Goal: Information Seeking & Learning: Learn about a topic

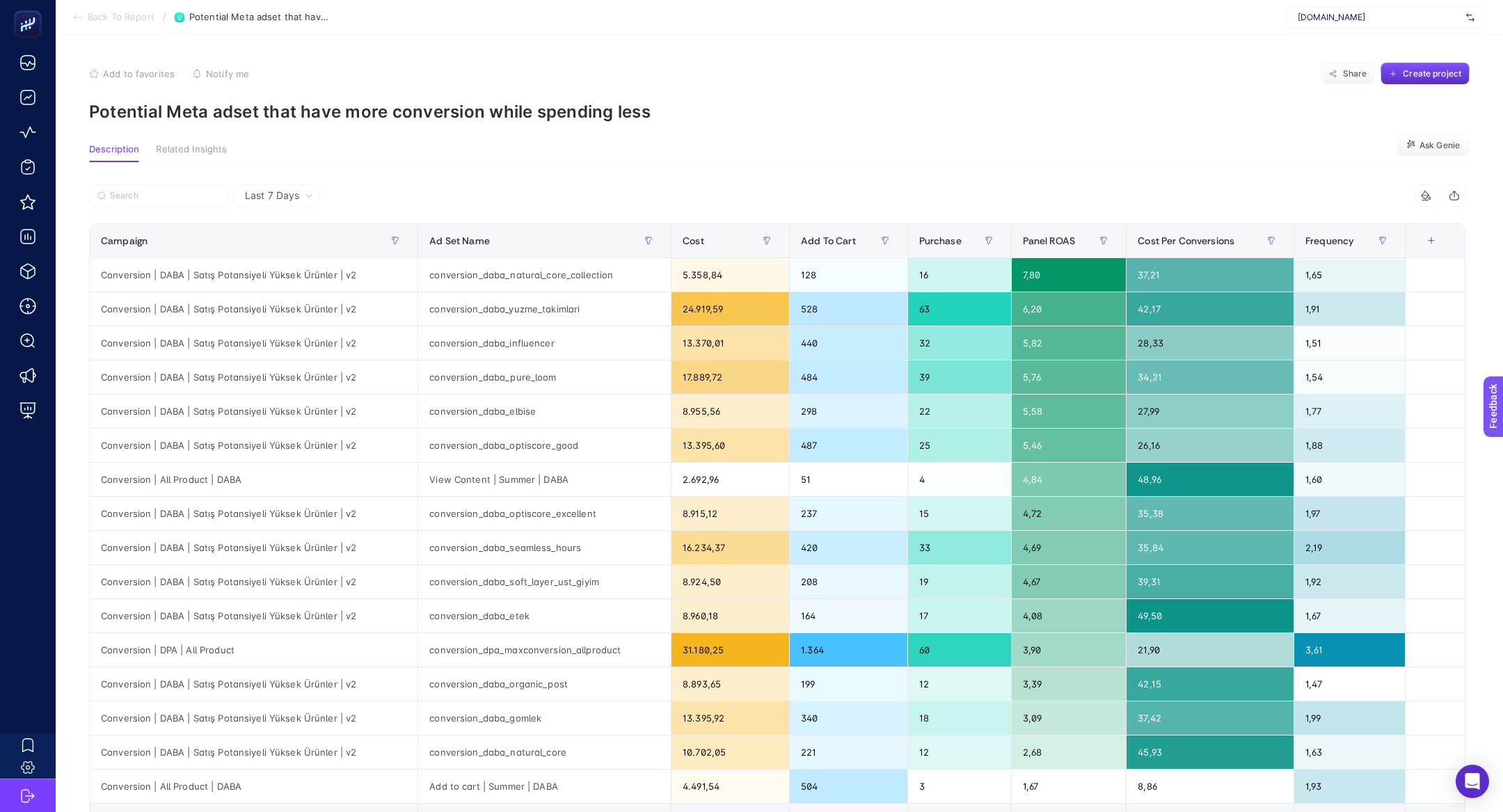
click at [1381, 19] on span "[DOMAIN_NAME]" at bounding box center [1378, 17] width 162 height 11
type input "purest"
click at [1365, 85] on span "www.thepurestsolutions.com" at bounding box center [1331, 90] width 68 height 11
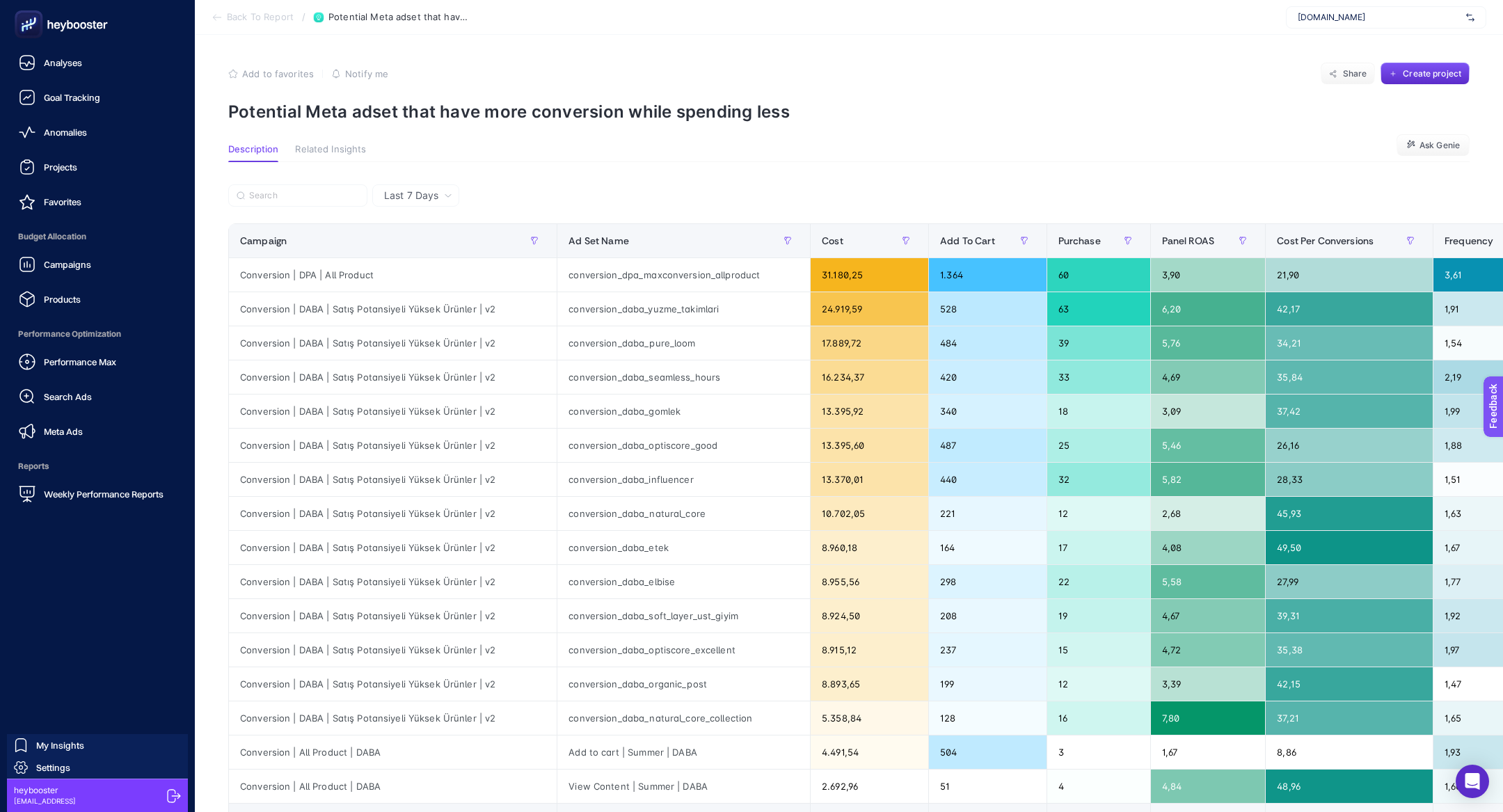
click at [28, 34] on rect at bounding box center [29, 25] width 23 height 23
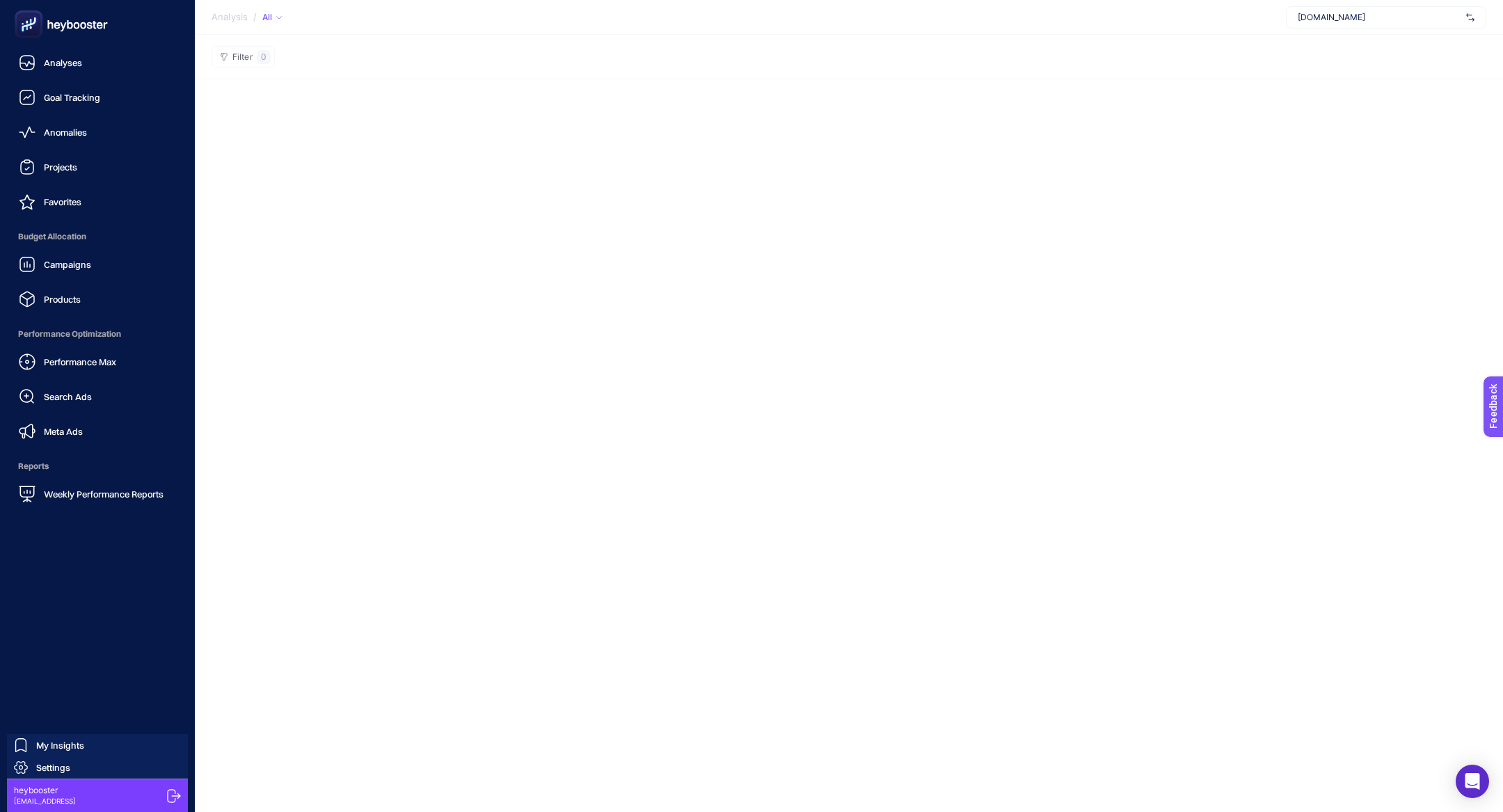
click at [26, 31] on rect at bounding box center [29, 25] width 23 height 23
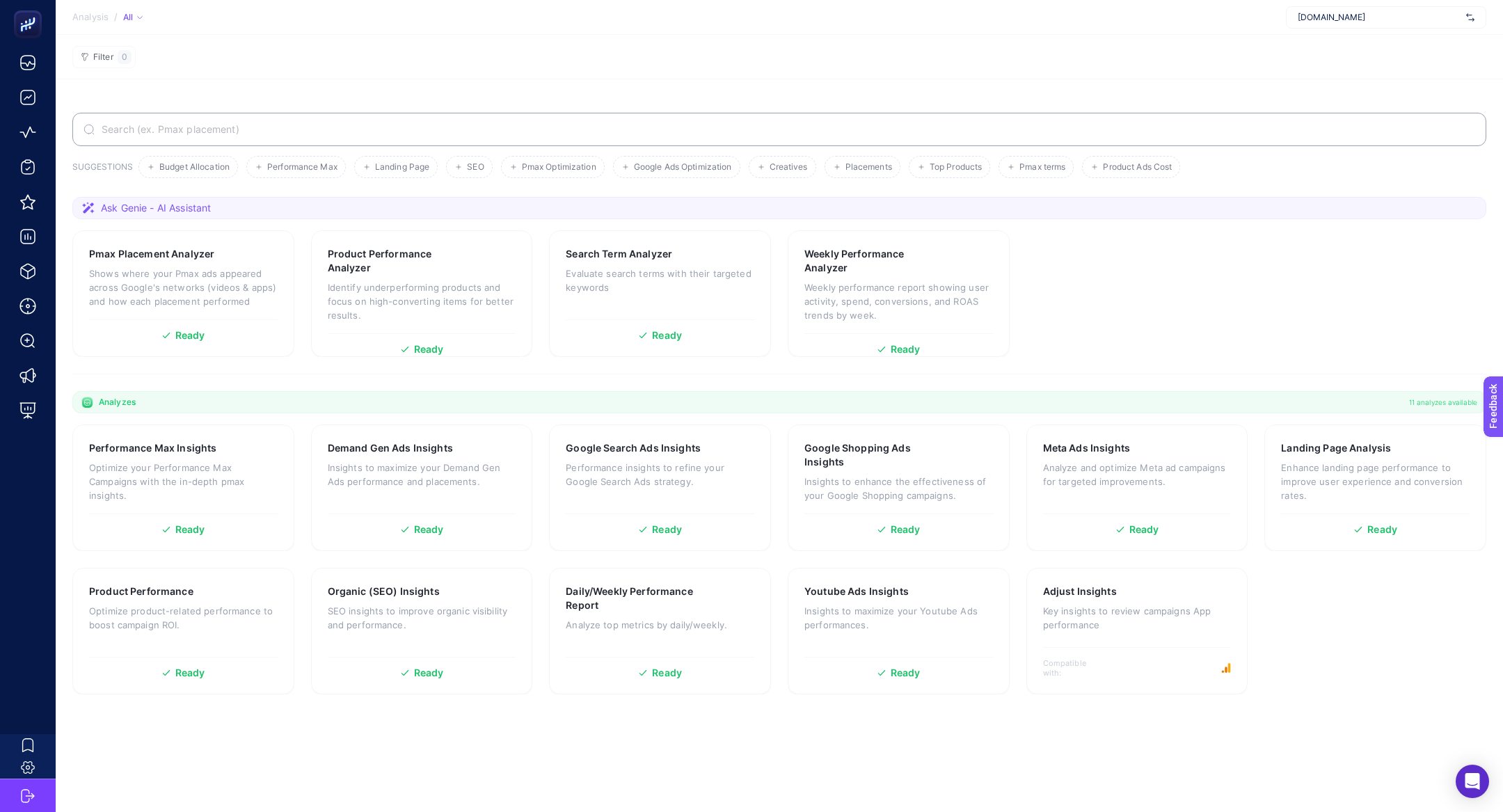
click at [463, 142] on label at bounding box center [779, 130] width 1414 height 33
click at [463, 135] on input "Search" at bounding box center [787, 129] width 1376 height 11
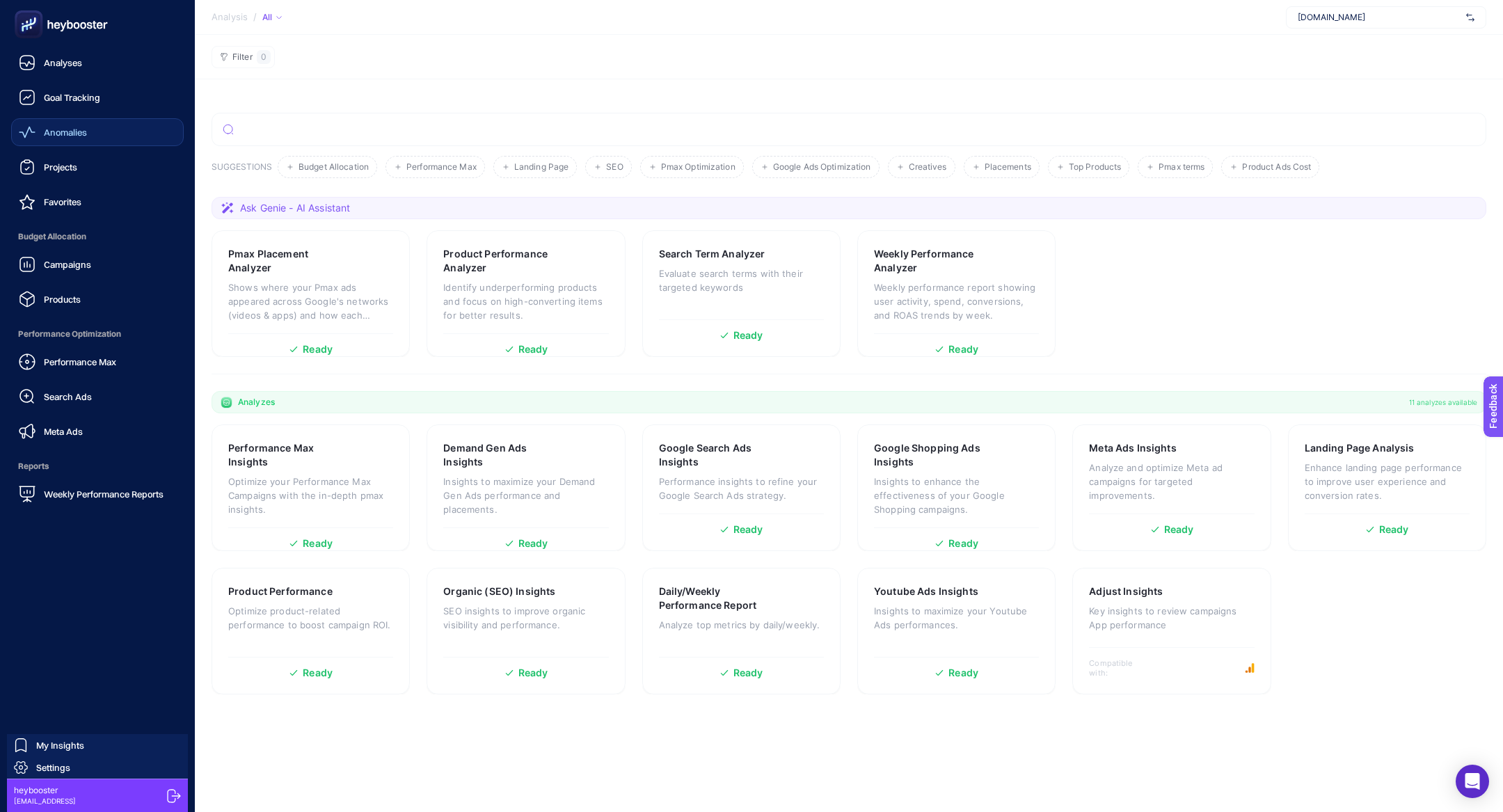
click at [79, 131] on span "Anomalies" at bounding box center [65, 132] width 43 height 11
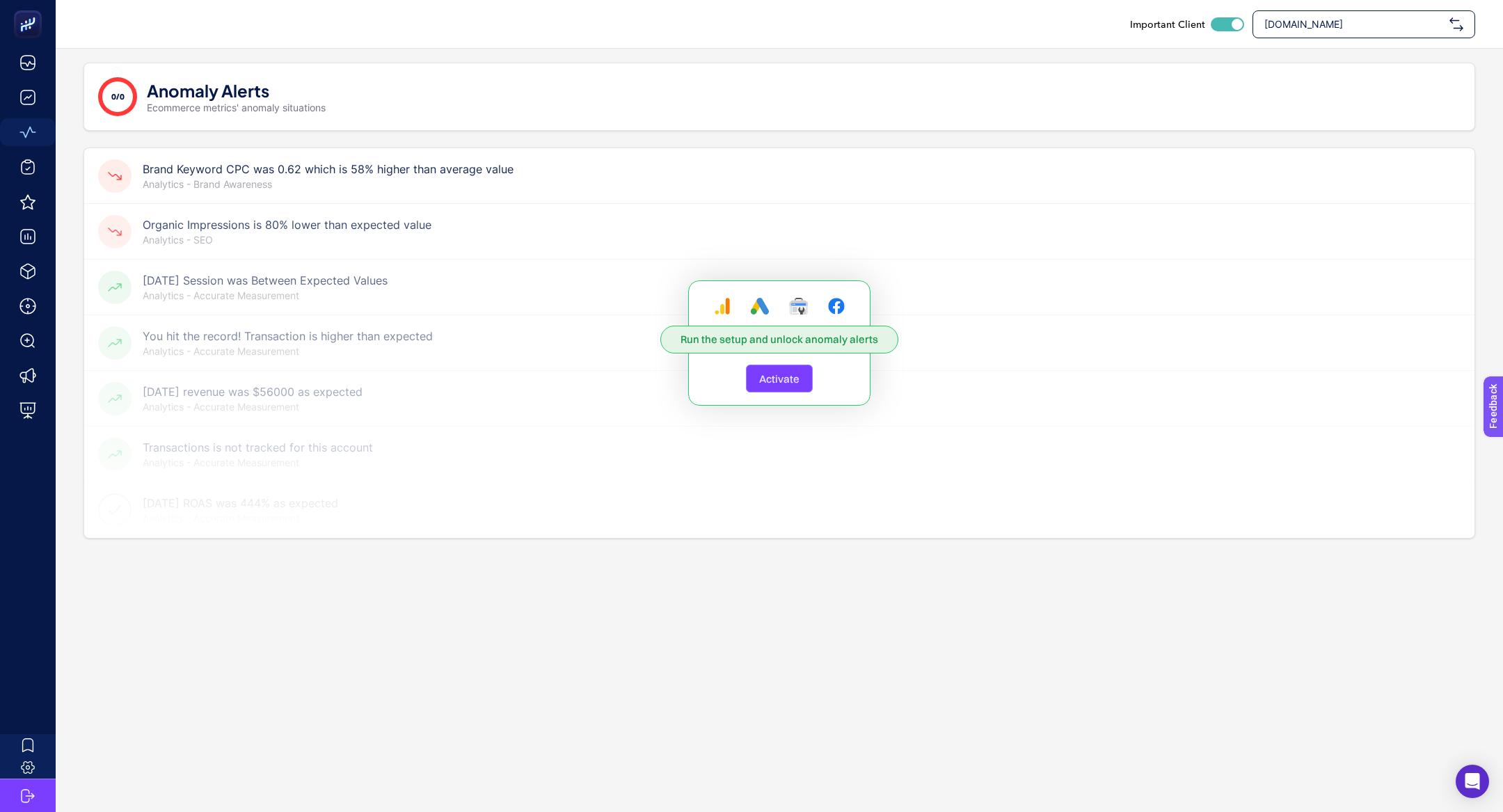
click at [792, 381] on span "Activate" at bounding box center [779, 379] width 40 height 13
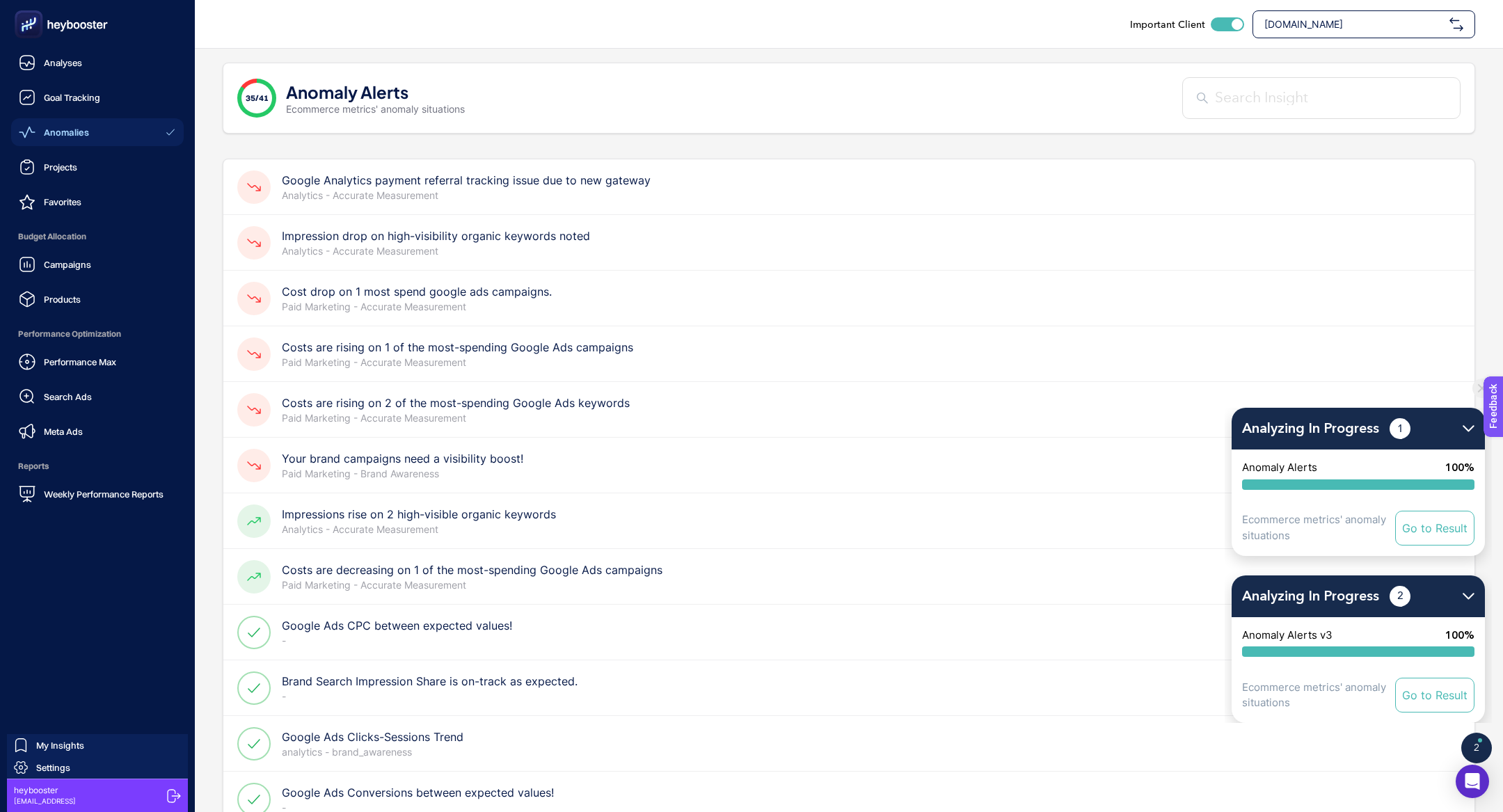
click at [44, 26] on icon at bounding box center [61, 24] width 101 height 28
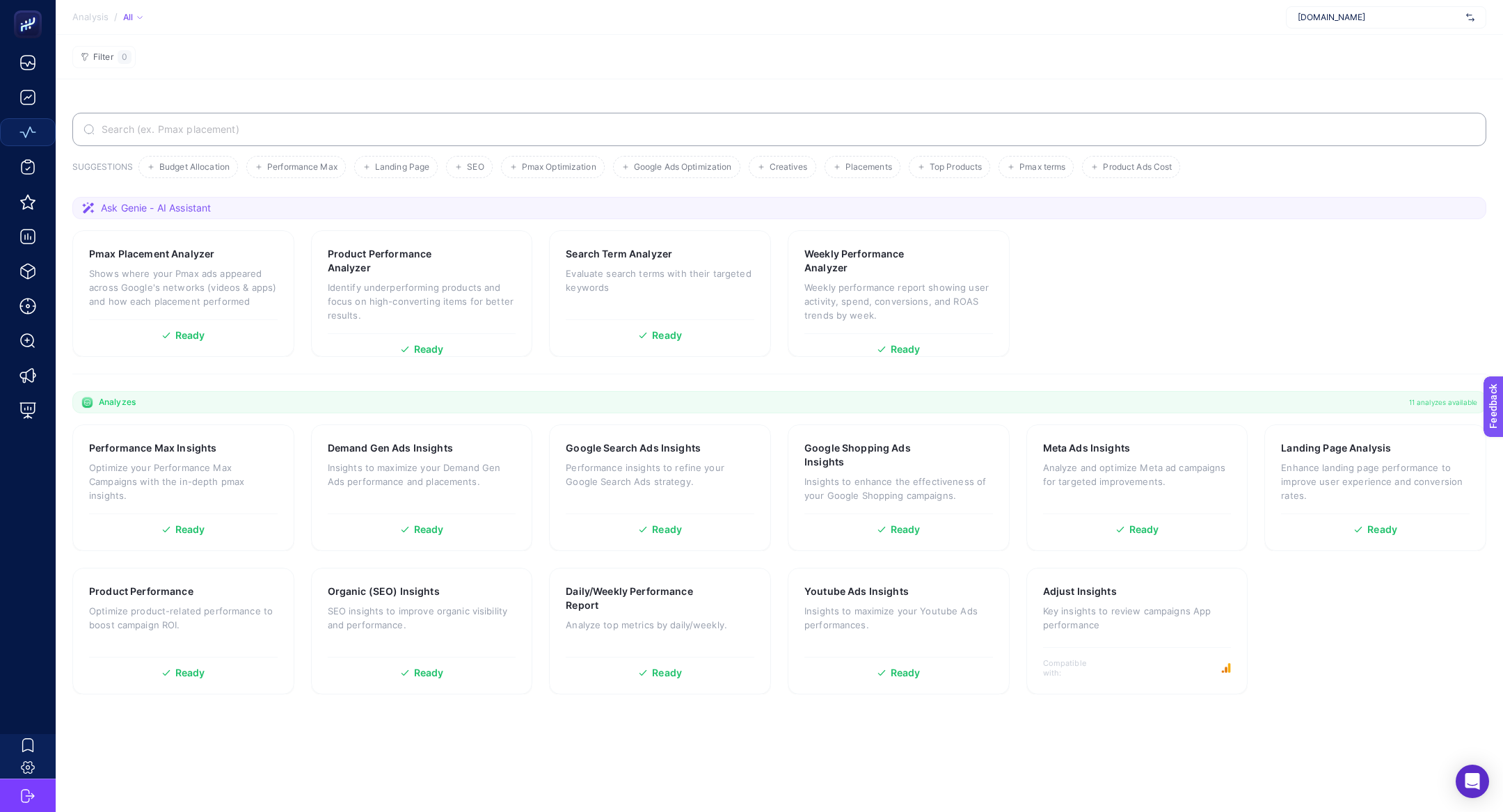
click at [503, 131] on input "Search" at bounding box center [787, 129] width 1376 height 11
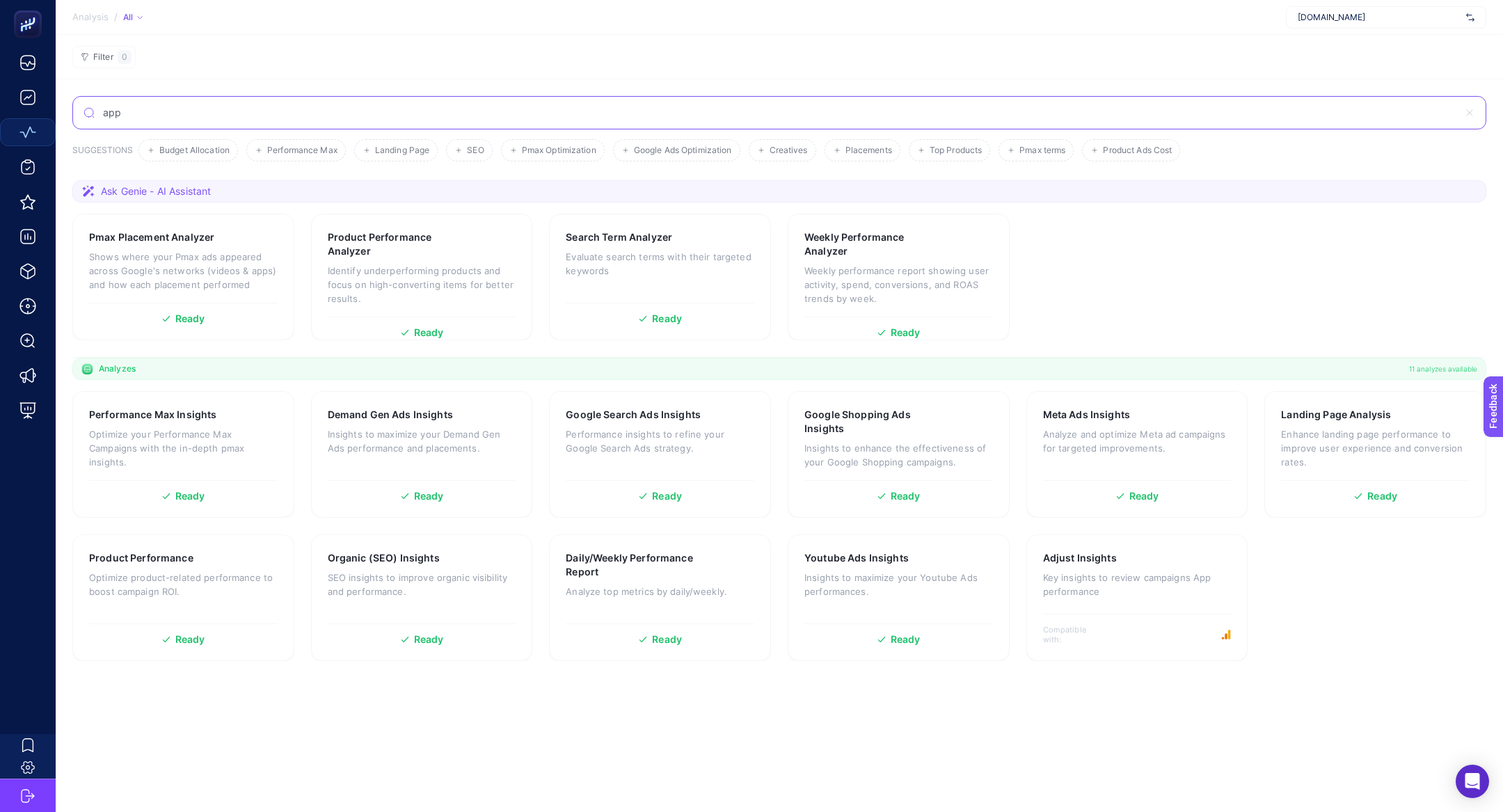
type input "app"
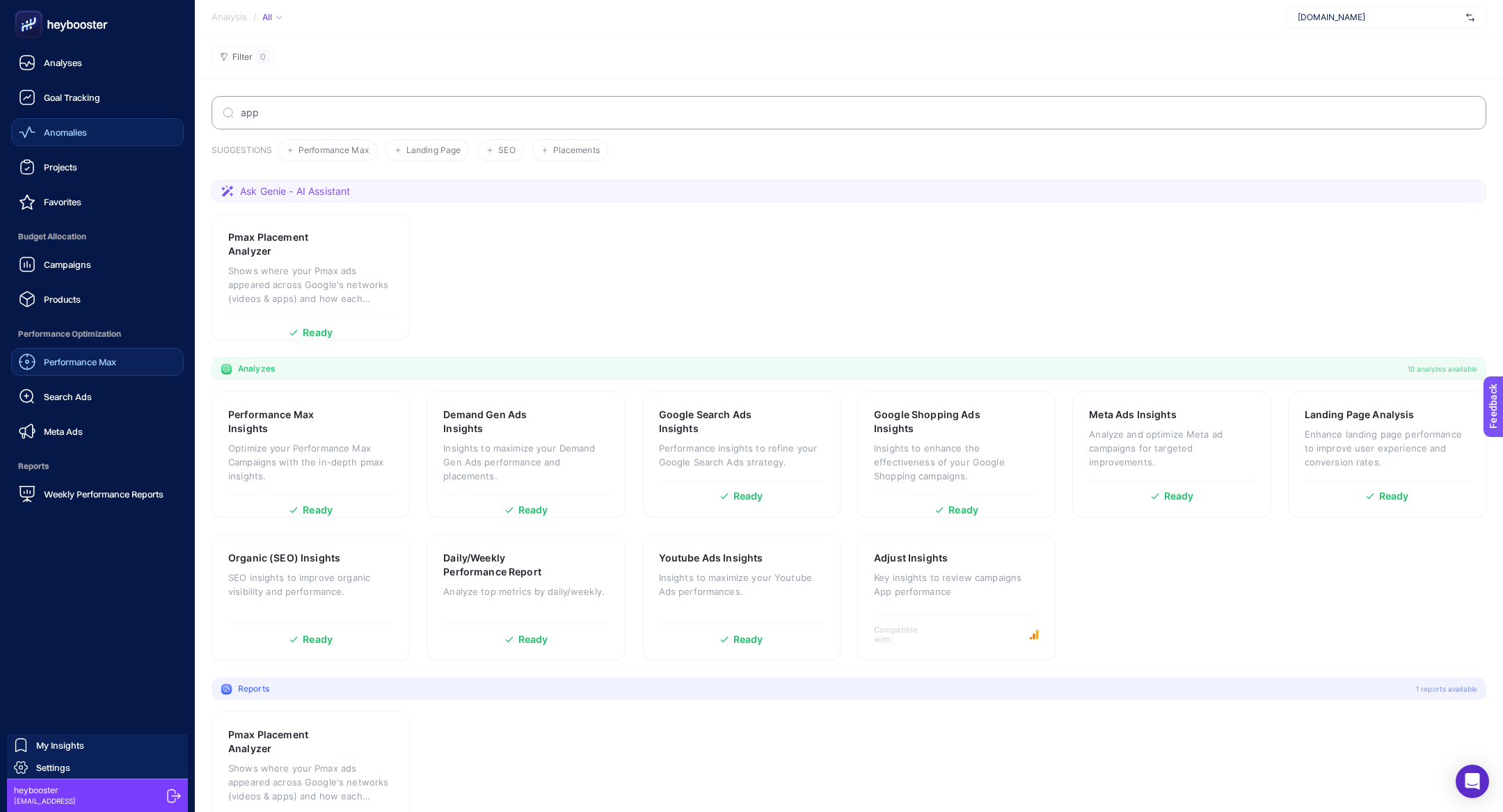
click at [104, 361] on span "Performance Max" at bounding box center [79, 361] width 72 height 11
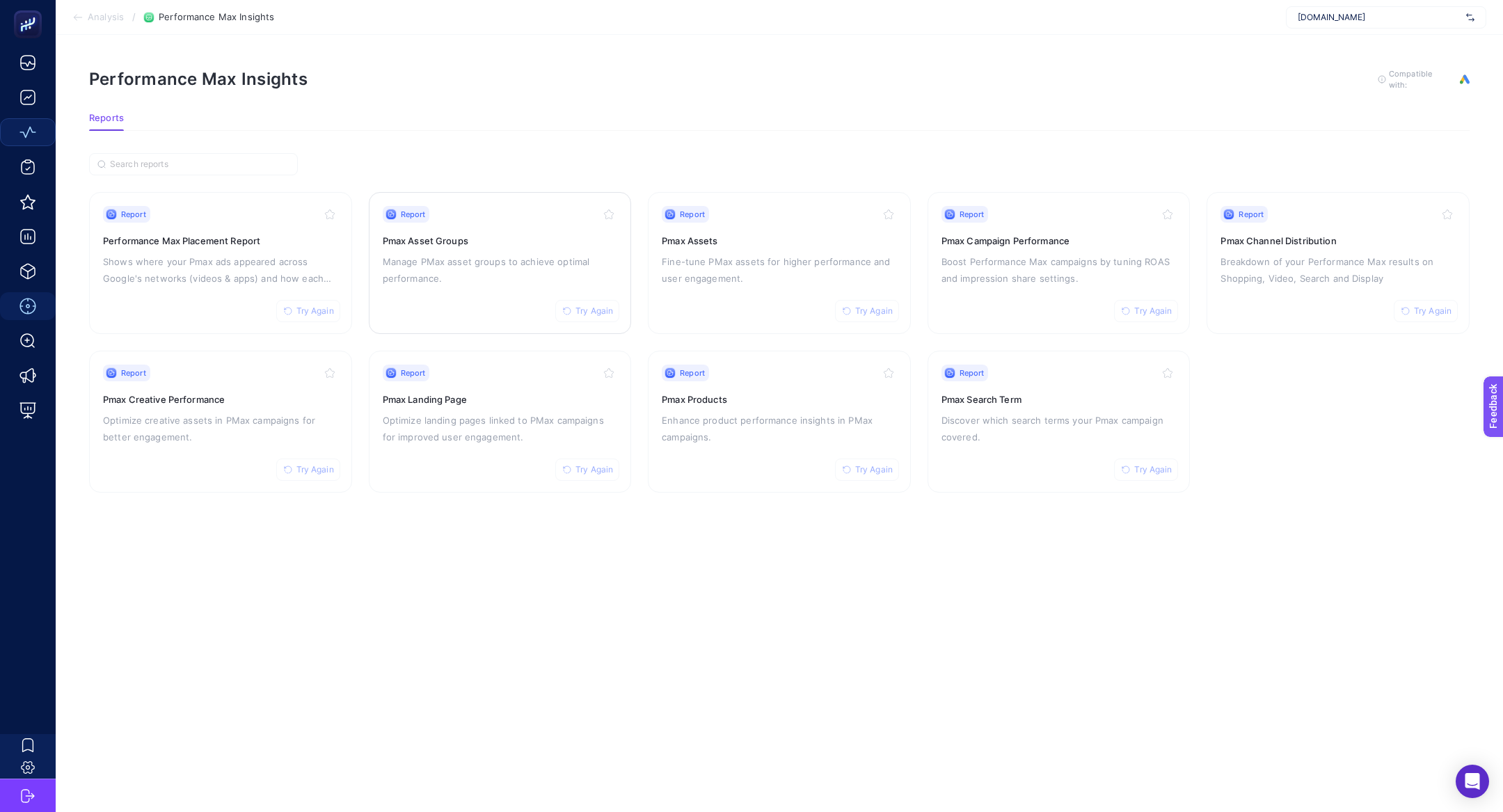
click at [498, 243] on h3 "Pmax Asset Groups" at bounding box center [500, 240] width 235 height 14
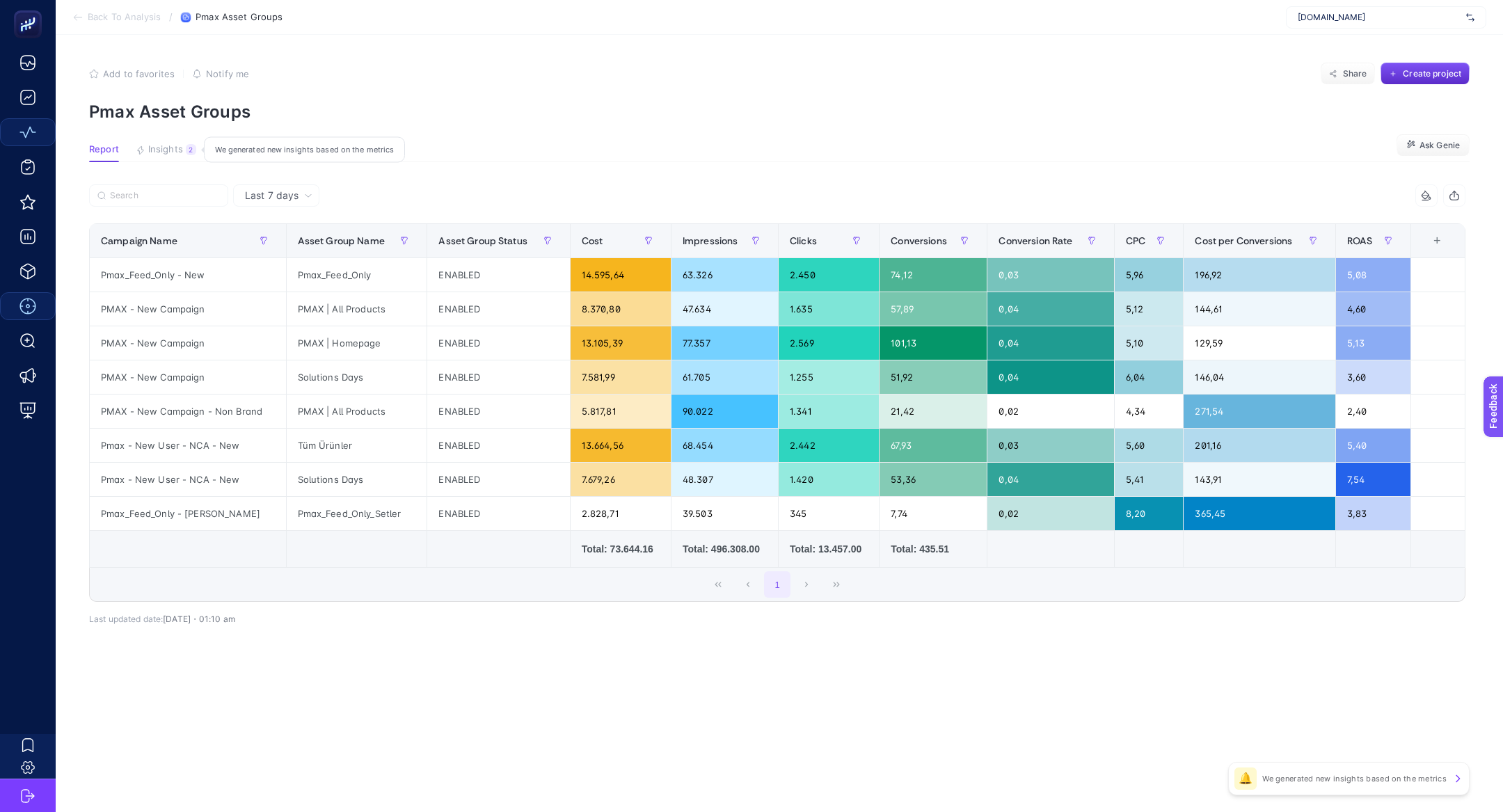
click at [195, 150] on div "2" at bounding box center [191, 149] width 10 height 11
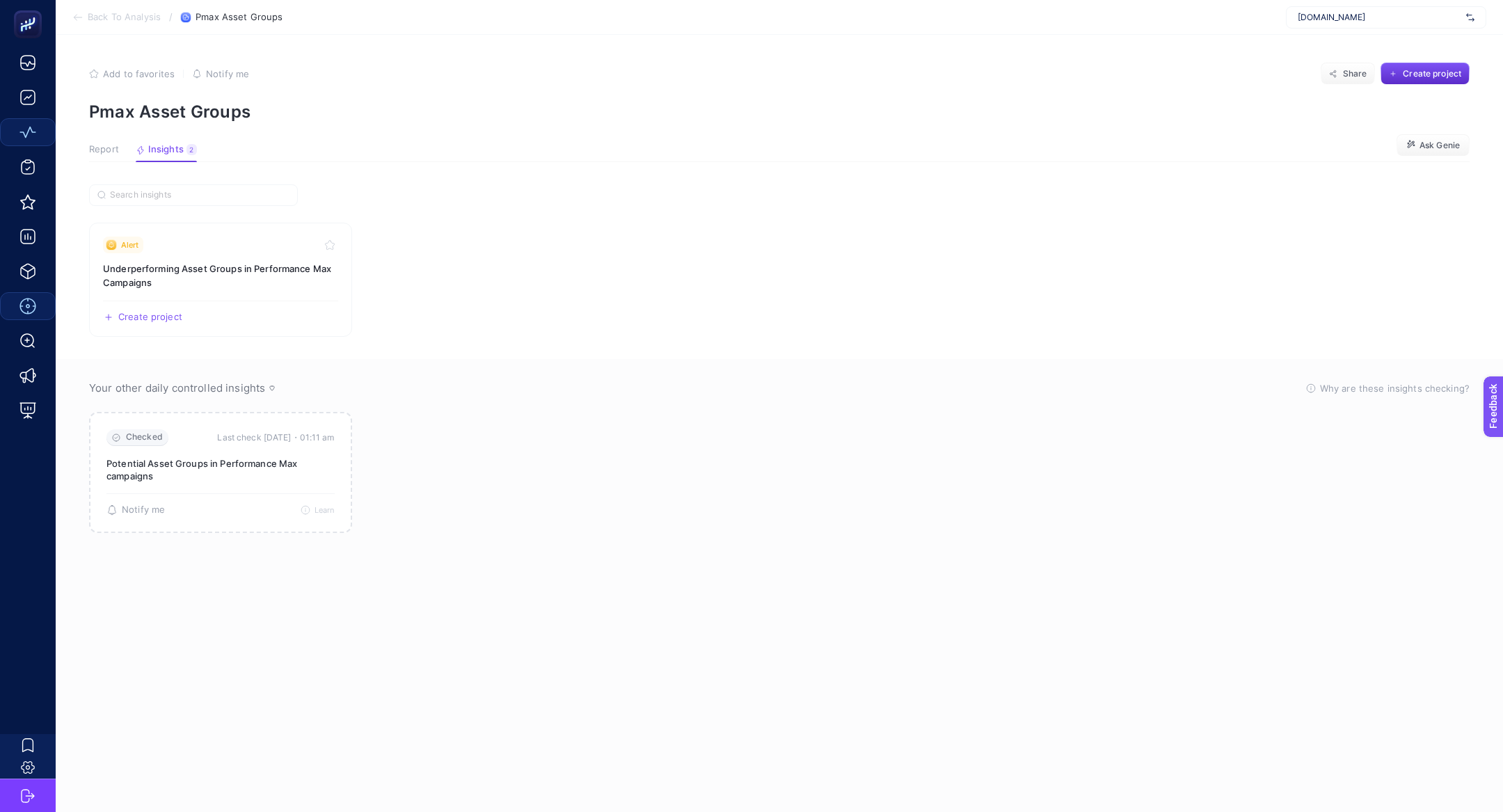
click at [101, 149] on span "Report" at bounding box center [103, 149] width 30 height 11
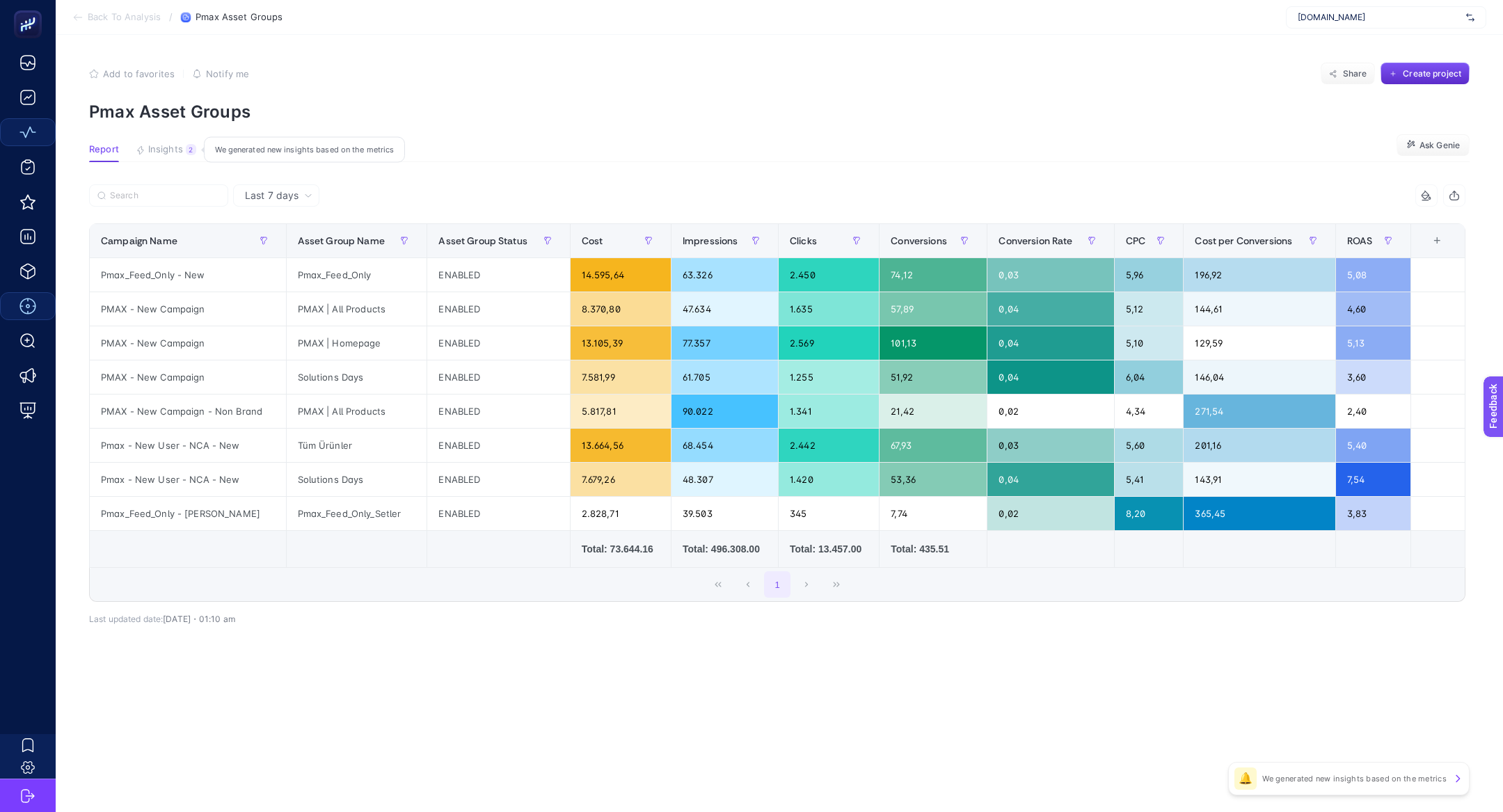
click at [143, 154] on icon "button" at bounding box center [140, 150] width 9 height 9
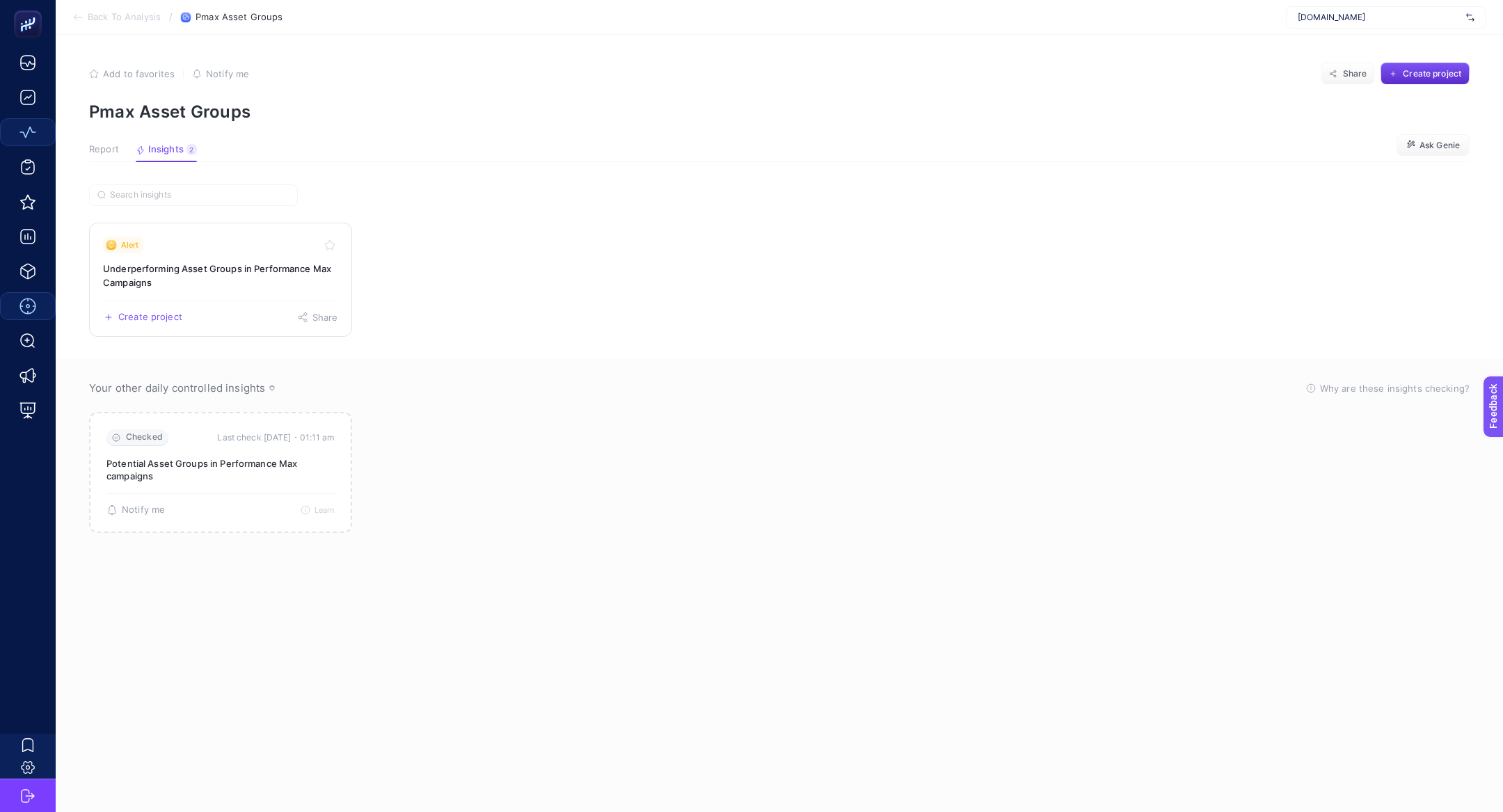
click at [189, 263] on h3 "Underperforming Asset Groups in Performance Max Campaigns" at bounding box center [220, 275] width 235 height 28
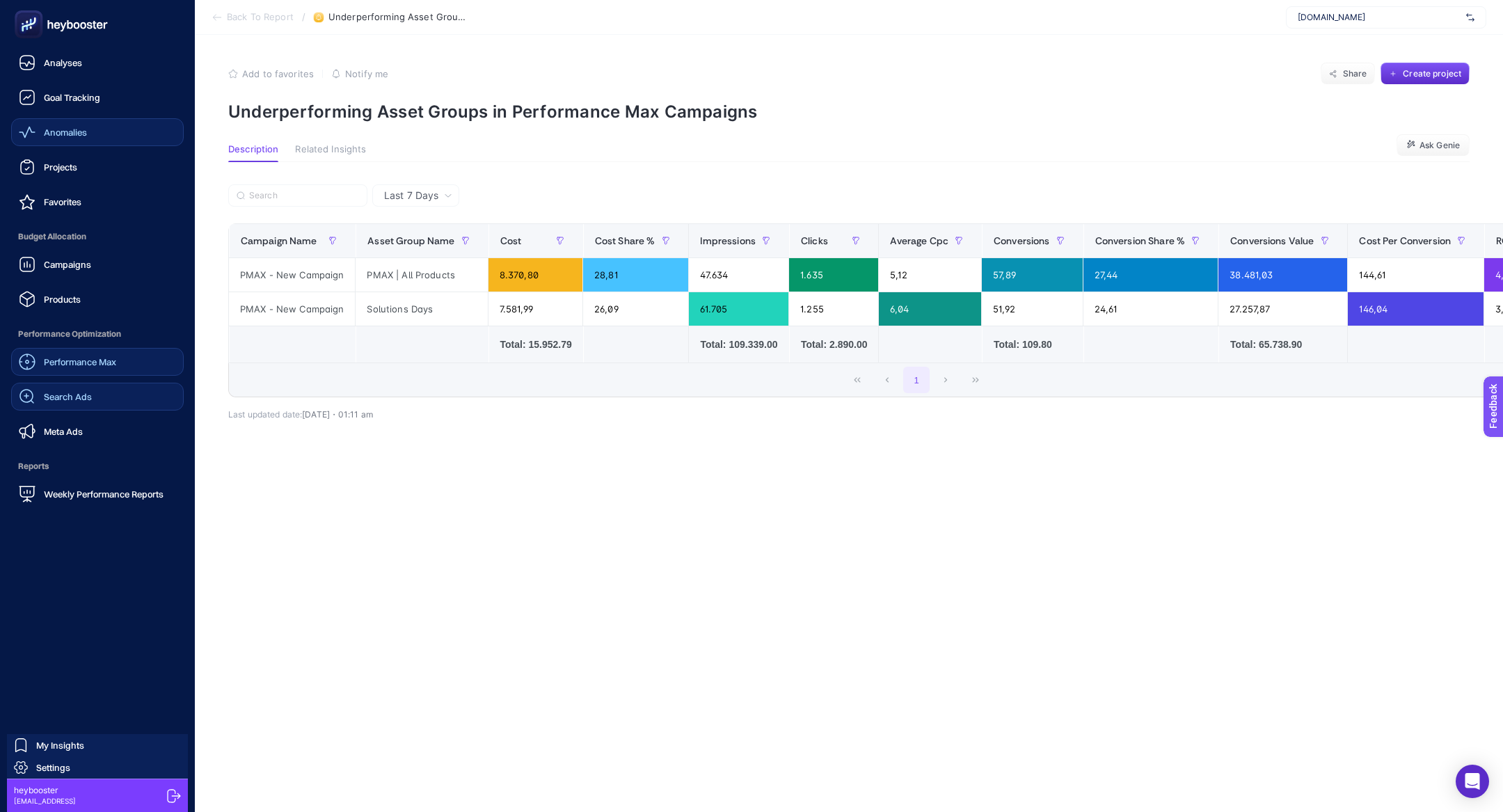
click at [88, 394] on span "Search Ads" at bounding box center [68, 396] width 48 height 11
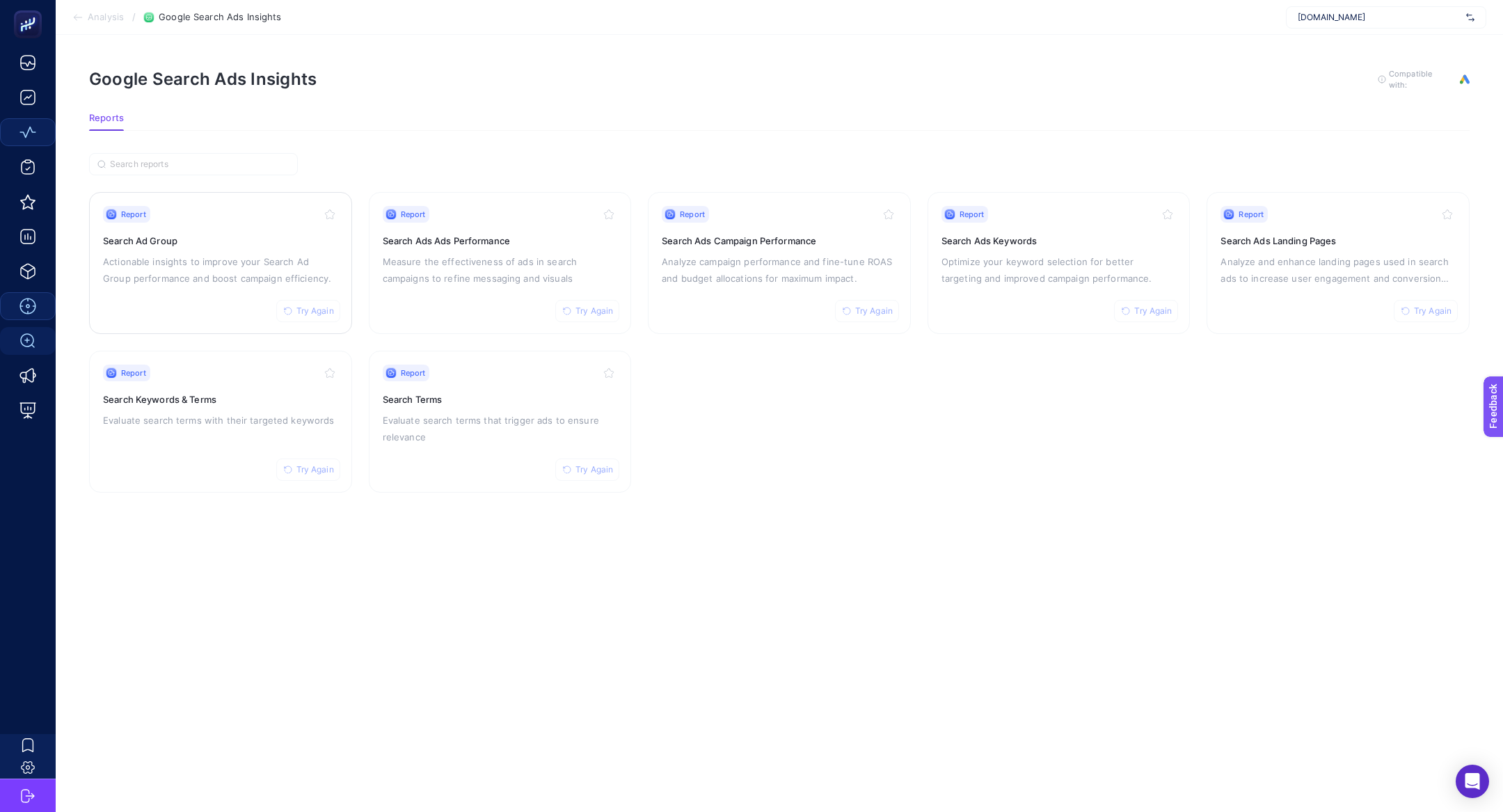
click at [219, 257] on p "Actionable insights to improve your Search Ad Group performance and boost campa…" at bounding box center [220, 270] width 235 height 33
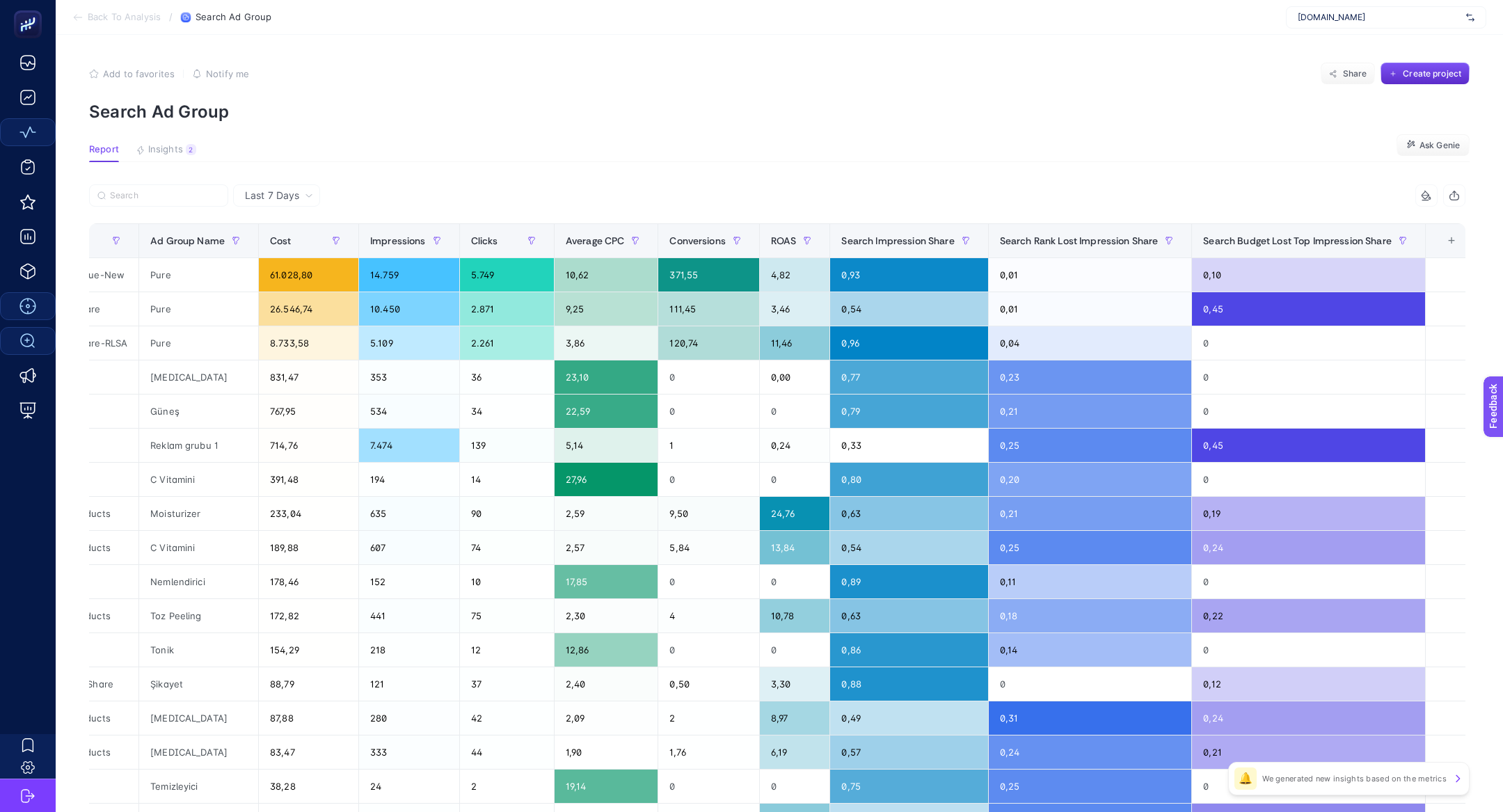
scroll to position [0, 135]
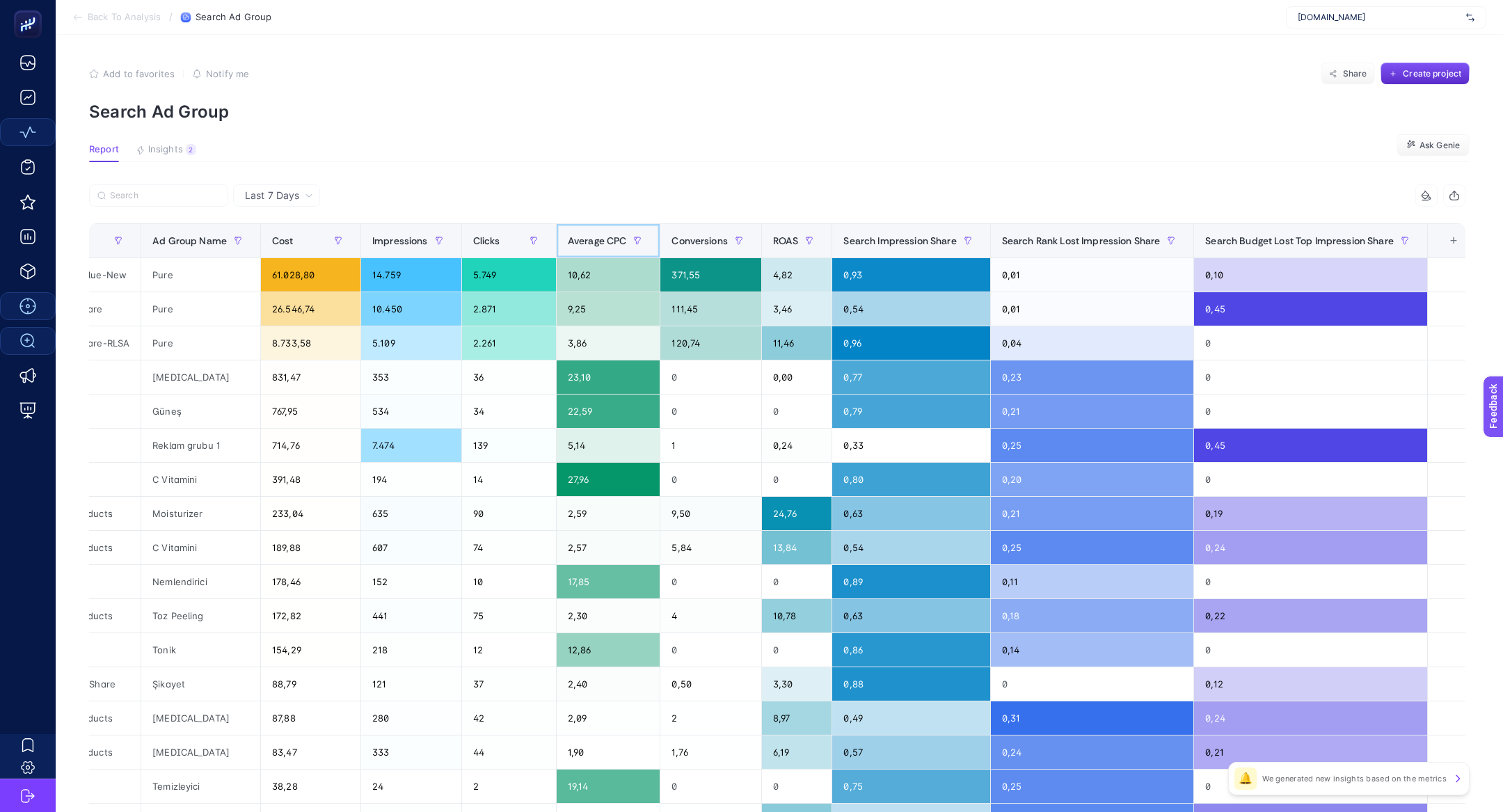
click at [594, 240] on span "Average CPC" at bounding box center [597, 240] width 59 height 11
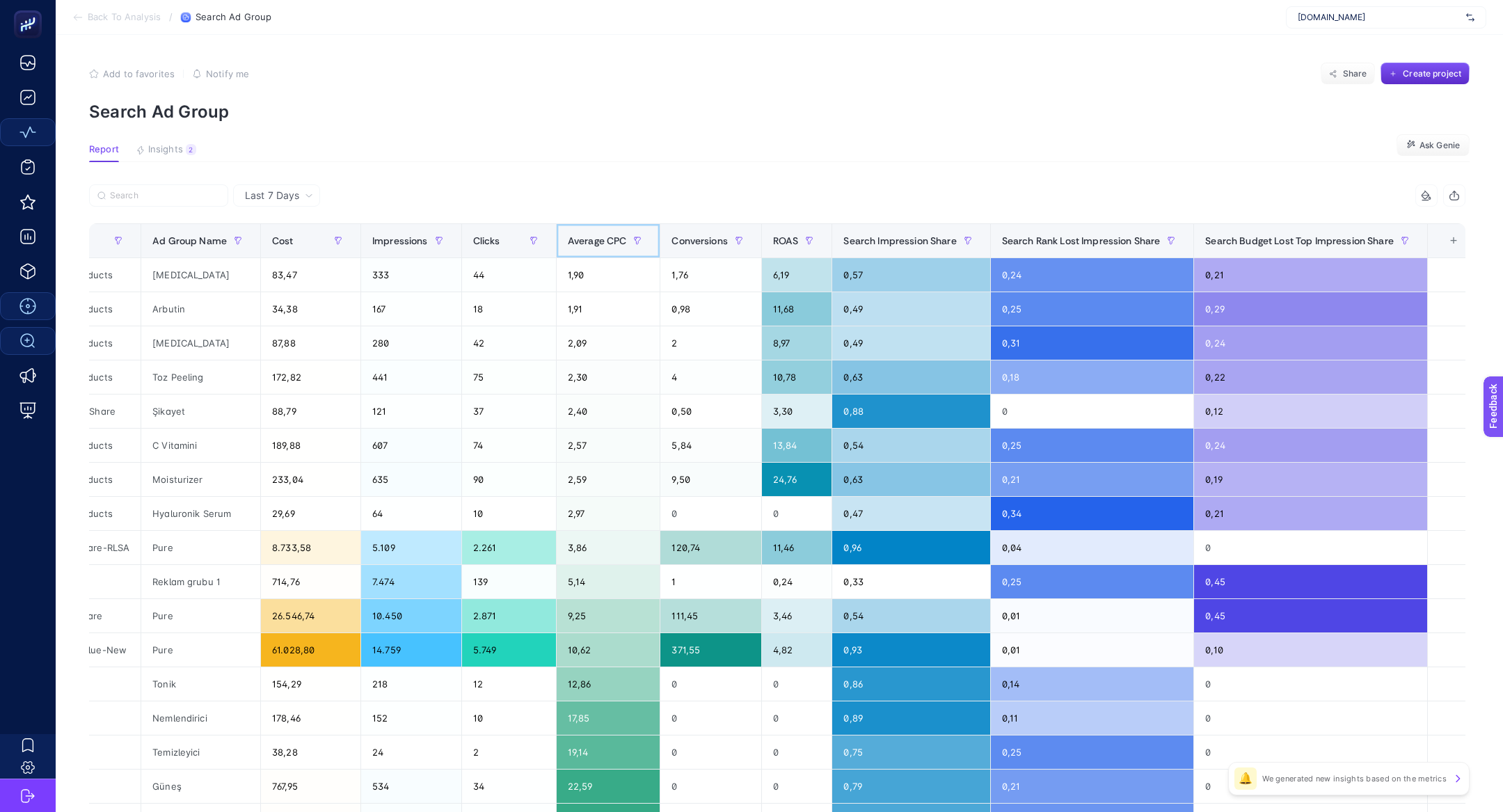
click at [594, 239] on span "Average CPC" at bounding box center [597, 240] width 59 height 11
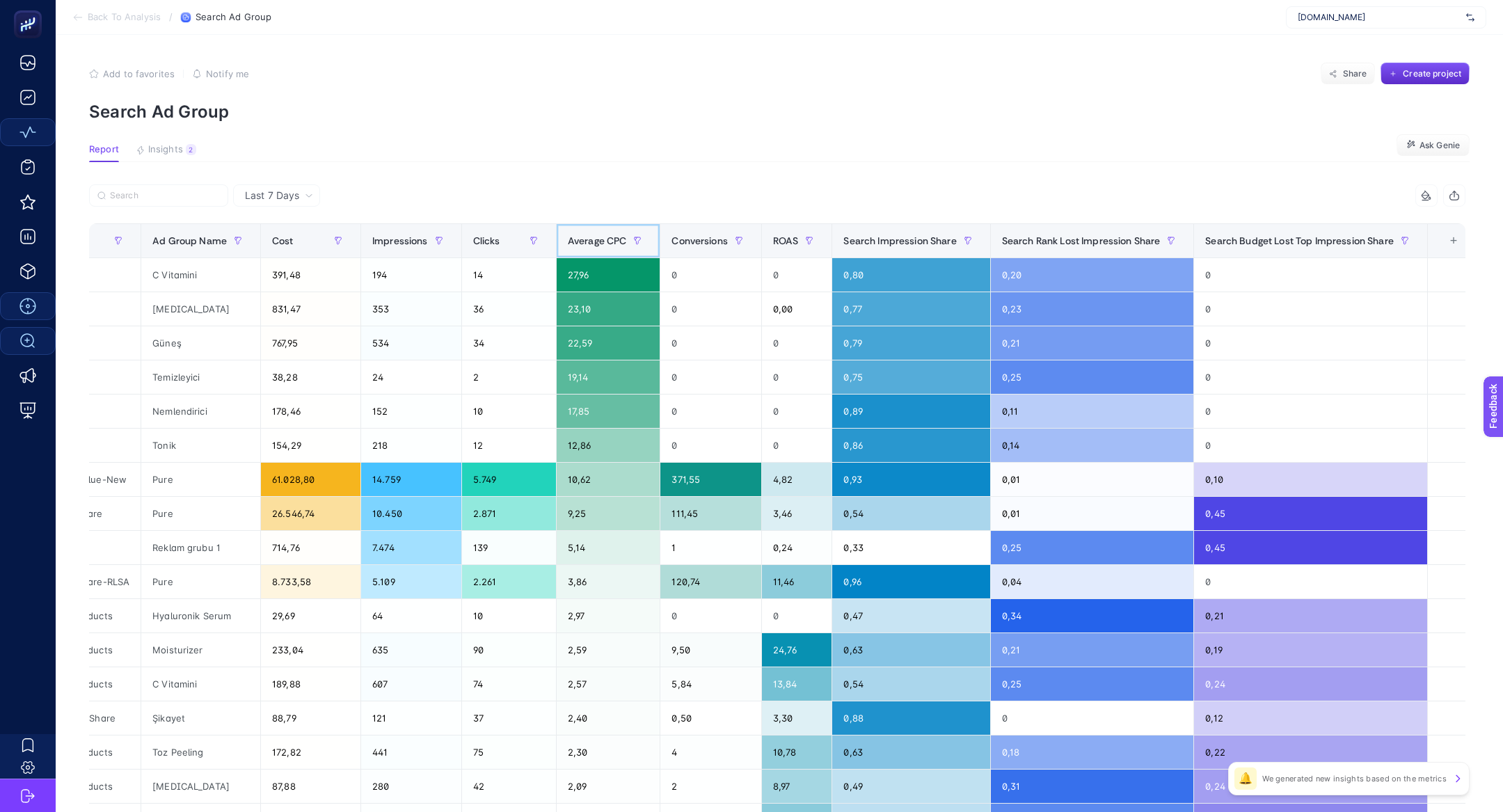
scroll to position [0, 0]
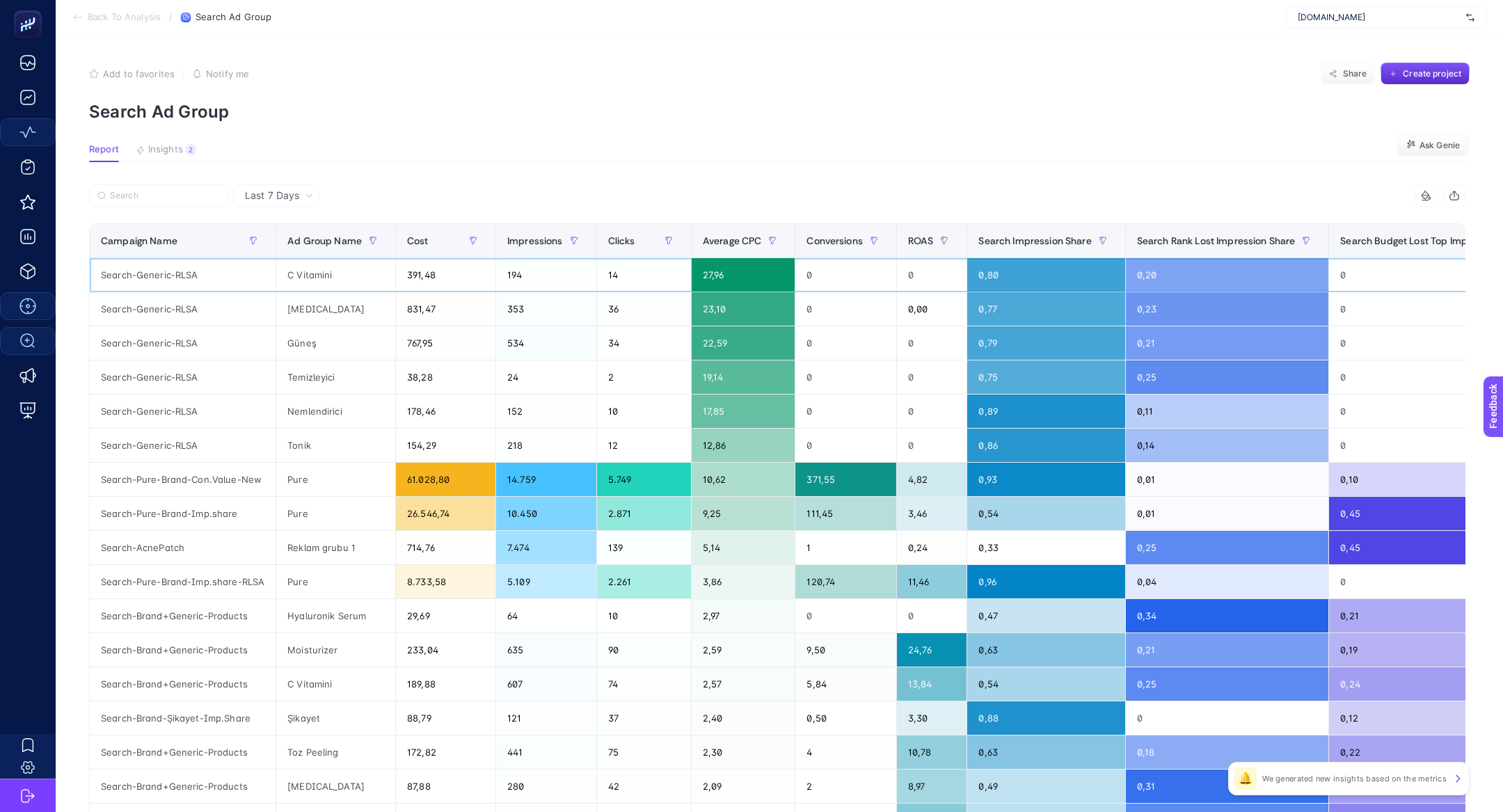
click at [143, 287] on div "Search-Generic-RLSA" at bounding box center [182, 275] width 186 height 33
click at [134, 276] on div "Search-Generic-RLSA" at bounding box center [182, 275] width 186 height 33
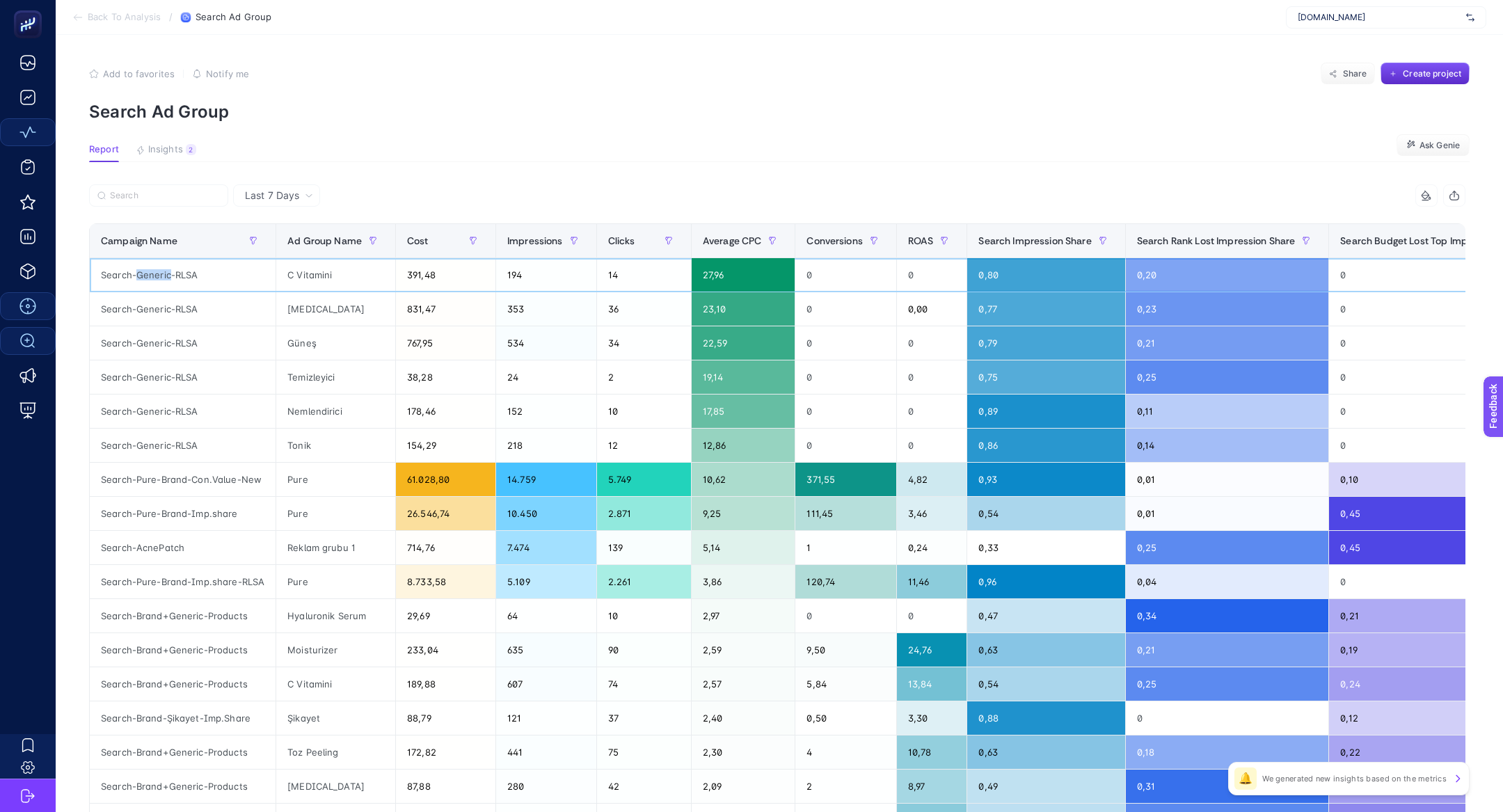
click at [134, 276] on div "Search-Generic-RLSA" at bounding box center [182, 275] width 186 height 33
copy div "Generic"
click at [134, 275] on div "Search-Generic-RLSA" at bounding box center [182, 275] width 186 height 33
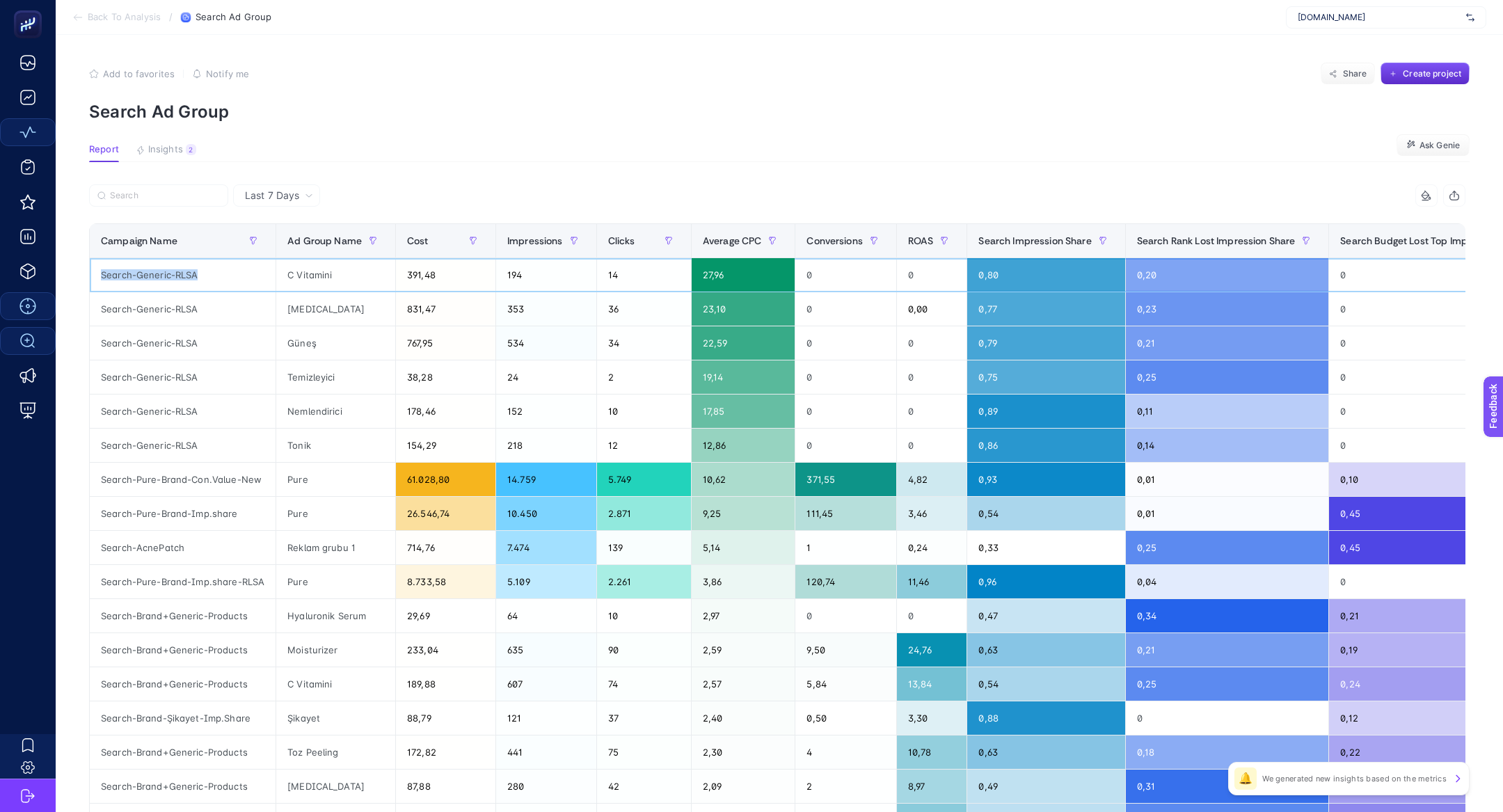
click at [134, 275] on div "Search-Generic-RLSA" at bounding box center [182, 275] width 186 height 33
copy tr "Search-Generic-RLSA"
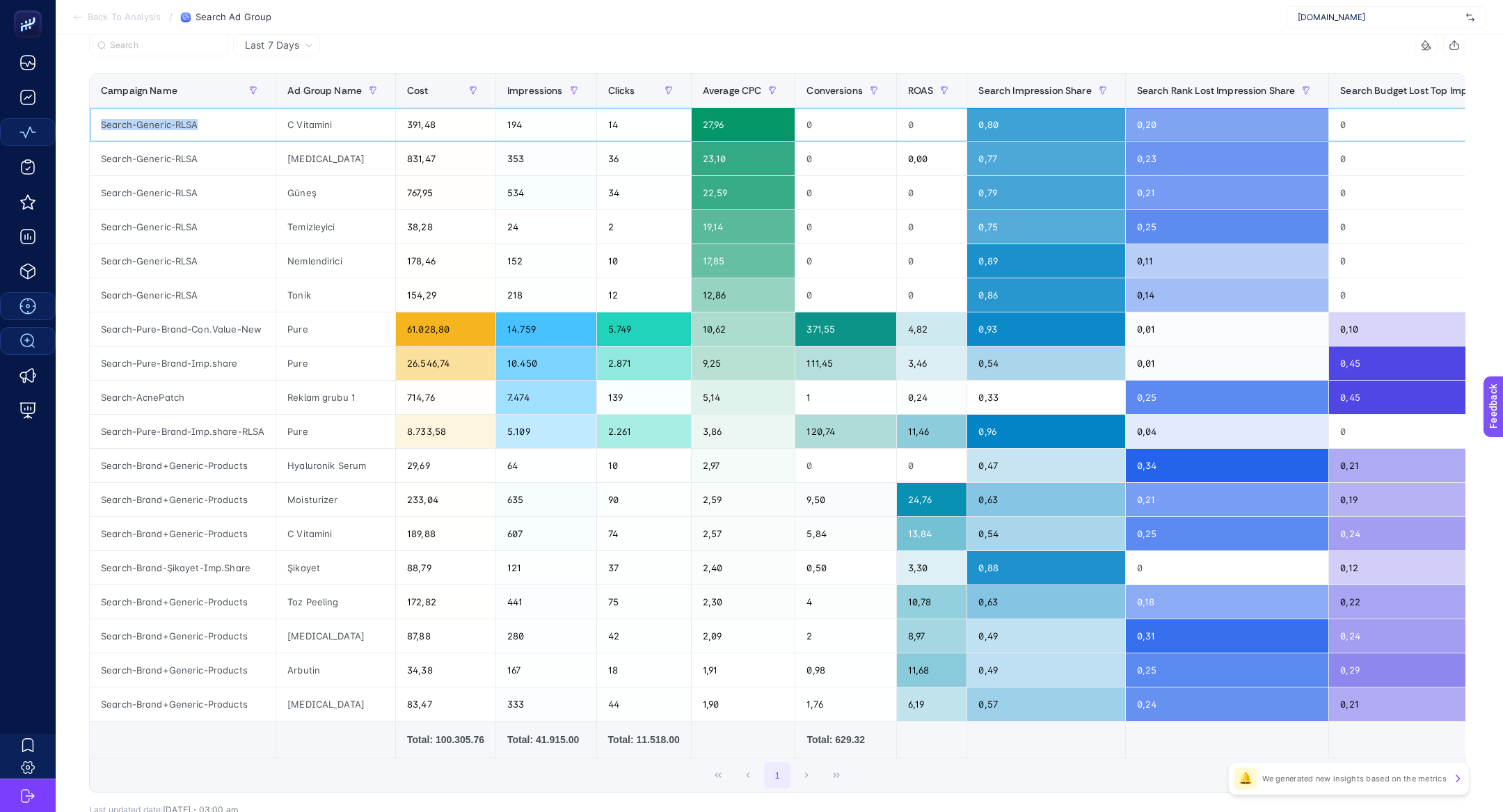
scroll to position [148, 0]
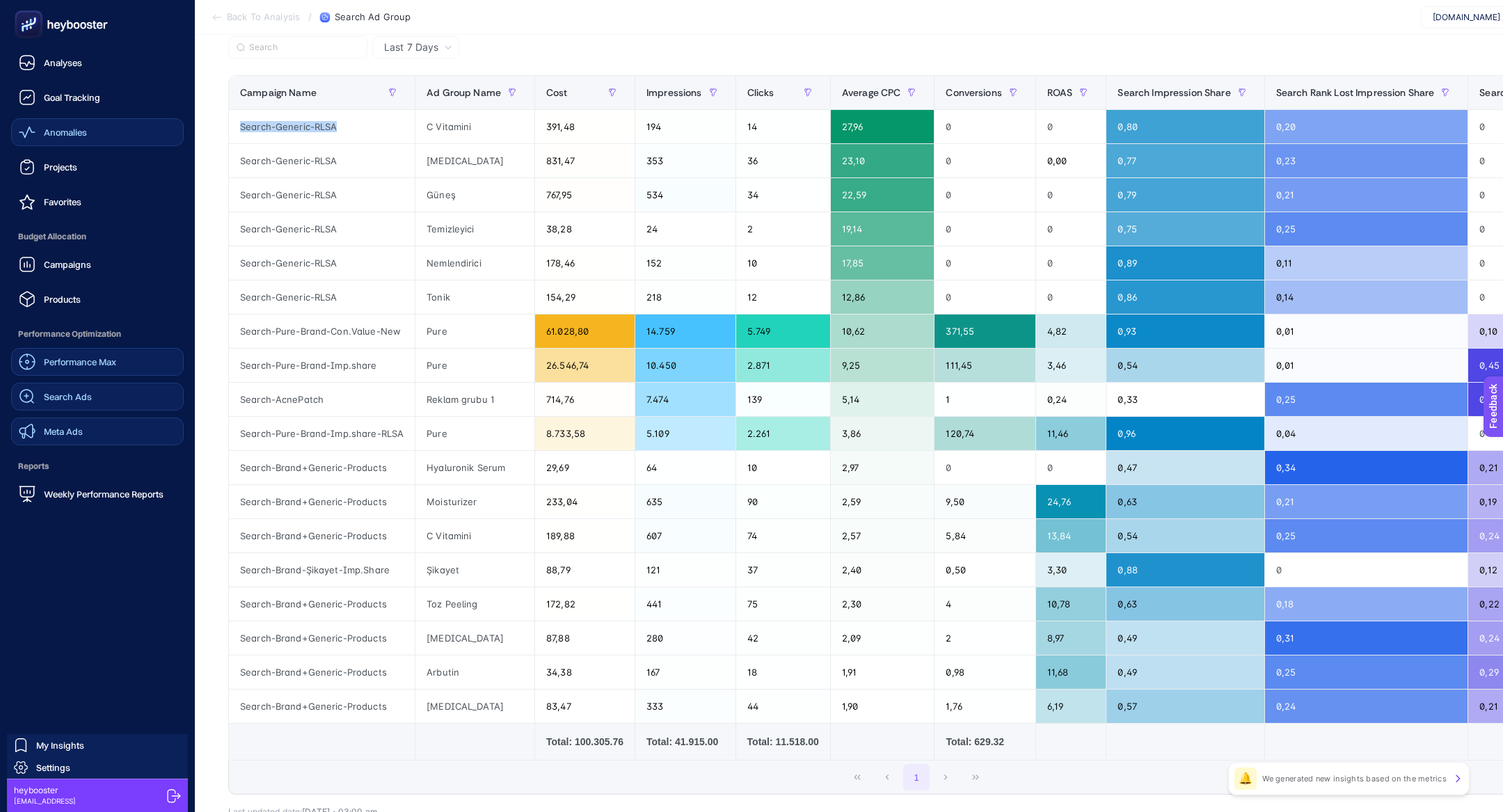
click at [95, 438] on link "Meta Ads" at bounding box center [97, 431] width 173 height 28
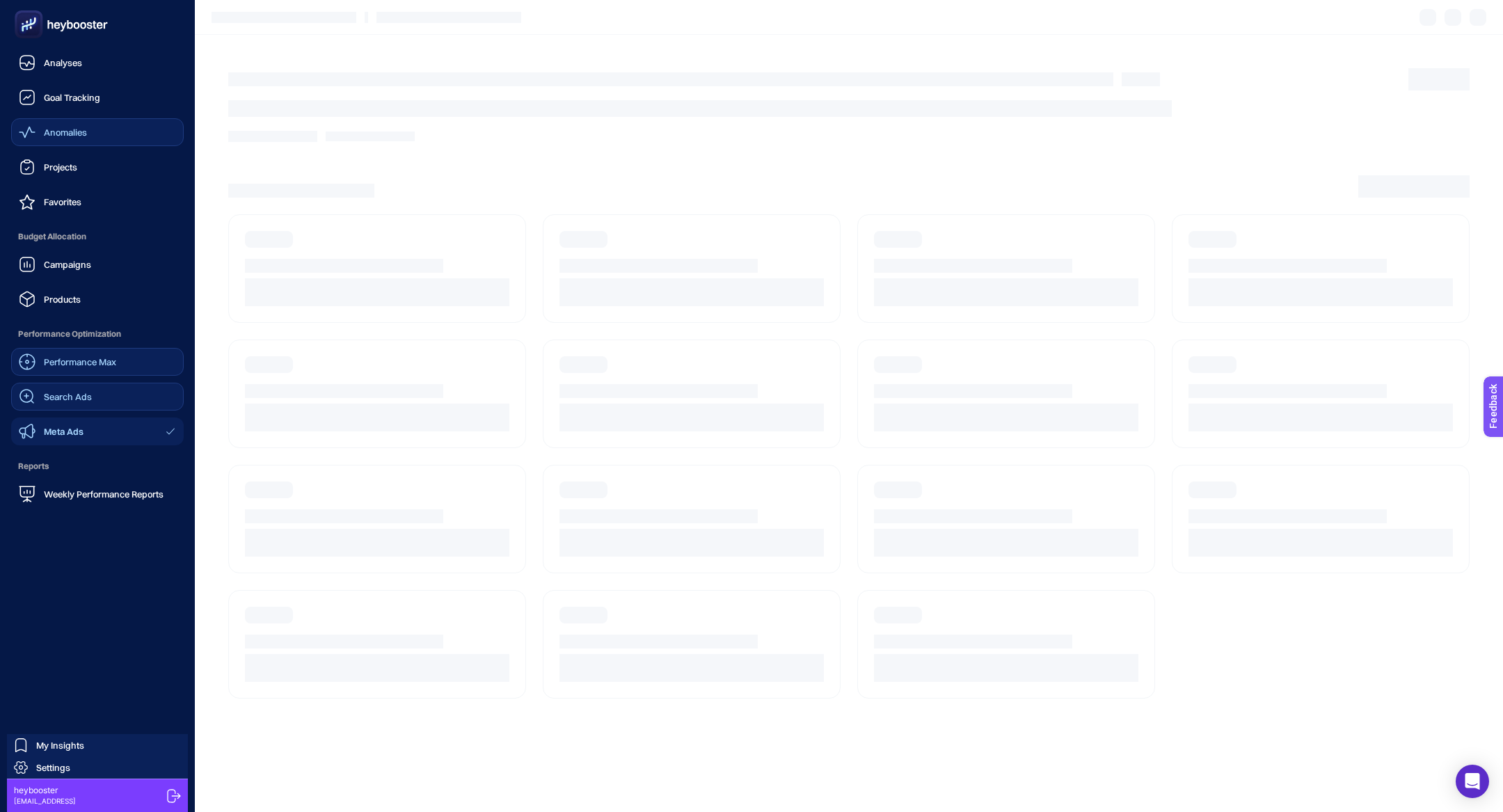
click at [65, 314] on ul "Analyses Goal Tracking Anomalies Projects Favorites Budget Allocation Campaigns…" at bounding box center [97, 278] width 173 height 459
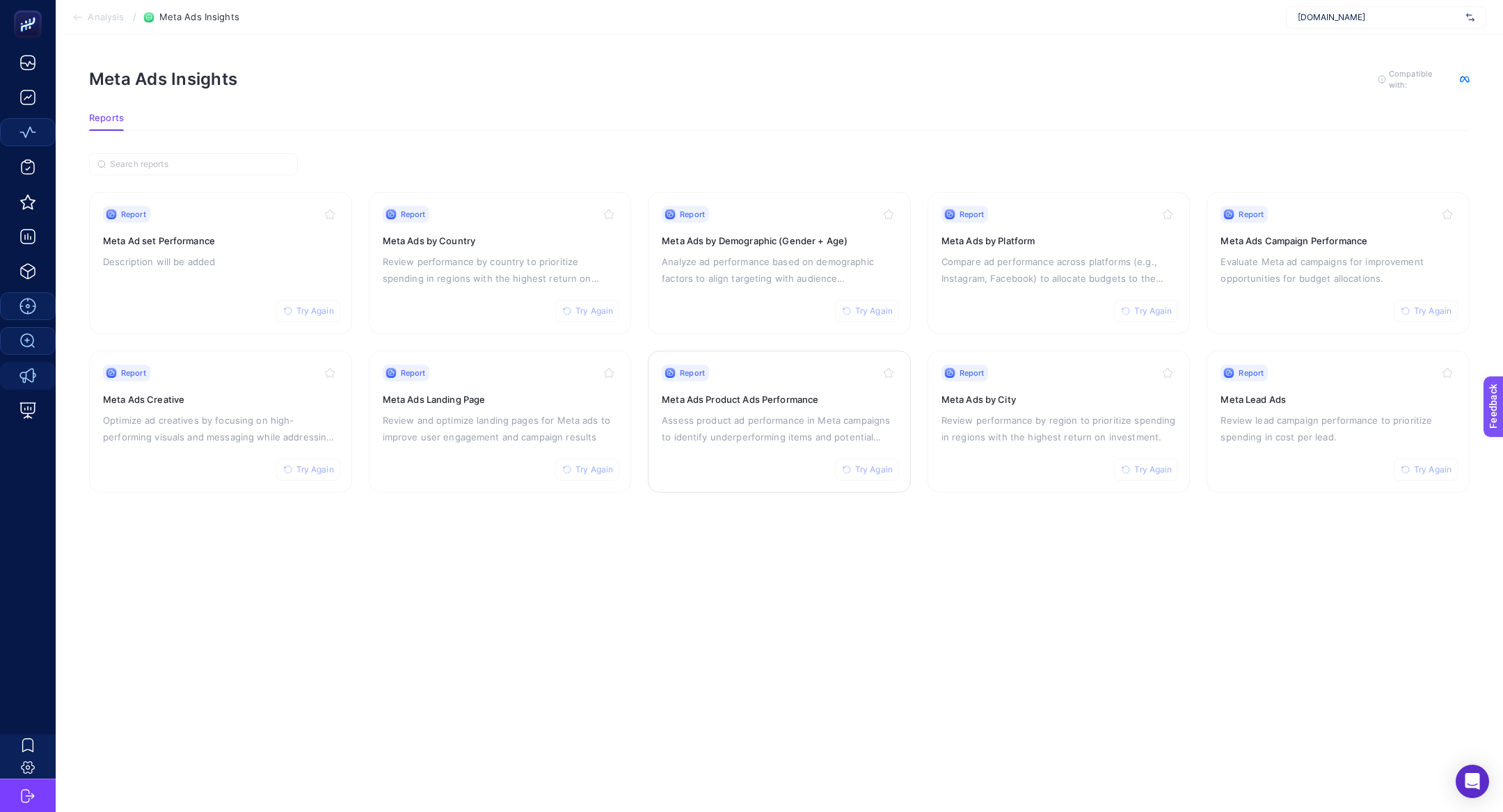
click at [820, 419] on p "Assess product ad performance in Meta campaigns to identify underperforming ite…" at bounding box center [779, 428] width 235 height 33
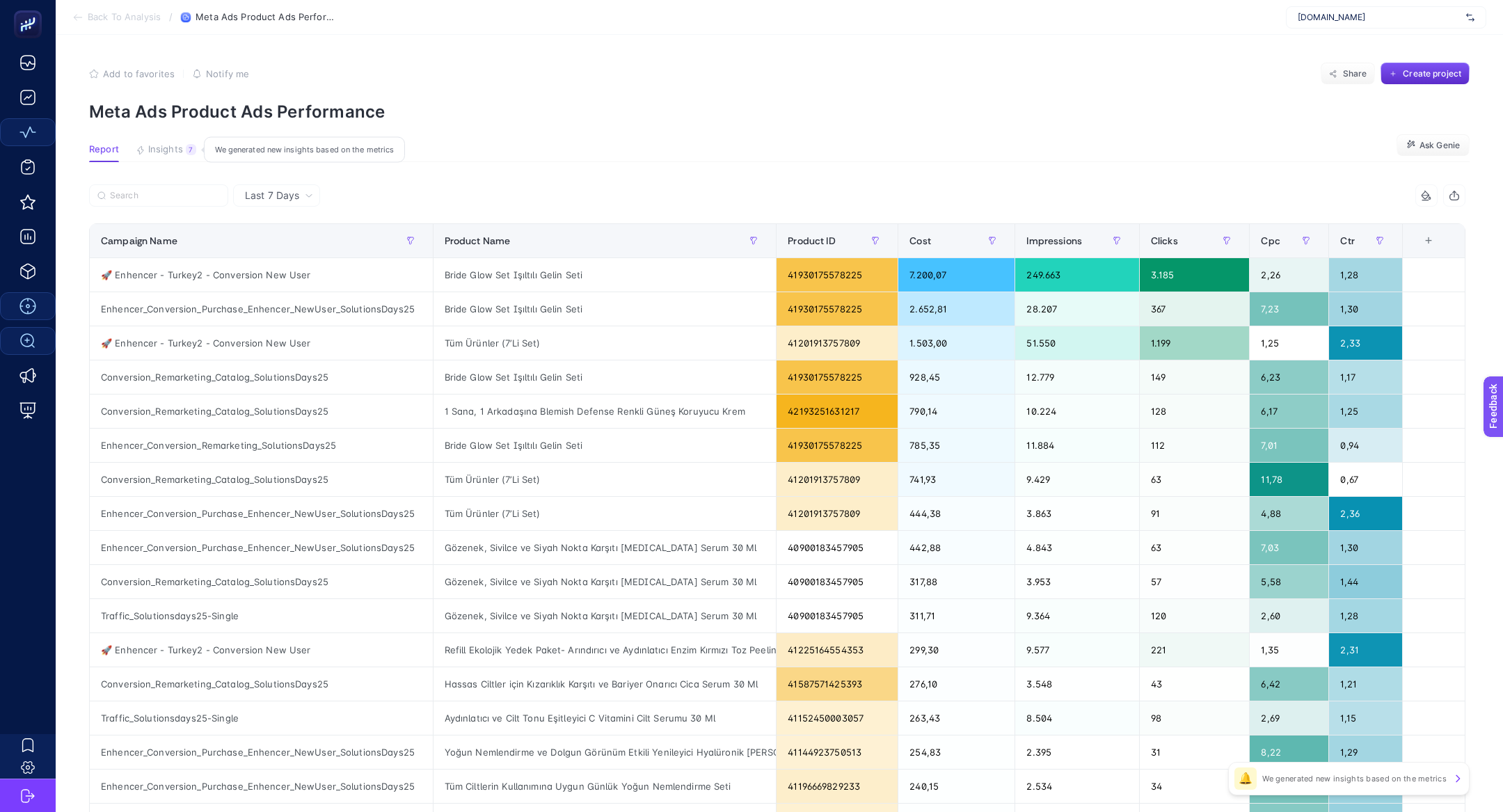
click at [192, 149] on div "7" at bounding box center [191, 149] width 10 height 11
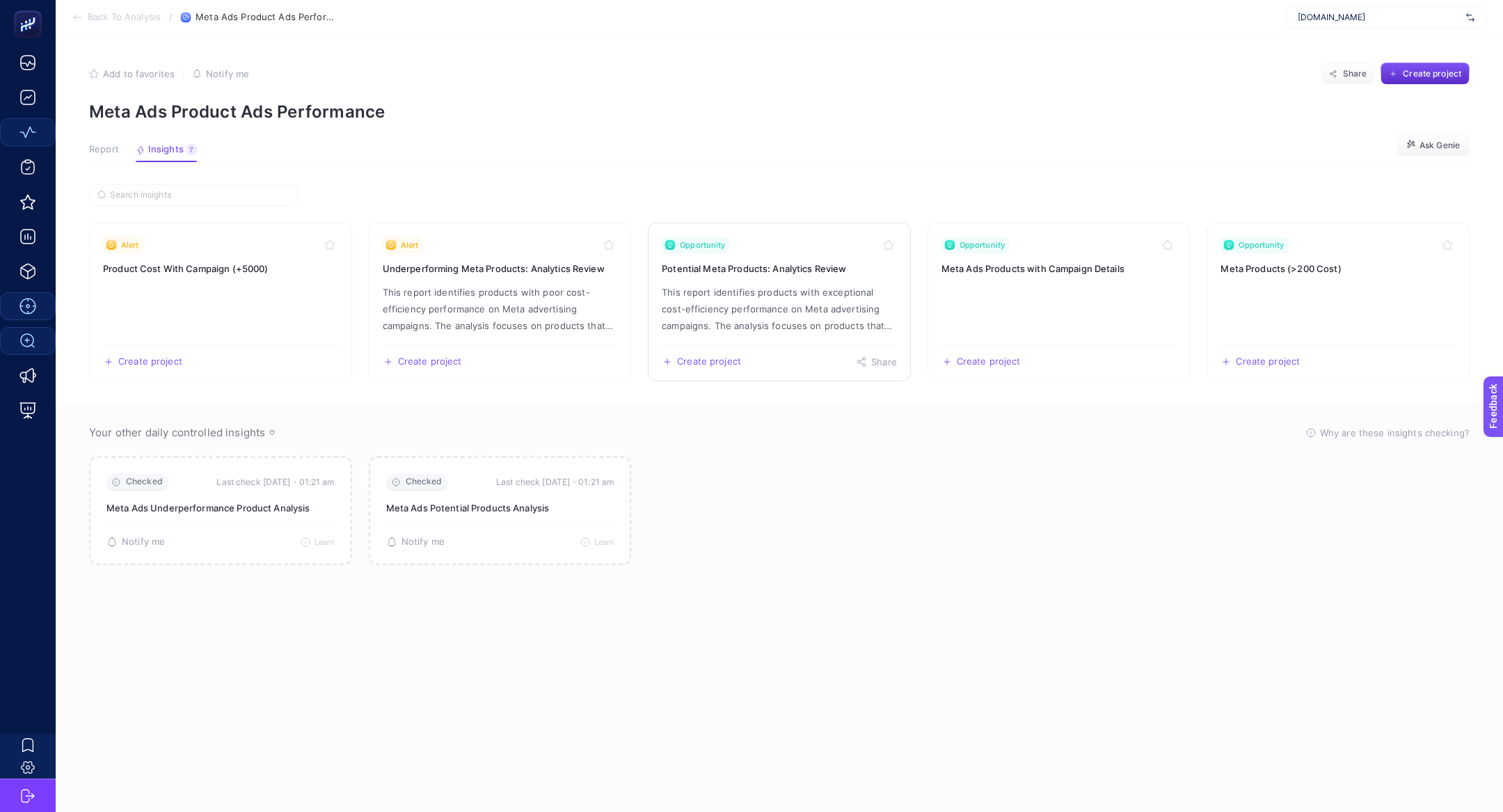
click at [800, 270] on h3 "Potential Meta Products: Analytics Review" at bounding box center [779, 268] width 235 height 14
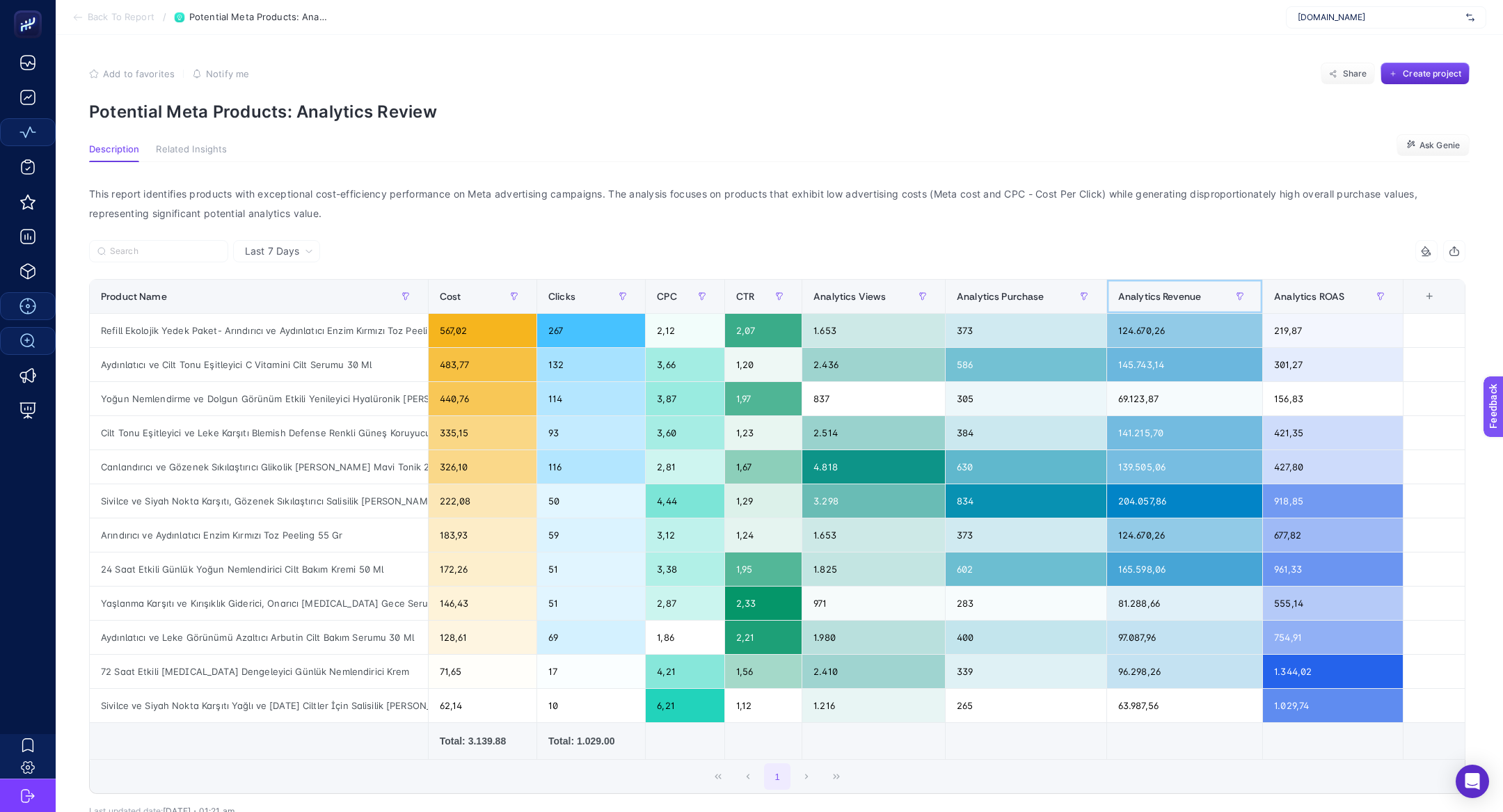
click at [1191, 285] on div "Analytics Revenue" at bounding box center [1185, 296] width 133 height 23
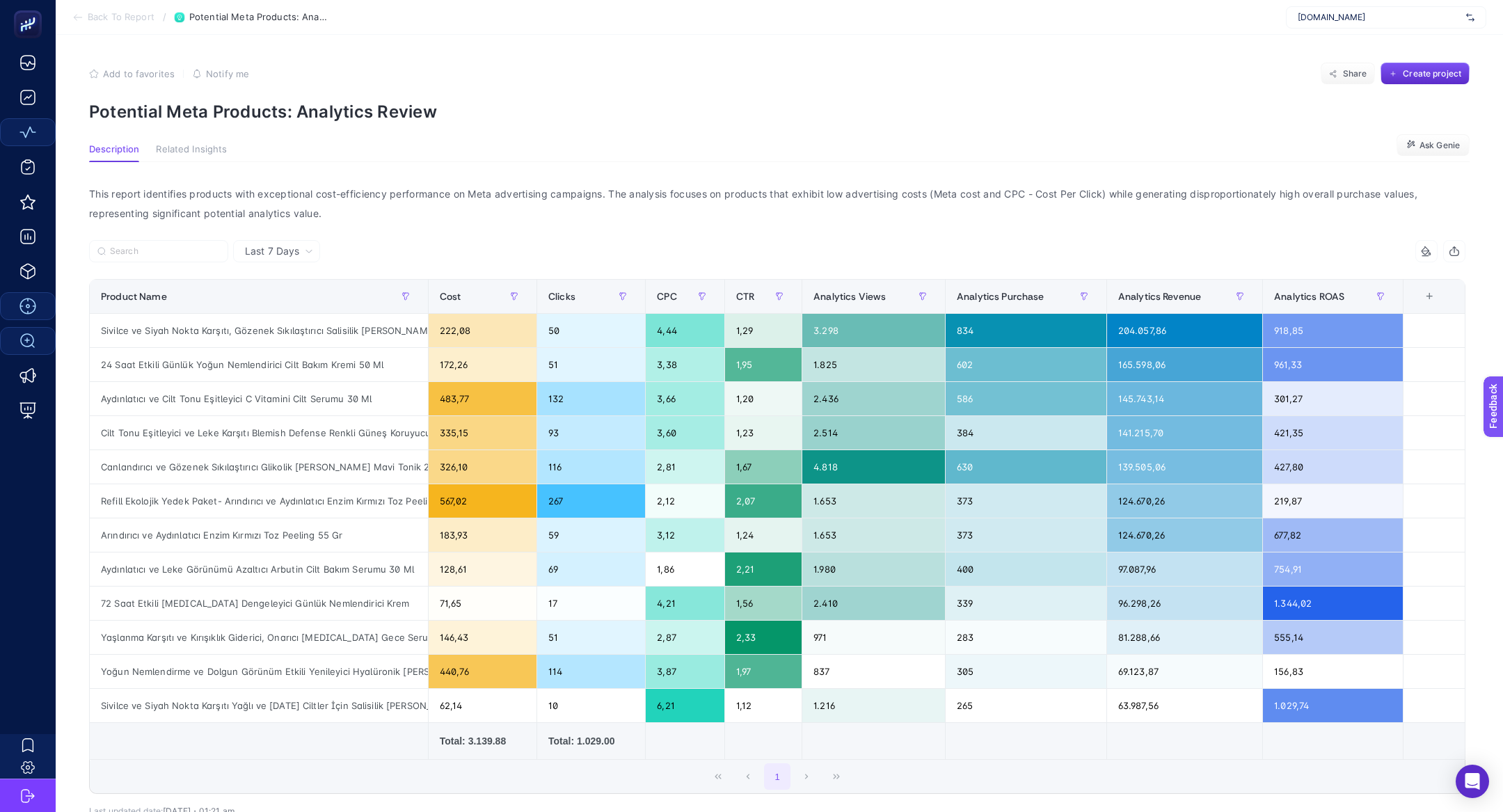
click at [118, 23] on section "Back To Report / Potential Meta Products: Analytics Review www.thepurestsolutio…" at bounding box center [779, 17] width 1448 height 35
click at [109, 17] on span "Back To Report" at bounding box center [121, 17] width 67 height 11
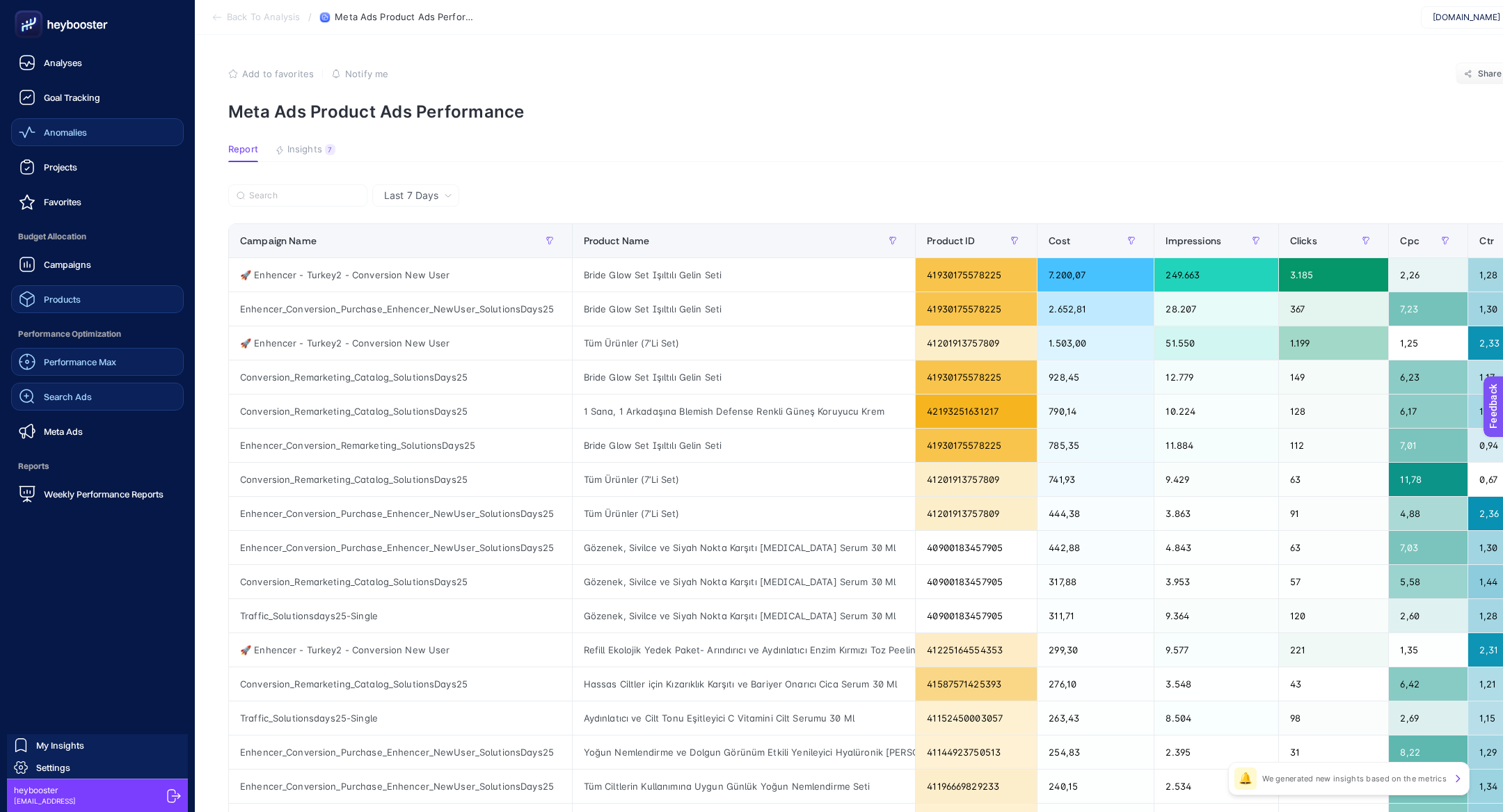
click at [110, 310] on link "Products" at bounding box center [97, 299] width 173 height 28
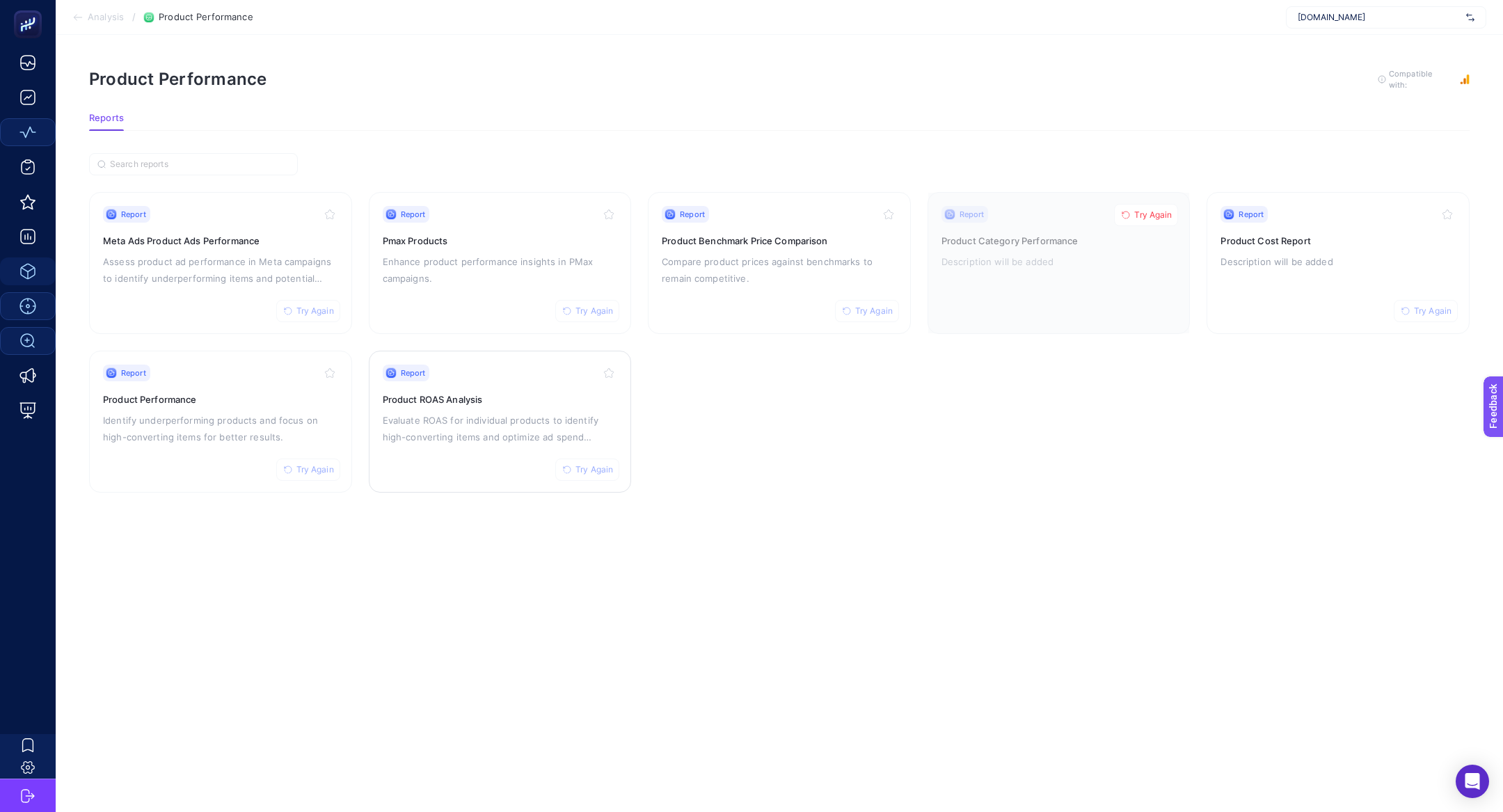
click at [560, 382] on div "Report Try Again Product ROAS Analysis Evaluate ROAS for individual products to…" at bounding box center [500, 421] width 235 height 114
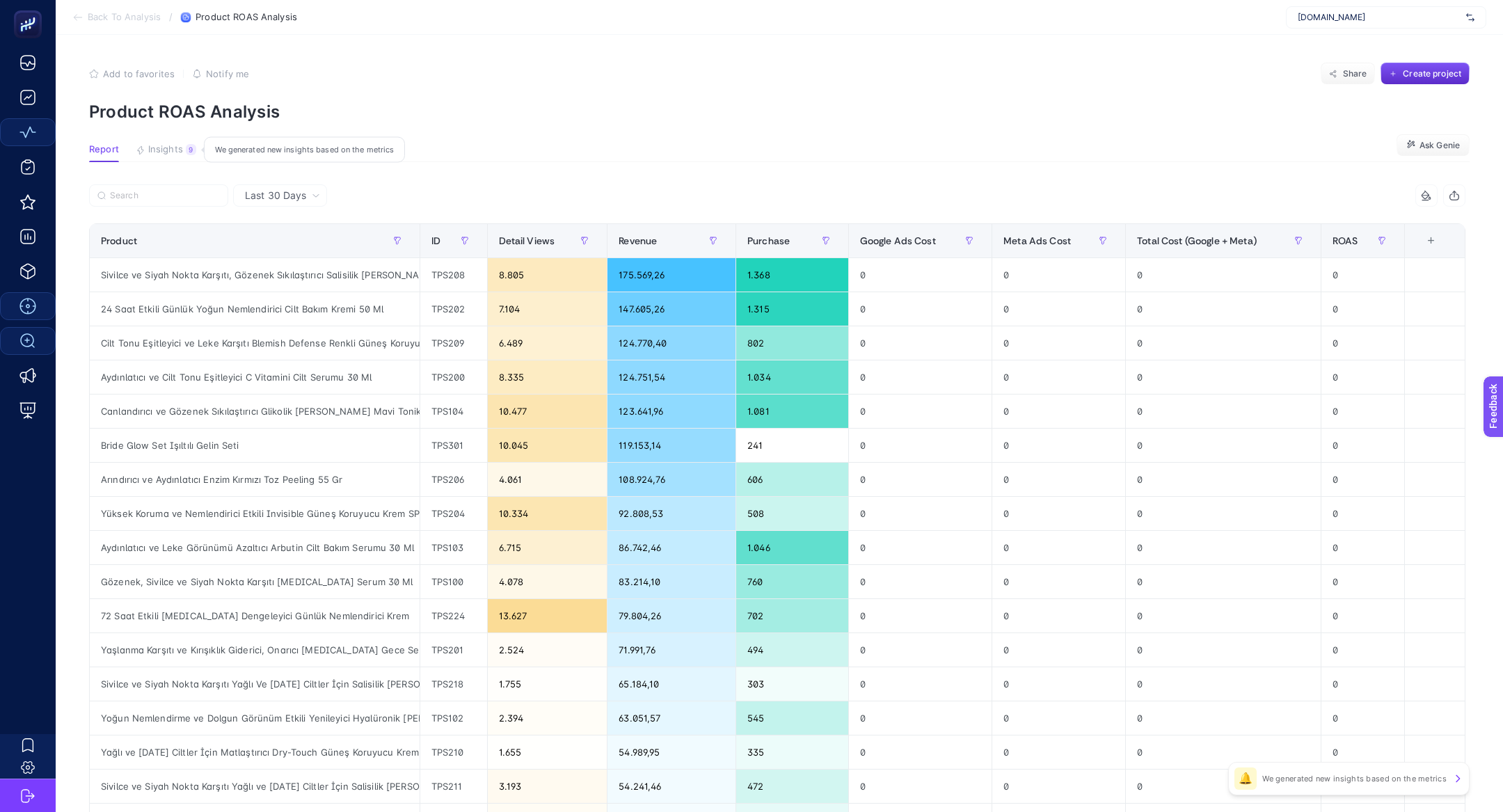
click at [193, 150] on div "9" at bounding box center [191, 149] width 10 height 11
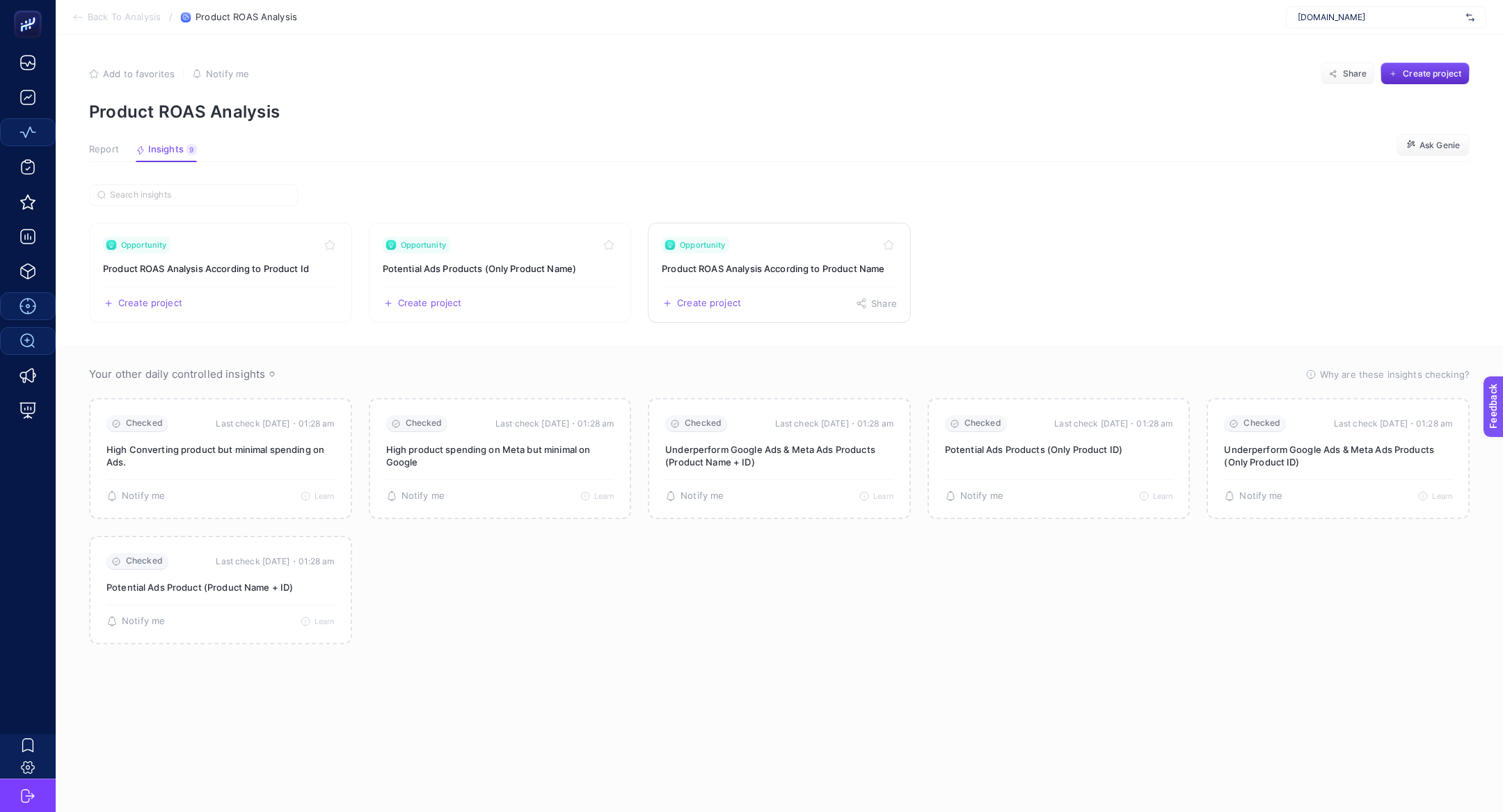
click at [802, 270] on h3 "Product ROAS Analysis According to Product Name" at bounding box center [779, 268] width 235 height 14
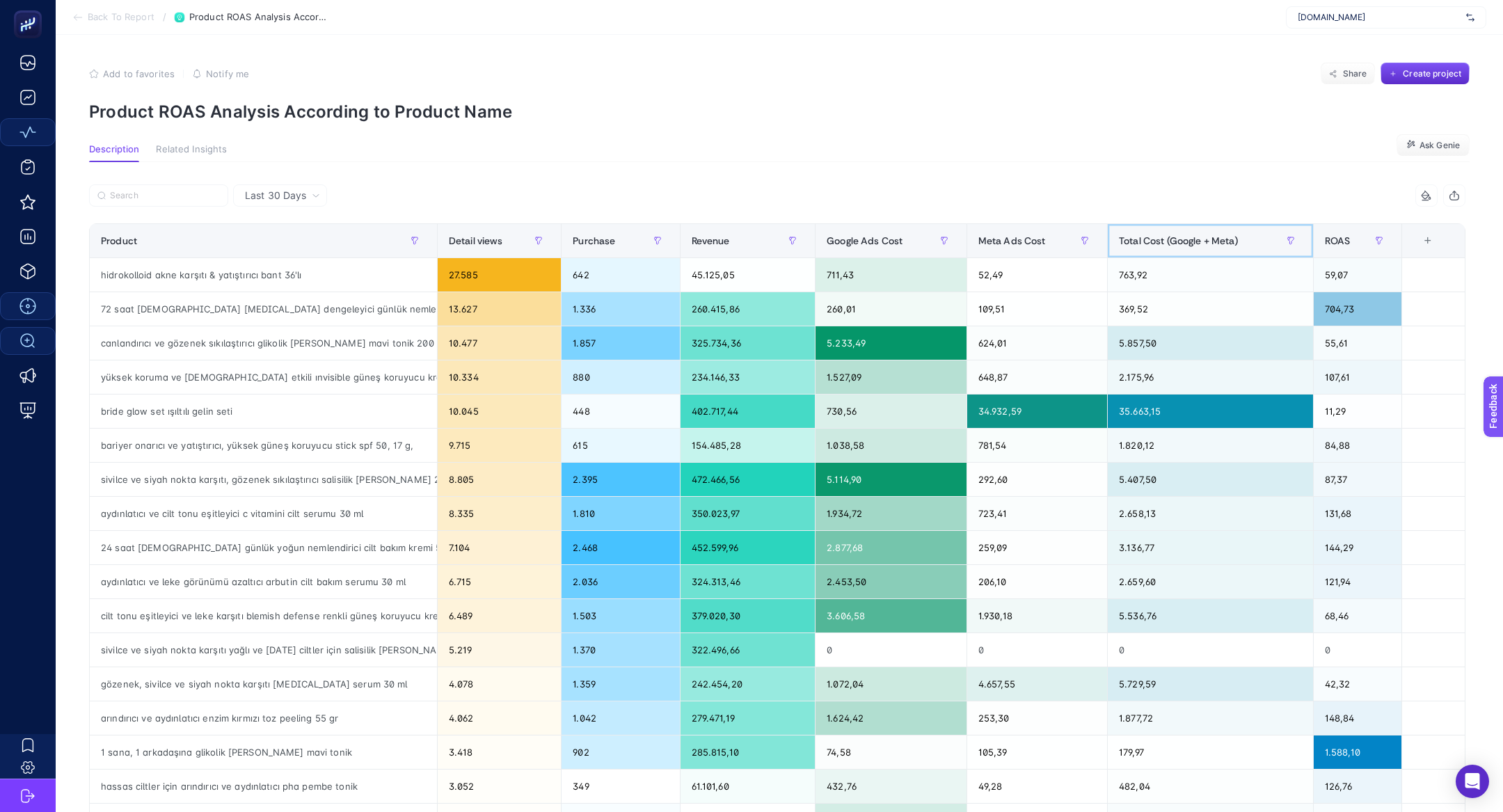
click at [1153, 251] on div "Total Cost (Google + Meta)" at bounding box center [1210, 240] width 183 height 23
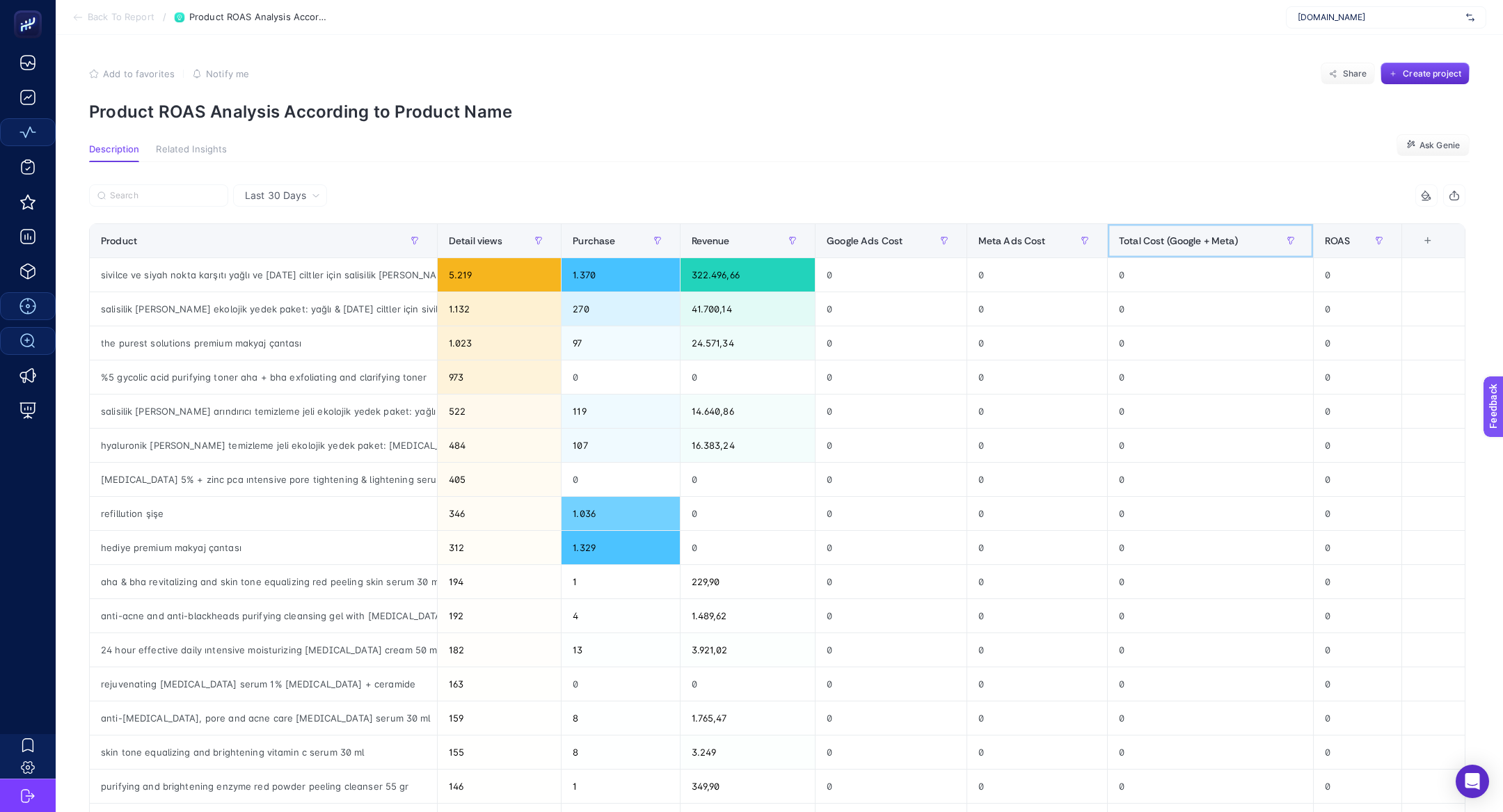
click at [1153, 251] on div "Total Cost (Google + Meta)" at bounding box center [1210, 240] width 183 height 23
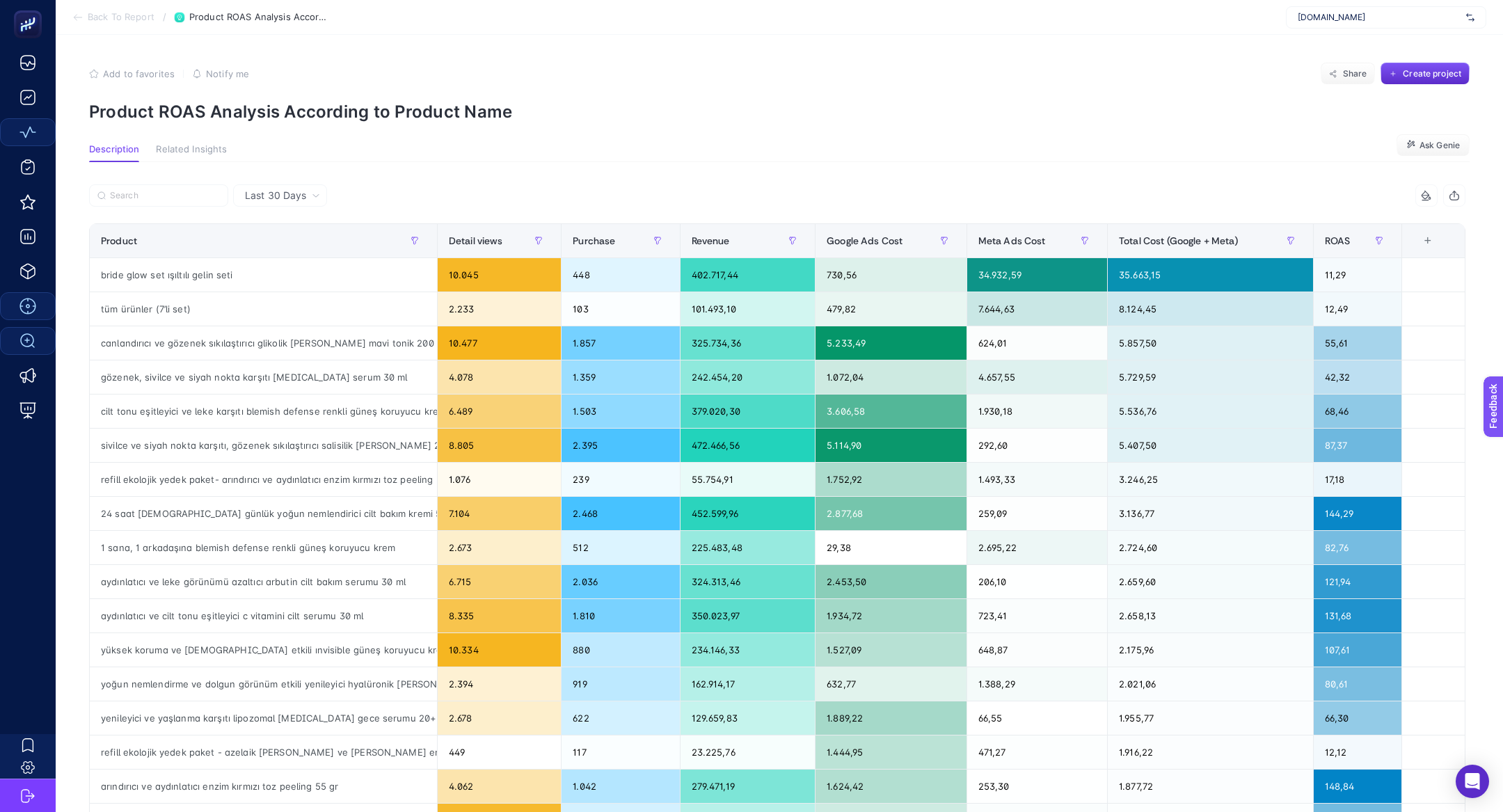
click at [286, 198] on span "Last 30 Days" at bounding box center [275, 195] width 61 height 14
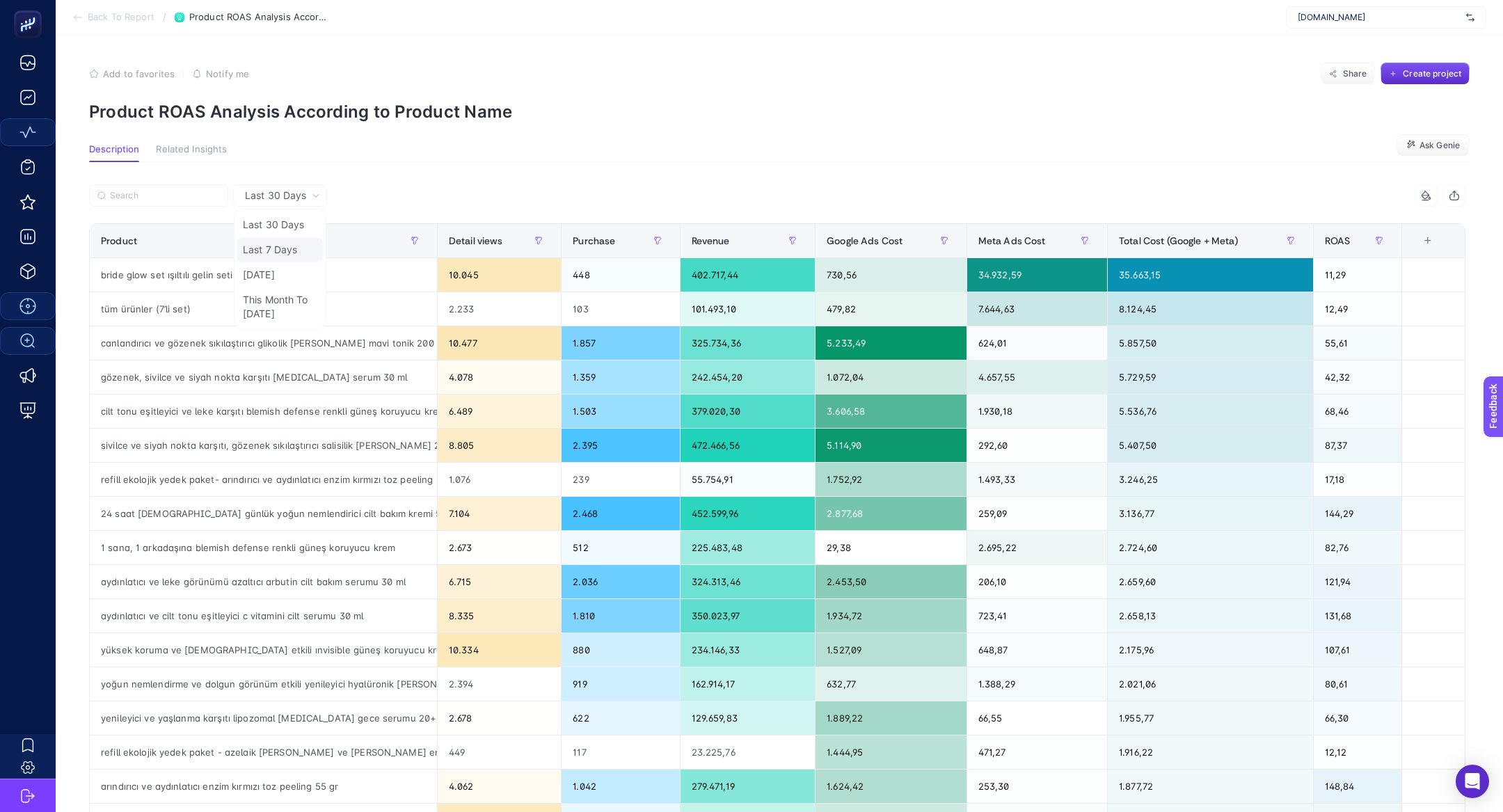
click at [298, 262] on li "Last 7 Days" at bounding box center [280, 275] width 85 height 25
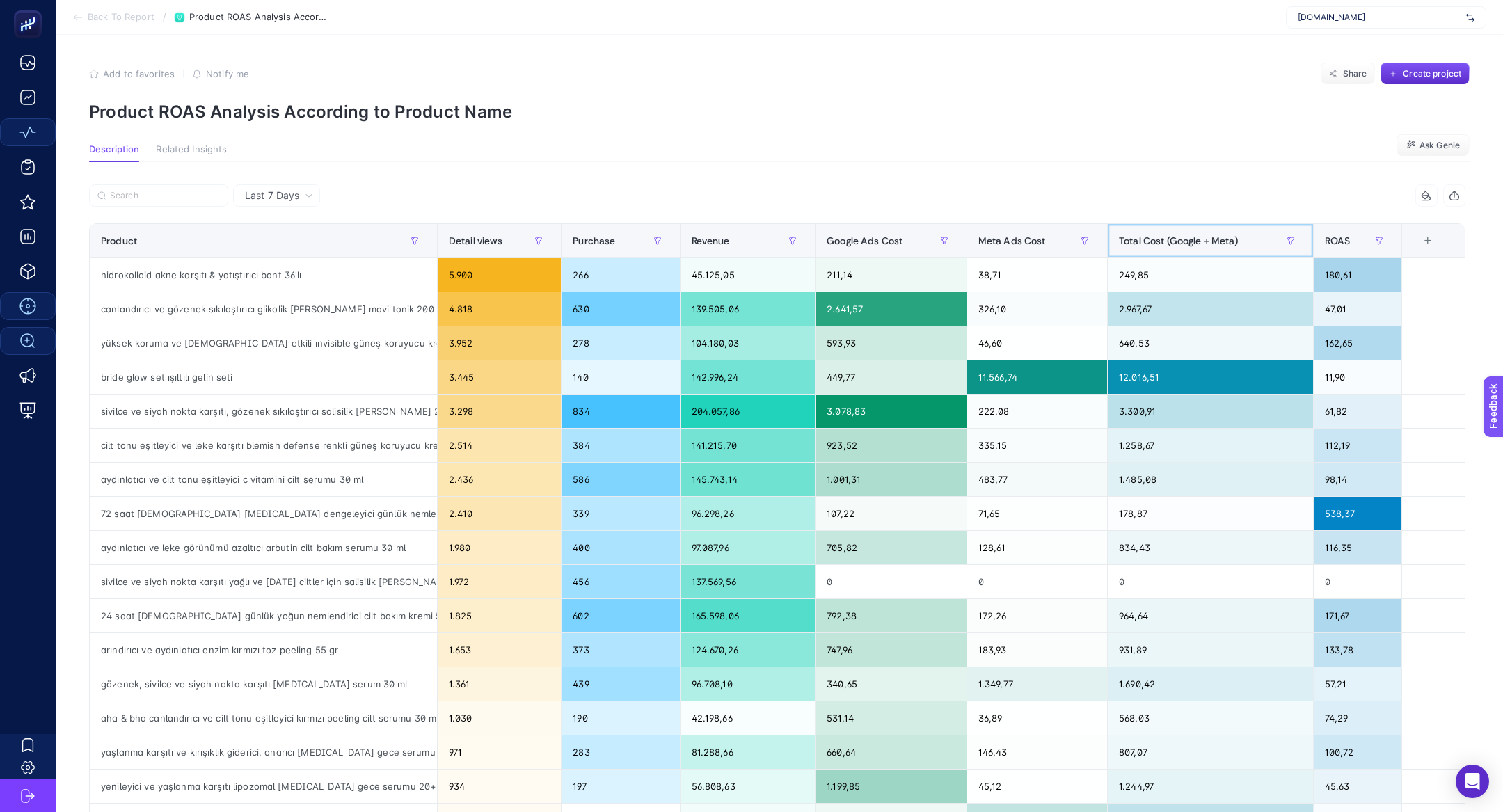
click at [1155, 235] on span "Total Cost (Google + Meta)" at bounding box center [1179, 240] width 119 height 11
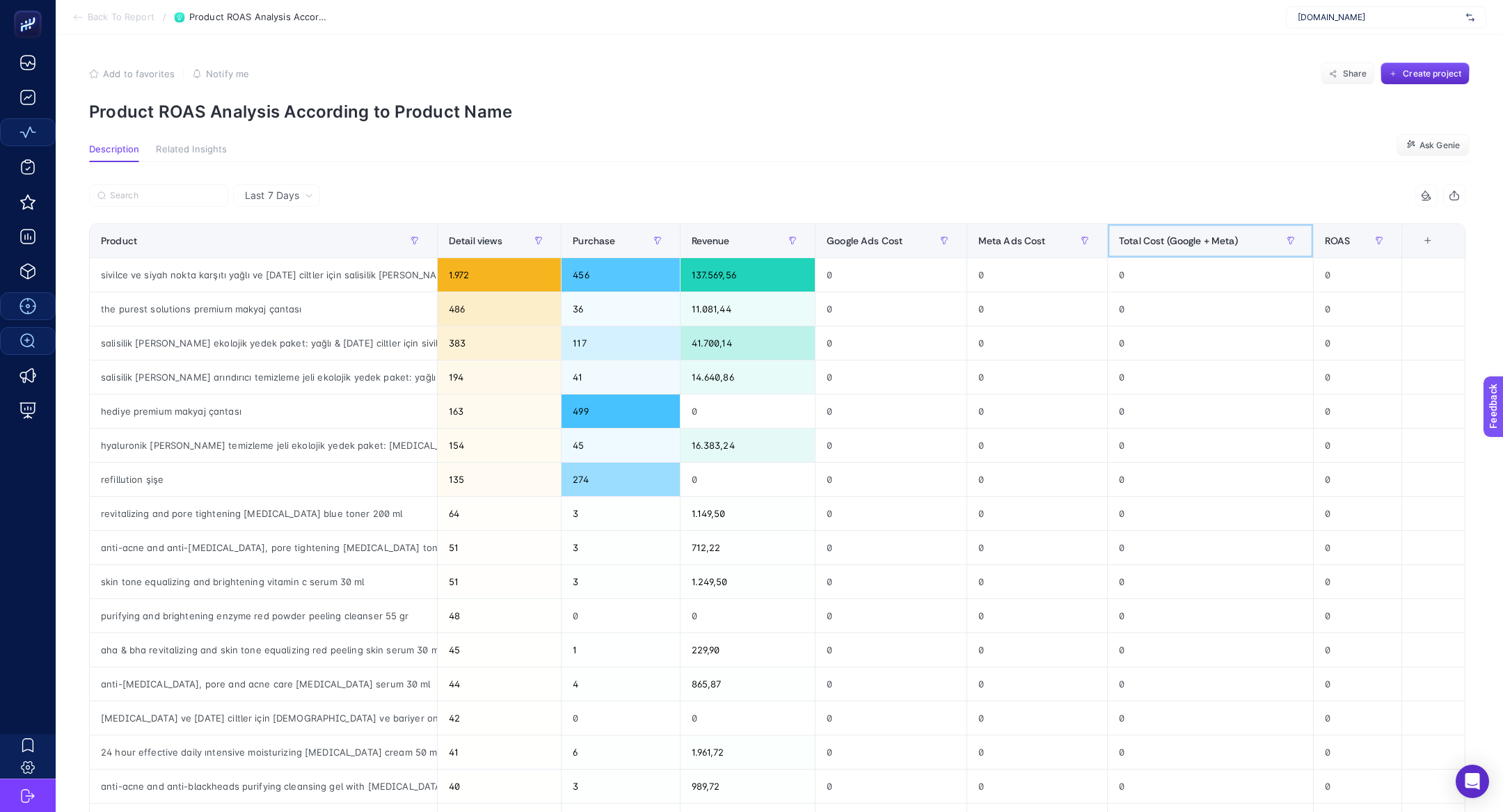
click at [1155, 235] on span "Total Cost (Google + Meta)" at bounding box center [1179, 240] width 119 height 11
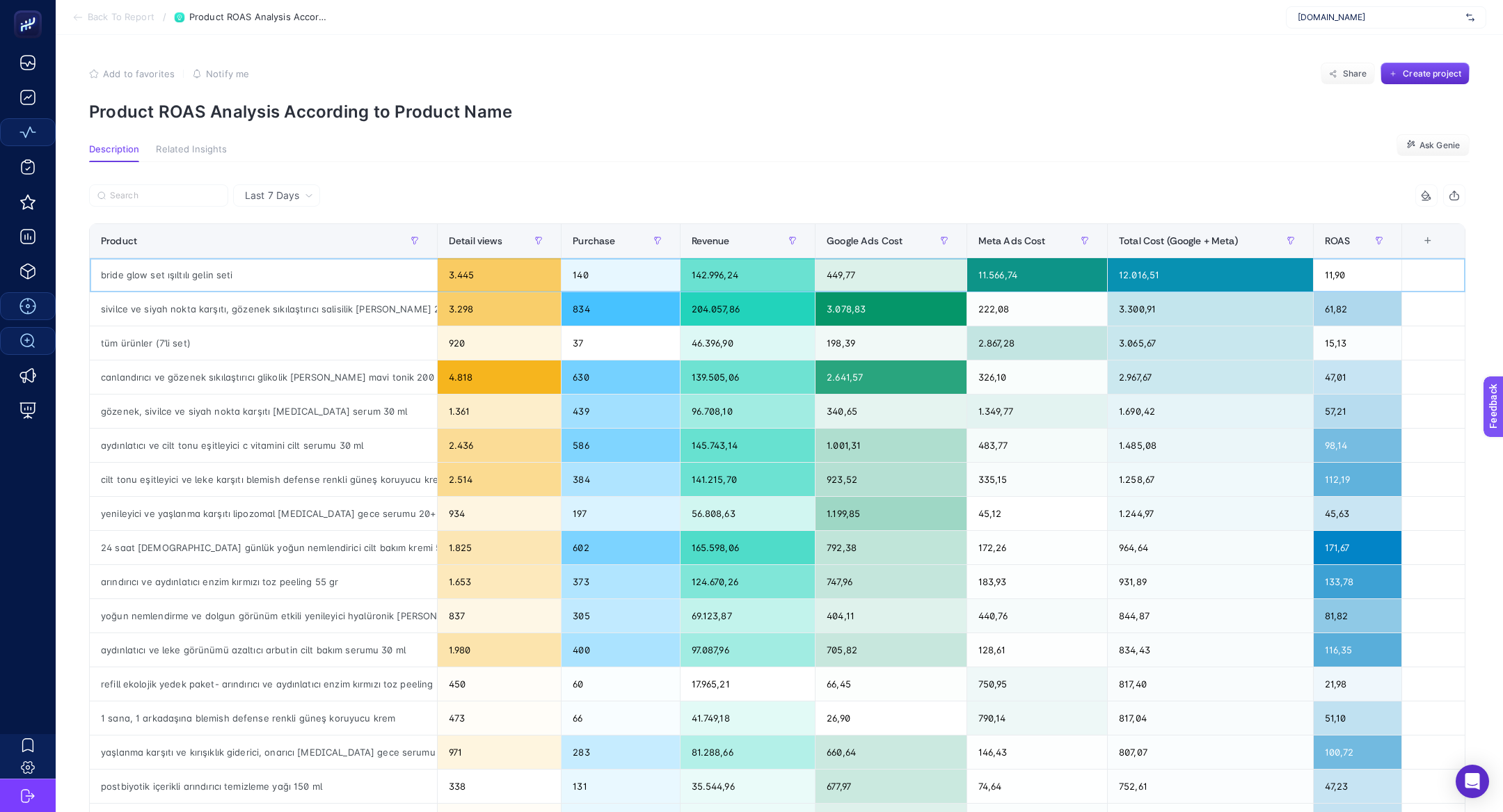
click at [347, 269] on div "bride glow set ışıltılı gelin seti" at bounding box center [263, 275] width 348 height 33
click at [333, 310] on div "sivilce ve siyah nokta karşıtı, gözenek sıkılaştırıcı salisilik asit tonik 200 …" at bounding box center [263, 309] width 348 height 33
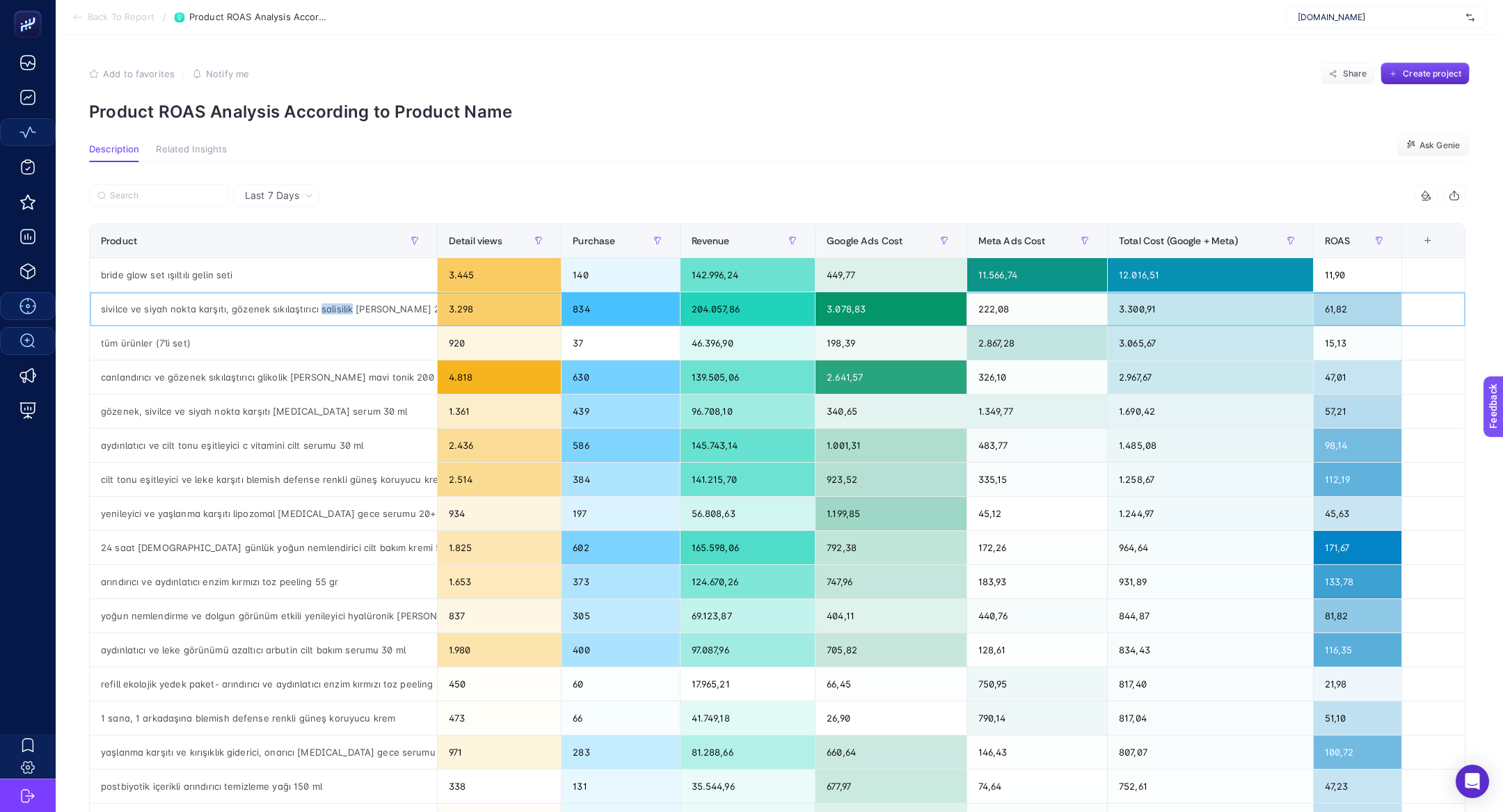
click at [333, 310] on div "sivilce ve siyah nokta karşıtı, gözenek sıkılaştırıcı salisilik asit tonik 200 …" at bounding box center [263, 309] width 348 height 33
copy tr "sivilce ve siyah nokta karşıtı, gözenek sıkılaştırıcı salisilik asit tonik 200 …"
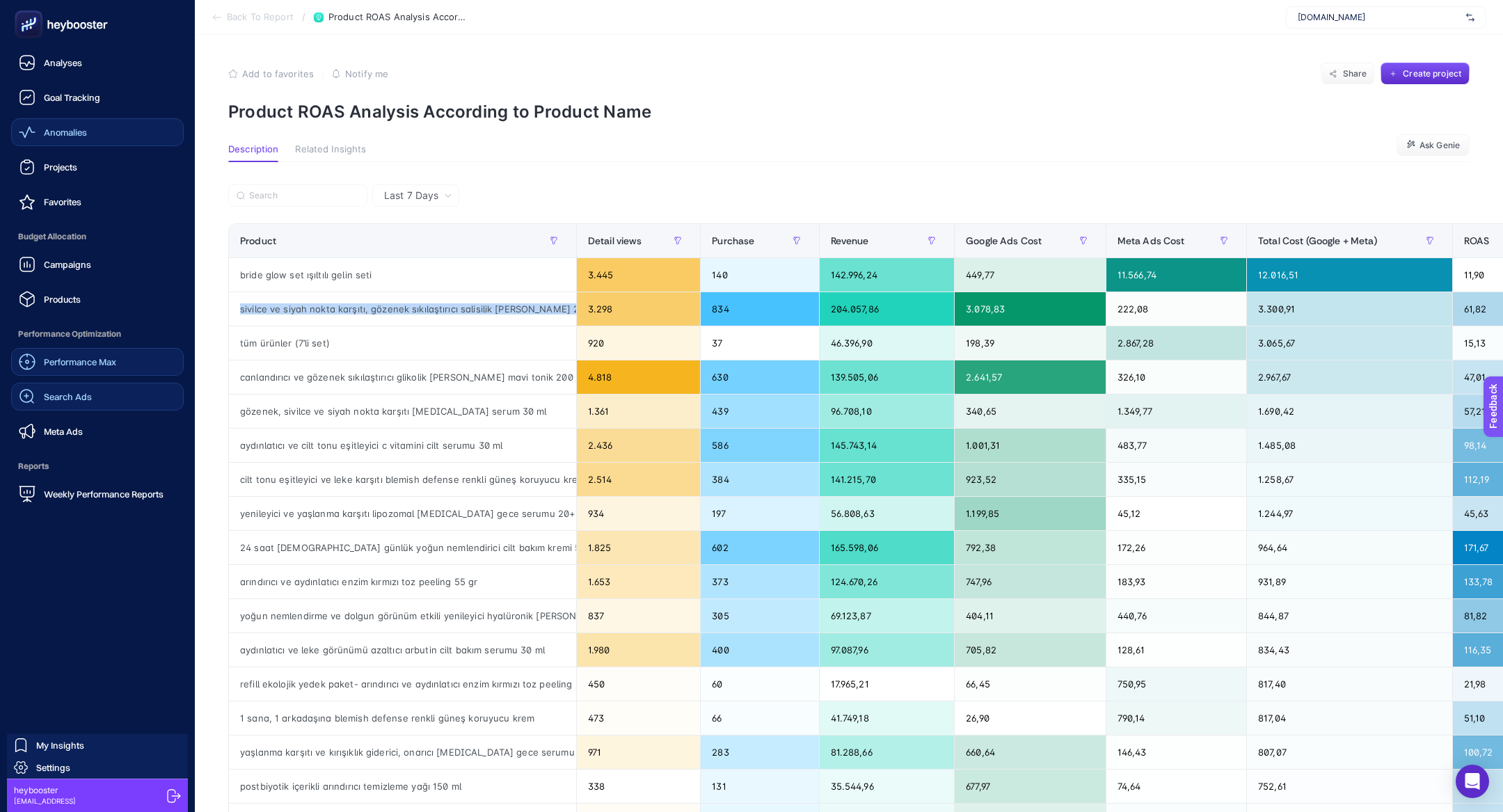
click at [98, 403] on link "Search Ads" at bounding box center [97, 396] width 173 height 28
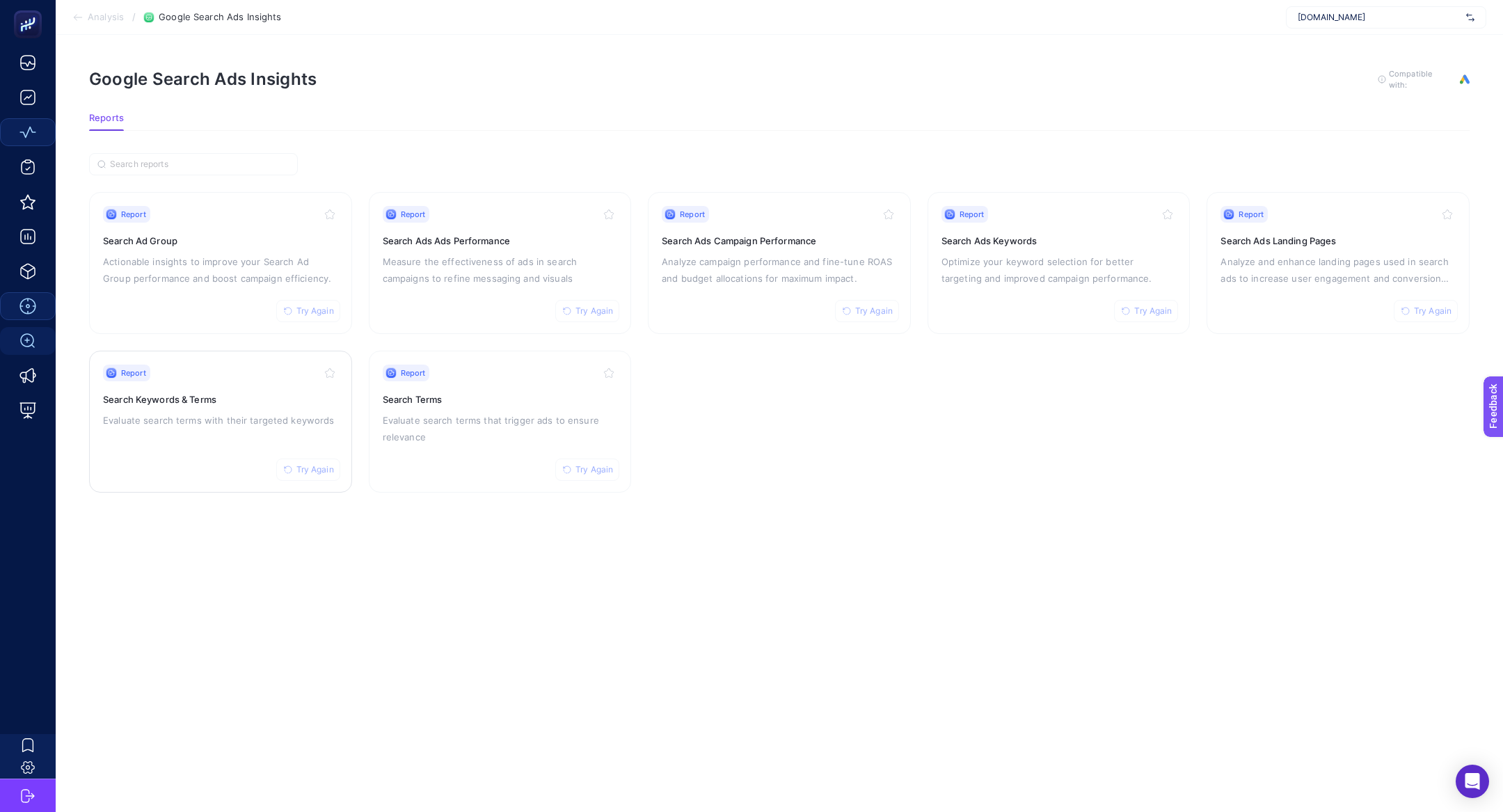
click at [208, 428] on div "Report Try Again Search Keywords & Terms Evaluate search terms with their targe…" at bounding box center [220, 421] width 235 height 114
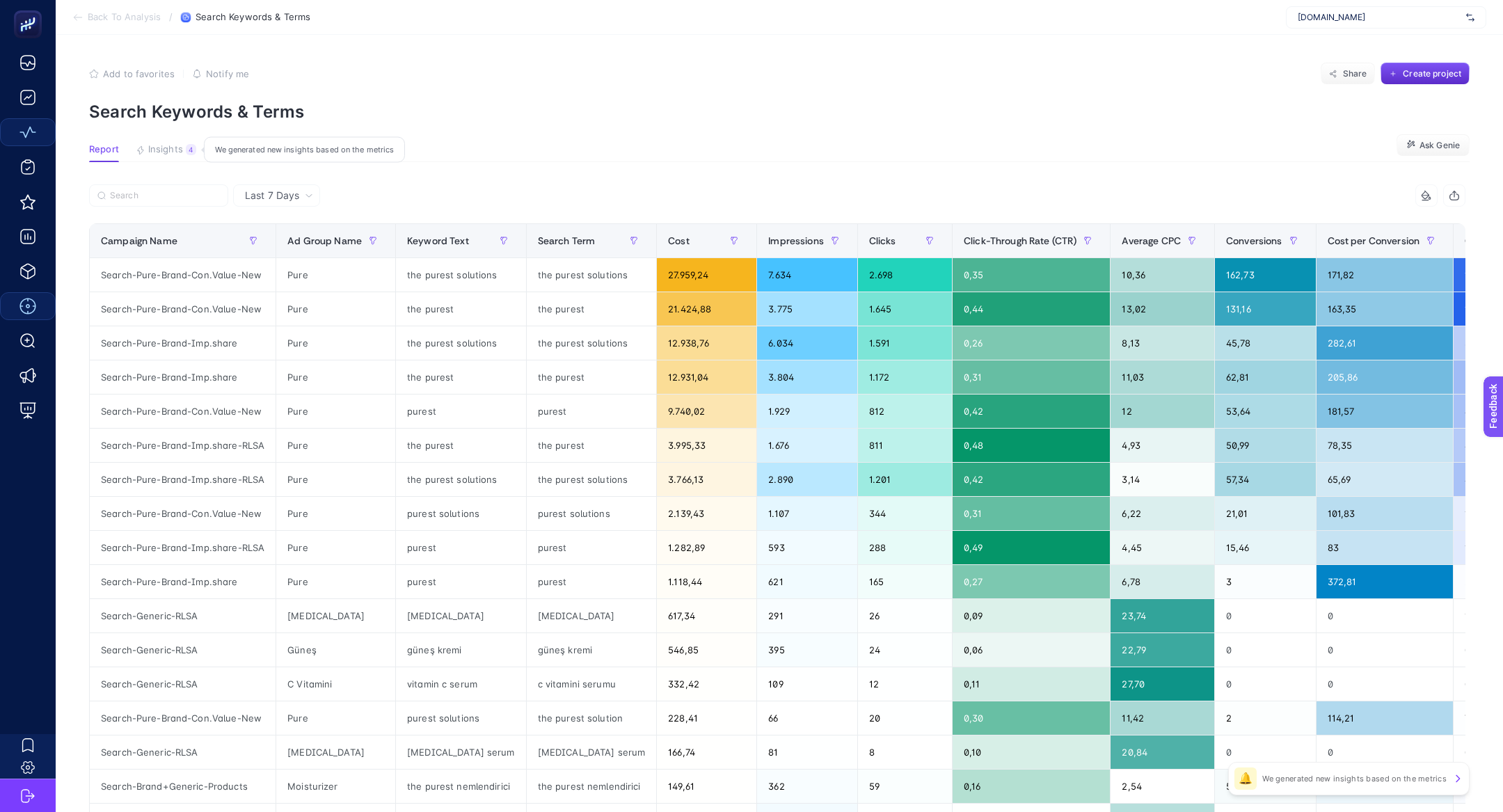
click at [173, 149] on span "Insights" at bounding box center [165, 149] width 35 height 11
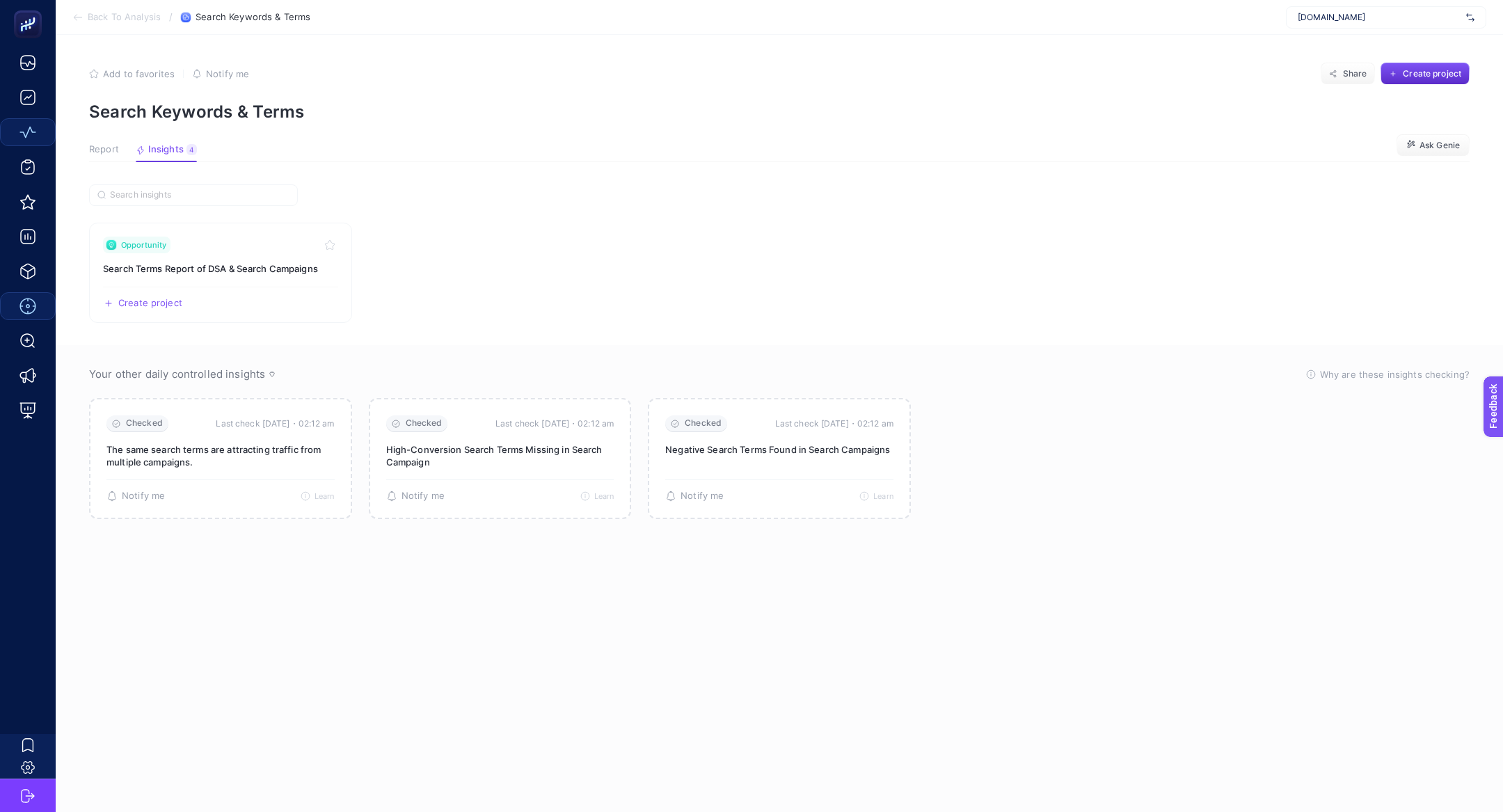
click at [90, 147] on span "Report" at bounding box center [103, 149] width 30 height 11
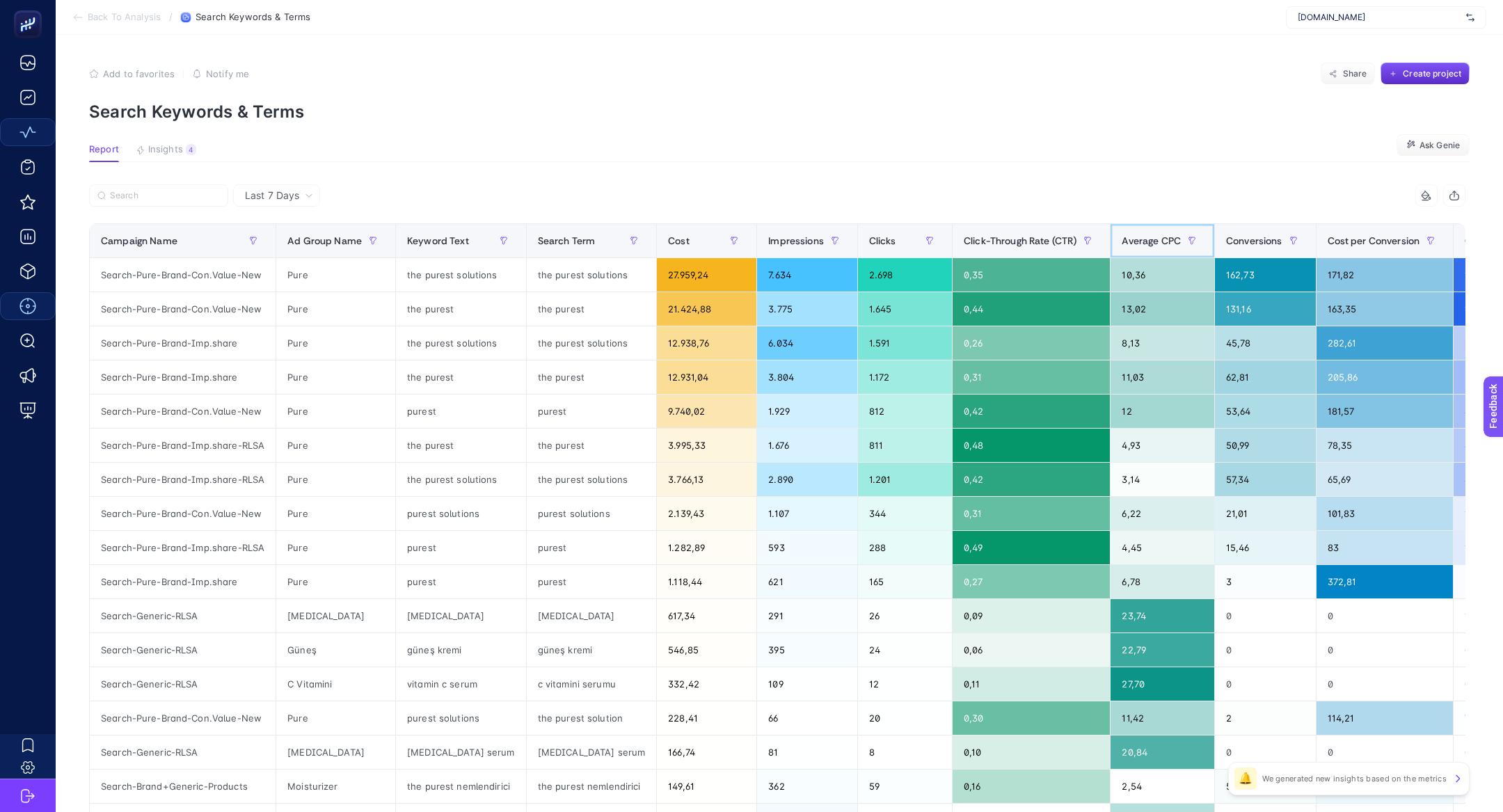
click at [1147, 245] on span "Average CPC" at bounding box center [1151, 240] width 59 height 11
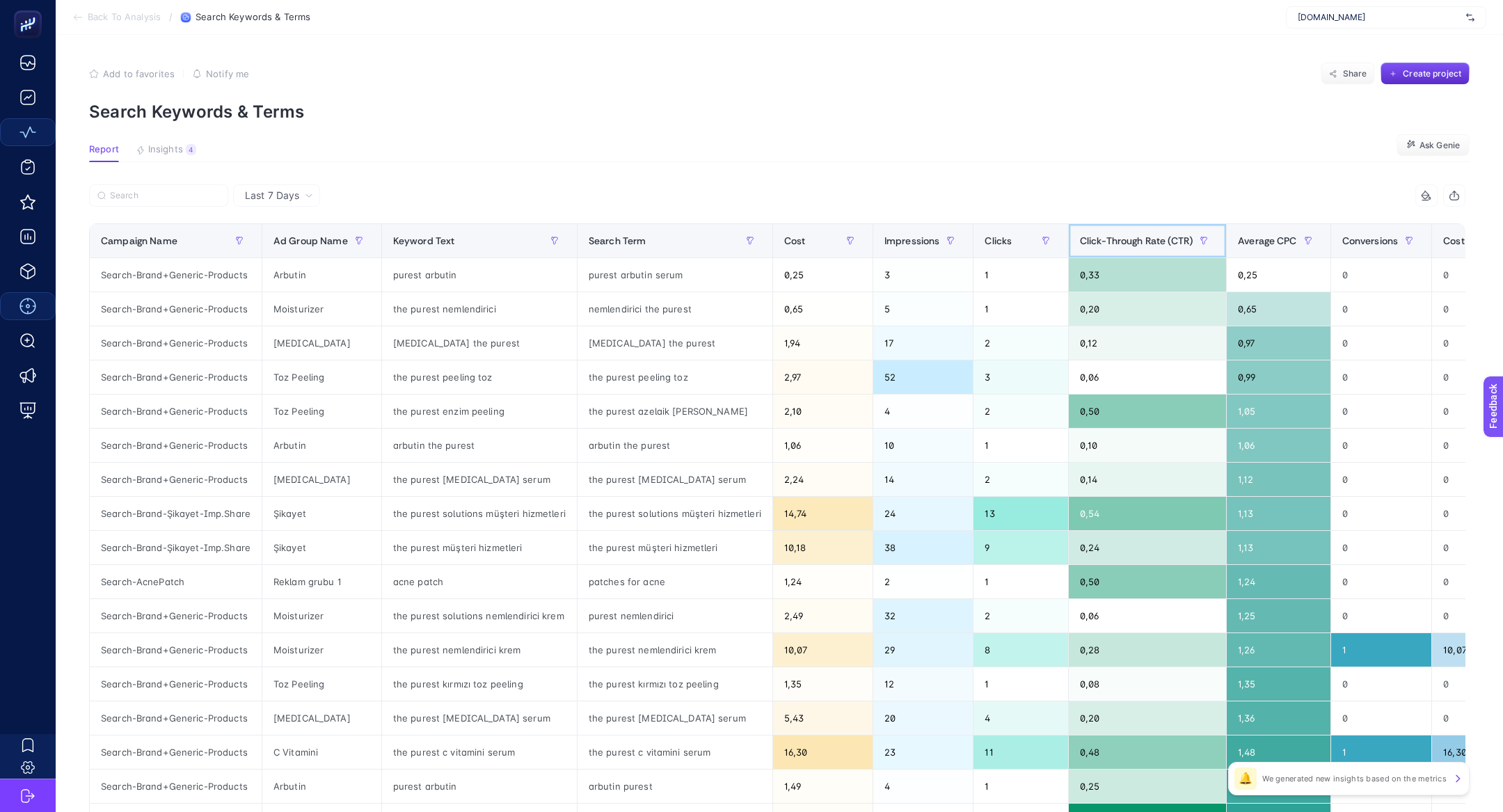
click at [1147, 245] on span "Click-Through Rate (CTR)" at bounding box center [1136, 240] width 113 height 11
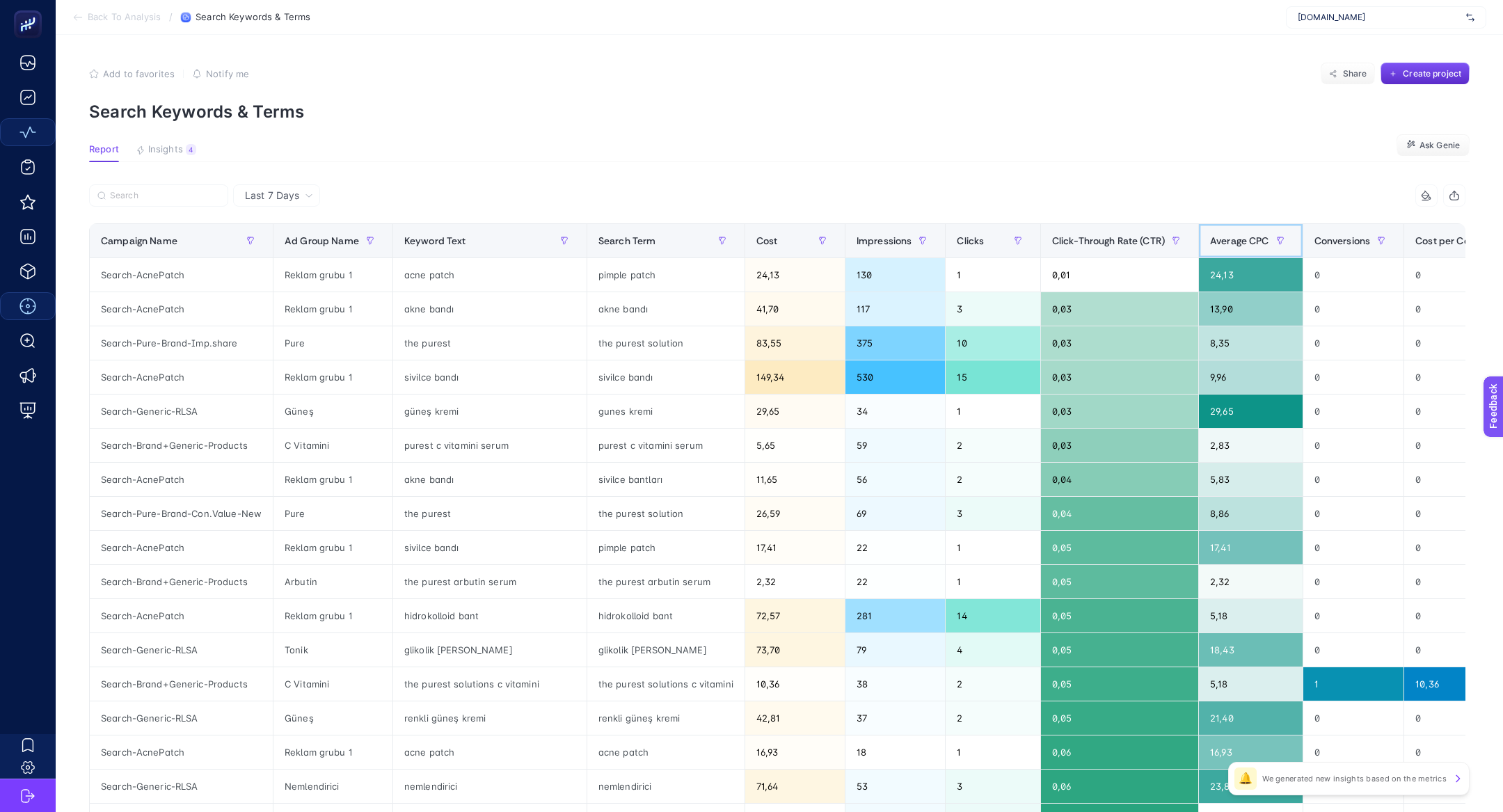
click at [1212, 251] on div "Average CPC" at bounding box center [1251, 240] width 82 height 23
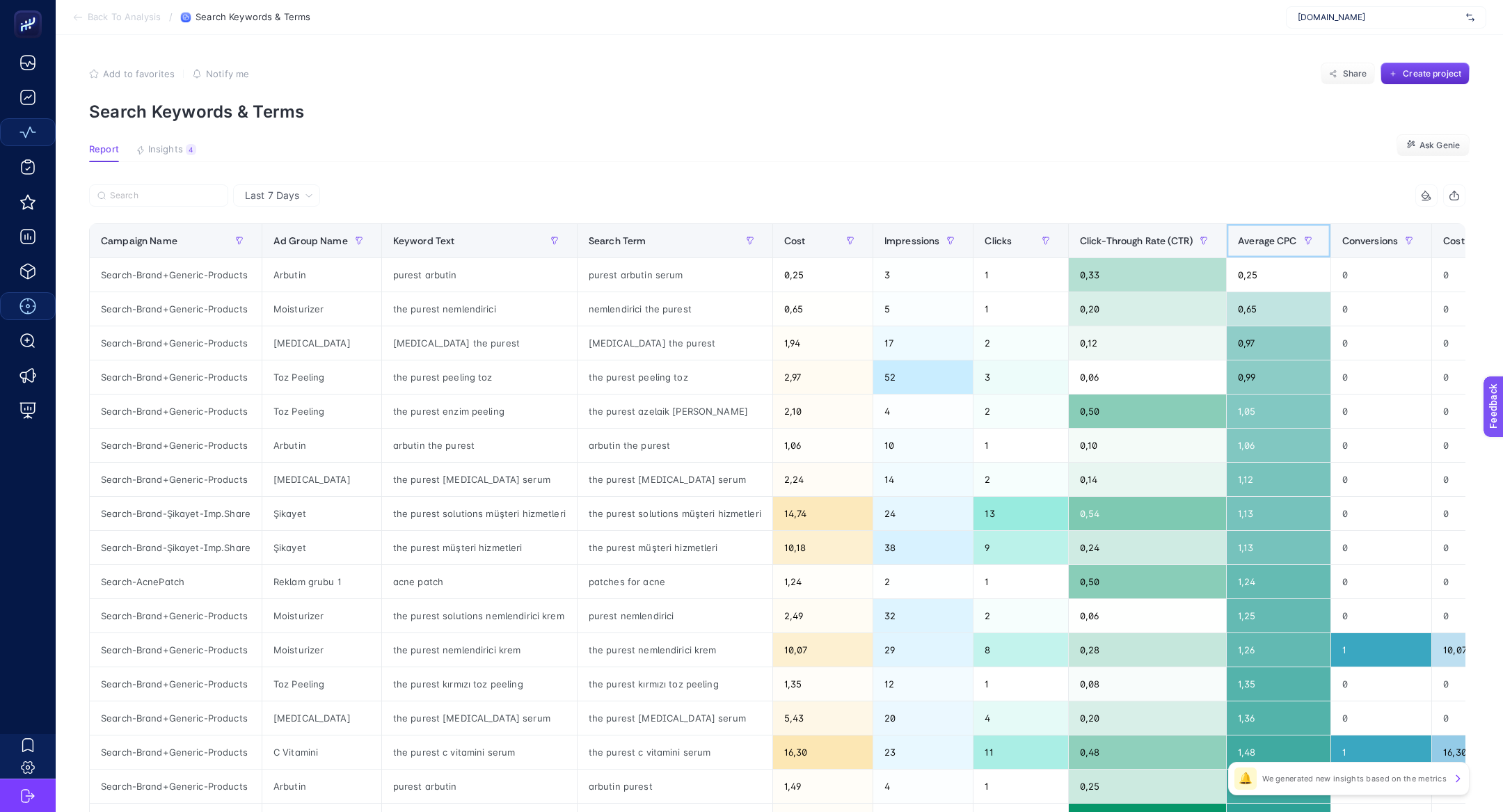
click at [1247, 253] on th "Average CPC" at bounding box center [1279, 241] width 104 height 34
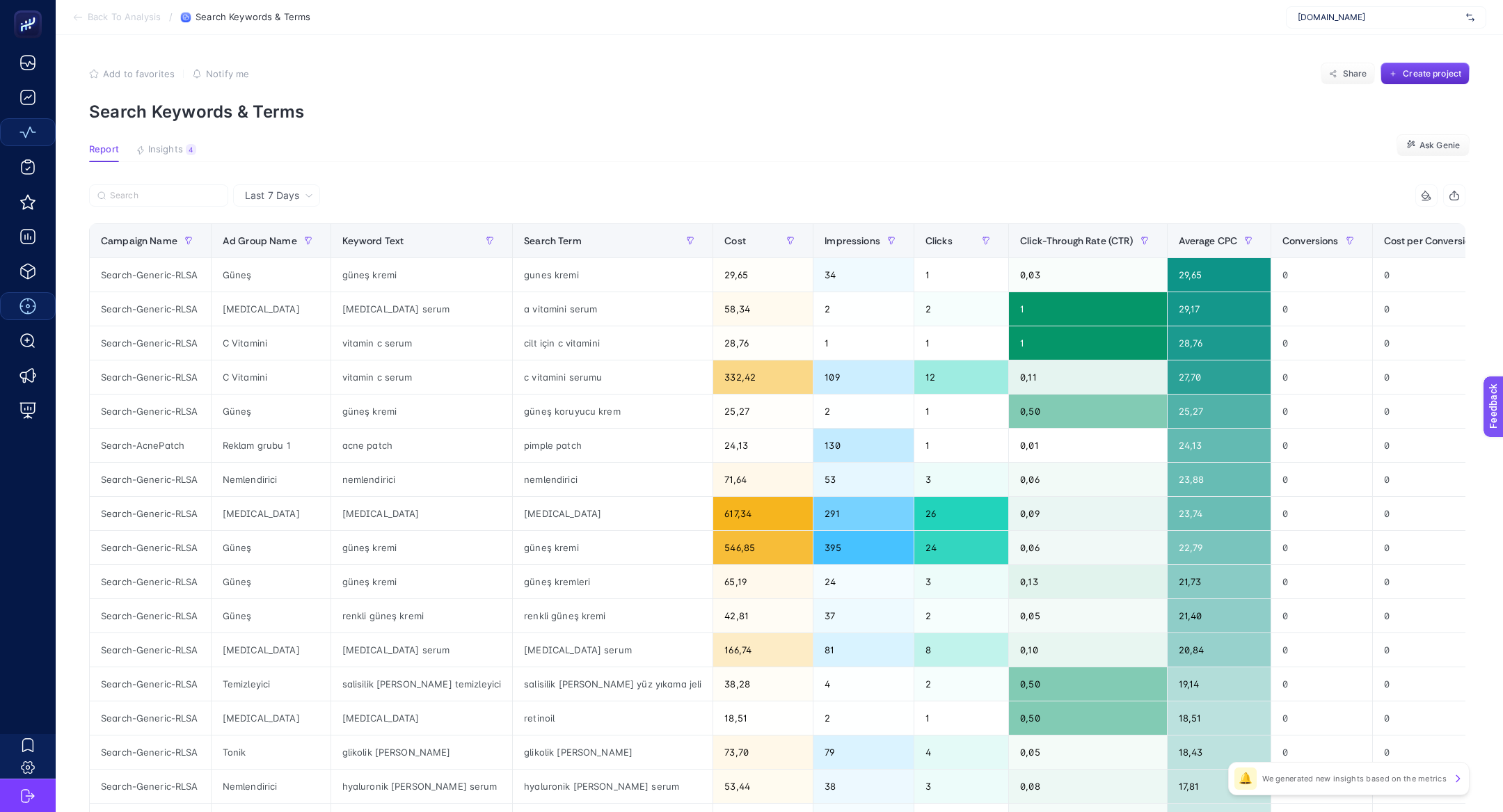
click at [82, 22] on icon at bounding box center [77, 17] width 11 height 11
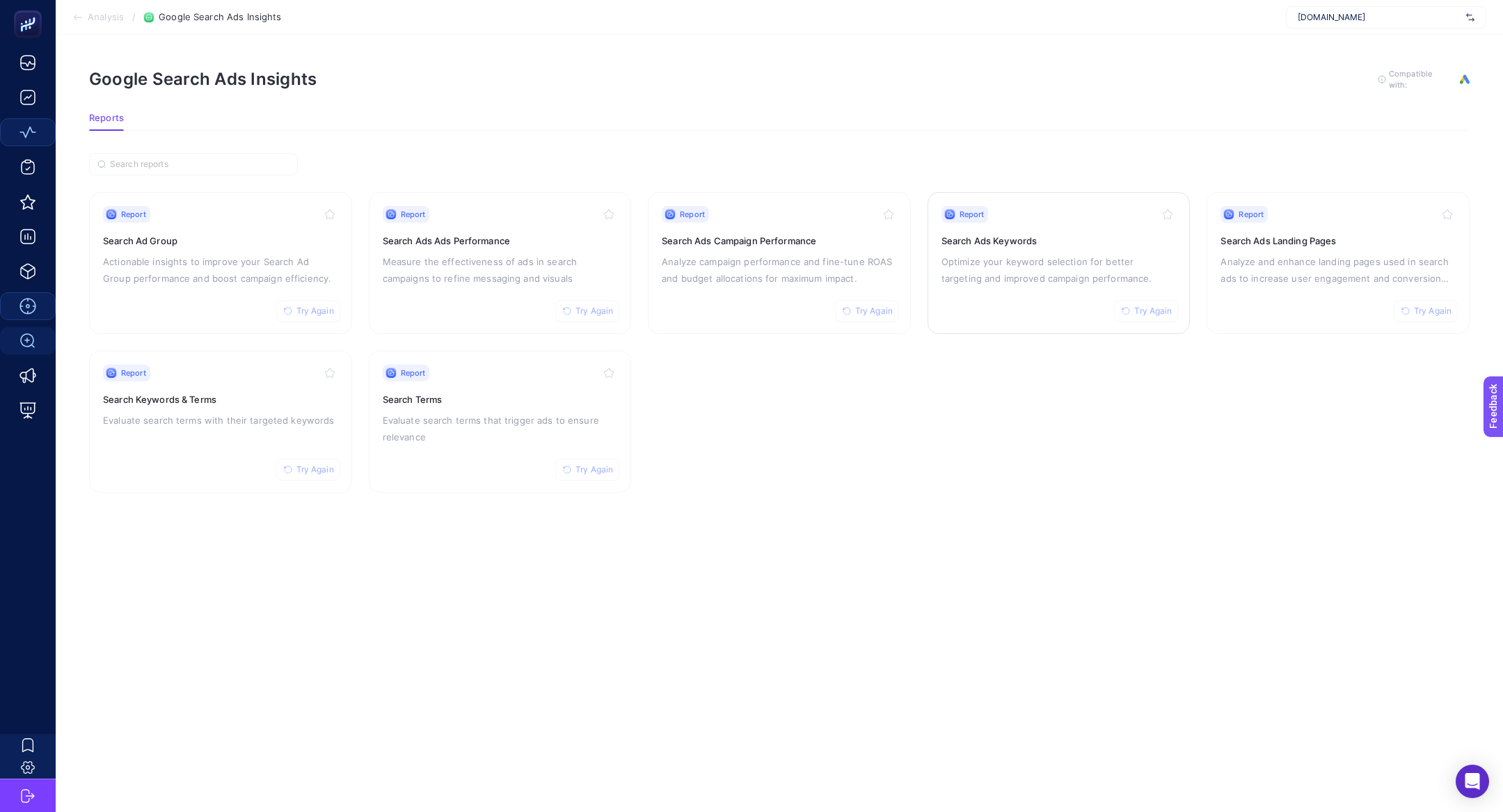
click at [1047, 292] on div "Report Try Again Search Ads Keywords Optimize your keyword selection for better…" at bounding box center [1059, 263] width 235 height 114
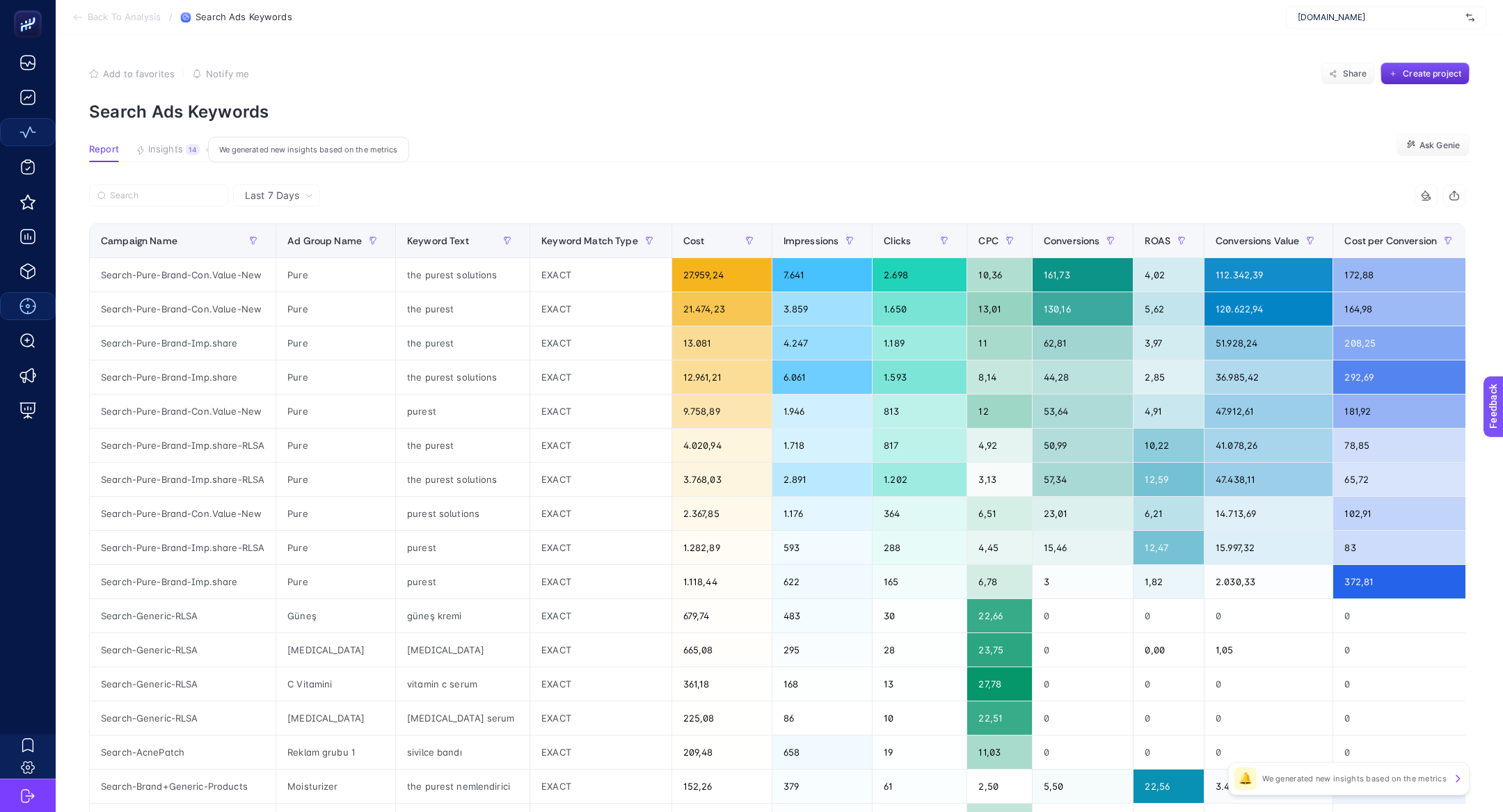
click at [186, 149] on div "14" at bounding box center [192, 149] width 14 height 11
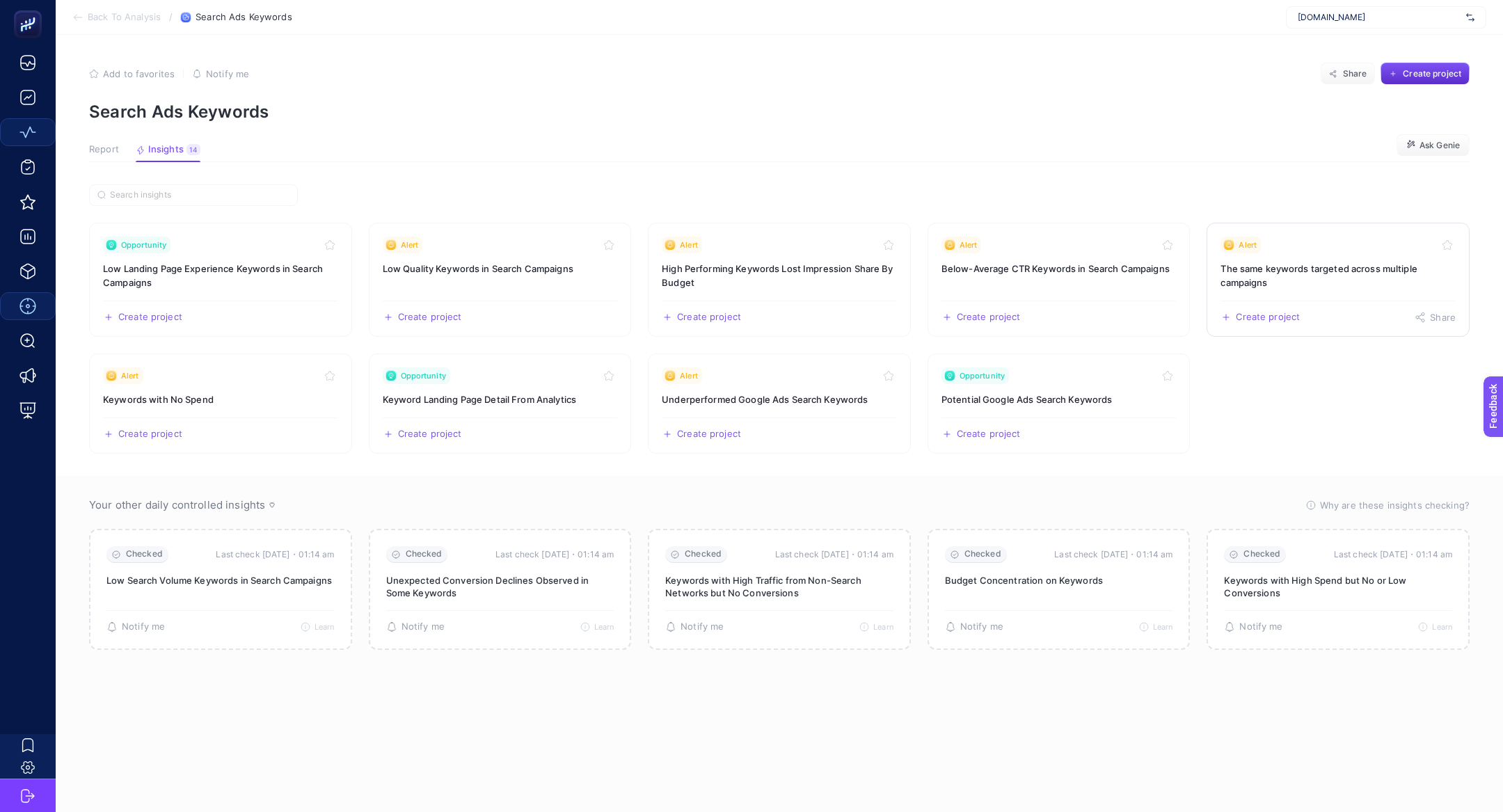
click at [1308, 272] on h3 "The same keywords targeted across multiple campaigns" at bounding box center [1338, 275] width 235 height 28
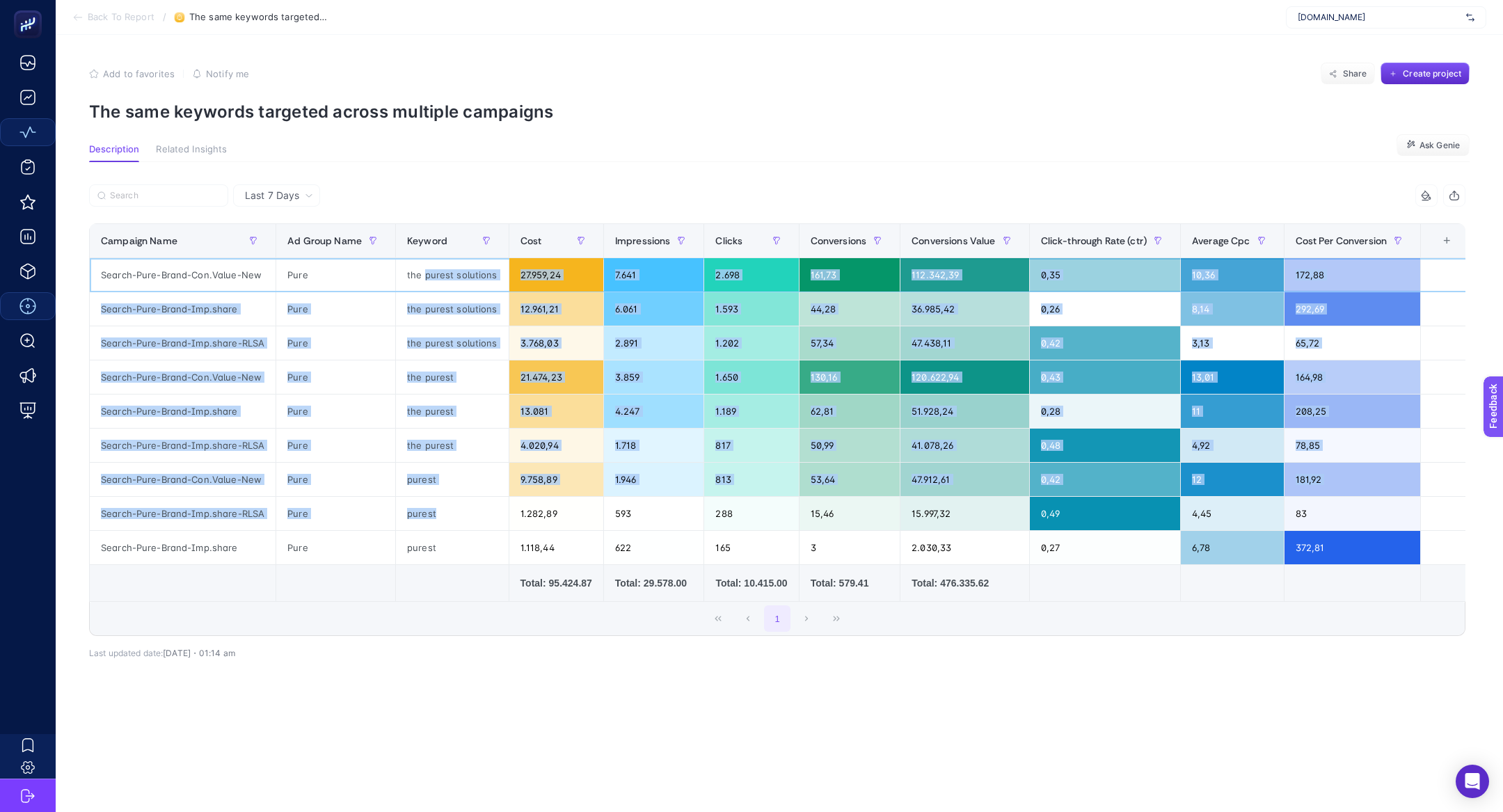
drag, startPoint x: 421, startPoint y: 271, endPoint x: 471, endPoint y: 518, distance: 252.0
click at [471, 518] on tbody "Search-Pure-Brand-Con.Value-New Pure the purest solutions 27.959,24 7.641 2.698…" at bounding box center [780, 411] width 1382 height 307
click at [471, 518] on div "purest" at bounding box center [452, 513] width 113 height 33
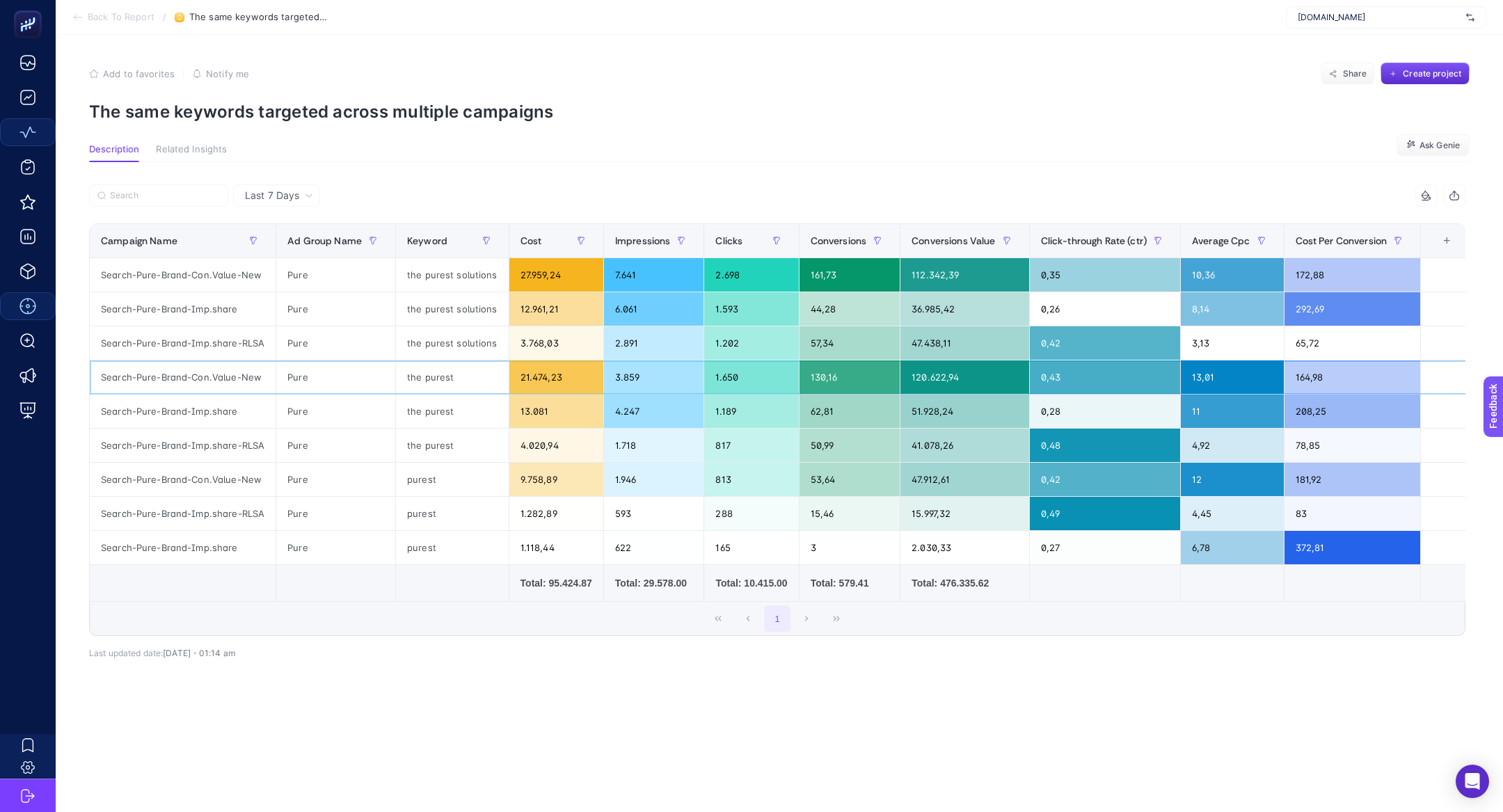
click at [149, 385] on div "Search-Pure-Brand-Con.Value-New" at bounding box center [182, 377] width 186 height 33
click at [148, 379] on div "Search-Pure-Brand-Con.Value-New" at bounding box center [182, 377] width 186 height 33
drag, startPoint x: 187, startPoint y: 380, endPoint x: 96, endPoint y: 376, distance: 91.1
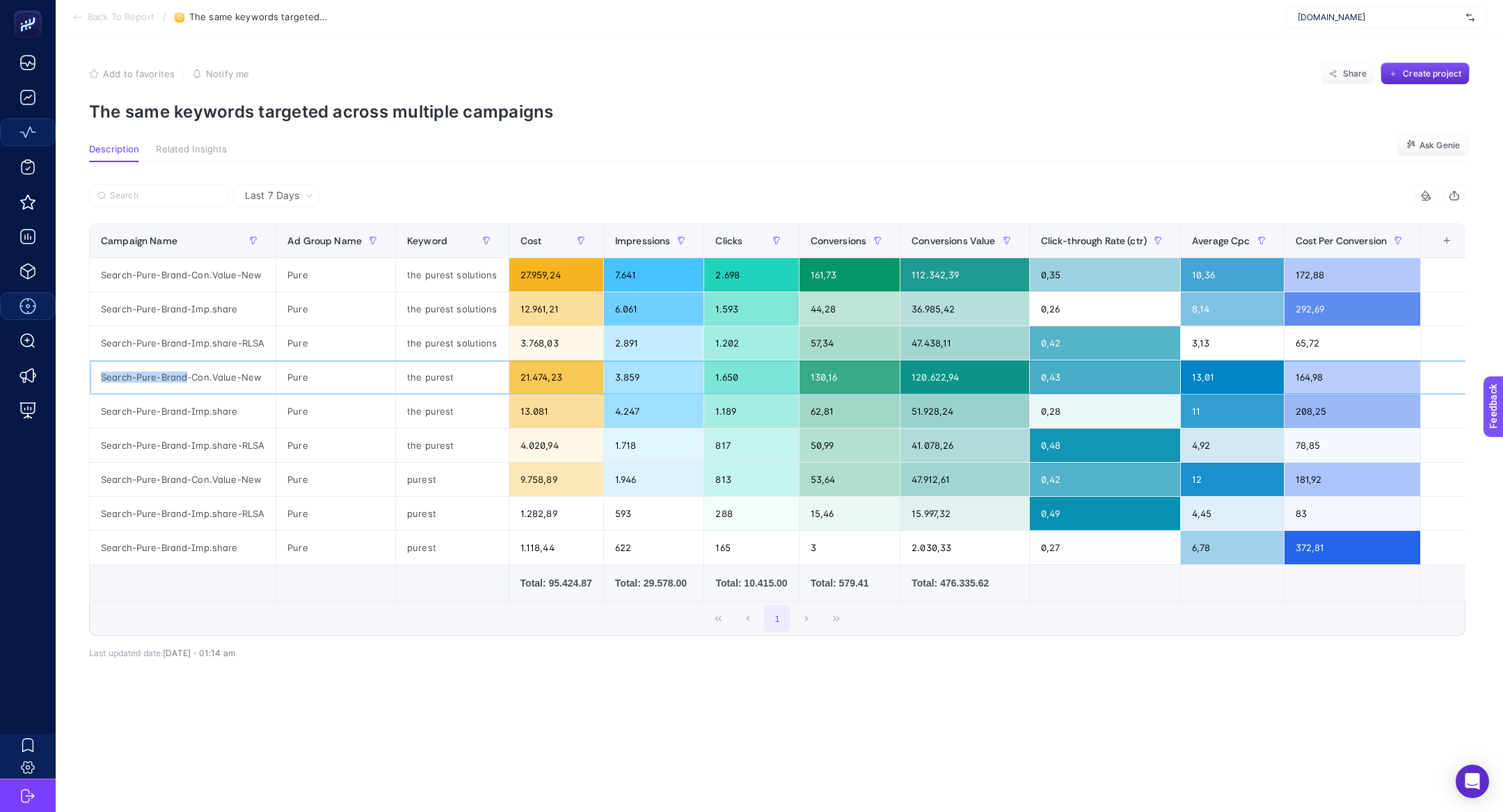
click at [96, 376] on div "Search-Pure-Brand-Con.Value-New" at bounding box center [182, 377] width 186 height 33
copy div "Search-Pure-Brand"
click at [245, 114] on p "The same keywords targeted across multiple campaigns" at bounding box center [779, 111] width 1381 height 20
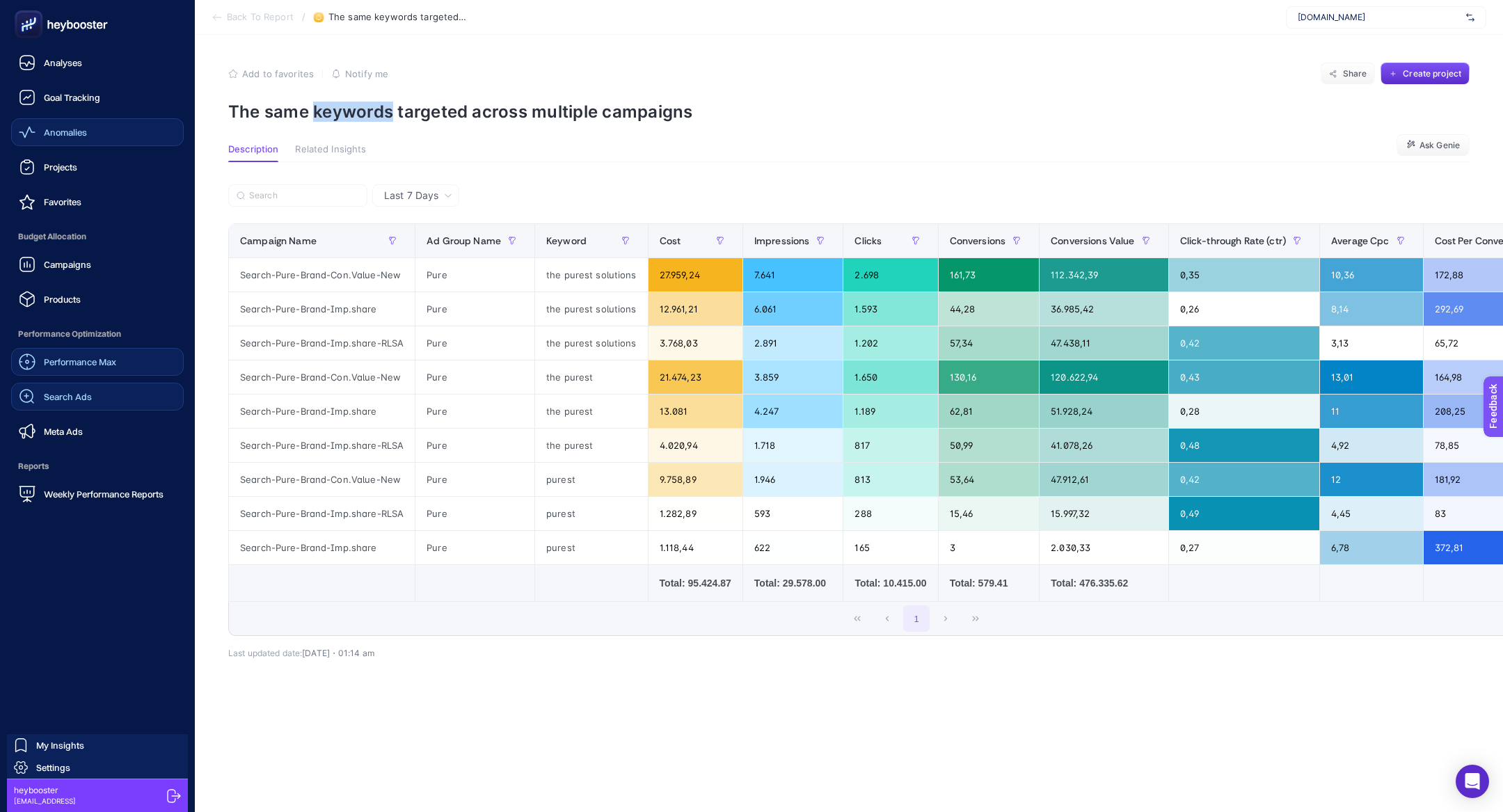
click at [109, 387] on link "Search Ads" at bounding box center [97, 396] width 173 height 28
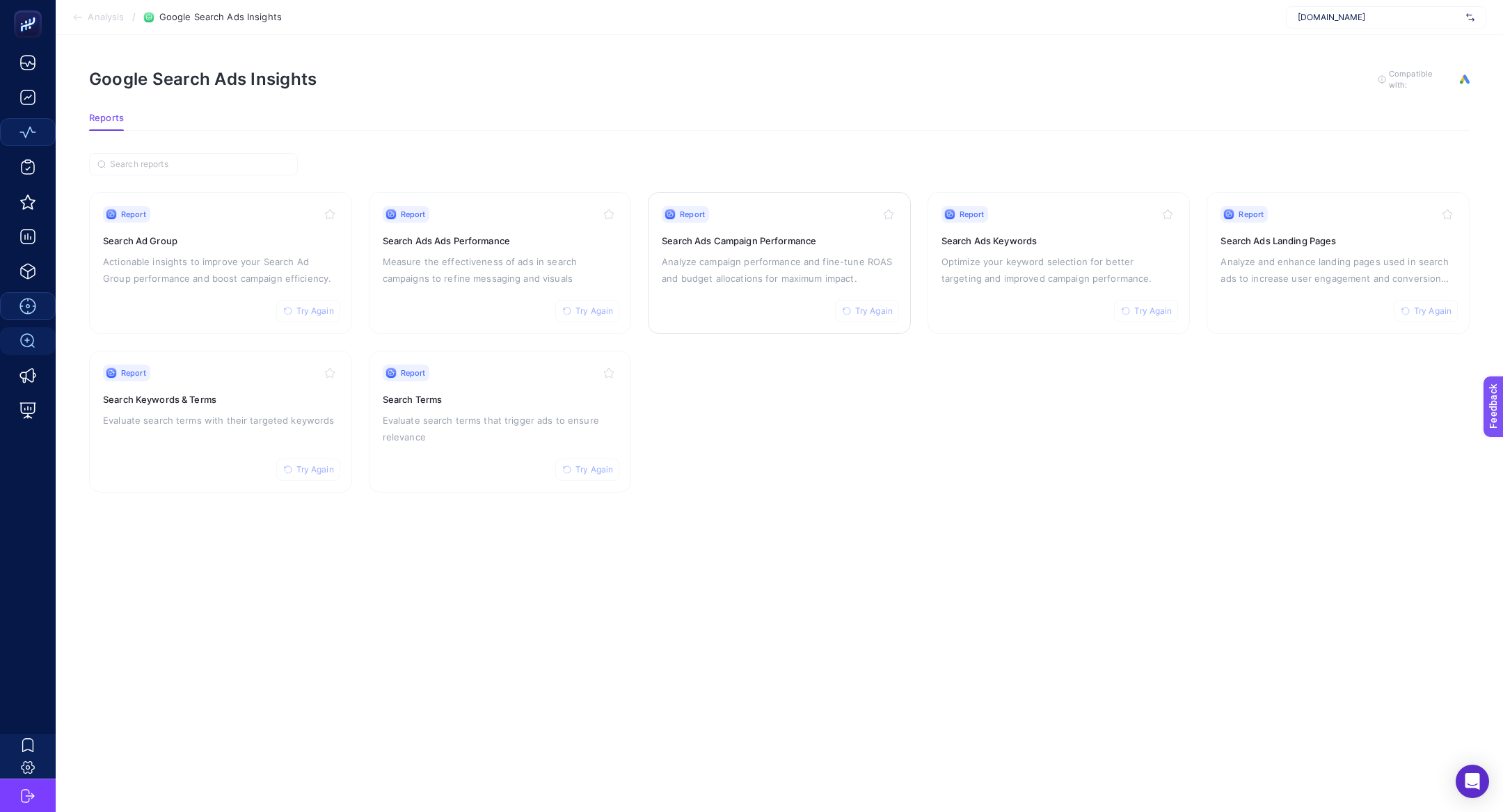
click at [739, 274] on p "Analyze campaign performance and fine-tune ROAS and budget allocations for maxi…" at bounding box center [779, 270] width 235 height 33
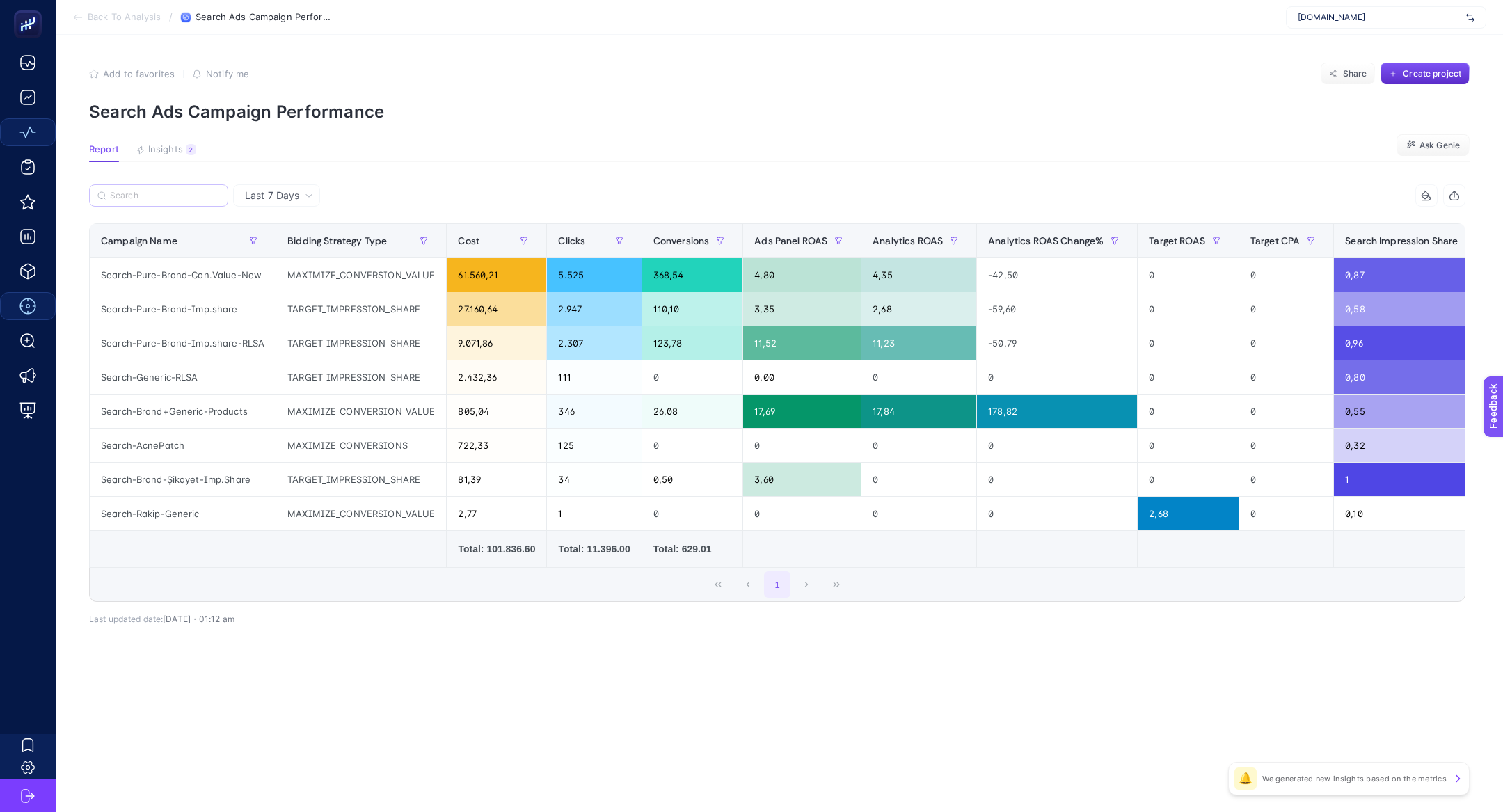
click at [185, 189] on label at bounding box center [158, 195] width 139 height 23
click at [185, 191] on input "Search" at bounding box center [165, 196] width 110 height 10
click at [168, 149] on span "Insights" at bounding box center [165, 149] width 35 height 11
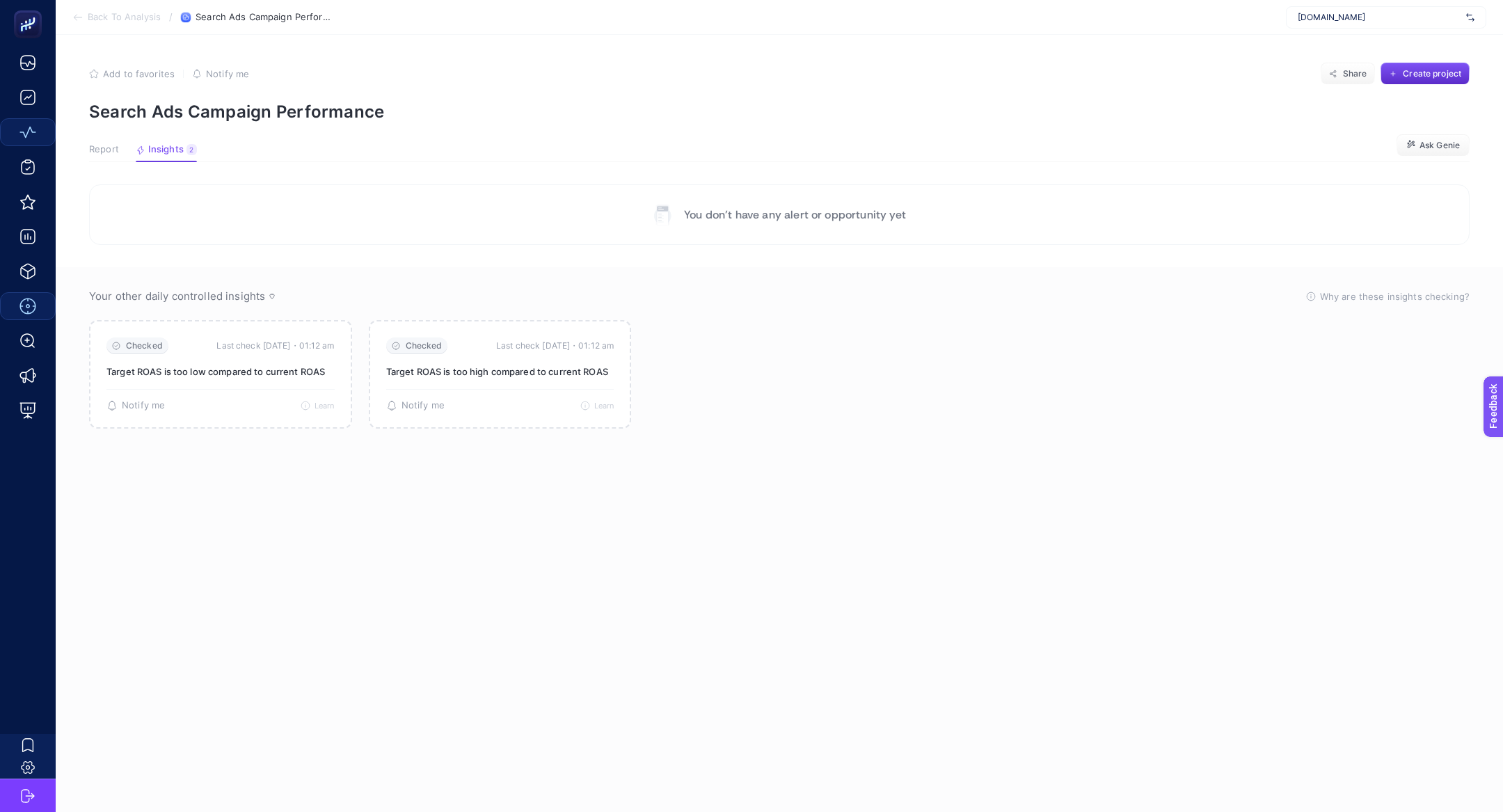
click at [109, 149] on span "Report" at bounding box center [103, 149] width 30 height 11
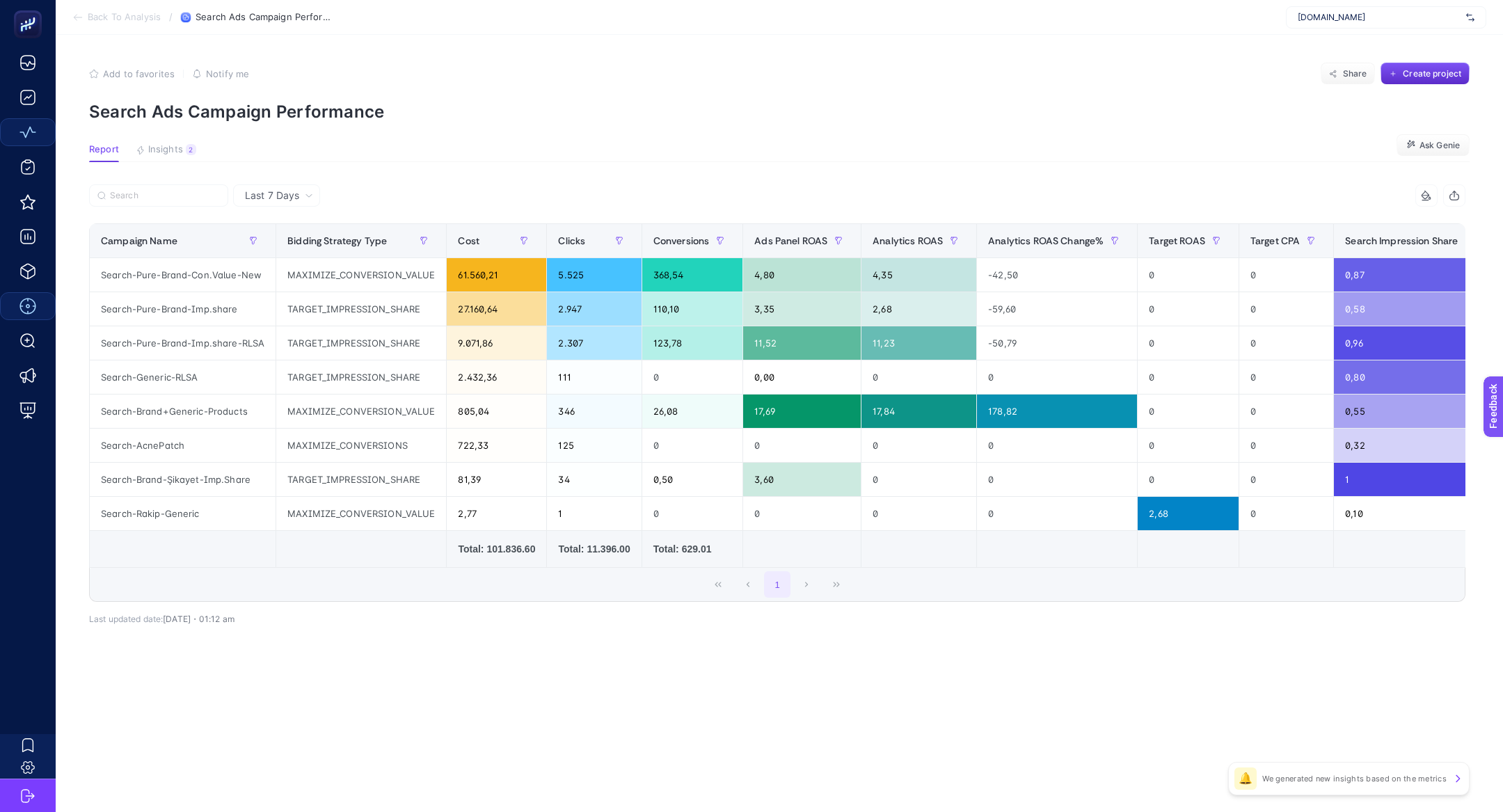
click at [149, 208] on div at bounding box center [433, 200] width 688 height 31
click at [149, 193] on input "Search" at bounding box center [165, 196] width 110 height 10
paste input "Search-Pure-Brand"
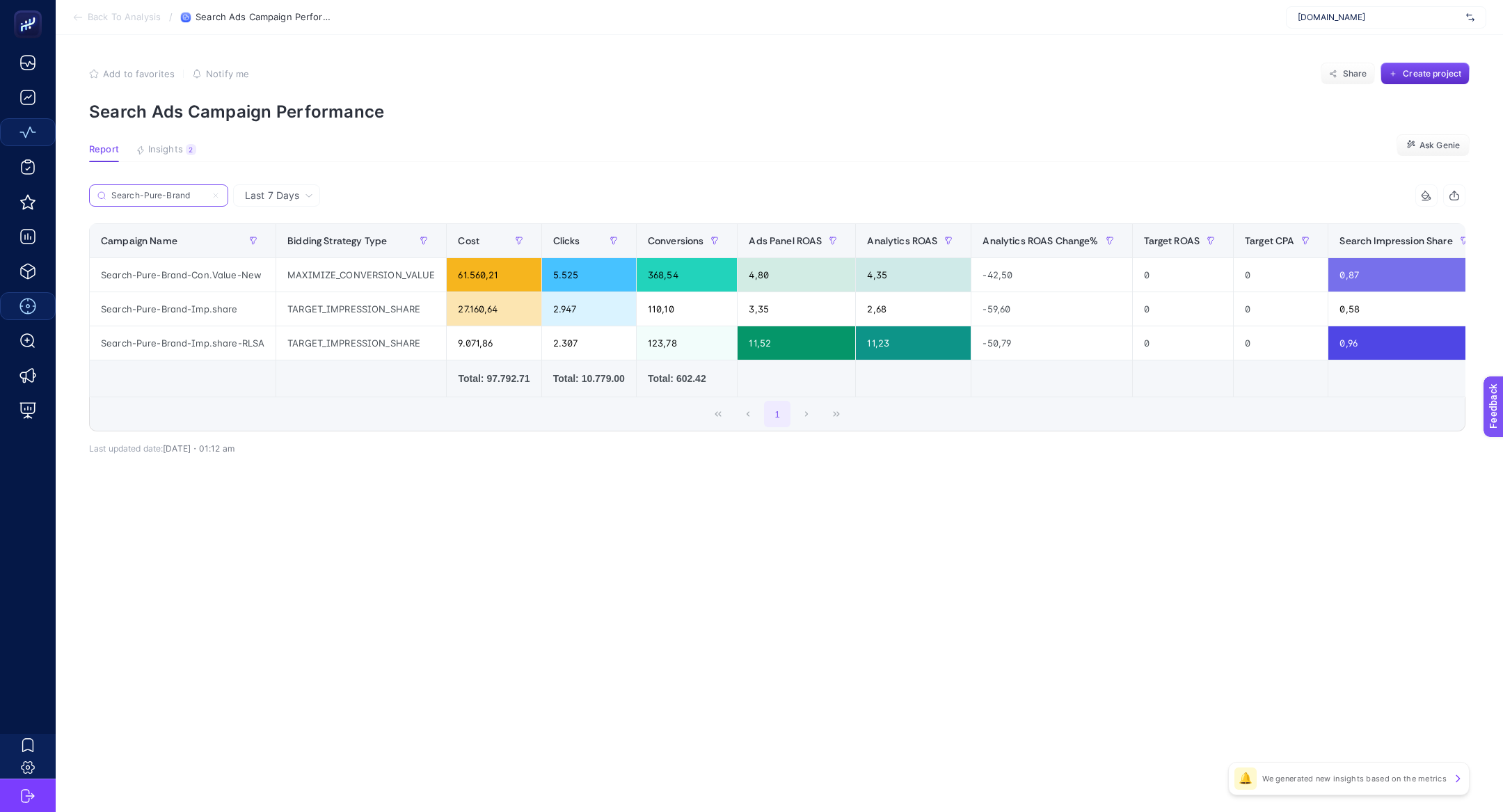
type input "Search-Pure-Brand"
click at [232, 344] on div "Search-Pure-Brand-Imp.share-RLSA" at bounding box center [182, 343] width 186 height 33
click at [243, 344] on div "Search-Pure-Brand-Imp.share-RLSA" at bounding box center [182, 343] width 186 height 33
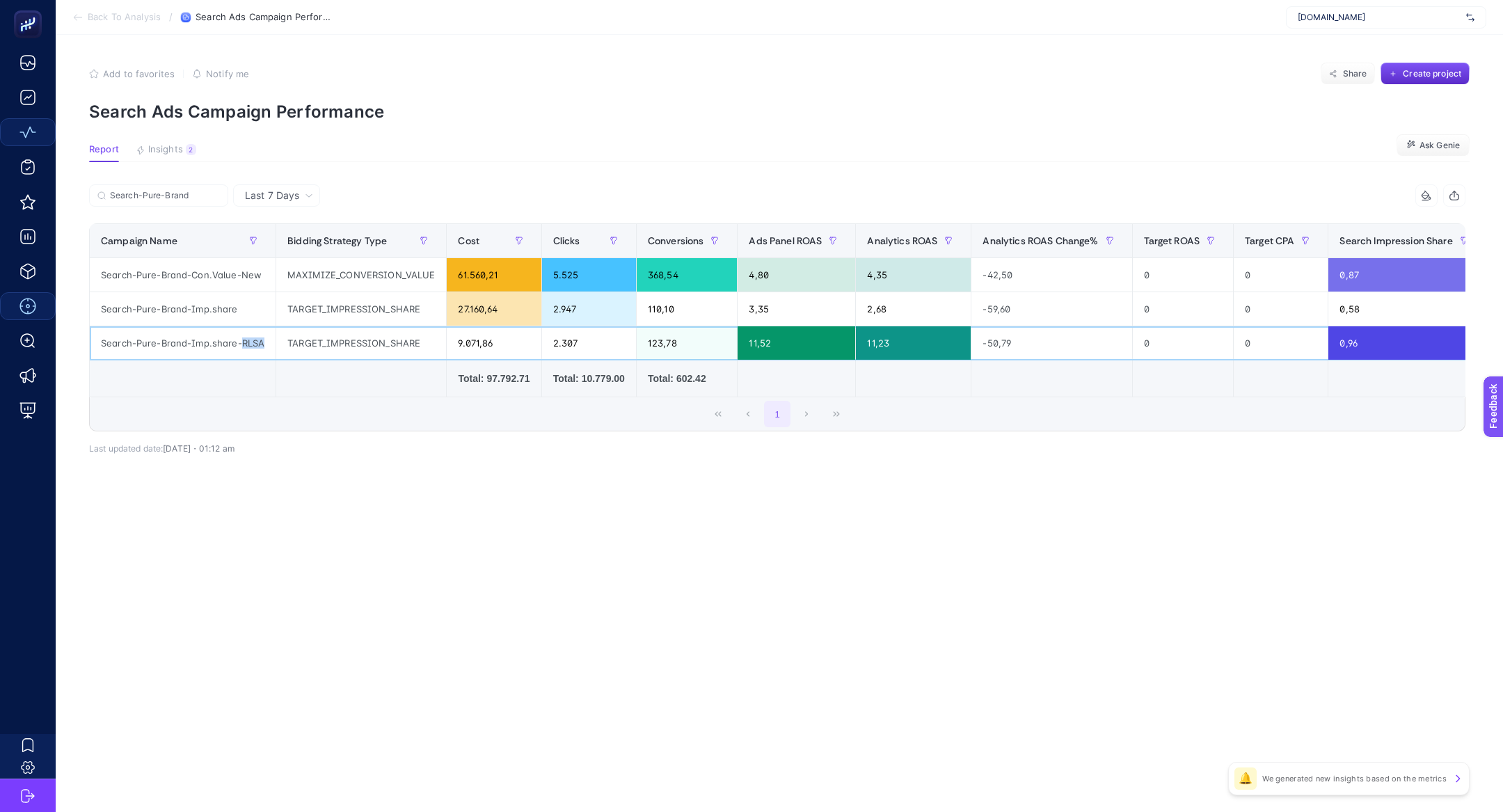
click at [243, 344] on div "Search-Pure-Brand-Imp.share-RLSA" at bounding box center [182, 343] width 186 height 33
click at [322, 349] on div "TARGET_IMPRESSION_SHARE" at bounding box center [361, 343] width 170 height 33
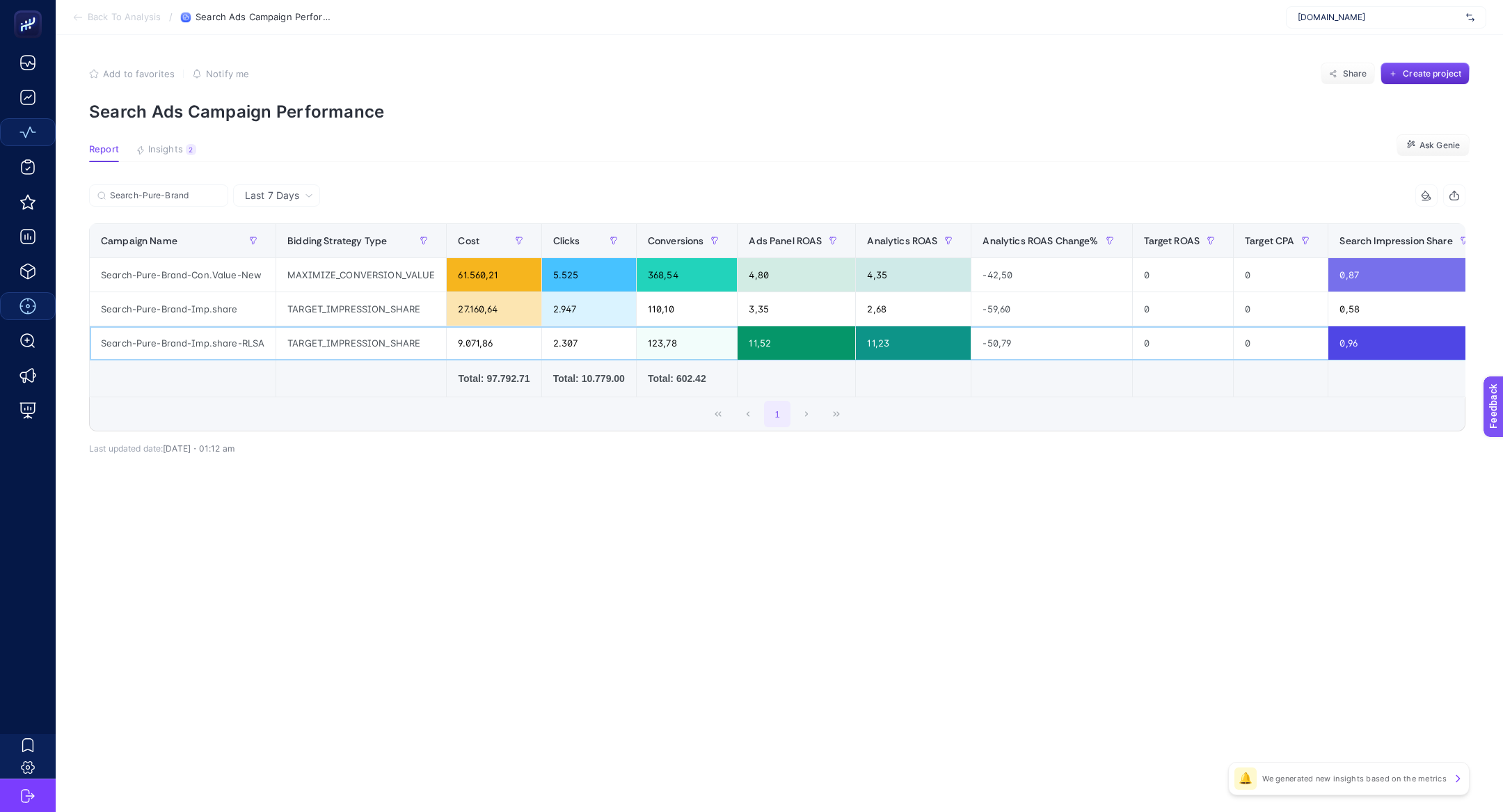
click at [322, 349] on div "TARGET_IMPRESSION_SHARE" at bounding box center [361, 343] width 170 height 33
click at [235, 342] on div "Search-Pure-Brand-Imp.share-RLSA" at bounding box center [182, 343] width 186 height 33
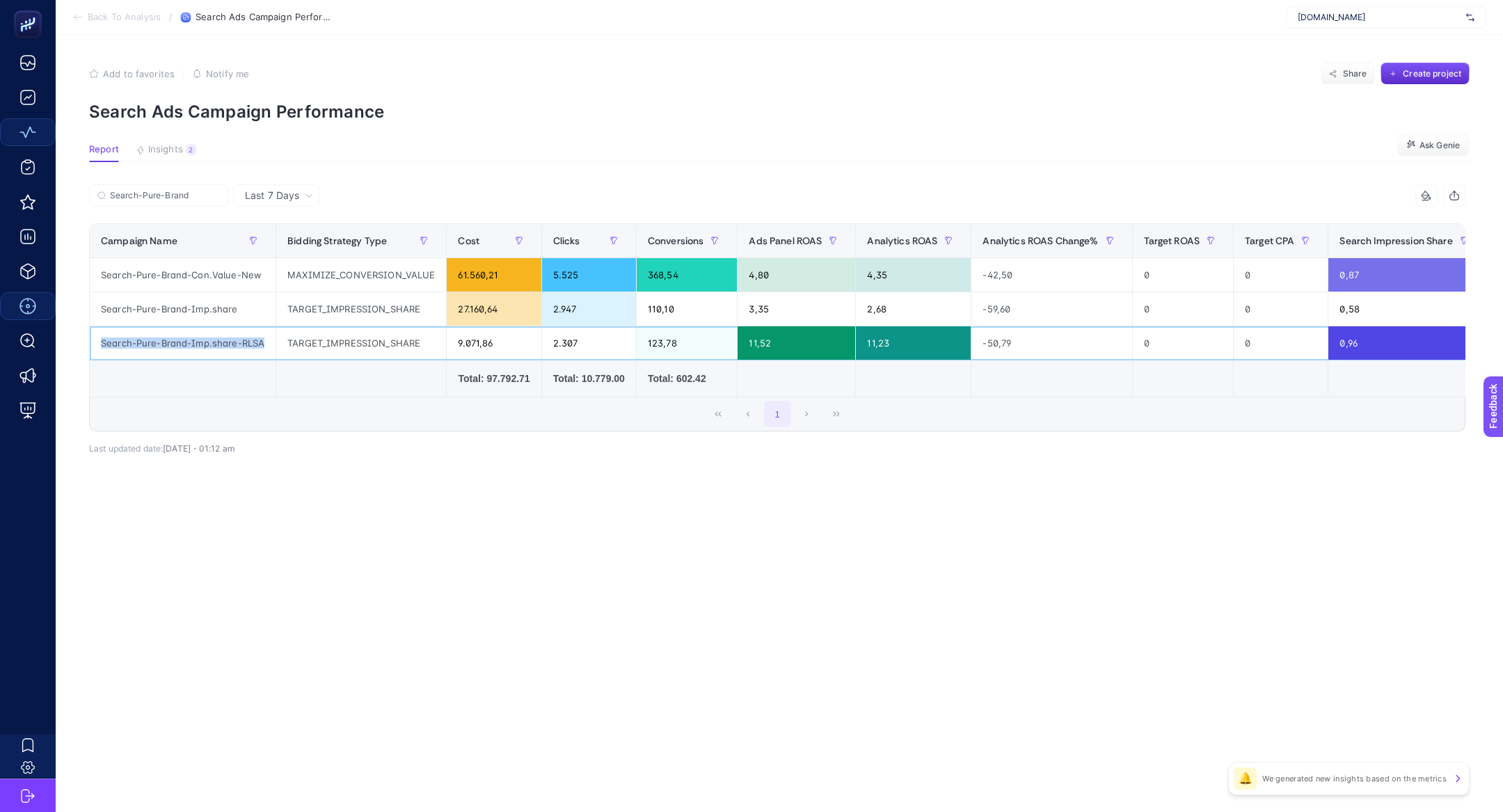
click at [235, 342] on div "Search-Pure-Brand-Imp.share-RLSA" at bounding box center [182, 343] width 186 height 33
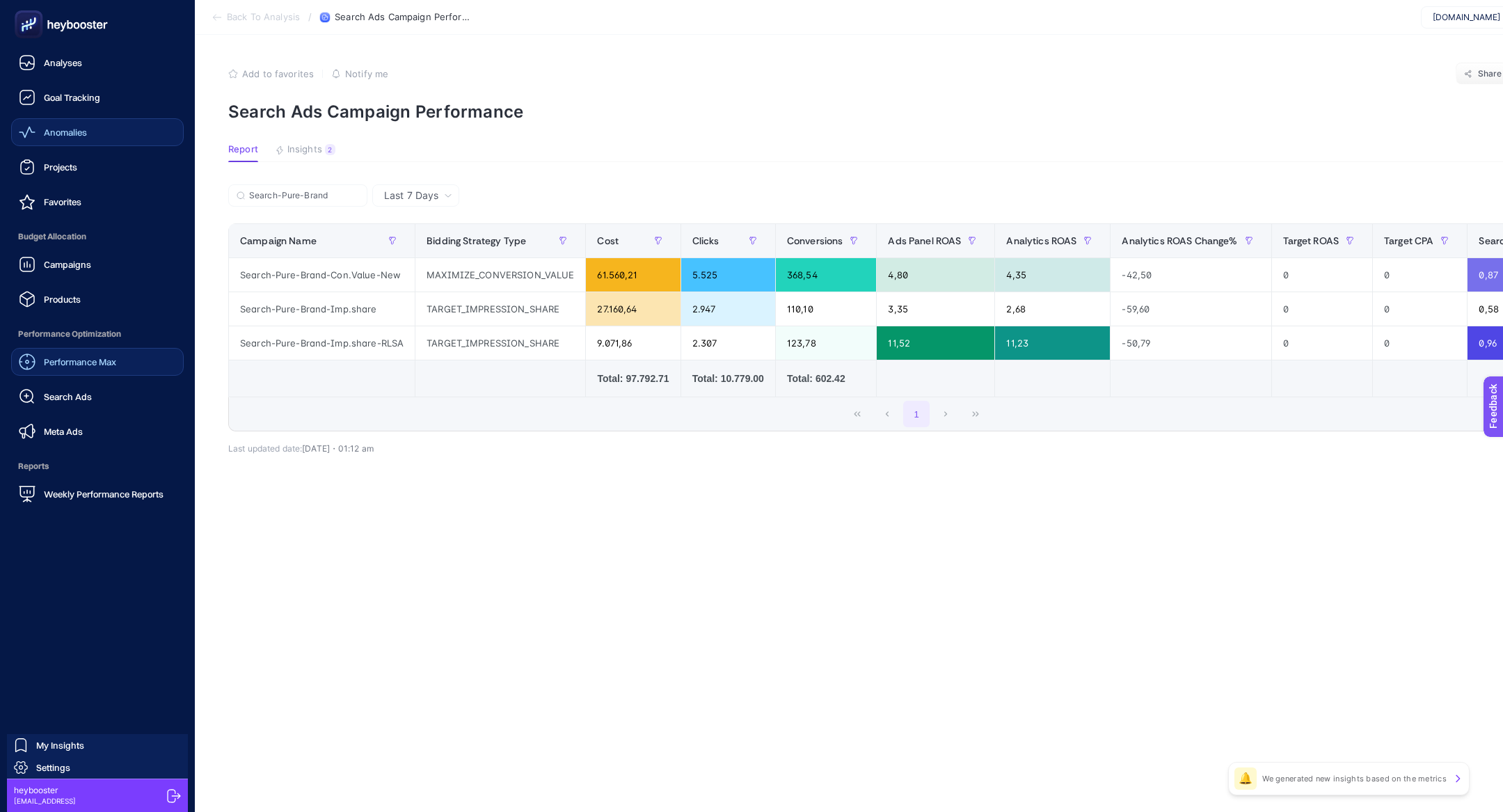
click at [36, 323] on span "Performance Optimization" at bounding box center [97, 334] width 173 height 28
click at [47, 307] on div "Products" at bounding box center [50, 299] width 62 height 17
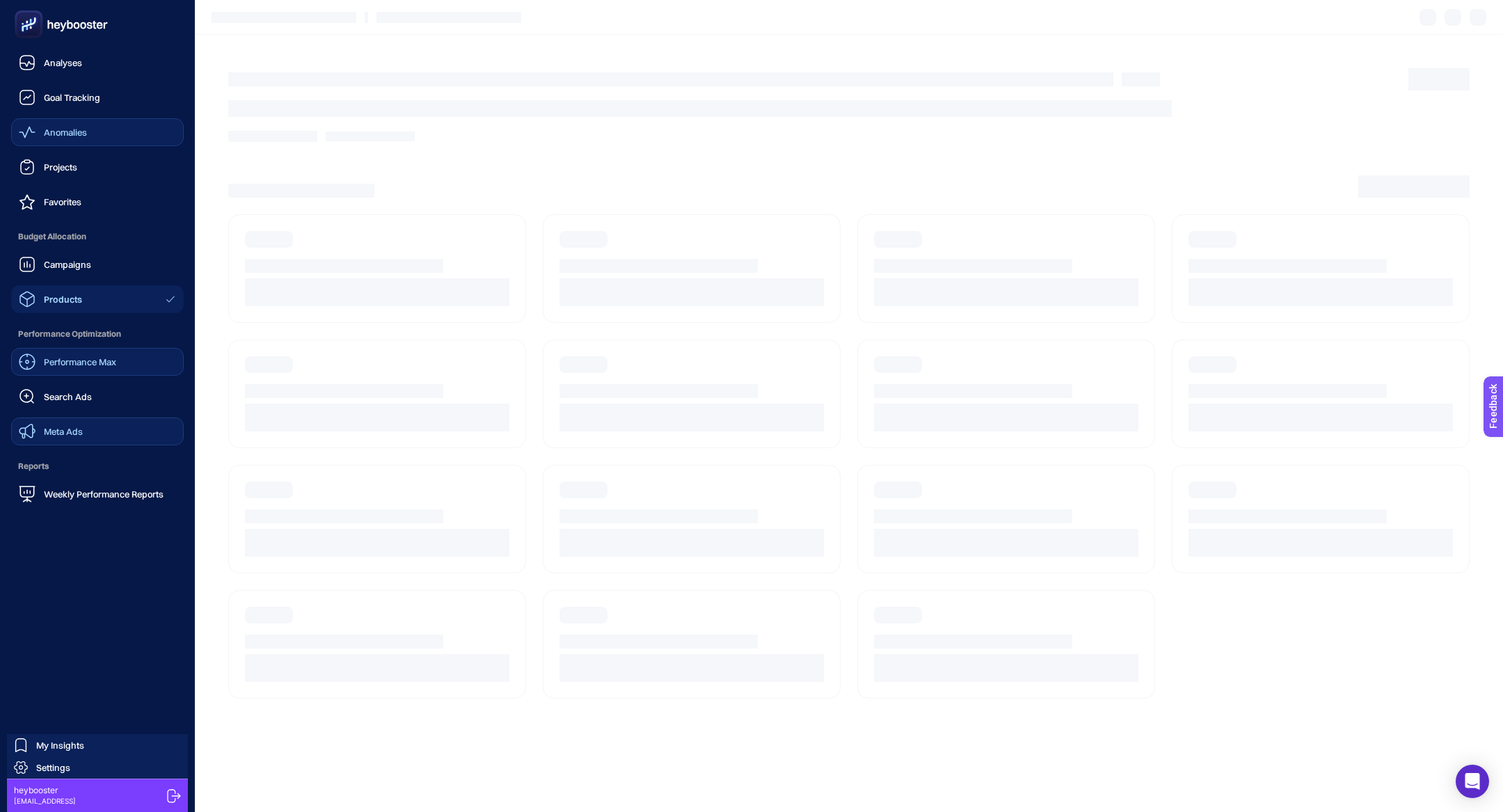
click at [64, 433] on span "Meta Ads" at bounding box center [63, 431] width 39 height 11
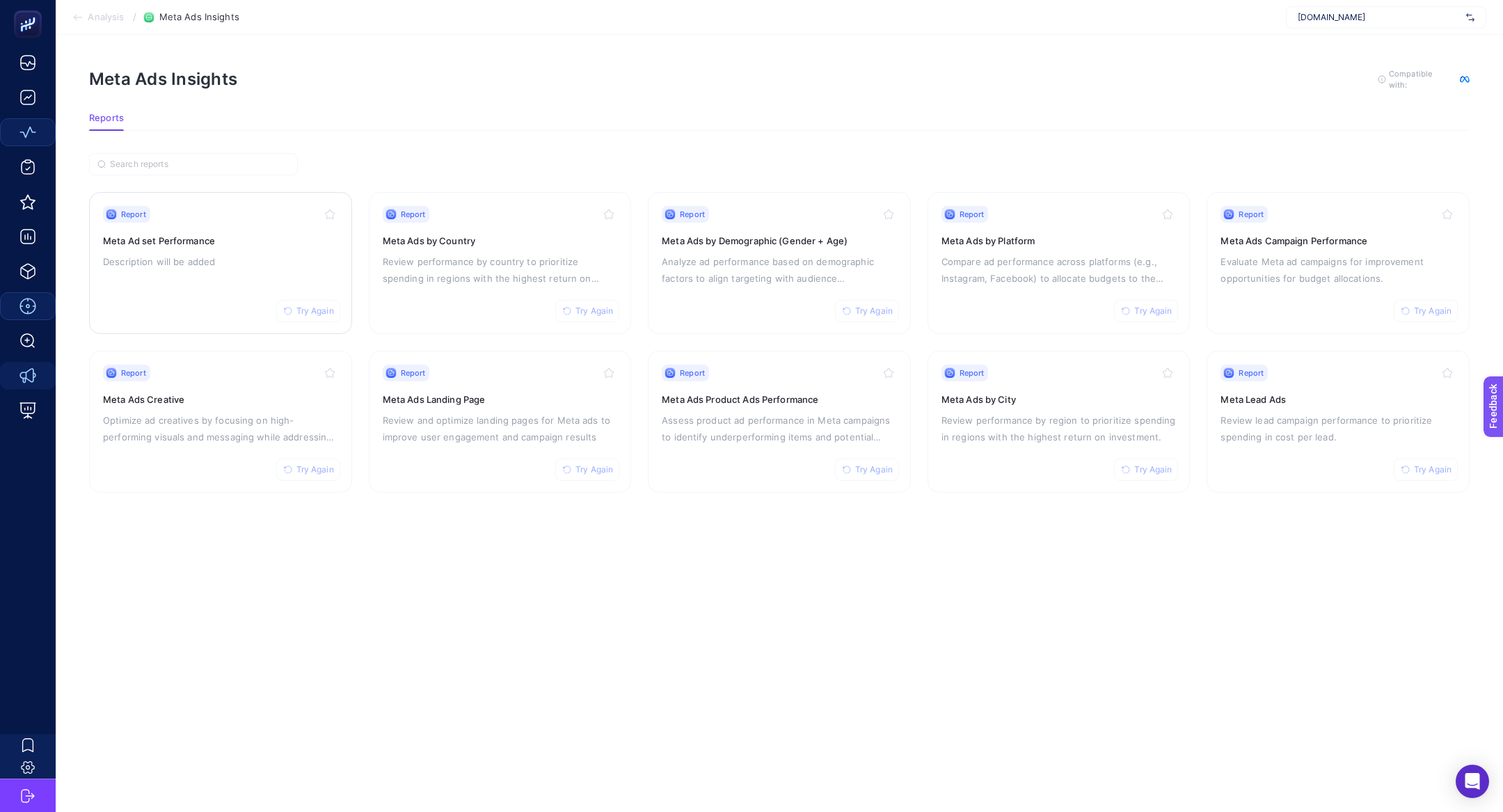
click at [203, 257] on p "Description will be added" at bounding box center [220, 261] width 235 height 17
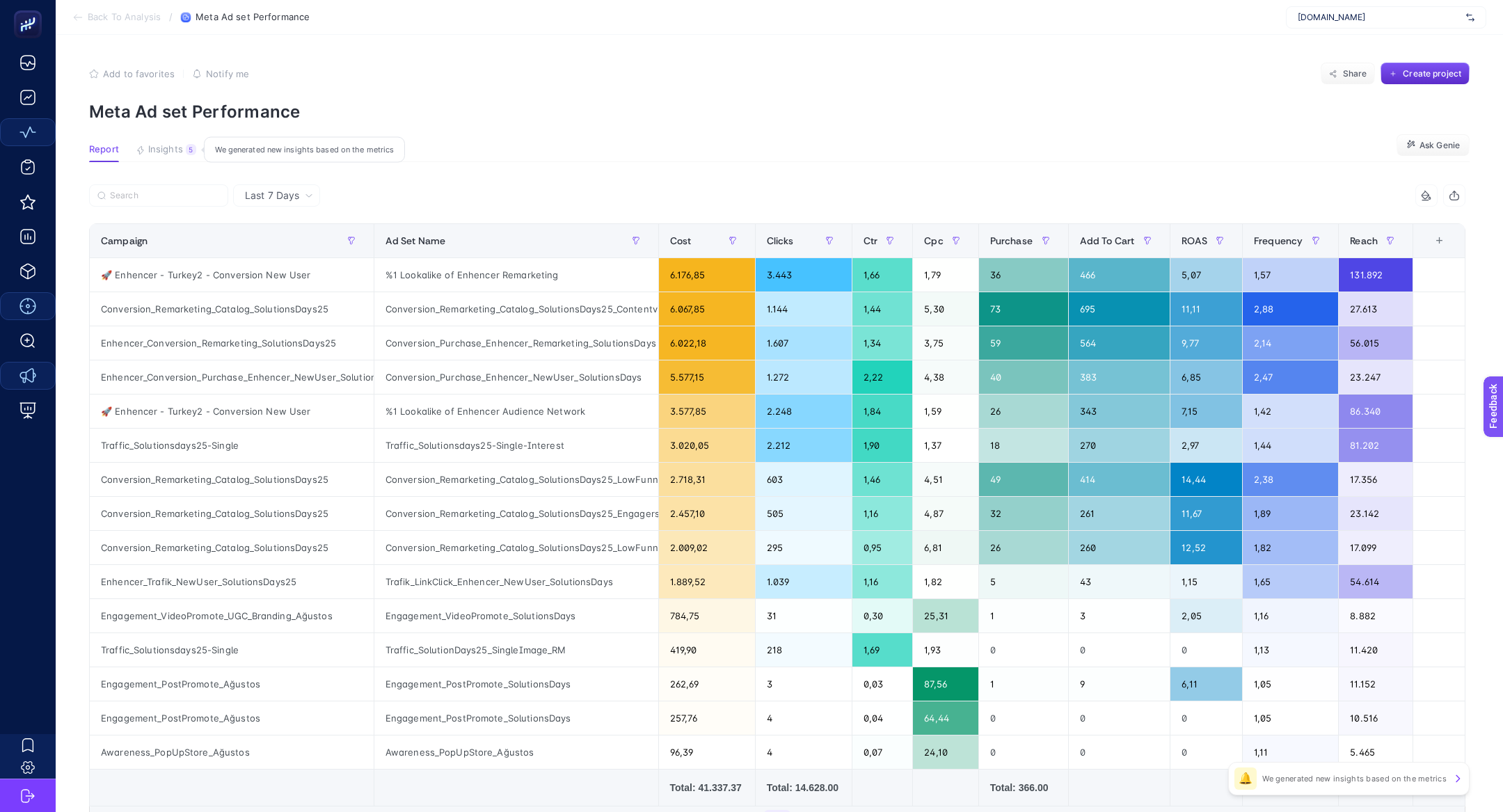
click at [167, 145] on span "Insights" at bounding box center [165, 149] width 35 height 11
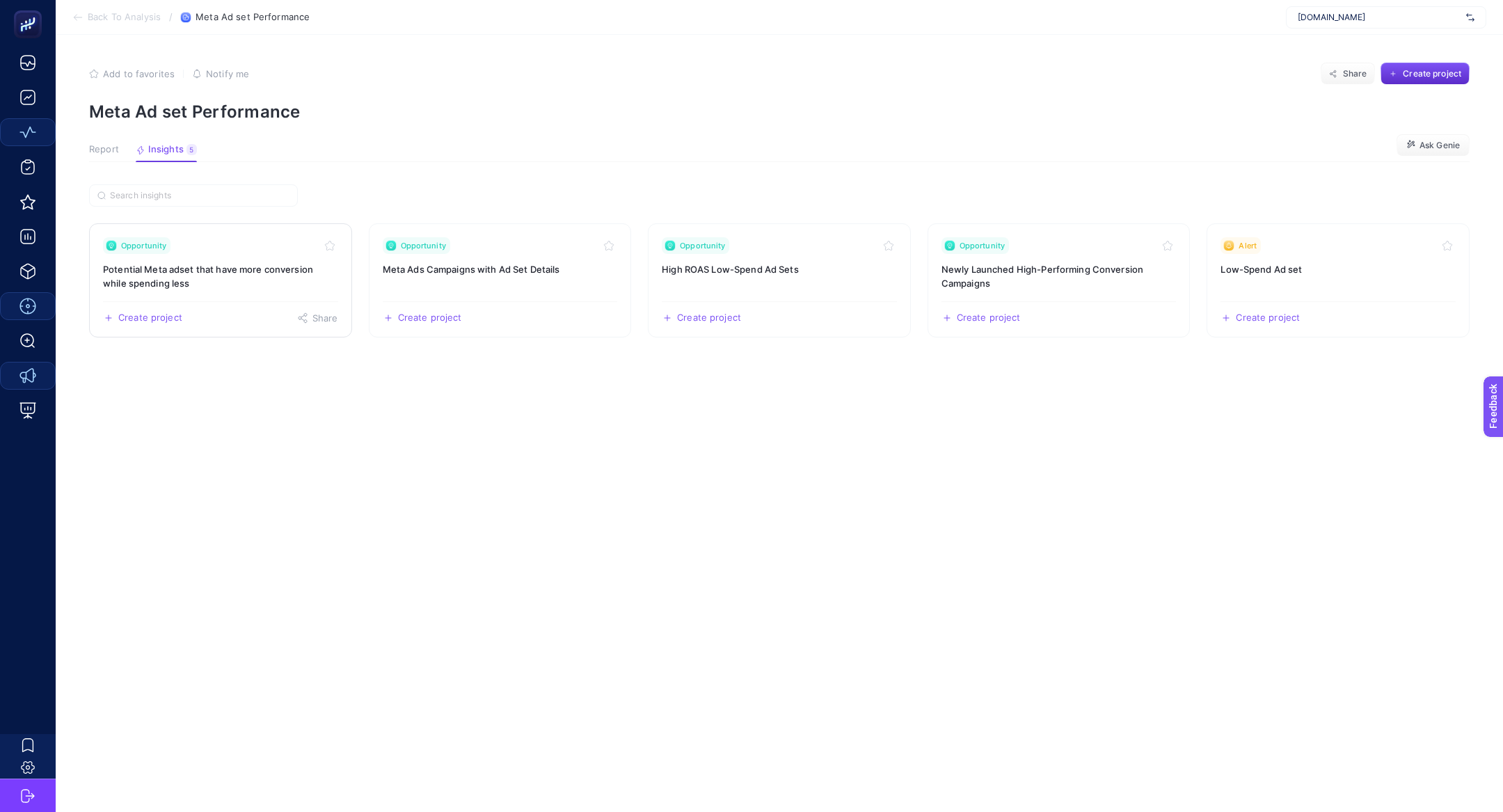
click at [239, 267] on h3 "Potential Meta adset that have more conversion while spending less" at bounding box center [220, 276] width 235 height 28
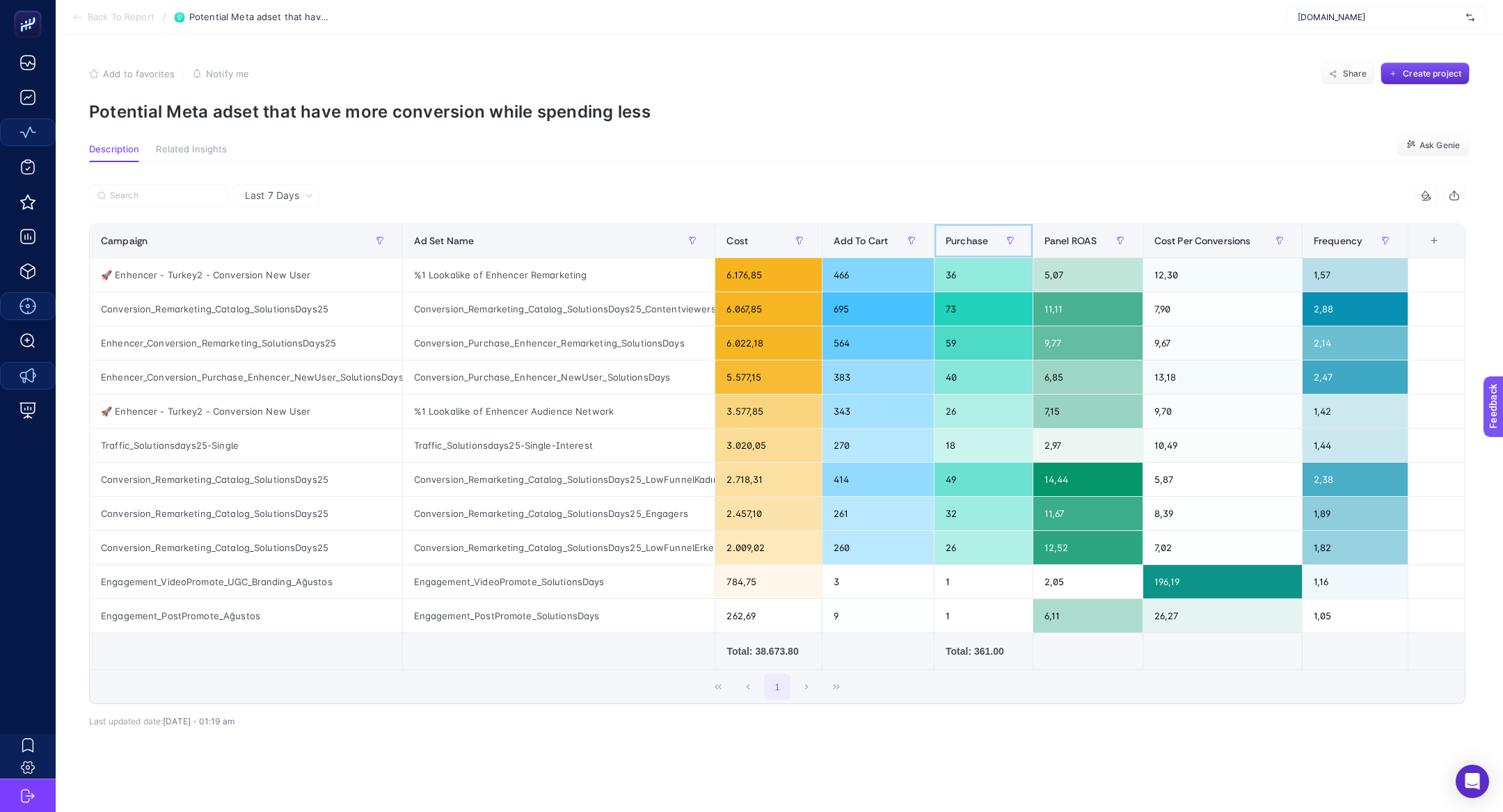
click at [976, 236] on span "Purchase" at bounding box center [967, 240] width 42 height 11
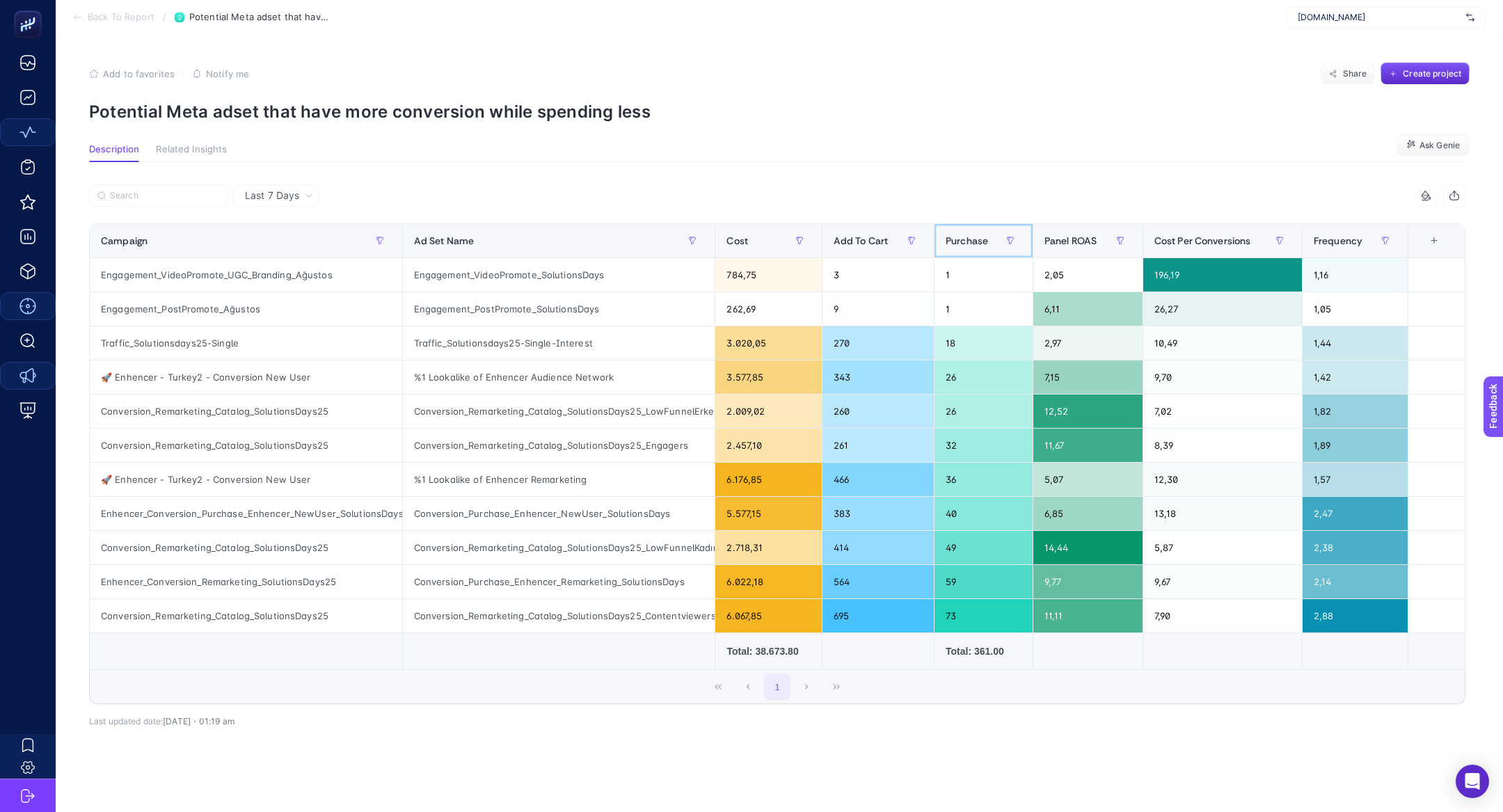
click at [976, 236] on span "Purchase" at bounding box center [967, 240] width 42 height 11
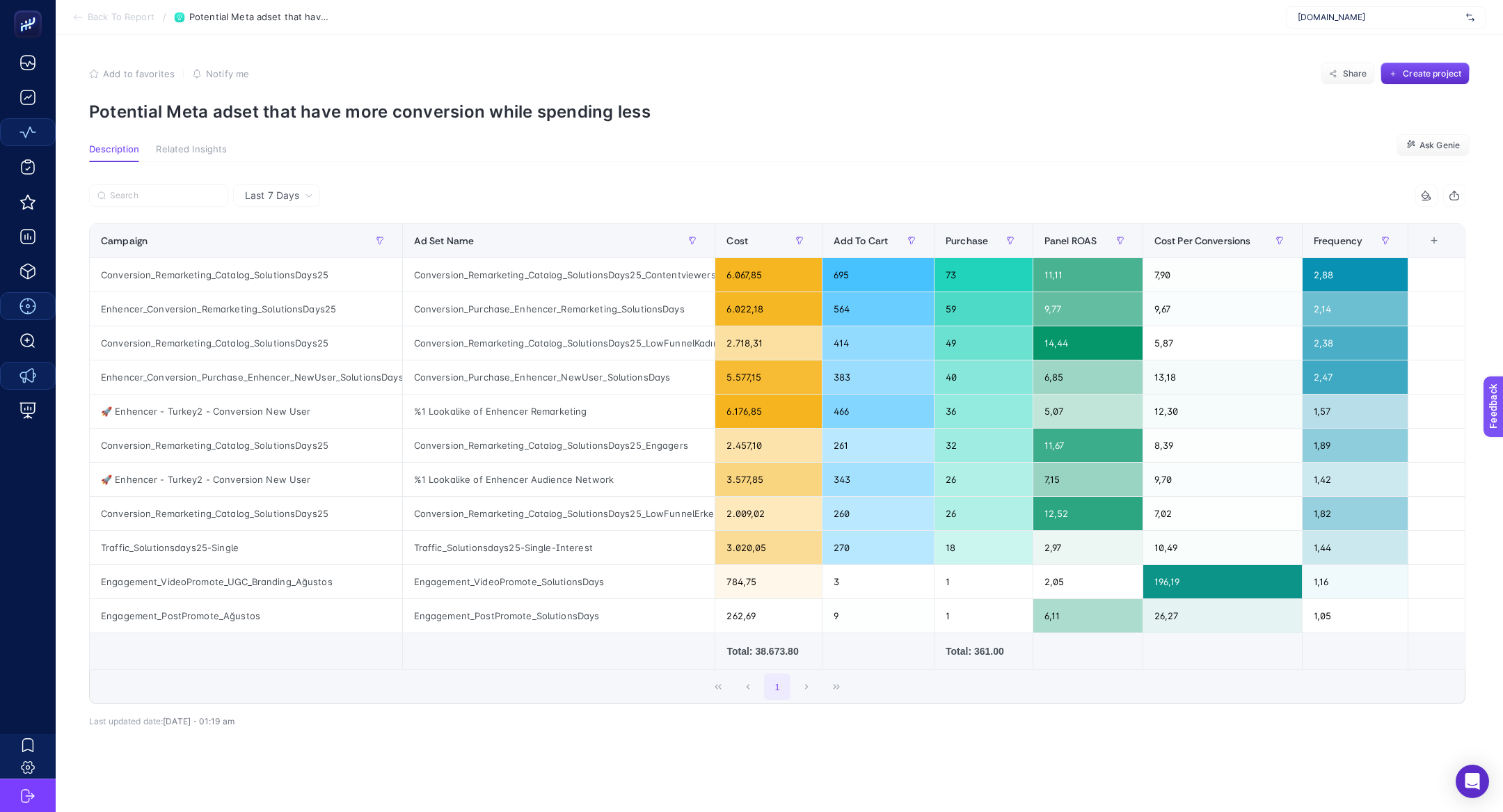
click at [92, 21] on span "Back To Report" at bounding box center [121, 17] width 67 height 11
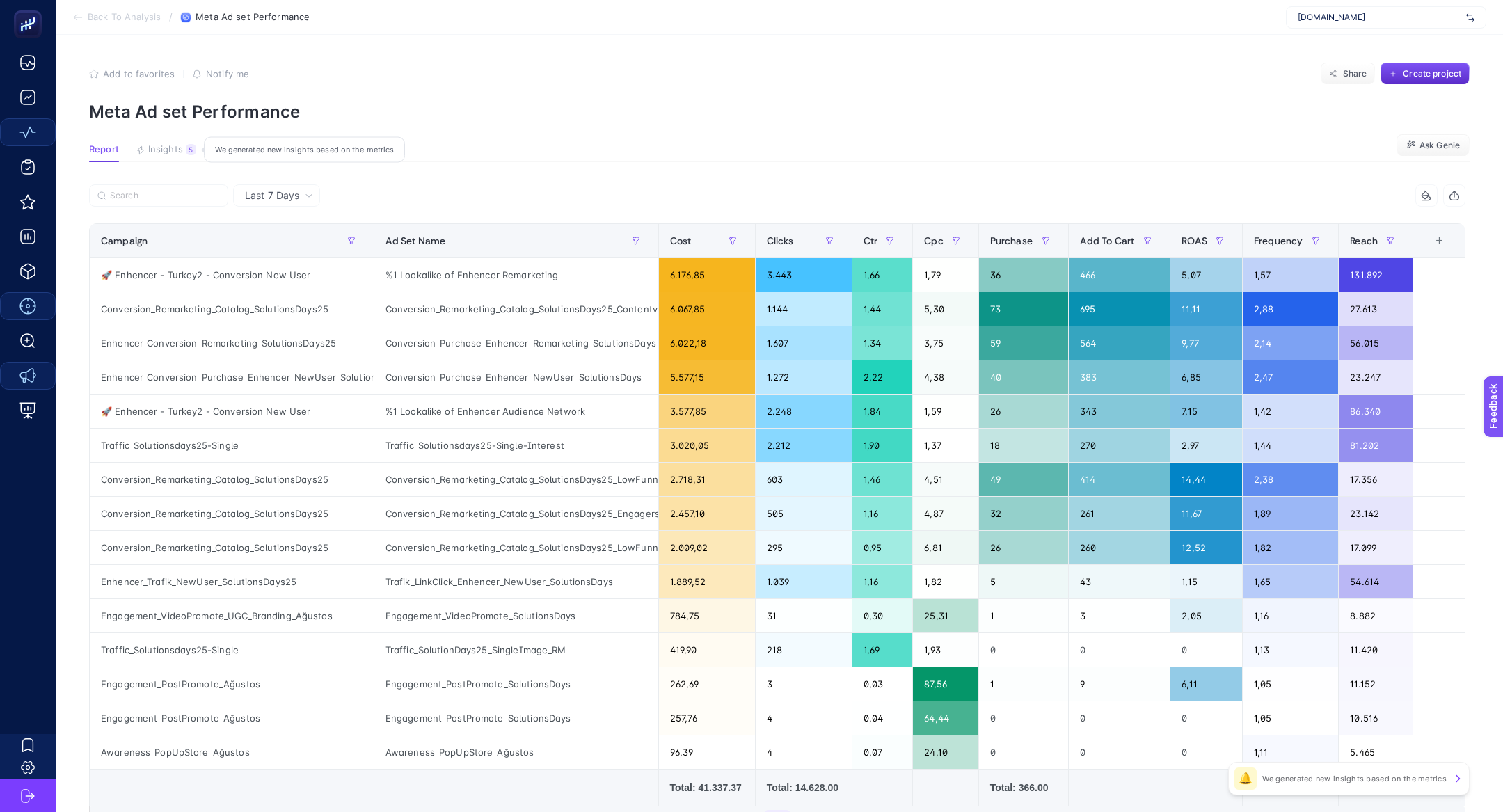
click at [151, 147] on span "Insights" at bounding box center [165, 149] width 35 height 11
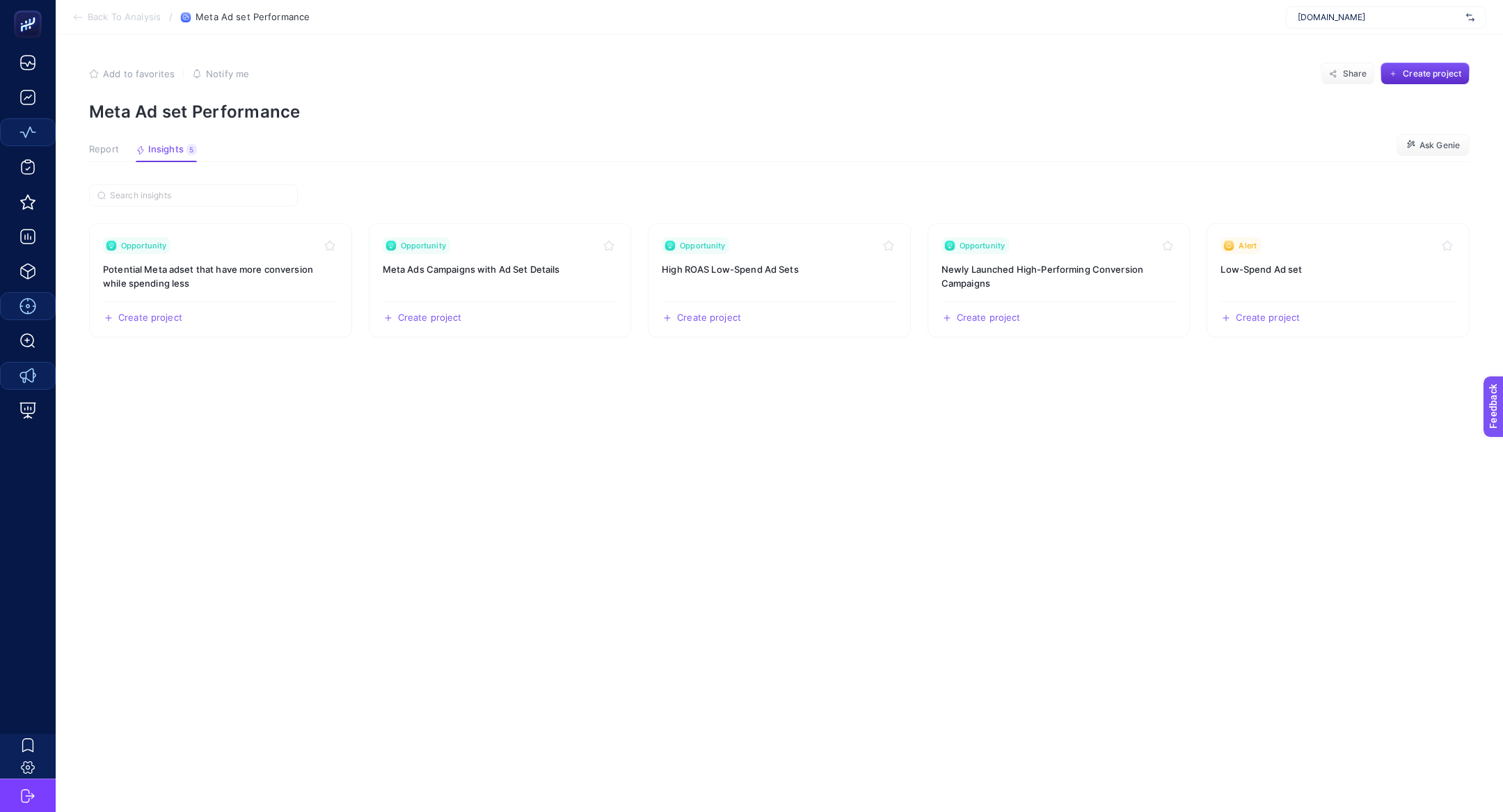
drag, startPoint x: 161, startPoint y: 351, endPoint x: 157, endPoint y: 364, distance: 13.6
click at [158, 356] on section "Opportunity Potential Meta adset that have more conversion while spending less …" at bounding box center [779, 484] width 1381 height 599
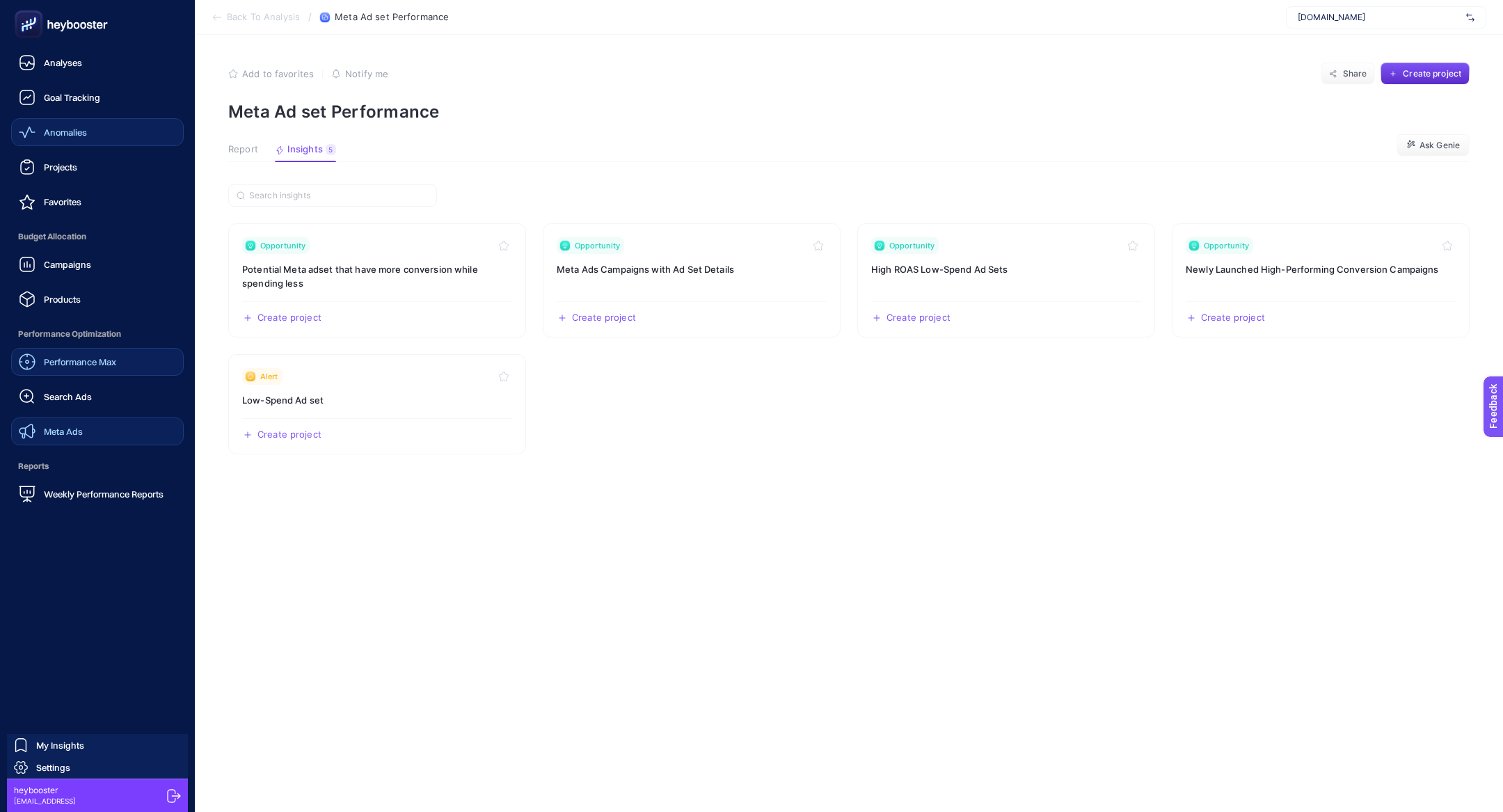
click at [92, 432] on link "Meta Ads" at bounding box center [97, 431] width 173 height 28
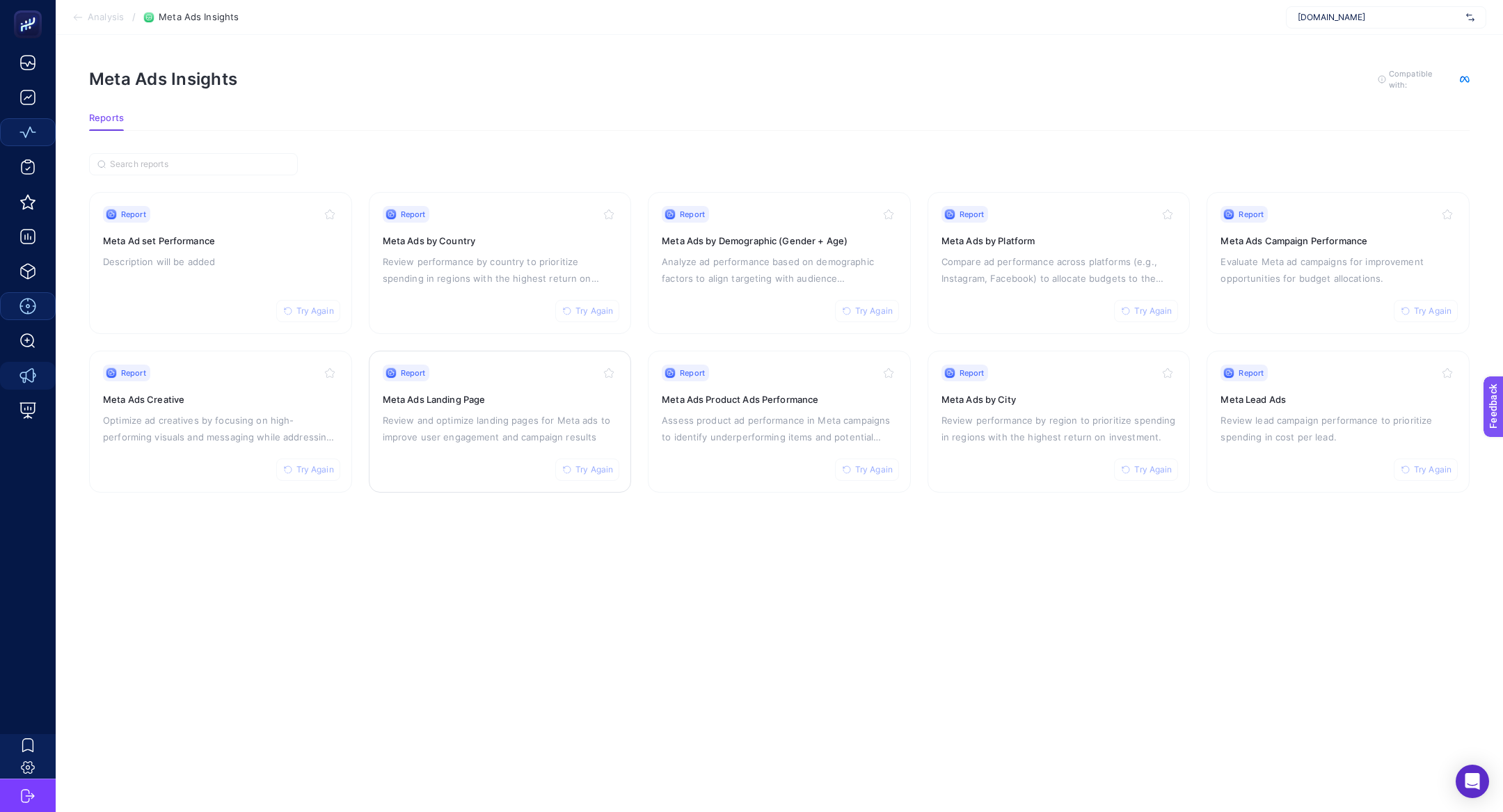
click at [530, 417] on p "Review and optimize landing pages for Meta ads to improve user engagement and c…" at bounding box center [500, 428] width 235 height 33
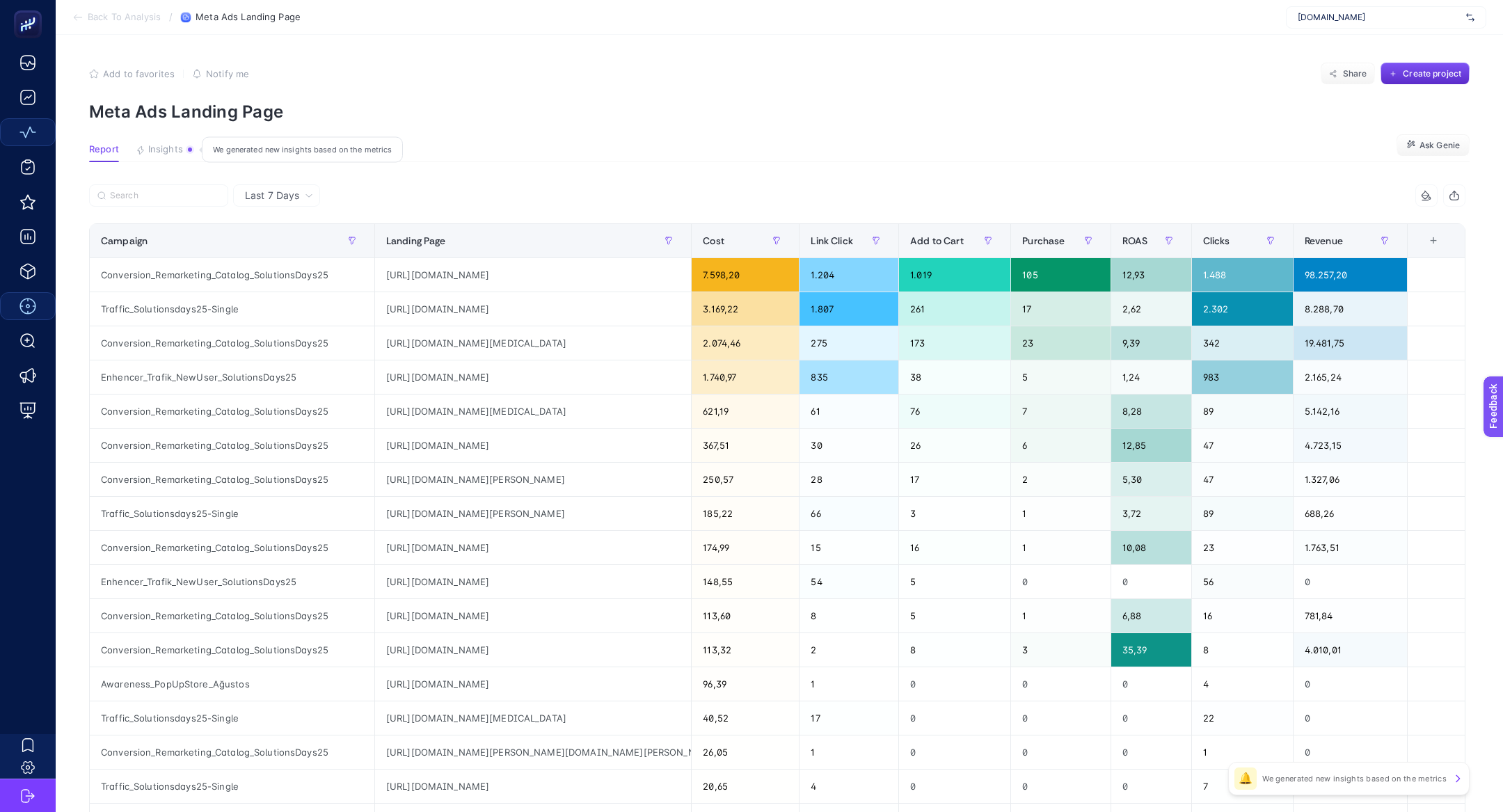
click at [174, 146] on span "Insights" at bounding box center [165, 149] width 35 height 11
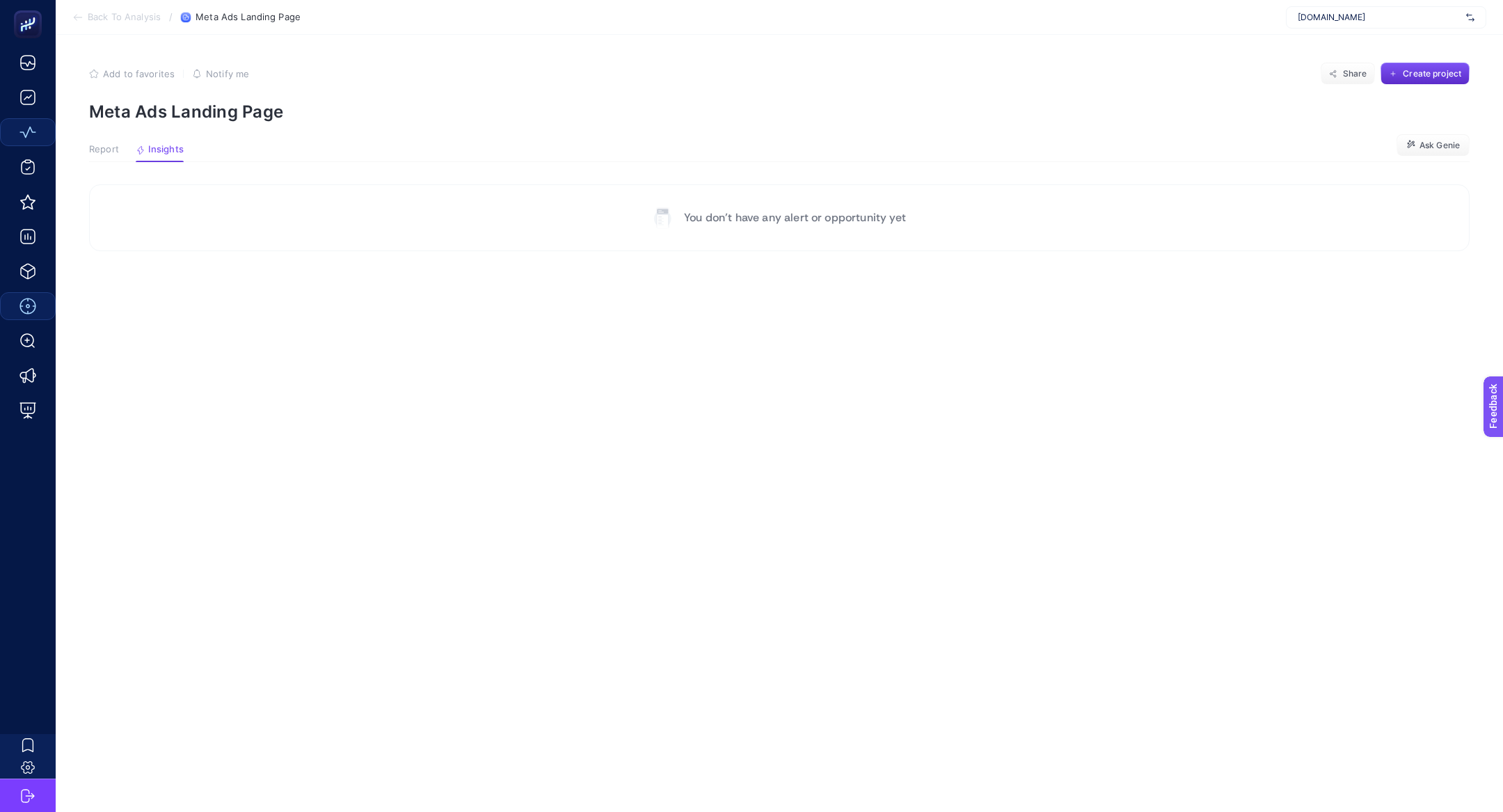
click at [113, 149] on span "Report" at bounding box center [103, 149] width 30 height 11
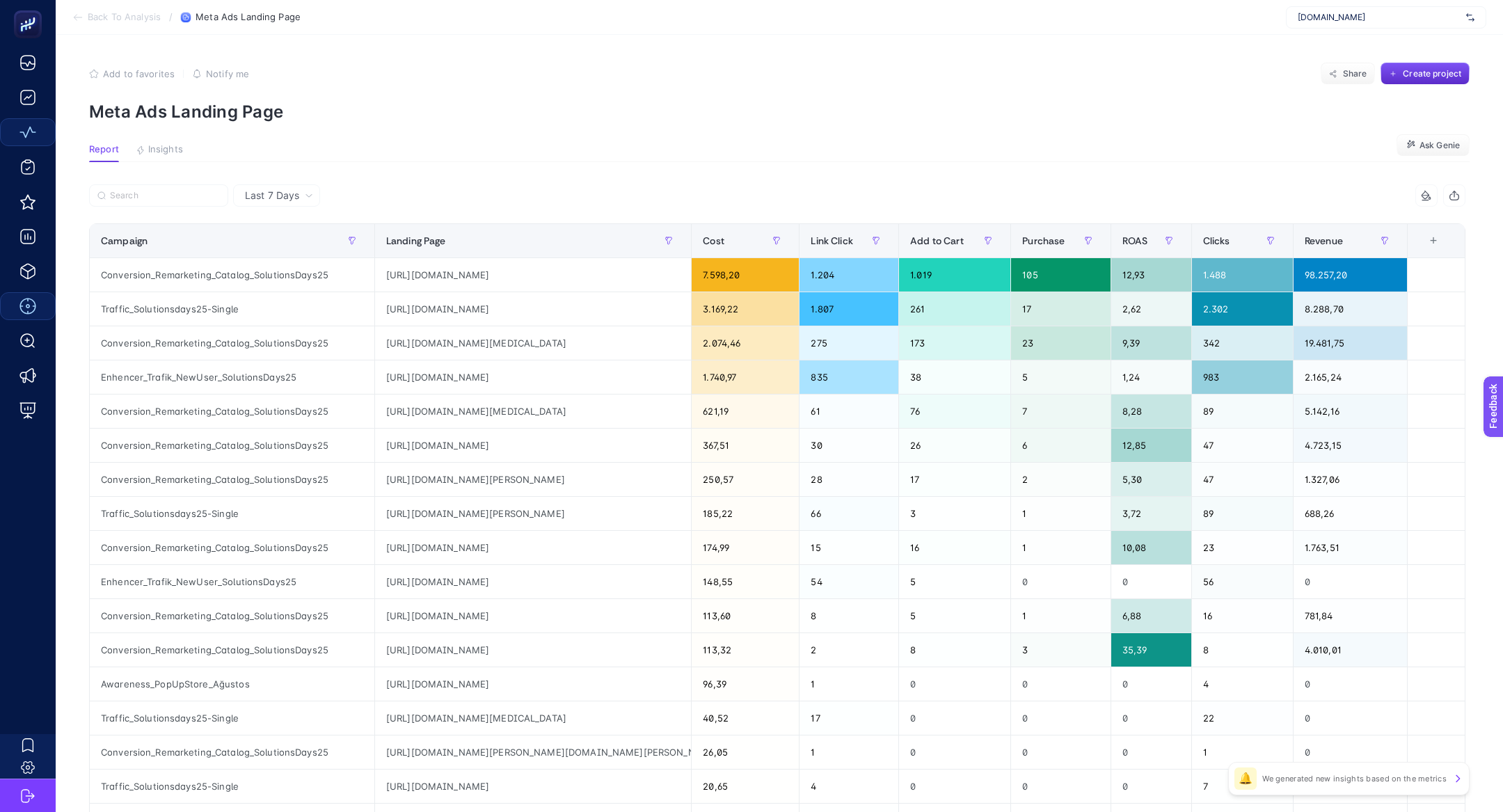
scroll to position [0, 85]
click at [168, 379] on div "Enhencer_Trafik_NewUser_SolutionsDays25" at bounding box center [232, 377] width 285 height 33
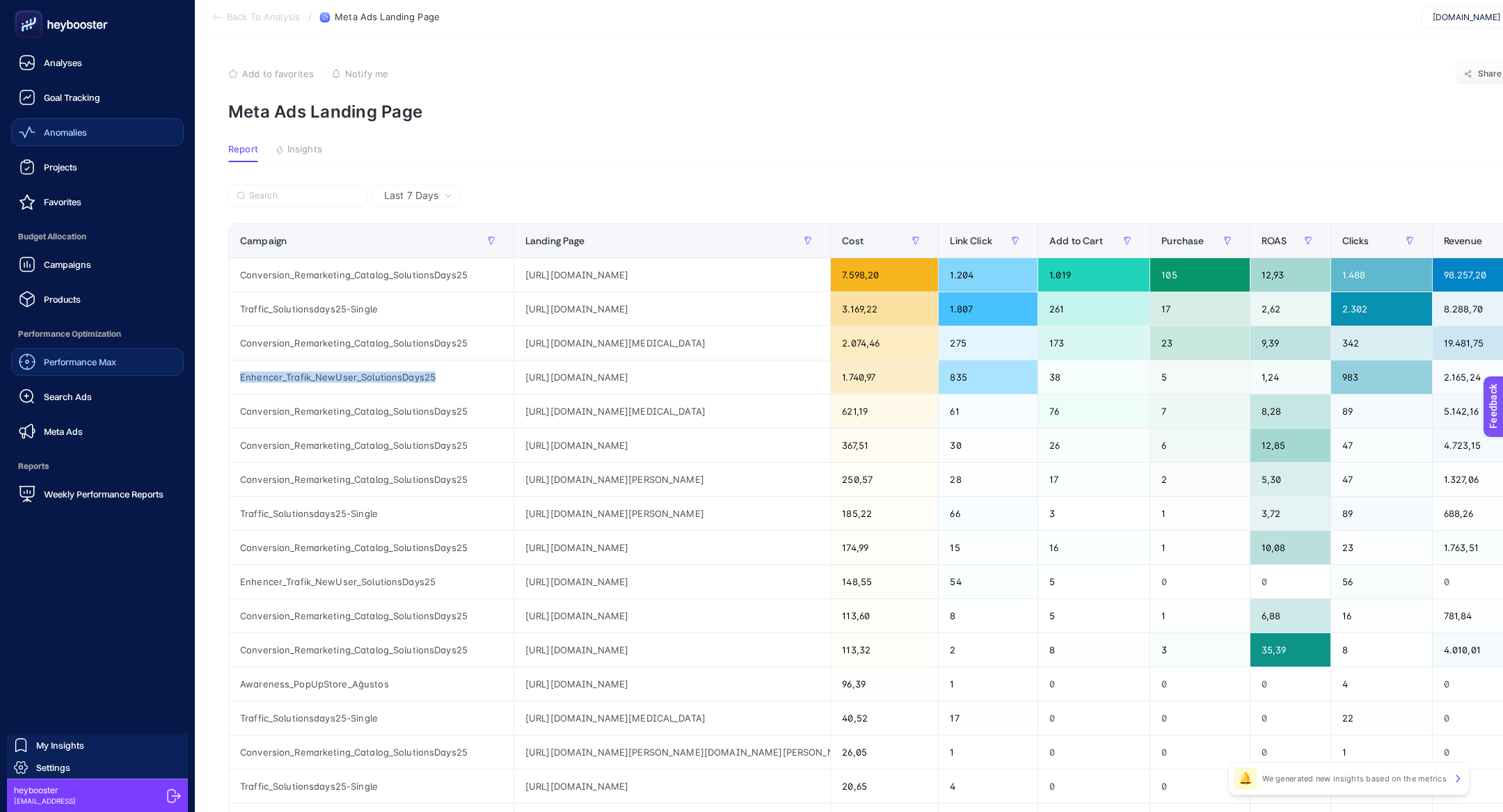
click at [82, 438] on div "Meta Ads" at bounding box center [51, 431] width 64 height 17
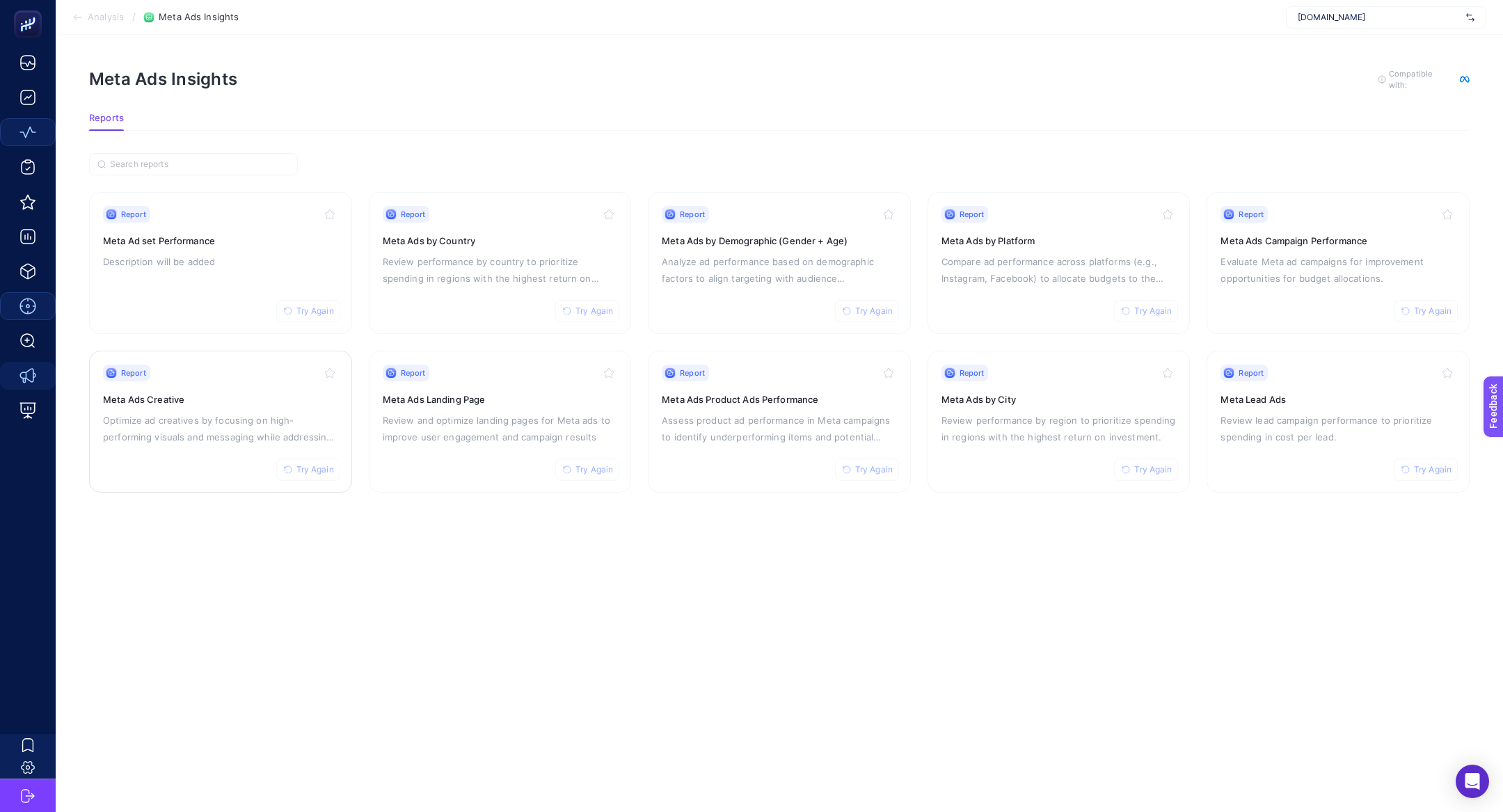
click at [216, 427] on p "Optimize ad creatives by focusing on high-performing visuals and messaging whil…" at bounding box center [220, 428] width 235 height 33
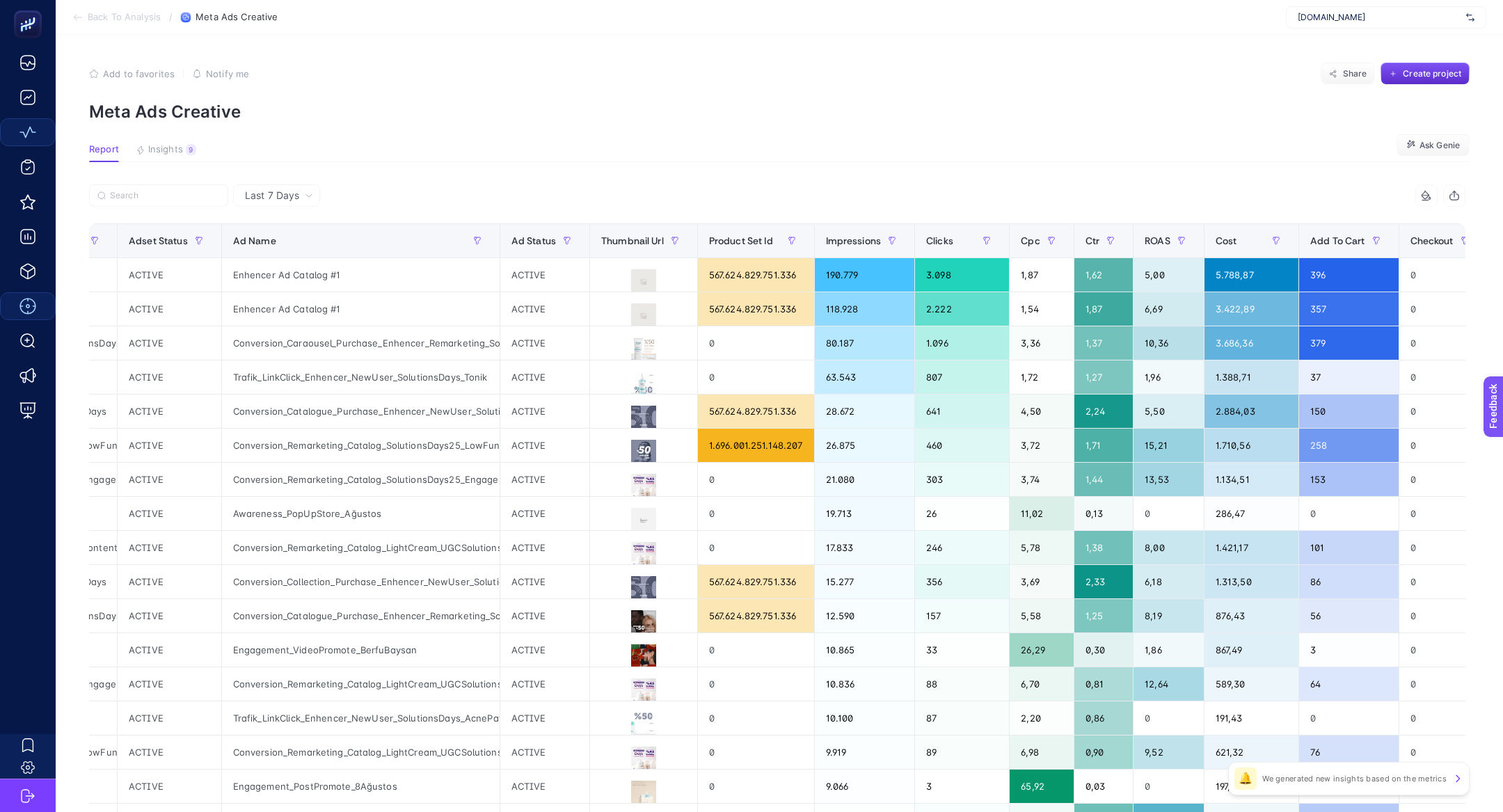
scroll to position [0, 533]
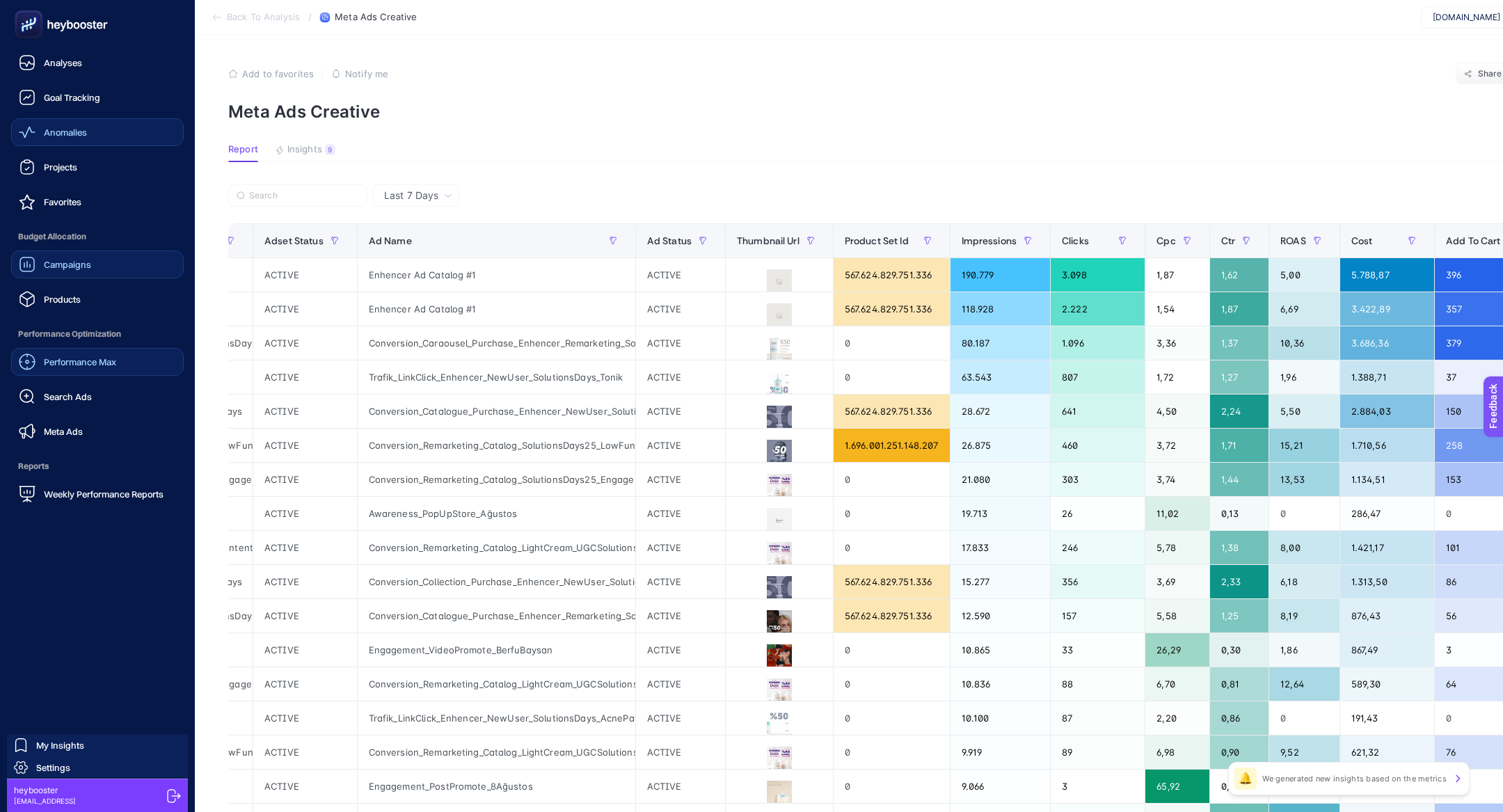
click at [88, 267] on span "Campaigns" at bounding box center [67, 264] width 47 height 11
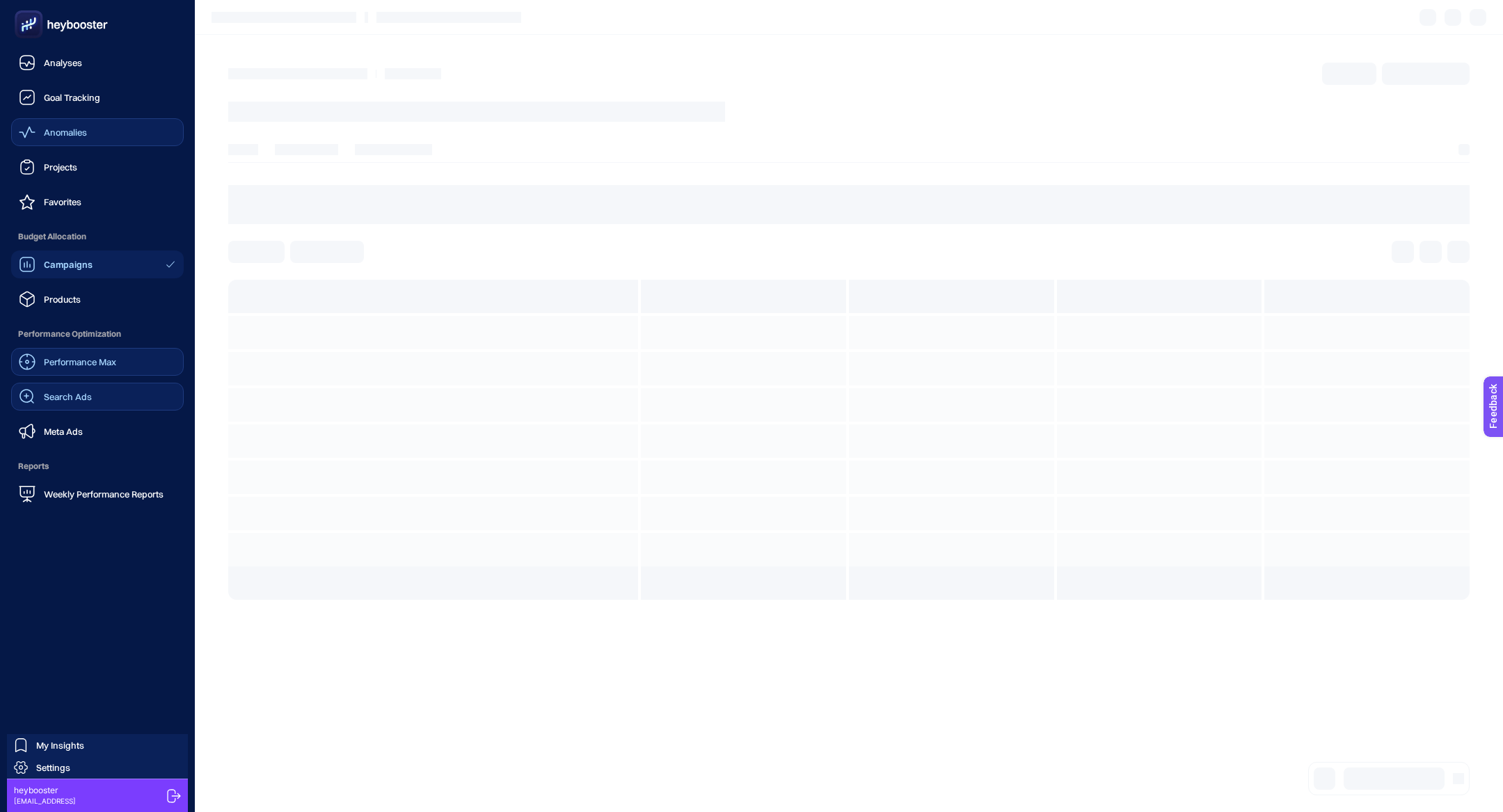
click at [132, 400] on link "Search Ads" at bounding box center [97, 396] width 173 height 28
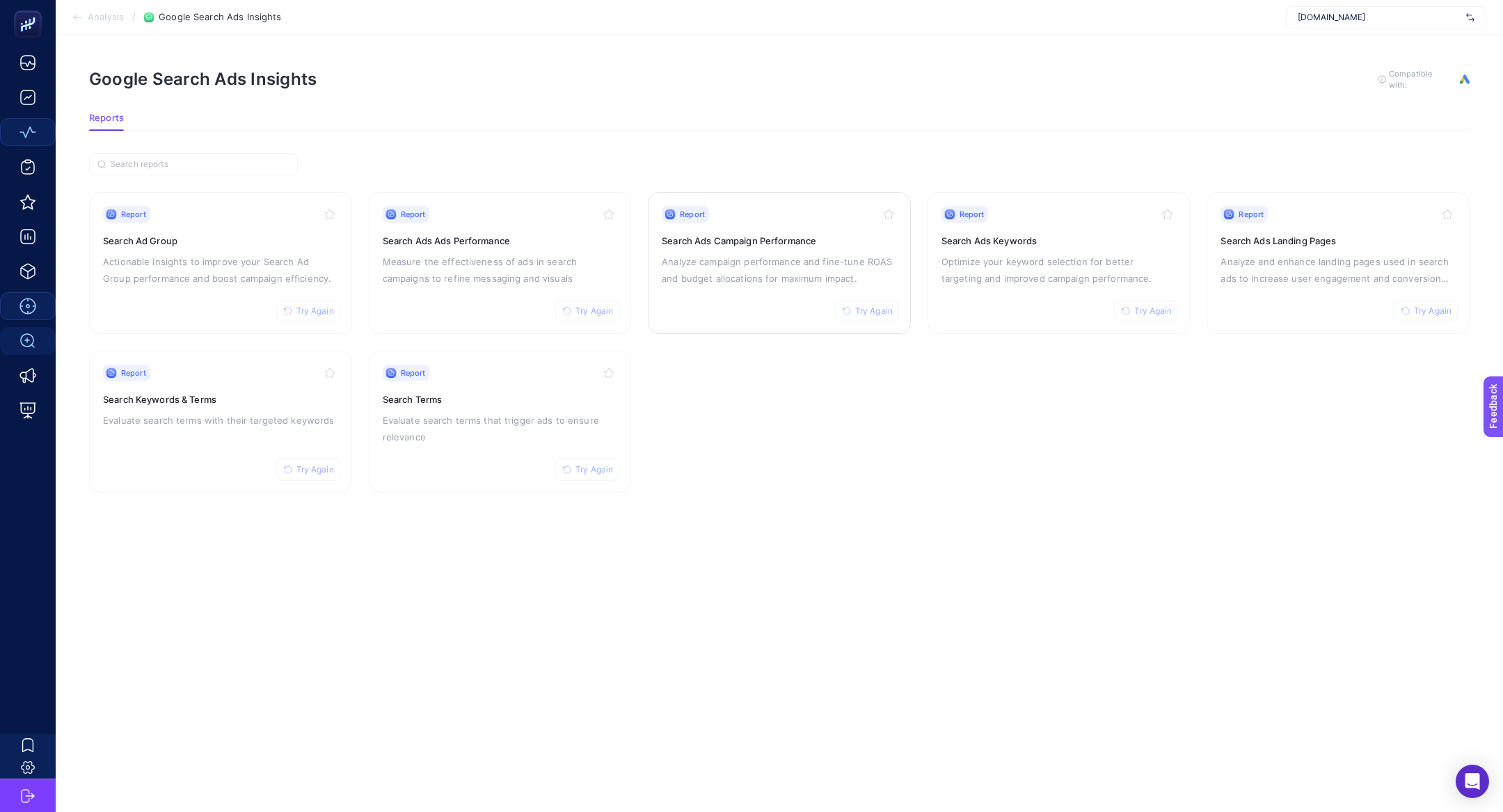
click at [767, 257] on p "Analyze campaign performance and fine-tune ROAS and budget allocations for maxi…" at bounding box center [779, 270] width 235 height 33
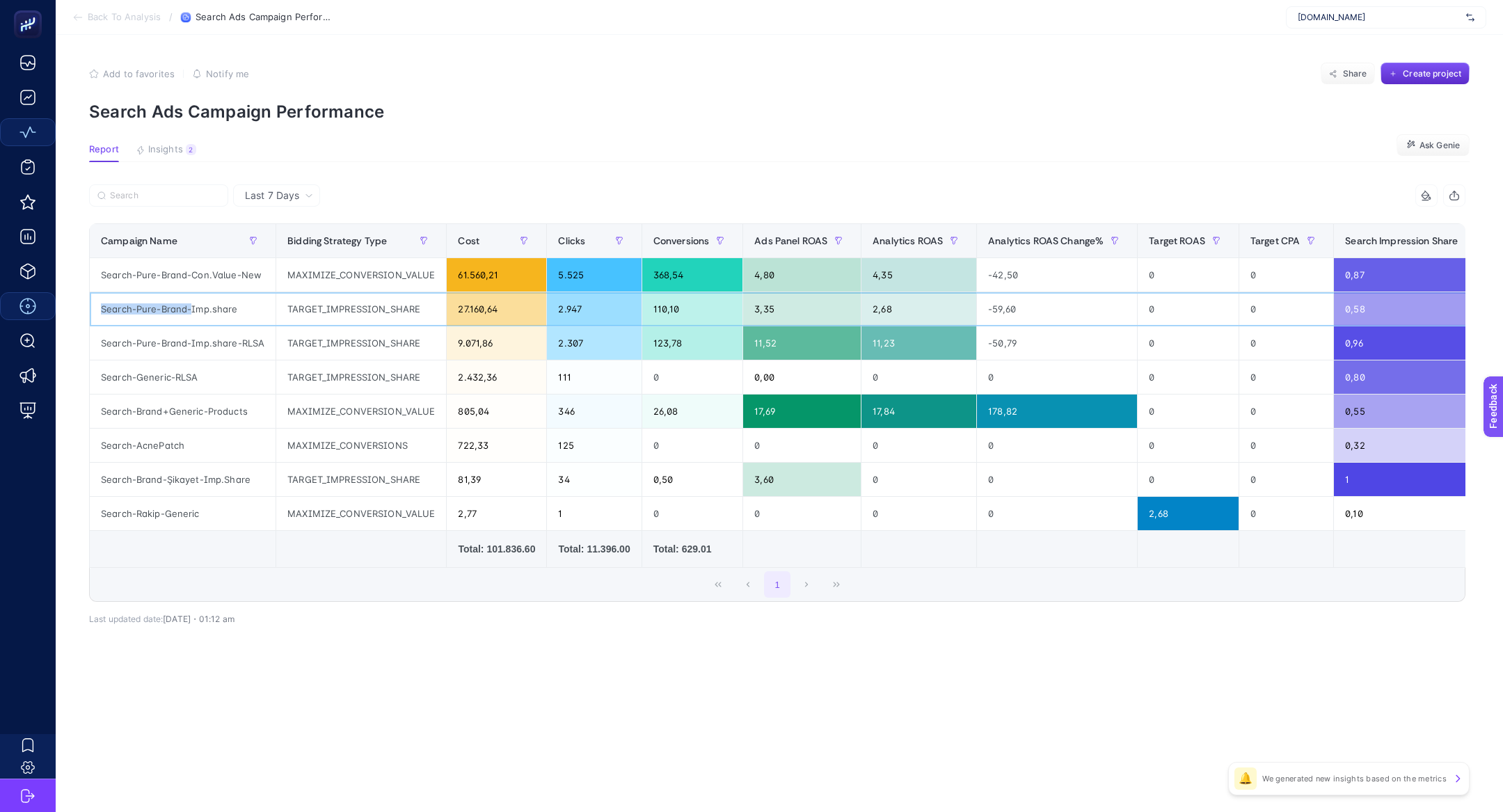
drag, startPoint x: 192, startPoint y: 310, endPoint x: 93, endPoint y: 308, distance: 99.0
click at [93, 308] on div "Search-Pure-Brand-Imp.share" at bounding box center [182, 309] width 186 height 33
copy div "Search-Pure-Brand-"
click at [181, 201] on label at bounding box center [158, 195] width 139 height 23
click at [181, 201] on input "Search" at bounding box center [165, 196] width 110 height 10
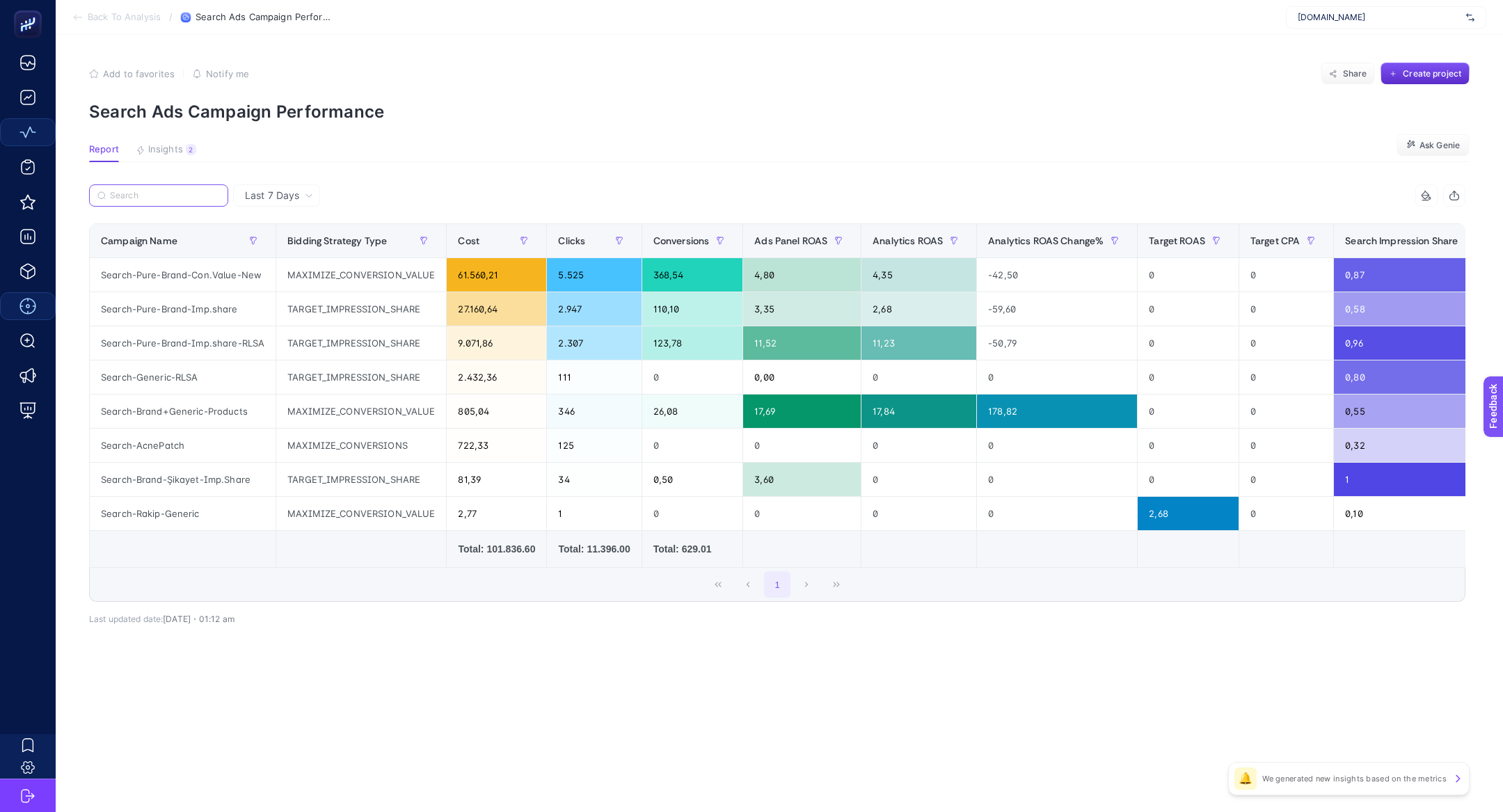
paste input "Search-Pure-Brand-"
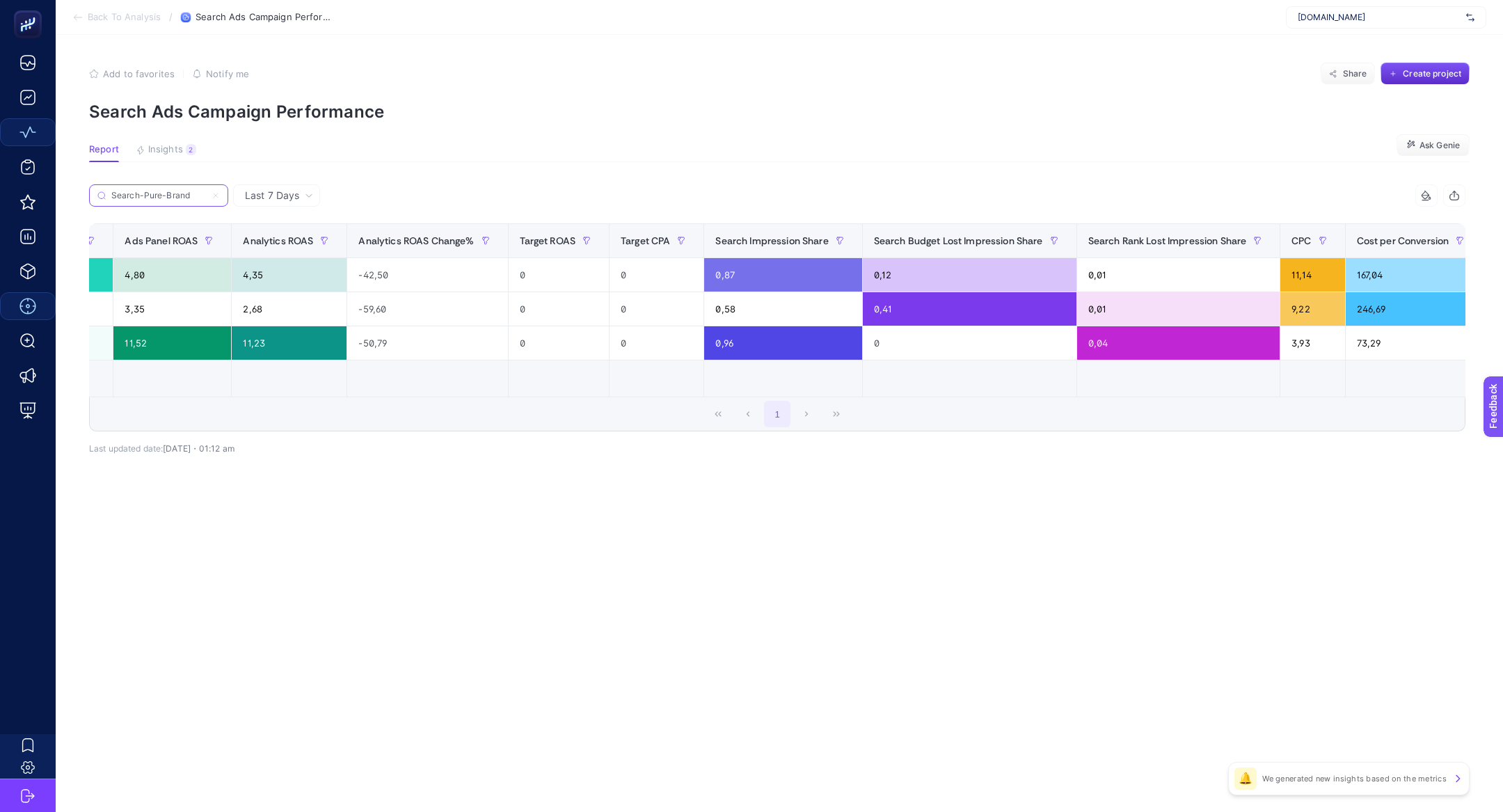
scroll to position [0, 691]
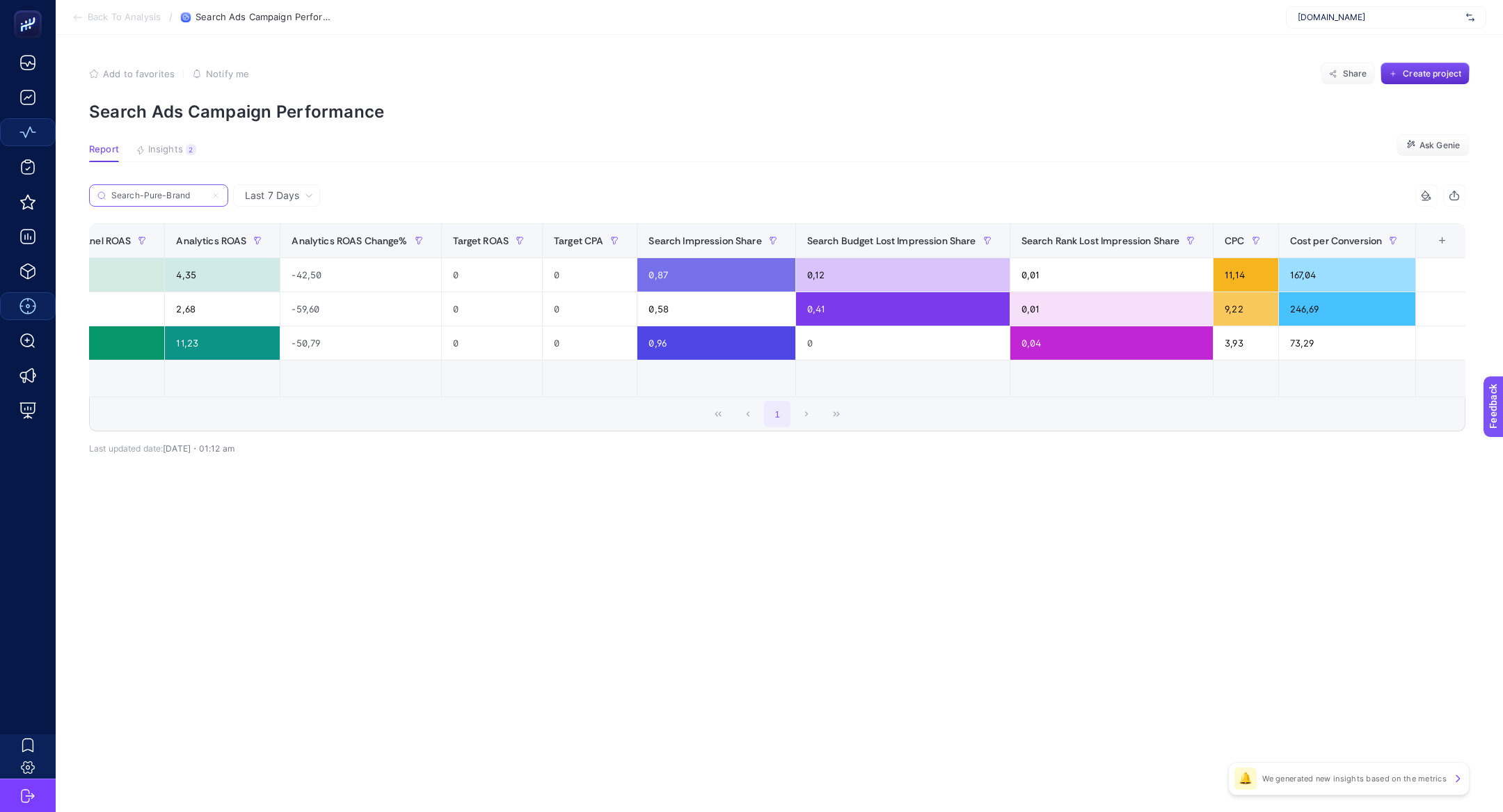
type input "Search-Pure-Brand"
click at [1432, 246] on th "15 items selected +" at bounding box center [1442, 241] width 51 height 34
click at [1447, 246] on th "15 items selected +" at bounding box center [1442, 241] width 51 height 34
click at [1437, 241] on div "+" at bounding box center [1443, 240] width 26 height 11
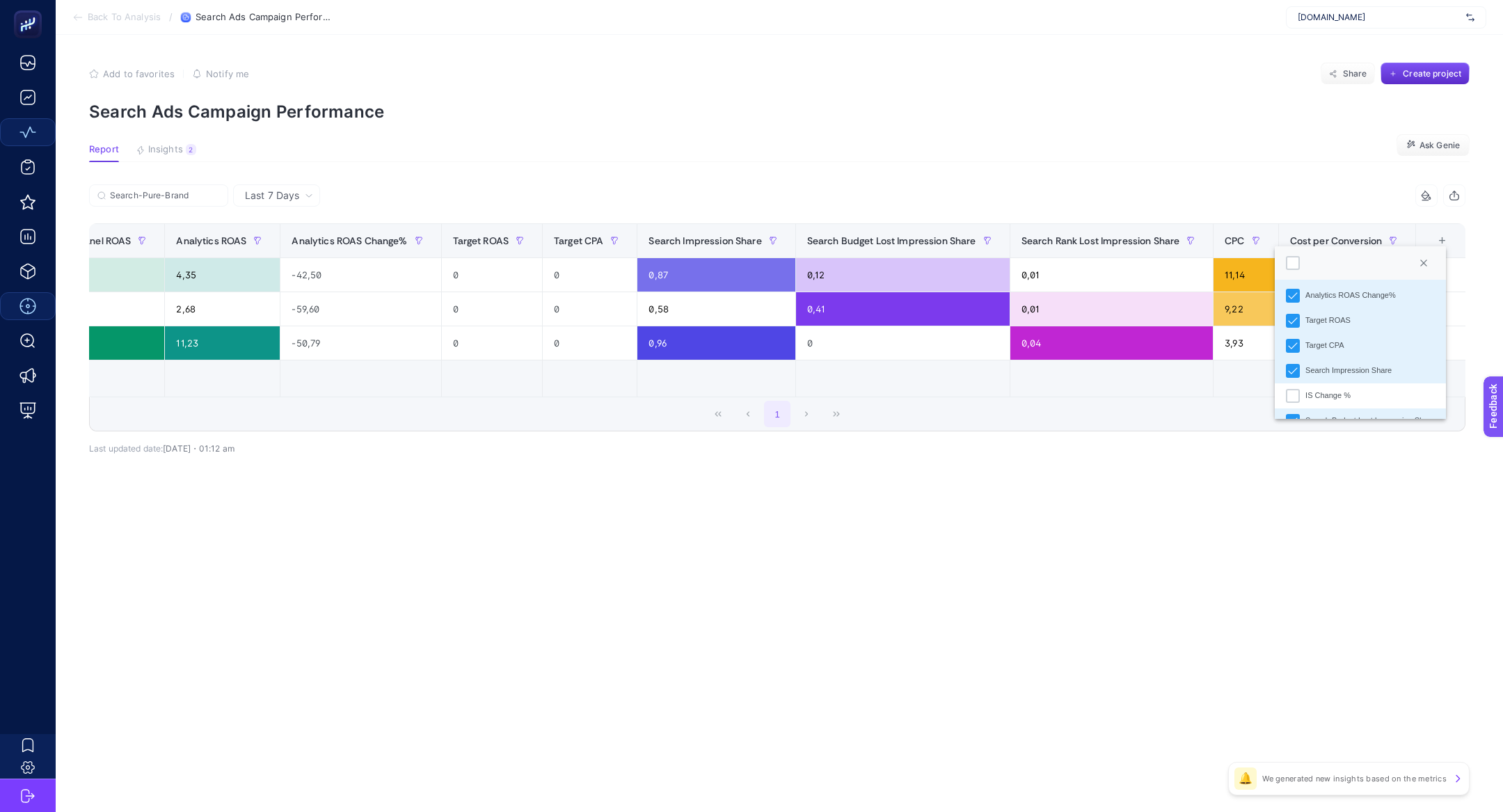
scroll to position [280, 0]
click at [1335, 322] on div "Target ROAS" at bounding box center [1328, 318] width 45 height 12
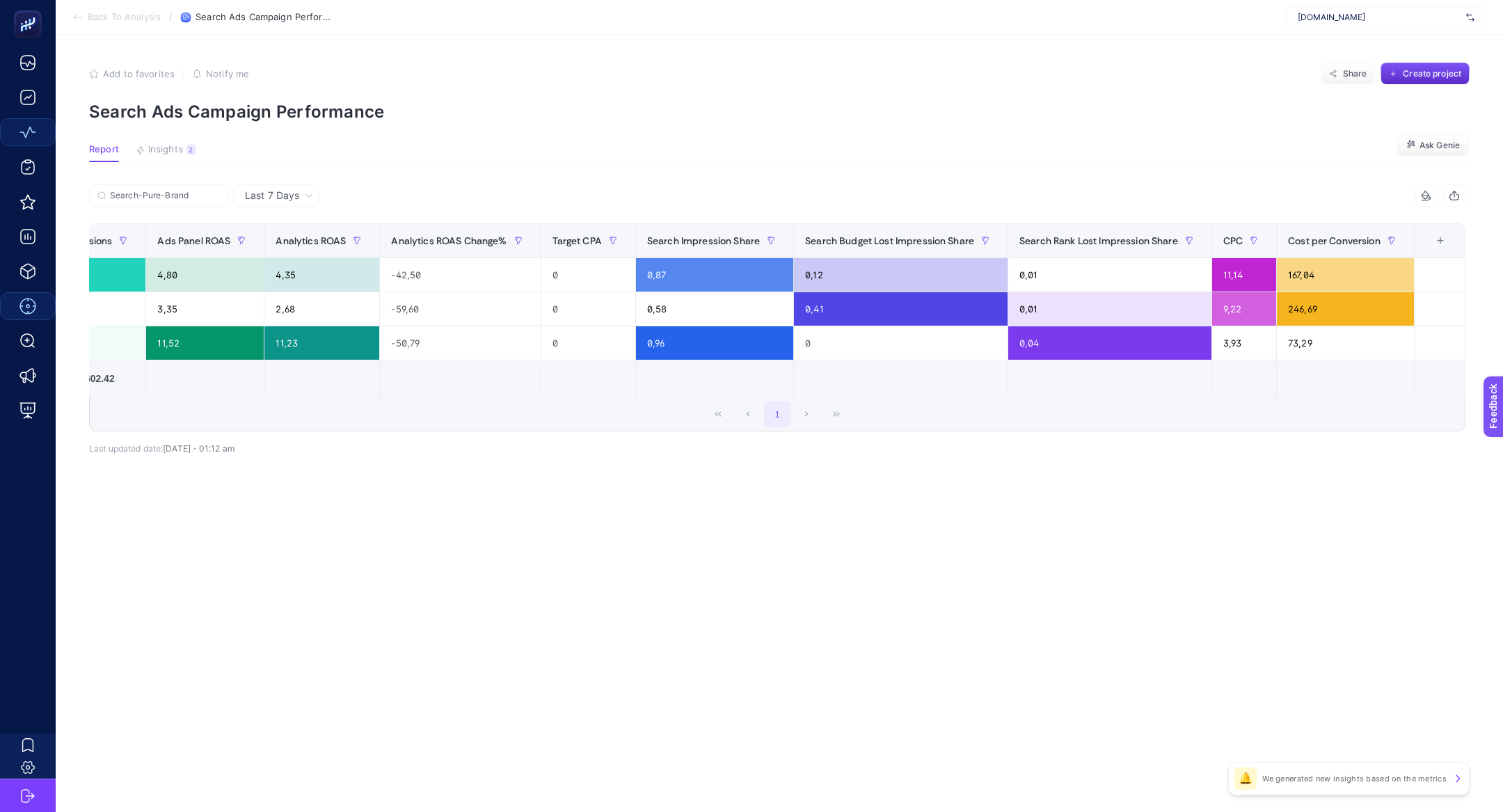
scroll to position [0, 590]
click at [1445, 239] on div "+" at bounding box center [1442, 240] width 26 height 11
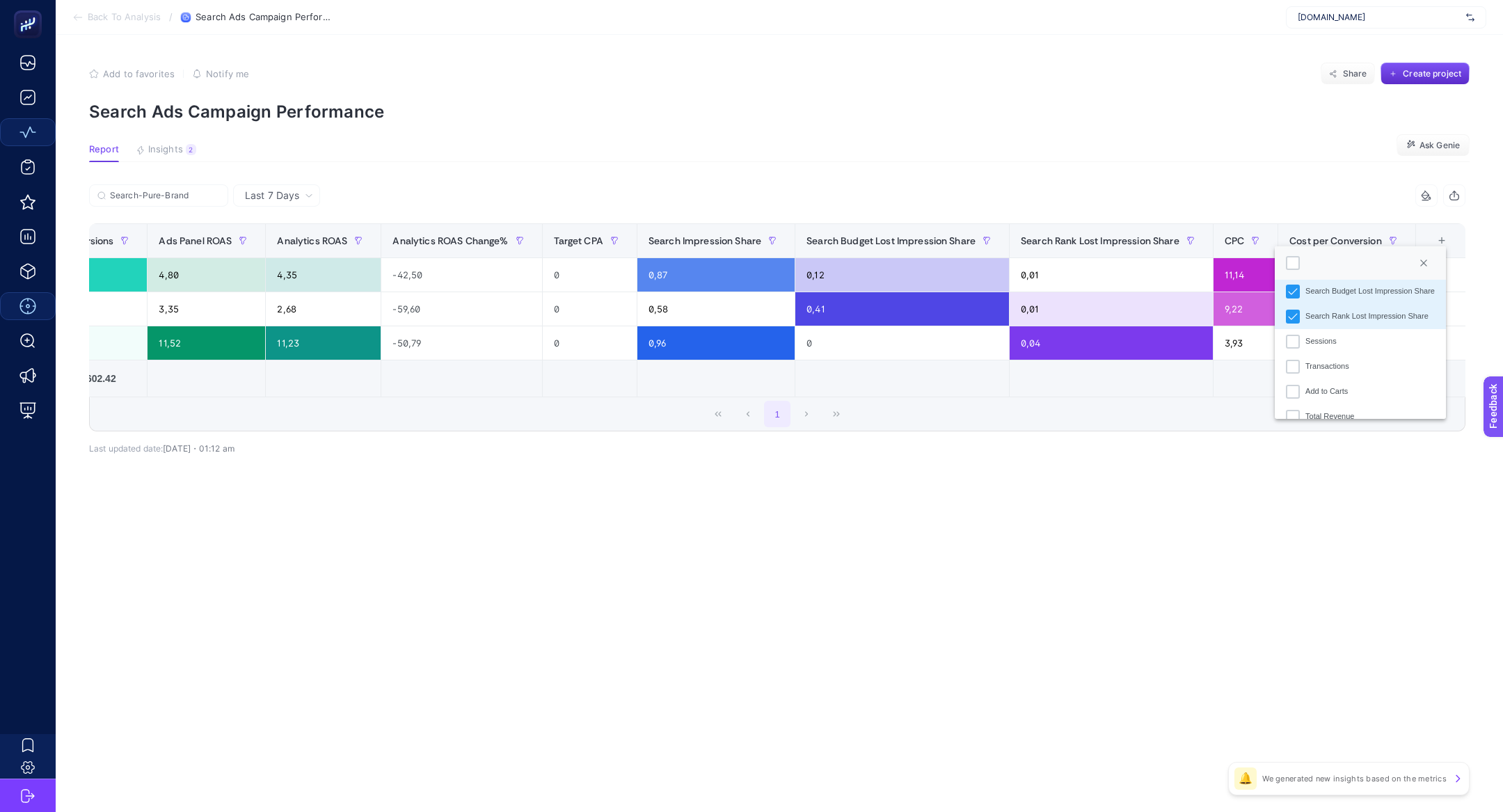
scroll to position [399, 0]
drag, startPoint x: 1100, startPoint y: 484, endPoint x: 1080, endPoint y: 452, distance: 37.7
click at [1099, 481] on div "Last 7 Days Search-Pure-Brand 13 items selected Campaign Name Bidding Strategy …" at bounding box center [777, 350] width 1399 height 331
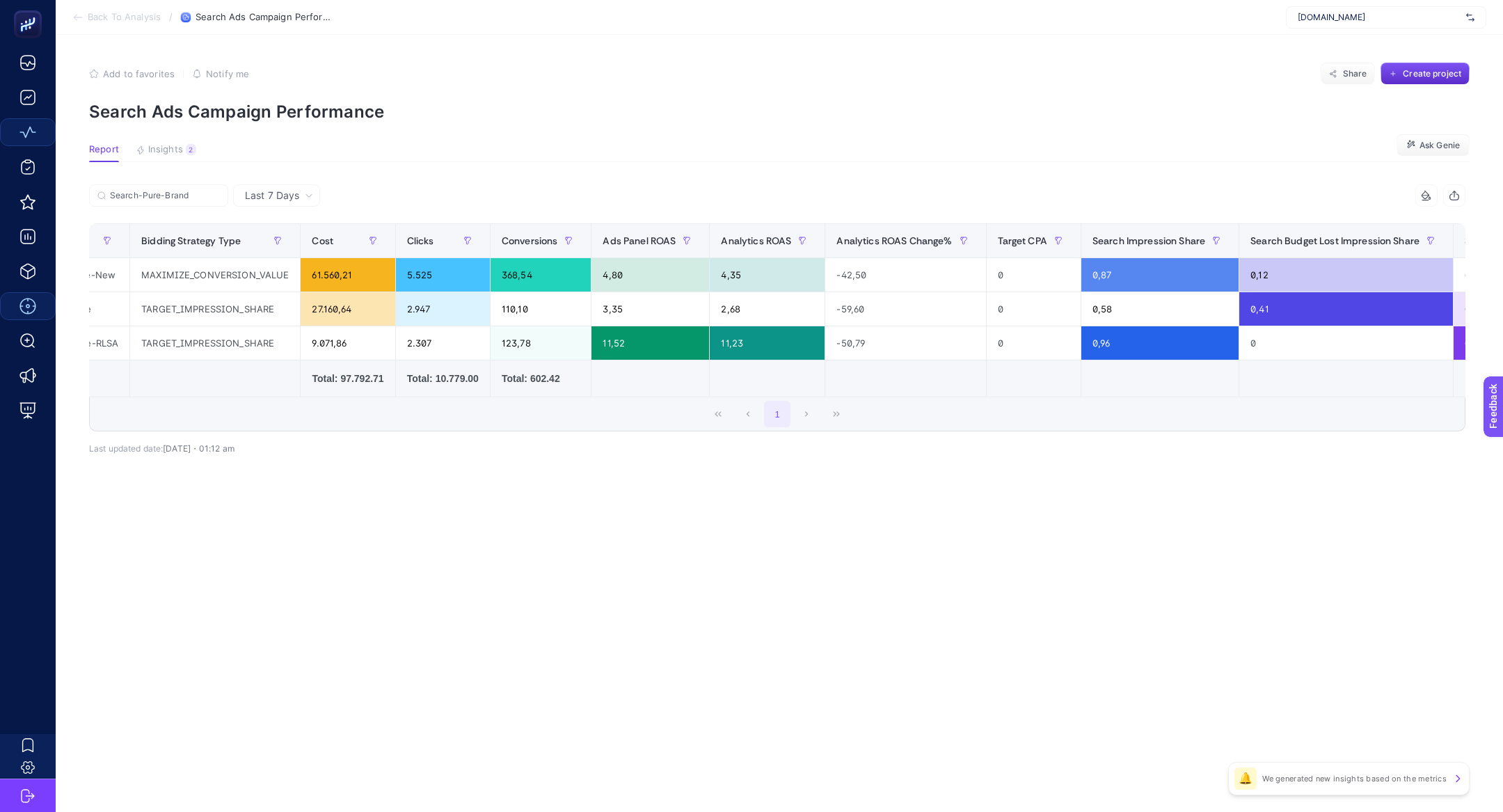
scroll to position [0, 0]
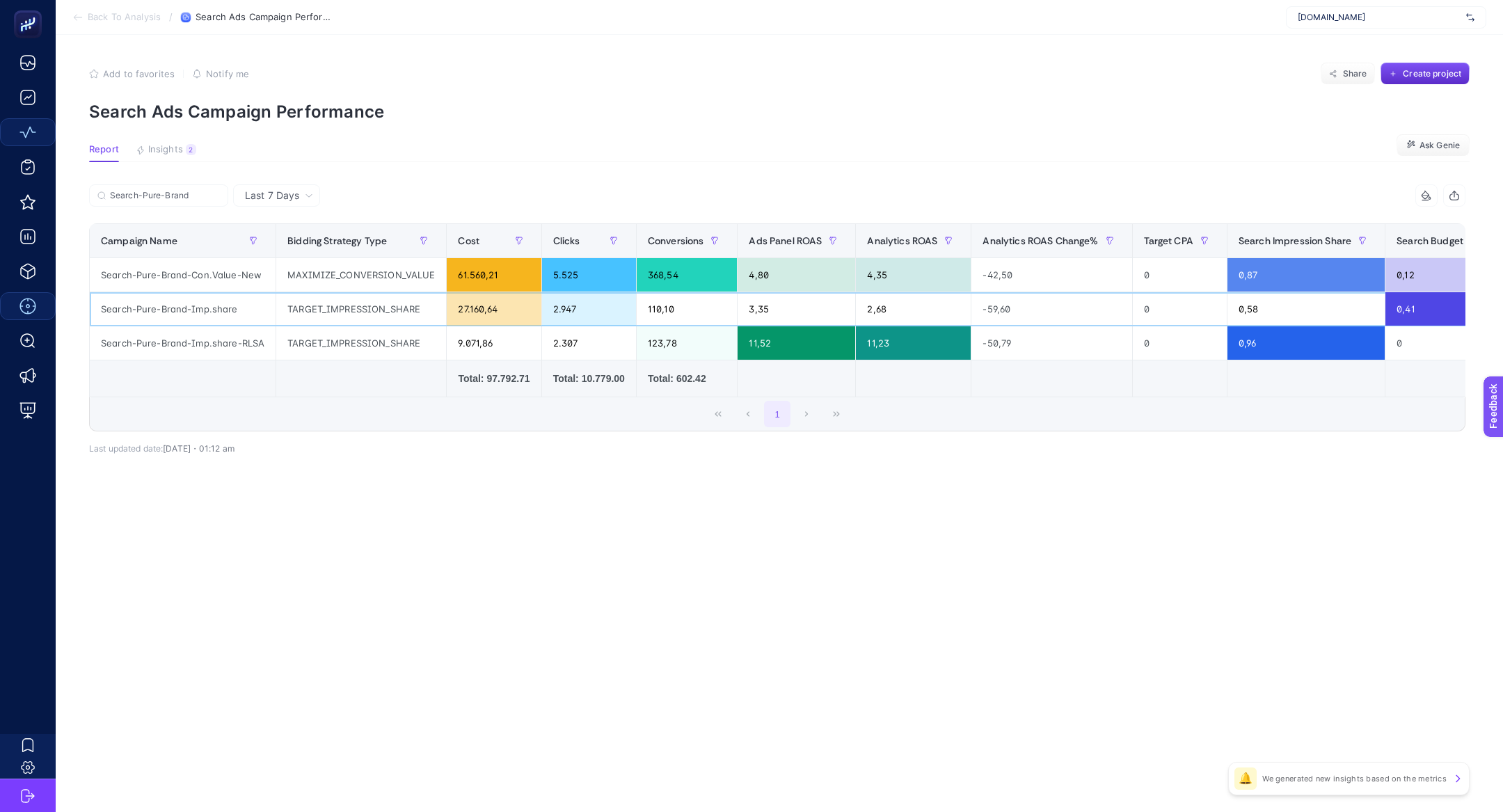
click at [307, 299] on div "TARGET_IMPRESSION_SHARE" at bounding box center [361, 309] width 170 height 33
click at [212, 339] on div "Search-Pure-Brand-Imp.share-RLSA" at bounding box center [182, 343] width 186 height 33
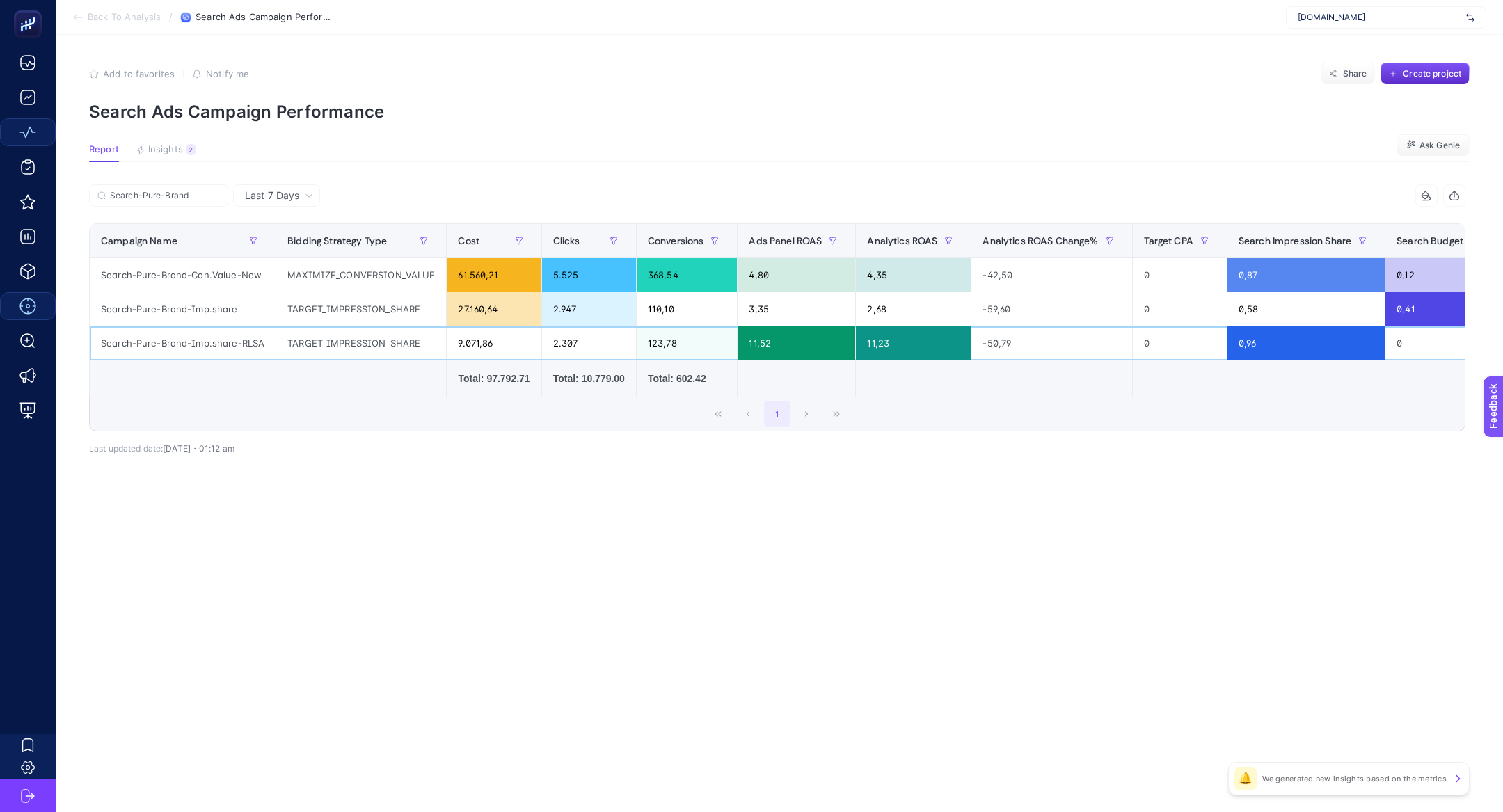
click at [212, 339] on div "Search-Pure-Brand-Imp.share-RLSA" at bounding box center [182, 343] width 186 height 33
click at [769, 343] on div "11,52" at bounding box center [796, 343] width 117 height 33
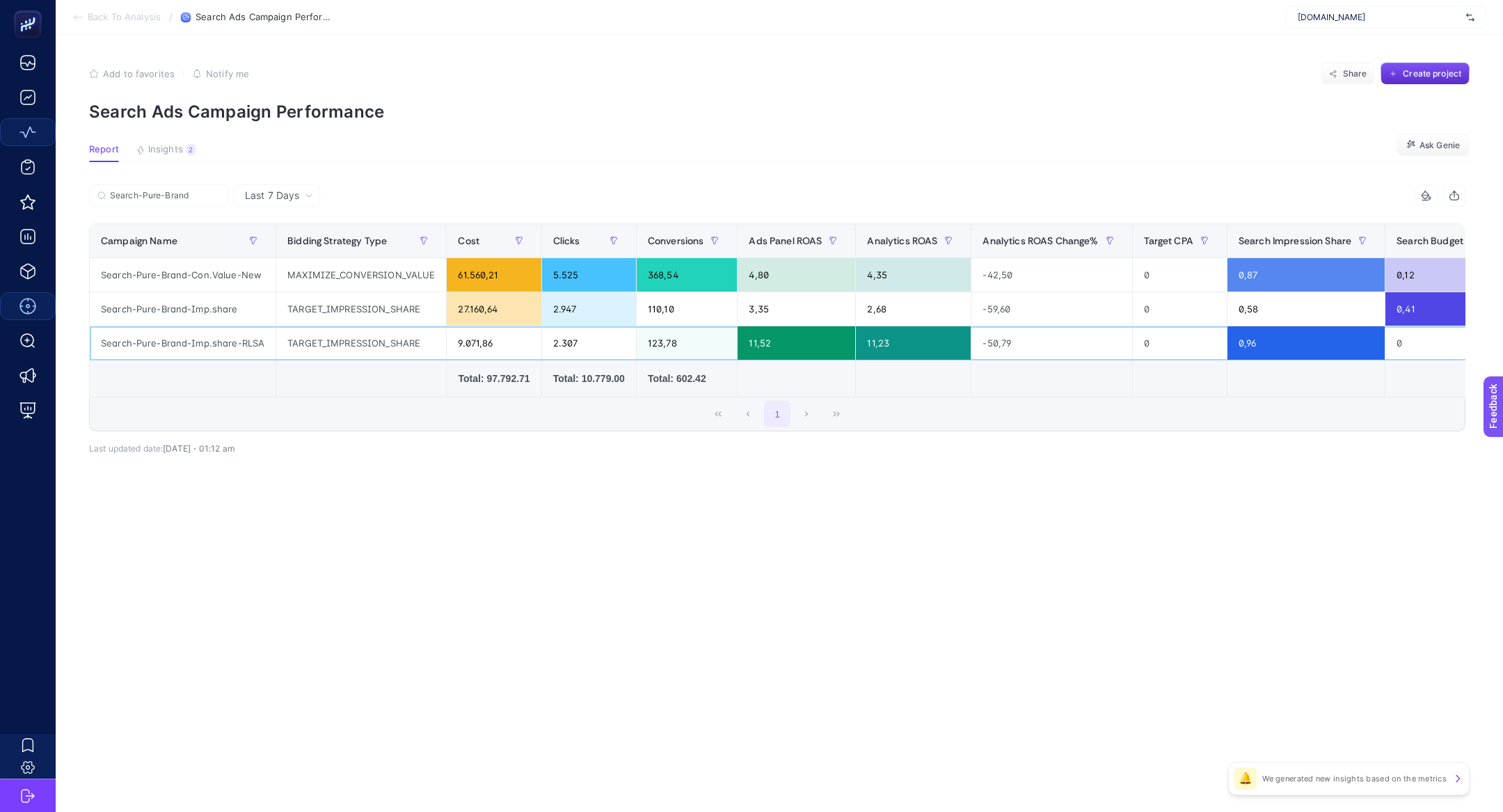
click at [769, 343] on div "11,52" at bounding box center [796, 343] width 117 height 33
click at [568, 307] on div "2.947" at bounding box center [589, 309] width 94 height 33
click at [836, 312] on div "3,35" at bounding box center [796, 309] width 117 height 33
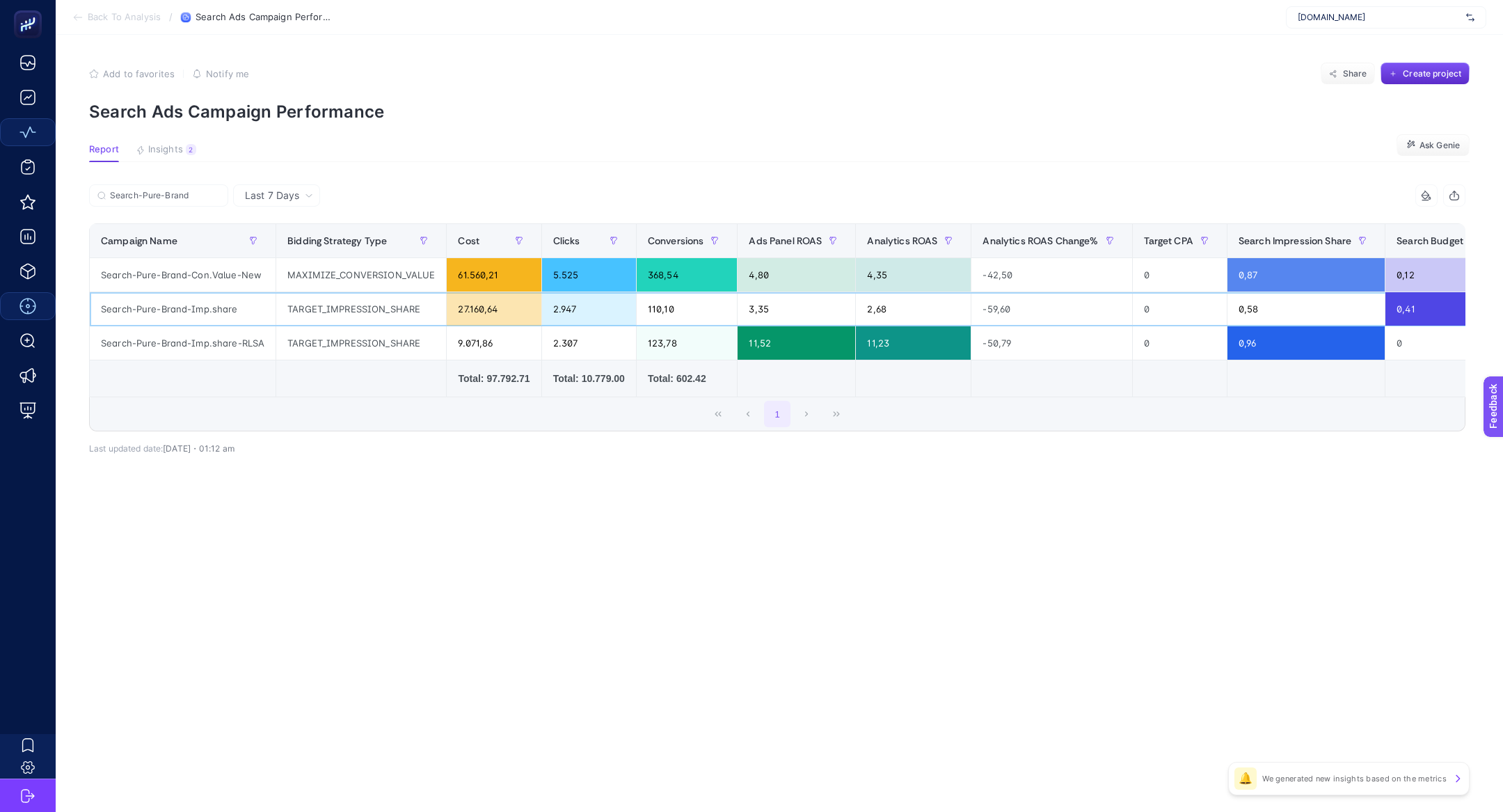
click at [836, 312] on div "3,35" at bounding box center [796, 309] width 117 height 33
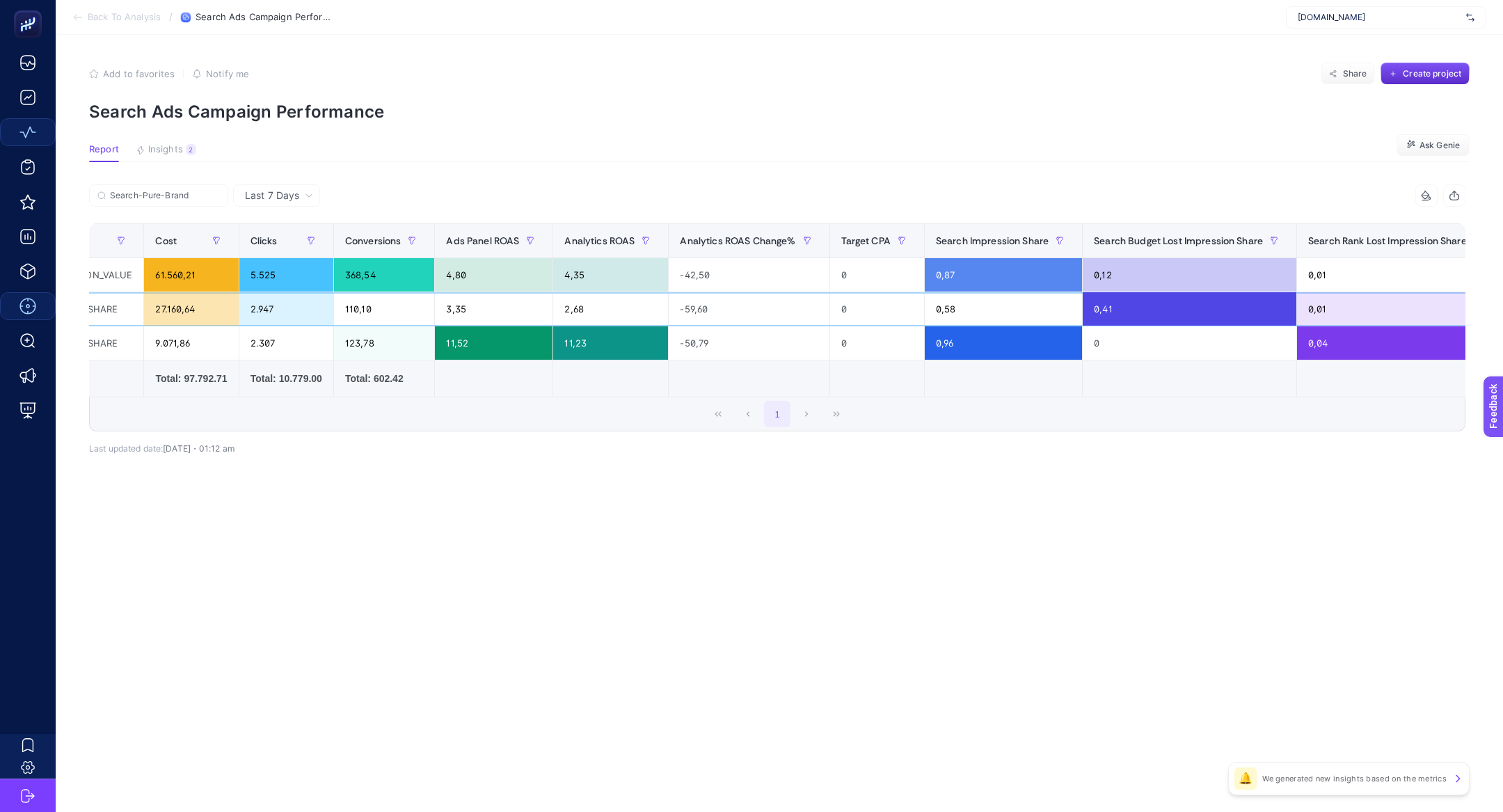
scroll to position [0, 303]
click at [962, 315] on div "0,58" at bounding box center [1002, 309] width 157 height 33
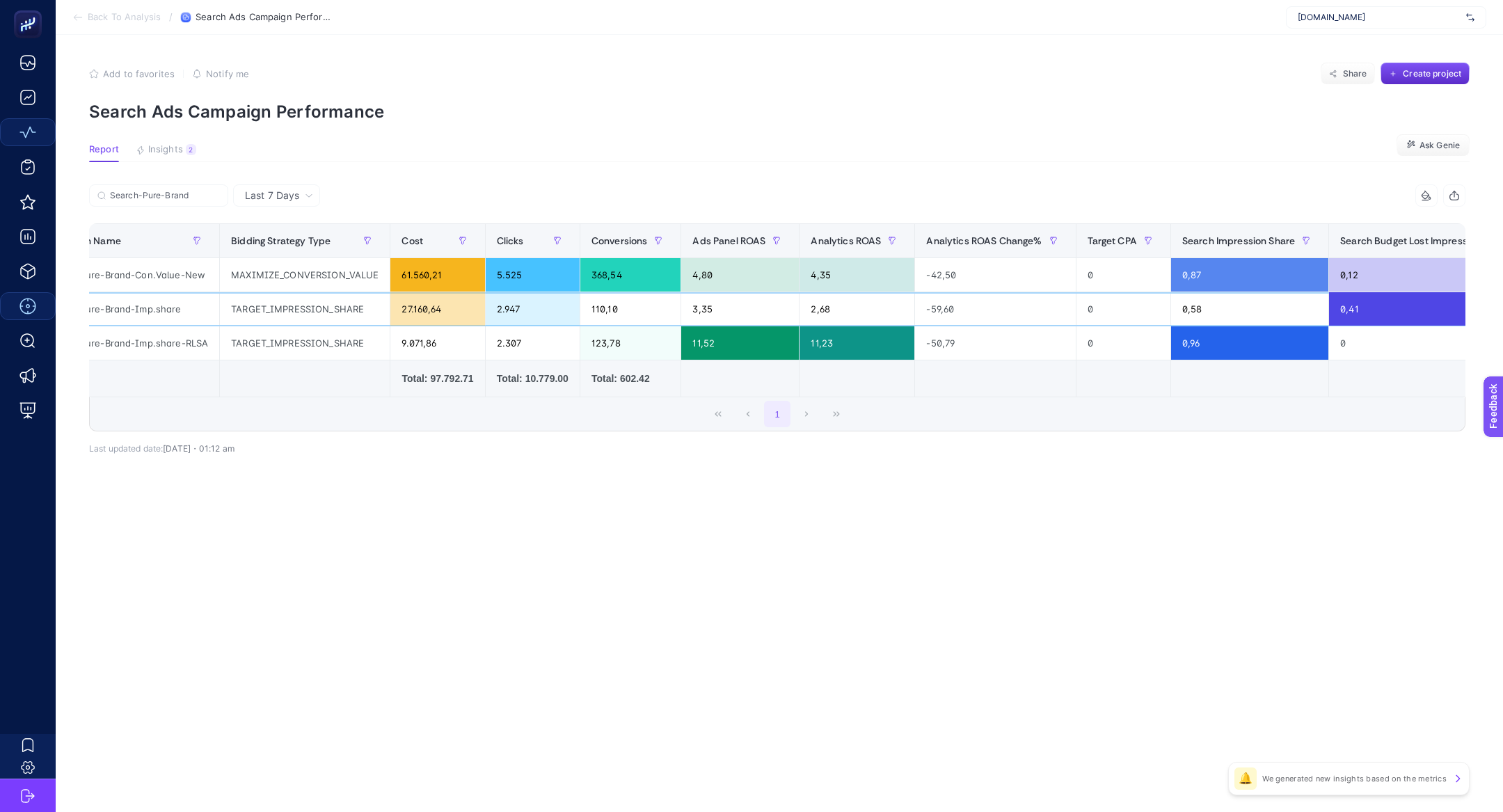
scroll to position [0, 20]
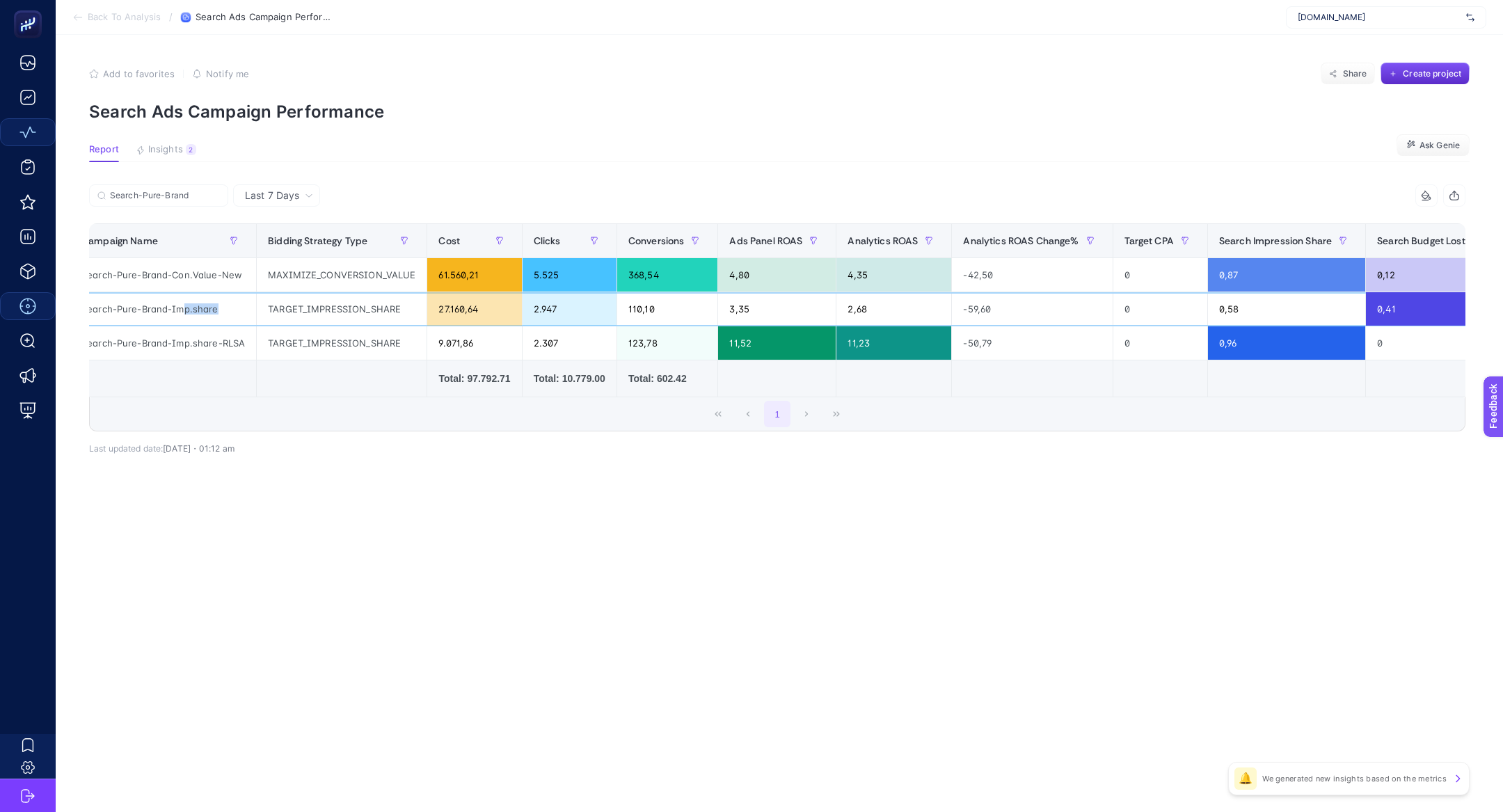
drag, startPoint x: 178, startPoint y: 312, endPoint x: 219, endPoint y: 312, distance: 41.0
click at [219, 312] on div "Search-Pure-Brand-Imp.share" at bounding box center [162, 309] width 186 height 33
drag, startPoint x: 222, startPoint y: 340, endPoint x: 246, endPoint y: 351, distance: 26.4
click at [246, 353] on div "Search-Pure-Brand-Imp.share-RLSA" at bounding box center [162, 343] width 186 height 33
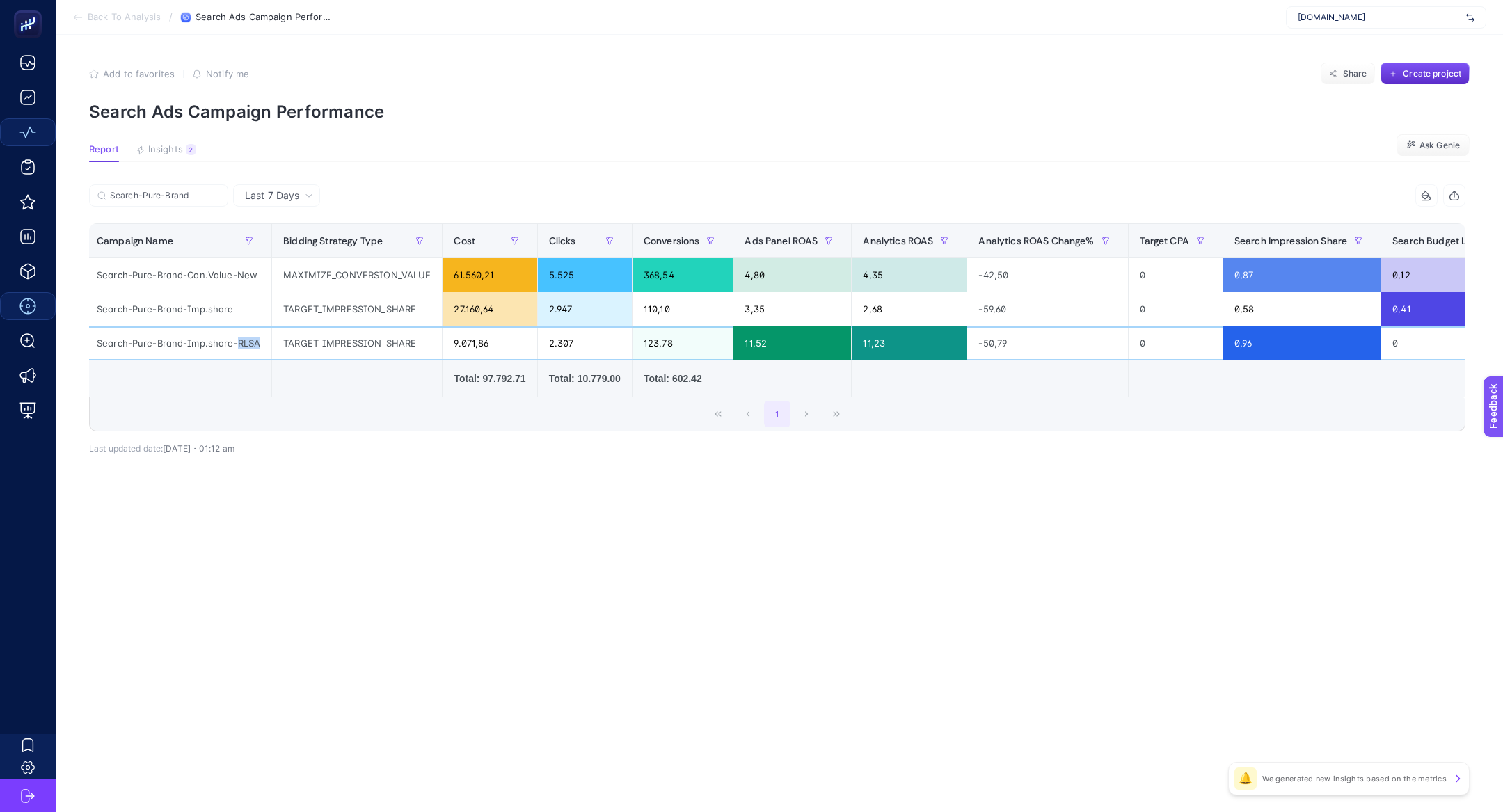
scroll to position [0, 2]
drag, startPoint x: 226, startPoint y: 306, endPoint x: 248, endPoint y: 318, distance: 25.1
click at [249, 318] on div "Search-Pure-Brand-Imp.share" at bounding box center [180, 309] width 186 height 33
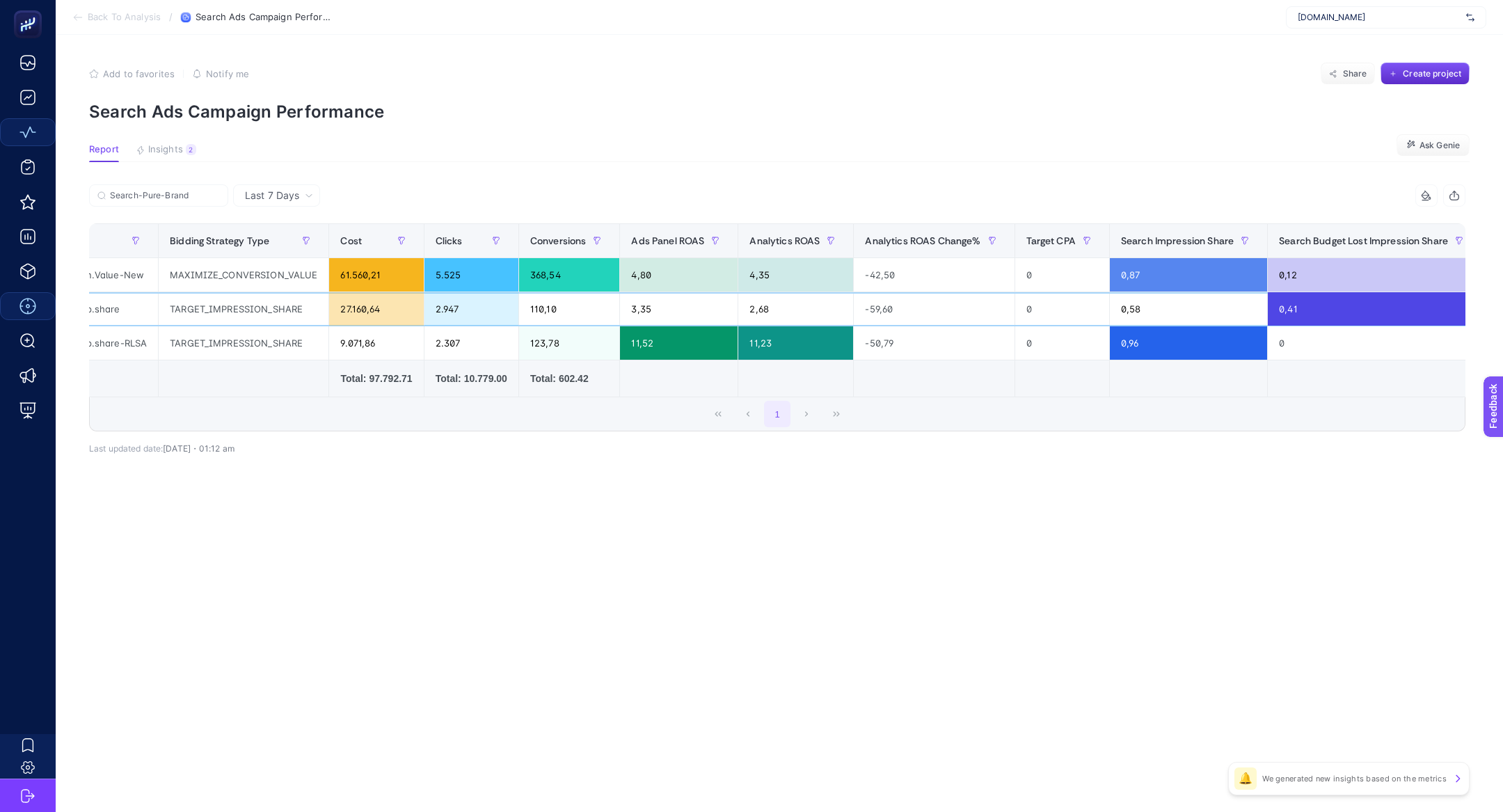
scroll to position [0, 0]
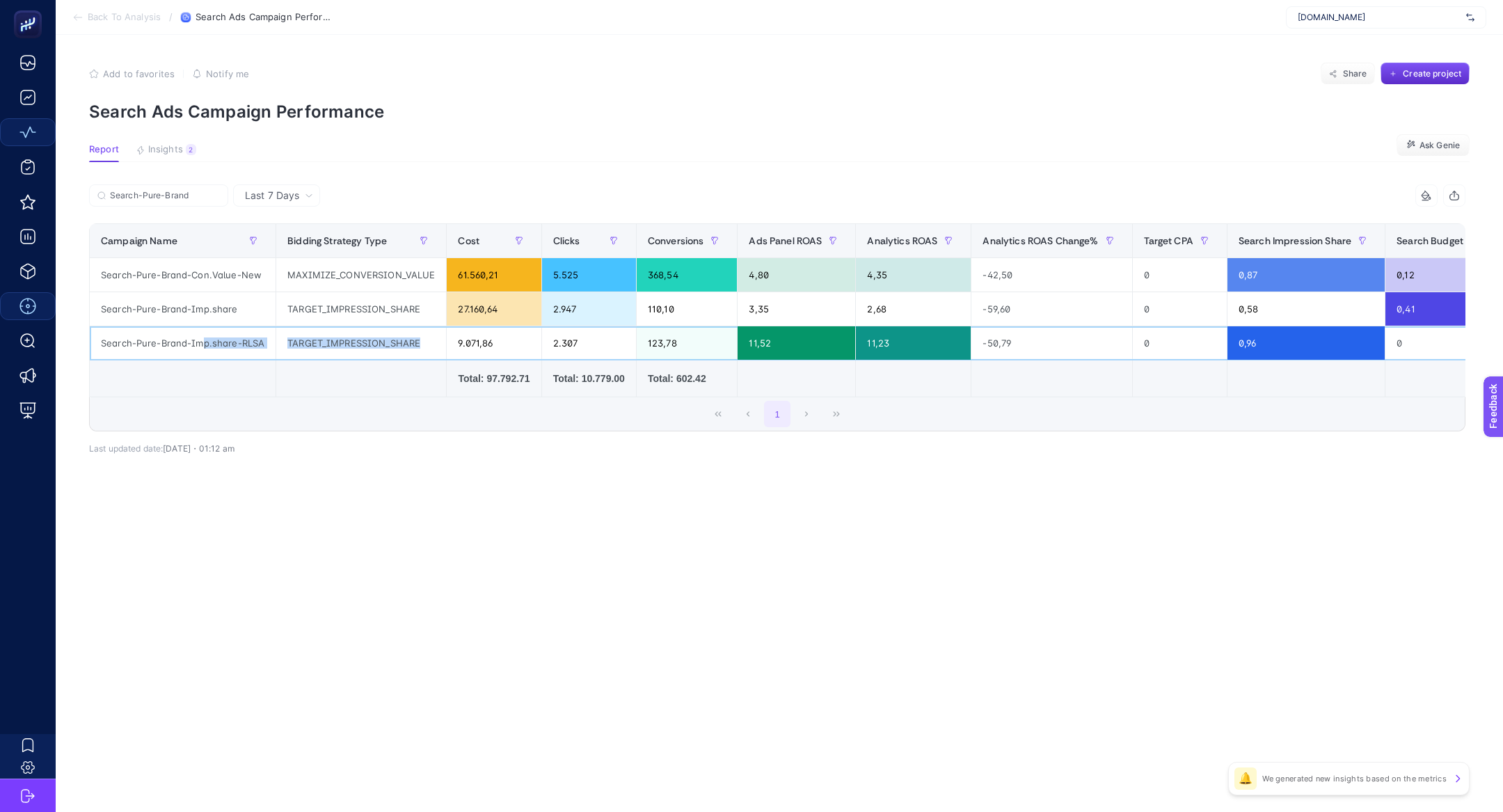
drag, startPoint x: 204, startPoint y: 339, endPoint x: 364, endPoint y: 352, distance: 160.5
click at [364, 352] on tr "Search-Pure-Brand-Imp.share-RLSA TARGET_IMPRESSION_SHARE 9.071,86 2.307 123,78 …" at bounding box center [1073, 343] width 1967 height 34
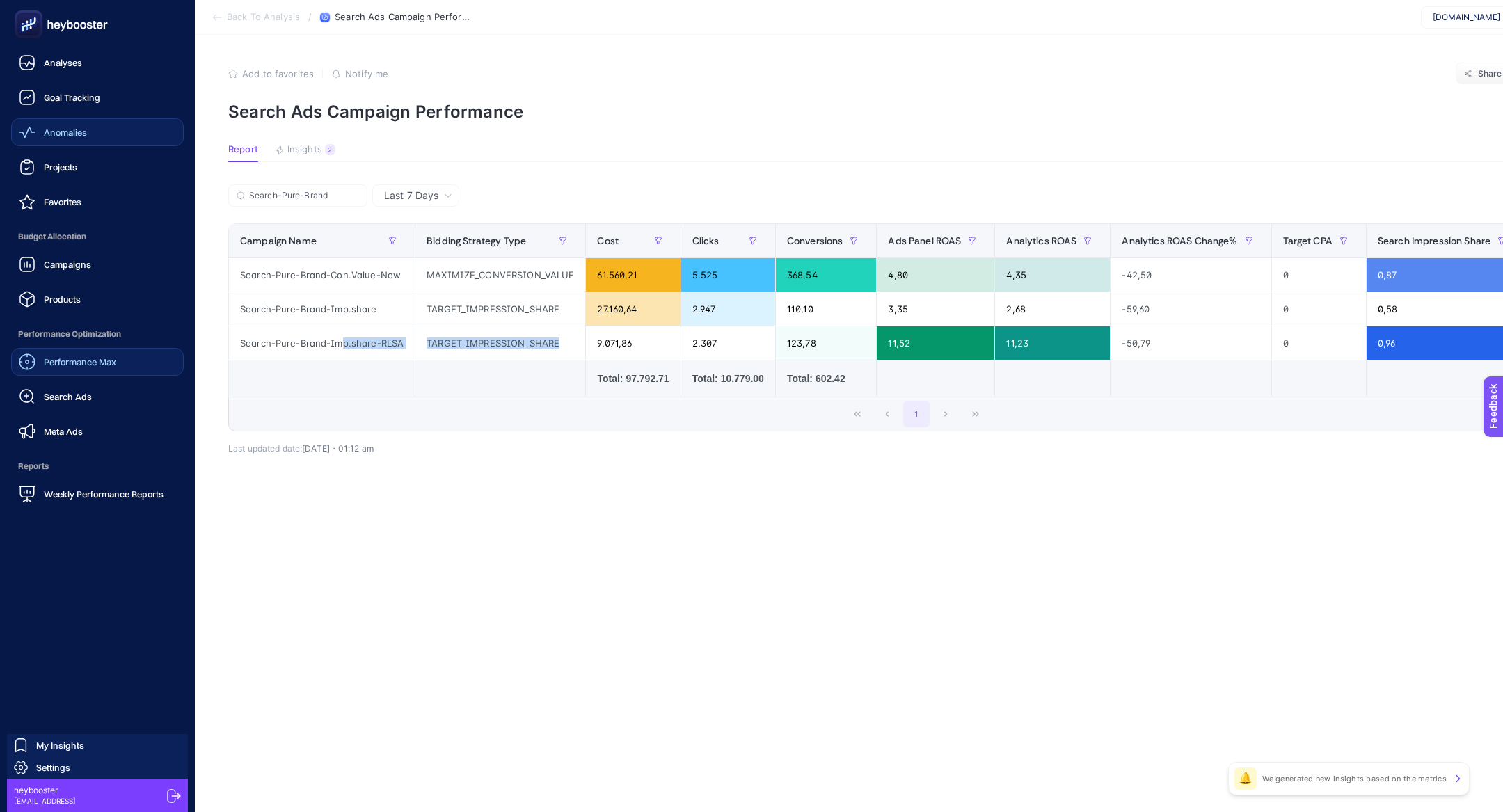
click at [76, 393] on span "Search Ads" at bounding box center [68, 396] width 48 height 11
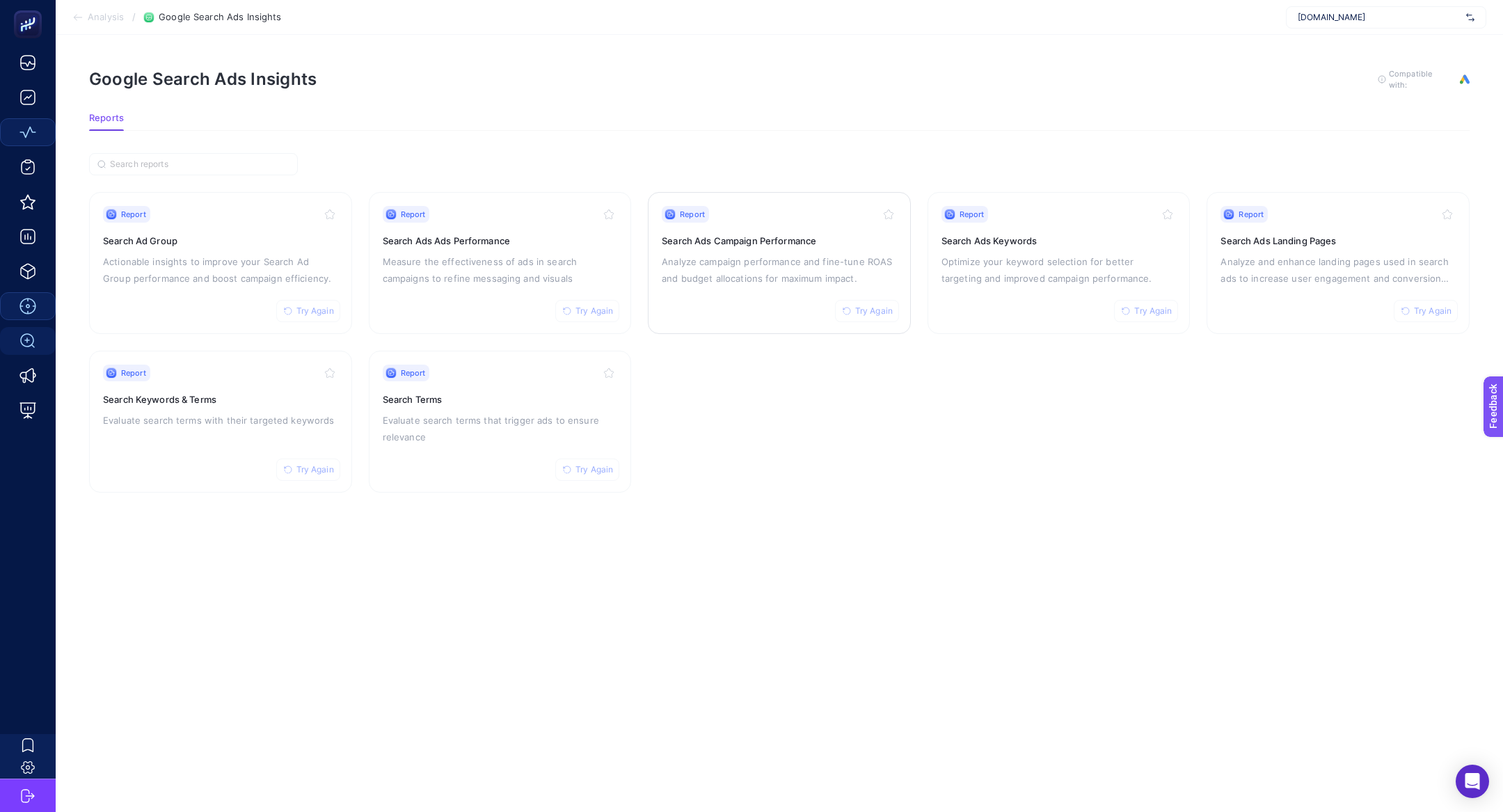
click at [762, 267] on p "Analyze campaign performance and fine-tune ROAS and budget allocations for maxi…" at bounding box center [779, 270] width 235 height 33
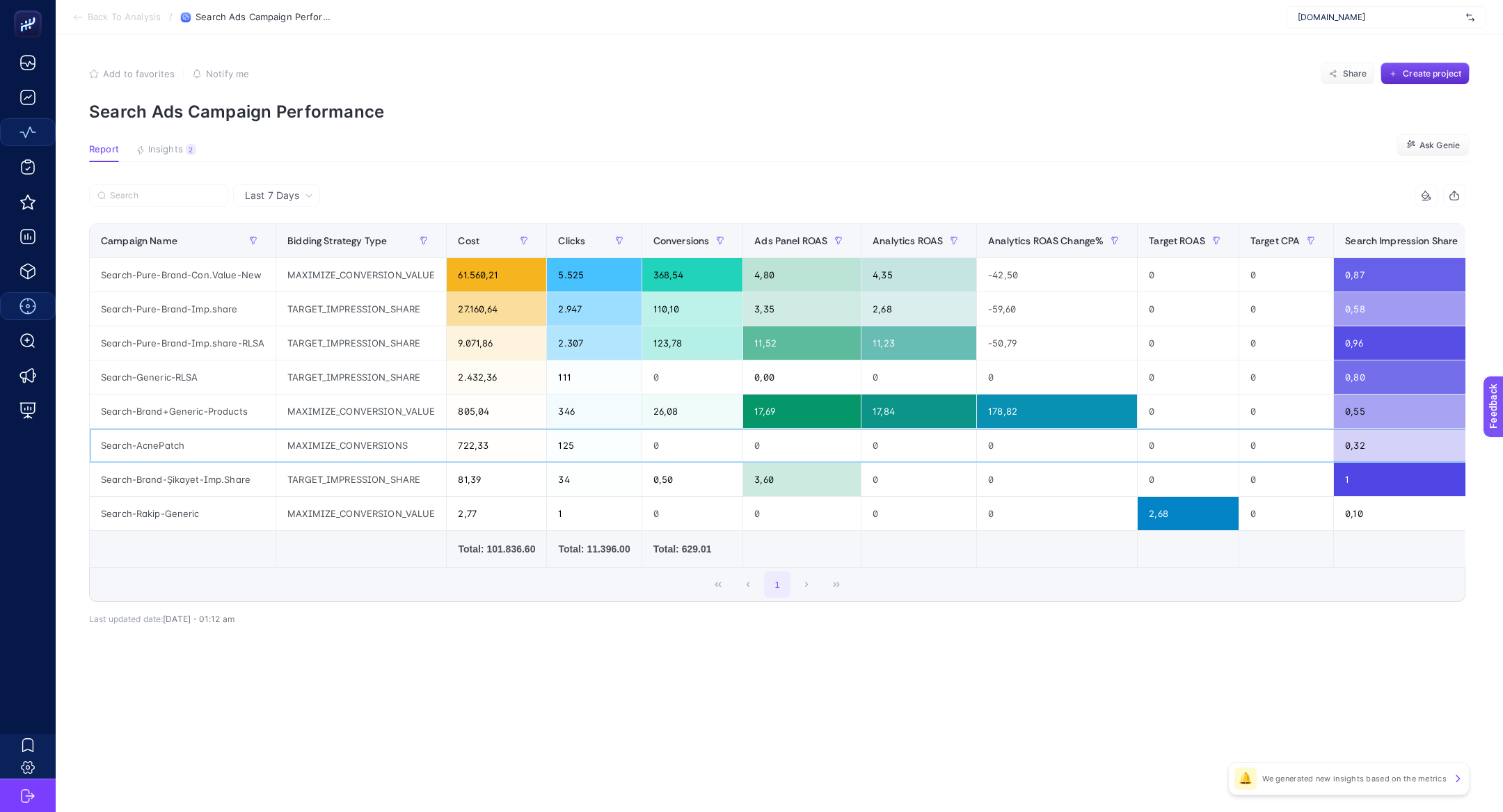
click at [169, 449] on div "Search-AcnePatch" at bounding box center [182, 445] width 186 height 33
copy tr "Search-AcnePatch"
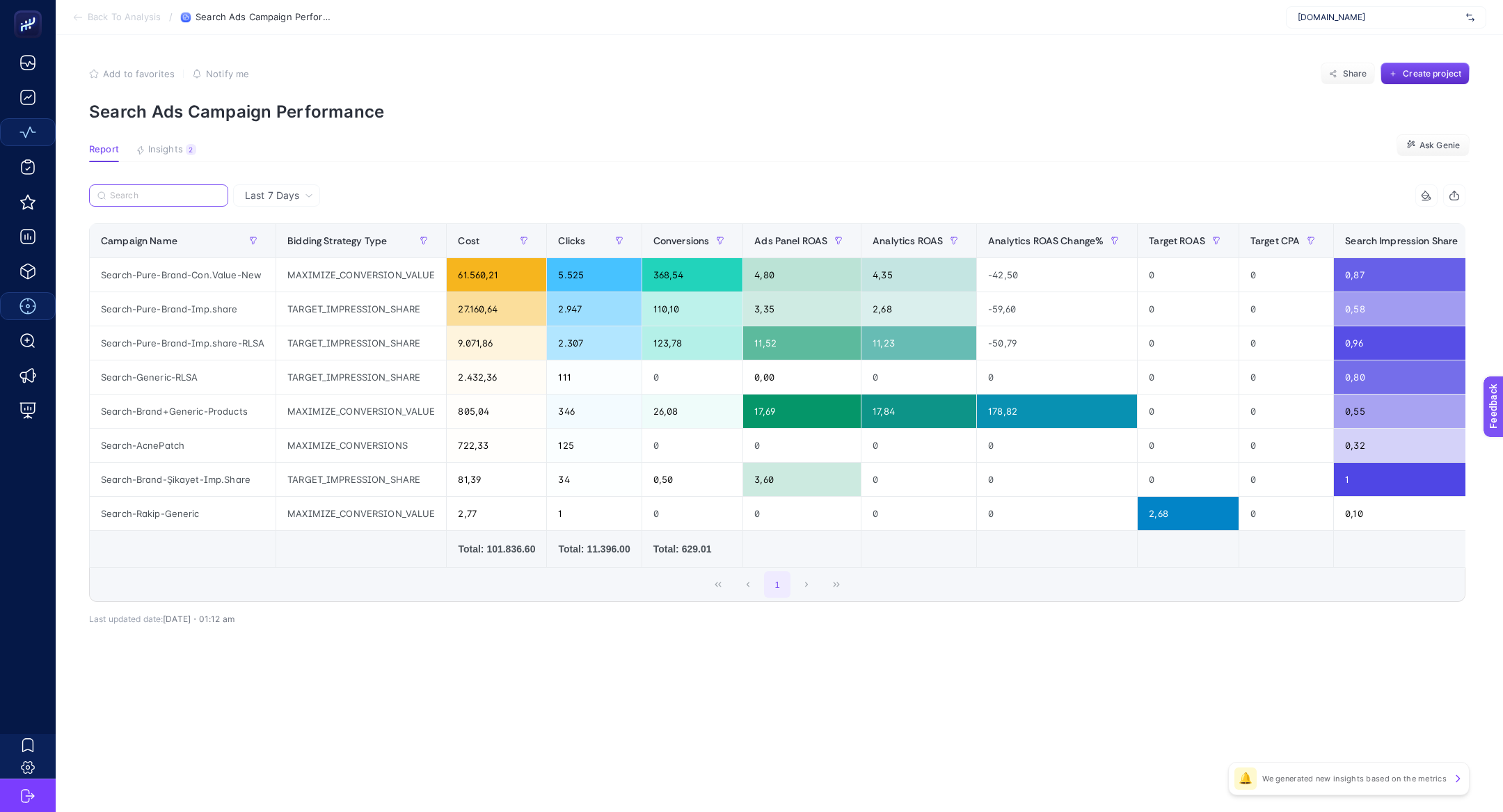
click at [122, 200] on input "Search" at bounding box center [165, 196] width 110 height 10
paste input "Search-AcnePatch"
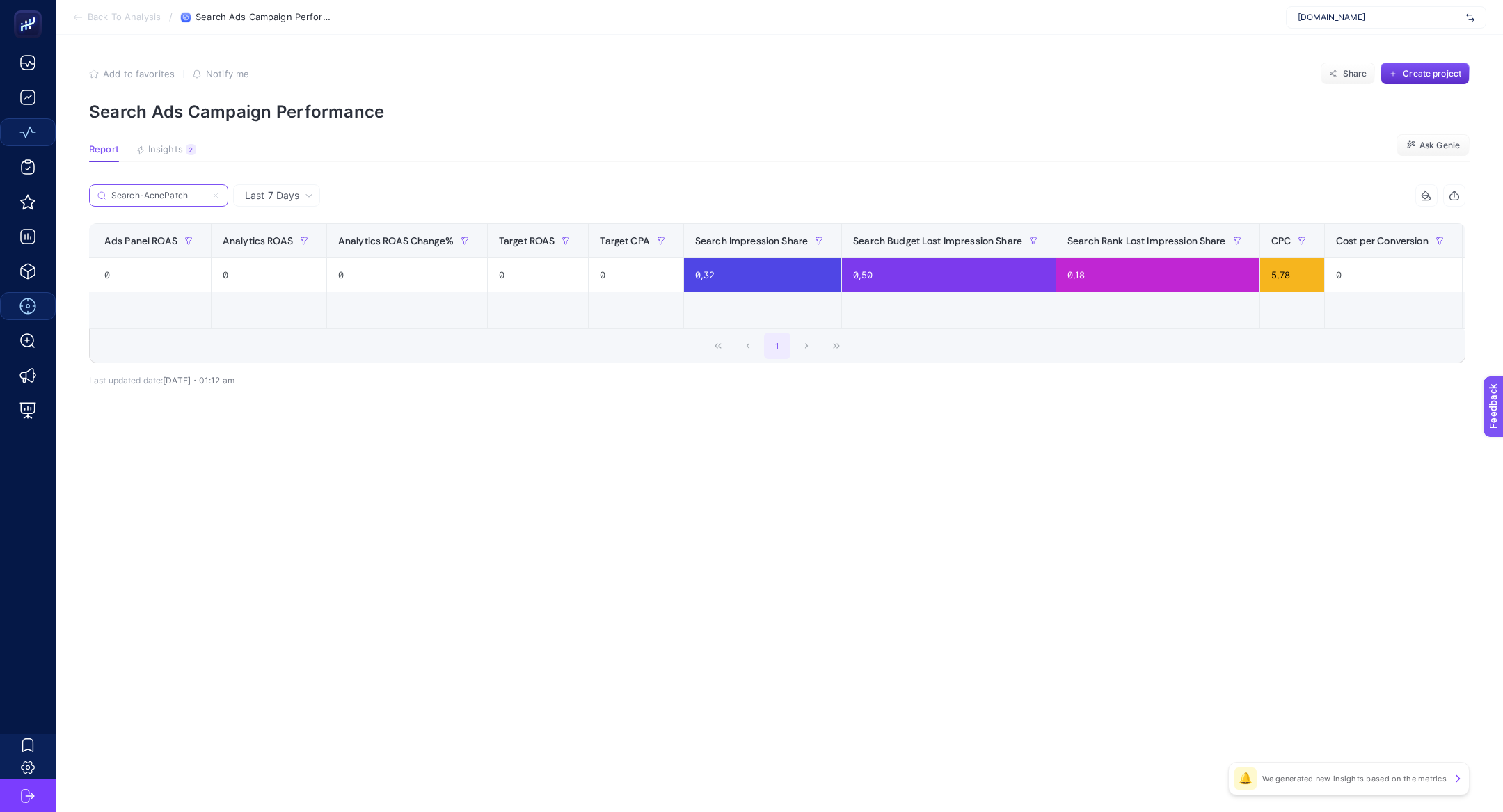
scroll to position [0, 576]
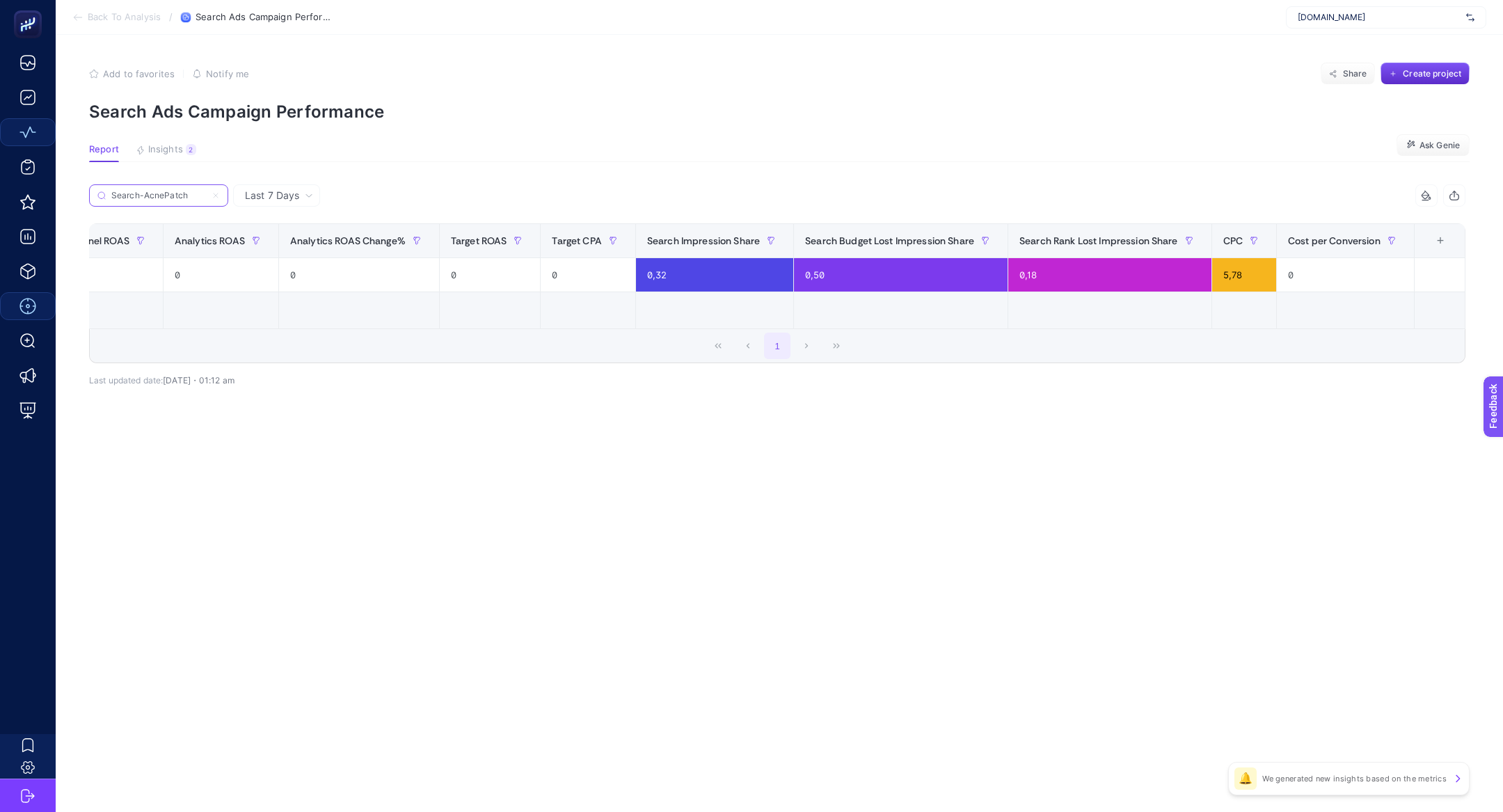
type input "Search-AcnePatch"
click at [254, 173] on article "Add to favorites false Notify me Share Create project Search Ads Campaign Perfo…" at bounding box center [779, 423] width 1448 height 777
click at [258, 184] on article "Add to favorites false Notify me Share Create project Search Ads Campaign Perfo…" at bounding box center [779, 423] width 1448 height 777
click at [264, 195] on span "Last 7 Days" at bounding box center [272, 195] width 54 height 14
click at [278, 255] on li "Last 30 Days" at bounding box center [277, 250] width 79 height 25
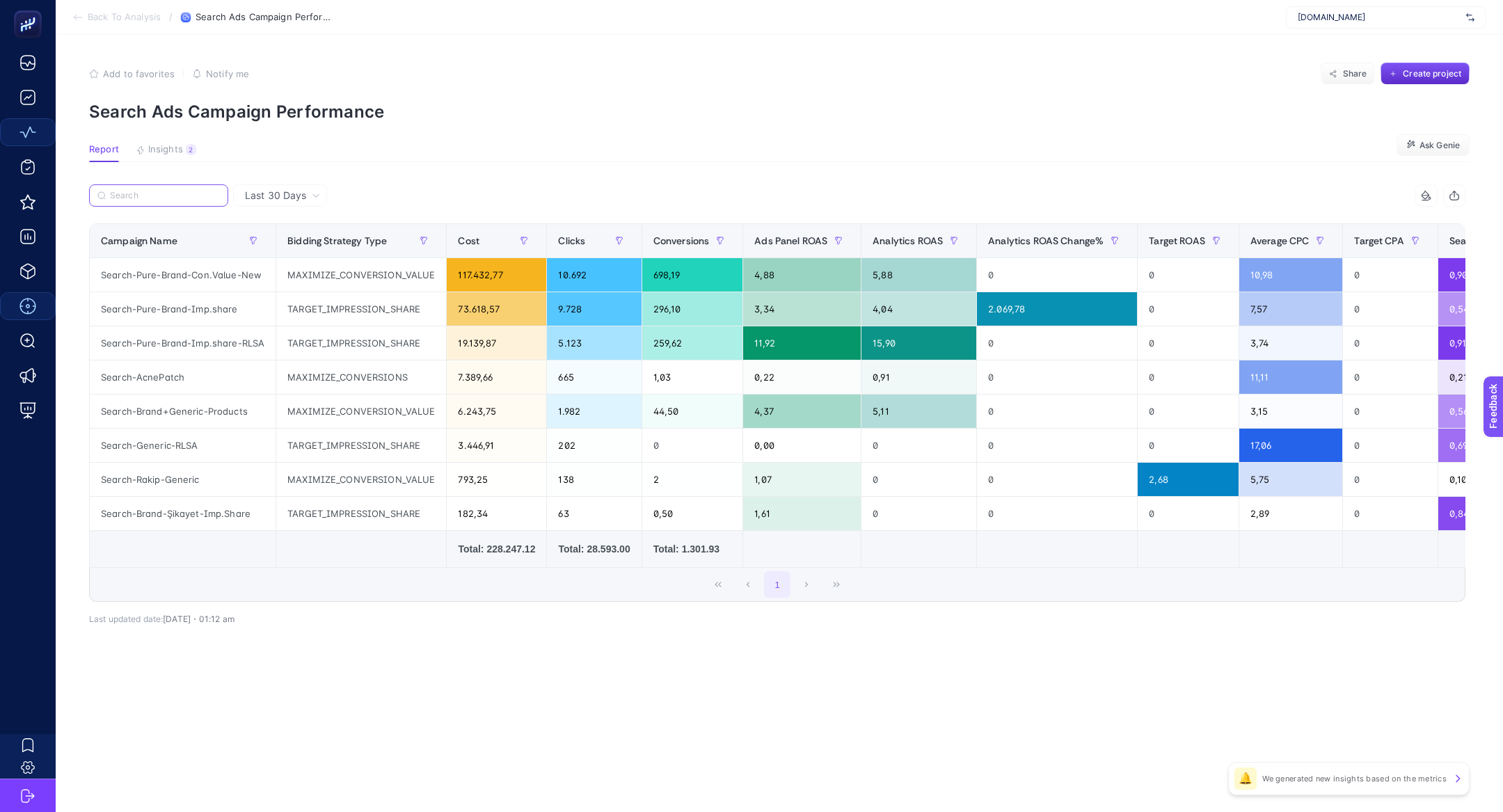
click at [173, 194] on input "Search" at bounding box center [165, 196] width 110 height 10
paste input "Search-AcnePatch"
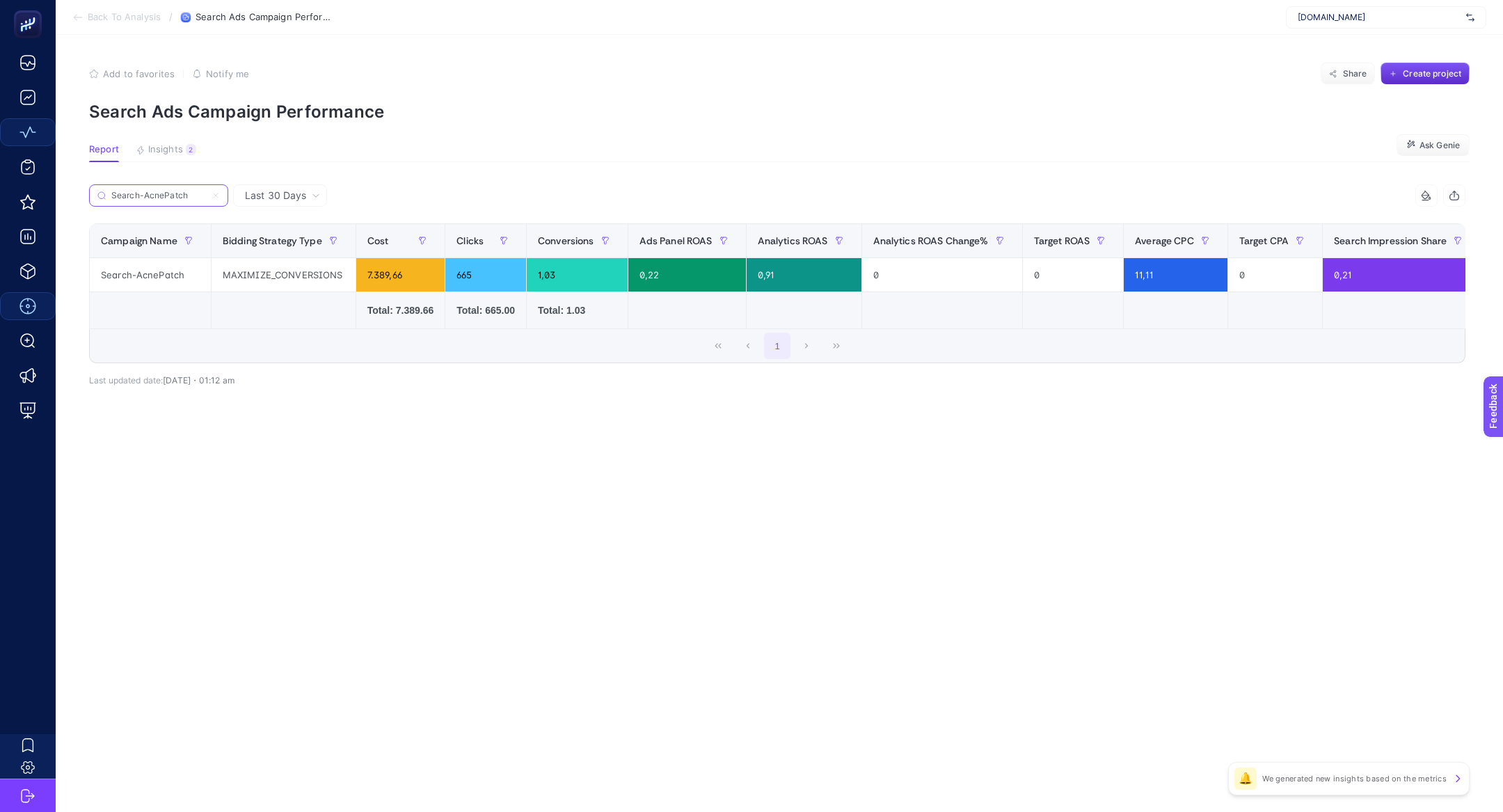
type input "Search-AcnePatch"
click at [229, 260] on div "MAXIMIZE_CONVERSIONS" at bounding box center [283, 275] width 144 height 33
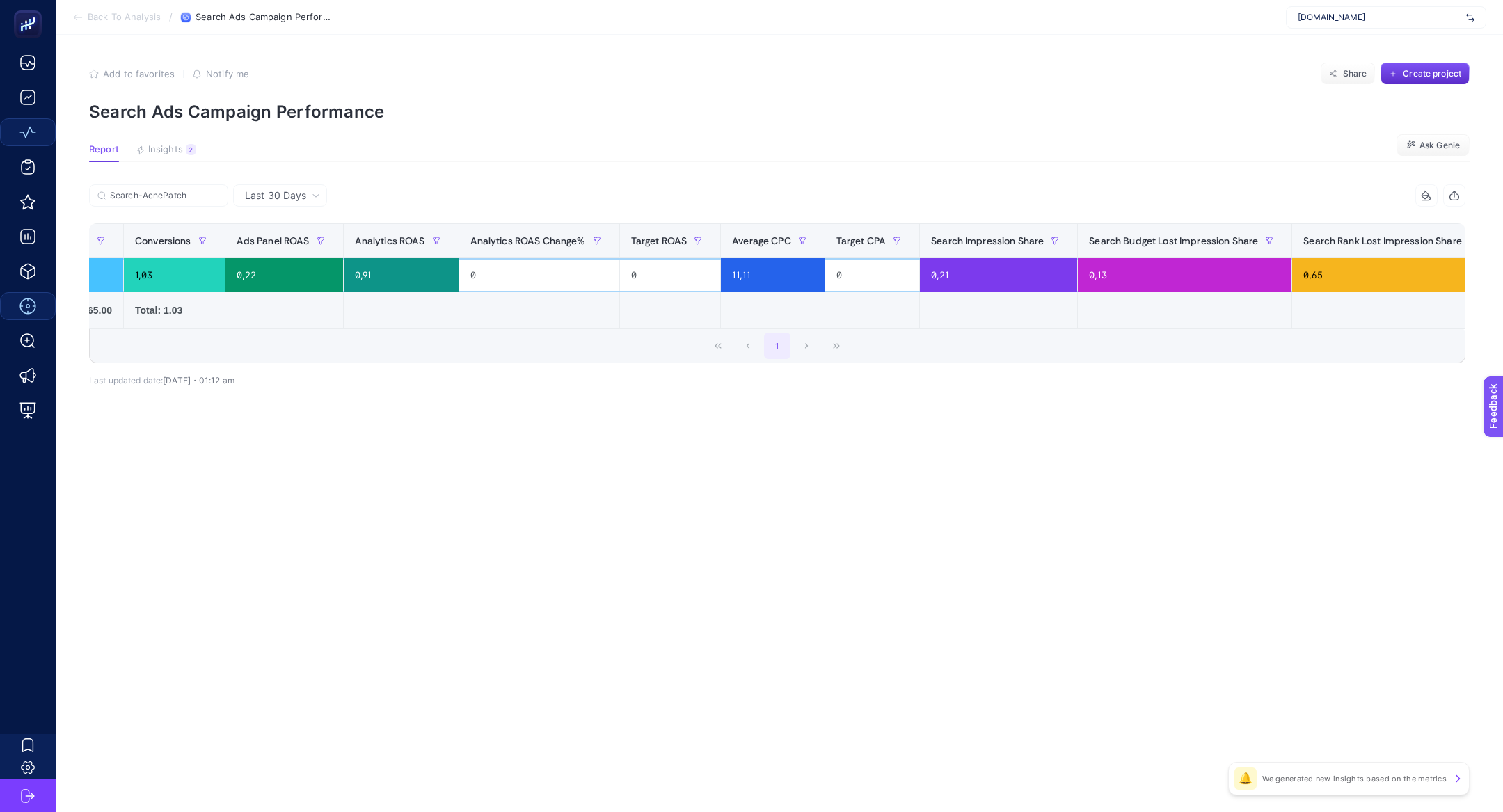
scroll to position [0, 0]
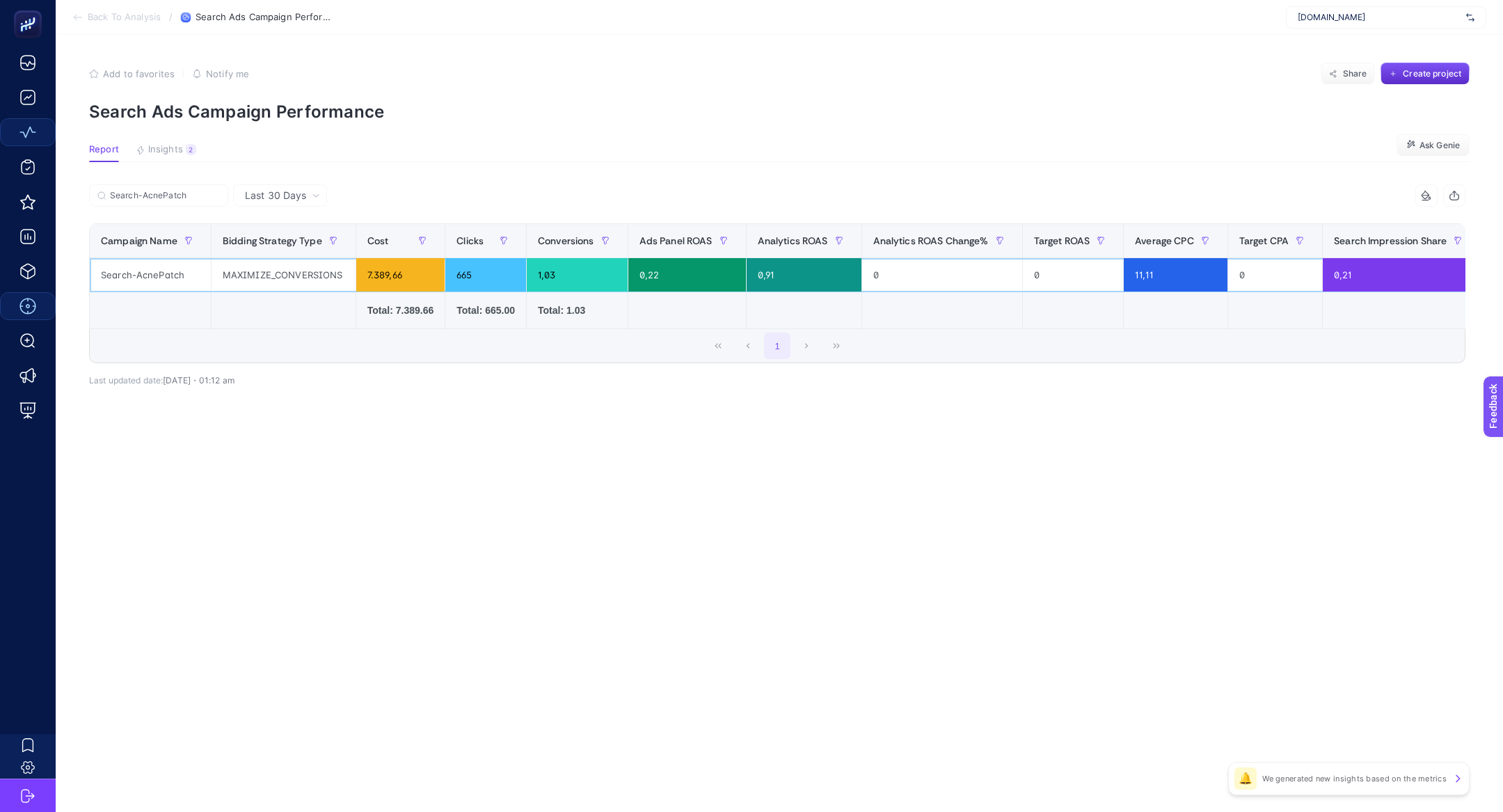
click at [138, 281] on div "Search-AcnePatch" at bounding box center [150, 275] width 121 height 33
click at [139, 270] on div "Search-AcnePatch" at bounding box center [150, 275] width 121 height 33
click at [146, 268] on div "Search-AcnePatch" at bounding box center [150, 275] width 121 height 33
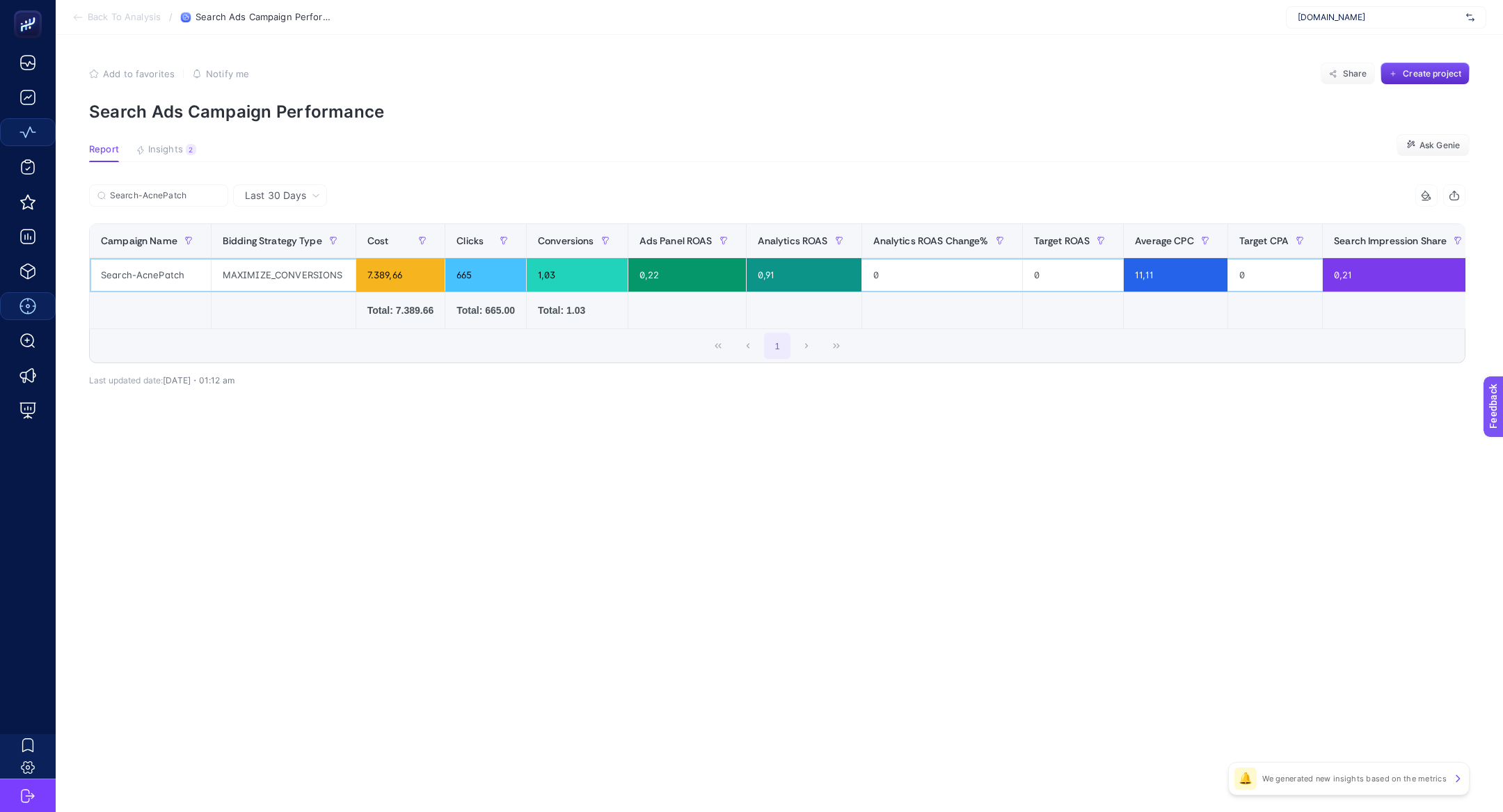
click at [146, 268] on div "Search-AcnePatch" at bounding box center [150, 275] width 121 height 33
click at [146, 267] on div "Search-AcnePatch" at bounding box center [150, 275] width 121 height 33
drag, startPoint x: 141, startPoint y: 274, endPoint x: 205, endPoint y: 270, distance: 64.1
click at [205, 270] on div "Search-AcnePatch" at bounding box center [150, 275] width 121 height 33
click at [206, 269] on div "Search-AcnePatch" at bounding box center [150, 275] width 121 height 33
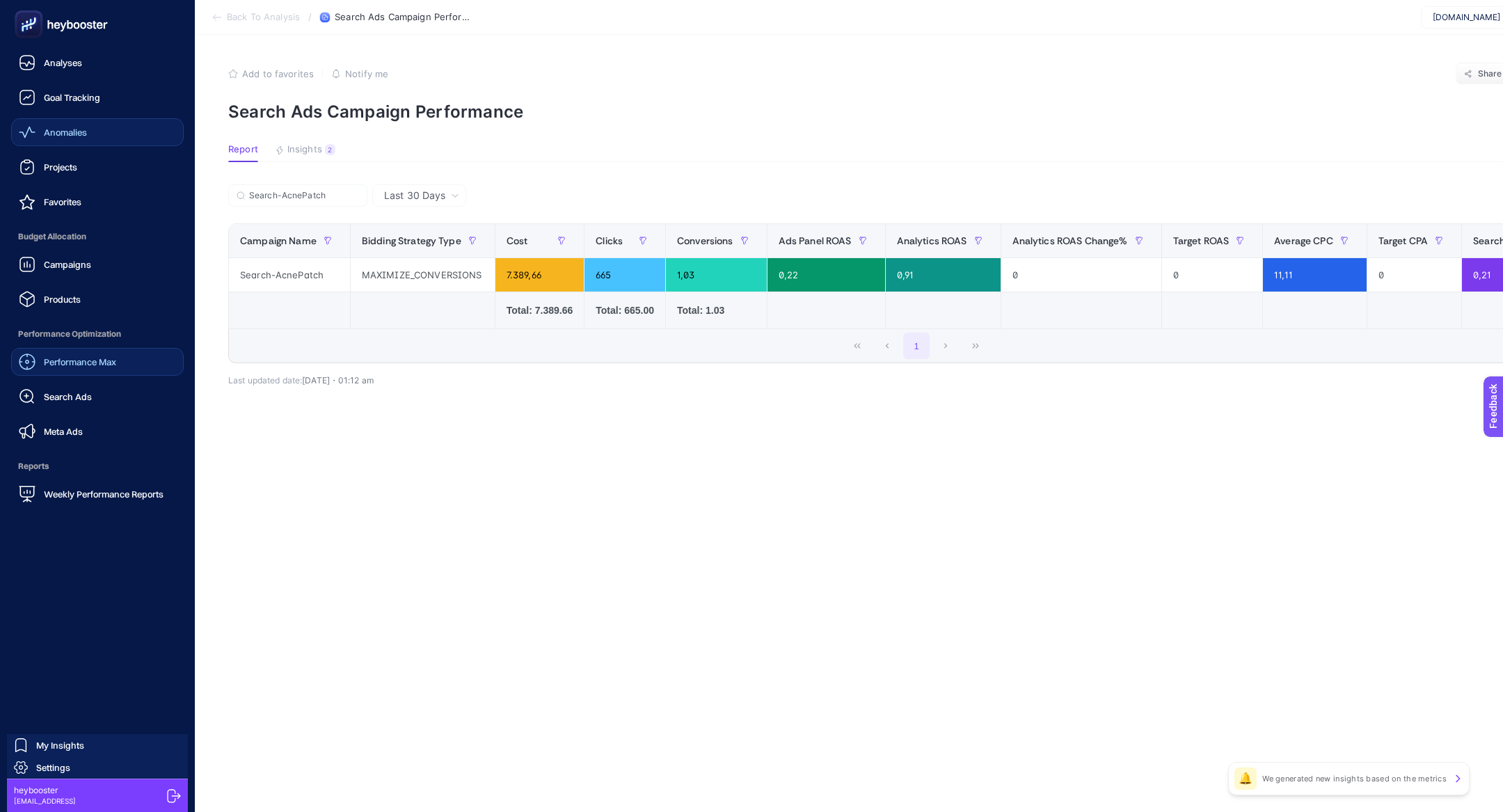
click at [62, 354] on div "Performance Max" at bounding box center [68, 361] width 98 height 17
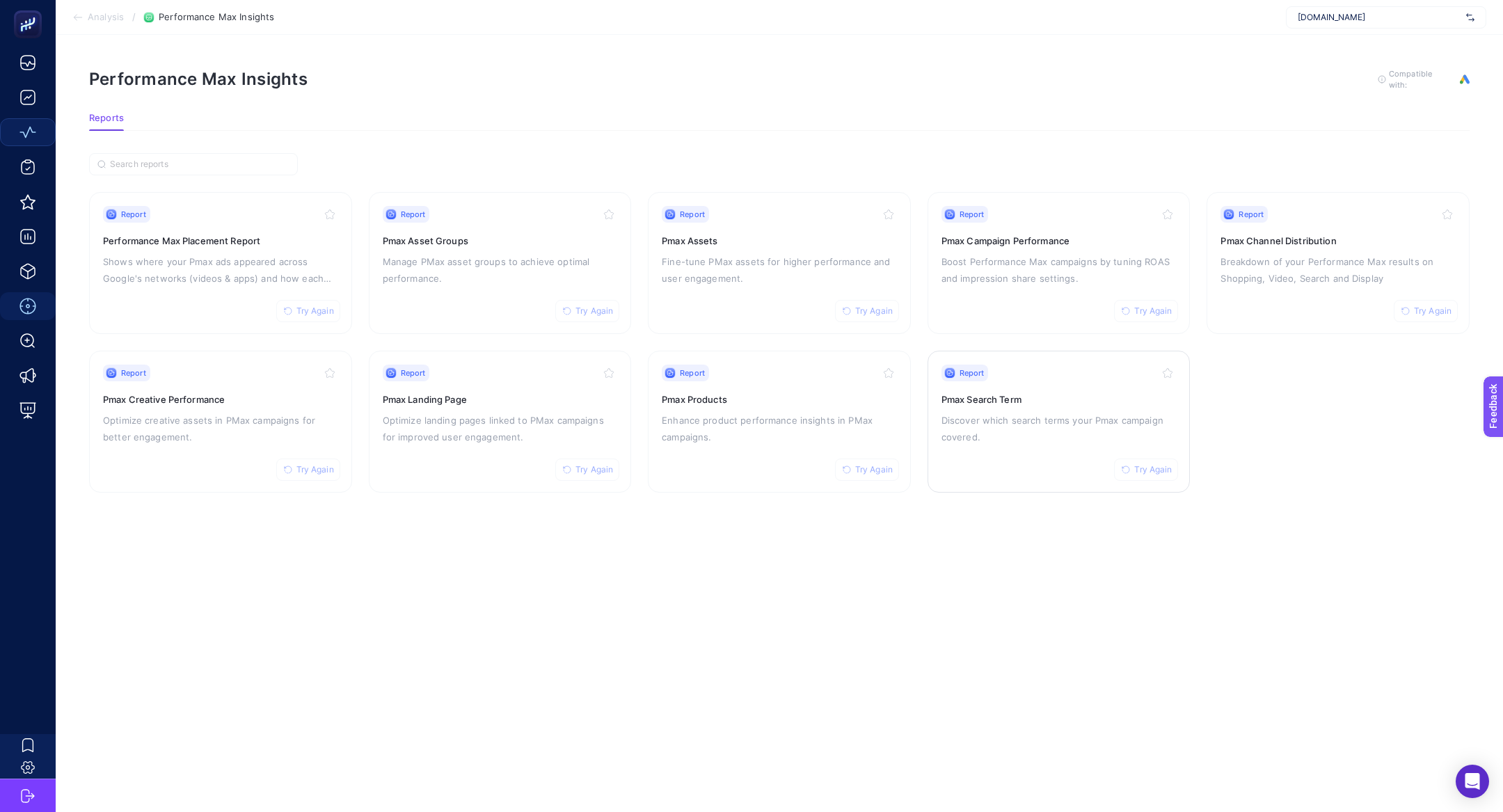
click at [976, 439] on p "Discover which search terms your Pmax campaign covered." at bounding box center [1059, 428] width 235 height 33
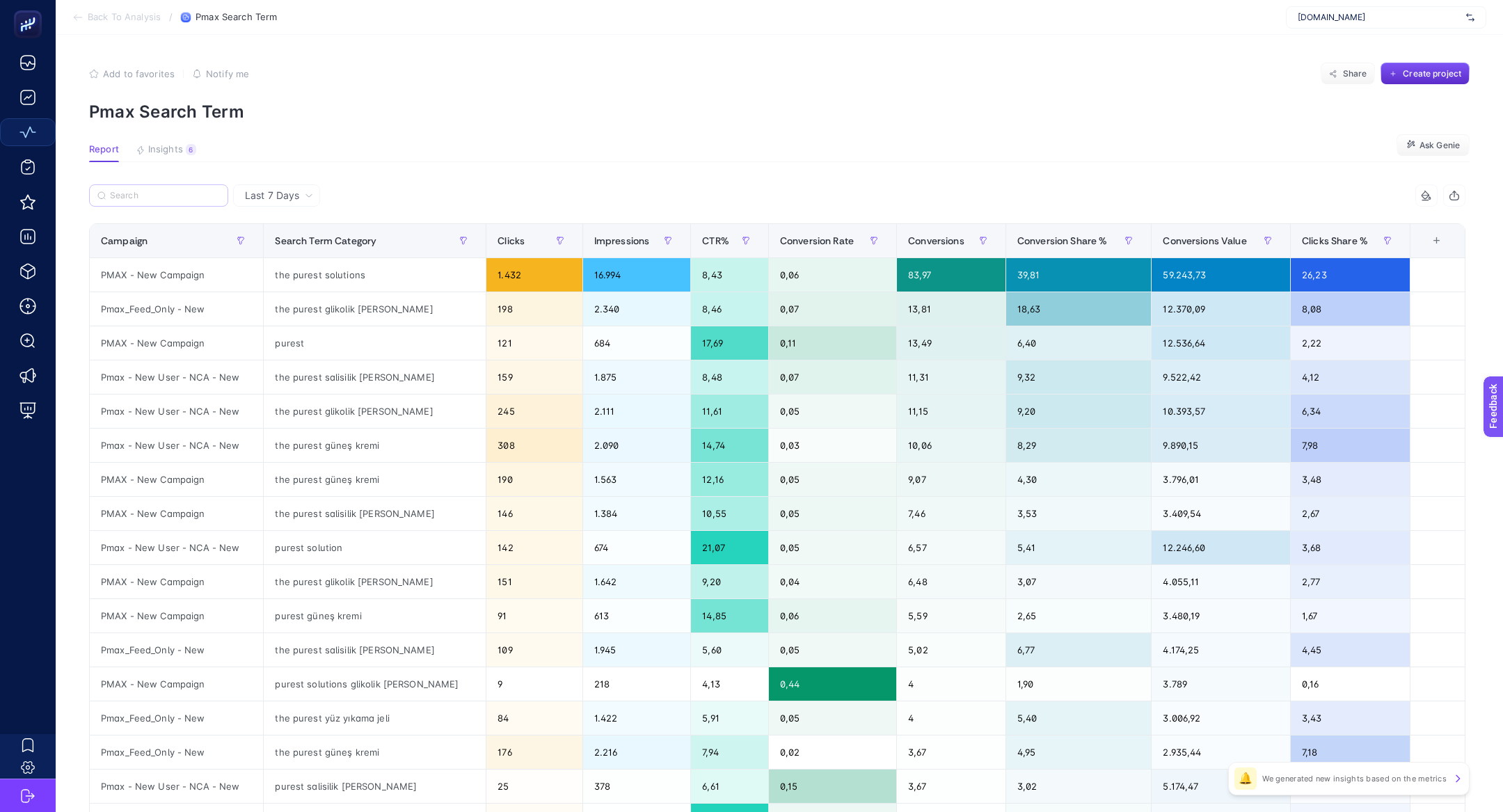
click at [153, 189] on label at bounding box center [158, 195] width 139 height 23
click at [153, 191] on input "Search" at bounding box center [165, 196] width 110 height 10
click at [153, 189] on label at bounding box center [158, 195] width 139 height 23
click at [153, 191] on input "Search" at bounding box center [165, 196] width 109 height 10
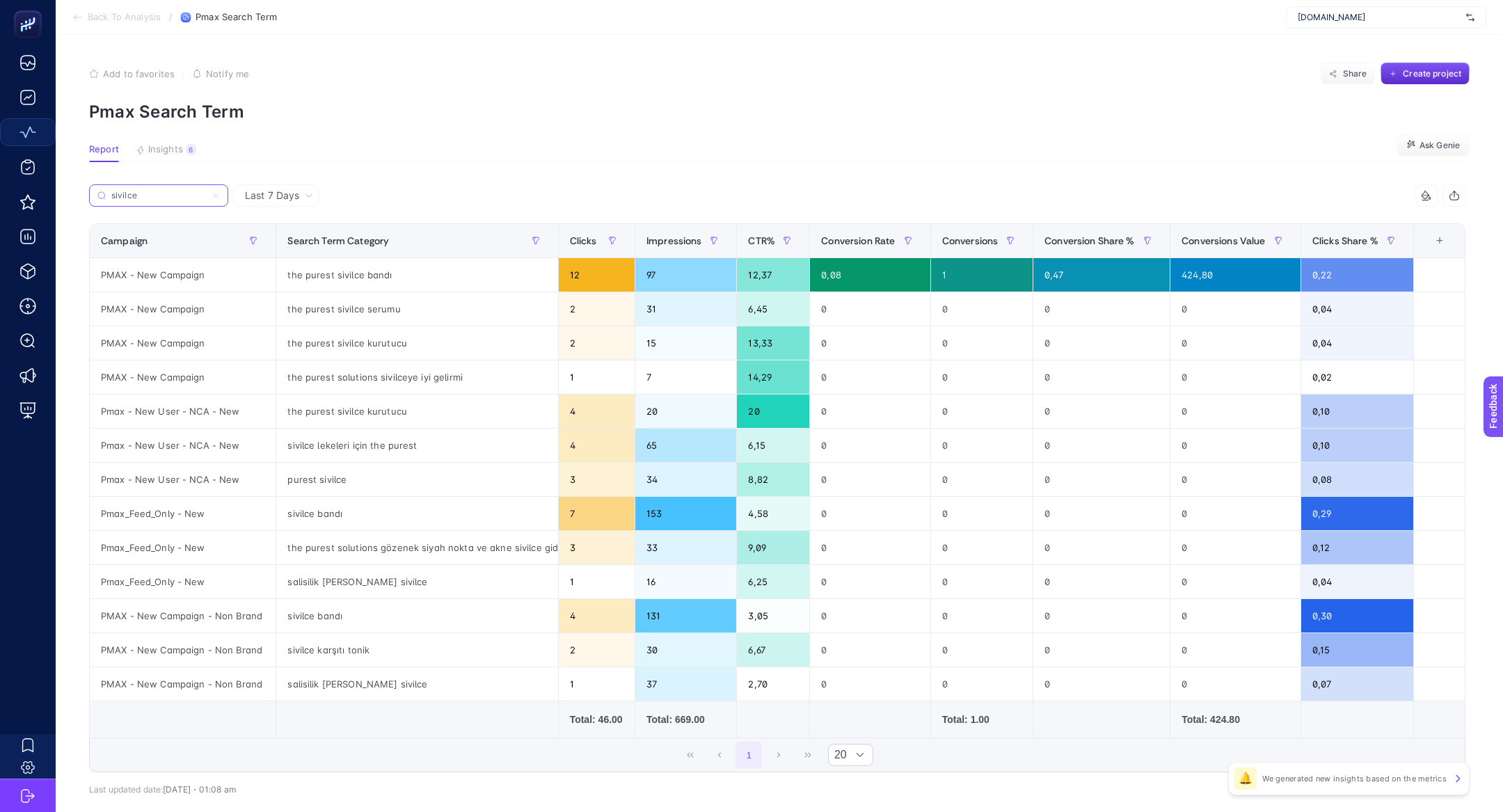
type input "sivilce"
drag, startPoint x: 442, startPoint y: 275, endPoint x: 516, endPoint y: 285, distance: 74.7
click at [516, 285] on div "the purest sivilce bandı" at bounding box center [417, 275] width 281 height 33
click at [333, 284] on div "the purest sivilce bandı" at bounding box center [417, 275] width 281 height 33
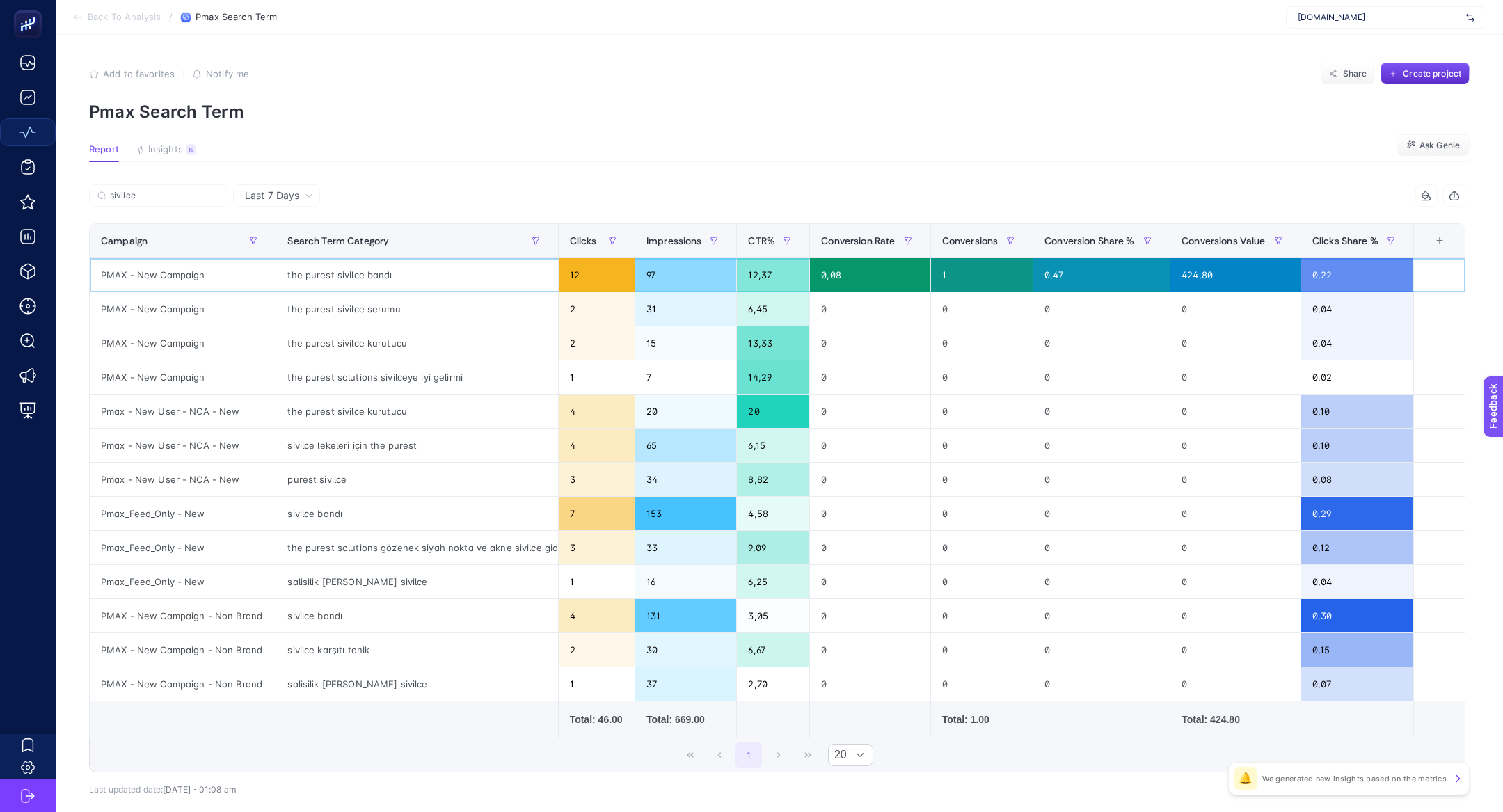
click at [333, 284] on div "the purest sivilce bandı" at bounding box center [417, 275] width 281 height 33
click at [204, 197] on input "sivilce" at bounding box center [165, 196] width 110 height 10
click at [204, 197] on input "sivilce" at bounding box center [159, 196] width 95 height 10
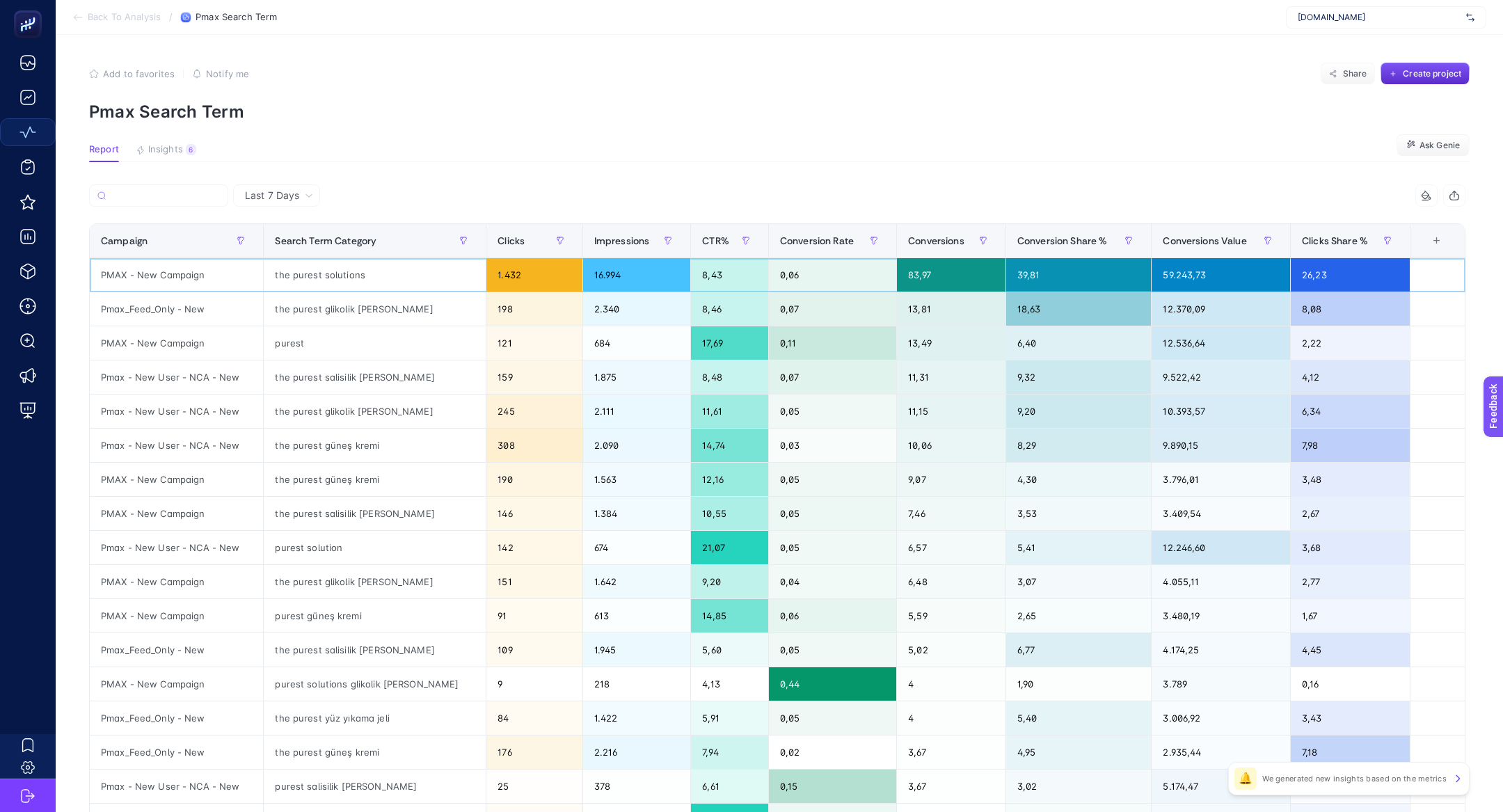
click at [330, 276] on div "the purest solutions" at bounding box center [374, 275] width 222 height 33
click at [351, 378] on div "the purest salisilik asit" at bounding box center [374, 377] width 222 height 33
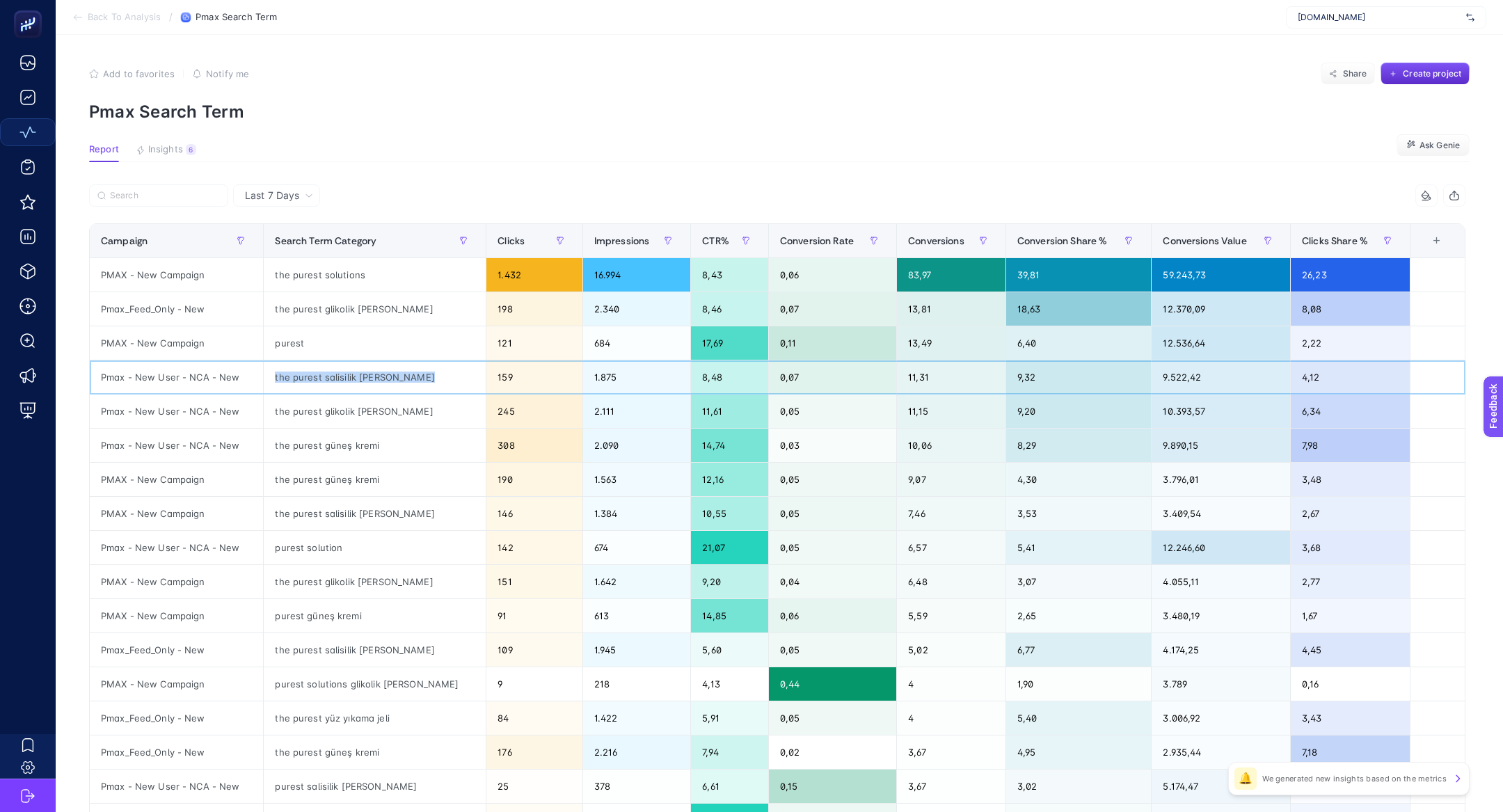
click at [351, 378] on div "the purest salisilik asit" at bounding box center [374, 377] width 222 height 33
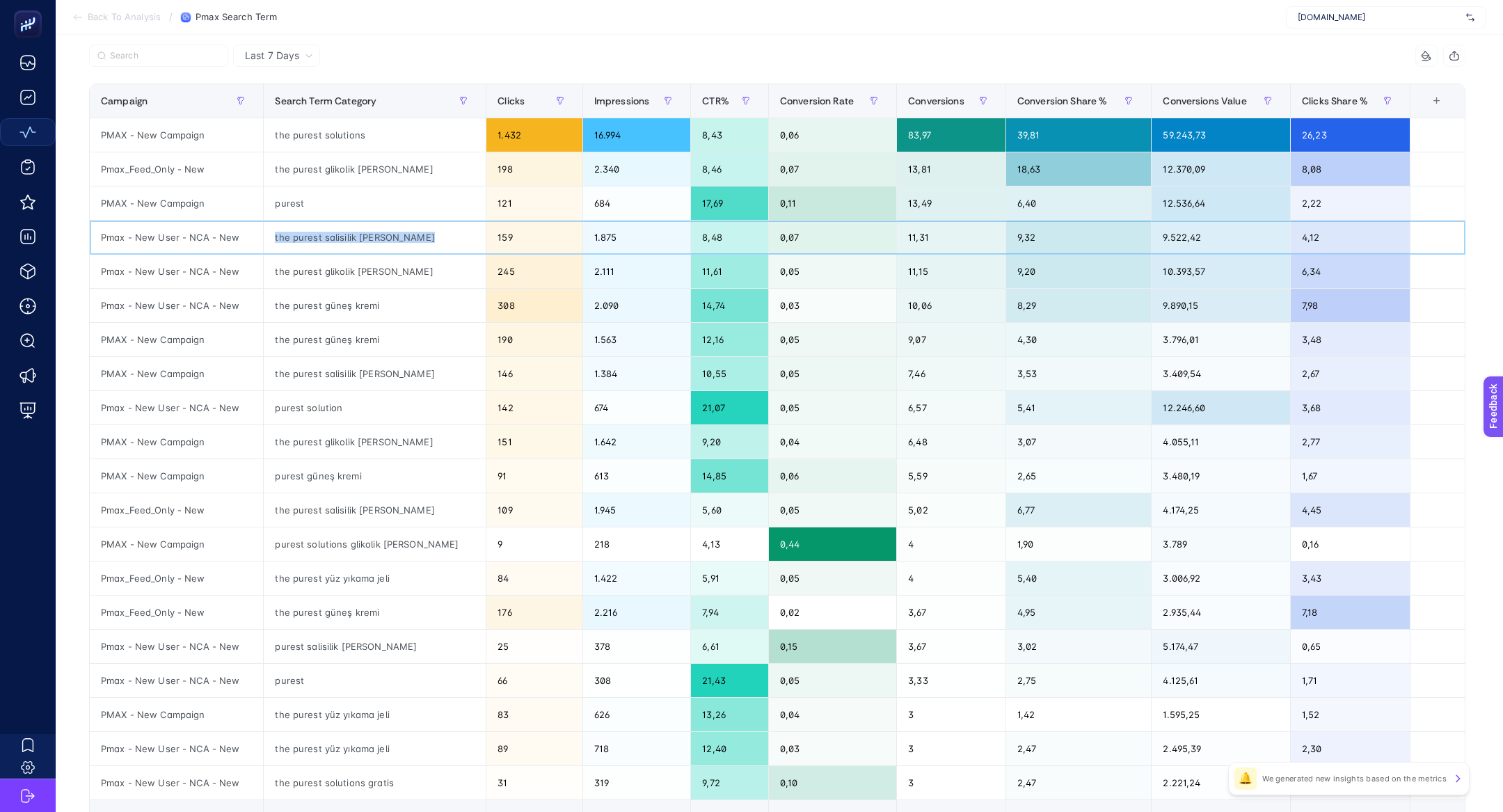
scroll to position [213, 0]
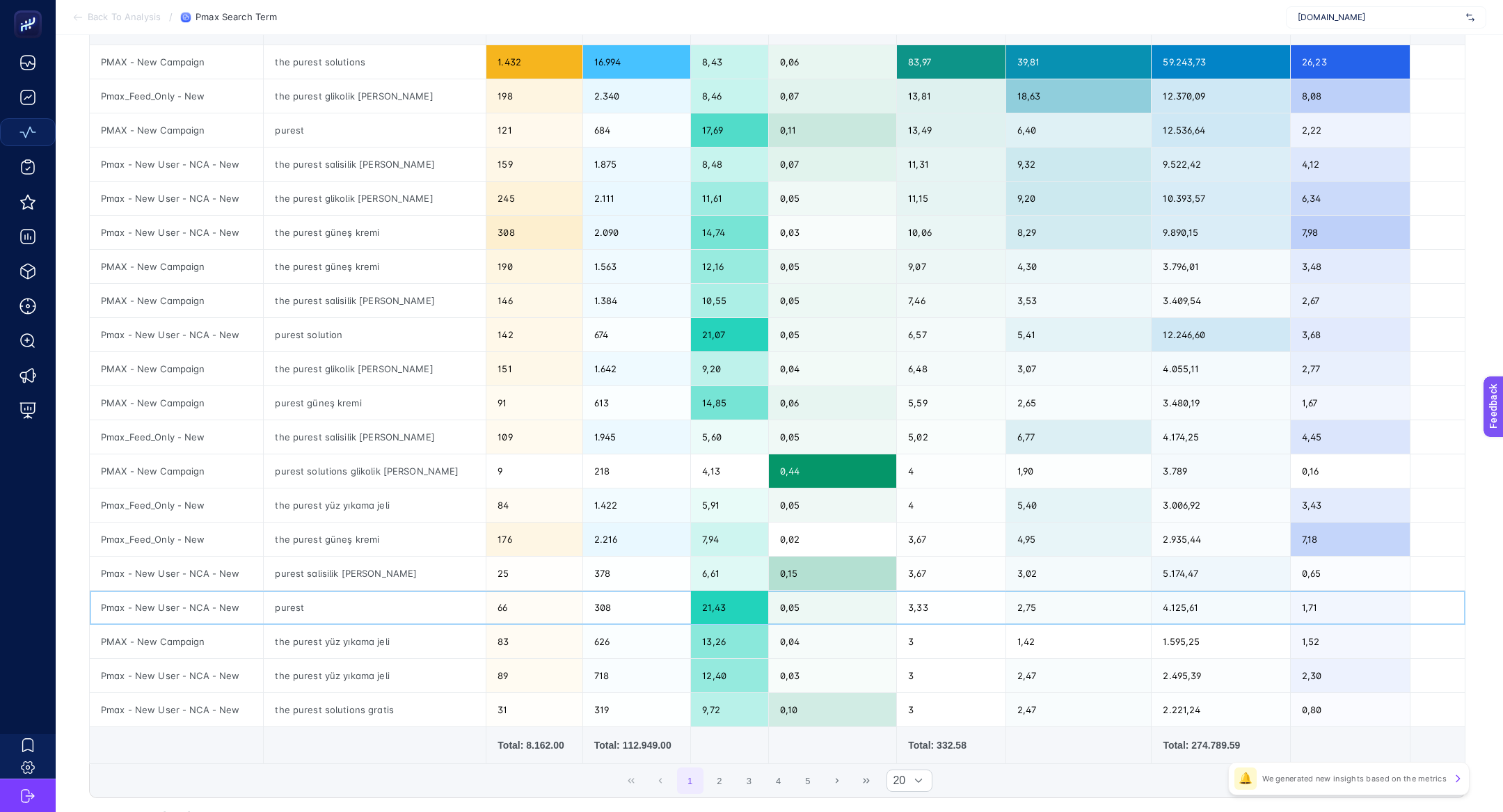
click at [287, 604] on div "purest" at bounding box center [374, 607] width 222 height 33
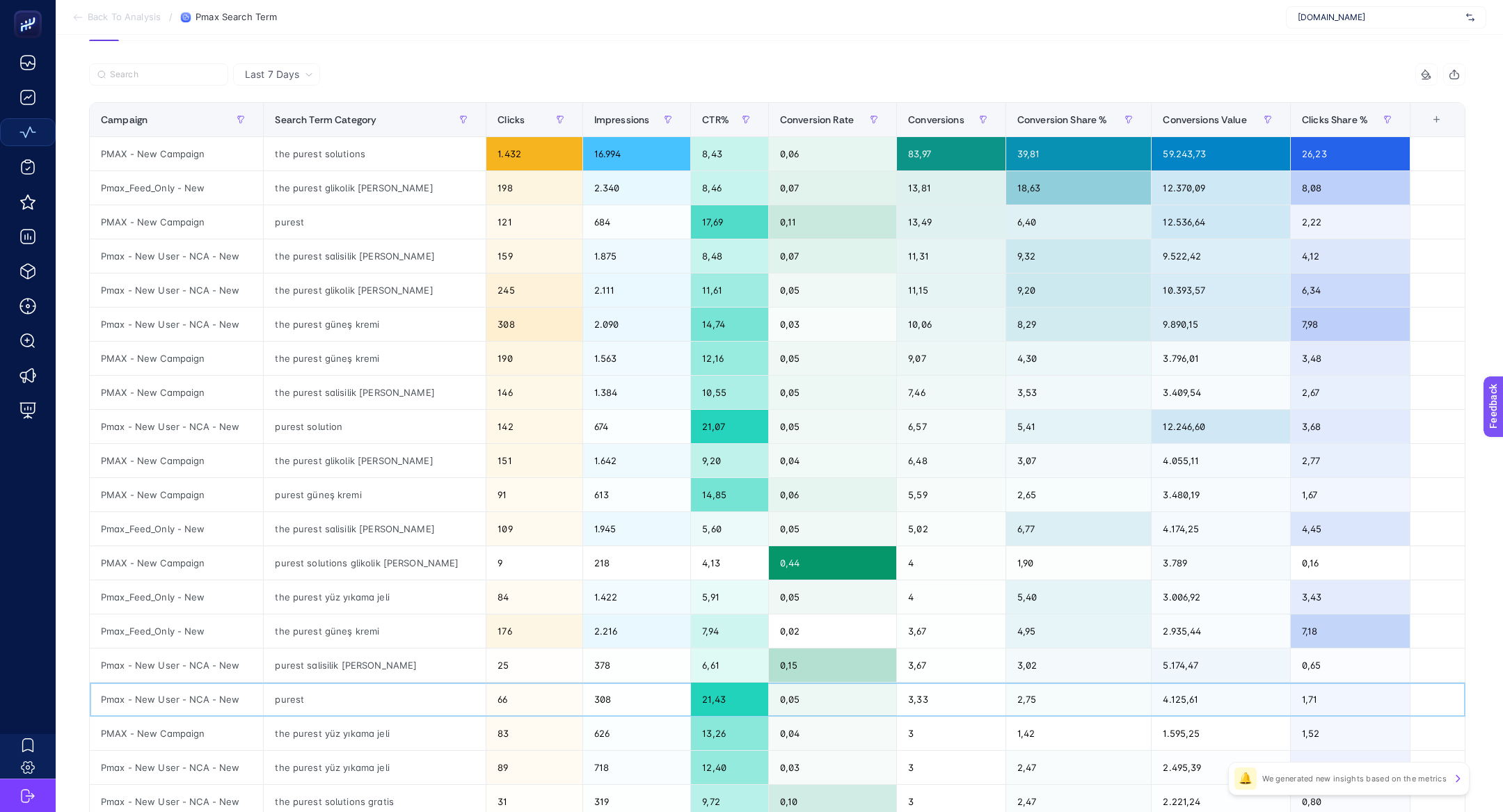
scroll to position [122, 0]
click at [1152, 132] on th "Clicks" at bounding box center [1221, 119] width 139 height 34
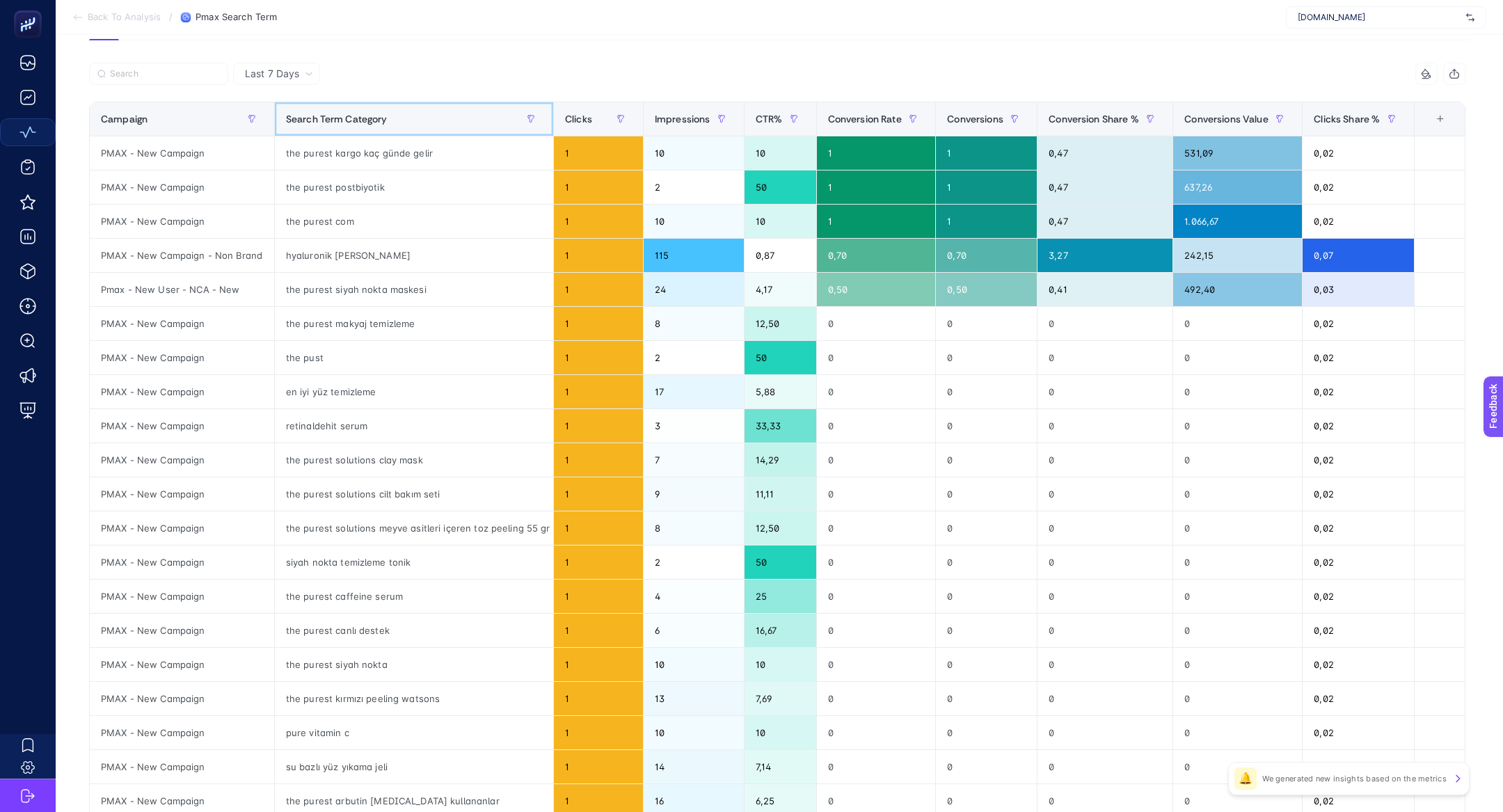
click at [816, 132] on th "Search Term Category" at bounding box center [876, 119] width 119 height 34
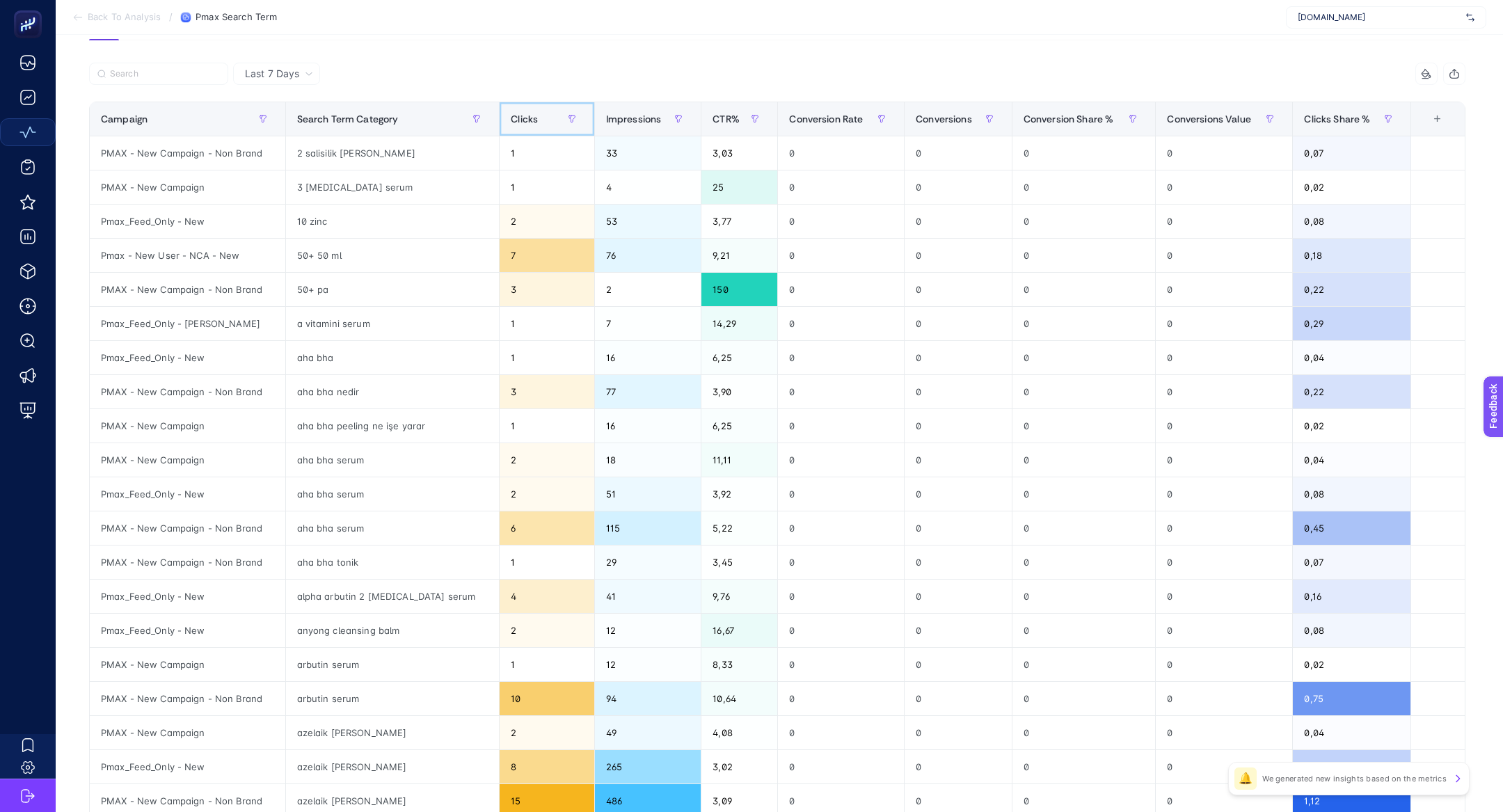
click at [511, 109] on div "Clicks" at bounding box center [546, 119] width 71 height 23
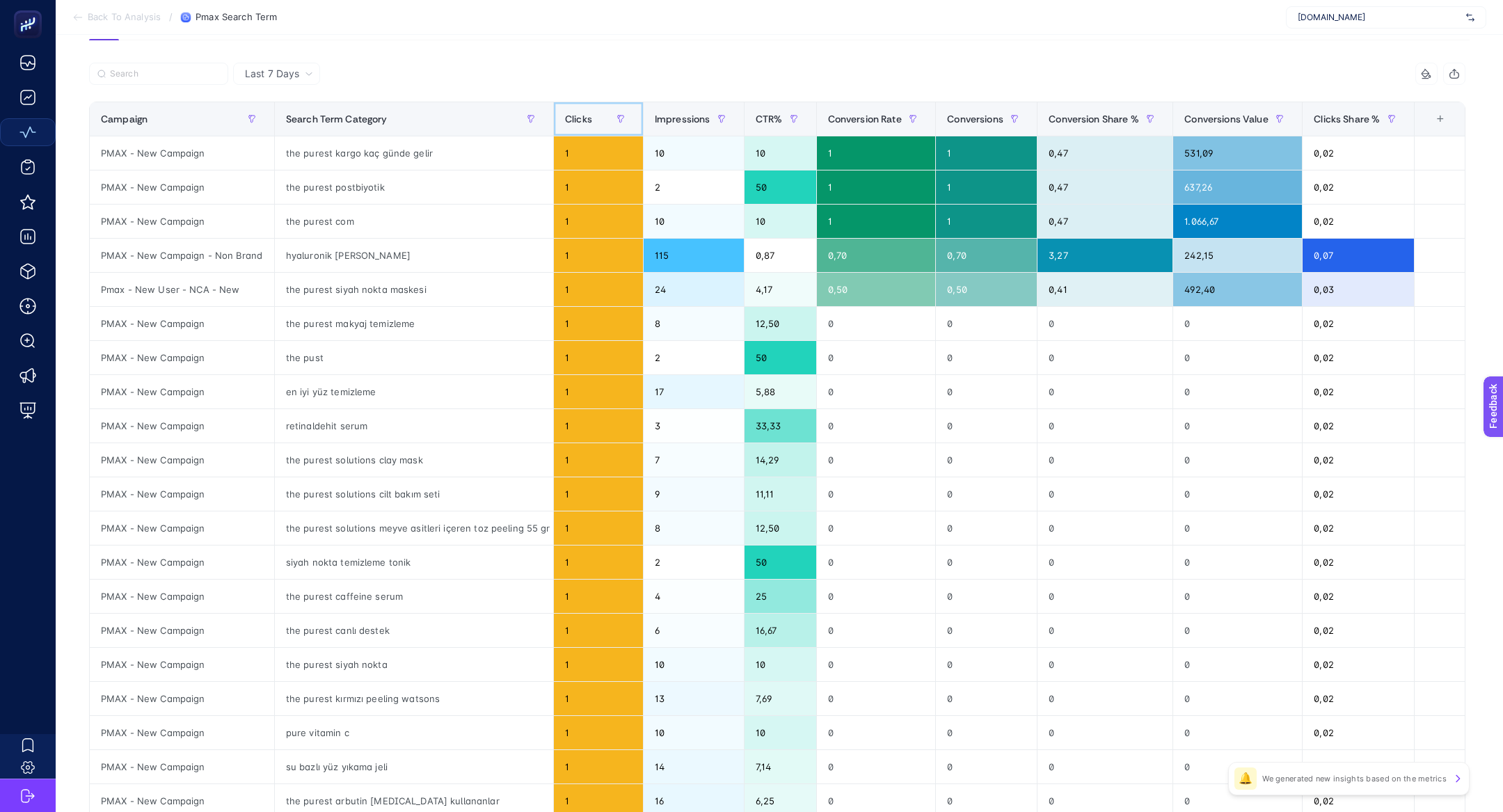
click at [588, 126] on div "Clicks" at bounding box center [599, 119] width 67 height 23
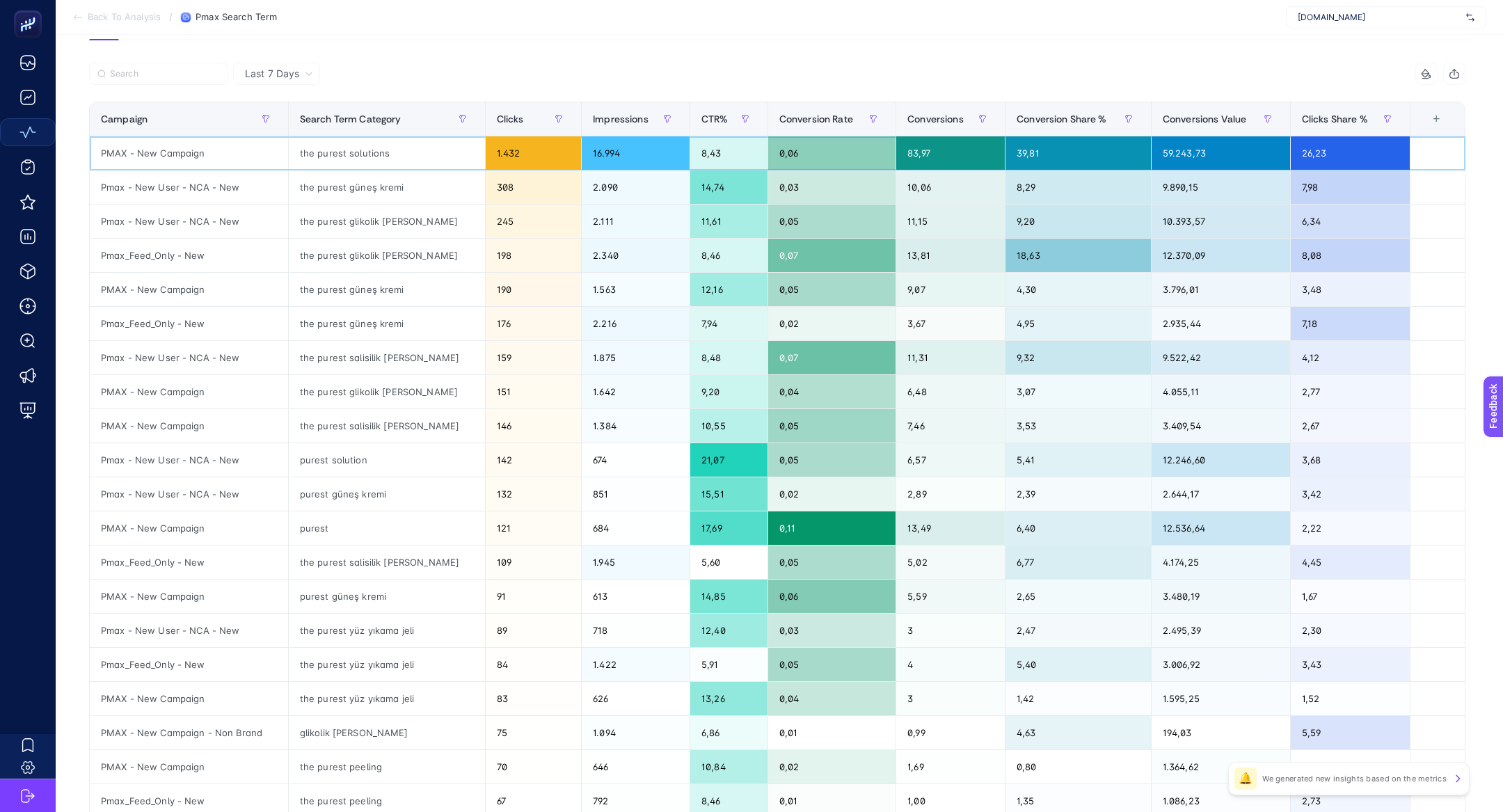
click at [357, 148] on div "the purest solutions" at bounding box center [386, 153] width 196 height 33
click at [375, 175] on div "the purest güneş kremi" at bounding box center [386, 187] width 196 height 33
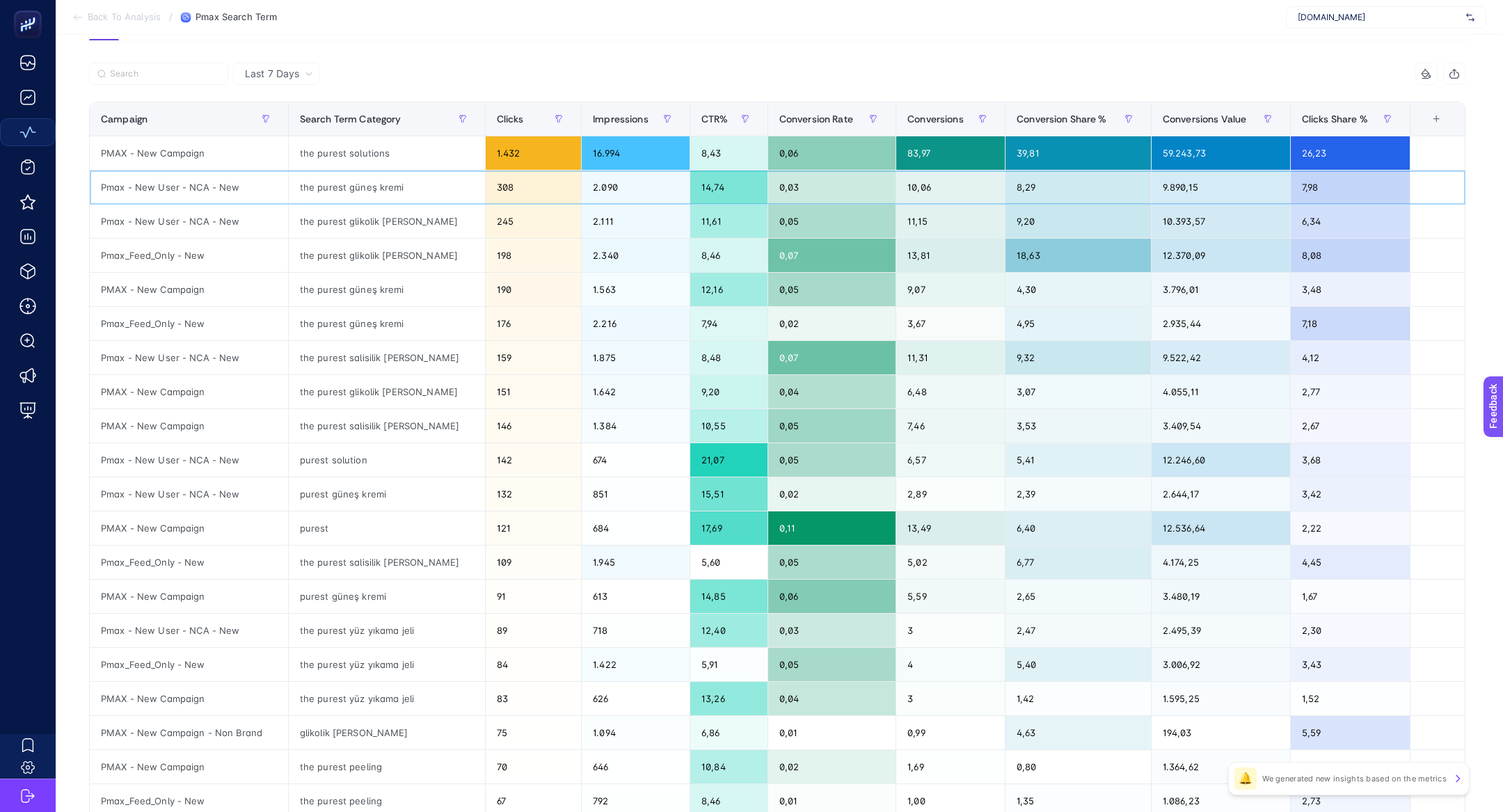
click at [375, 175] on div "the purest güneş kremi" at bounding box center [386, 187] width 196 height 33
click at [337, 228] on div "the purest glikolik asit" at bounding box center [386, 221] width 196 height 33
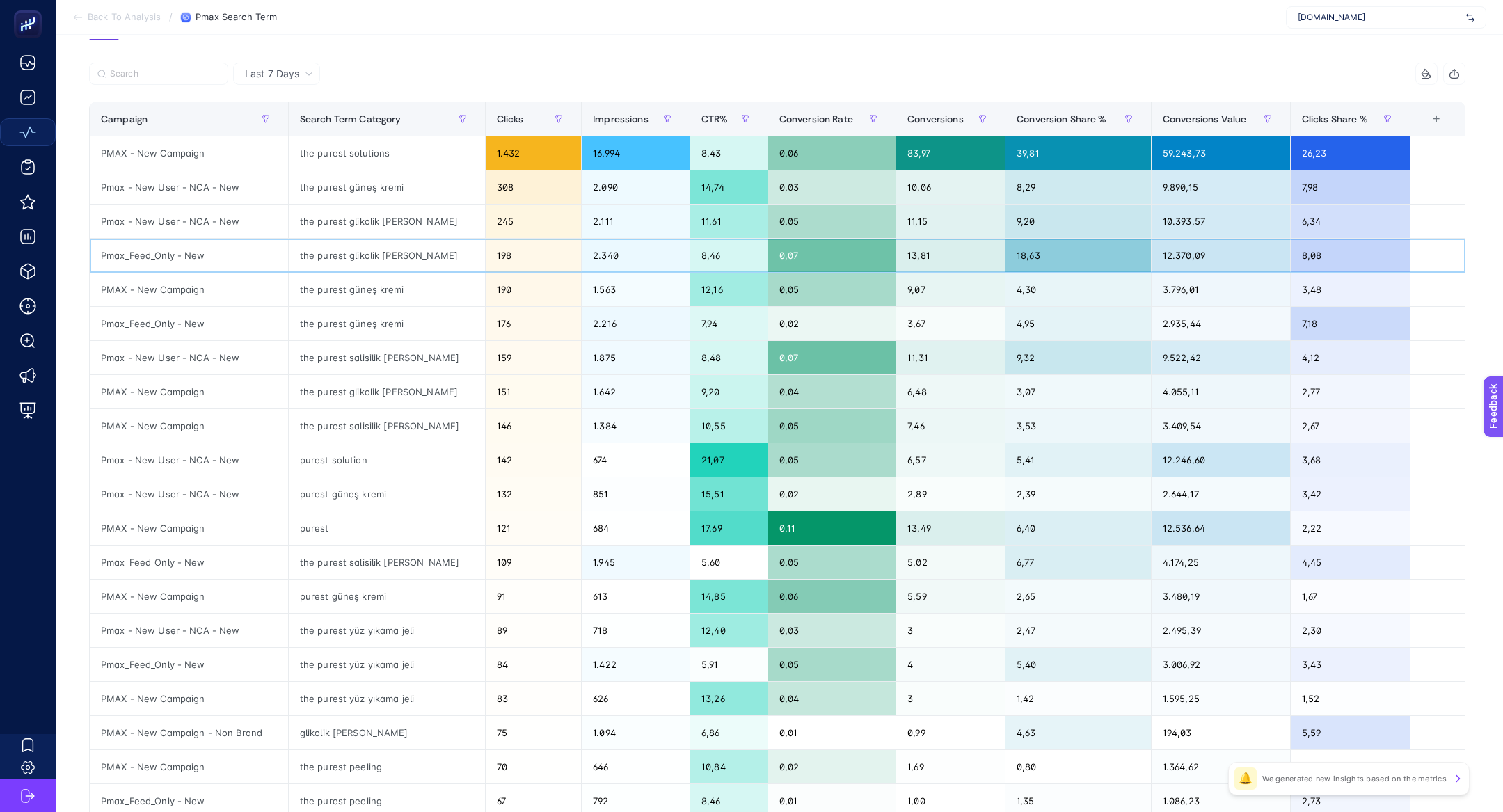
click at [374, 259] on div "the purest glikolik asit" at bounding box center [386, 256] width 196 height 33
click at [385, 286] on div "the purest güneş kremi" at bounding box center [386, 289] width 196 height 33
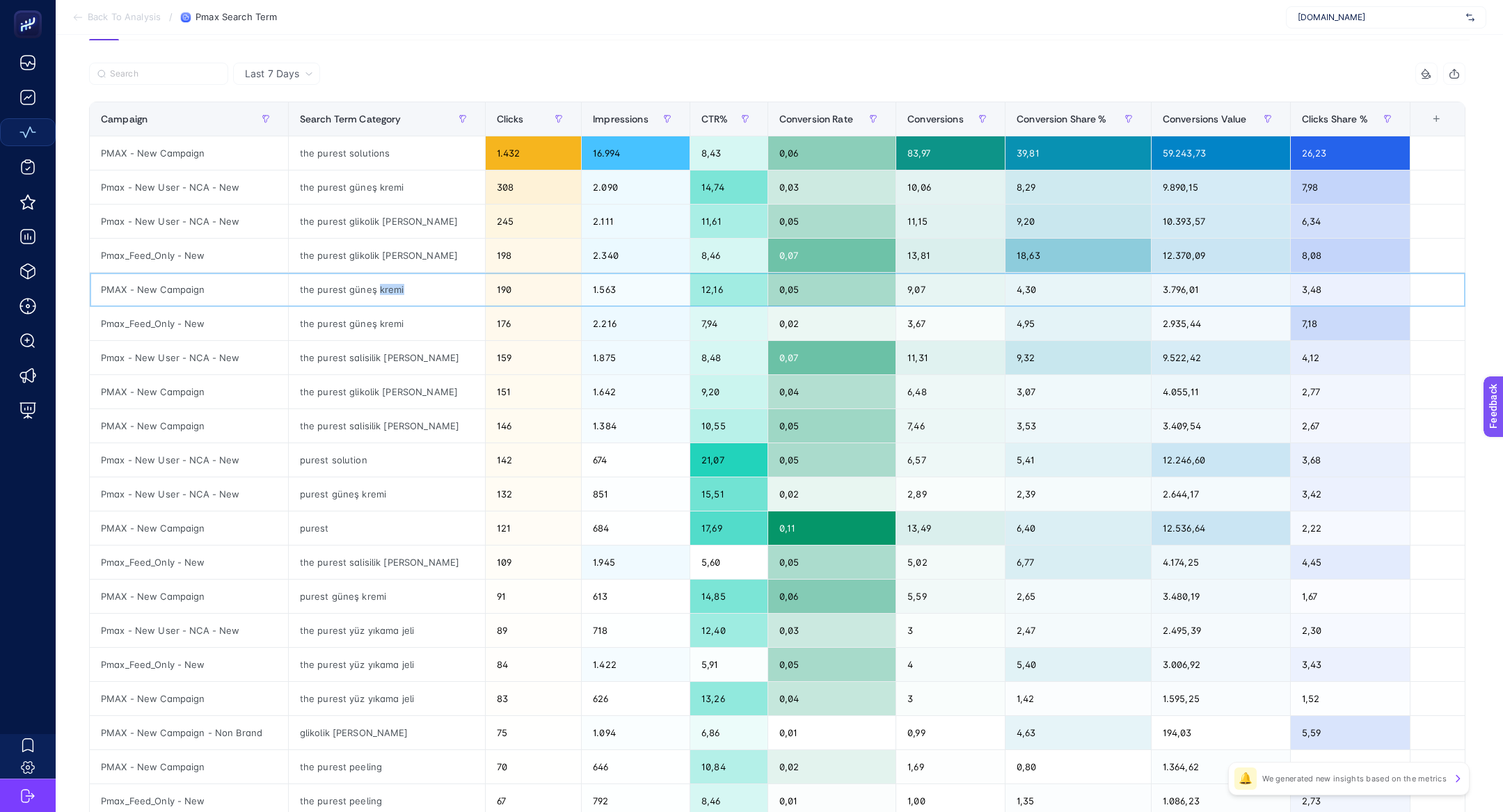
click at [385, 286] on div "the purest güneş kremi" at bounding box center [386, 289] width 196 height 33
drag, startPoint x: 325, startPoint y: 277, endPoint x: 361, endPoint y: 288, distance: 37.6
click at [361, 288] on div "the purest güneş kremi" at bounding box center [386, 289] width 196 height 33
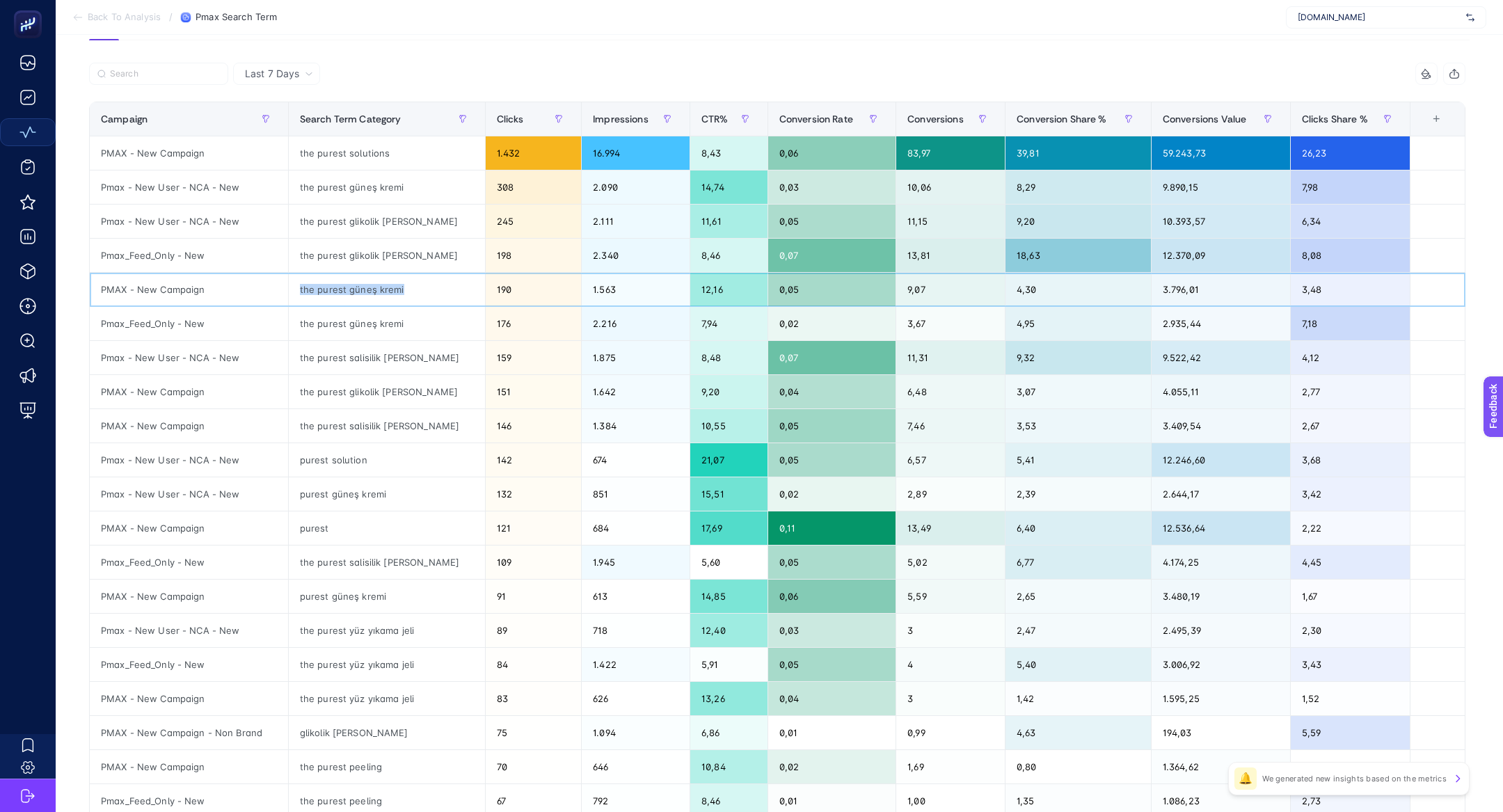
click at [361, 288] on div "the purest güneş kremi" at bounding box center [386, 289] width 196 height 33
click at [921, 117] on span "Conversions" at bounding box center [935, 119] width 56 height 11
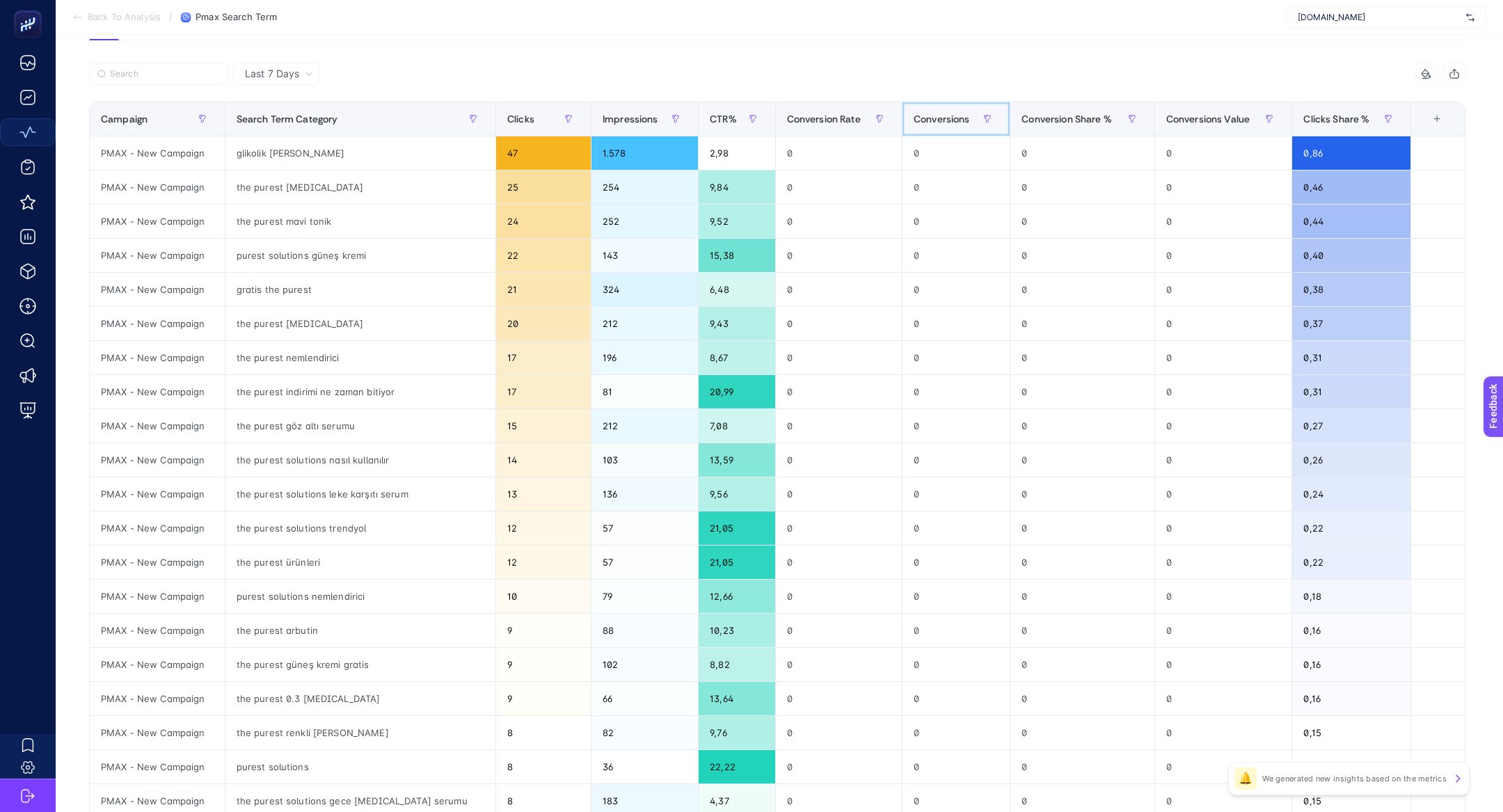
click at [921, 117] on span "Conversions" at bounding box center [941, 119] width 56 height 11
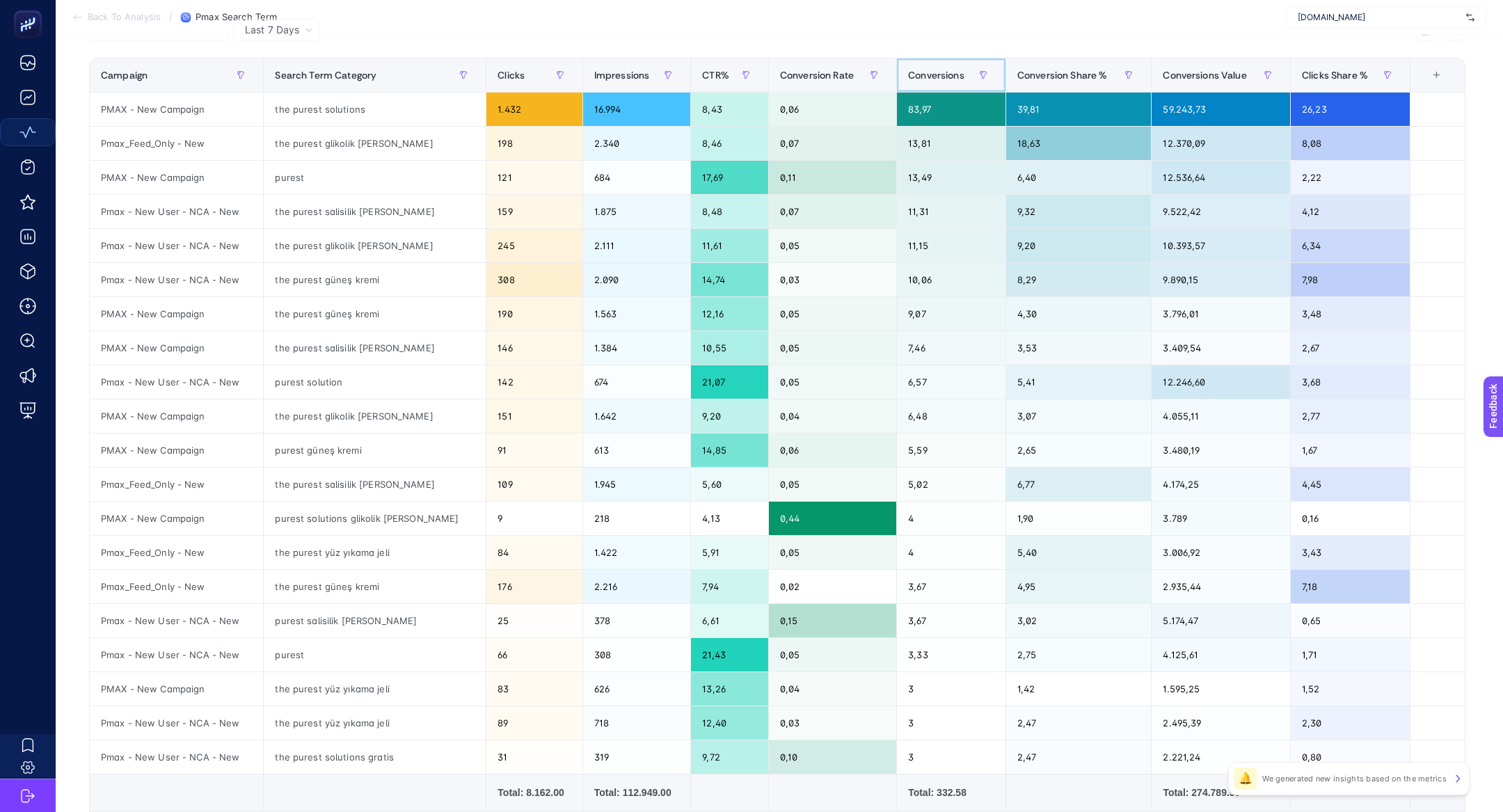
scroll to position [167, 0]
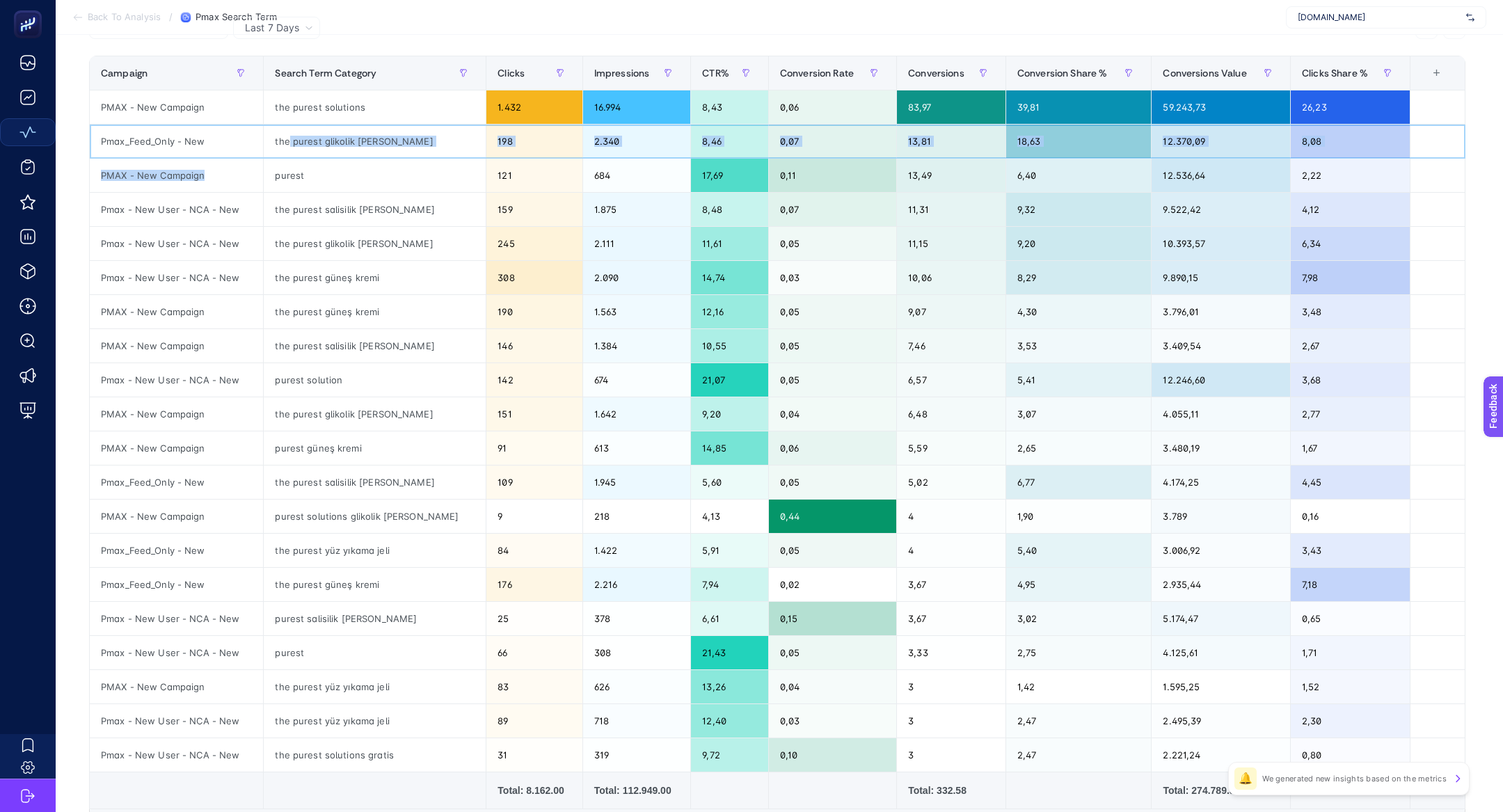
drag, startPoint x: 294, startPoint y: 140, endPoint x: 354, endPoint y: 159, distance: 62.9
click at [356, 159] on tbody "PMAX - New Campaign the purest solutions 1.432 16.994 8,43 0,06 83,97 39,81 59.…" at bounding box center [777, 431] width 1376 height 682
click at [337, 146] on div "the purest glikolik asit" at bounding box center [374, 141] width 222 height 33
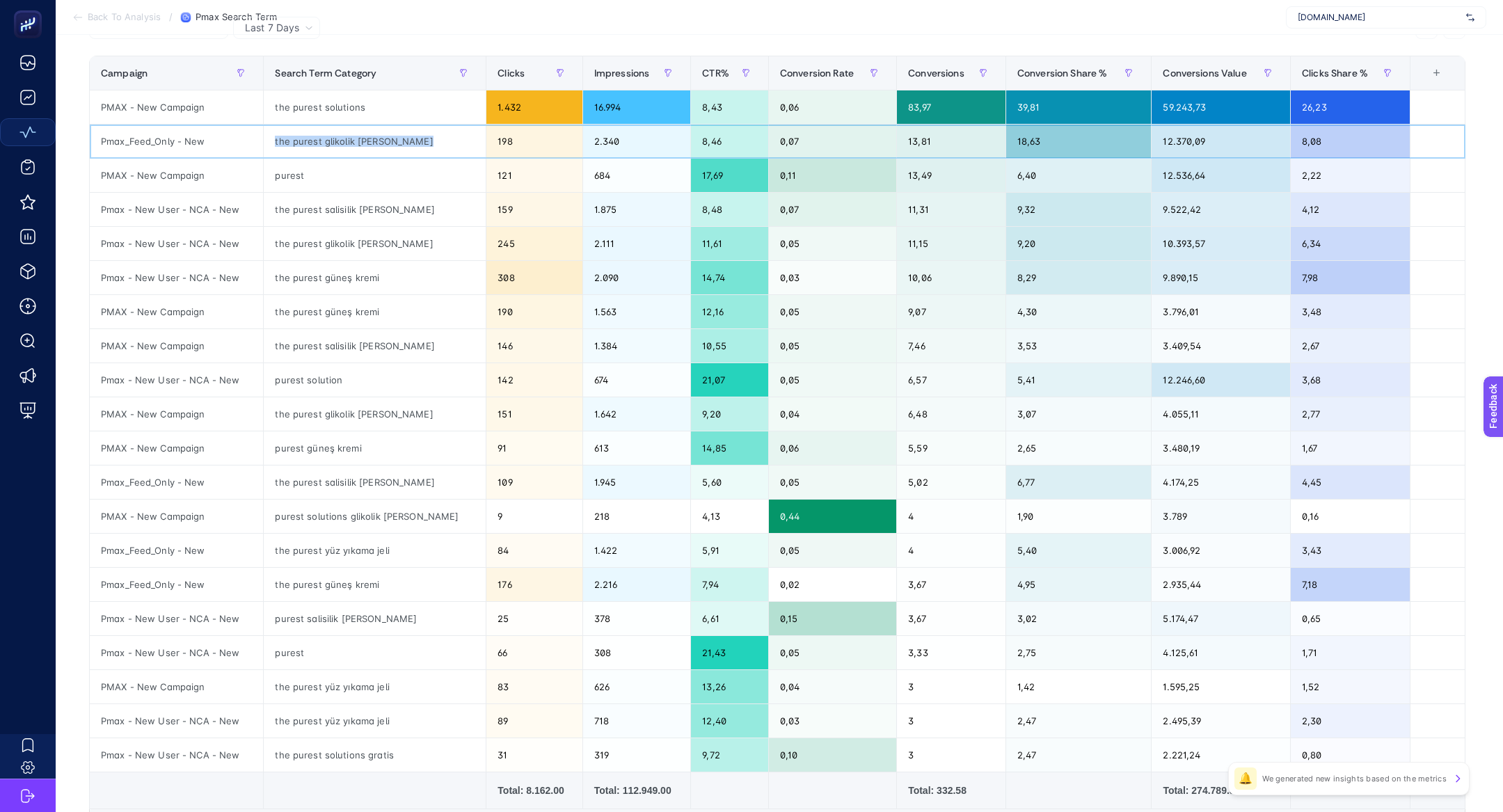
click at [337, 146] on div "the purest glikolik asit" at bounding box center [374, 141] width 222 height 33
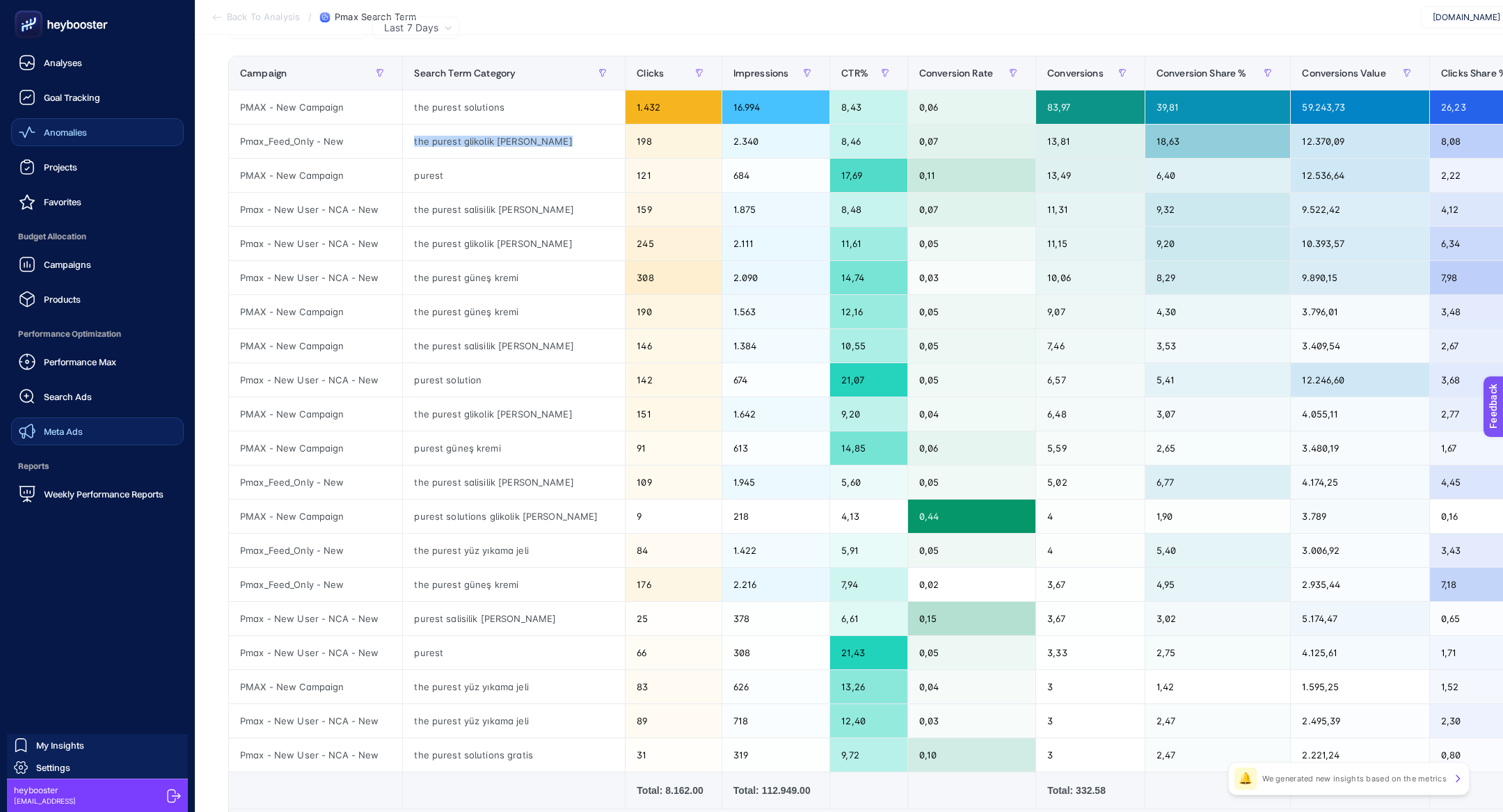
click at [102, 431] on link "Meta Ads" at bounding box center [97, 431] width 173 height 28
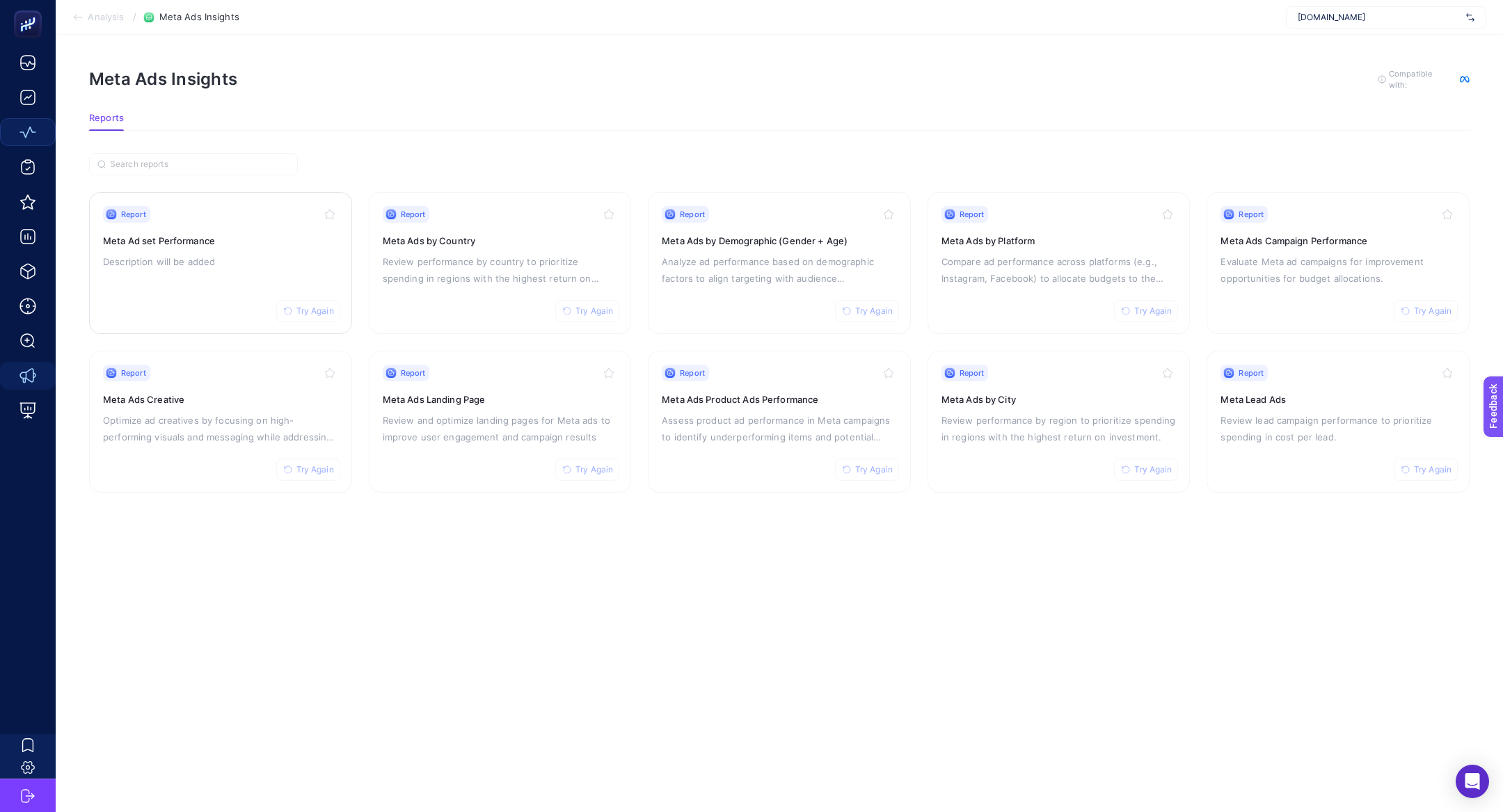
click at [176, 286] on div "Report Try Again Meta Ad set Performance Description will be added" at bounding box center [220, 263] width 235 height 114
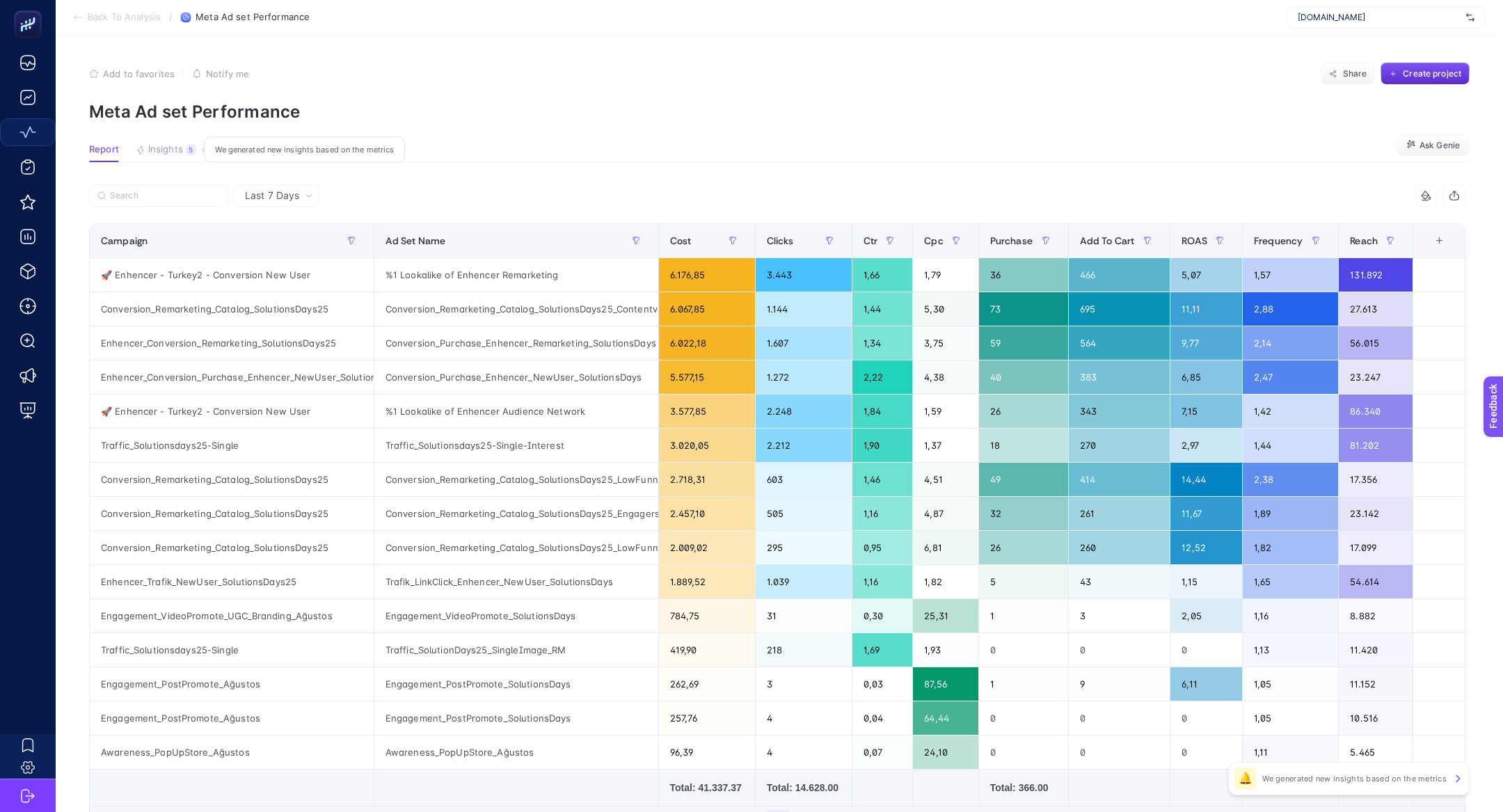
click at [154, 147] on span "Insights" at bounding box center [165, 149] width 35 height 11
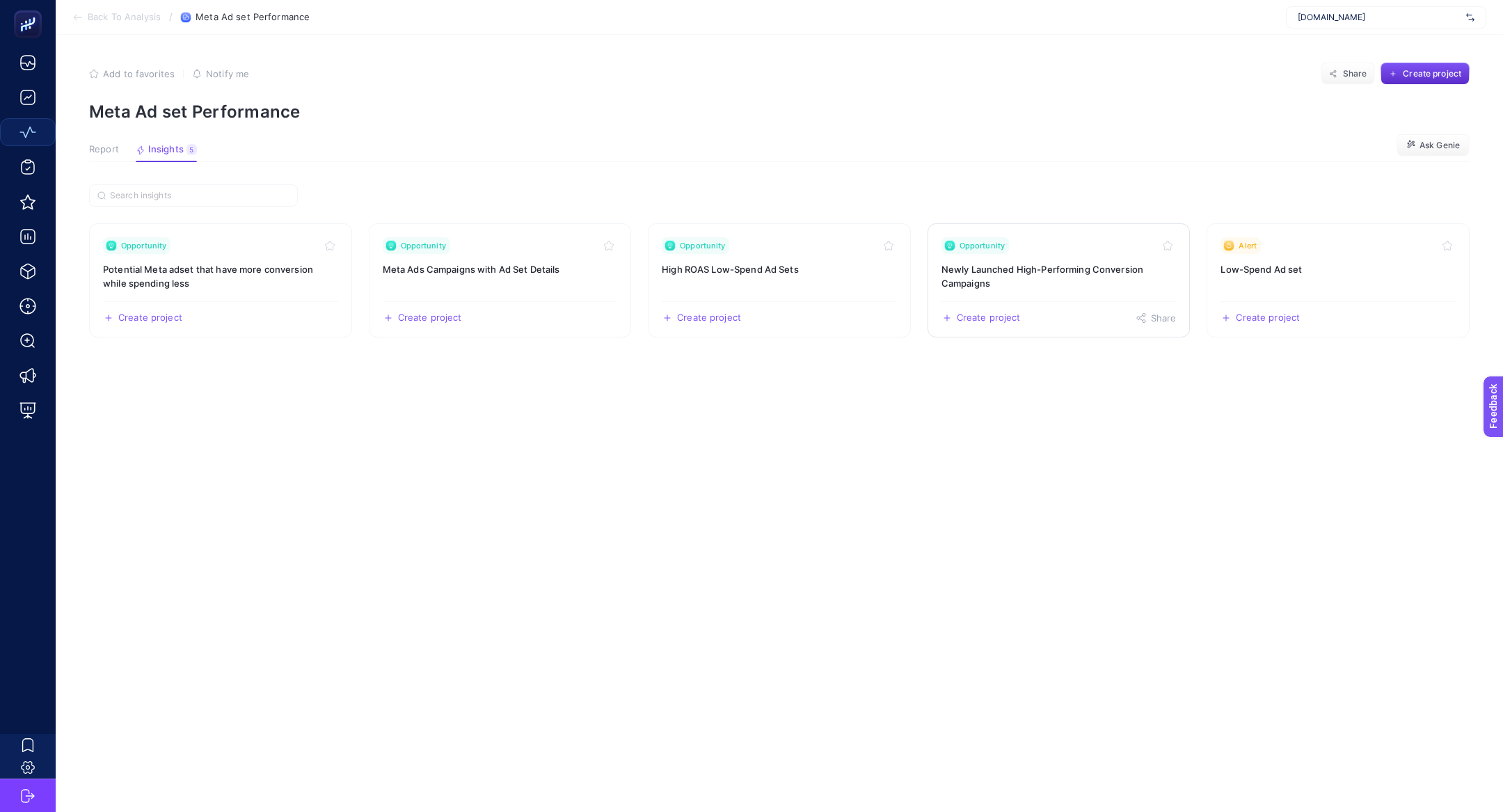
click at [1012, 281] on h3 "Newly Launched High-Performing Conversion Campaigns" at bounding box center [1059, 276] width 235 height 28
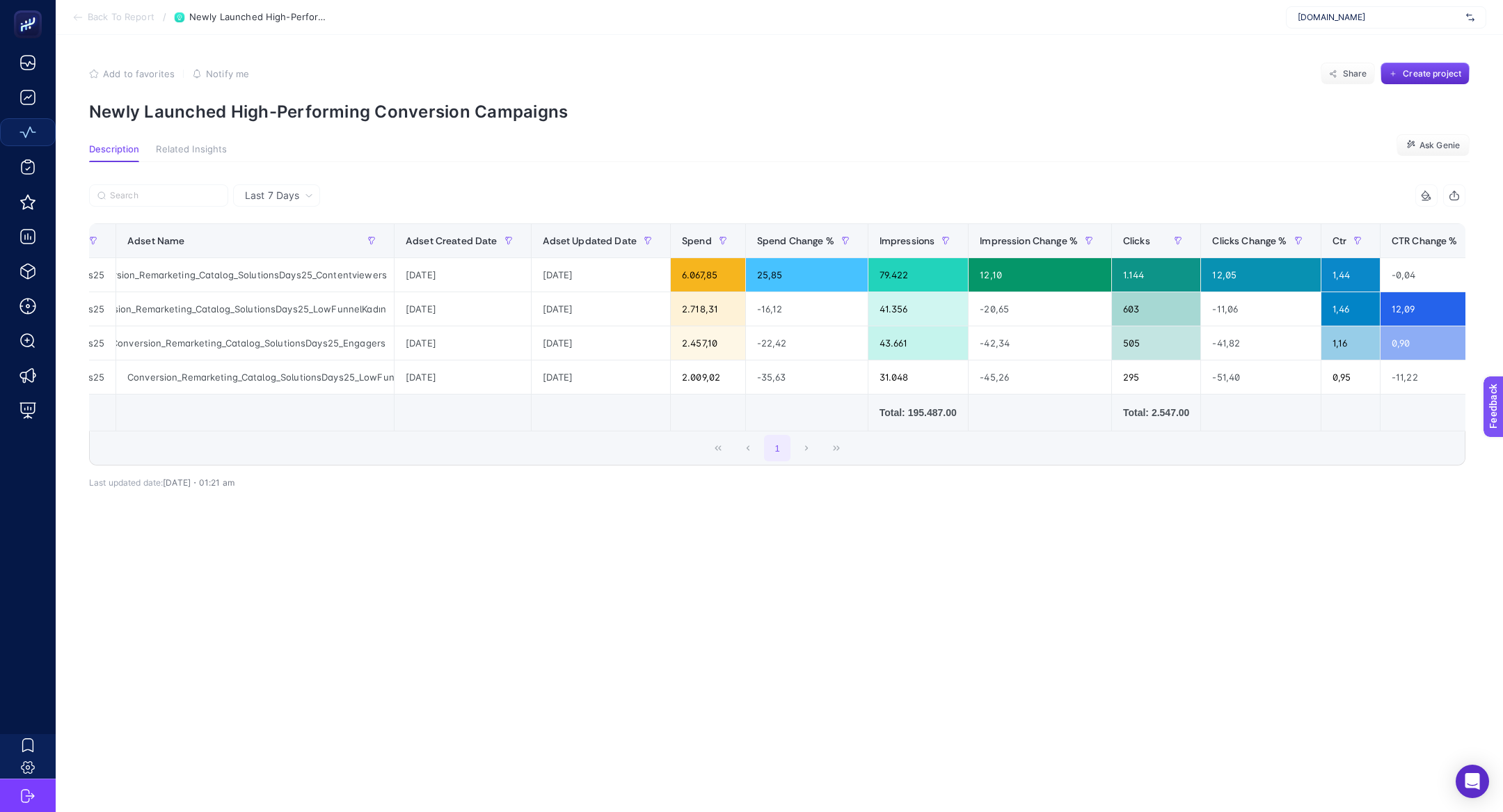
scroll to position [0, 227]
drag, startPoint x: 330, startPoint y: 346, endPoint x: 361, endPoint y: 349, distance: 31.1
click at [361, 349] on div "Conversion_Remarketing_Catalog_SolutionsDays25_Engagers" at bounding box center [251, 343] width 278 height 33
drag, startPoint x: 781, startPoint y: 338, endPoint x: 753, endPoint y: 337, distance: 28.0
click at [753, 338] on div "-22,42" at bounding box center [803, 343] width 122 height 33
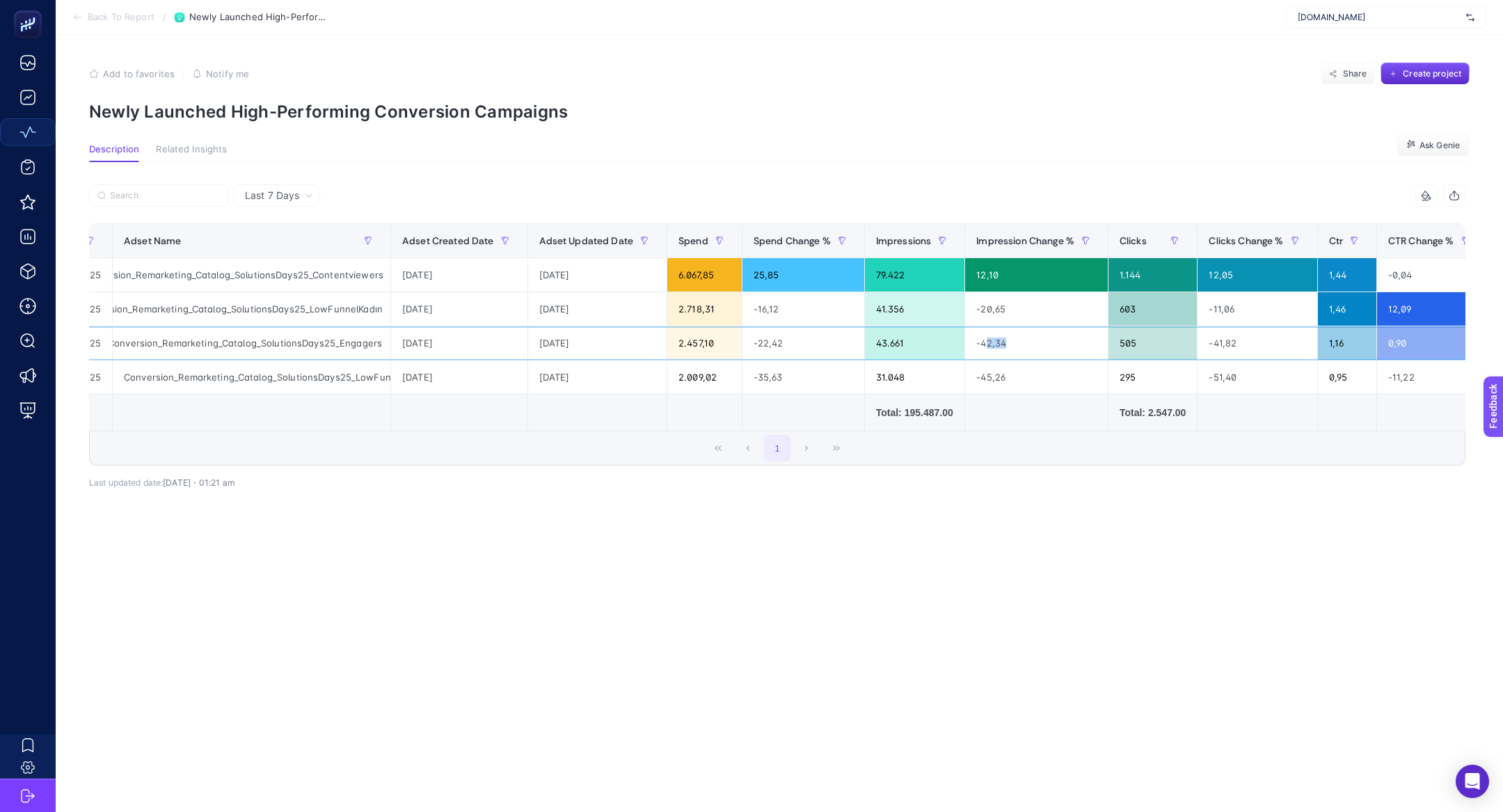
drag, startPoint x: 1040, startPoint y: 339, endPoint x: 982, endPoint y: 339, distance: 58.0
click at [983, 339] on div "-42,34" at bounding box center [1037, 343] width 143 height 33
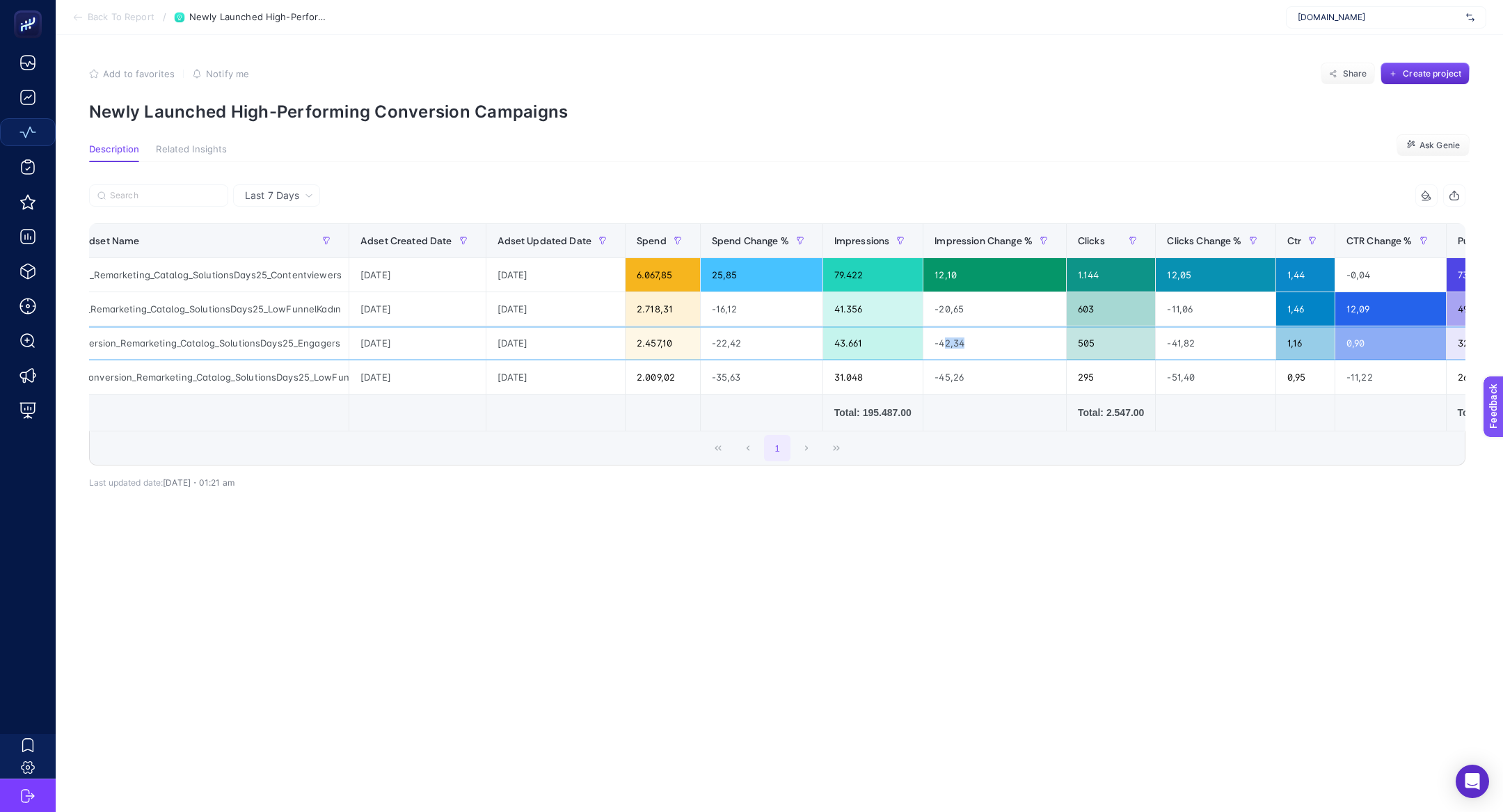
scroll to position [0, 267]
drag, startPoint x: 282, startPoint y: 344, endPoint x: 333, endPoint y: 347, distance: 51.1
click at [333, 347] on div "Conversion_Remarketing_Catalog_SolutionsDays25_Engagers" at bounding box center [212, 343] width 278 height 33
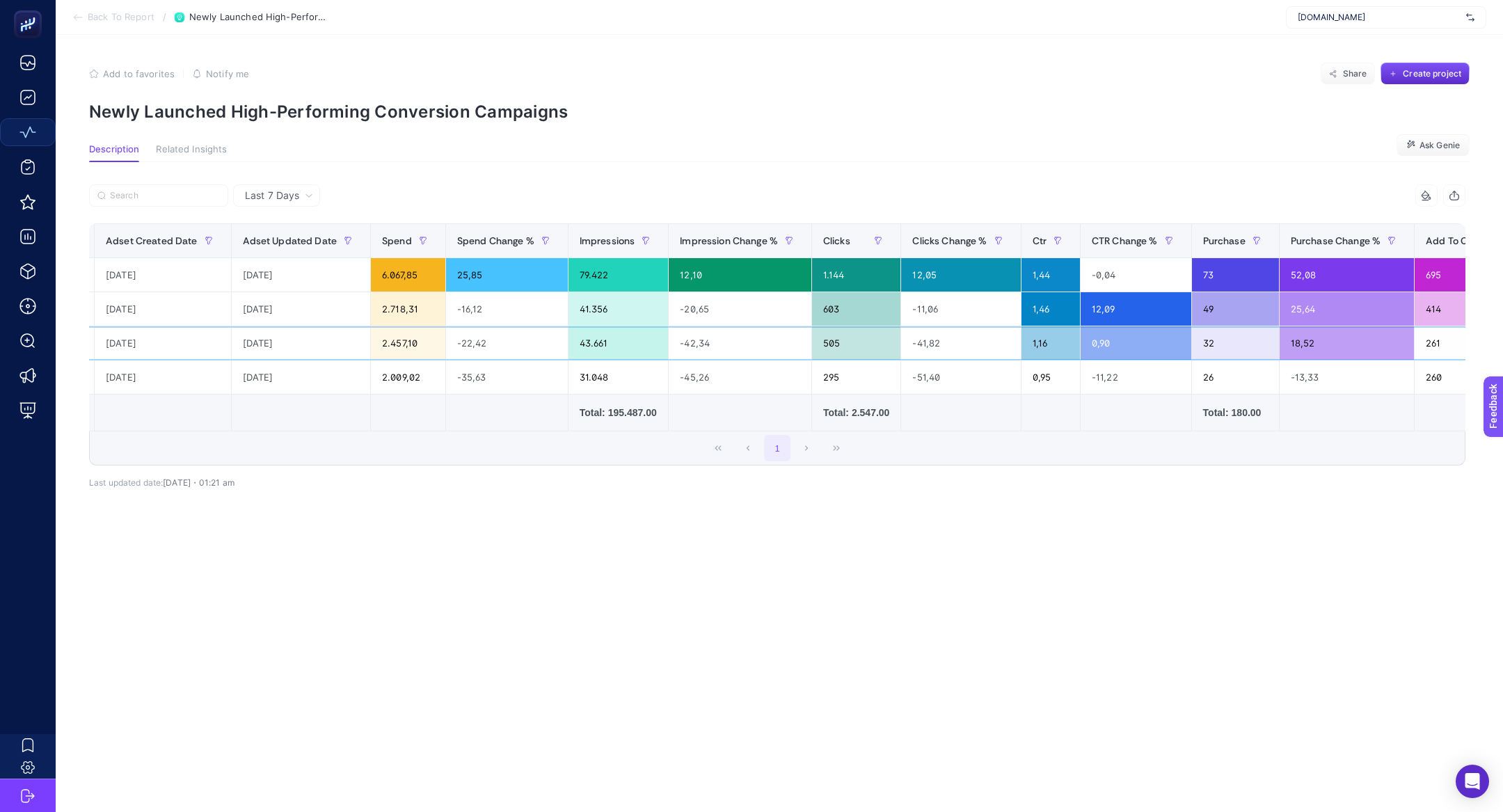
scroll to position [0, 519]
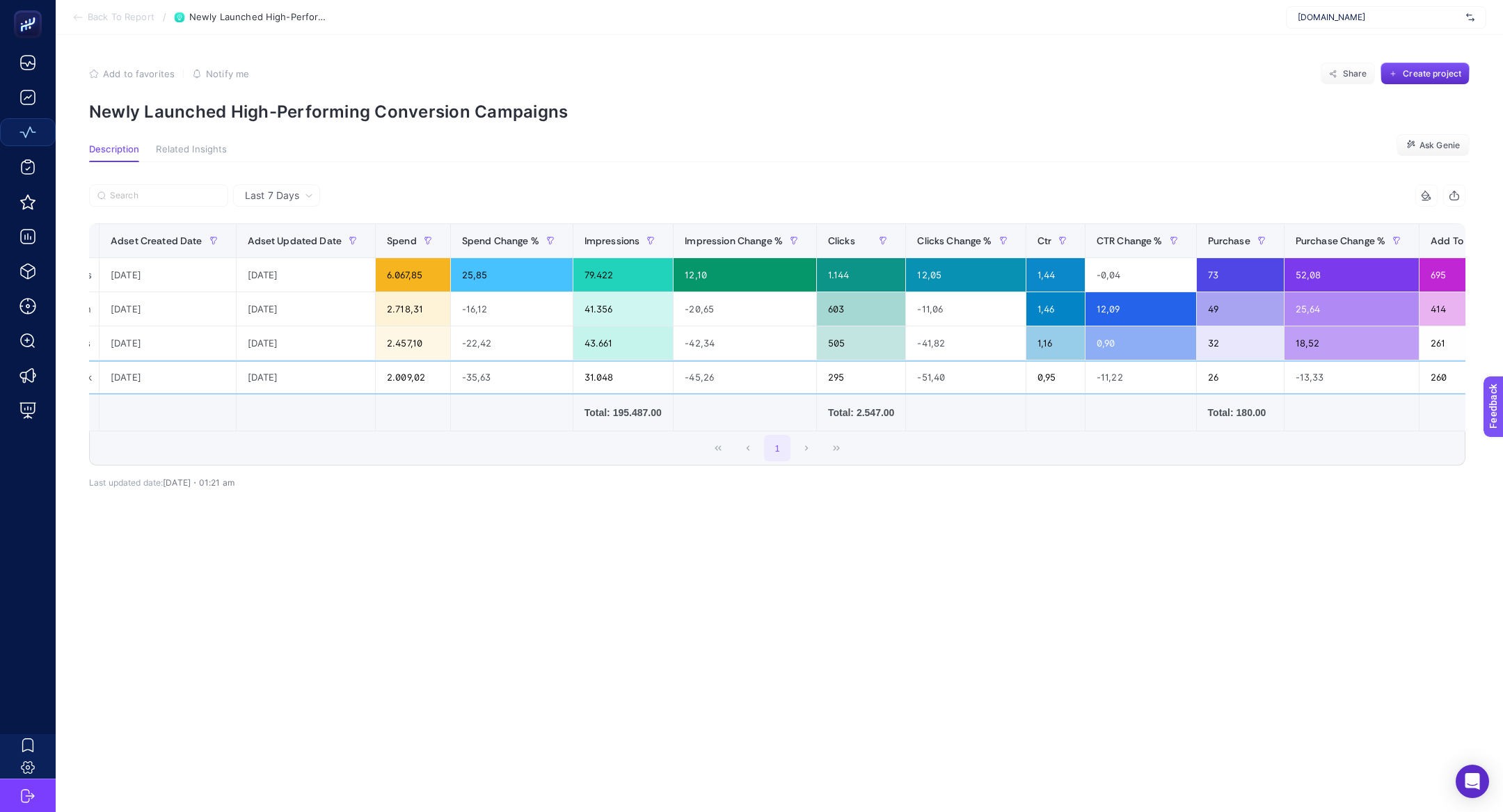
click at [640, 366] on div "31.048" at bounding box center [624, 377] width 101 height 33
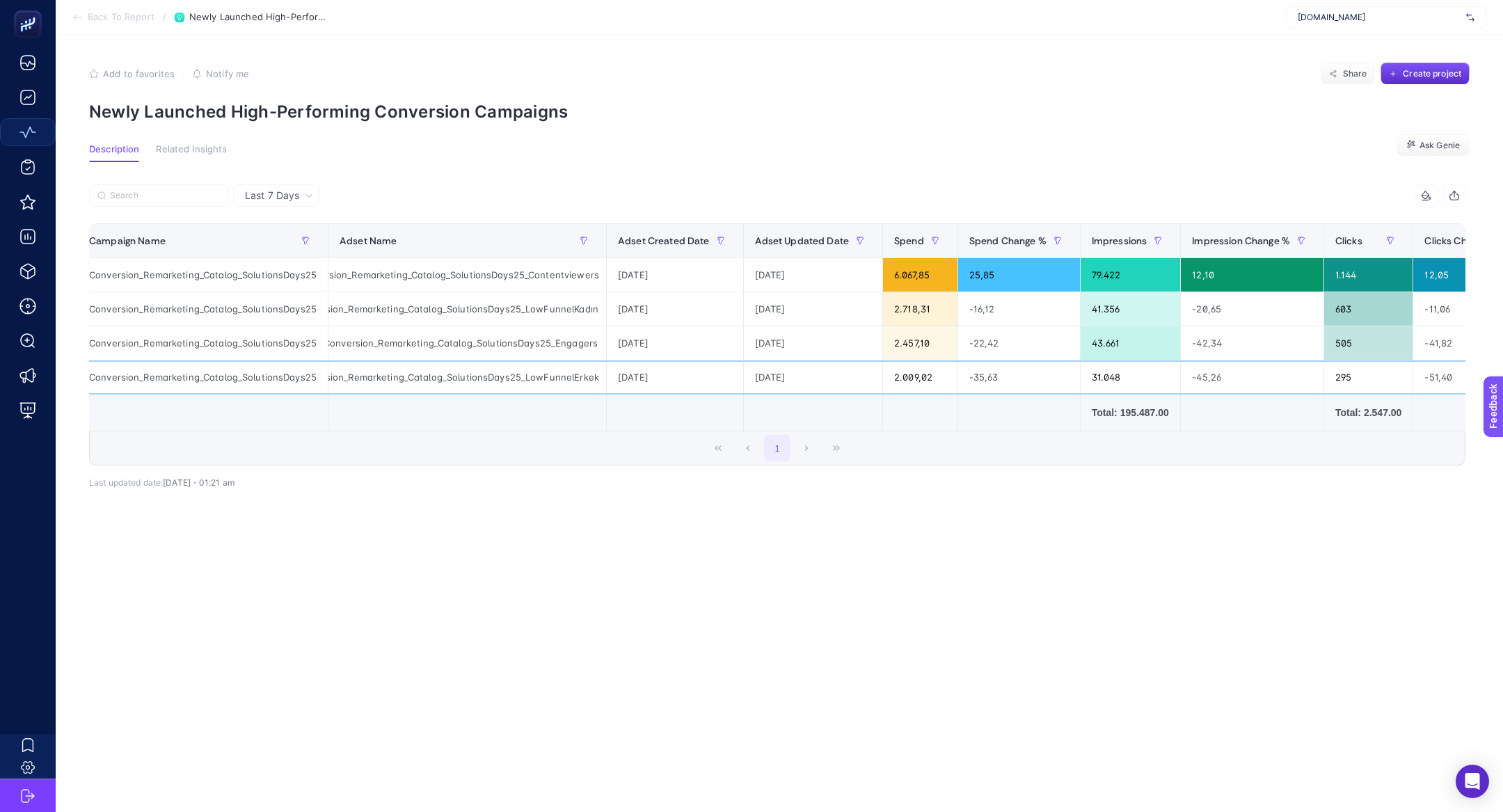
scroll to position [0, 0]
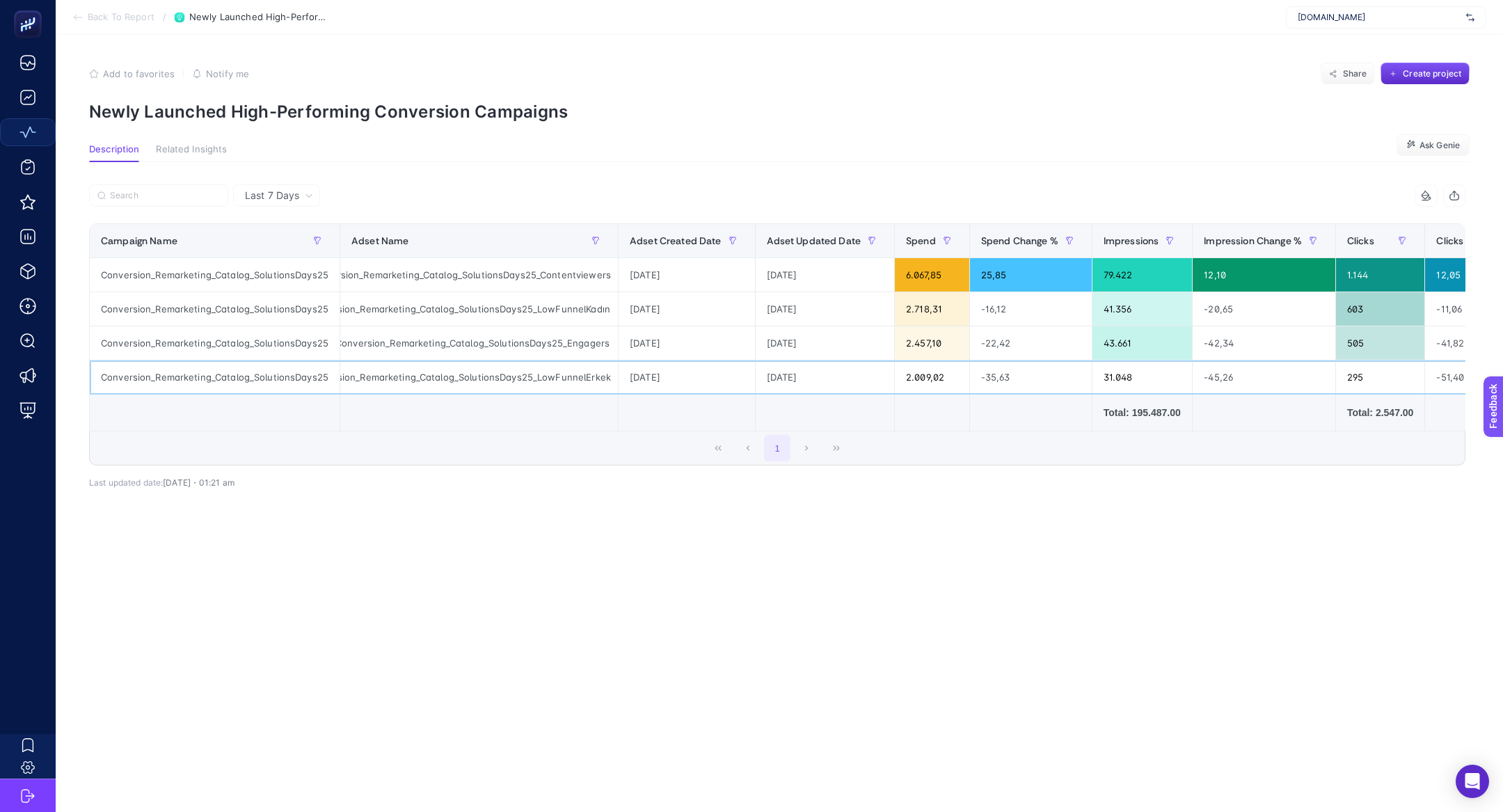
click at [576, 380] on div "Conversion_Remarketing_Catalog_SolutionsDays25_LowFunnelErkek" at bounding box center [479, 377] width 278 height 33
click at [80, 15] on icon at bounding box center [77, 17] width 11 height 11
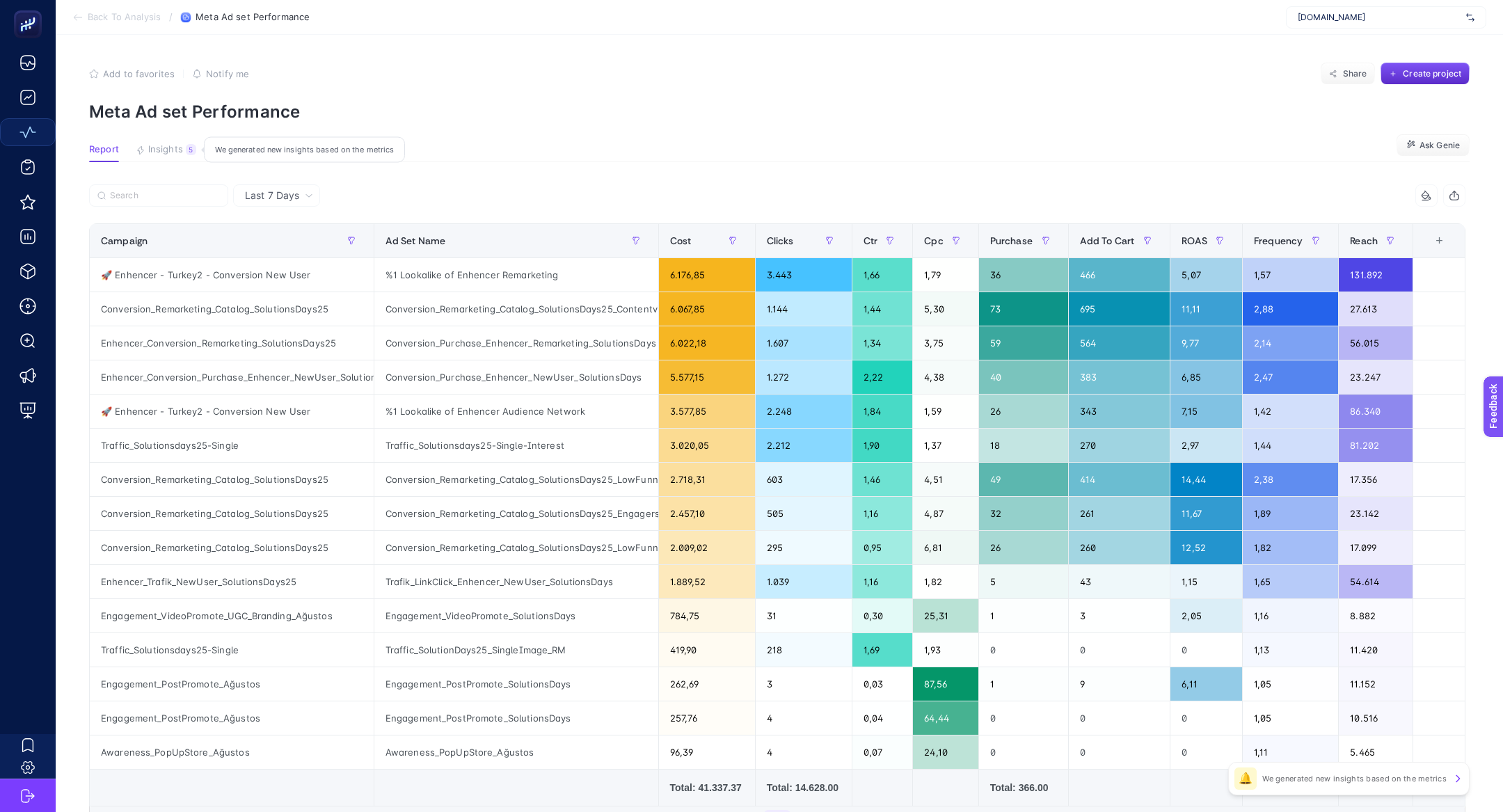
click at [186, 152] on div "5" at bounding box center [191, 149] width 10 height 11
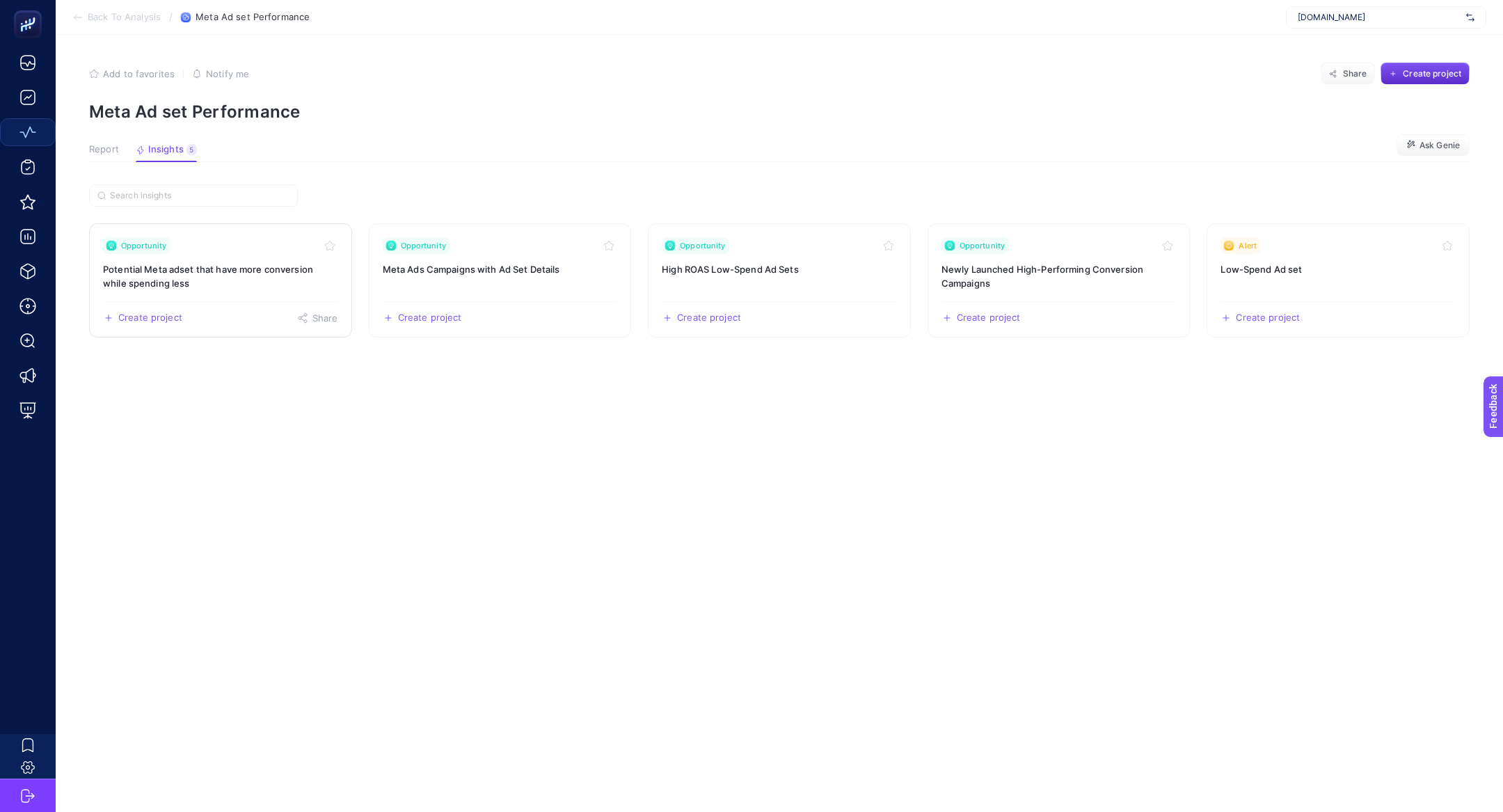
click at [214, 278] on h3 "Potential Meta adset that have more conversion while spending less" at bounding box center [220, 276] width 235 height 28
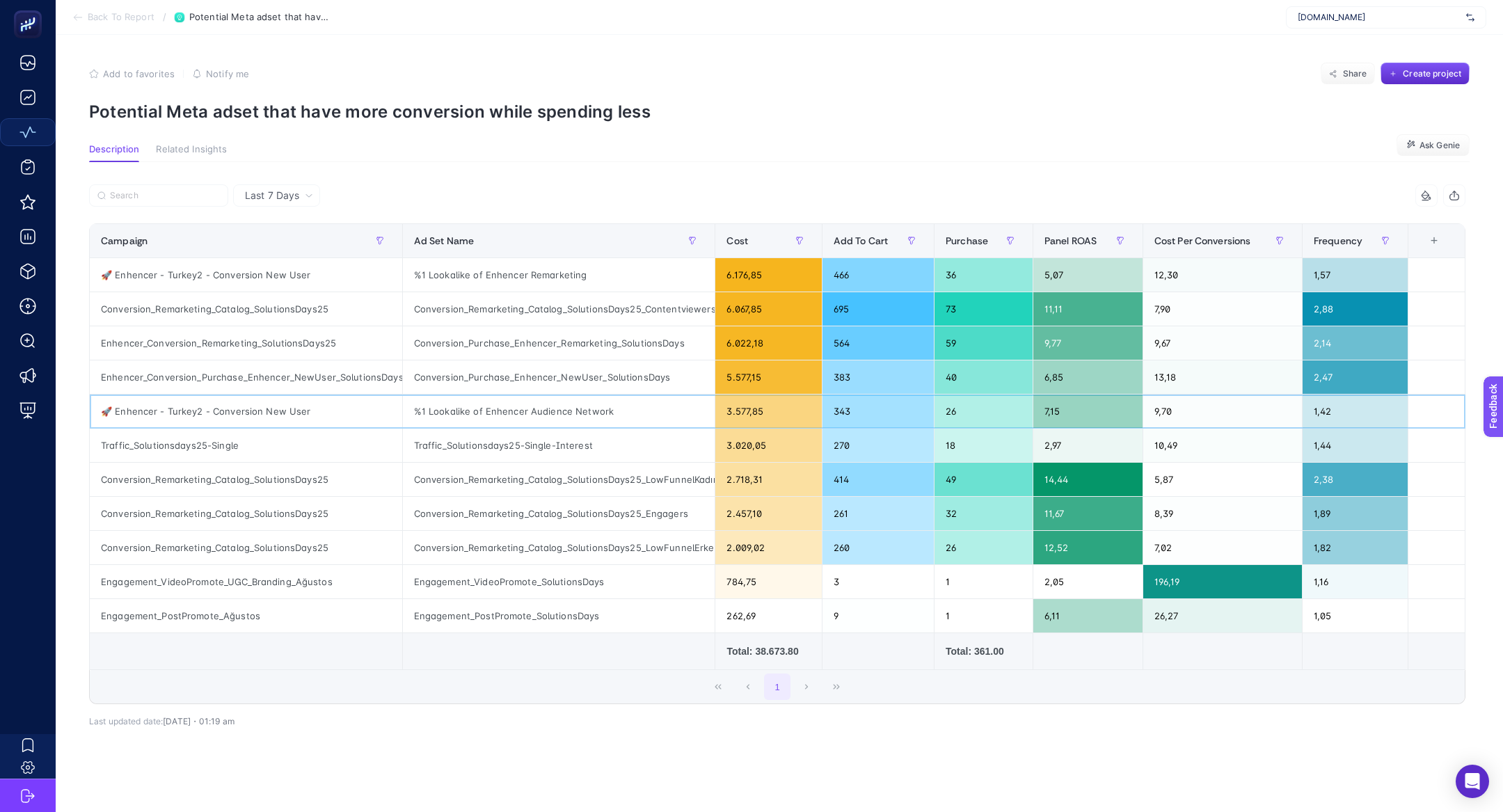
click at [464, 405] on div "%1 Lookalike of Enhencer Audience Network" at bounding box center [559, 411] width 313 height 33
click at [557, 277] on div "%1 Lookalike of Enhencer Remarketing" at bounding box center [559, 275] width 313 height 33
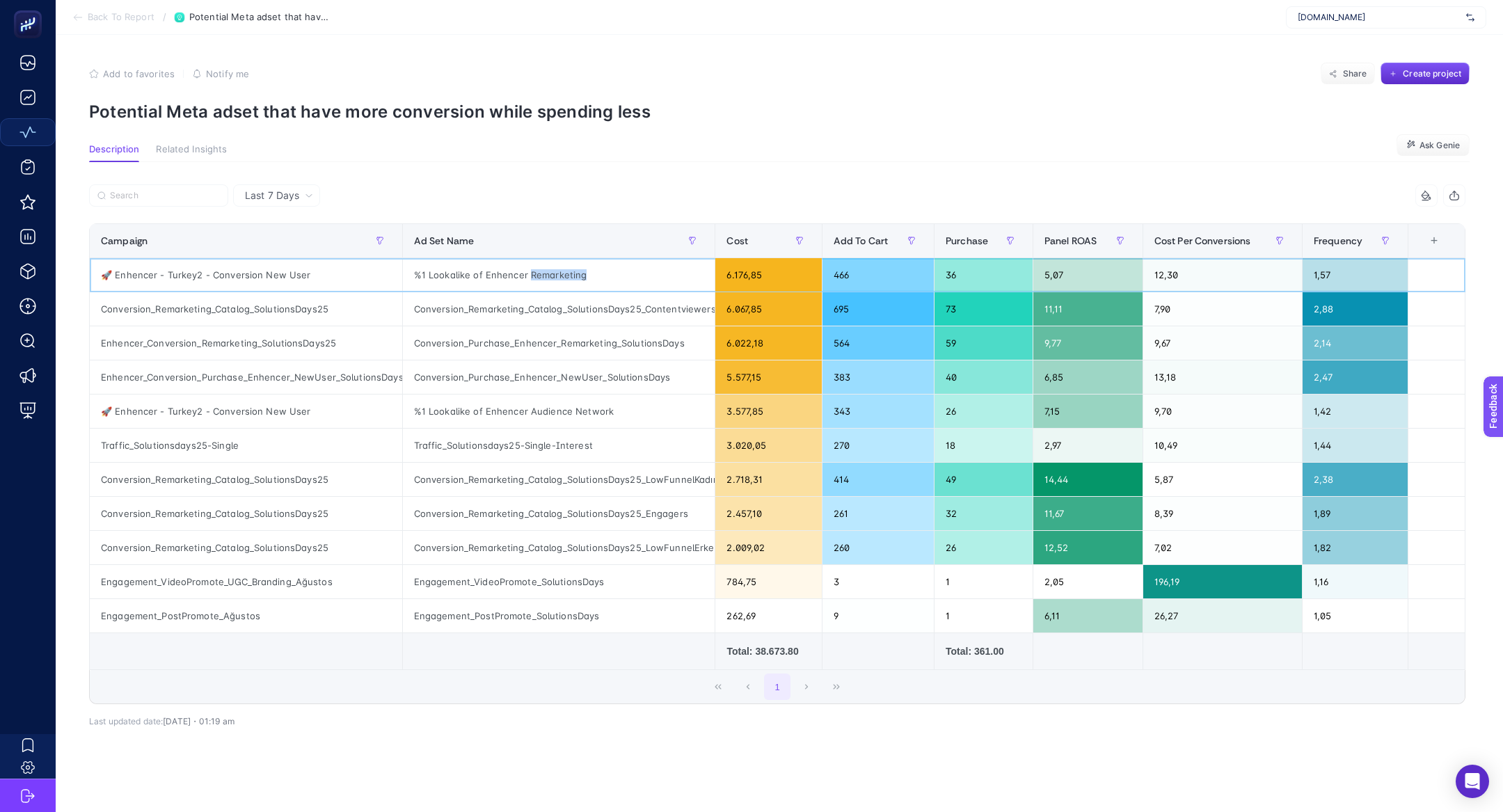
click at [557, 277] on div "%1 Lookalike of Enhencer Remarketing" at bounding box center [559, 275] width 313 height 33
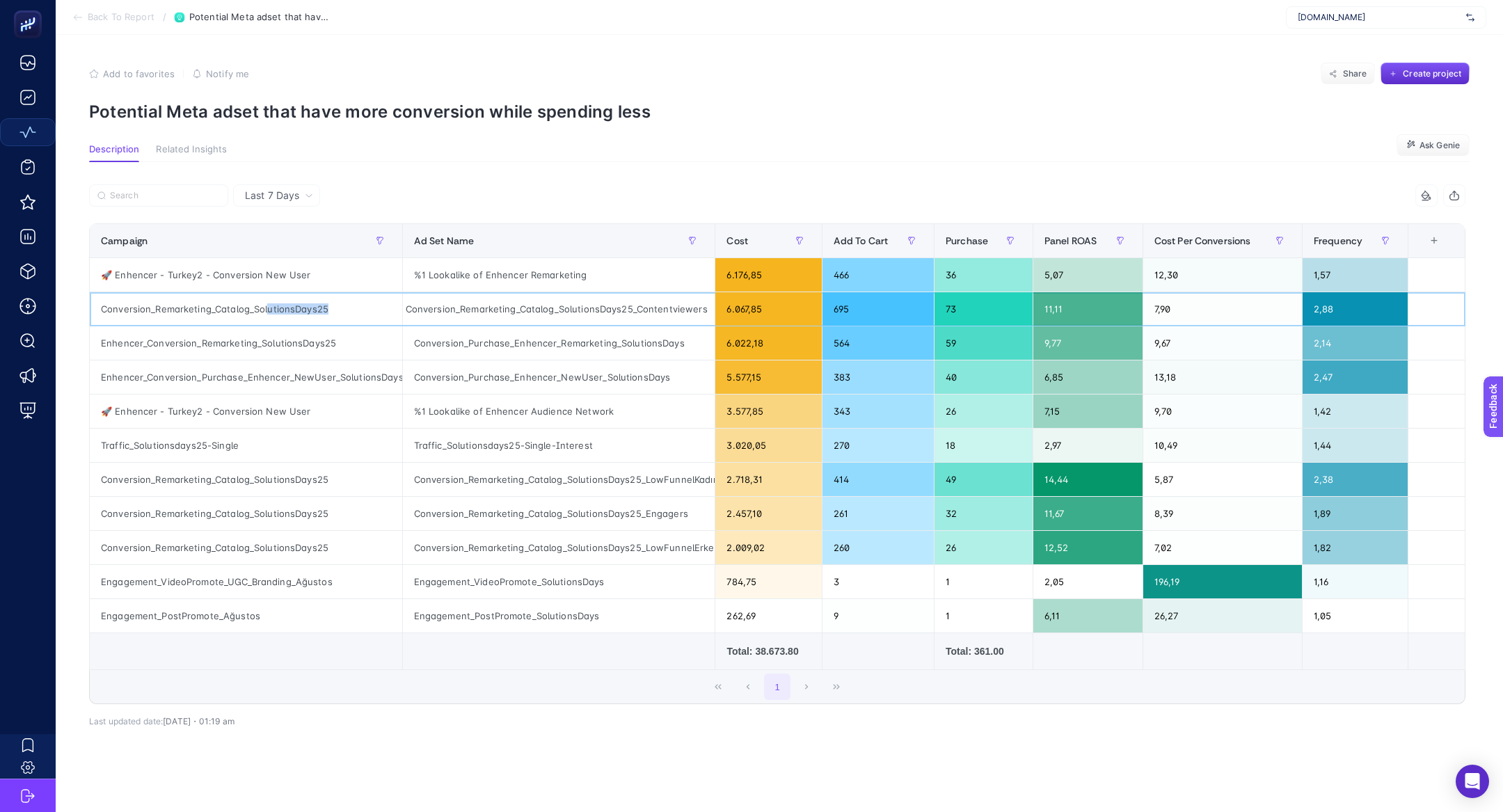
drag, startPoint x: 268, startPoint y: 303, endPoint x: 385, endPoint y: 303, distance: 117.0
click at [387, 304] on div "Conversion_Remarketing_Catalog_SolutionsDays25" at bounding box center [246, 309] width 313 height 33
drag, startPoint x: 514, startPoint y: 312, endPoint x: 689, endPoint y: 316, distance: 175.0
click at [690, 318] on div "Conversion_Remarketing_Catalog_SolutionsDays25_Contentviewers" at bounding box center [559, 309] width 313 height 33
click at [653, 347] on div "Conversion_Purchase_Enhencer_Remarketing_SolutionsDays" at bounding box center [559, 343] width 313 height 33
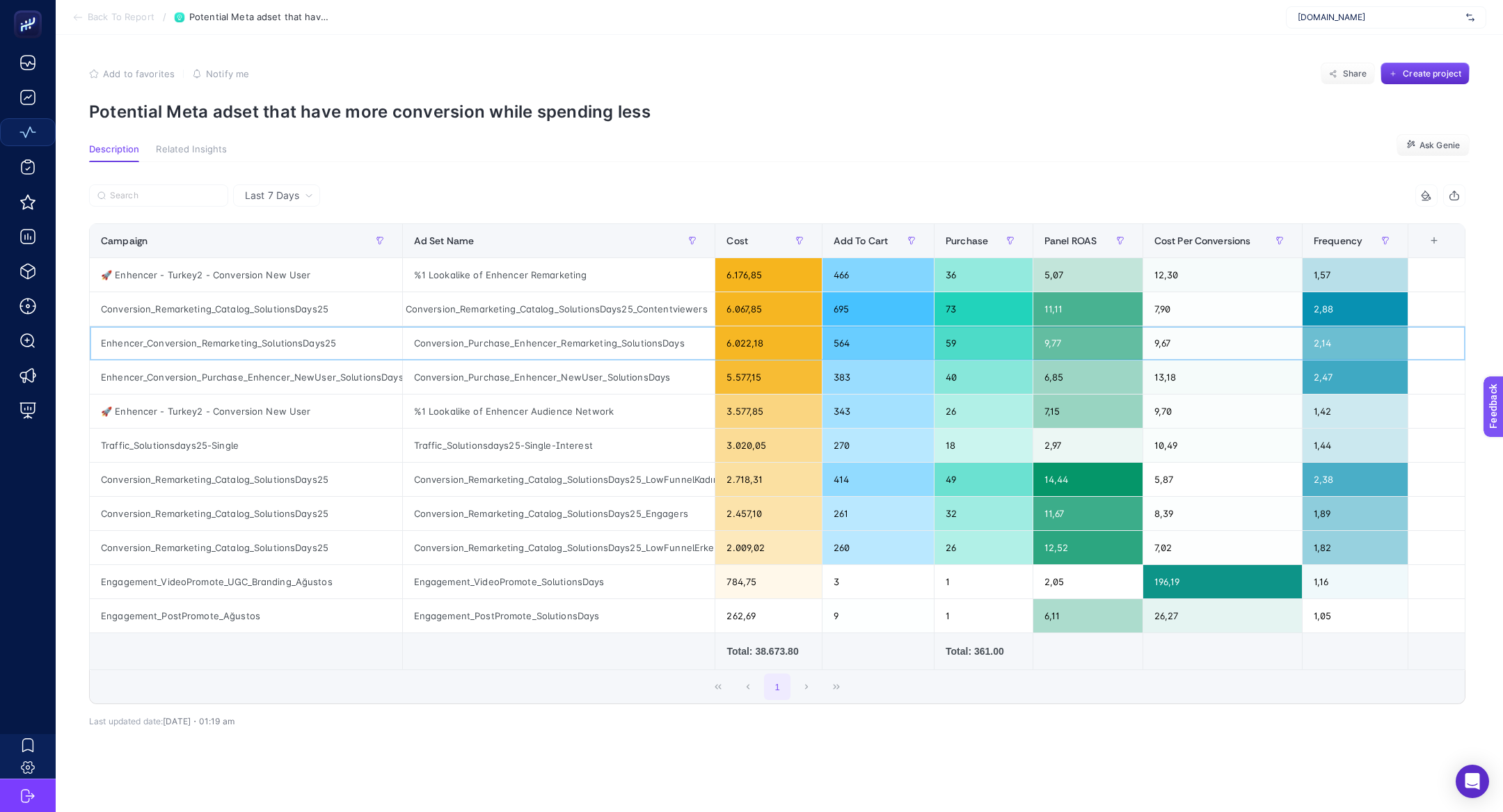
click at [653, 347] on div "Conversion_Purchase_Enhencer_Remarketing_SolutionsDays" at bounding box center [559, 343] width 313 height 33
click at [277, 314] on div "Conversion_Remarketing_Catalog_SolutionsDays25" at bounding box center [246, 309] width 313 height 33
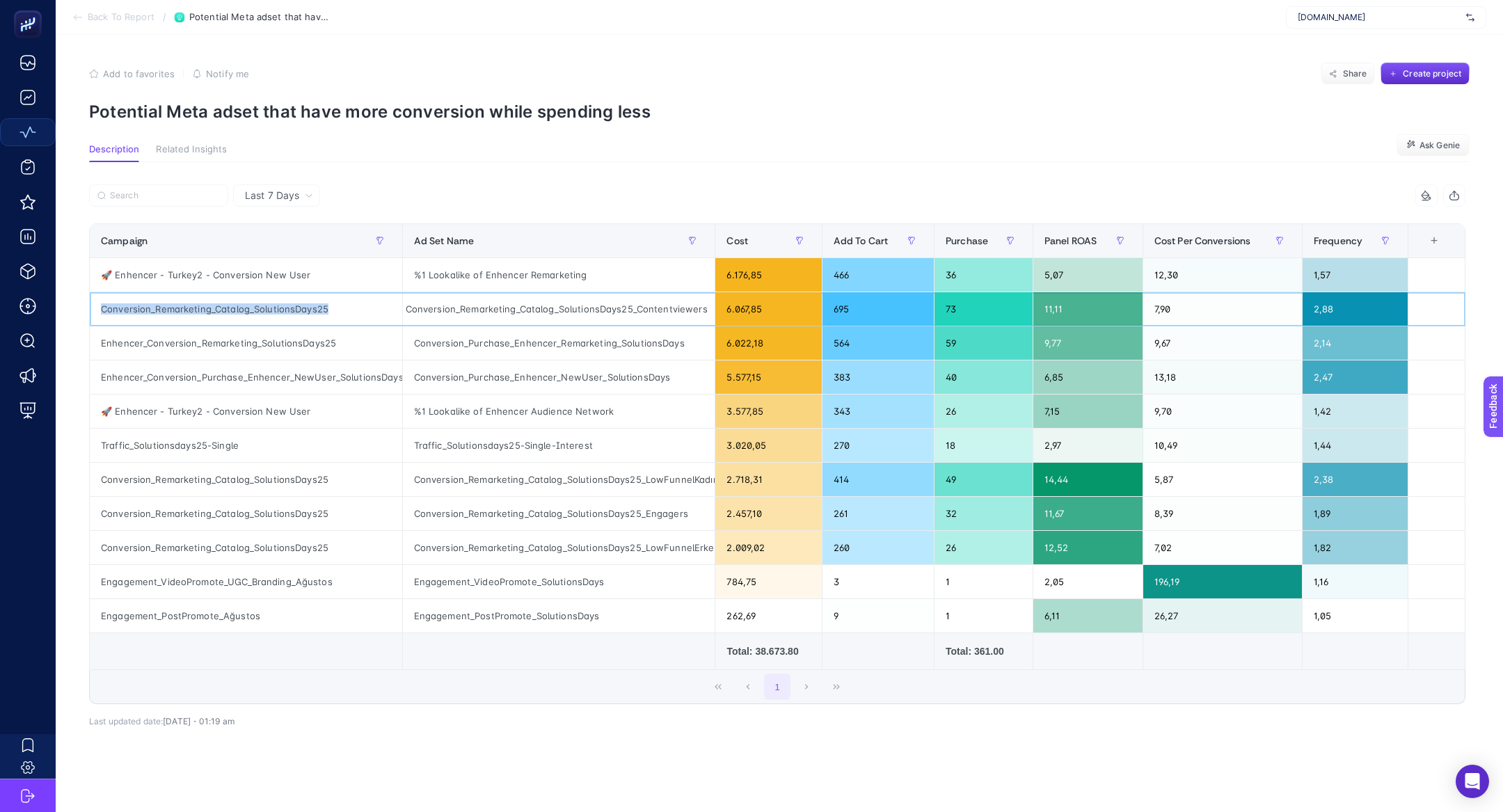
click at [277, 314] on div "Conversion_Remarketing_Catalog_SolutionsDays25" at bounding box center [246, 309] width 313 height 33
copy tr "Conversion_Remarketing_Catalog_SolutionsDays25"
click at [80, 17] on icon at bounding box center [77, 17] width 8 height 0
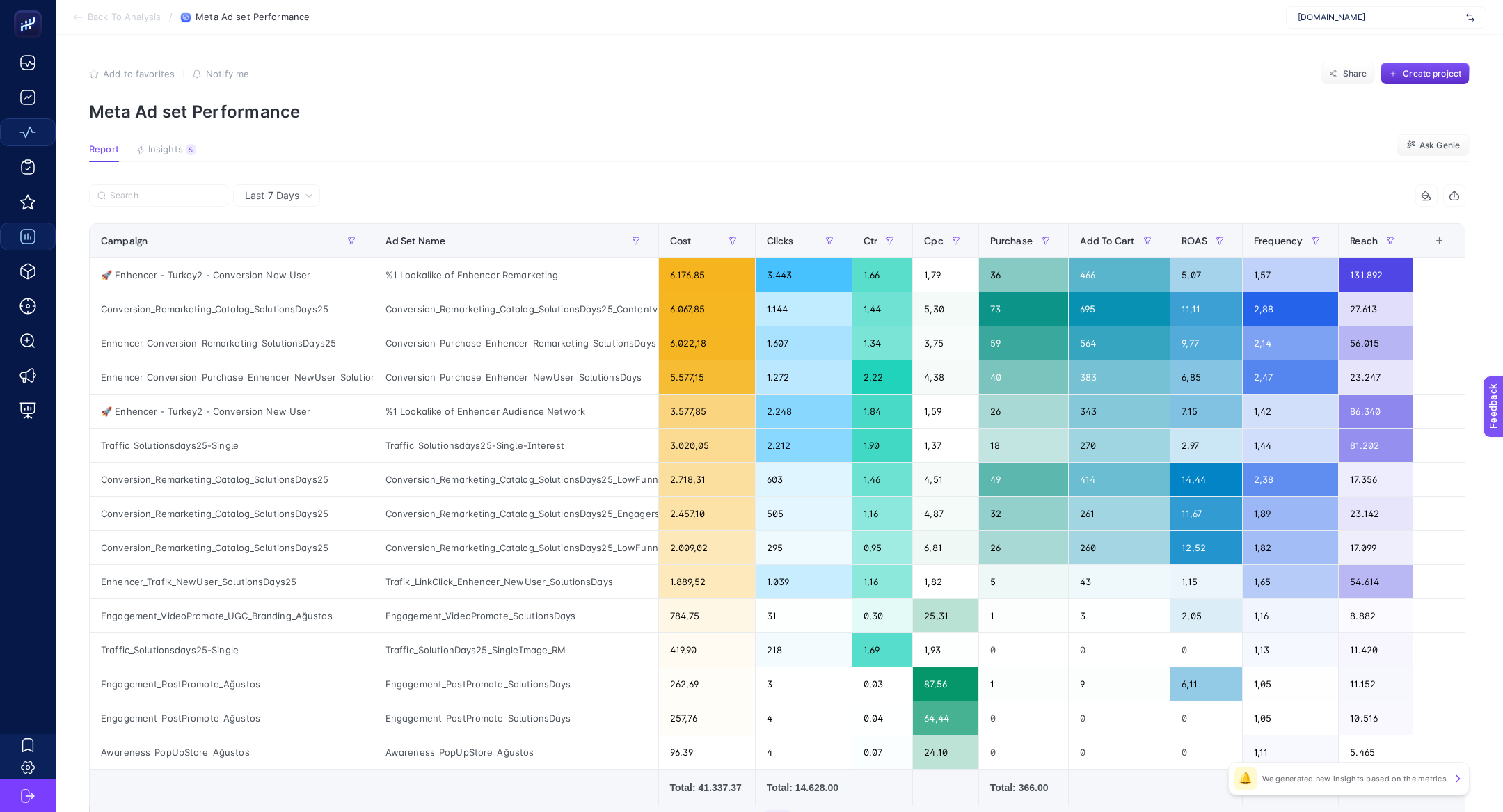
click at [171, 162] on article "Add to favorites false Notify me Share Create project Meta Ad set Performance R…" at bounding box center [779, 493] width 1448 height 917
click at [162, 151] on span "Insights" at bounding box center [165, 149] width 35 height 11
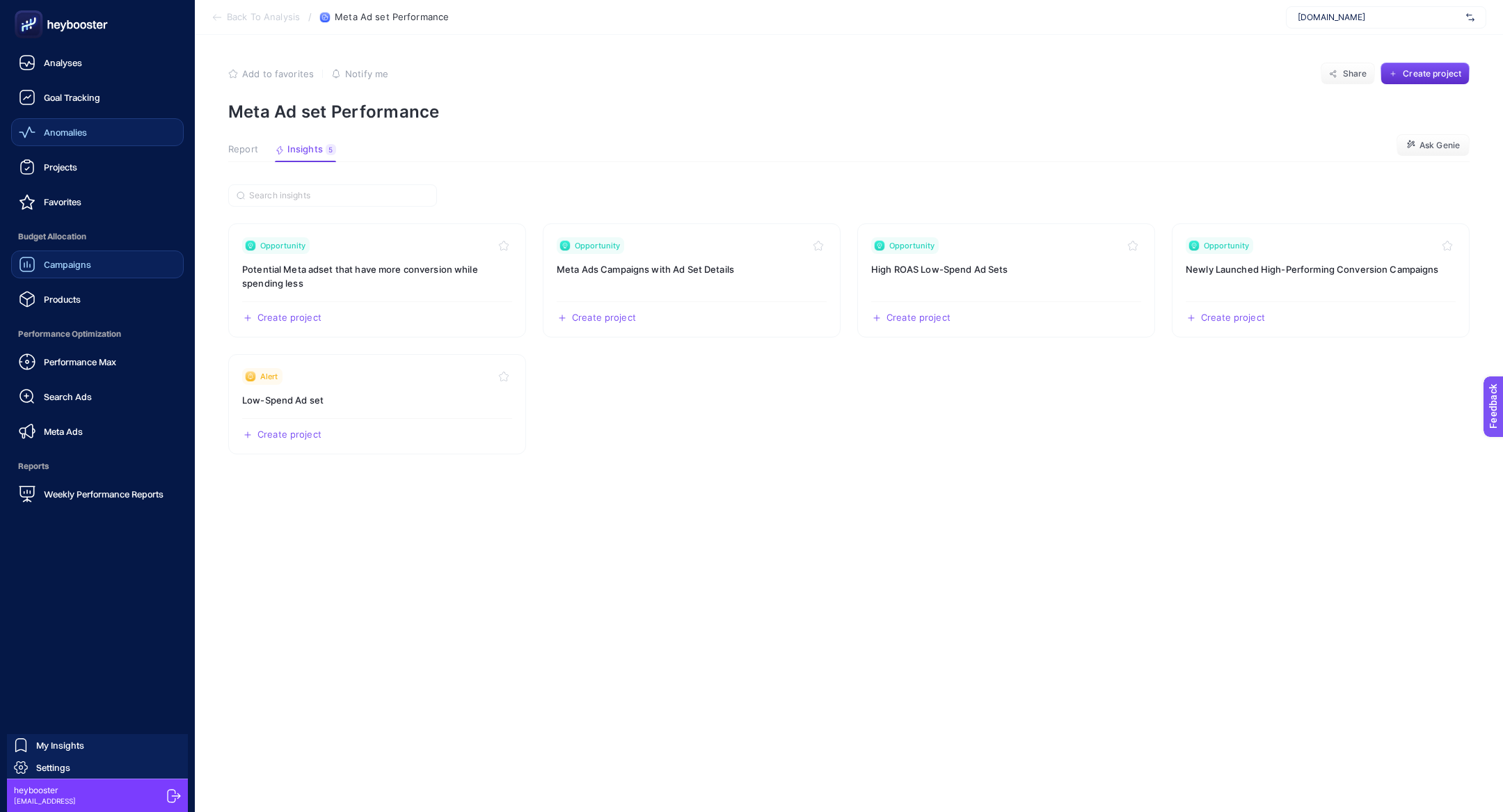
click at [23, 283] on div "Campaigns Products" at bounding box center [97, 282] width 173 height 63
click at [59, 296] on span "Products" at bounding box center [62, 299] width 37 height 11
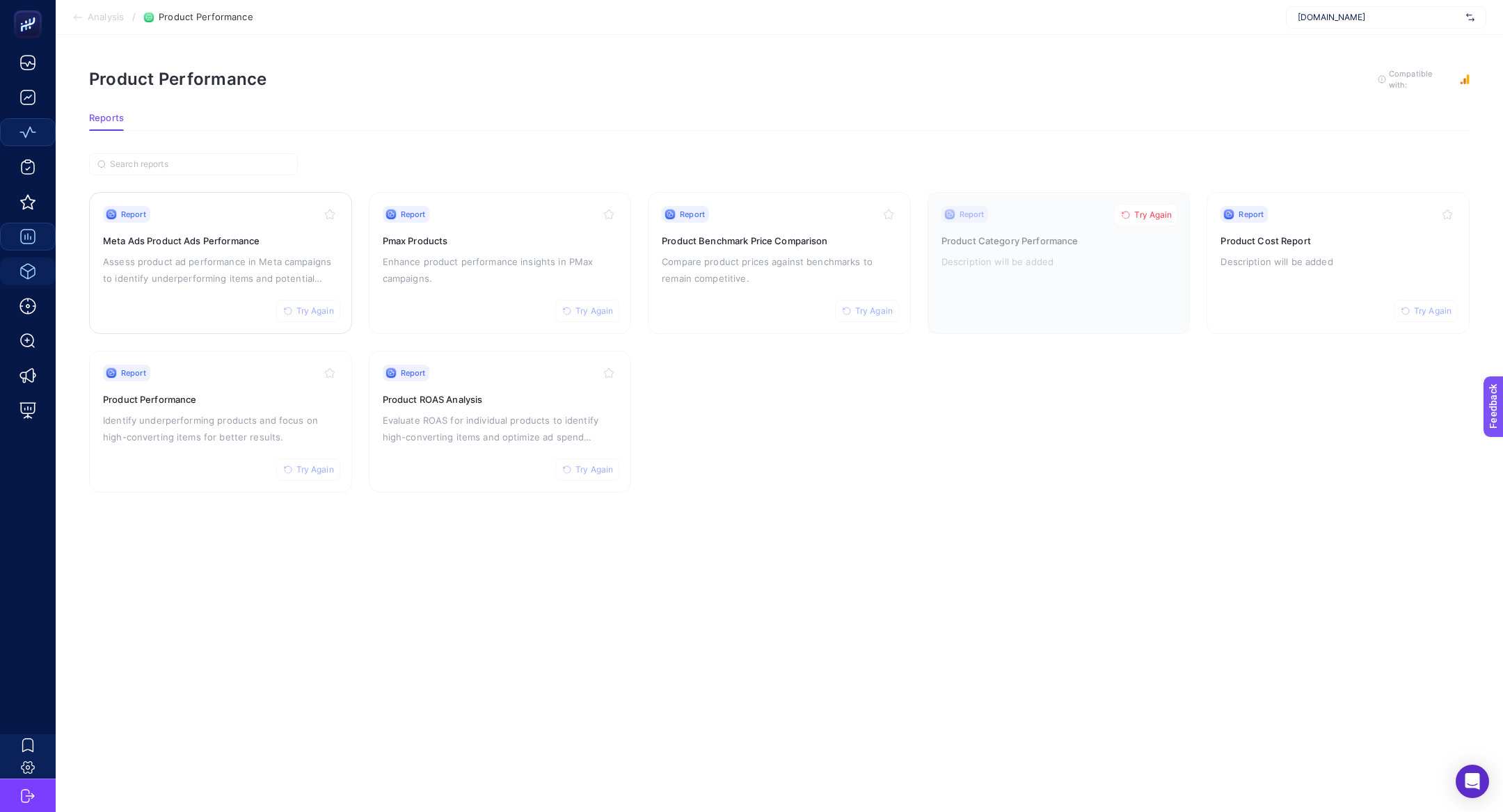
click at [174, 282] on p "Assess product ad performance in Meta campaigns to identify underperforming ite…" at bounding box center [220, 270] width 235 height 33
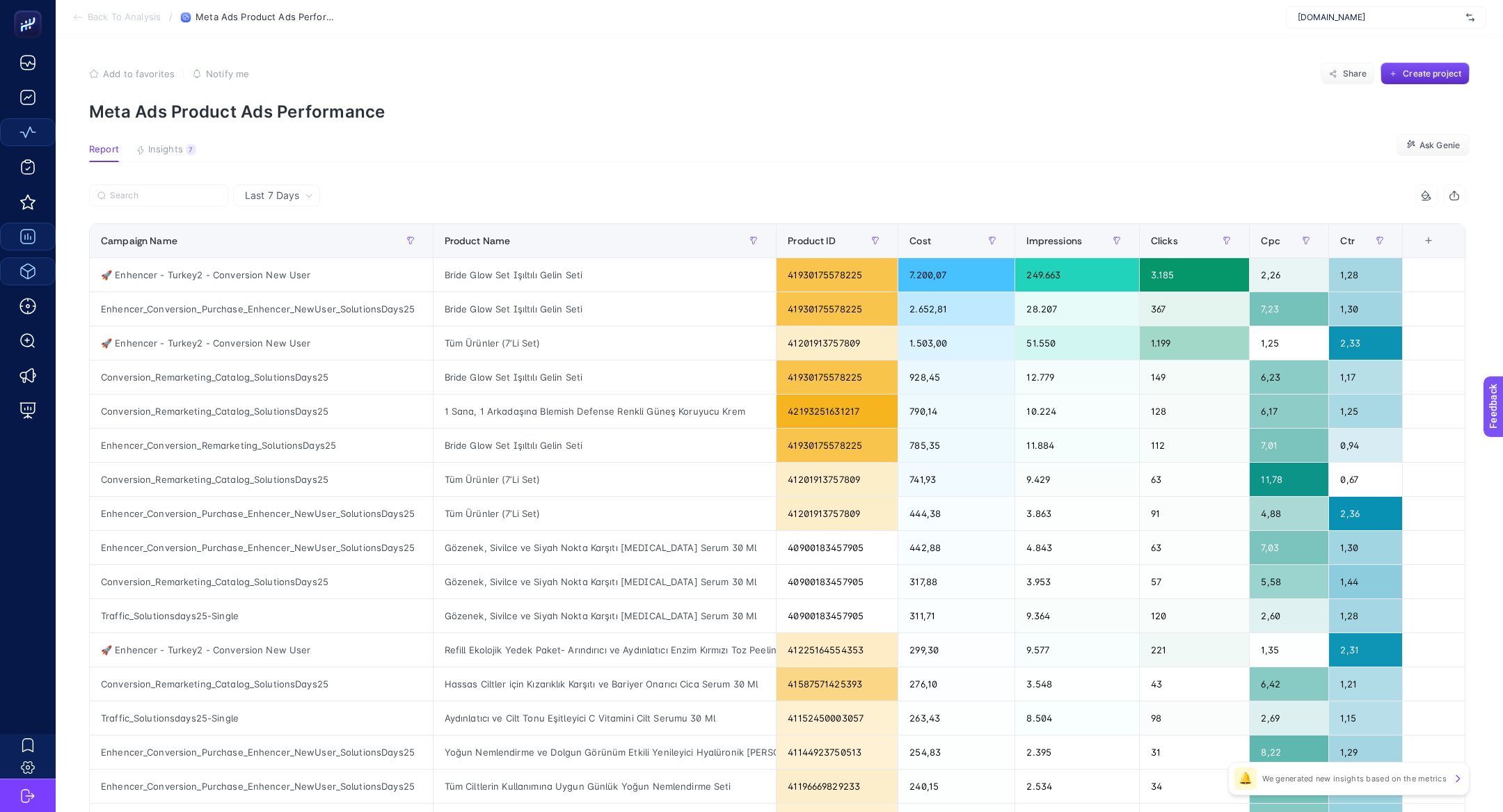
click at [1323, 23] on div "www.thepurestsolutions.com" at bounding box center [1386, 17] width 200 height 23
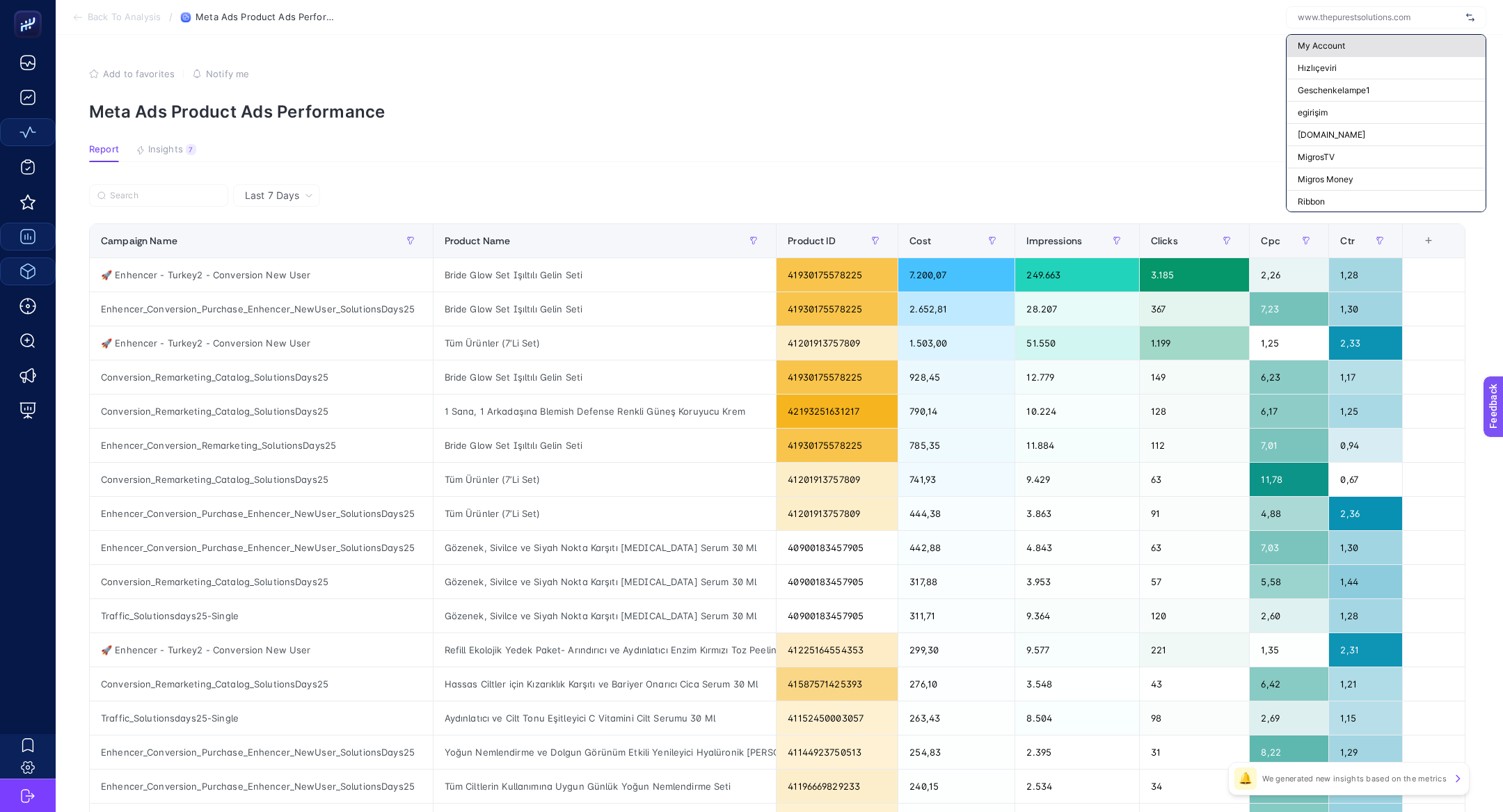
click at [1325, 57] on div "My Account" at bounding box center [1386, 68] width 199 height 23
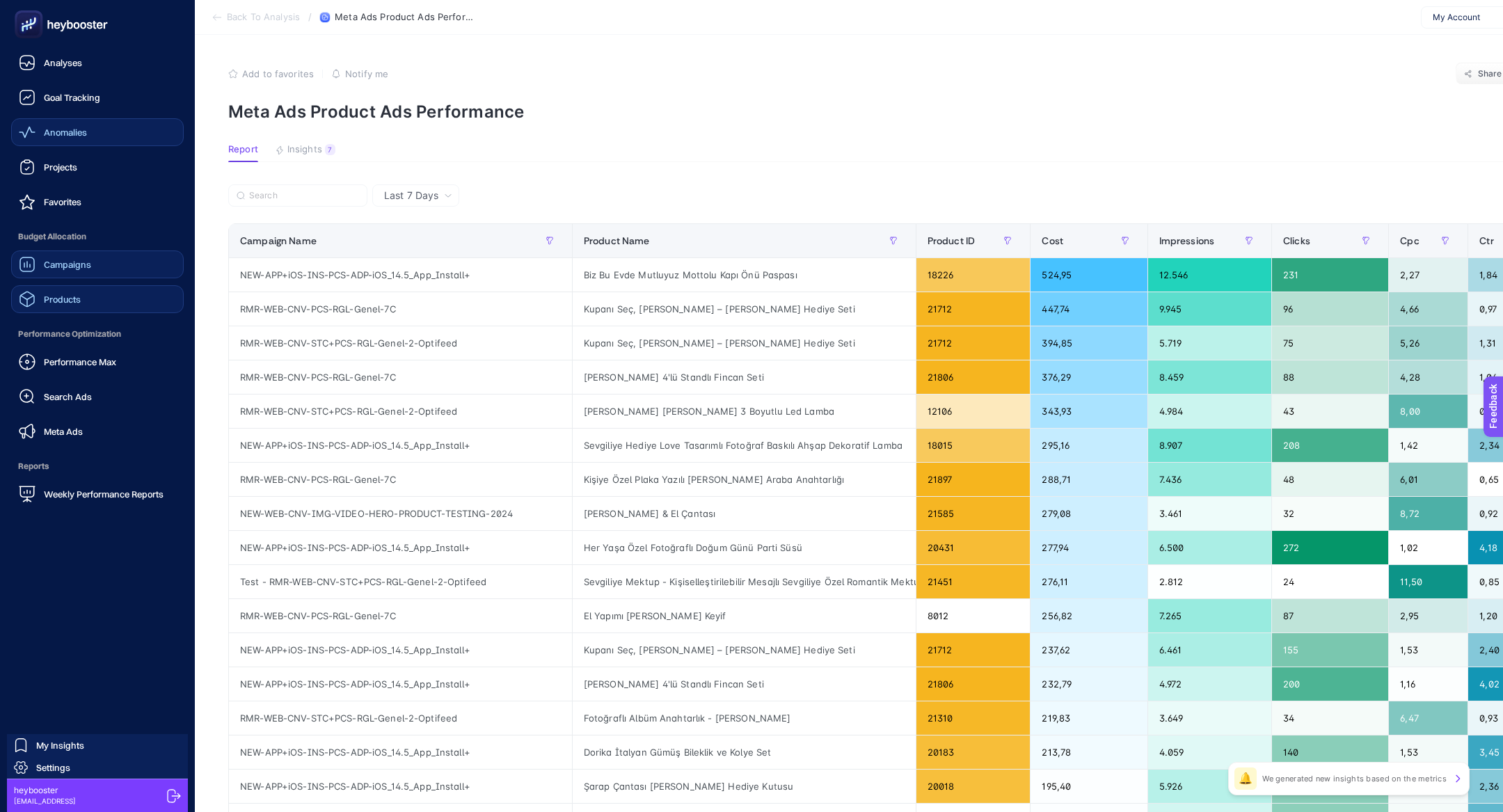
click at [115, 256] on link "Campaigns" at bounding box center [97, 264] width 173 height 28
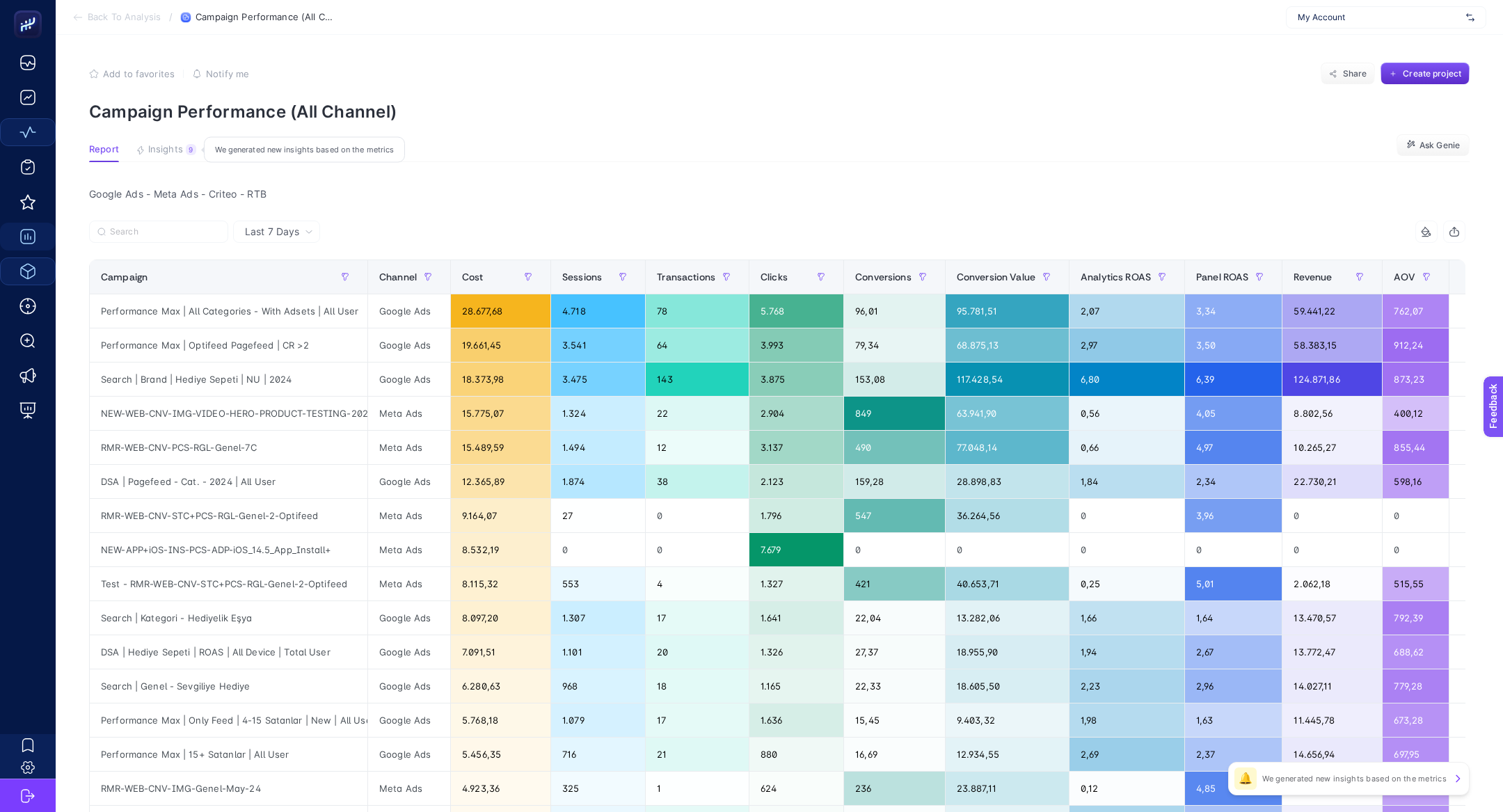
click at [157, 154] on span "Insights" at bounding box center [165, 149] width 35 height 11
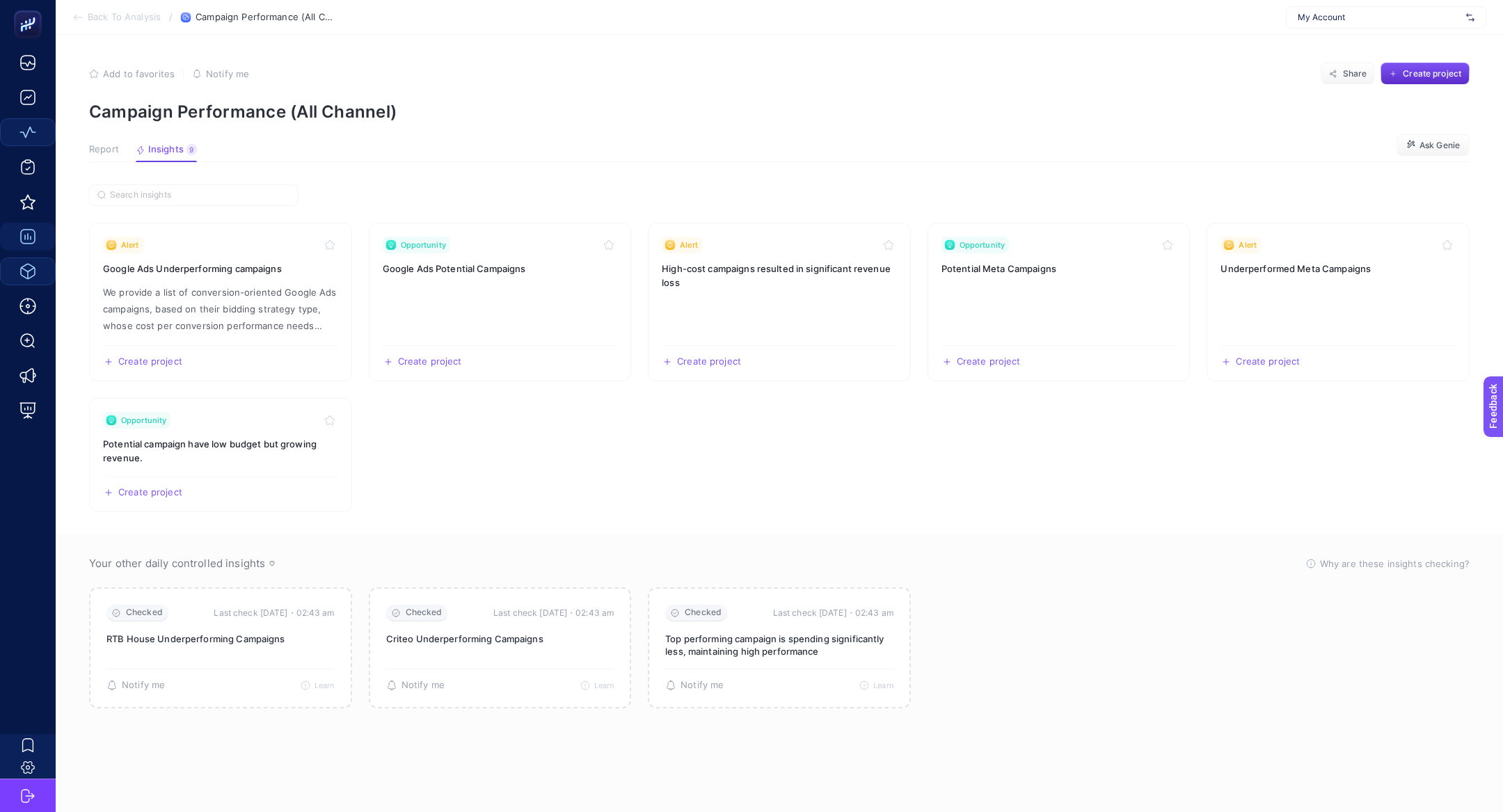
click at [113, 164] on article "Add to favorites false Notify me Share Create project Campaign Performance (All…" at bounding box center [779, 423] width 1448 height 777
click at [136, 157] on button "Report" at bounding box center [166, 153] width 61 height 18
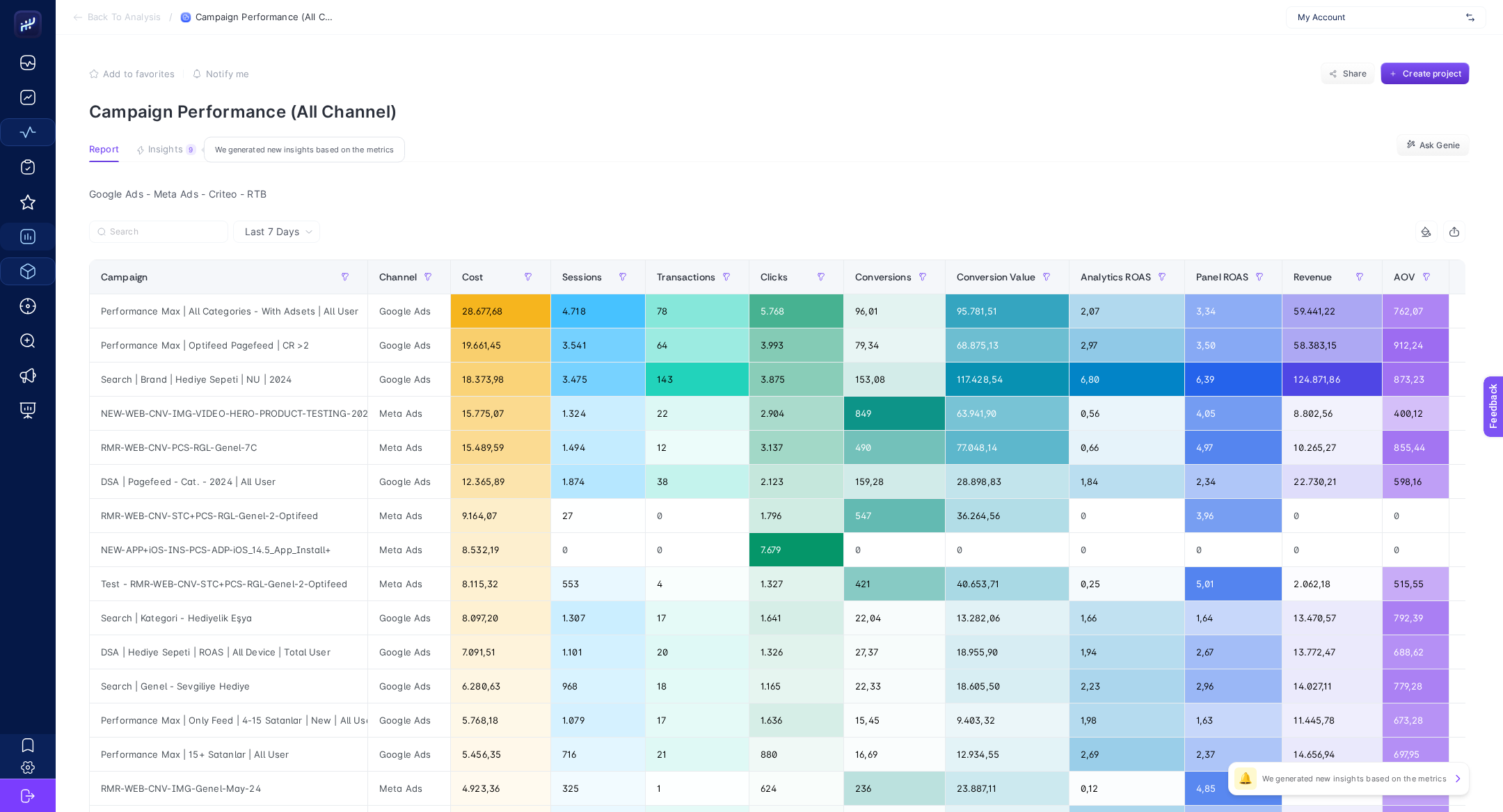
click at [185, 145] on button "Insights 9 We generated new insights based on the metrics" at bounding box center [165, 153] width 60 height 18
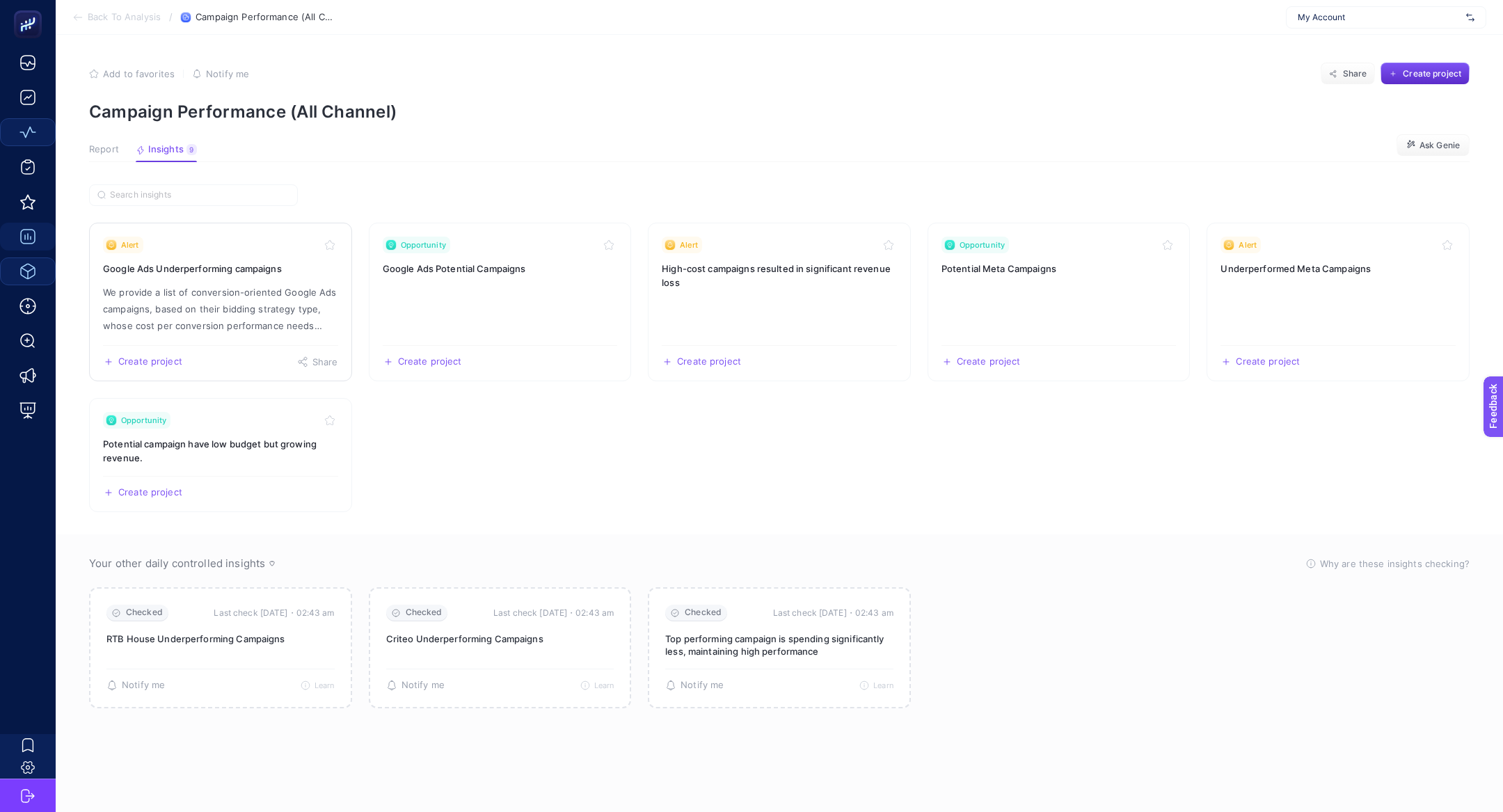
click at [243, 247] on div "Alert" at bounding box center [220, 245] width 235 height 17
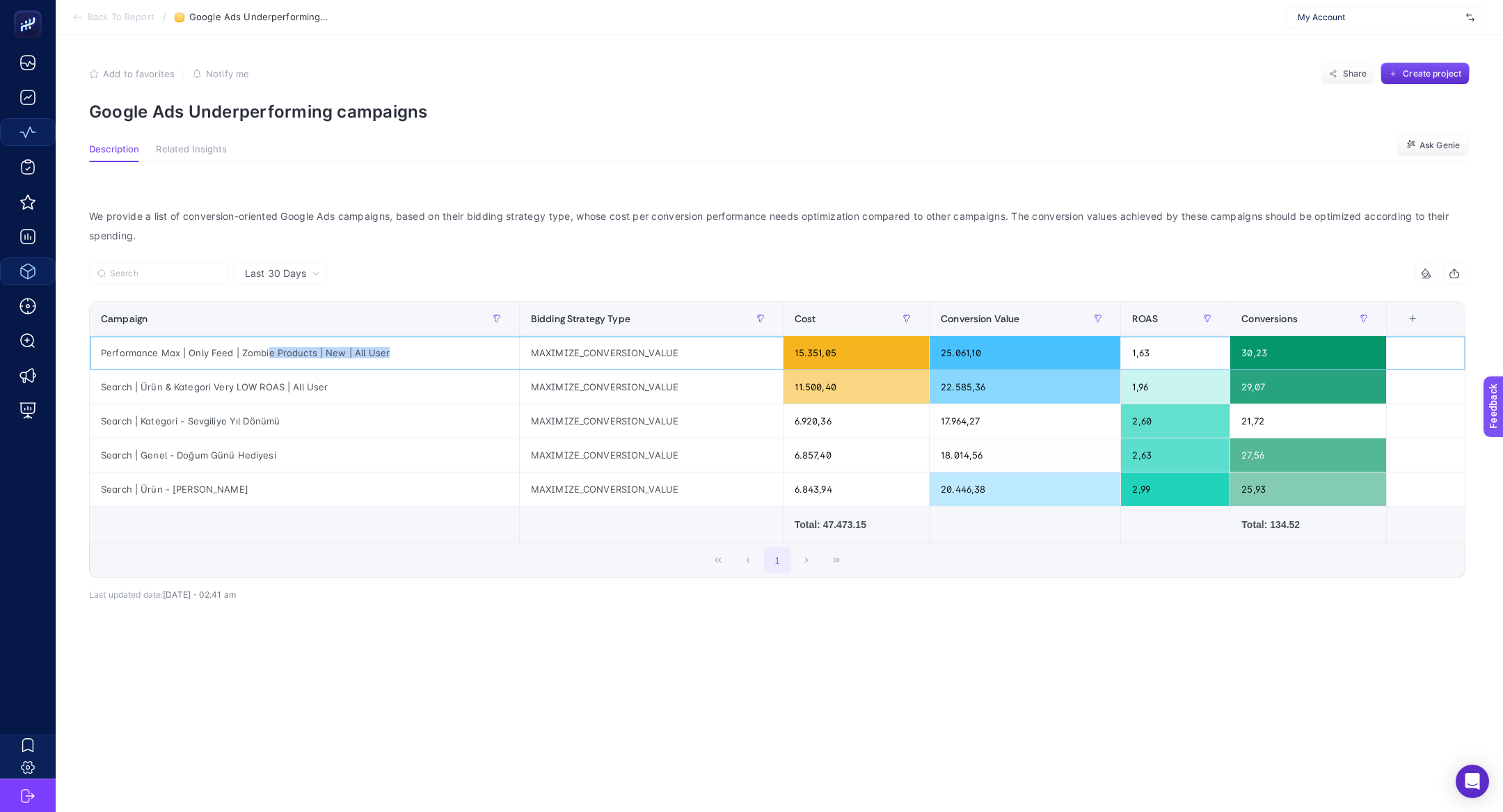
drag, startPoint x: 267, startPoint y: 352, endPoint x: 374, endPoint y: 364, distance: 107.7
click at [375, 365] on div "Performance Max | Only Feed | Zombie Products | New | All User" at bounding box center [304, 352] width 429 height 33
click at [629, 346] on div "MAXIMIZE_CONVERSION_VALUE" at bounding box center [651, 352] width 263 height 33
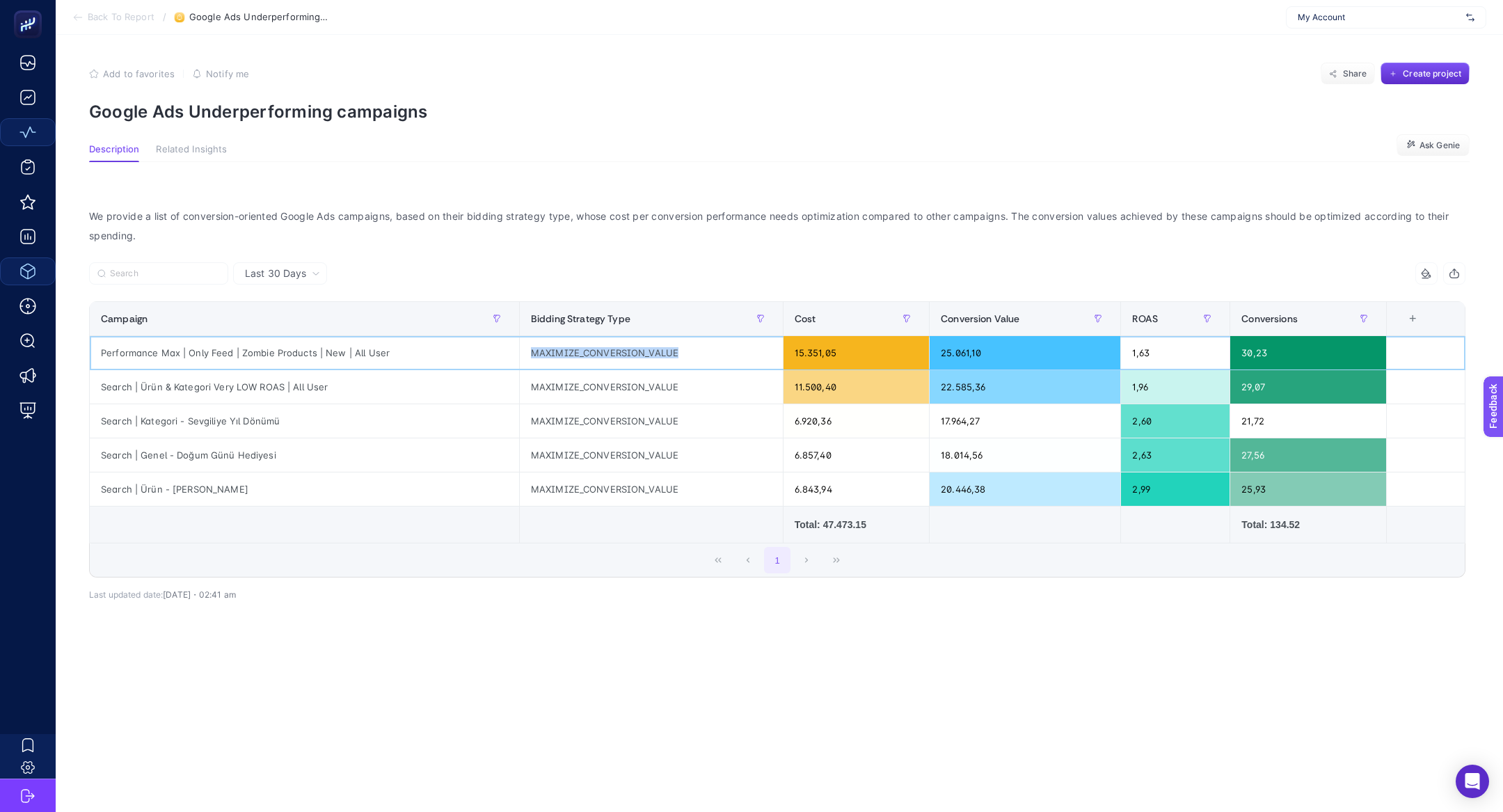
click at [629, 346] on div "MAXIMIZE_CONVERSION_VALUE" at bounding box center [651, 352] width 263 height 33
click at [1280, 390] on div "29,07" at bounding box center [1308, 387] width 156 height 33
click at [1265, 427] on div "21,72" at bounding box center [1308, 421] width 156 height 33
click at [1263, 465] on div "27,56" at bounding box center [1308, 455] width 156 height 33
drag, startPoint x: 256, startPoint y: 419, endPoint x: 327, endPoint y: 427, distance: 71.4
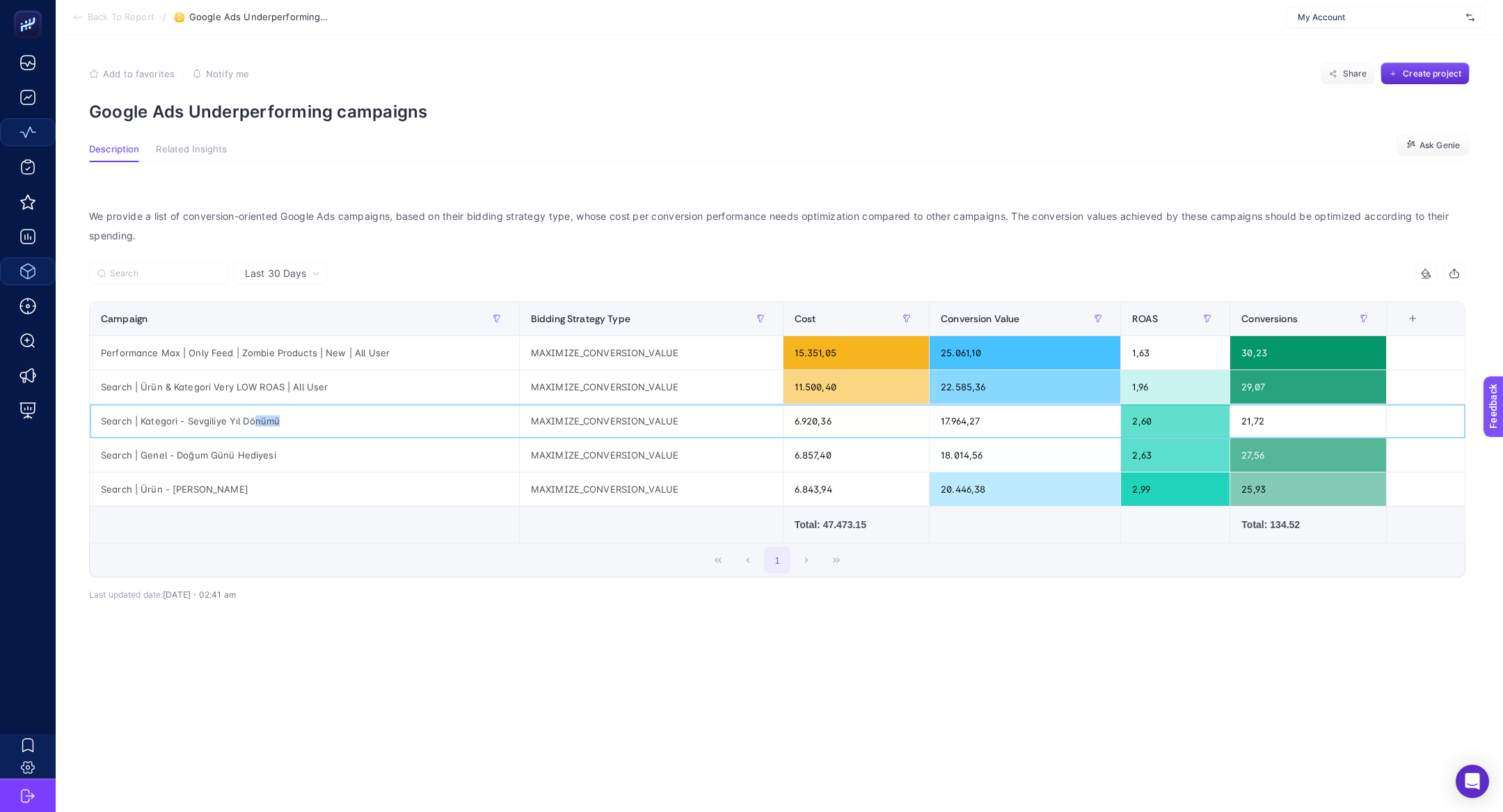
click at [327, 428] on div "Search | Kategori - Sevgiliye Yıl Dönümü" at bounding box center [304, 421] width 429 height 33
drag, startPoint x: 327, startPoint y: 449, endPoint x: 202, endPoint y: 446, distance: 125.0
click at [202, 446] on div "Search | Genel - Doğum Günü Hediyesi" at bounding box center [304, 455] width 429 height 33
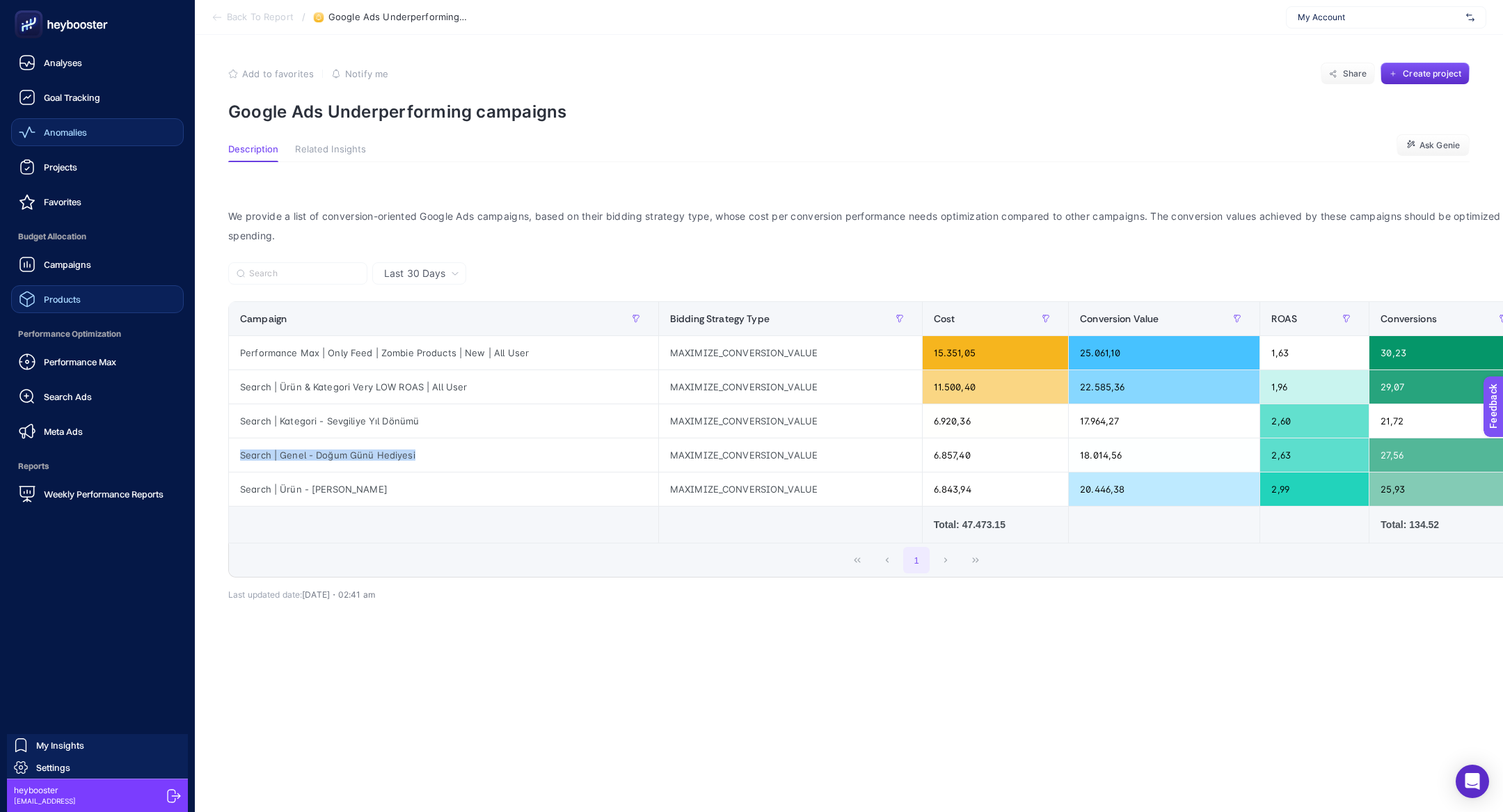
click at [66, 301] on span "Products" at bounding box center [62, 299] width 37 height 11
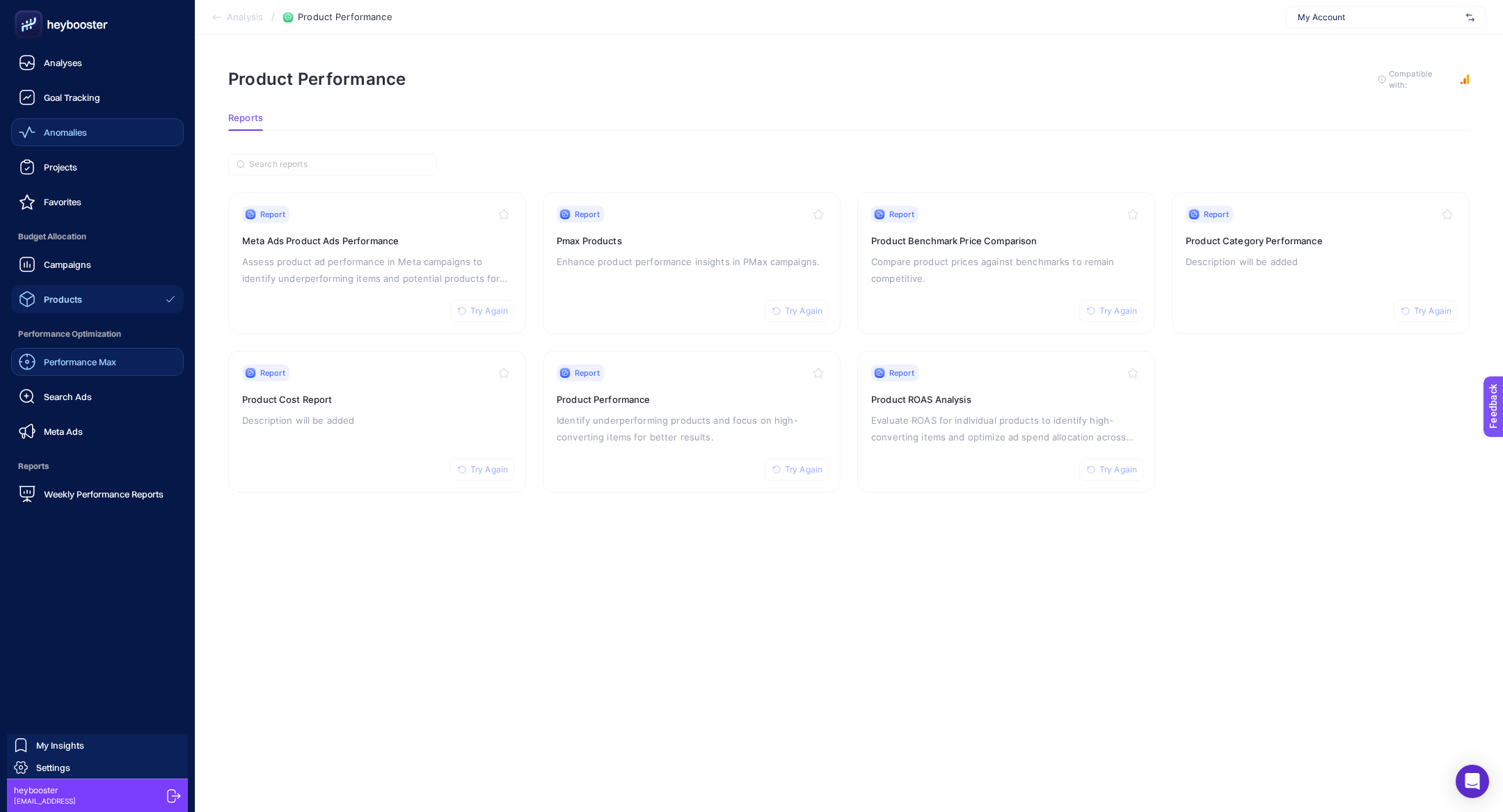
click at [90, 357] on span "Performance Max" at bounding box center [79, 361] width 72 height 11
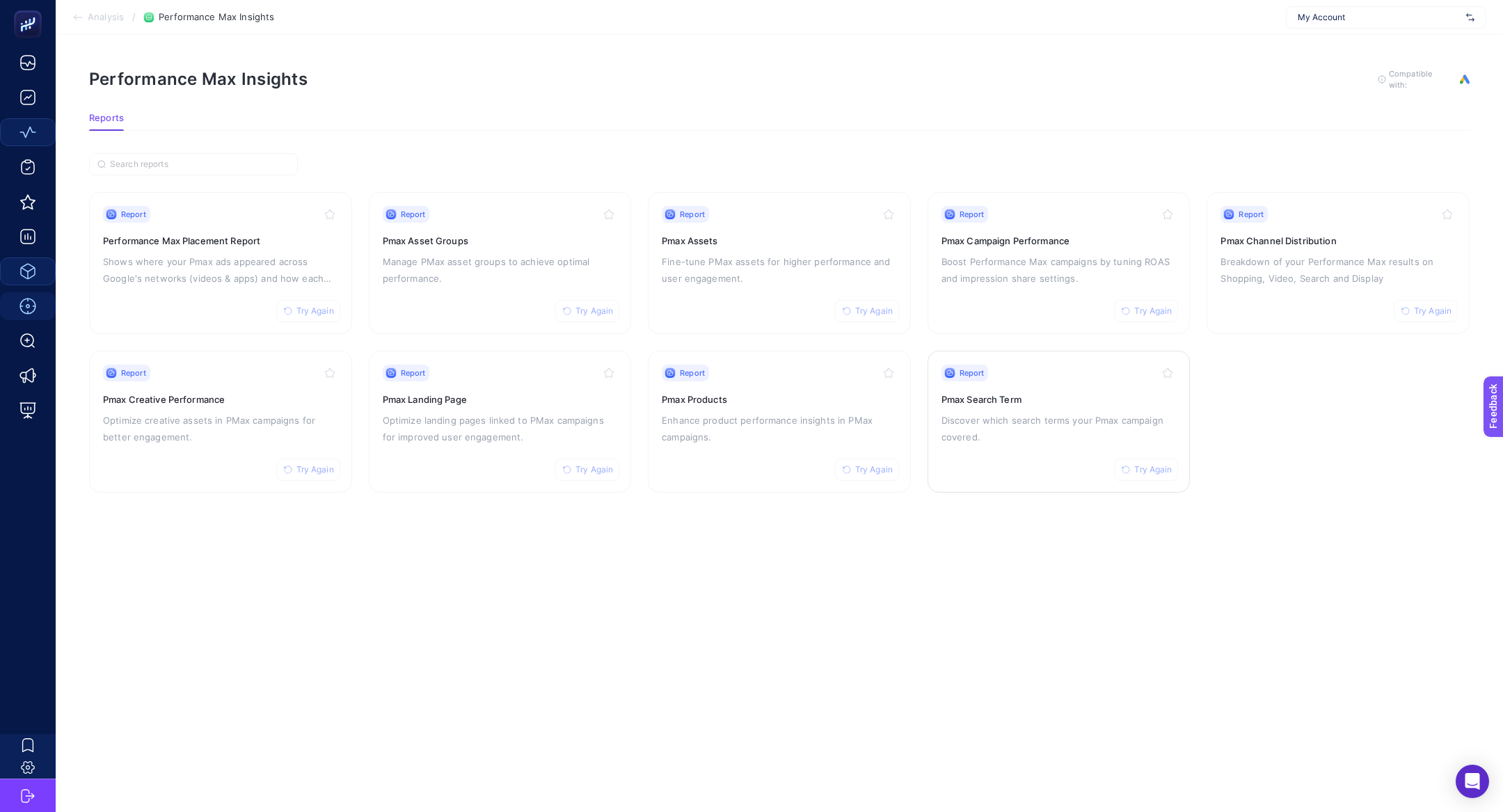
click at [1002, 439] on p "Discover which search terms your Pmax campaign covered." at bounding box center [1059, 428] width 235 height 33
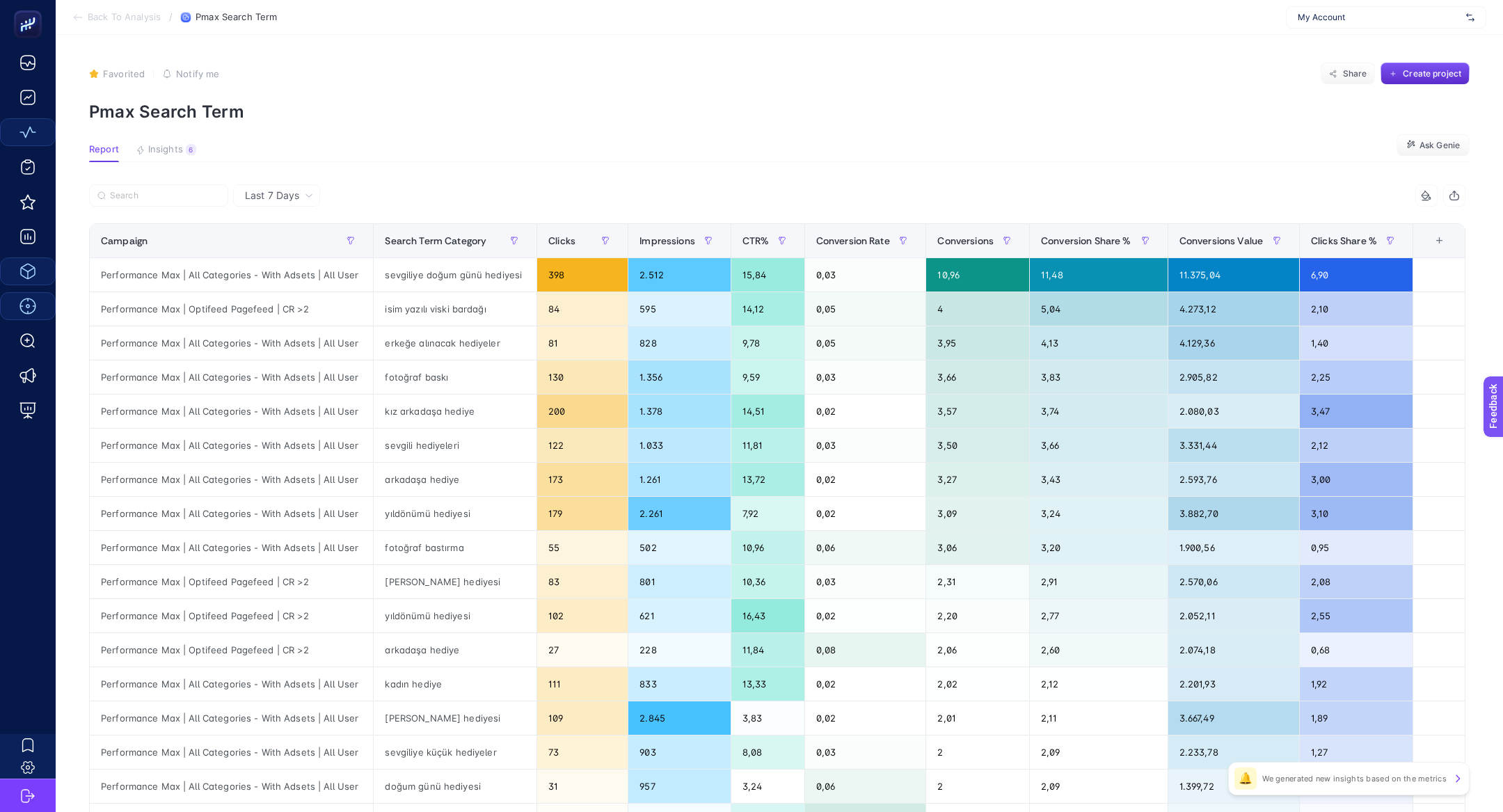
click at [293, 203] on div "Last 7 Days" at bounding box center [276, 195] width 87 height 23
click at [965, 113] on p "Pmax Search Term" at bounding box center [779, 111] width 1381 height 20
click at [1201, 253] on th "Conversions Value" at bounding box center [1233, 241] width 132 height 34
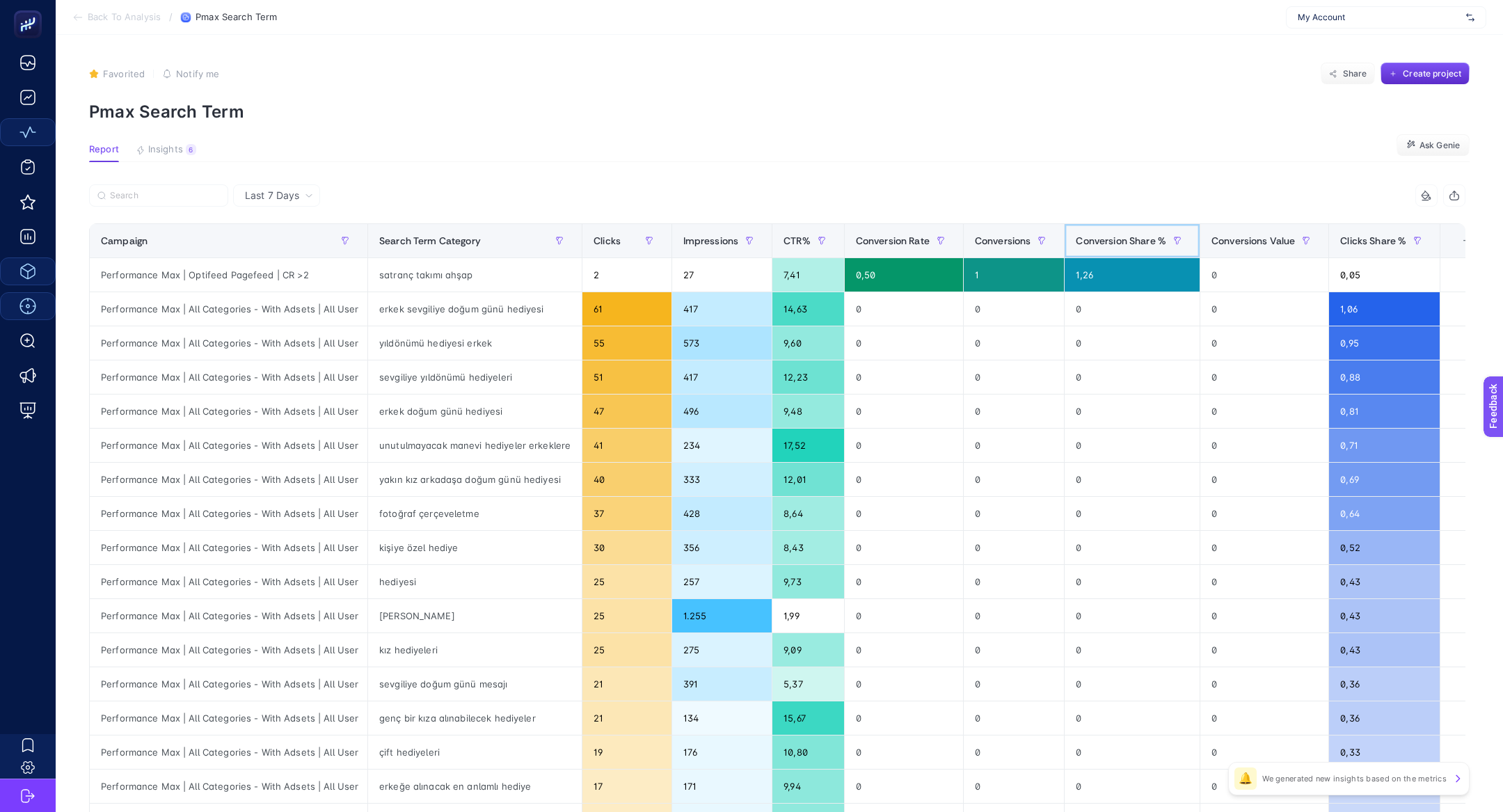
click at [1200, 253] on span at bounding box center [1197, 241] width 6 height 33
click at [1255, 246] on span "Conversions Value" at bounding box center [1253, 240] width 84 height 11
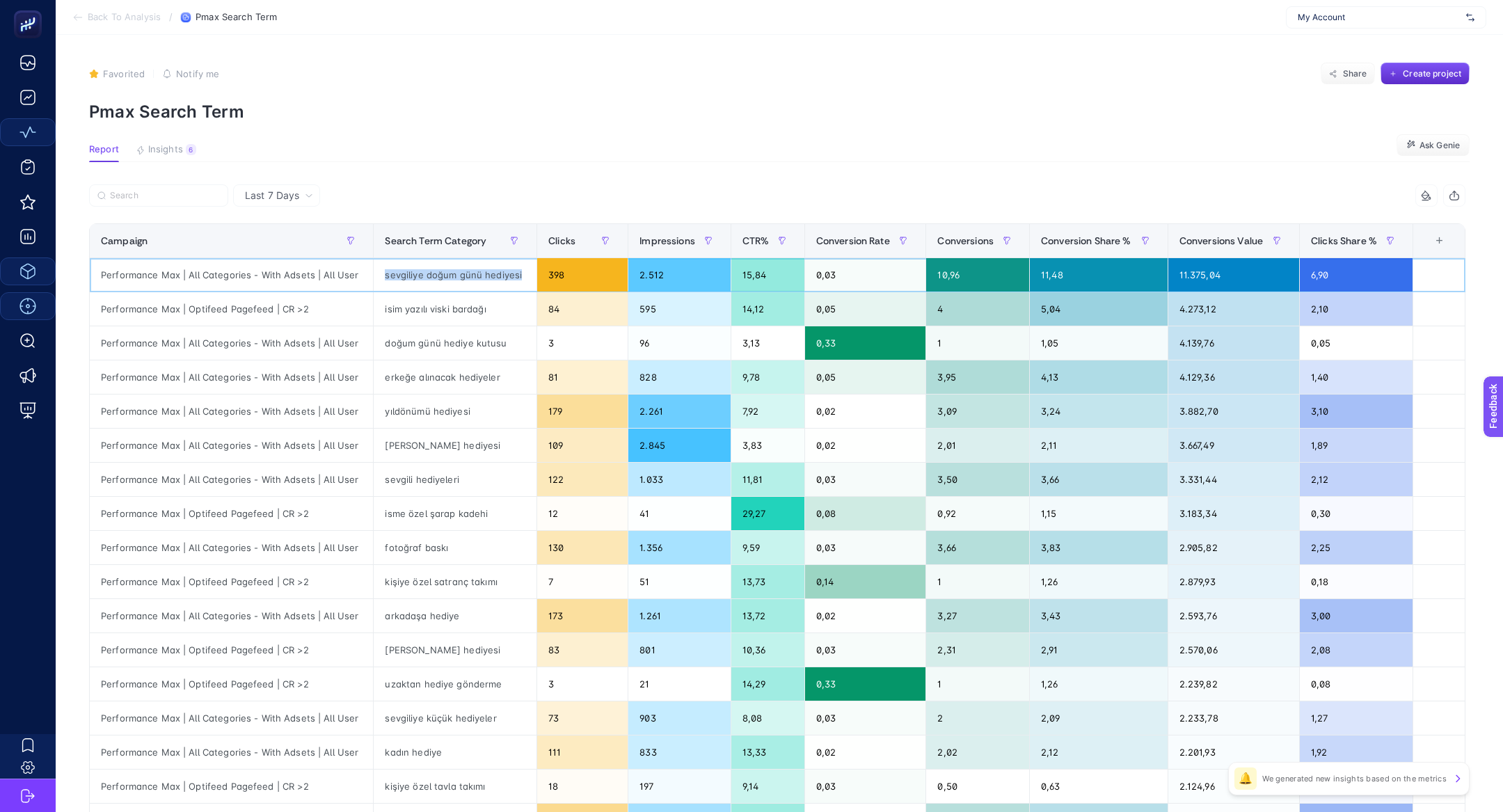
drag, startPoint x: 366, startPoint y: 285, endPoint x: 488, endPoint y: 281, distance: 122.1
click at [490, 326] on tr "Performance Max | All Categories - With Adsets | All User sevgiliye doğum günü …" at bounding box center [777, 343] width 1376 height 34
drag, startPoint x: 943, startPoint y: 275, endPoint x: 972, endPoint y: 275, distance: 29.0
click at [972, 277] on div "10,96" at bounding box center [977, 275] width 103 height 33
click at [972, 275] on div "10,96" at bounding box center [977, 275] width 103 height 33
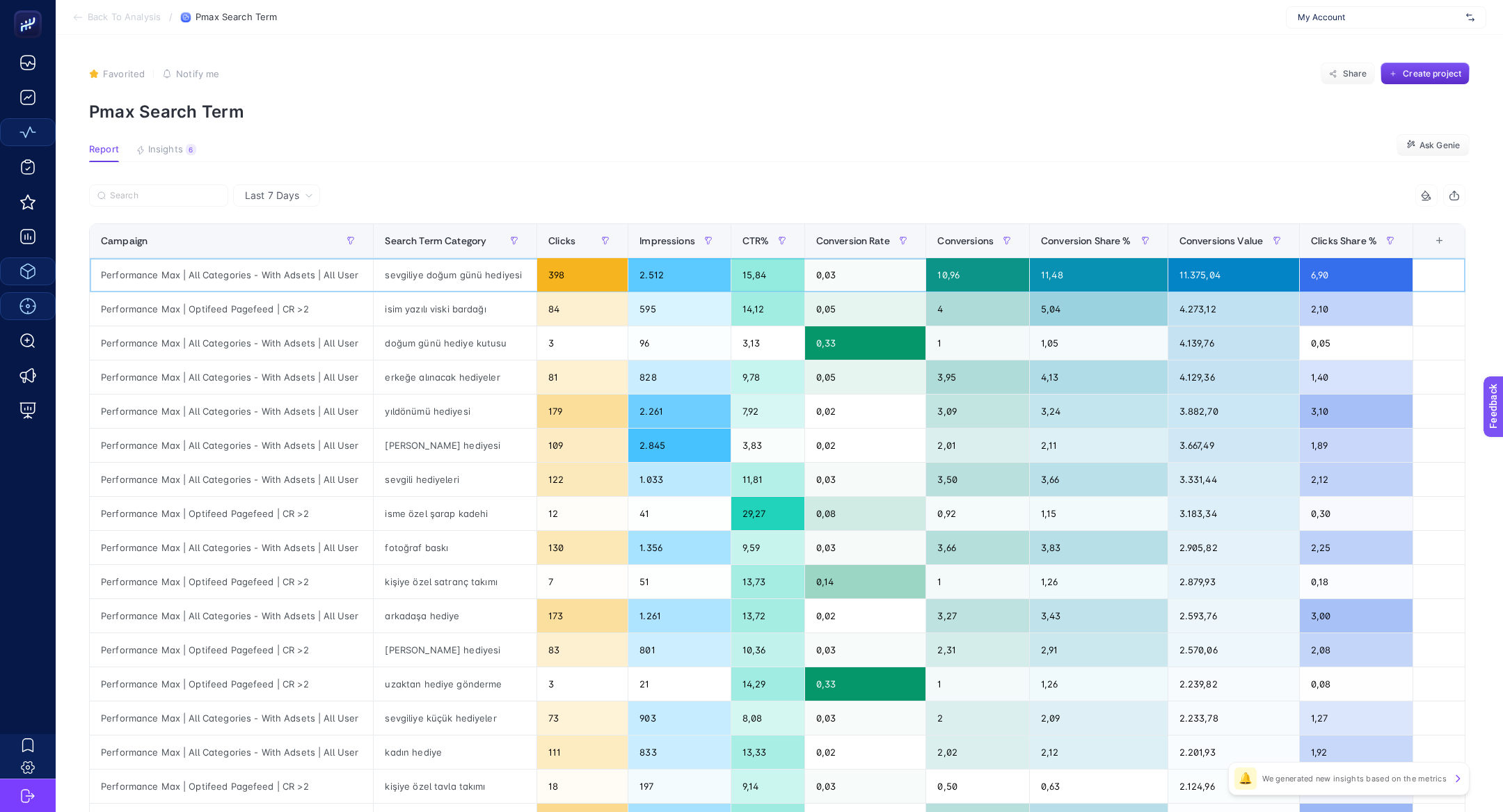
click at [972, 275] on div "10,96" at bounding box center [977, 275] width 103 height 33
drag, startPoint x: 972, startPoint y: 275, endPoint x: 780, endPoint y: 273, distance: 192.0
click at [780, 326] on tr "Performance Max | All Categories - With Adsets | All User sevgiliye doğum günü …" at bounding box center [777, 343] width 1376 height 34
click at [406, 285] on div "sevgiliye doğum günü hediyesi" at bounding box center [455, 275] width 162 height 33
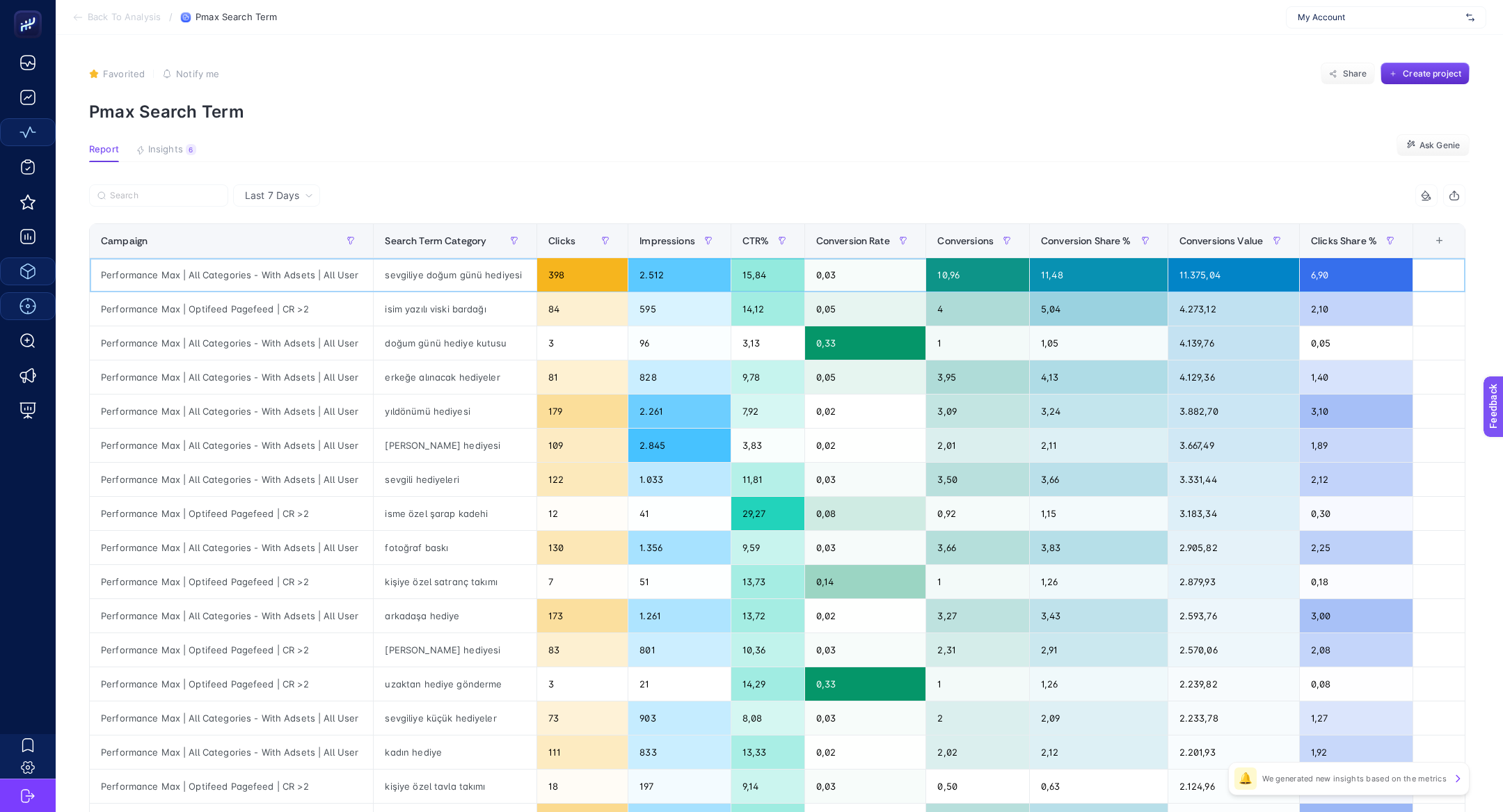
click at [406, 285] on div "sevgiliye doğum günü hediyesi" at bounding box center [455, 275] width 162 height 33
click at [395, 276] on div "sevgiliye doğum günü hediyesi" at bounding box center [455, 275] width 162 height 33
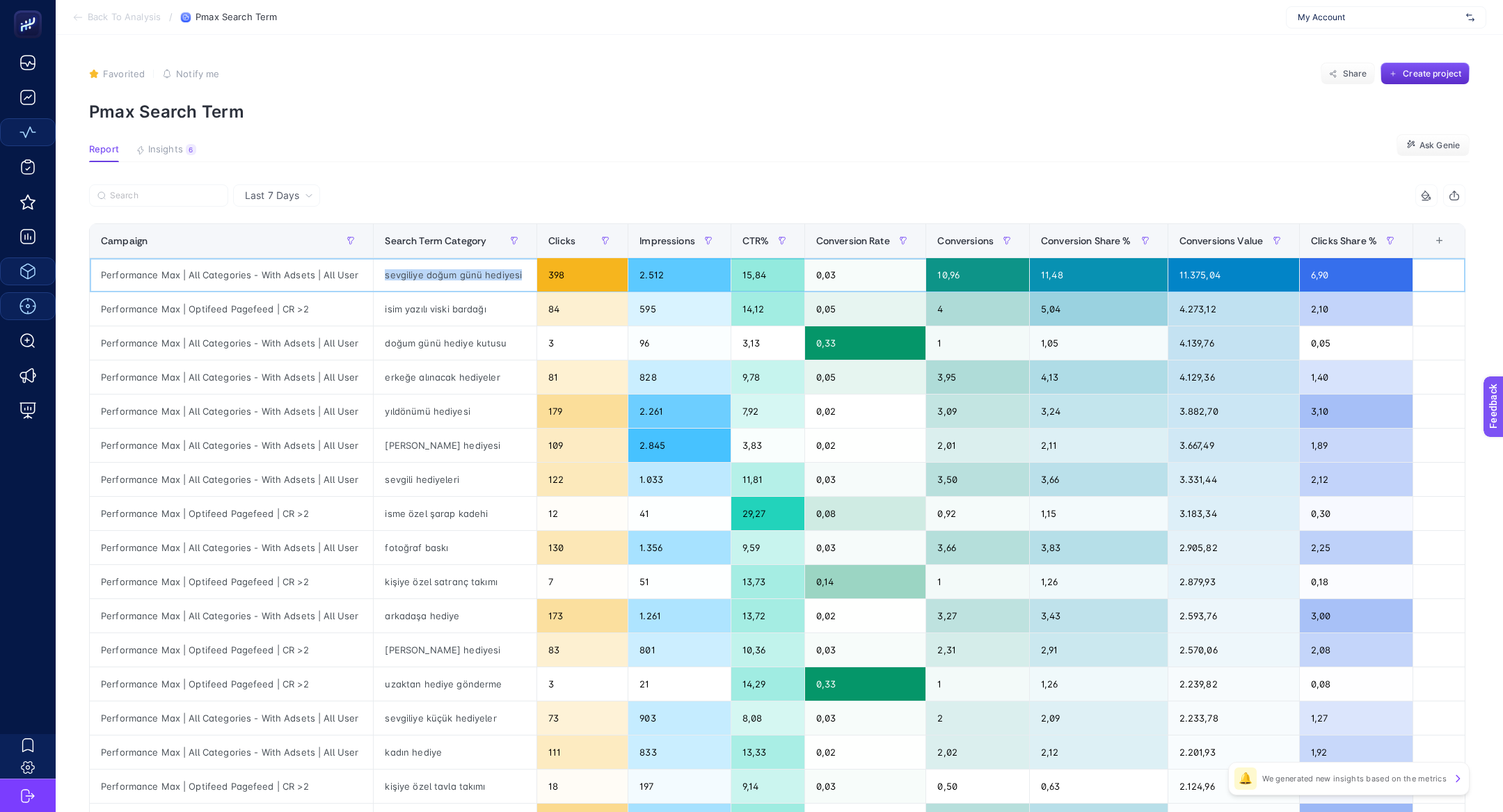
click at [395, 276] on div "sevgiliye doğum günü hediyesi" at bounding box center [455, 275] width 162 height 33
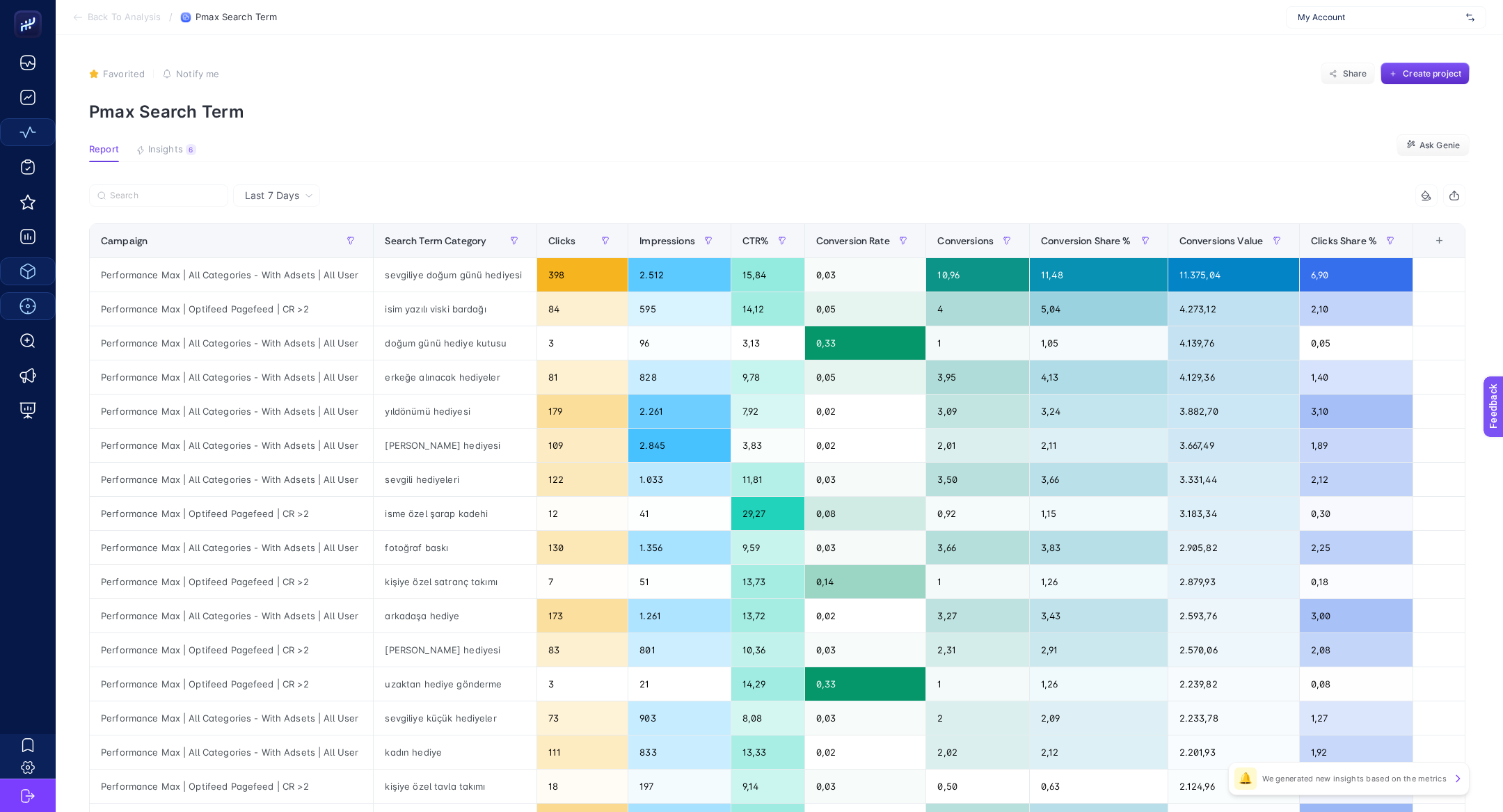
click at [187, 162] on article "Favorited true Notify me Share Create project Pmax Search Term Report Insights …" at bounding box center [779, 578] width 1448 height 1087
click at [183, 141] on article "Favorited true Notify me Share Create project Pmax Search Term Report Insights …" at bounding box center [779, 578] width 1448 height 1087
click at [192, 157] on button "Insights 6 We generated new insights based on the metrics" at bounding box center [165, 153] width 60 height 18
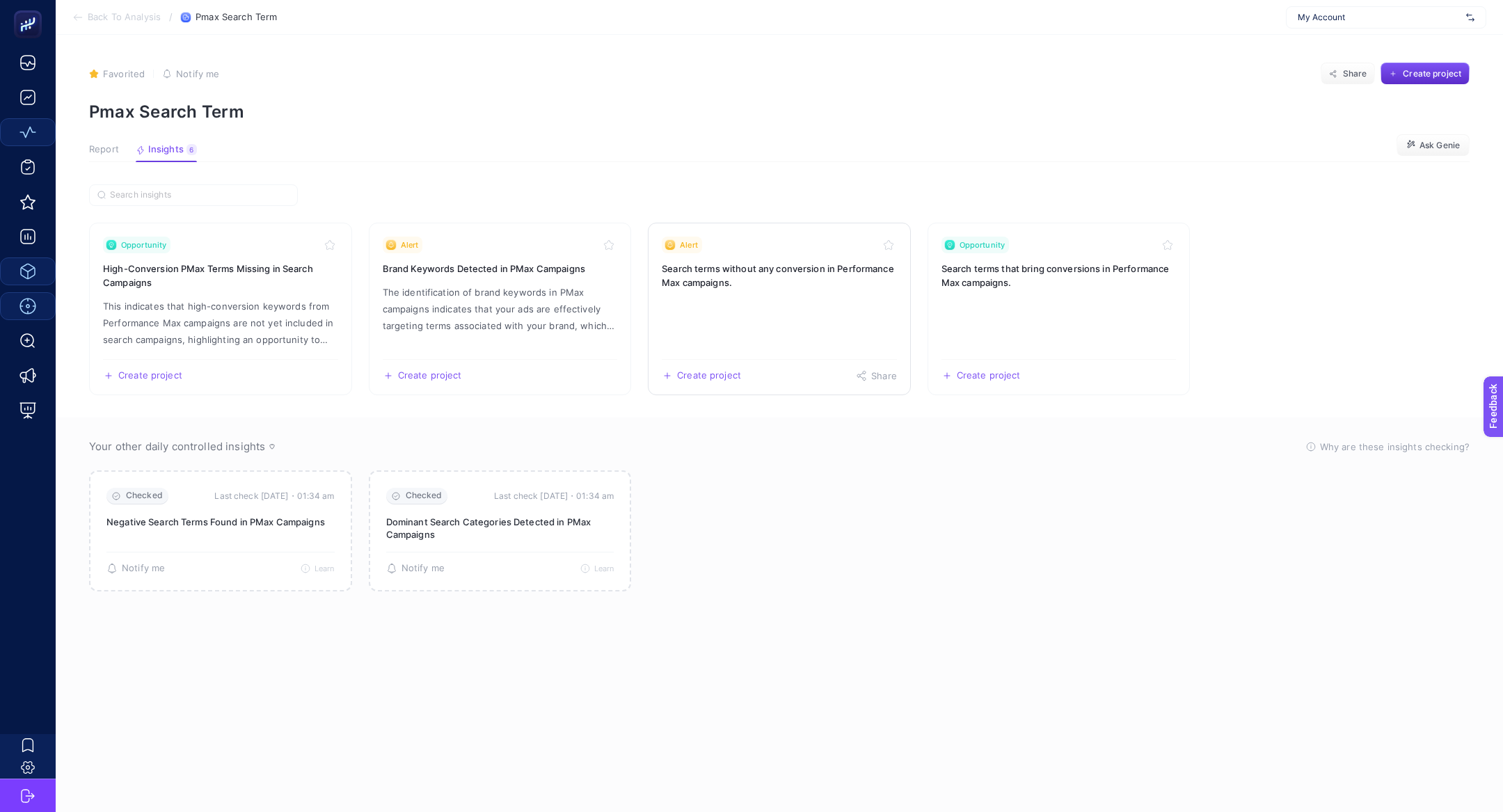
click at [855, 291] on link "Alert Search terms without any conversion in Performance Max campaigns. Create …" at bounding box center [779, 309] width 263 height 173
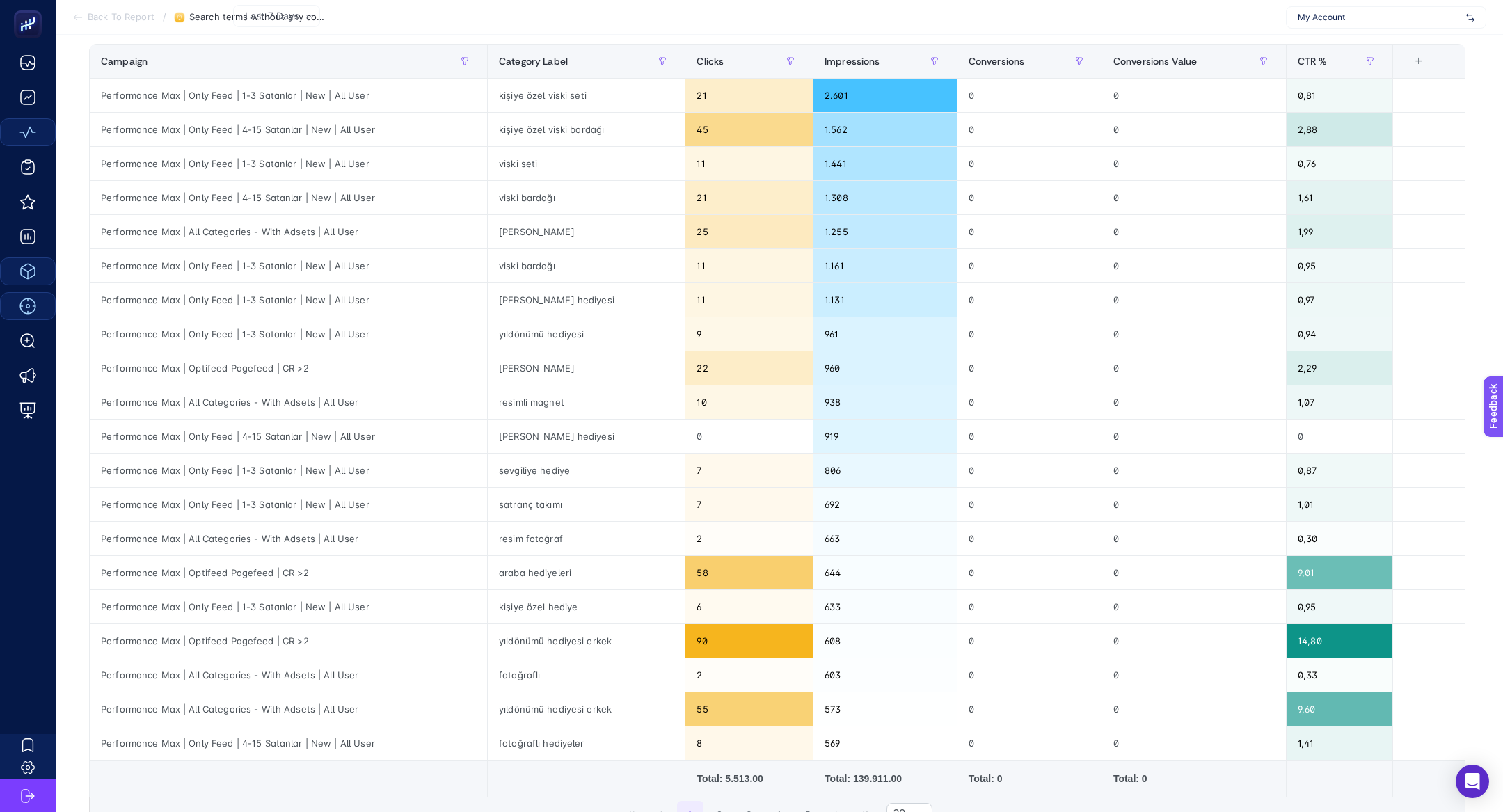
scroll to position [180, 0]
click at [549, 475] on div "sevgiliye hediye" at bounding box center [586, 470] width 197 height 33
drag, startPoint x: 858, startPoint y: 465, endPoint x: 777, endPoint y: 444, distance: 83.7
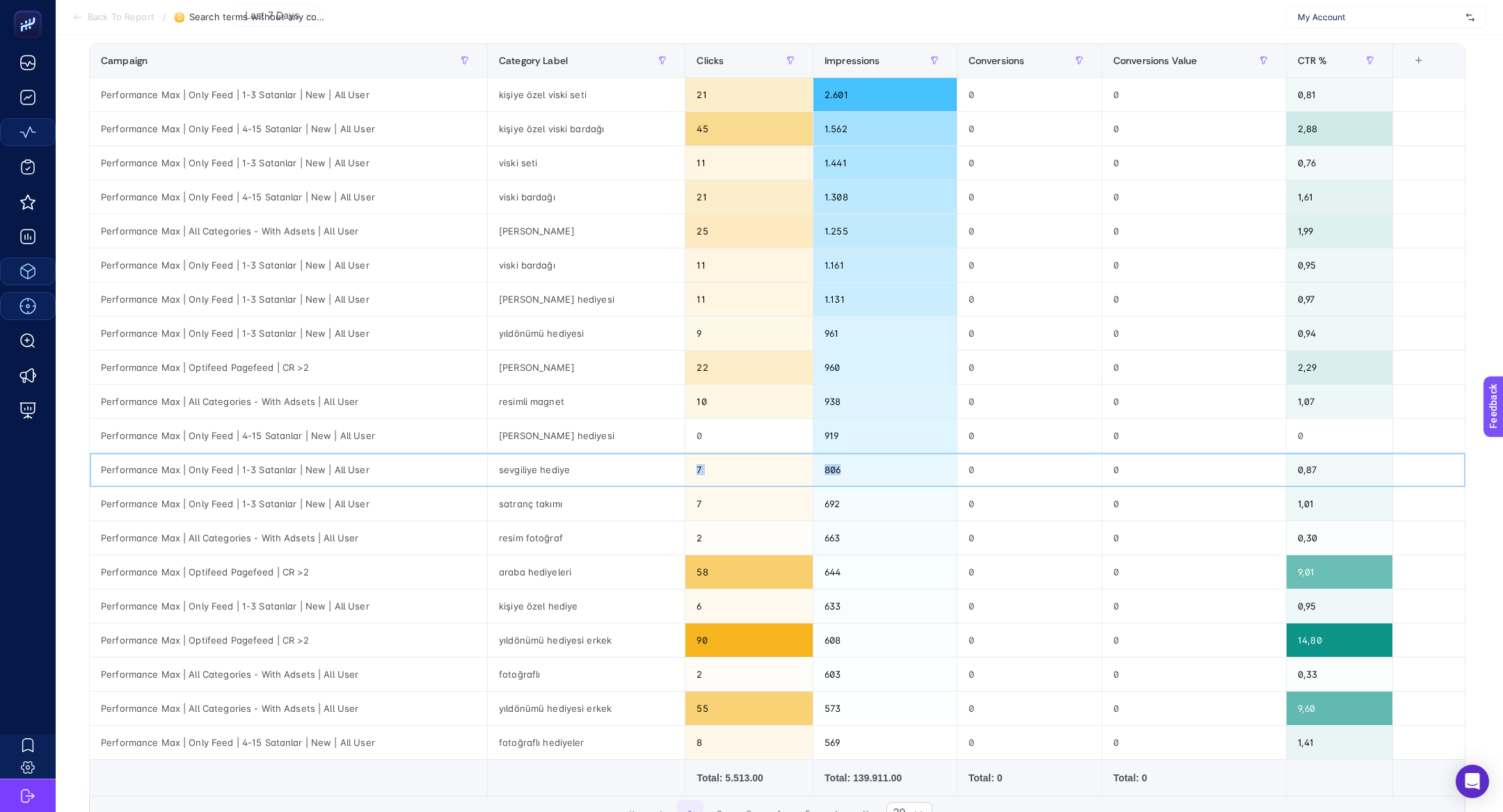
click at [782, 448] on tbody "Performance Max | Only Feed | 1-3 Satanlar | New | All User kişiye özel viski s…" at bounding box center [777, 419] width 1376 height 682
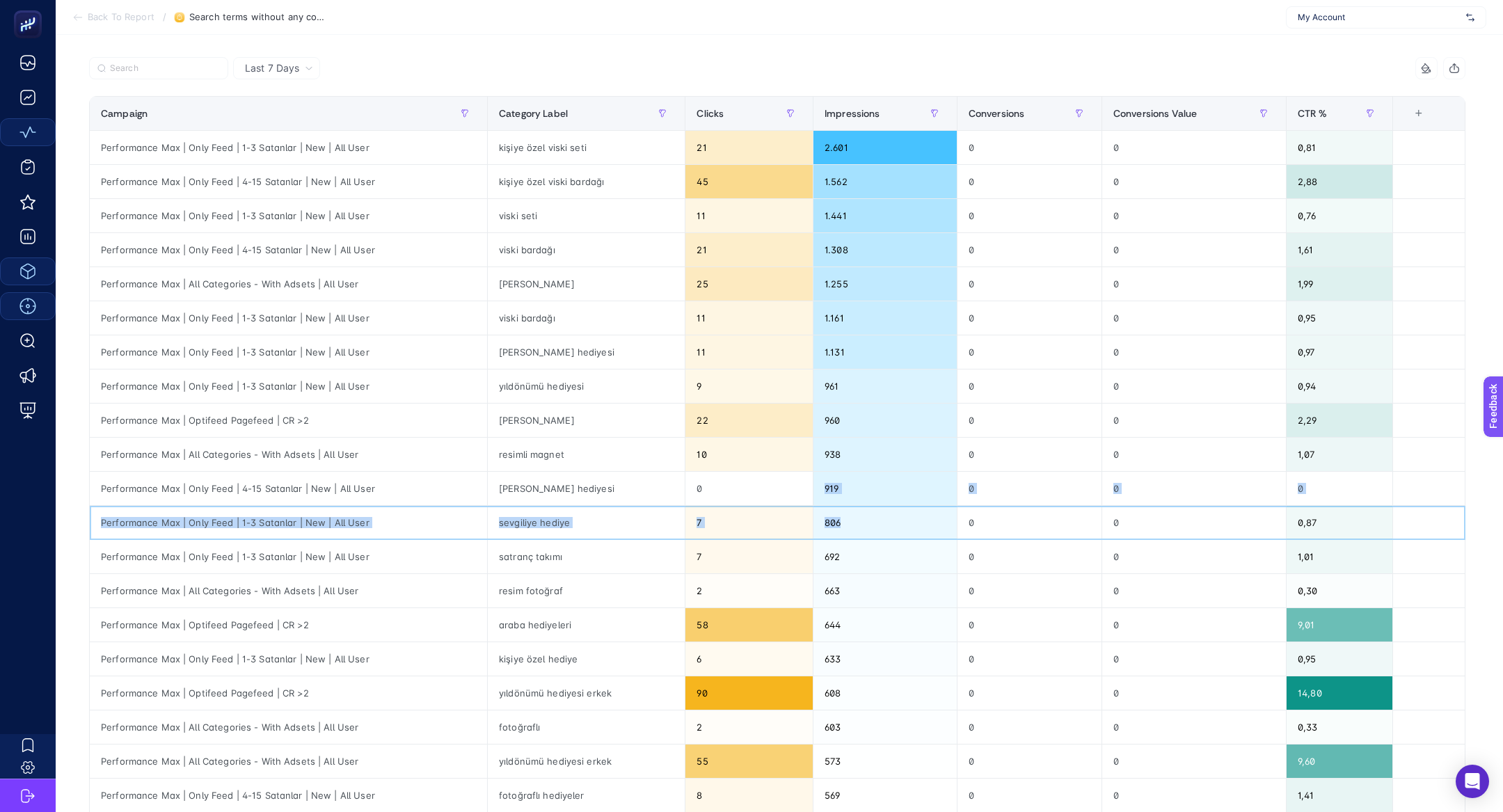
scroll to position [125, 0]
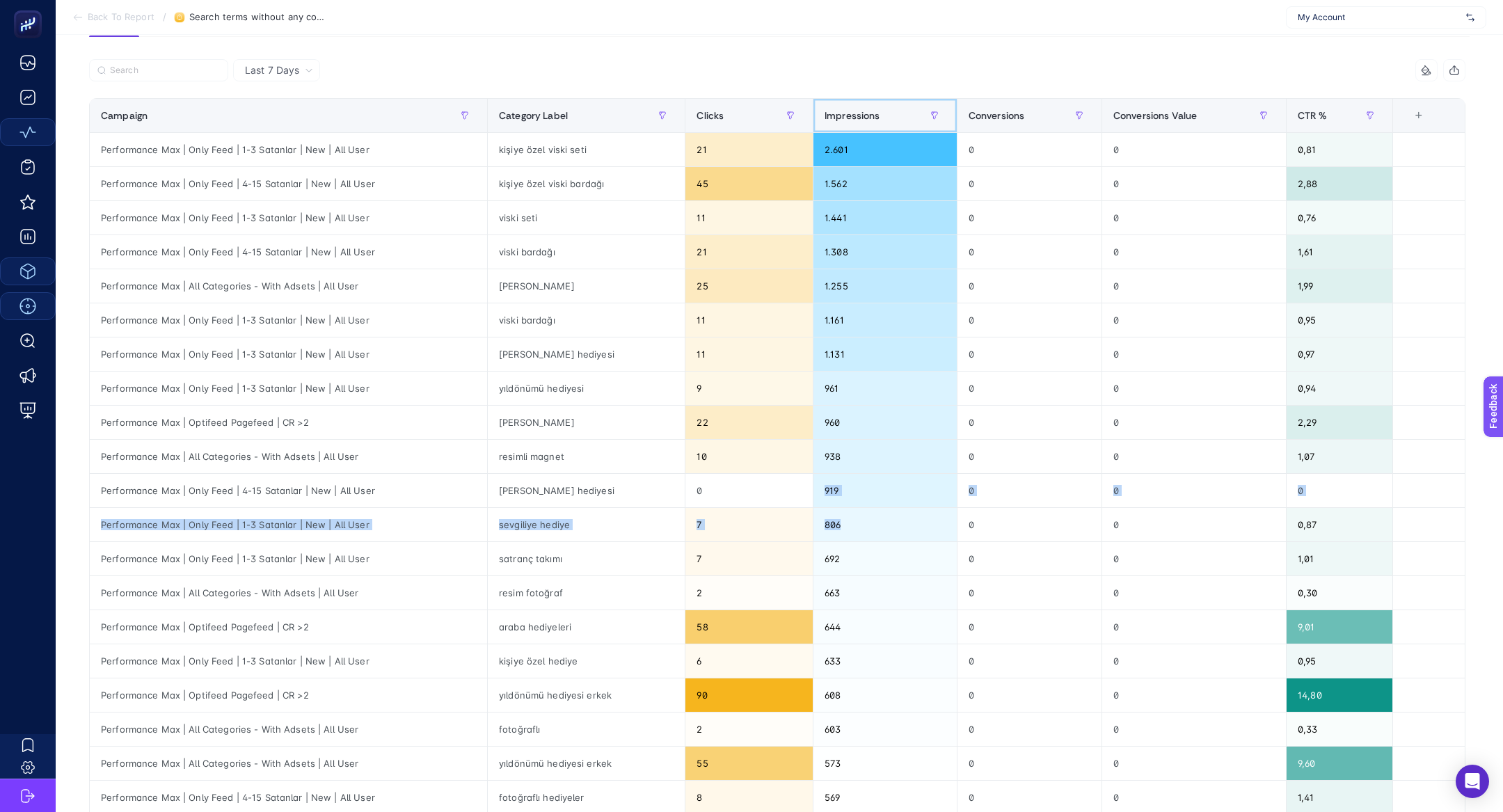
click at [875, 99] on th "Impressions" at bounding box center [886, 116] width 144 height 34
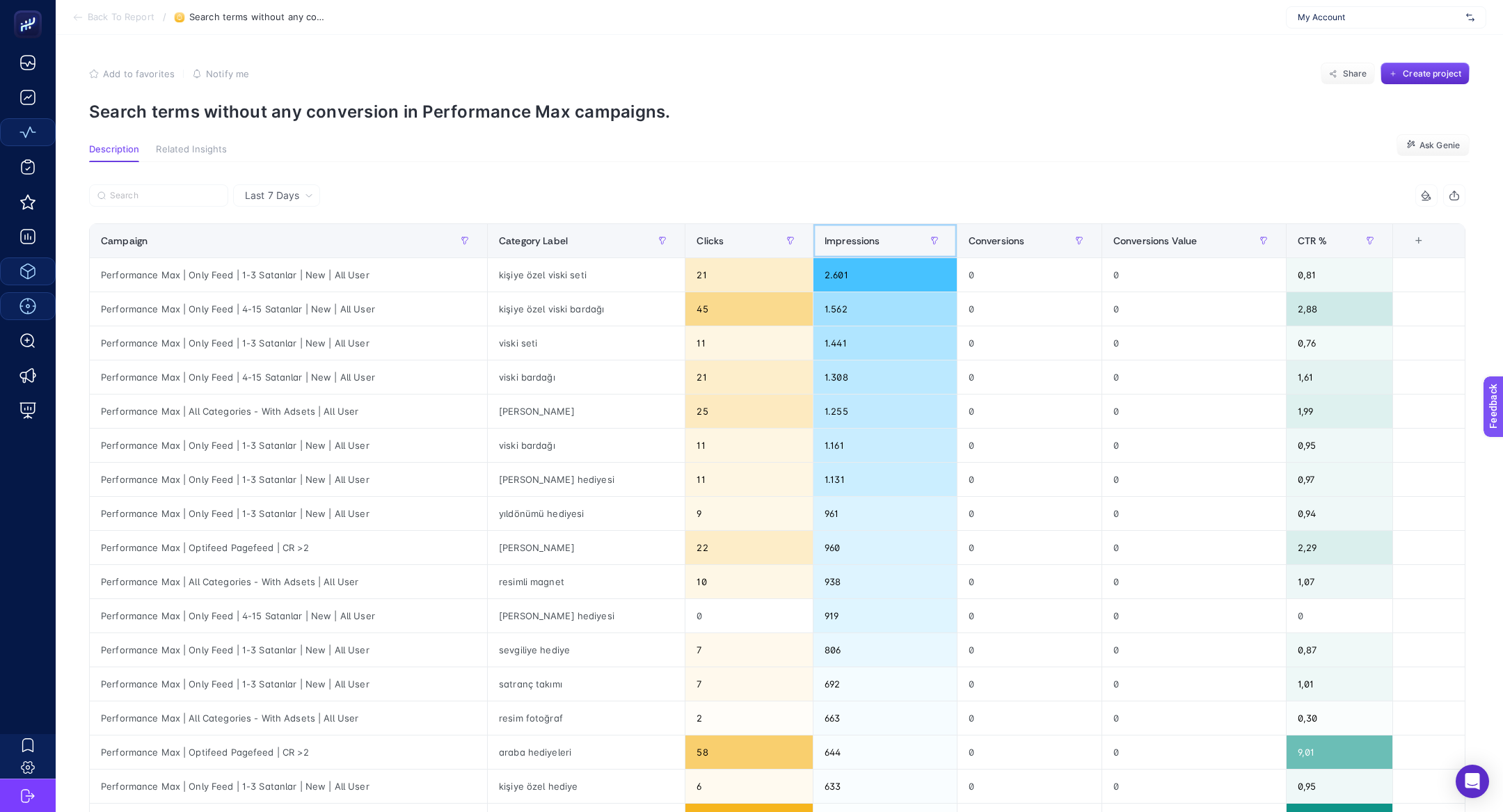
scroll to position [0, 0]
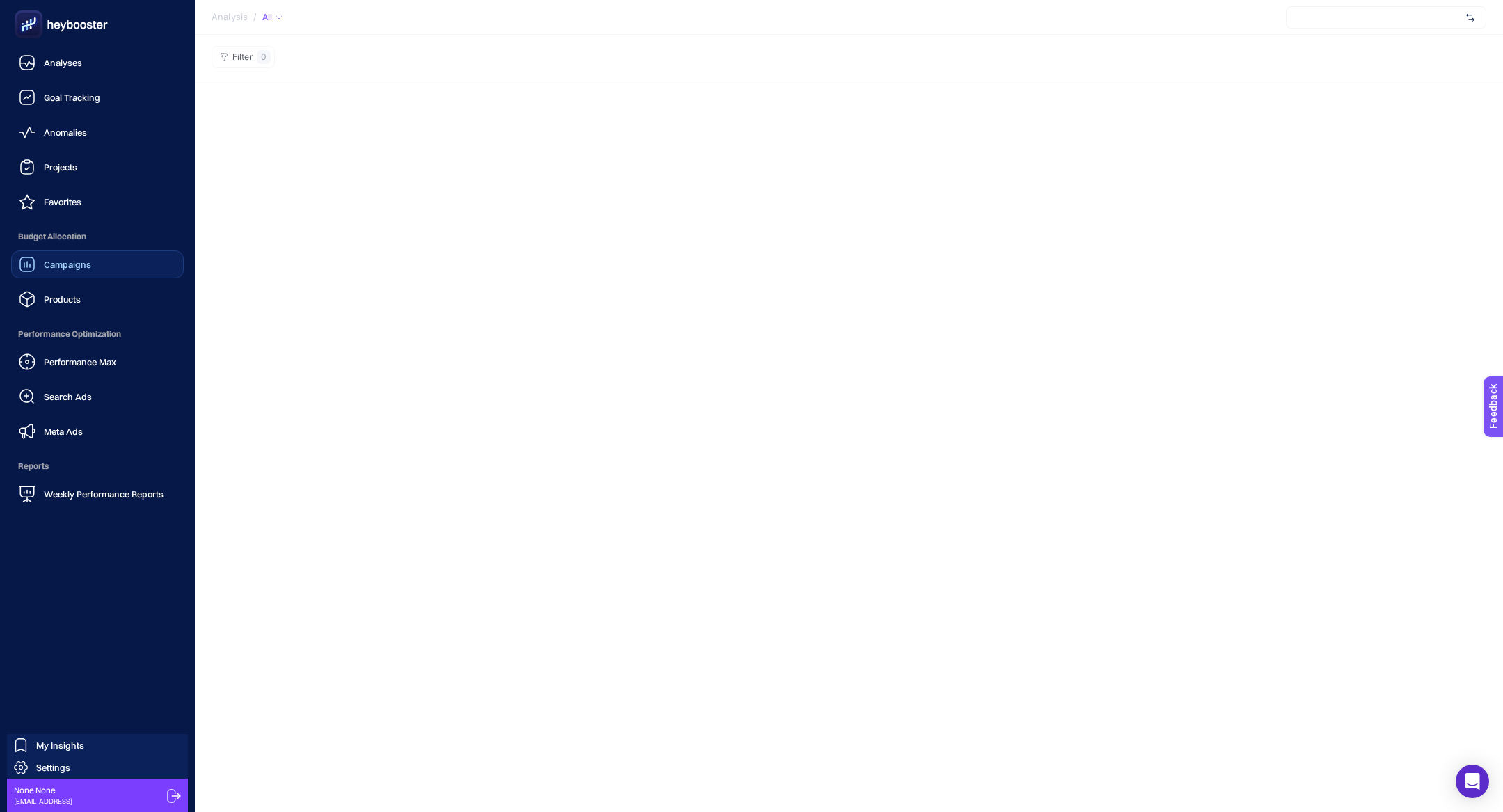
click at [81, 256] on div "Campaigns" at bounding box center [55, 264] width 72 height 17
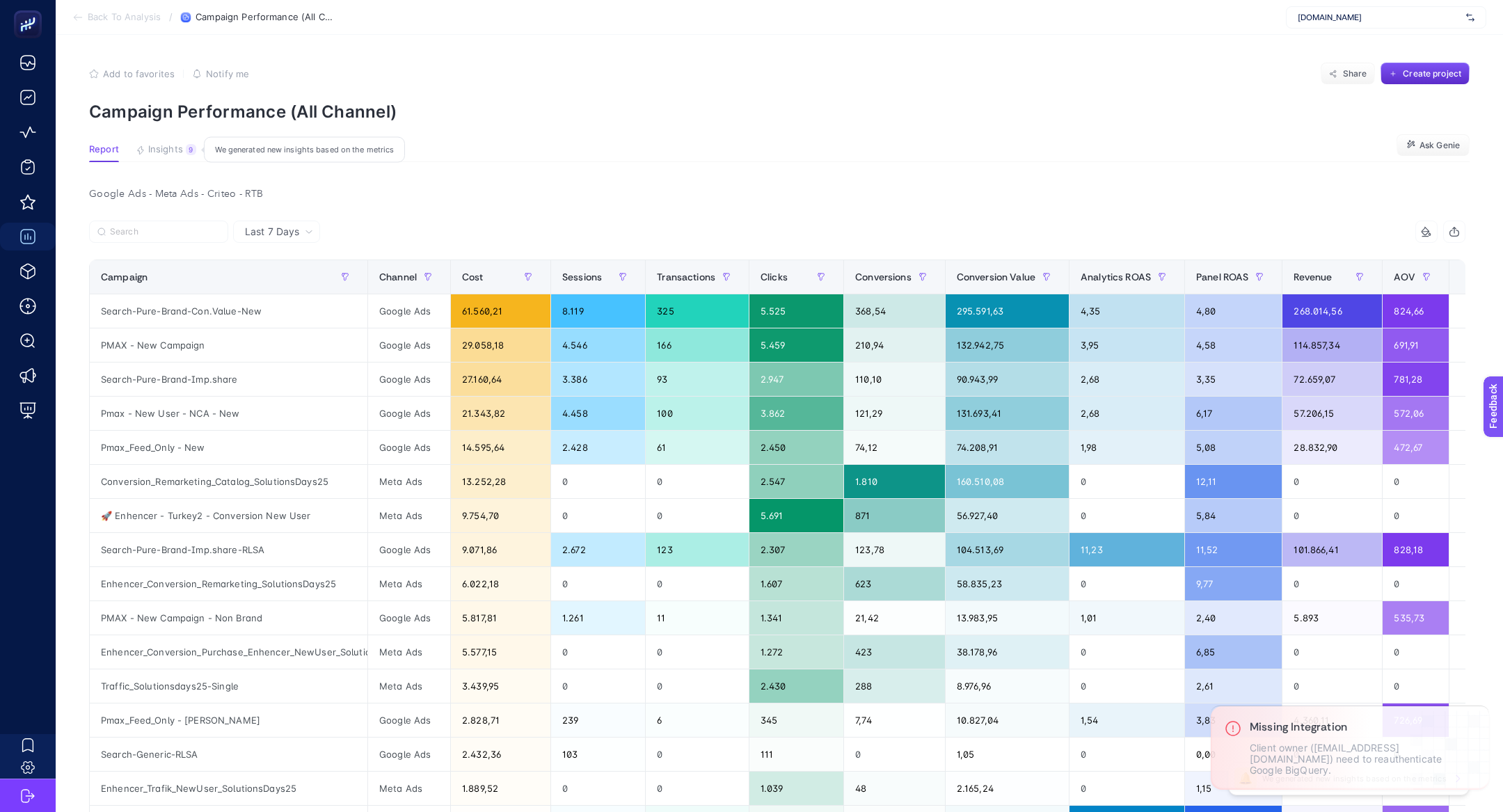
click at [189, 144] on div "9" at bounding box center [191, 149] width 10 height 11
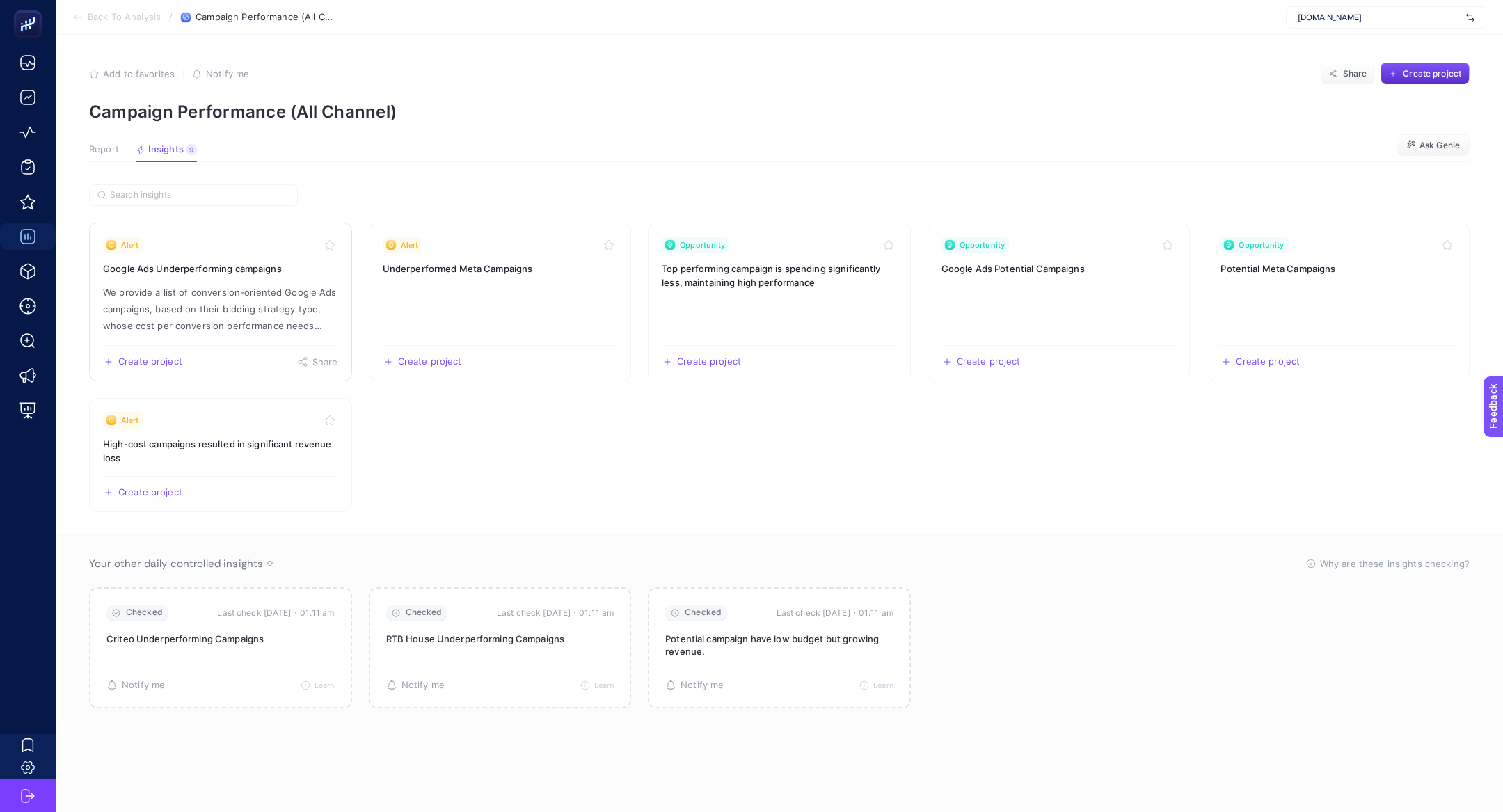
click at [217, 282] on link "Alert Google Ads Underperforming campaigns We provide a list of conversion-orie…" at bounding box center [220, 302] width 263 height 159
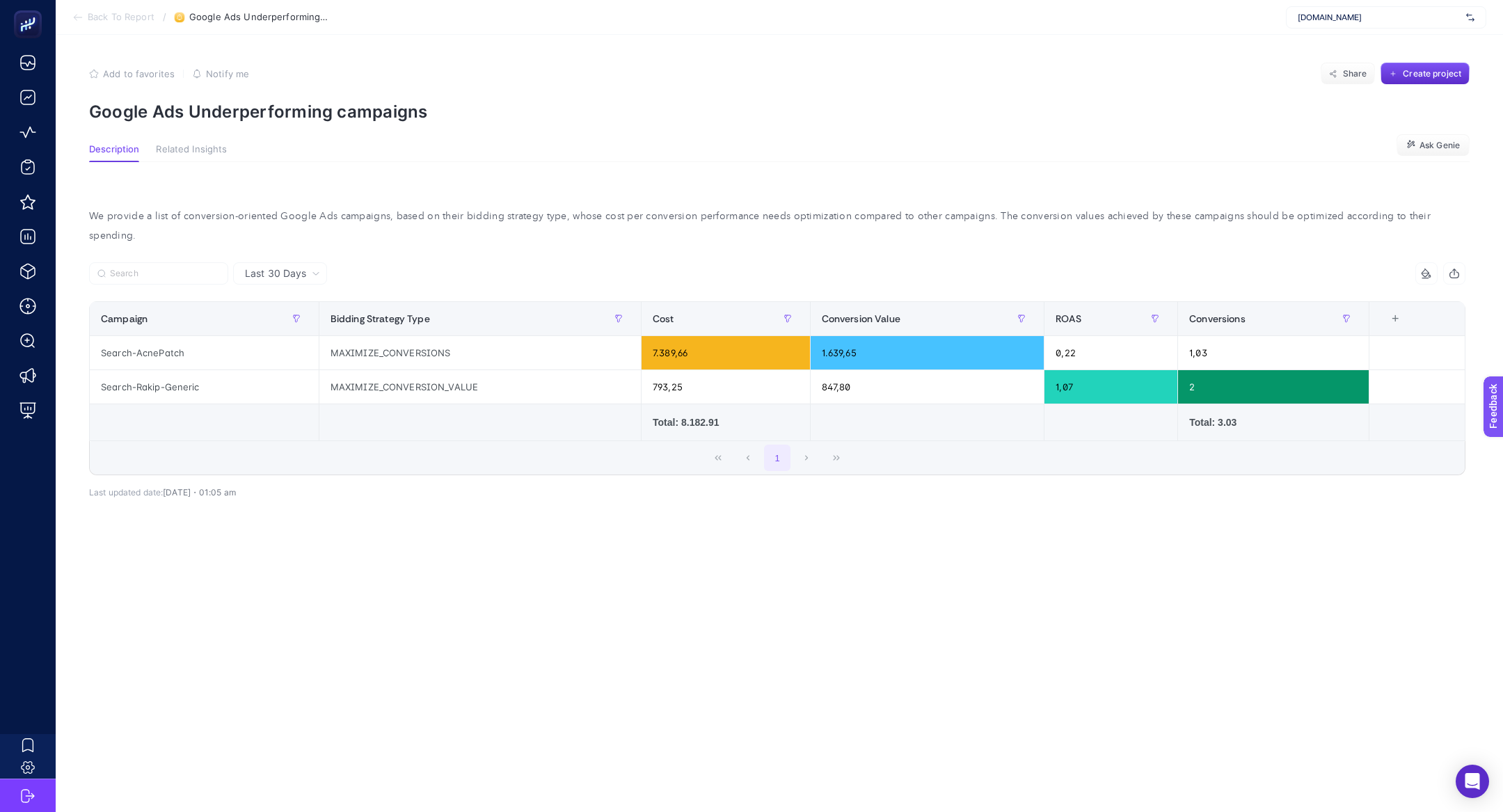
click at [299, 267] on span "Last 30 Days" at bounding box center [275, 273] width 61 height 14
click at [278, 315] on li "Last 7 Days" at bounding box center [280, 328] width 85 height 25
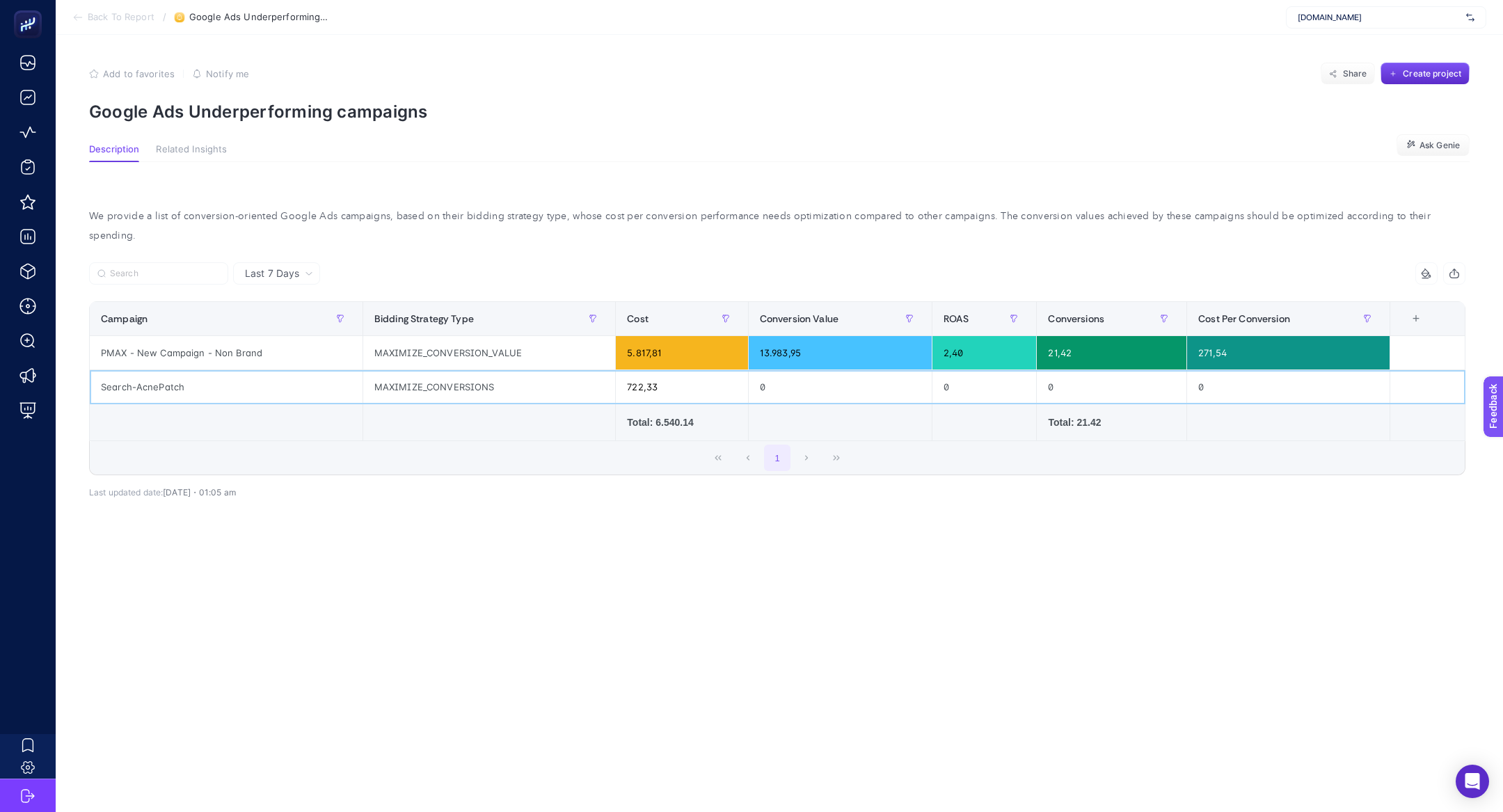
click at [197, 373] on div "Search-AcnePatch" at bounding box center [226, 387] width 272 height 33
copy tr "Search-AcnePatch"
click at [360, 443] on div "1" at bounding box center [777, 458] width 1375 height 33
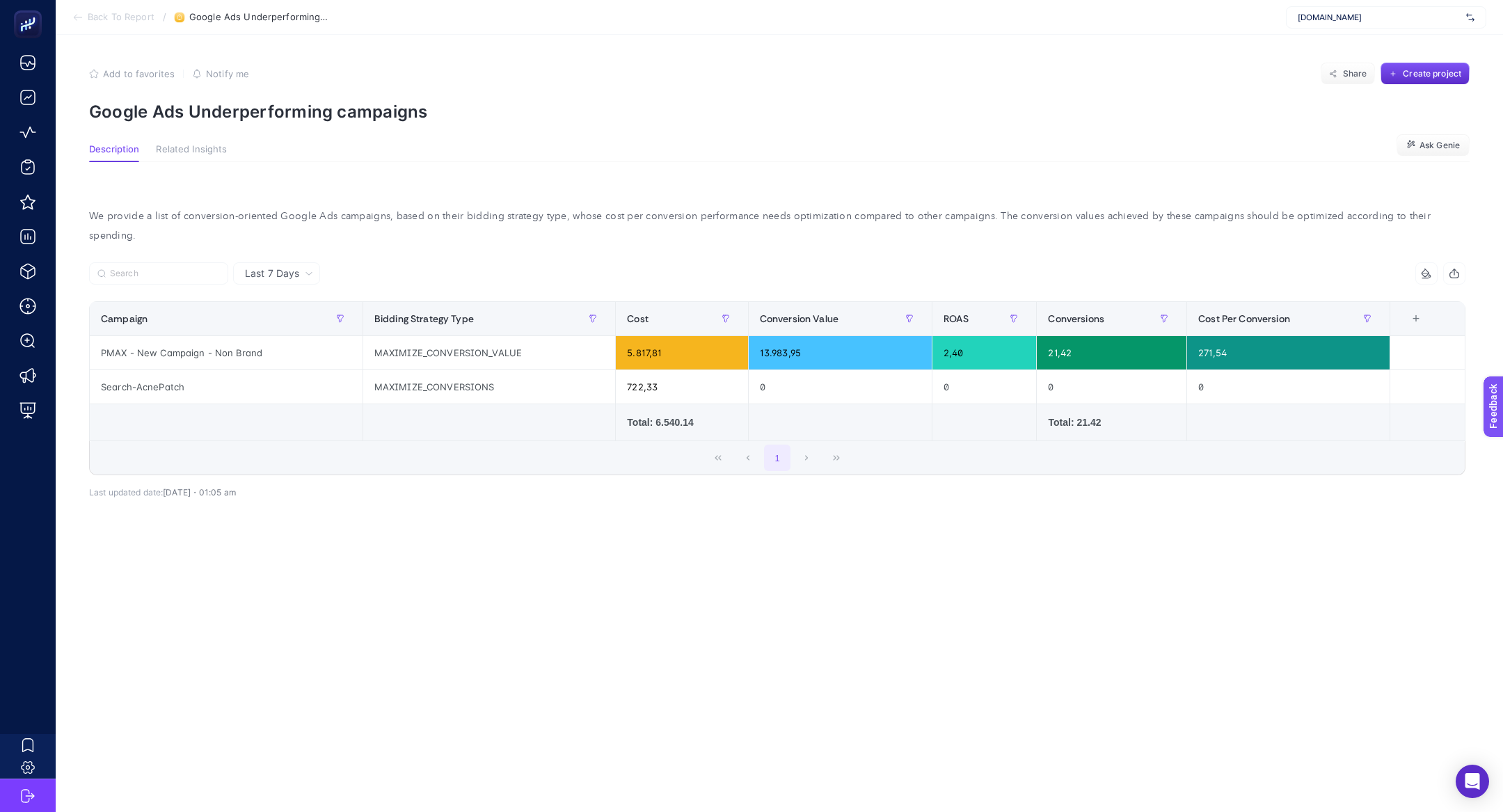
click at [455, 459] on div "5 items selected Campaign Bidding Strategy Type Cost Conversion Value ROAS Conv…" at bounding box center [777, 391] width 1376 height 213
click at [152, 379] on div "Search-AcnePatch" at bounding box center [226, 387] width 272 height 33
click at [152, 380] on div "Search-AcnePatch" at bounding box center [226, 387] width 272 height 33
click at [146, 372] on div "Search-AcnePatch" at bounding box center [226, 387] width 272 height 33
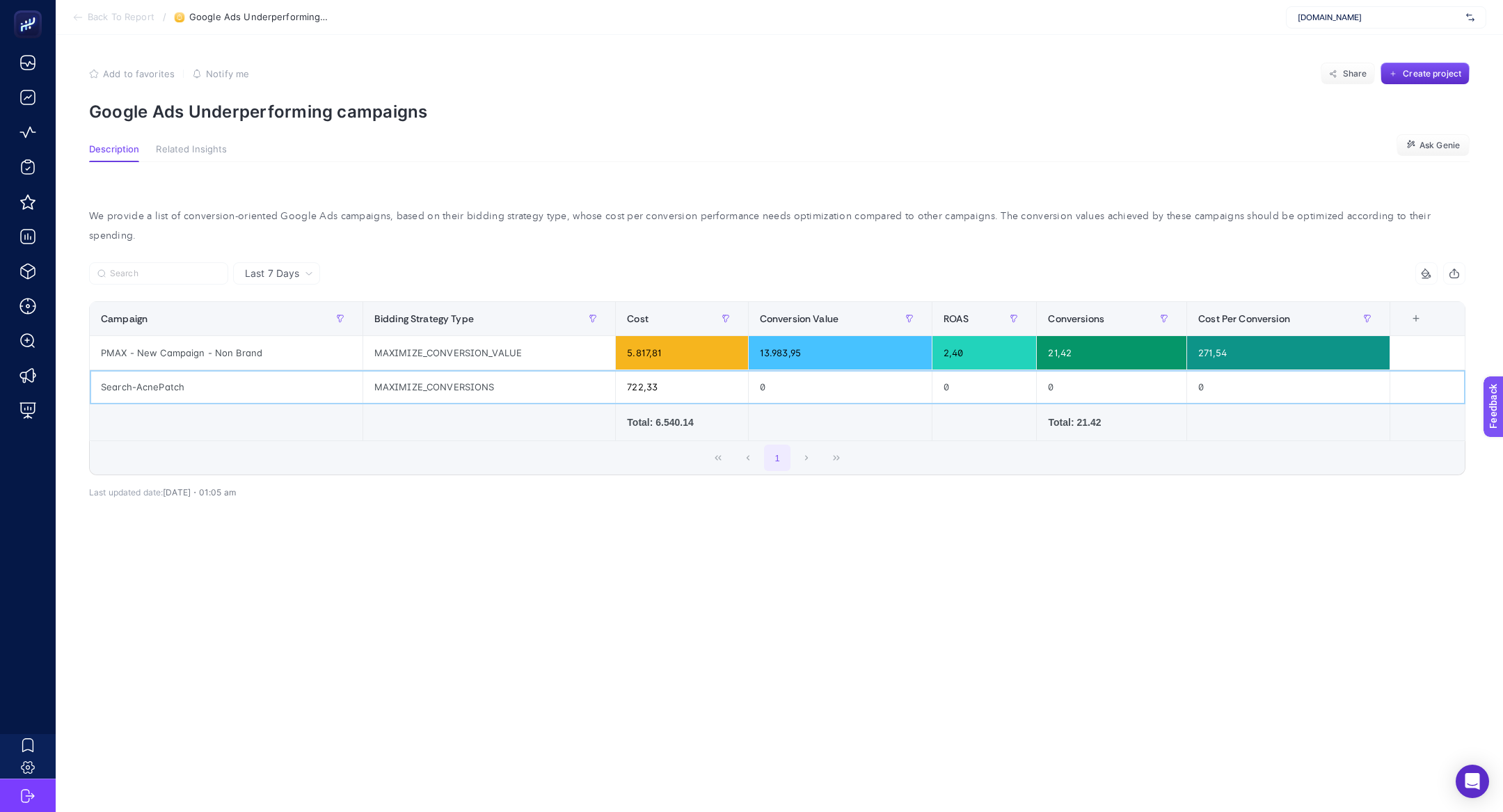
click at [146, 372] on div "Search-AcnePatch" at bounding box center [226, 387] width 272 height 33
click at [133, 370] on div "Search-AcnePatch" at bounding box center [226, 387] width 272 height 33
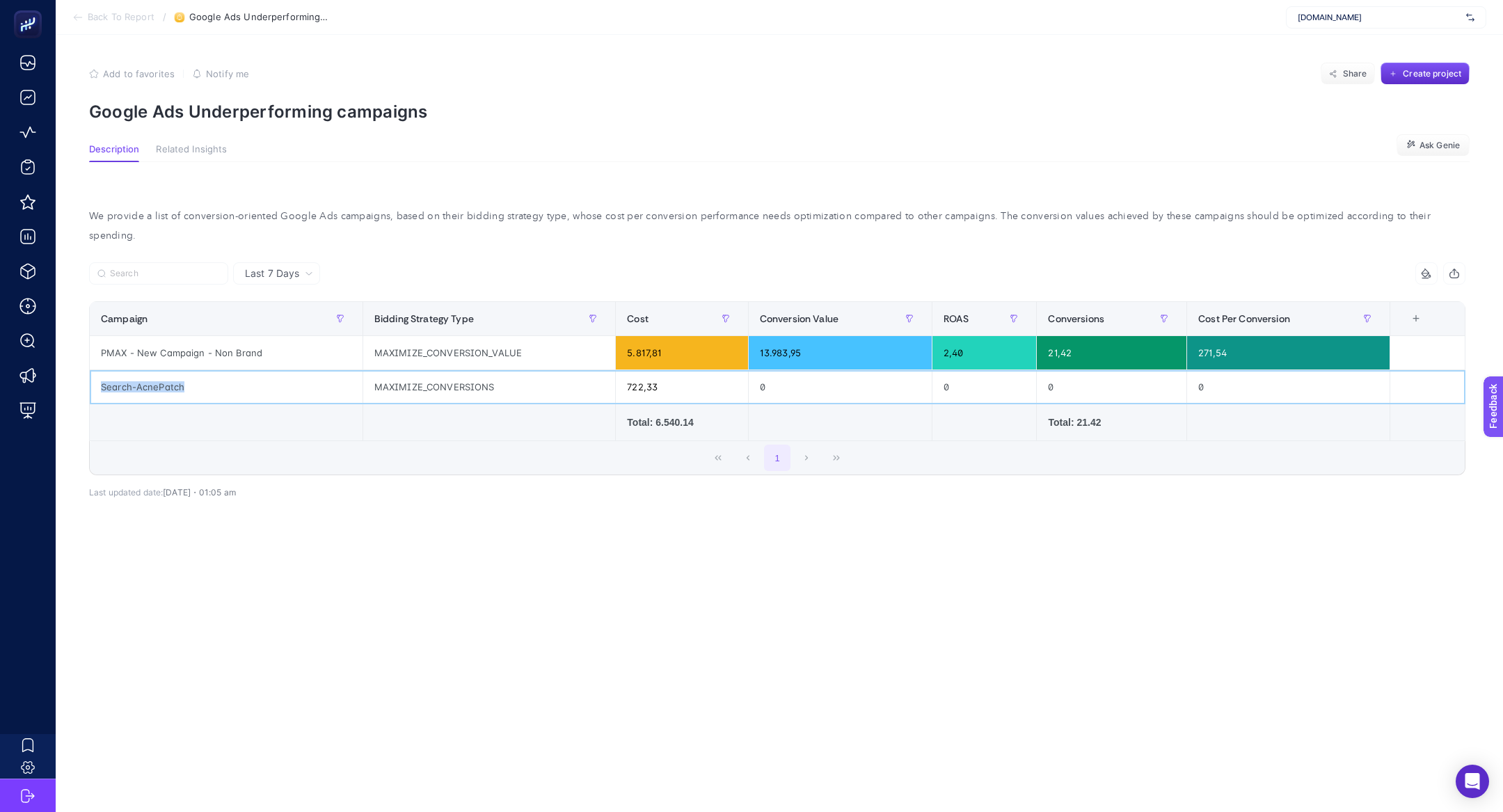
click at [133, 370] on div "Search-AcnePatch" at bounding box center [226, 387] width 272 height 33
copy tr "Search-AcnePatch"
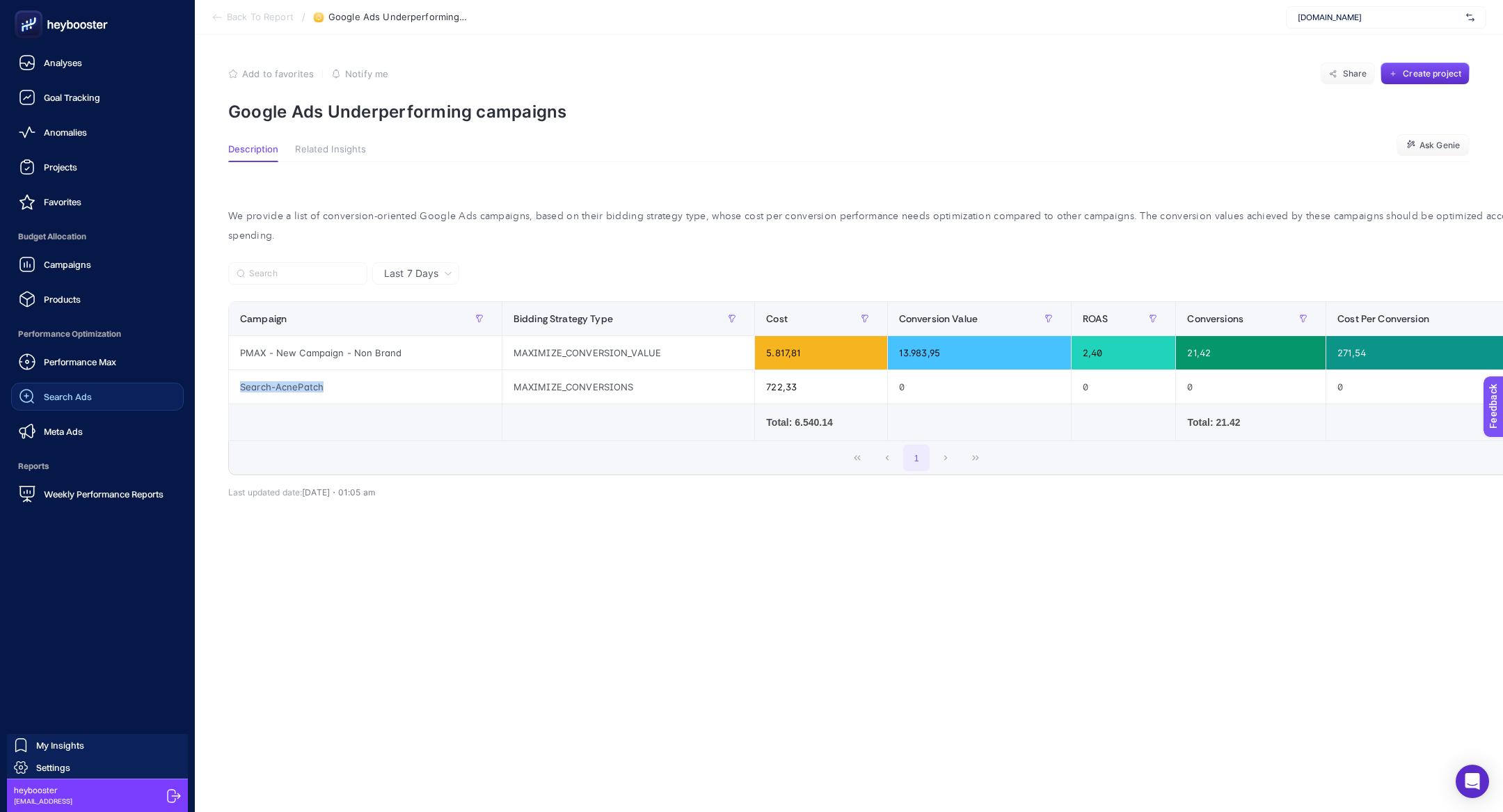
click at [90, 401] on span "Search Ads" at bounding box center [68, 396] width 48 height 11
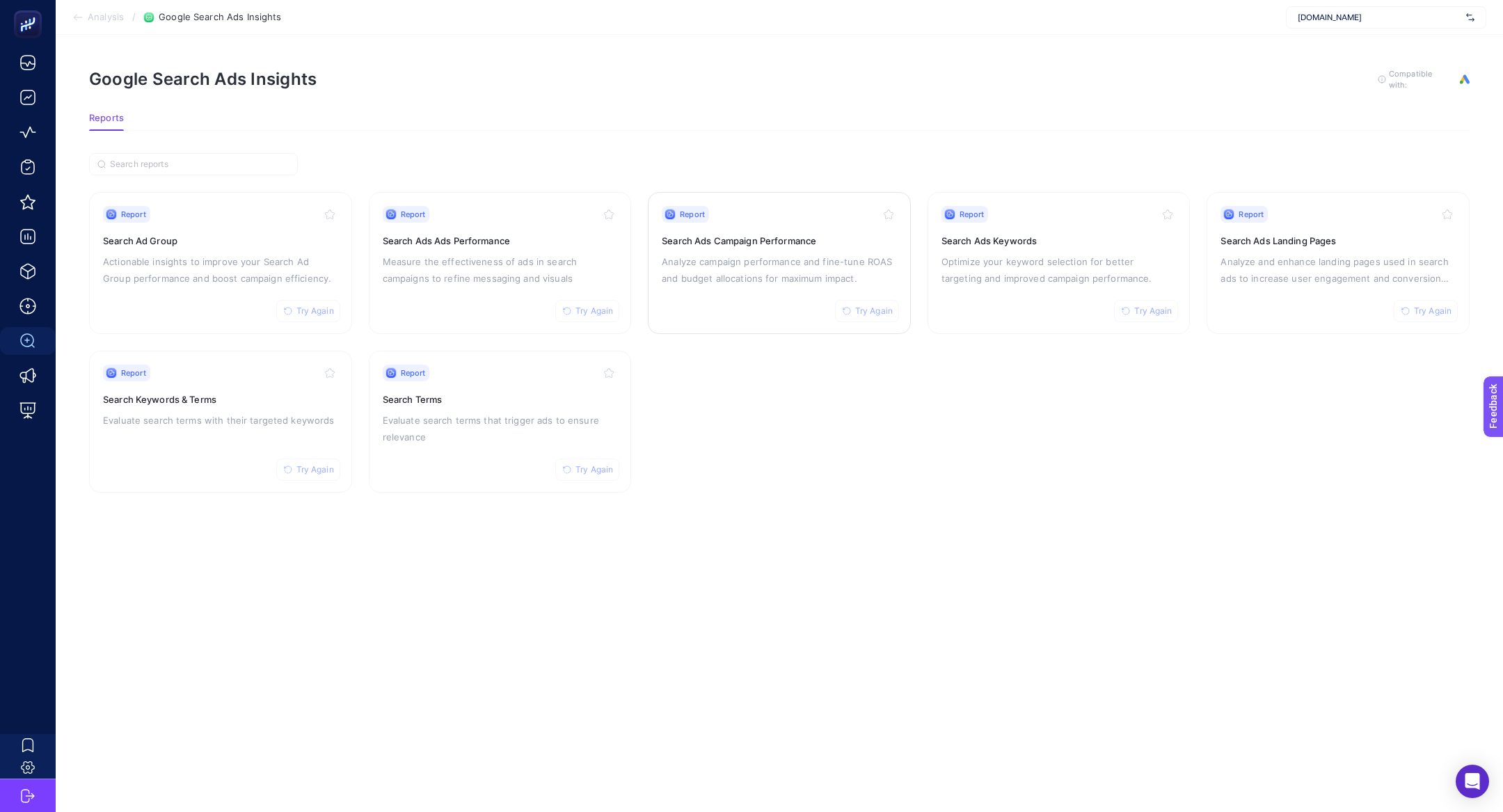
click at [796, 256] on p "Analyze campaign performance and fine-tune ROAS and budget allocations for maxi…" at bounding box center [779, 270] width 235 height 33
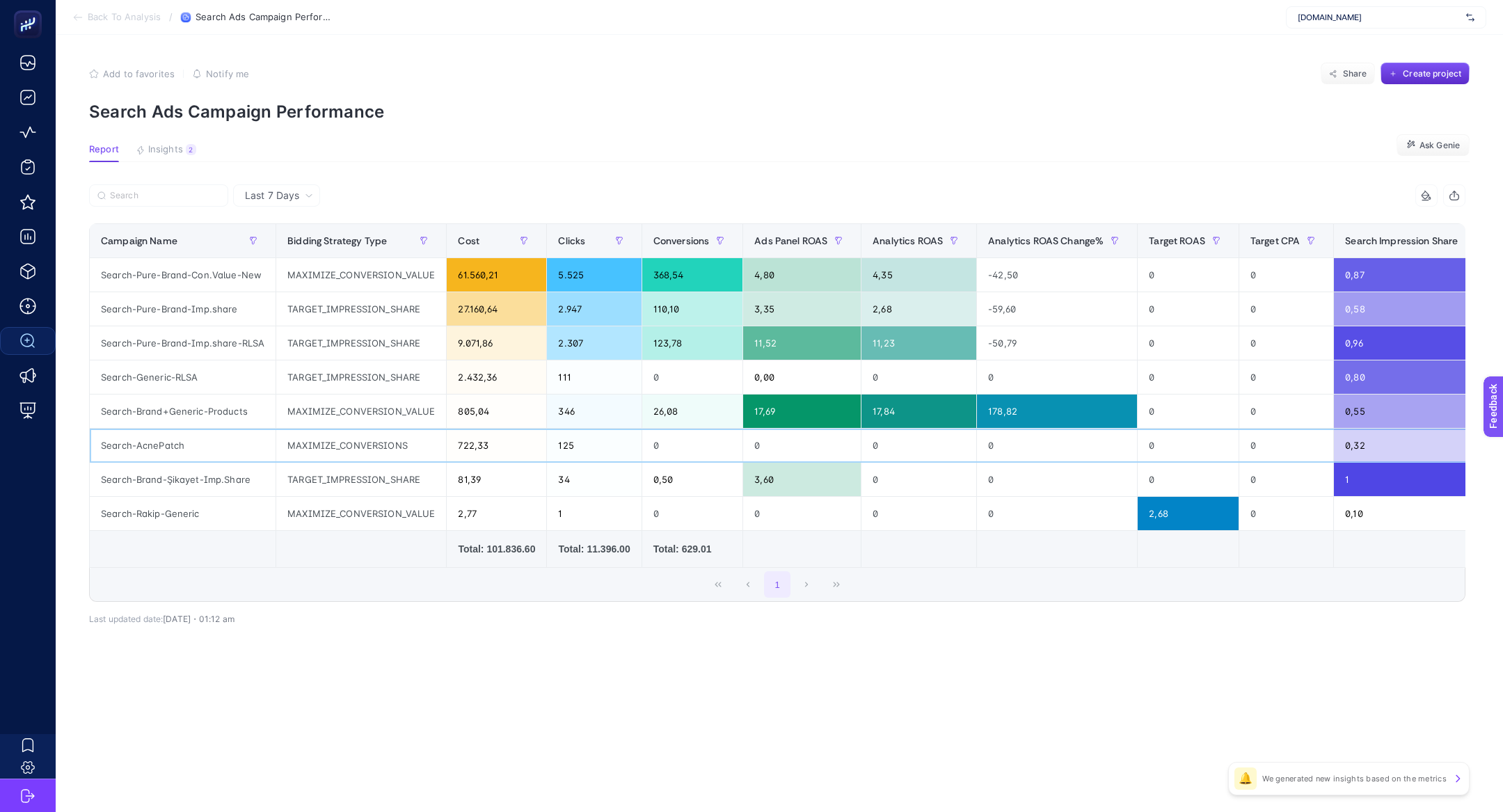
click at [227, 446] on div "Search-AcnePatch" at bounding box center [182, 445] width 186 height 33
click at [154, 436] on div "Search-AcnePatch" at bounding box center [182, 445] width 186 height 33
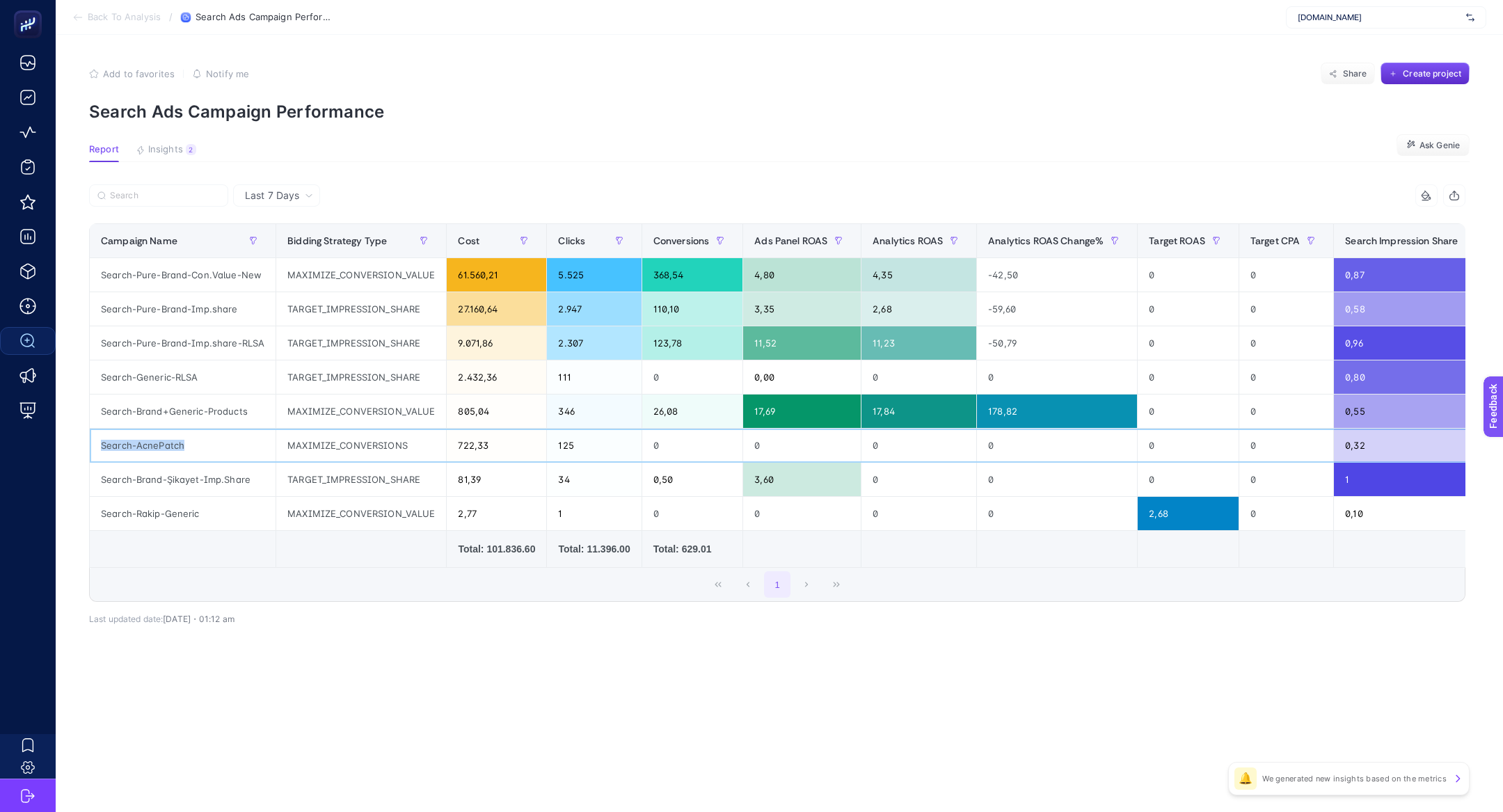
click at [154, 436] on div "Search-AcnePatch" at bounding box center [182, 445] width 186 height 33
copy tr "Search-AcnePatch"
click at [288, 201] on span "Last 7 Days" at bounding box center [272, 195] width 54 height 14
drag, startPoint x: 282, startPoint y: 243, endPoint x: 146, endPoint y: 197, distance: 143.6
click at [282, 243] on li "Last 30 Days" at bounding box center [277, 250] width 79 height 25
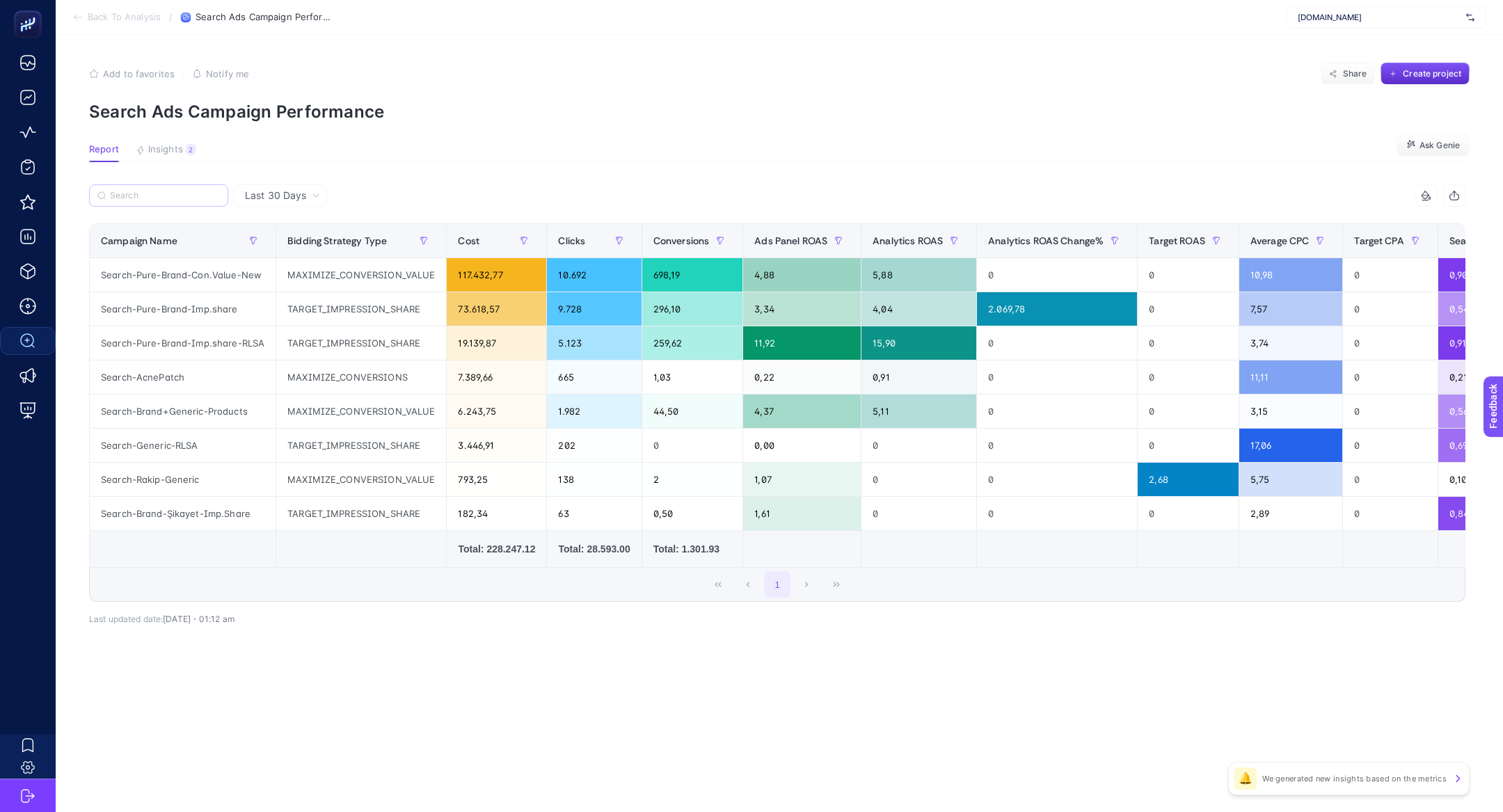
click at [126, 187] on label at bounding box center [158, 195] width 139 height 23
click at [0, 0] on input "Search" at bounding box center [0, 0] width 0 height 0
click at [146, 202] on label at bounding box center [158, 195] width 139 height 23
click at [0, 0] on input "Search" at bounding box center [0, 0] width 0 height 0
click at [134, 196] on input "Search" at bounding box center [165, 196] width 110 height 10
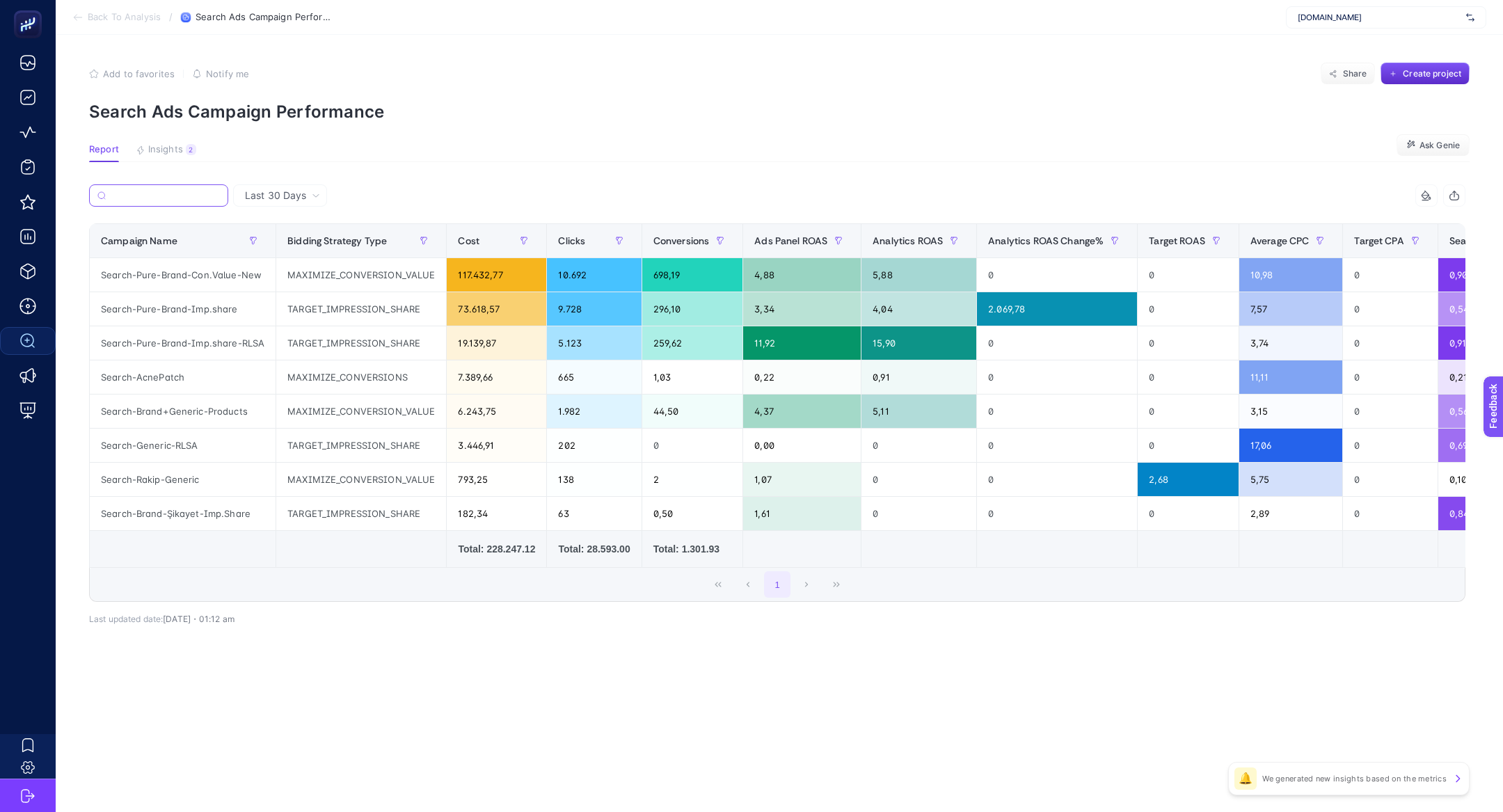
paste input "Search-AcnePatch"
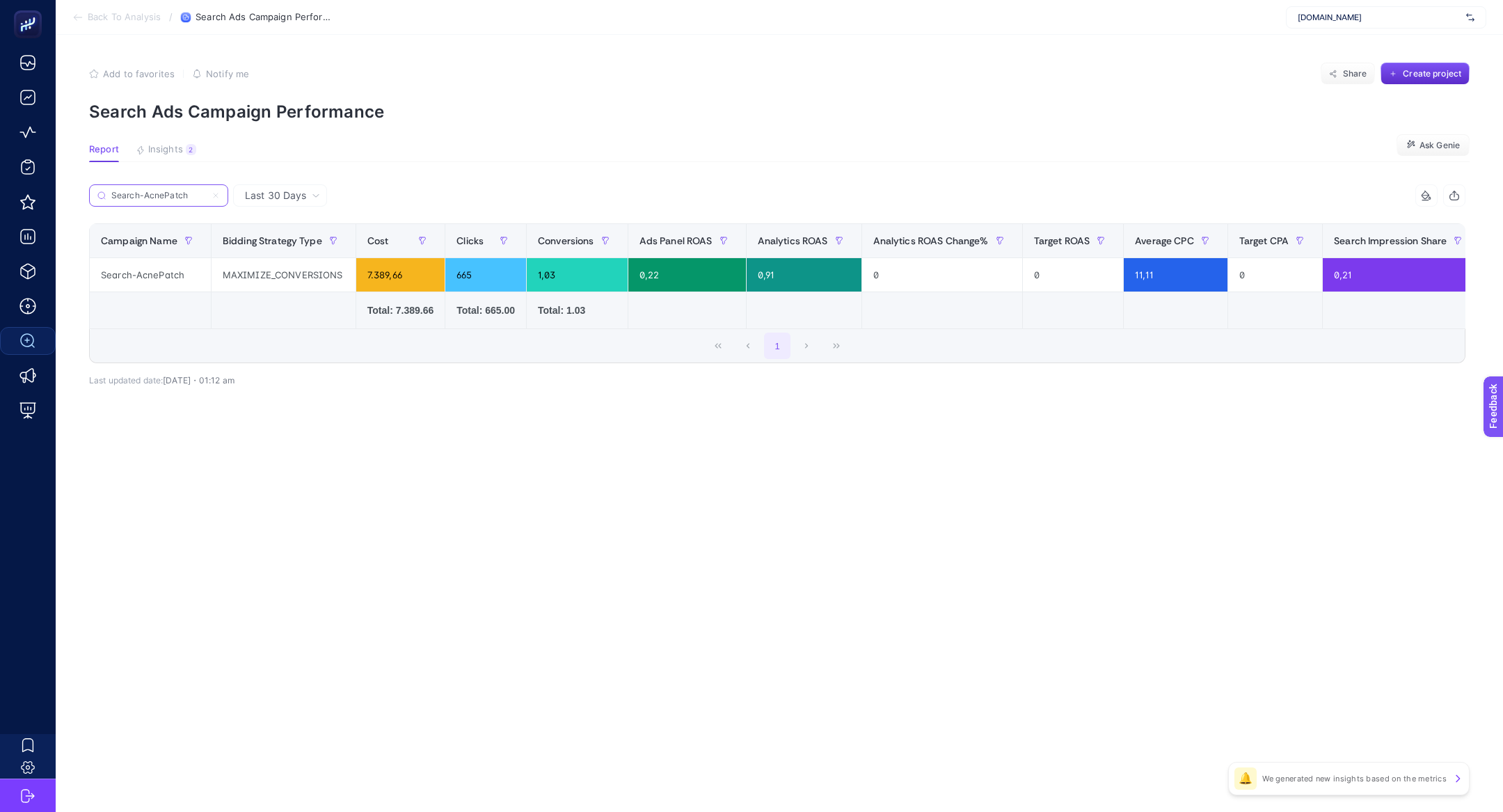
type input "Search-AcnePatch"
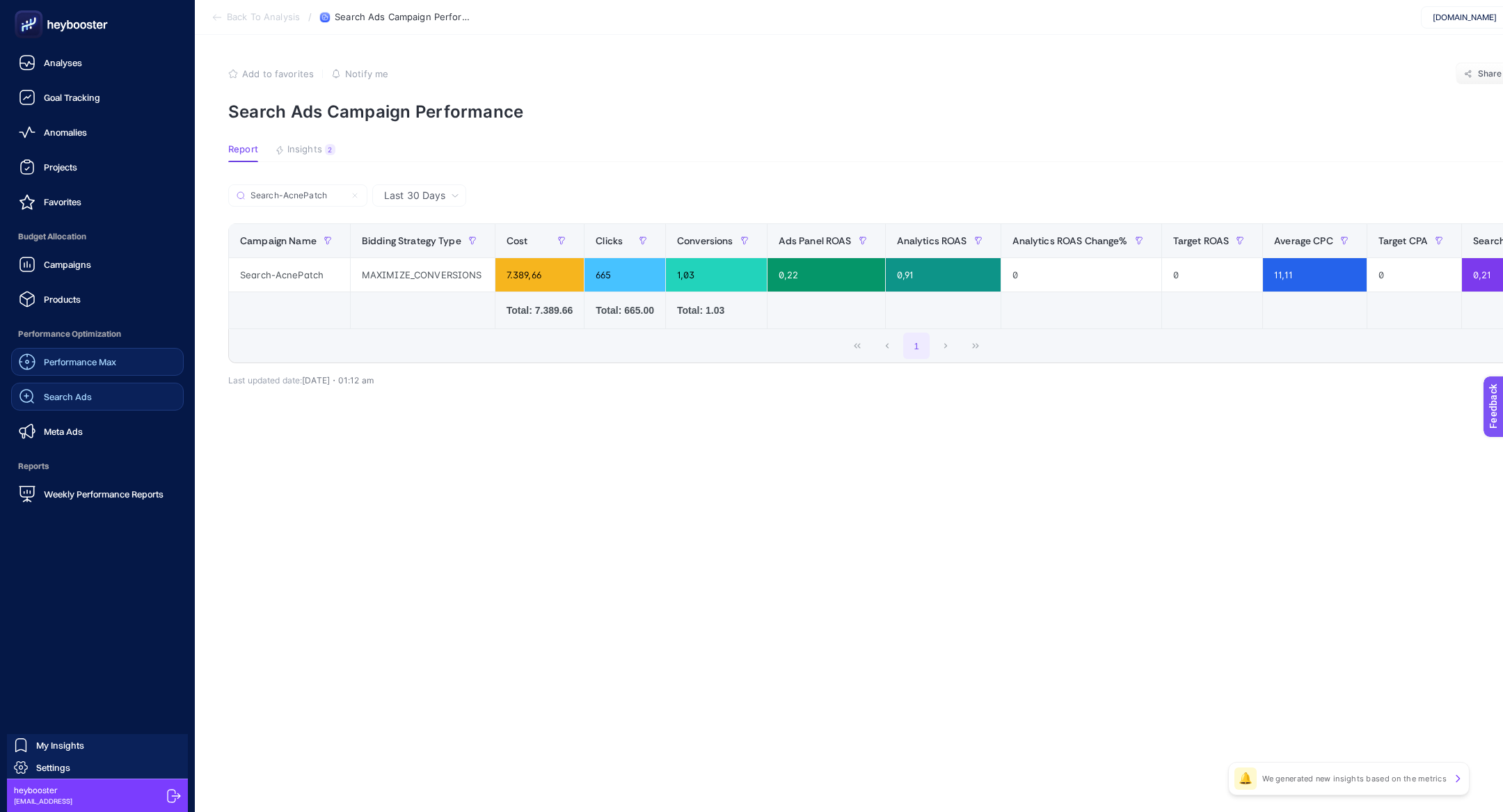
click at [99, 368] on div "Performance Max" at bounding box center [68, 361] width 98 height 17
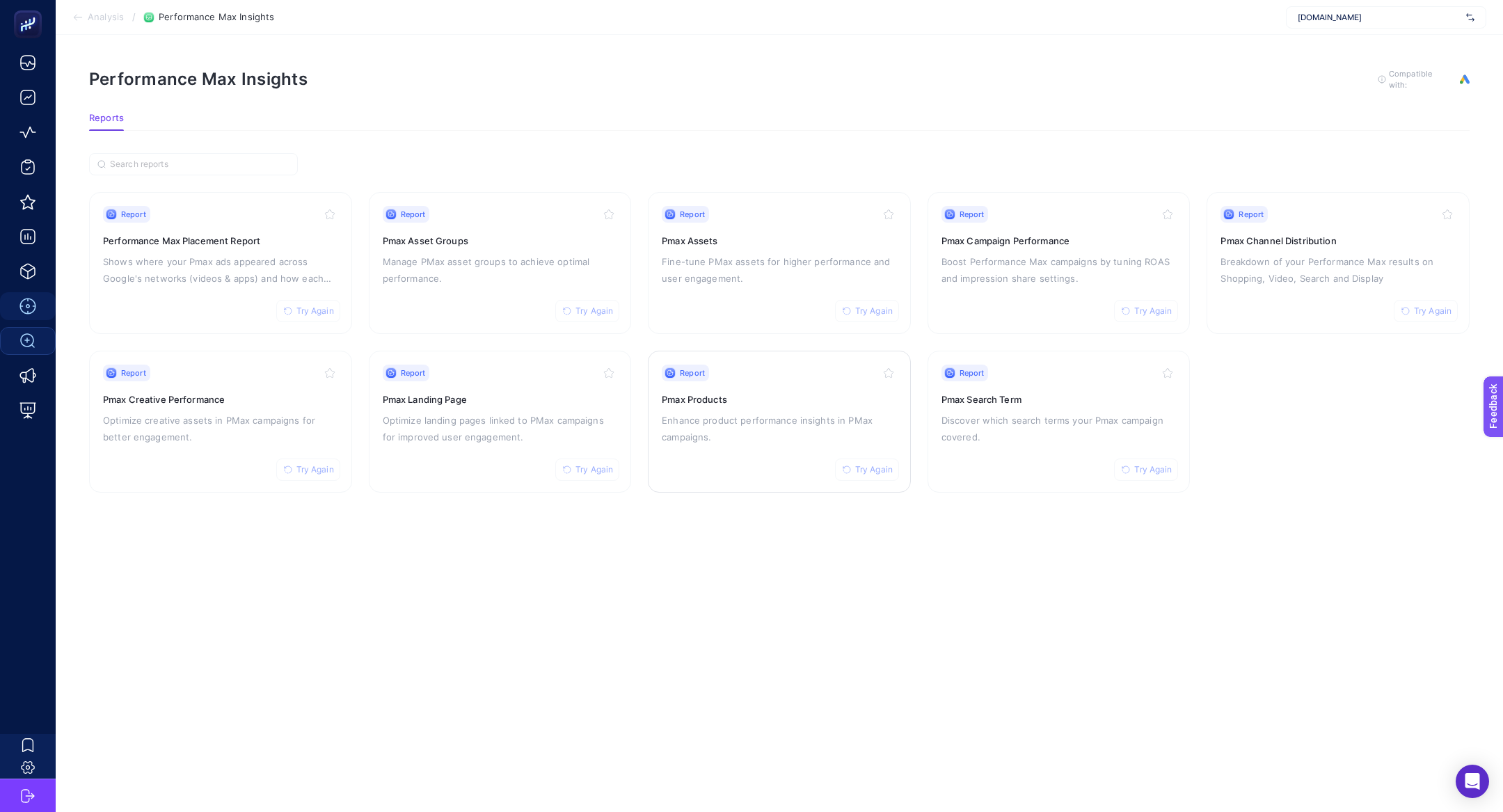
click at [723, 426] on p "Enhance product performance insights in PMax campaigns." at bounding box center [779, 428] width 235 height 33
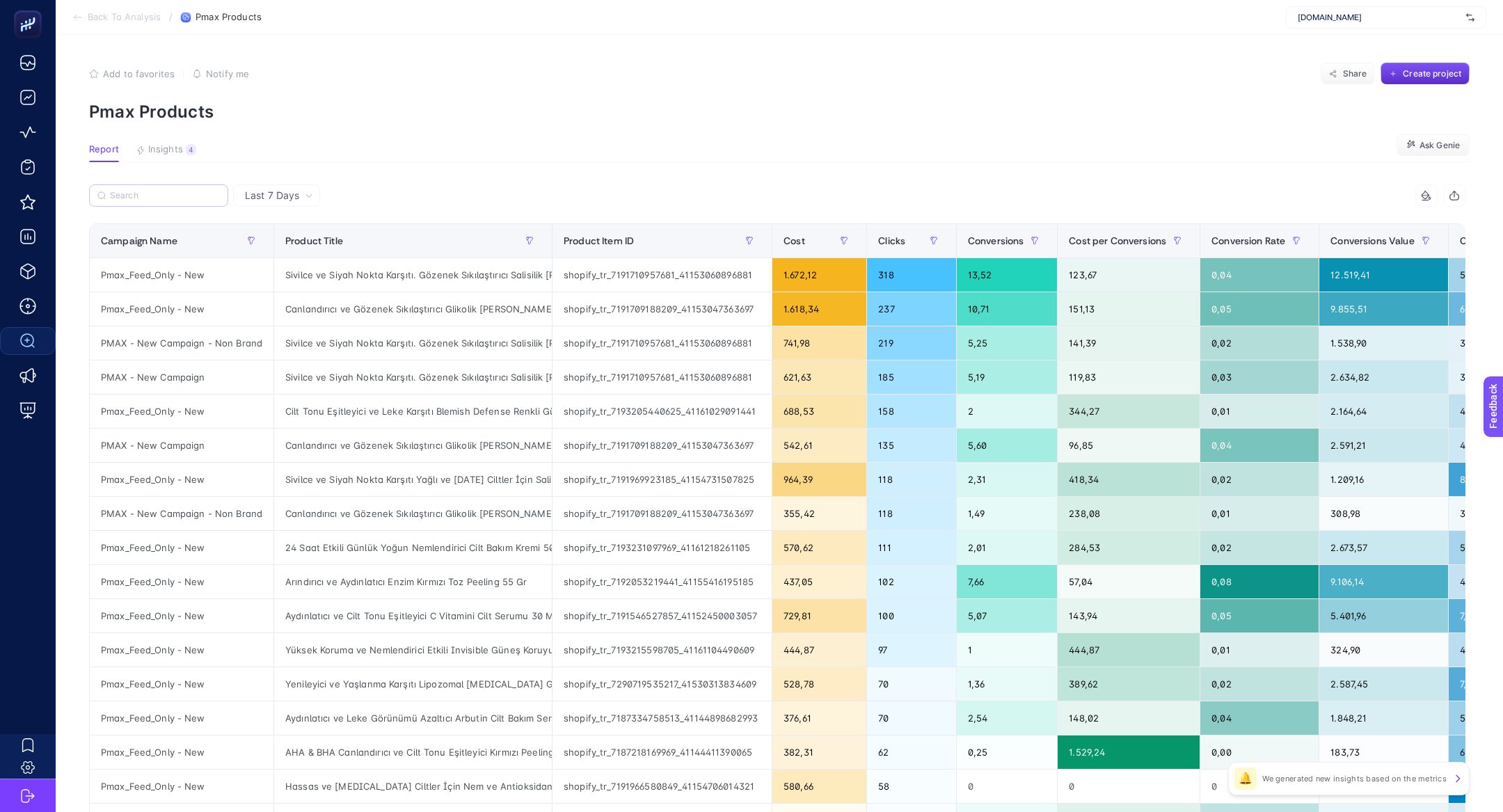
click at [153, 204] on label at bounding box center [158, 195] width 139 height 23
click at [153, 201] on input "Search" at bounding box center [165, 196] width 110 height 10
paste input "sivilce ve siyah nokta karşıtı, gözenek sıkılaştırıcı salisilik asit tonik 200 …"
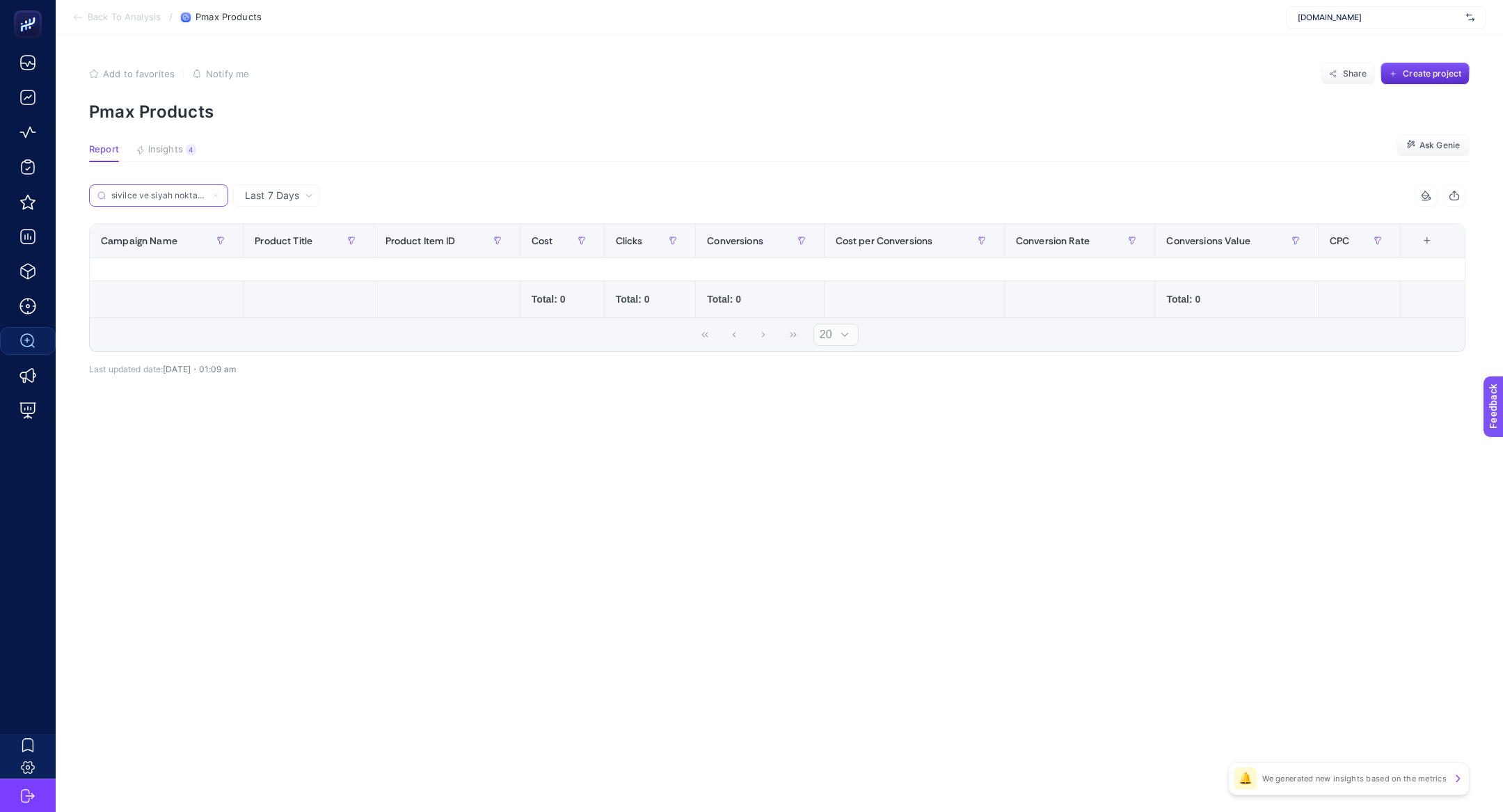
scroll to position [0, 200]
type input "sivilce ve siyah nokta karşıtı, gözenek sıkılaştırıcı salisilik asit tonik 200 …"
click at [210, 194] on label "sivilce ve siyah nokta karşıtı, gözenek sıkılaştırıcı salisilik asit tonik 200 …" at bounding box center [158, 195] width 139 height 23
click at [206, 194] on input "sivilce ve siyah nokta karşıtı, gözenek sıkılaştırıcı salisilik asit tonik 200 …" at bounding box center [159, 196] width 95 height 10
click at [213, 194] on icon at bounding box center [215, 195] width 8 height 8
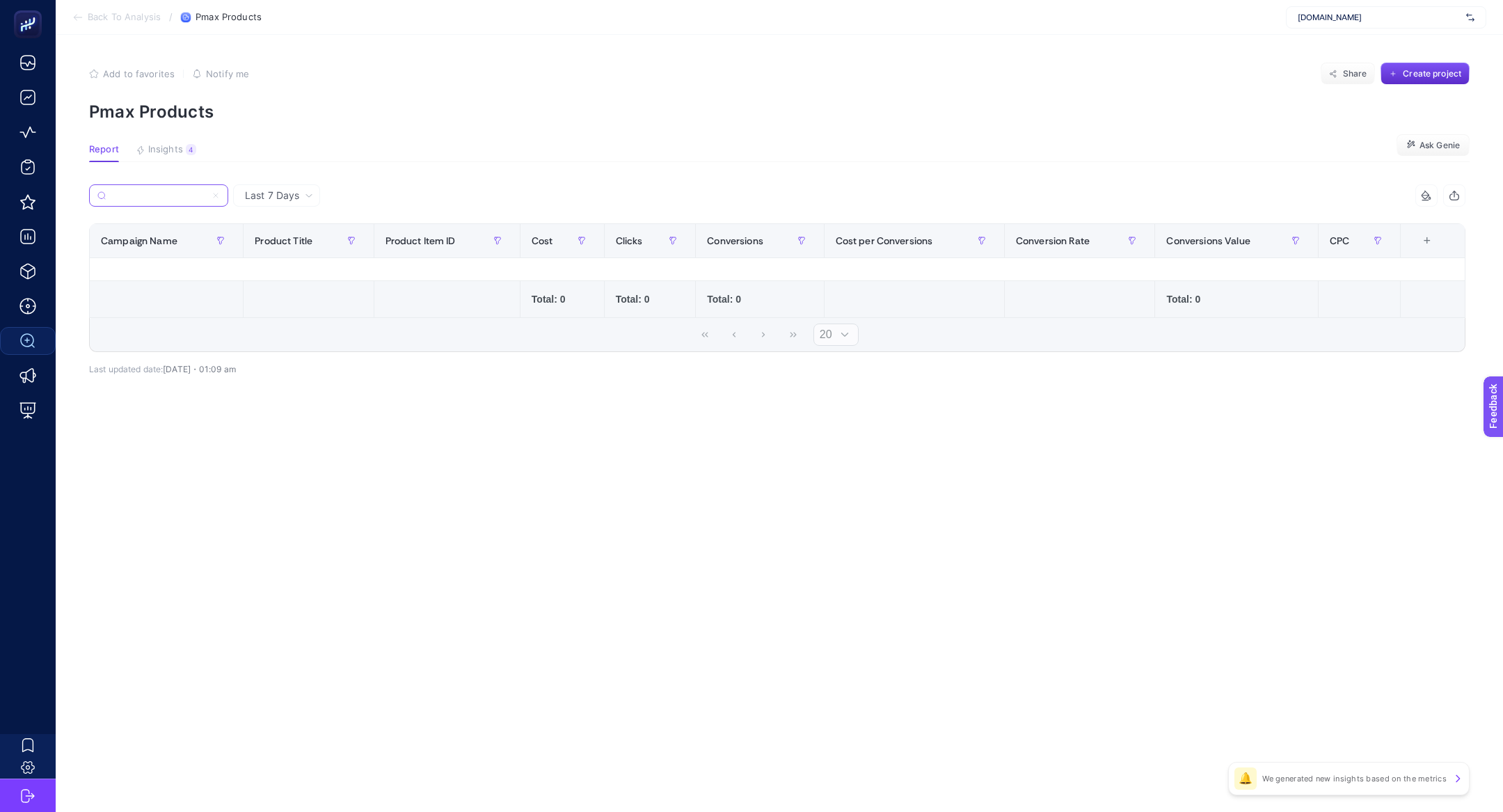
click at [206, 194] on input "sivilce ve siyah nokta karşıtı, gözenek sıkılaştırıcı salisilik asit tonik 200 …" at bounding box center [159, 196] width 95 height 10
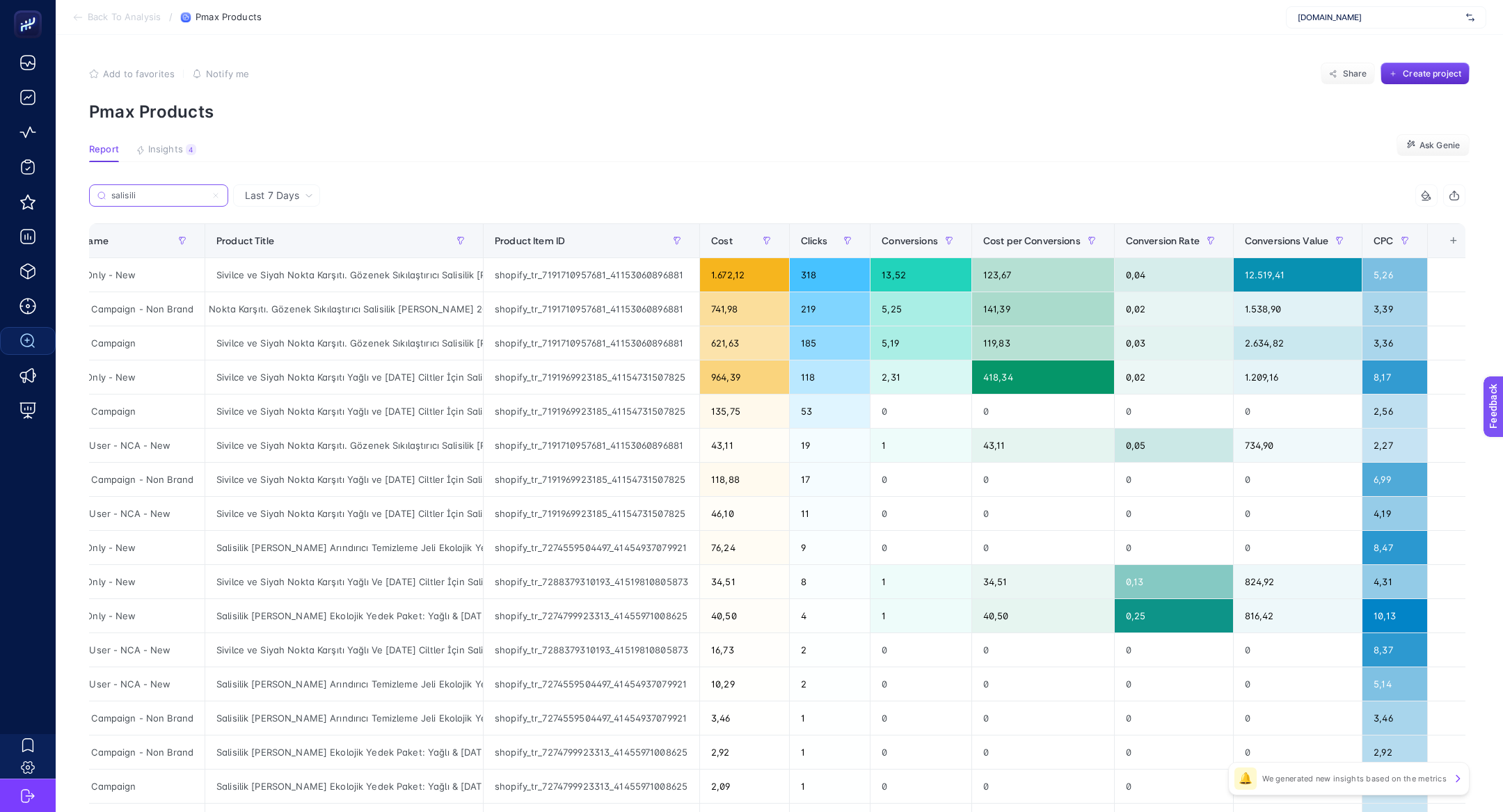
scroll to position [0, 82]
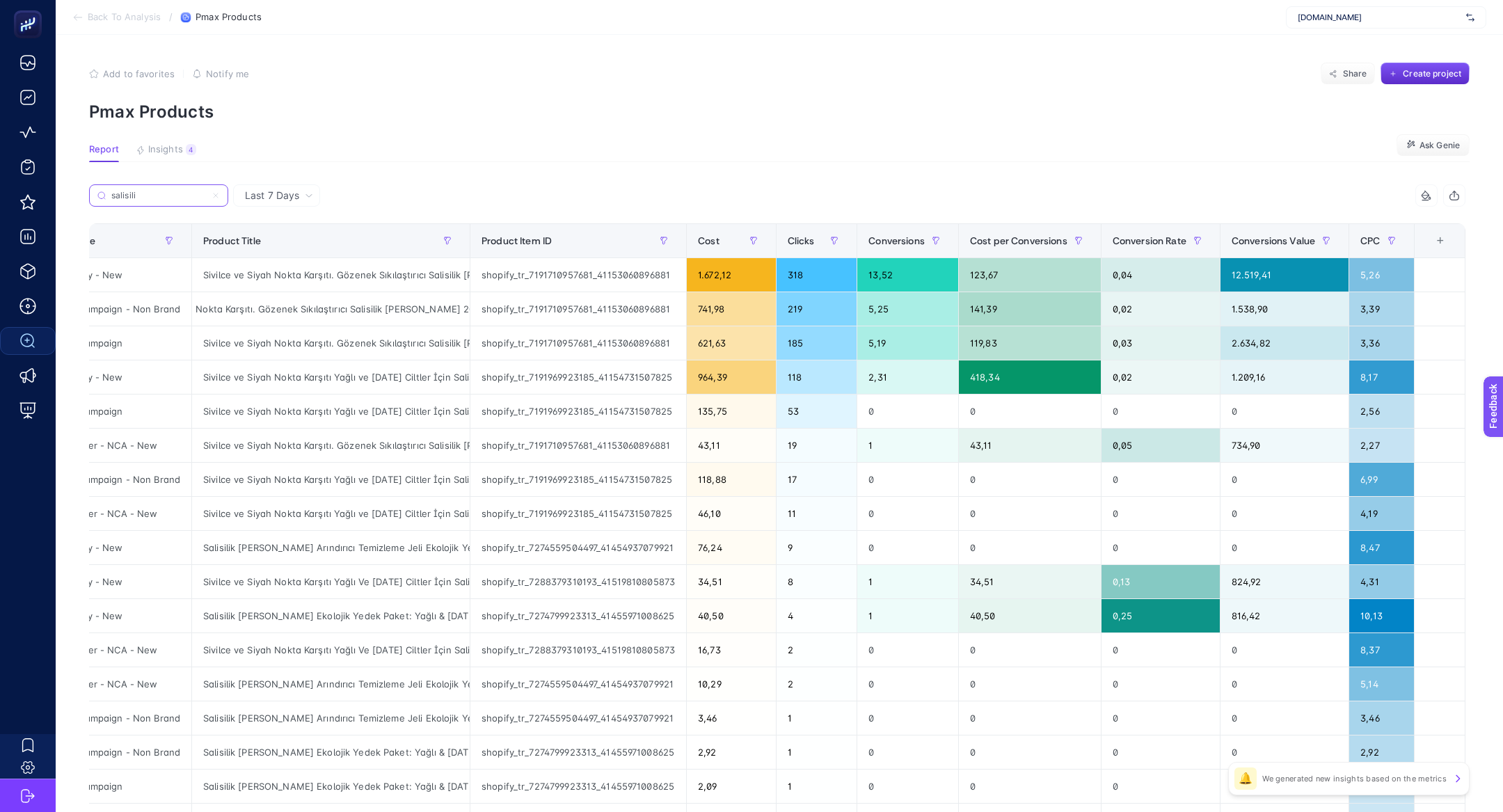
type input "salisili"
click at [178, 151] on span "Insights" at bounding box center [165, 149] width 35 height 11
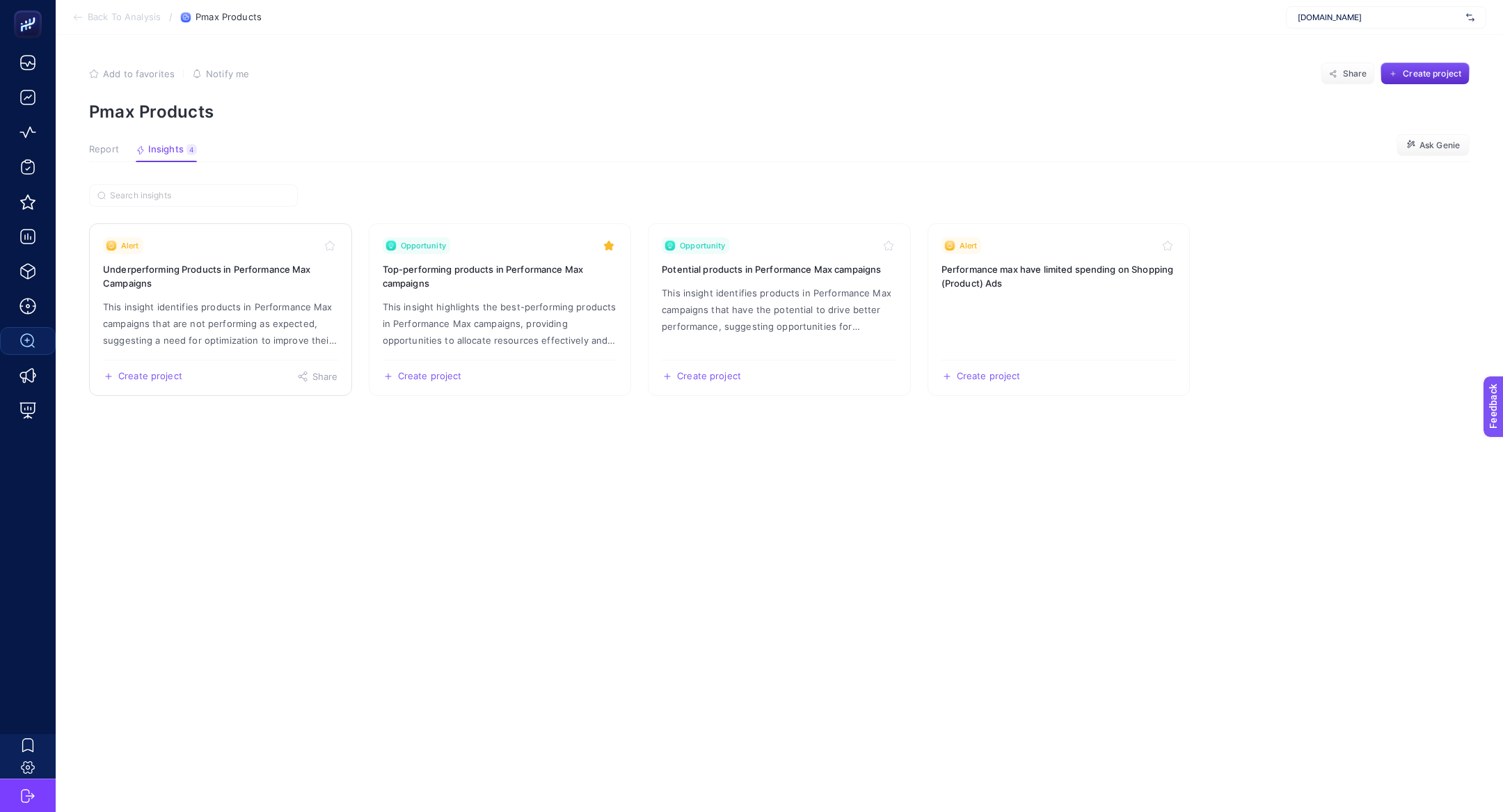
click at [218, 296] on link "Alert Underperforming Products in Performance Max Campaigns This insight identi…" at bounding box center [220, 310] width 263 height 173
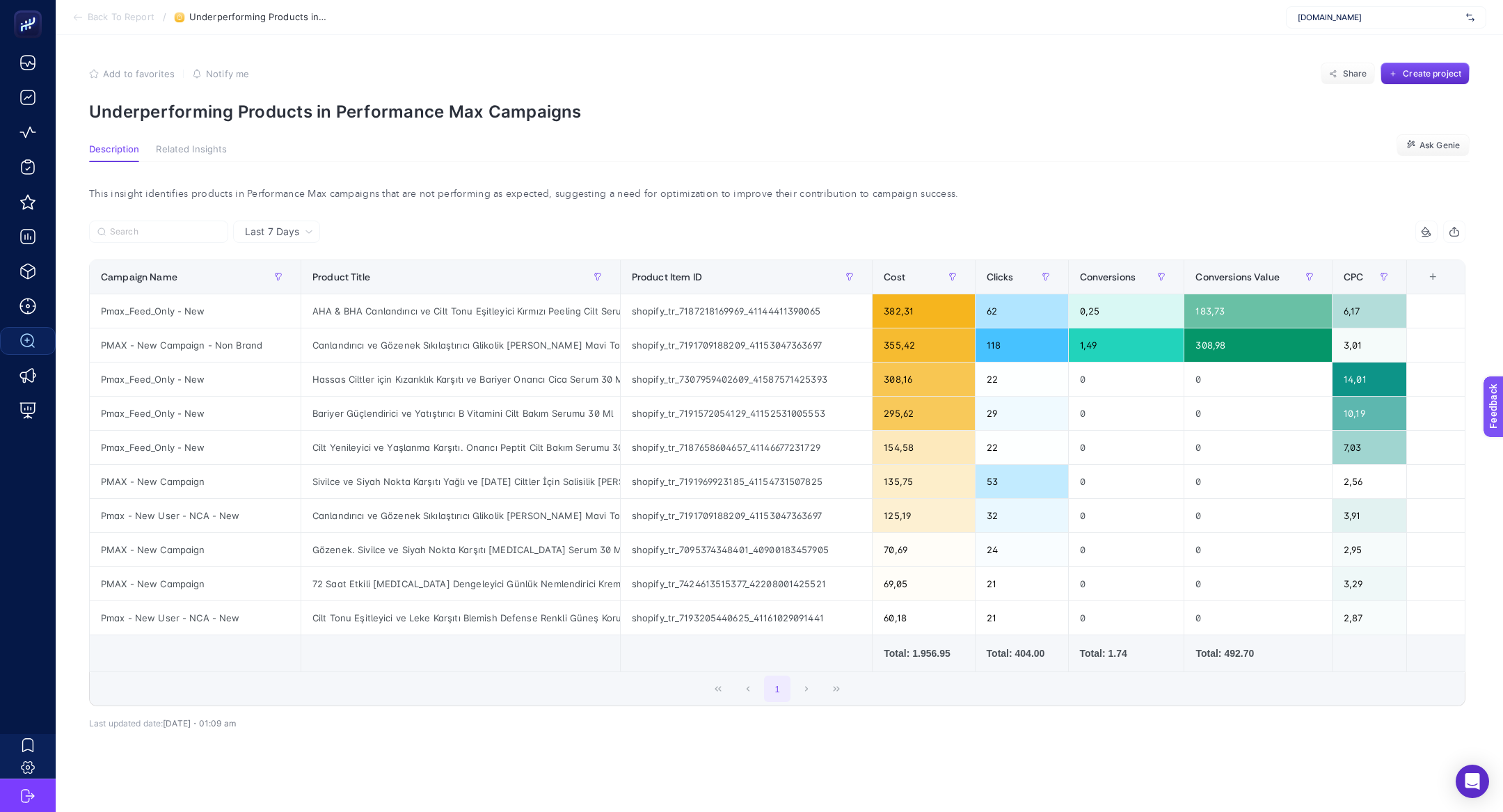
click at [76, 7] on section "Back To Report / Underperforming Products in Performance Max Campaigns www.thep…" at bounding box center [779, 17] width 1448 height 35
click at [81, 14] on icon at bounding box center [77, 17] width 11 height 11
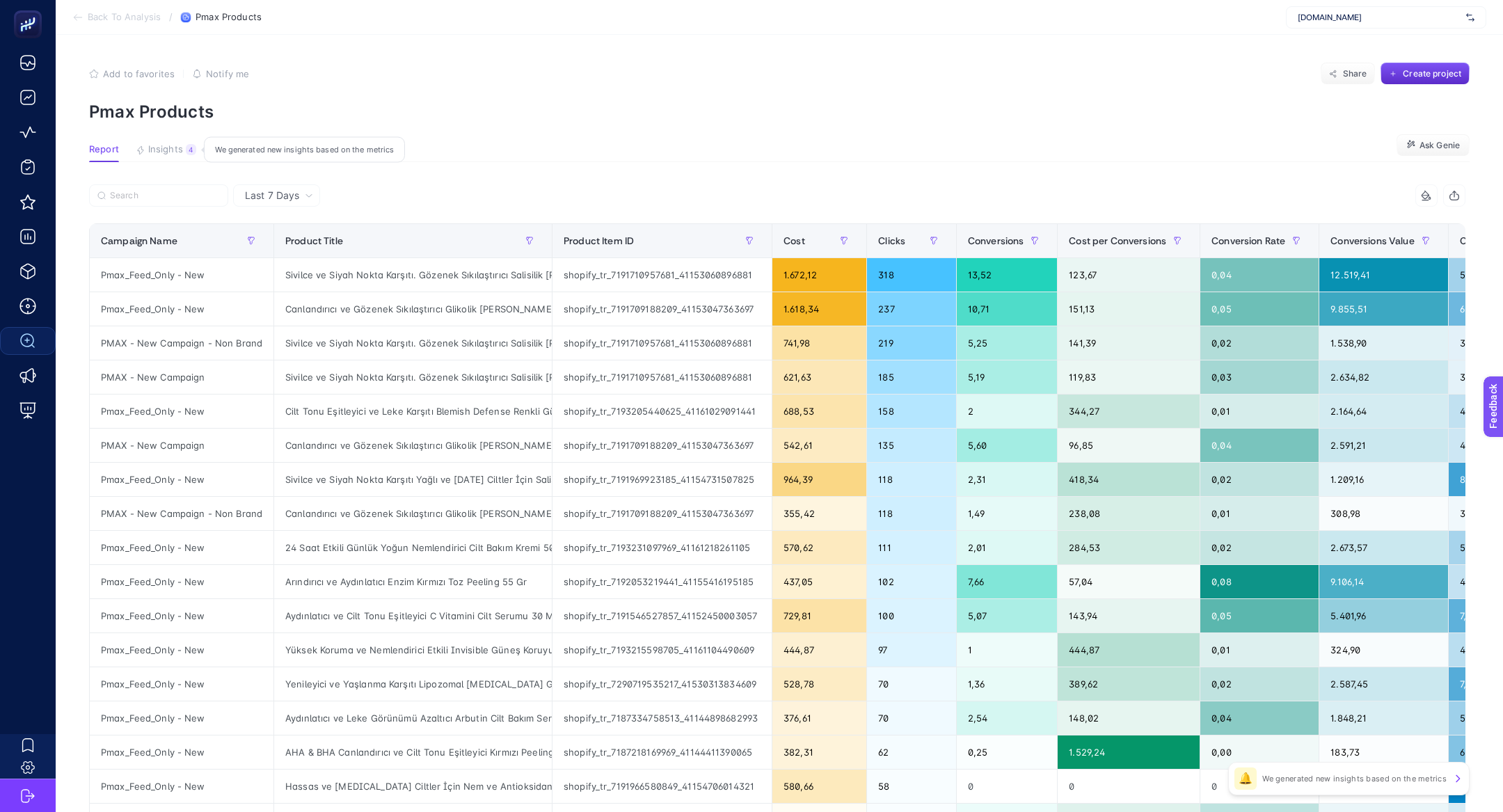
click at [194, 152] on div "4" at bounding box center [191, 149] width 10 height 11
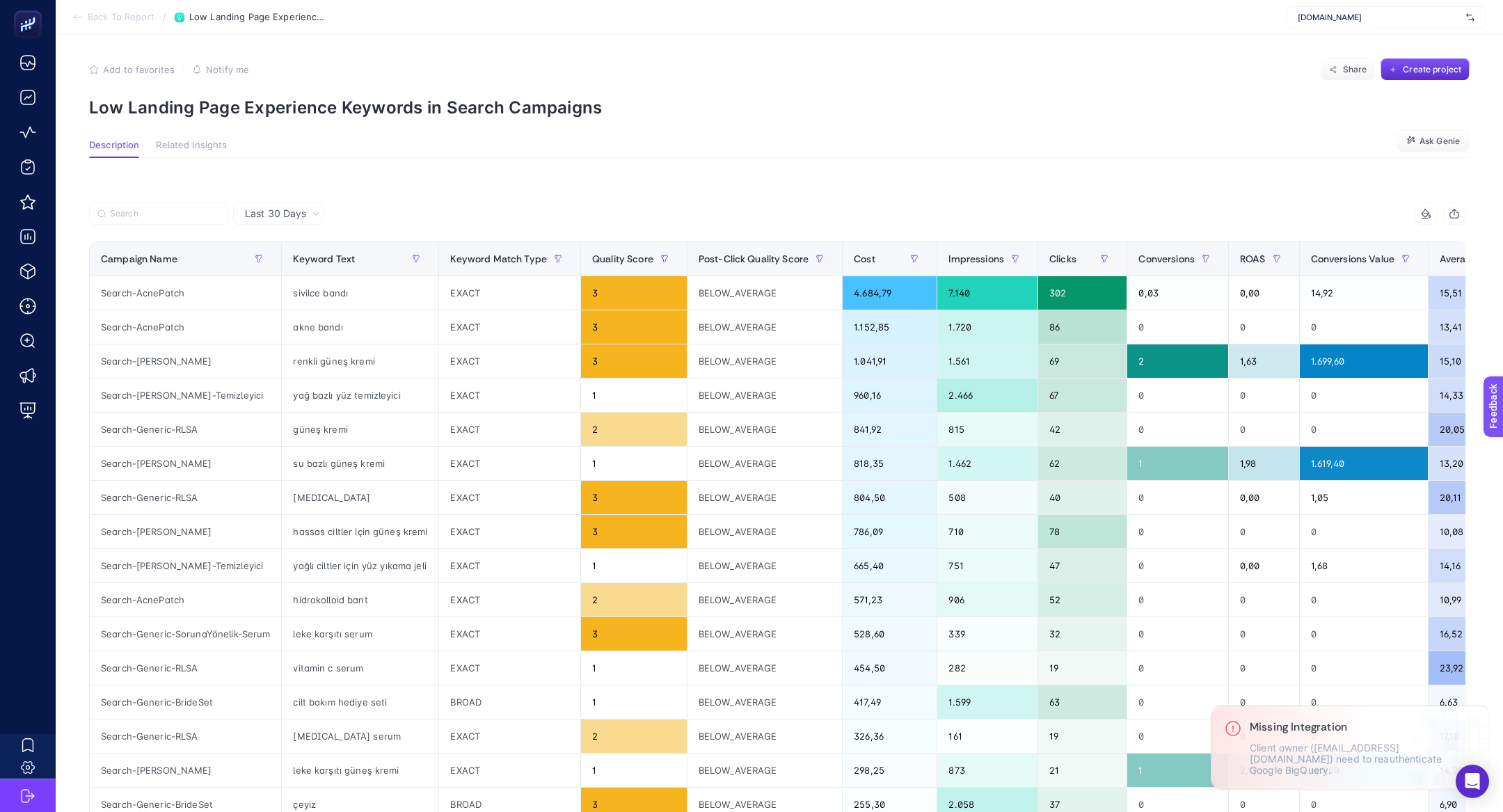
scroll to position [5, 0]
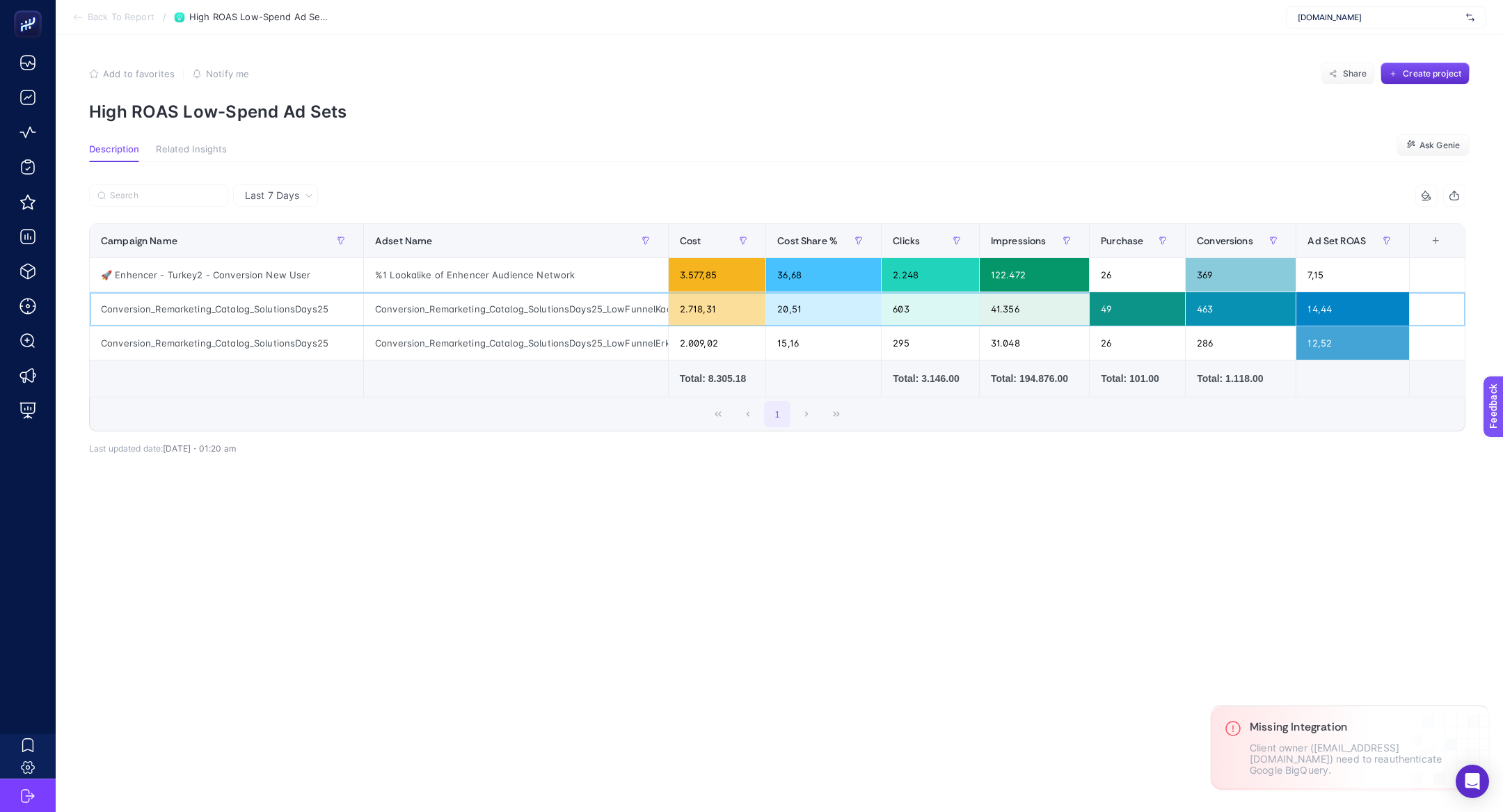
click at [454, 302] on div "Conversion_Remarketing_Catalog_SolutionsDays25_LowFunnelKadın" at bounding box center [516, 309] width 304 height 33
click at [258, 302] on div "Conversion_Remarketing_Catalog_SolutionsDays25" at bounding box center [226, 309] width 273 height 33
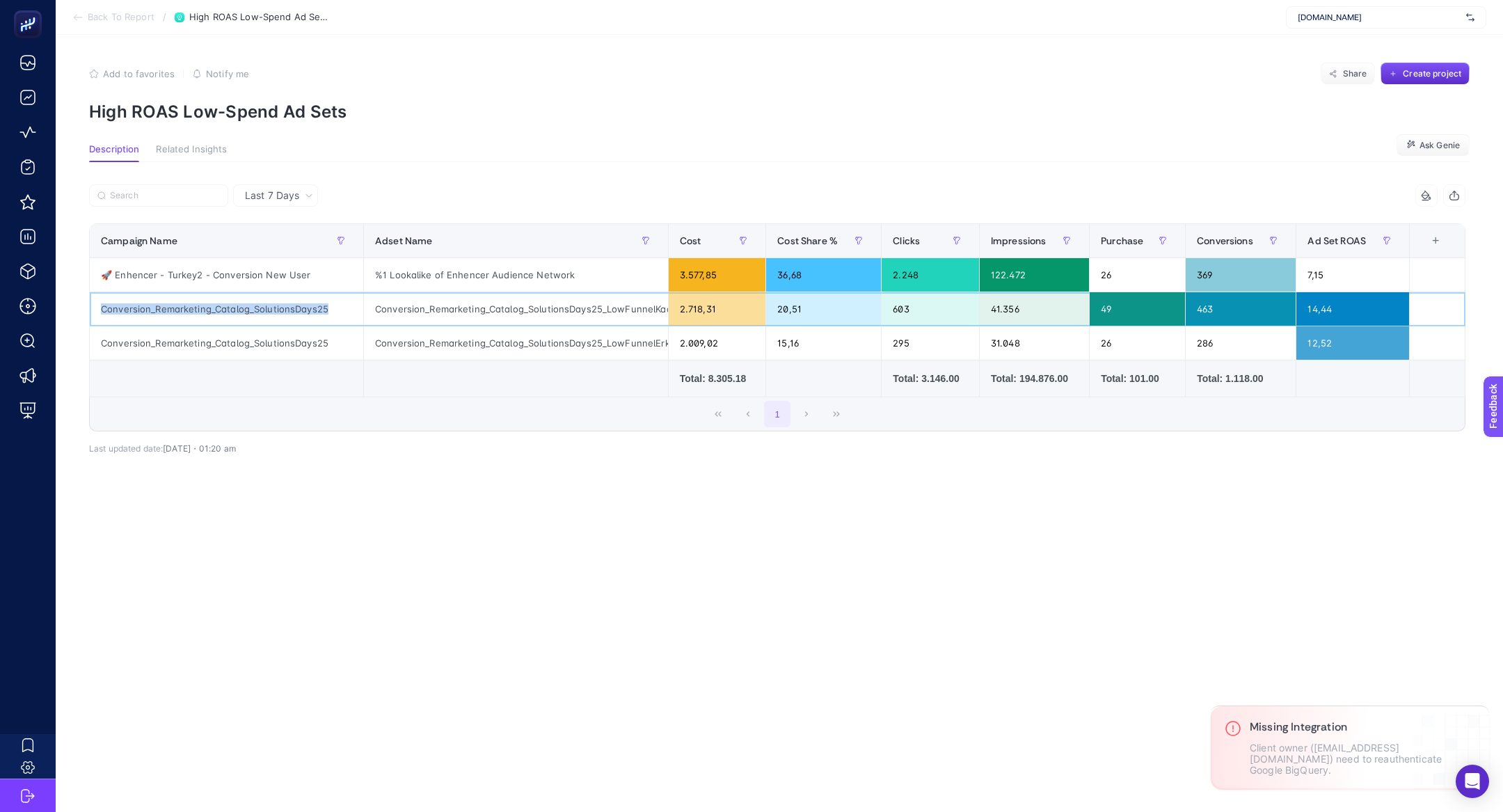
click at [258, 302] on div "Conversion_Remarketing_Catalog_SolutionsDays25" at bounding box center [226, 309] width 273 height 33
click at [1319, 232] on div "Ad Set ROAS" at bounding box center [1353, 240] width 90 height 23
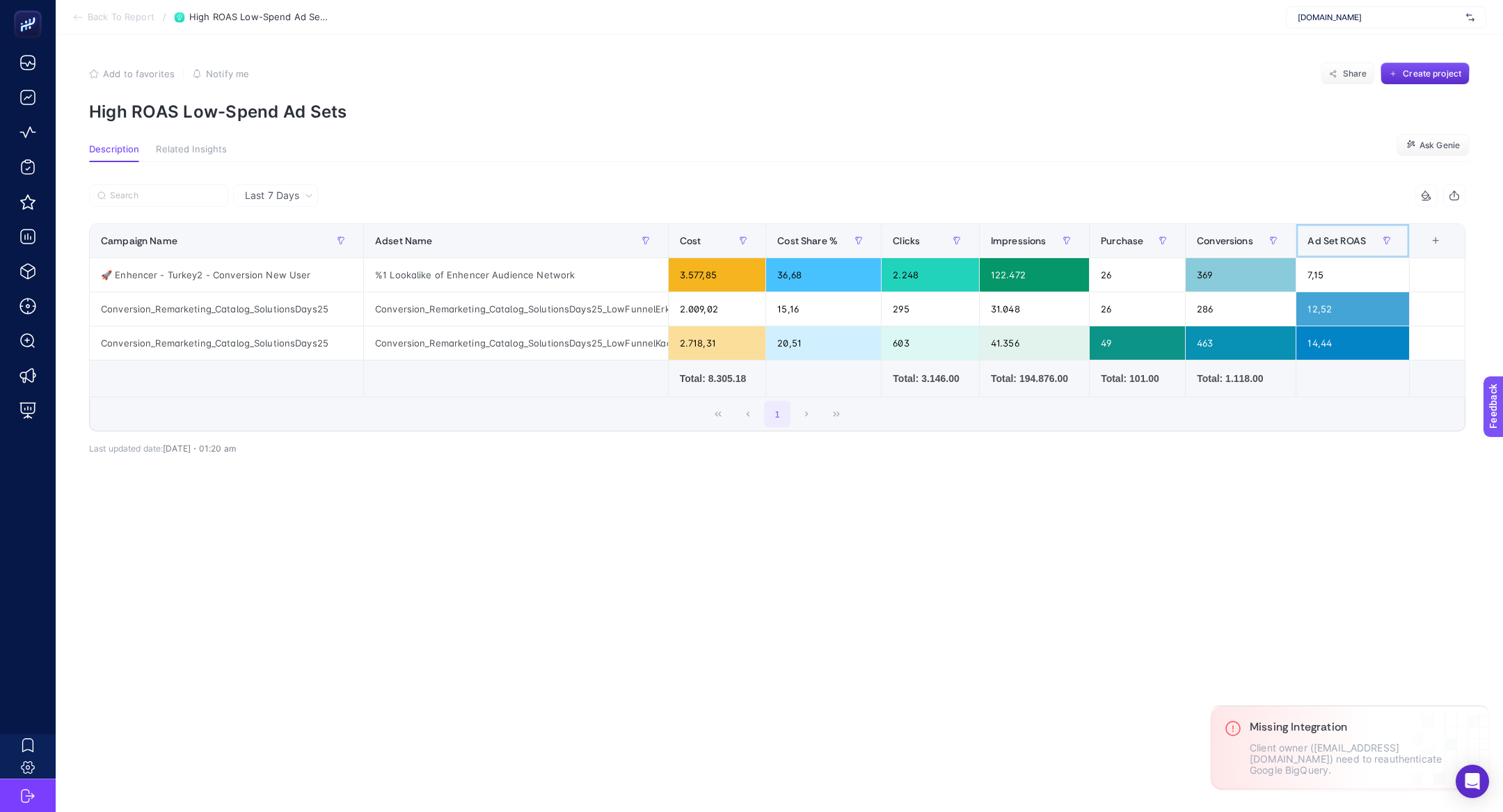
click at [1319, 232] on div "Ad Set ROAS" at bounding box center [1353, 240] width 90 height 23
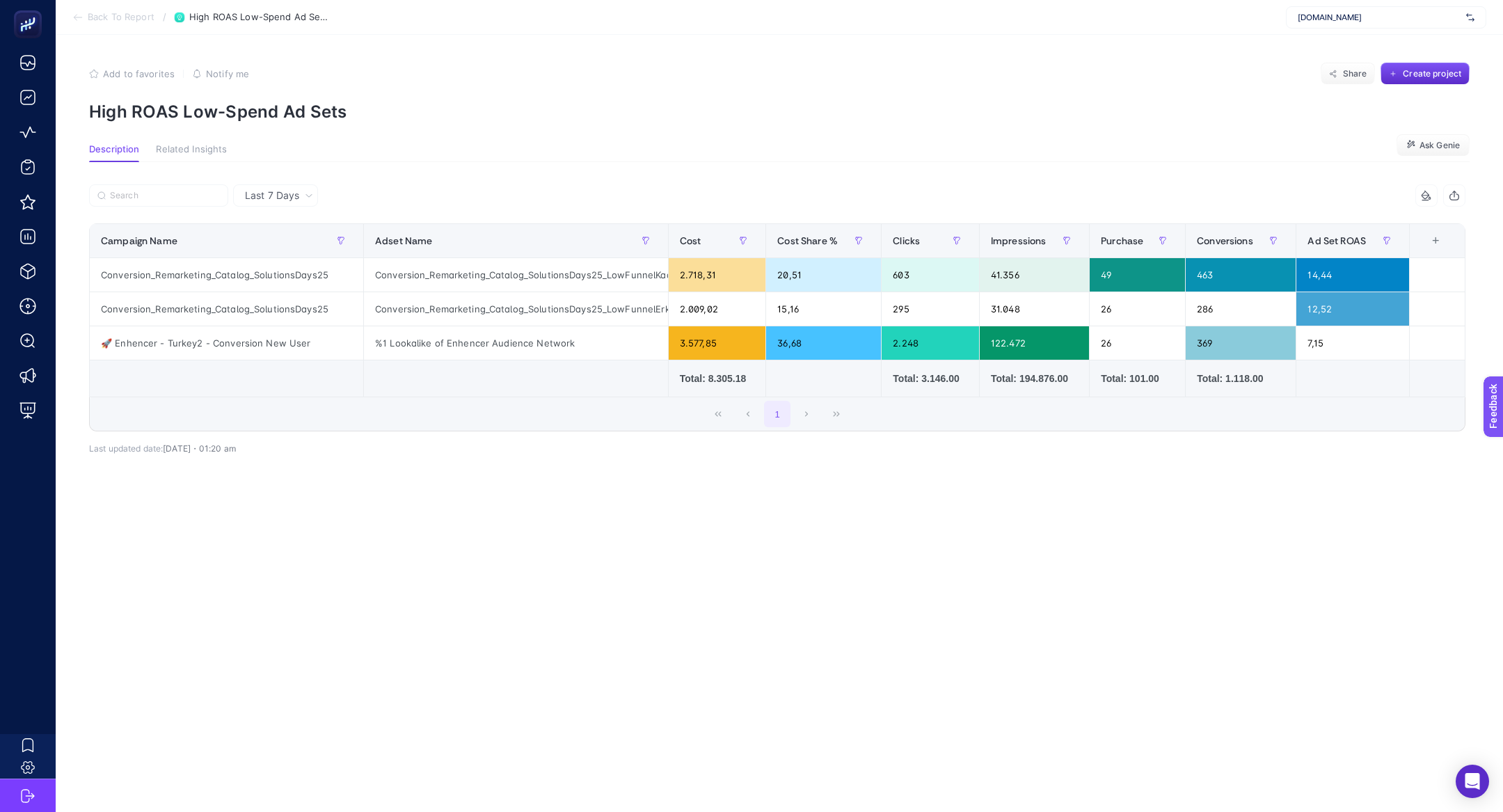
click at [109, 12] on span "Back To Report" at bounding box center [121, 17] width 67 height 11
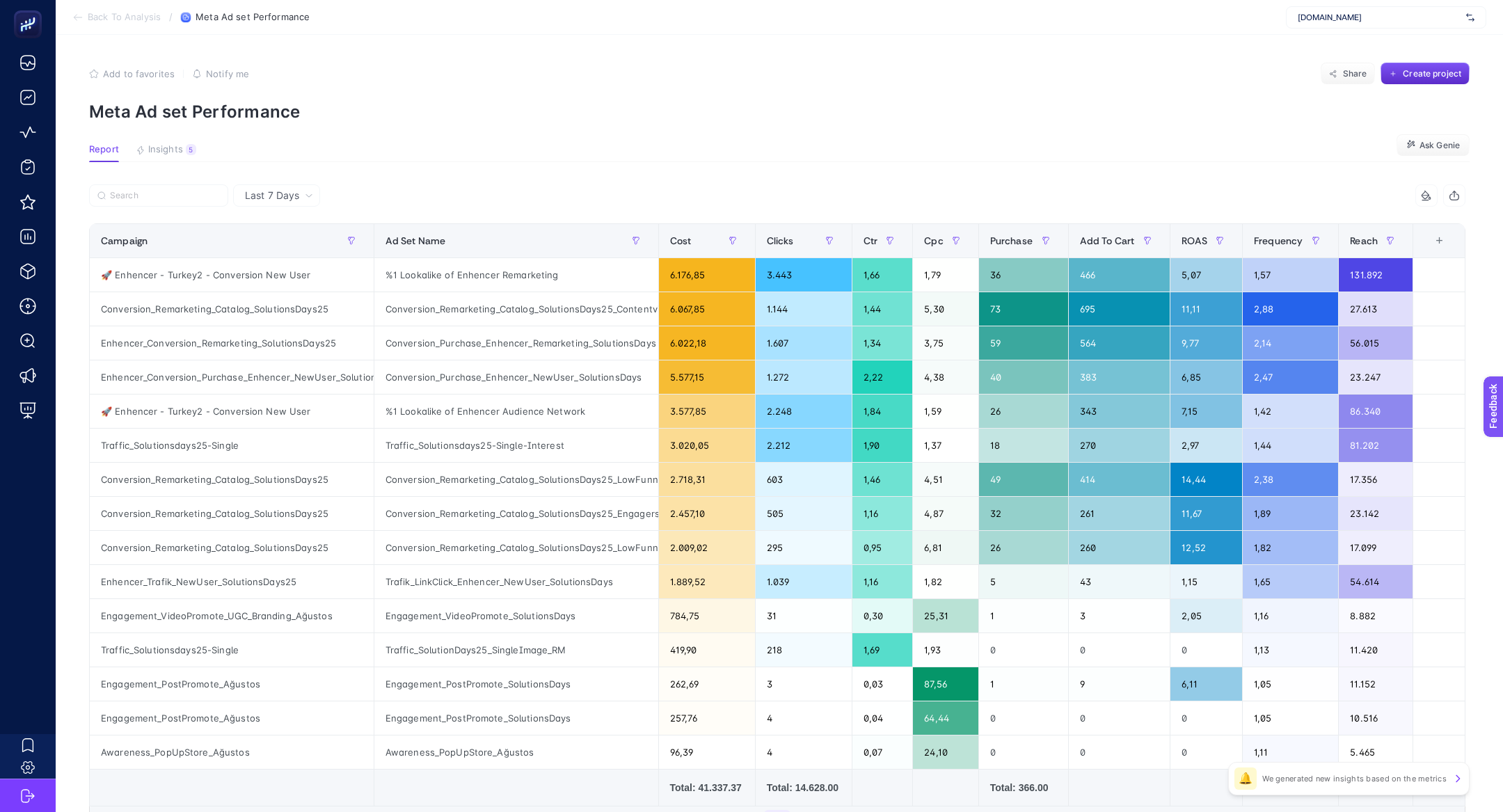
click at [177, 162] on article "Add to favorites false Notify me Share Create project Meta Ad set Performance R…" at bounding box center [779, 493] width 1448 height 917
click at [170, 149] on span "Insights" at bounding box center [165, 149] width 35 height 11
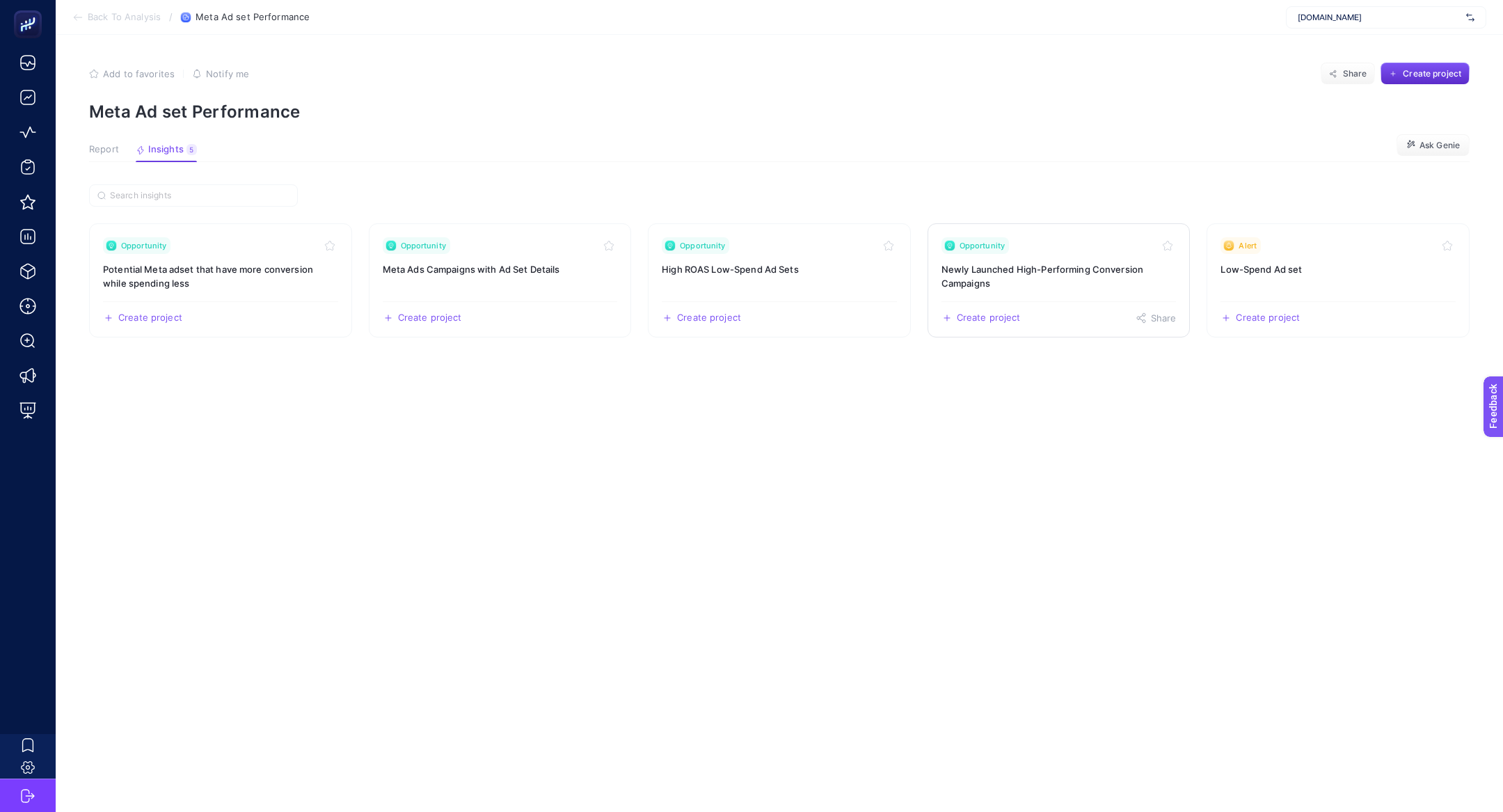
click at [984, 288] on h3 "Newly Launched High-Performing Conversion Campaigns" at bounding box center [1059, 276] width 235 height 28
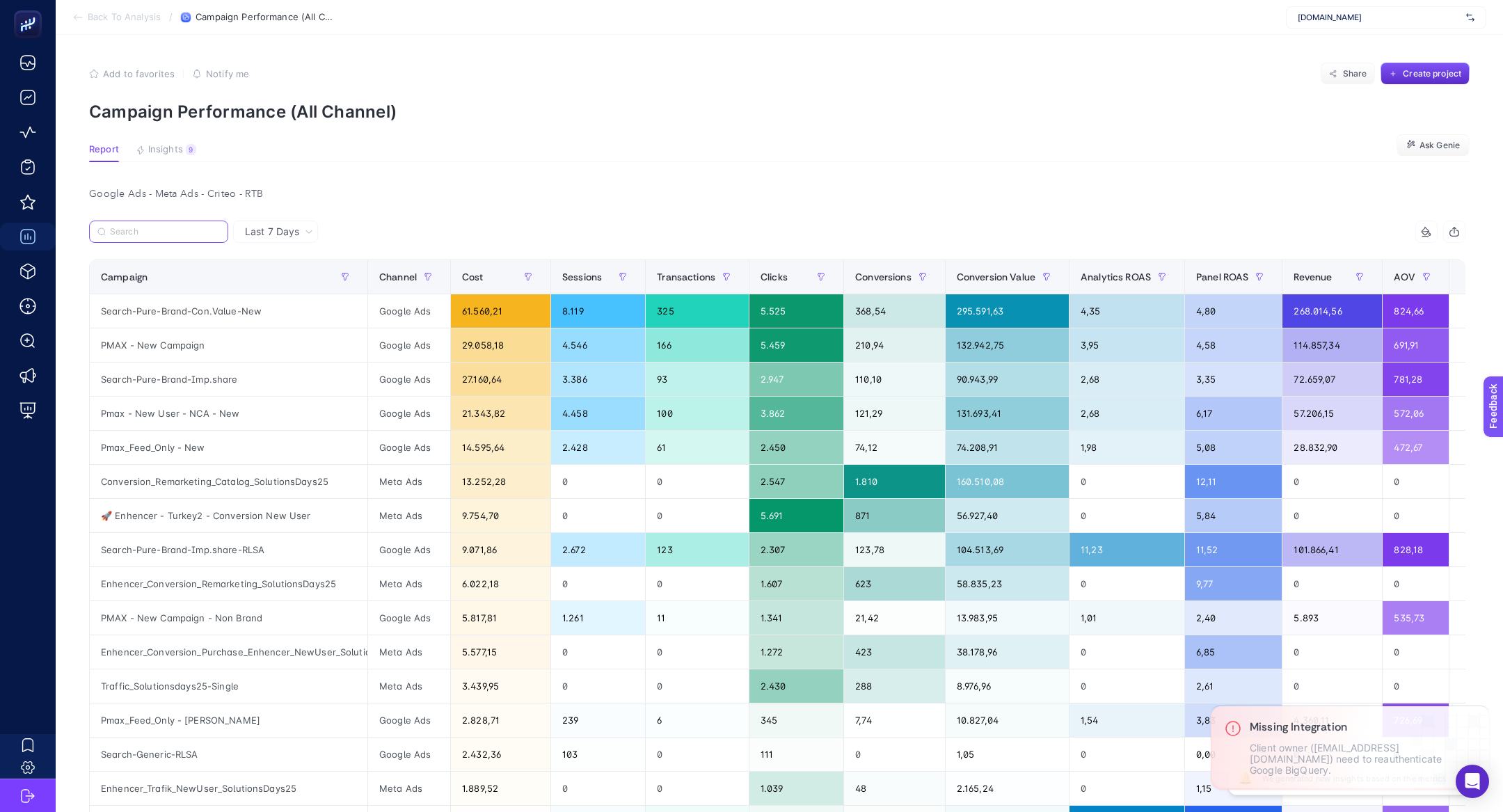
click at [148, 229] on input "Search" at bounding box center [165, 232] width 110 height 10
paste input "Conversion_Remarketing_Catalog_SolutionsDays25"
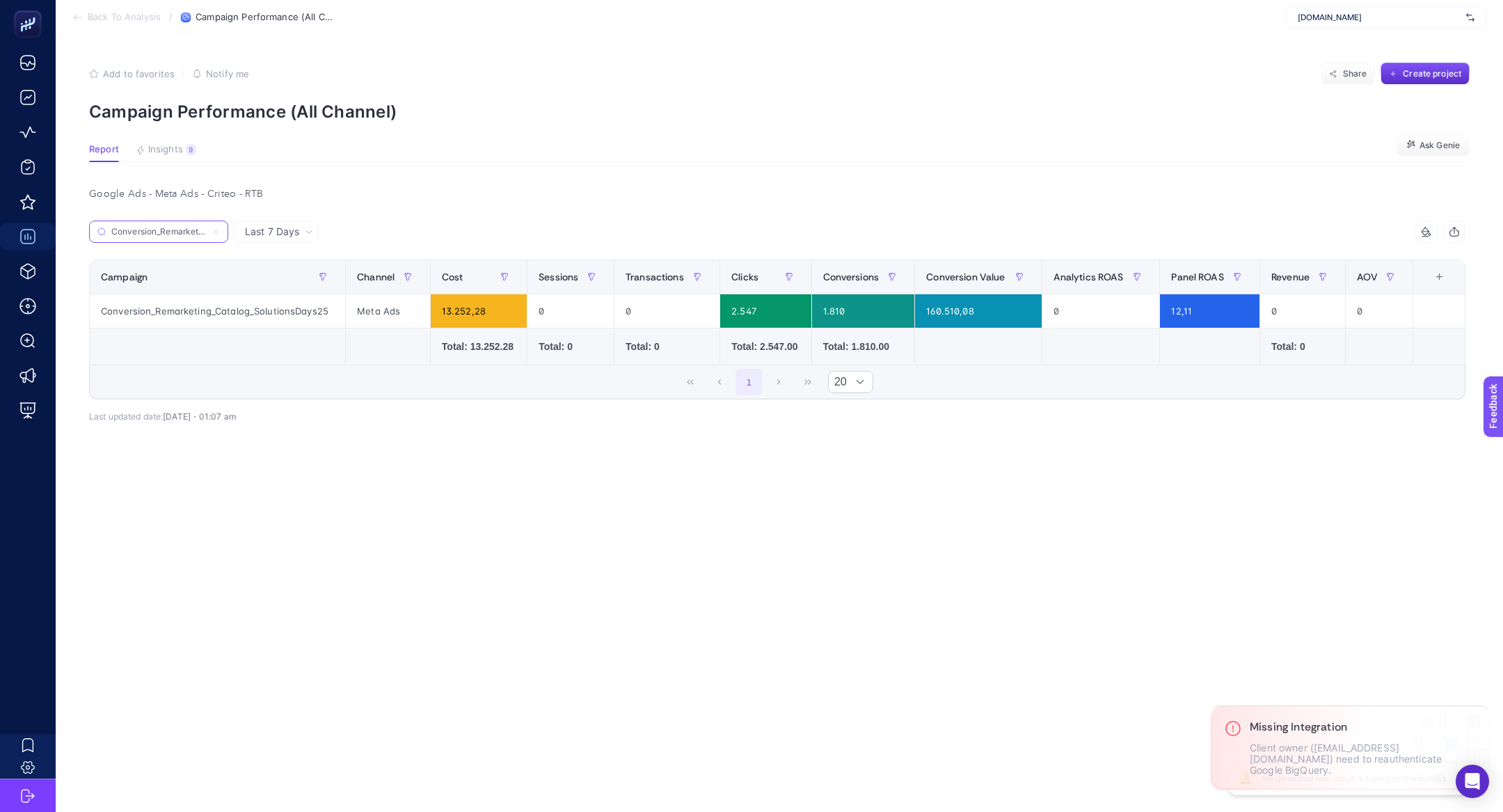
scroll to position [0, 111]
type input "Conversion_Remarketing_Catalog_SolutionsDays25"
click at [216, 232] on icon at bounding box center [216, 232] width 4 height 4
click at [206, 232] on input "Conversion_Remarketing_Catalog_SolutionsDays25" at bounding box center [159, 232] width 95 height 10
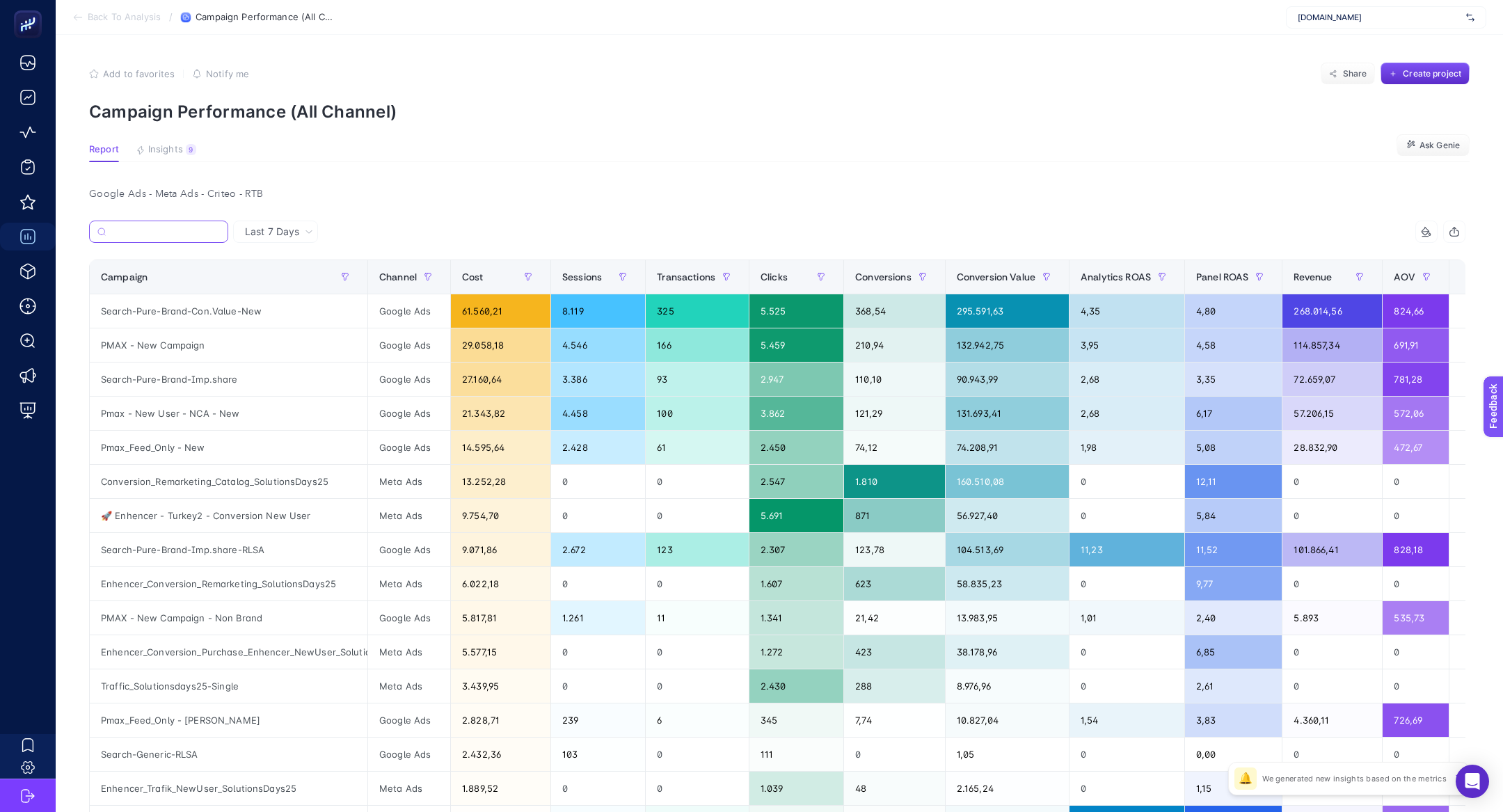
scroll to position [0, 0]
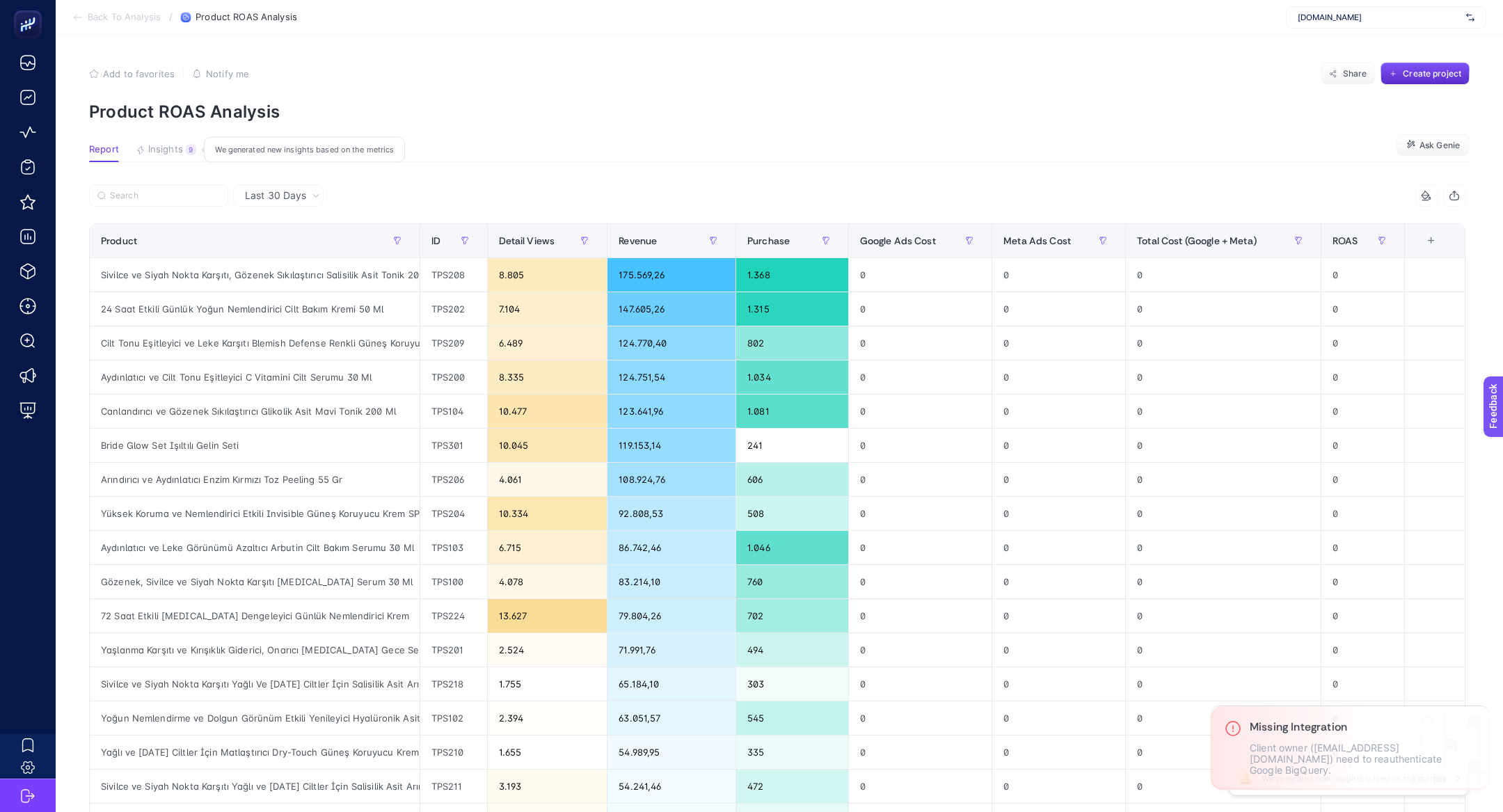
click at [177, 160] on button "Insights 9 We generated new insights based on the metrics" at bounding box center [165, 153] width 60 height 18
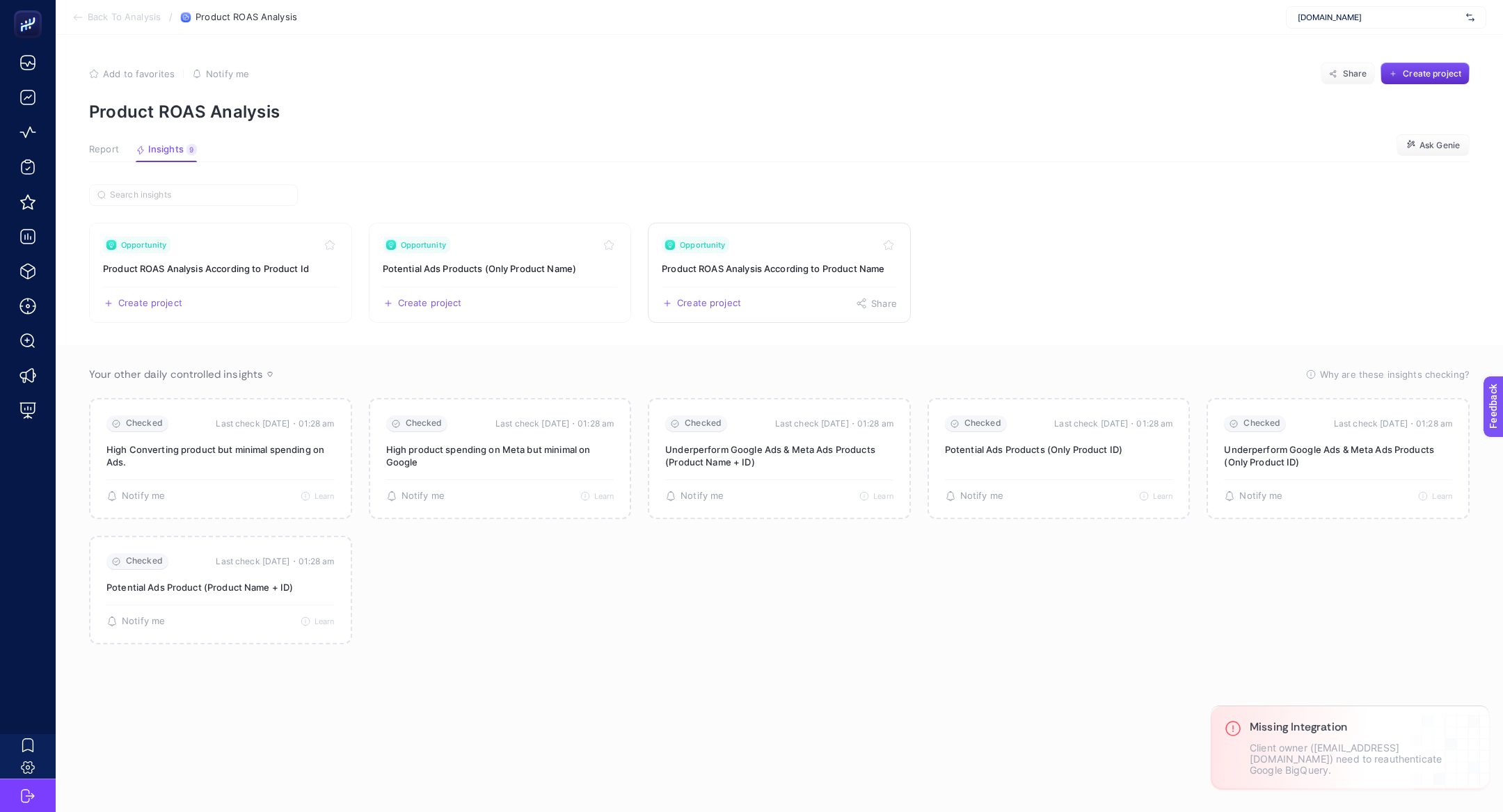
click at [769, 264] on h3 "Product ROAS Analysis According to Product Name" at bounding box center [779, 268] width 235 height 14
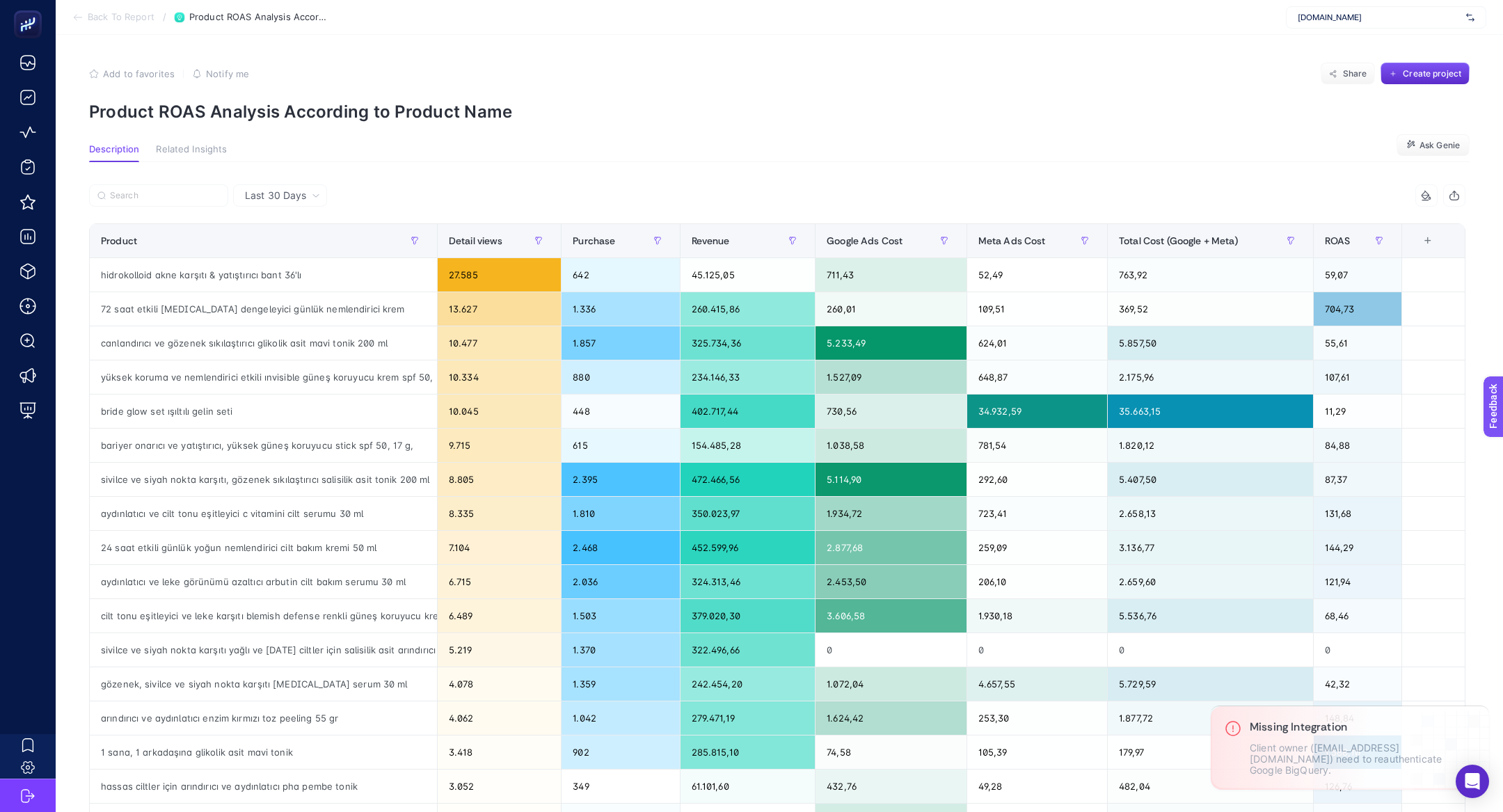
click at [1208, 220] on div "7 items selected Product Detail views Purchase Revenue Google Ads Cost Meta Ads…" at bounding box center [777, 597] width 1376 height 827
click at [1208, 227] on th "Total Cost (Google + Meta)" at bounding box center [1211, 241] width 206 height 34
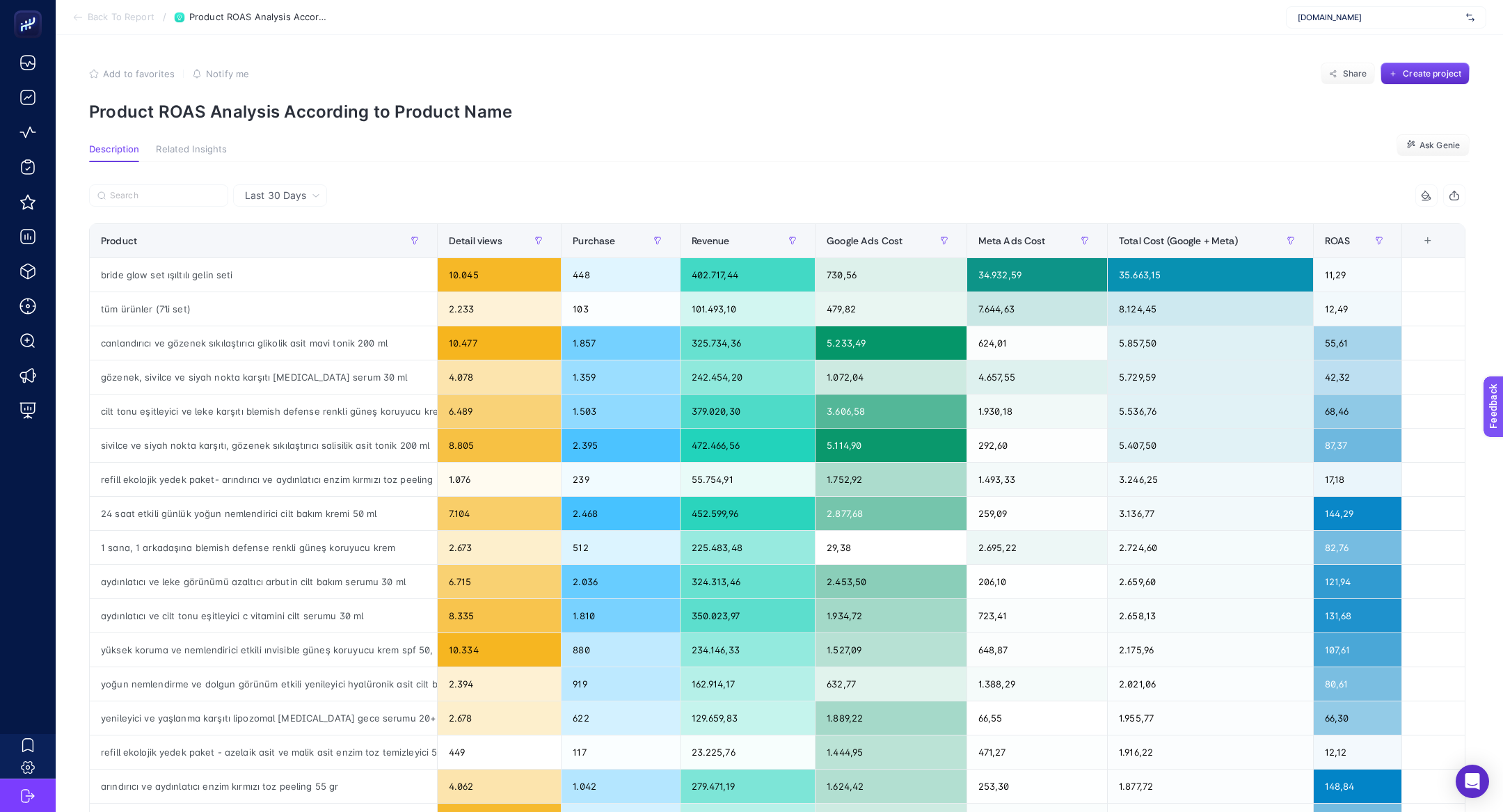
click at [271, 191] on span "Last 30 Days" at bounding box center [275, 195] width 61 height 14
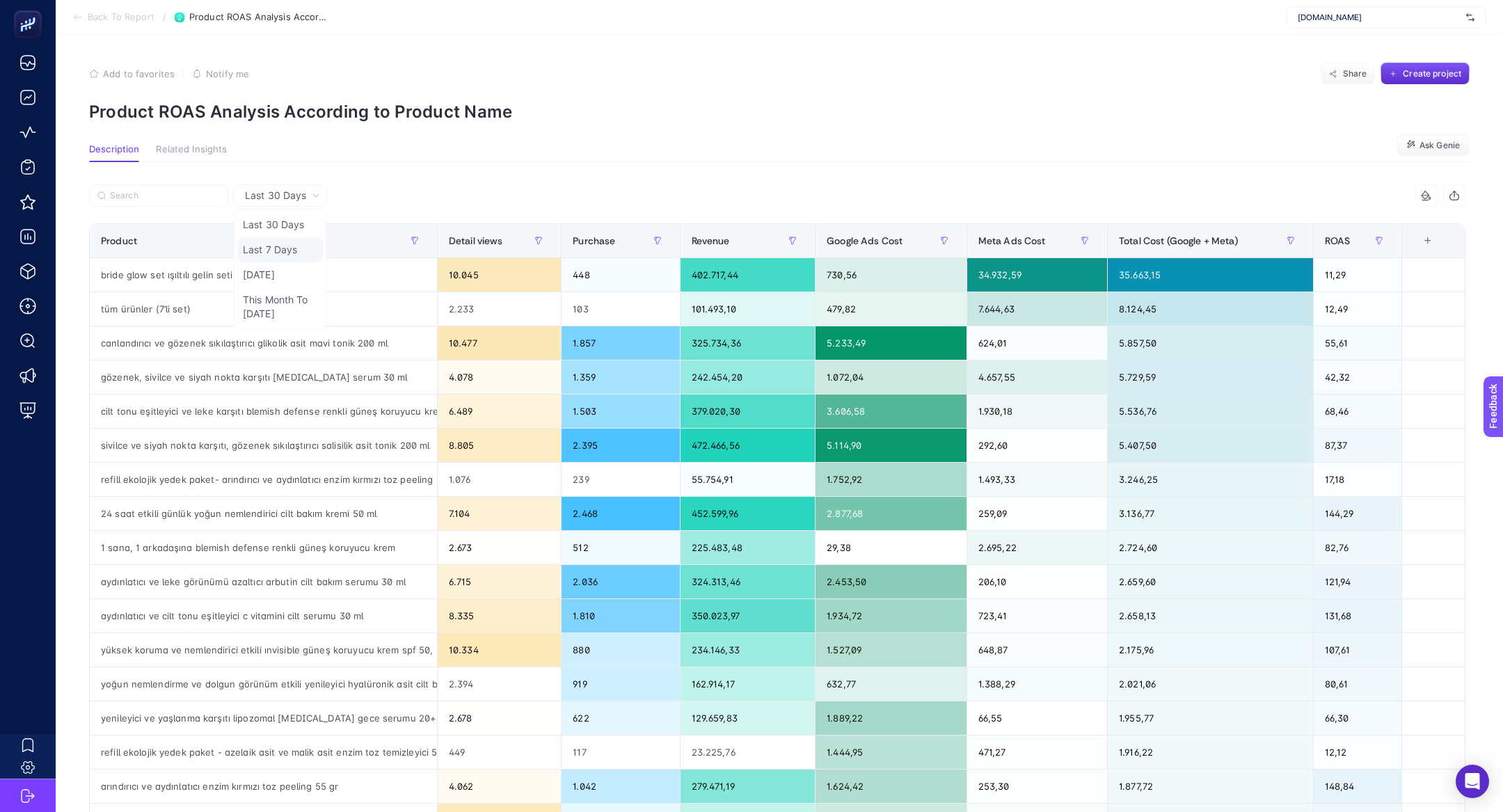
click at [263, 262] on li "Last 7 Days" at bounding box center [280, 275] width 85 height 25
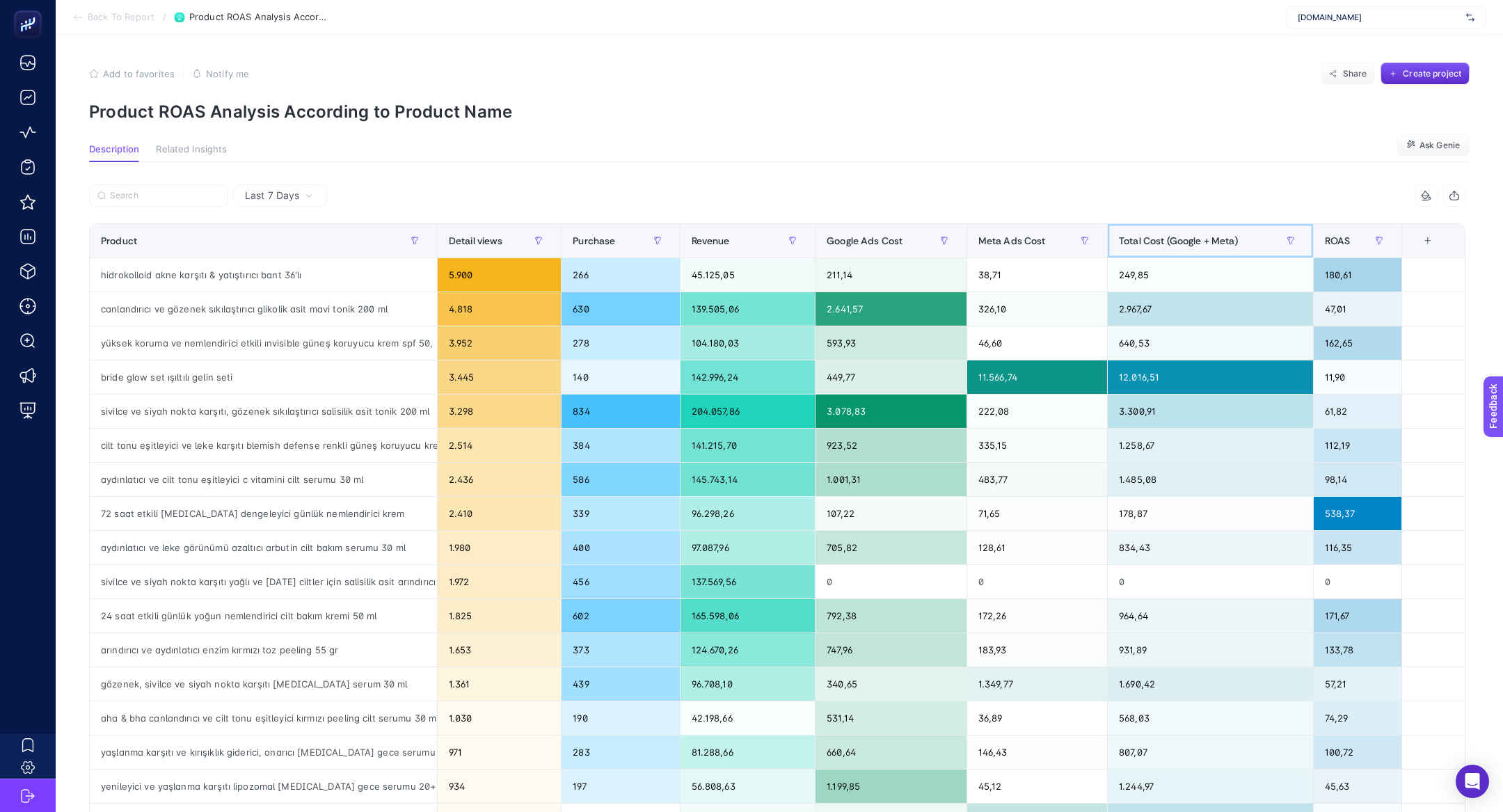
click at [1162, 236] on span "Total Cost (Google + Meta)" at bounding box center [1179, 240] width 119 height 11
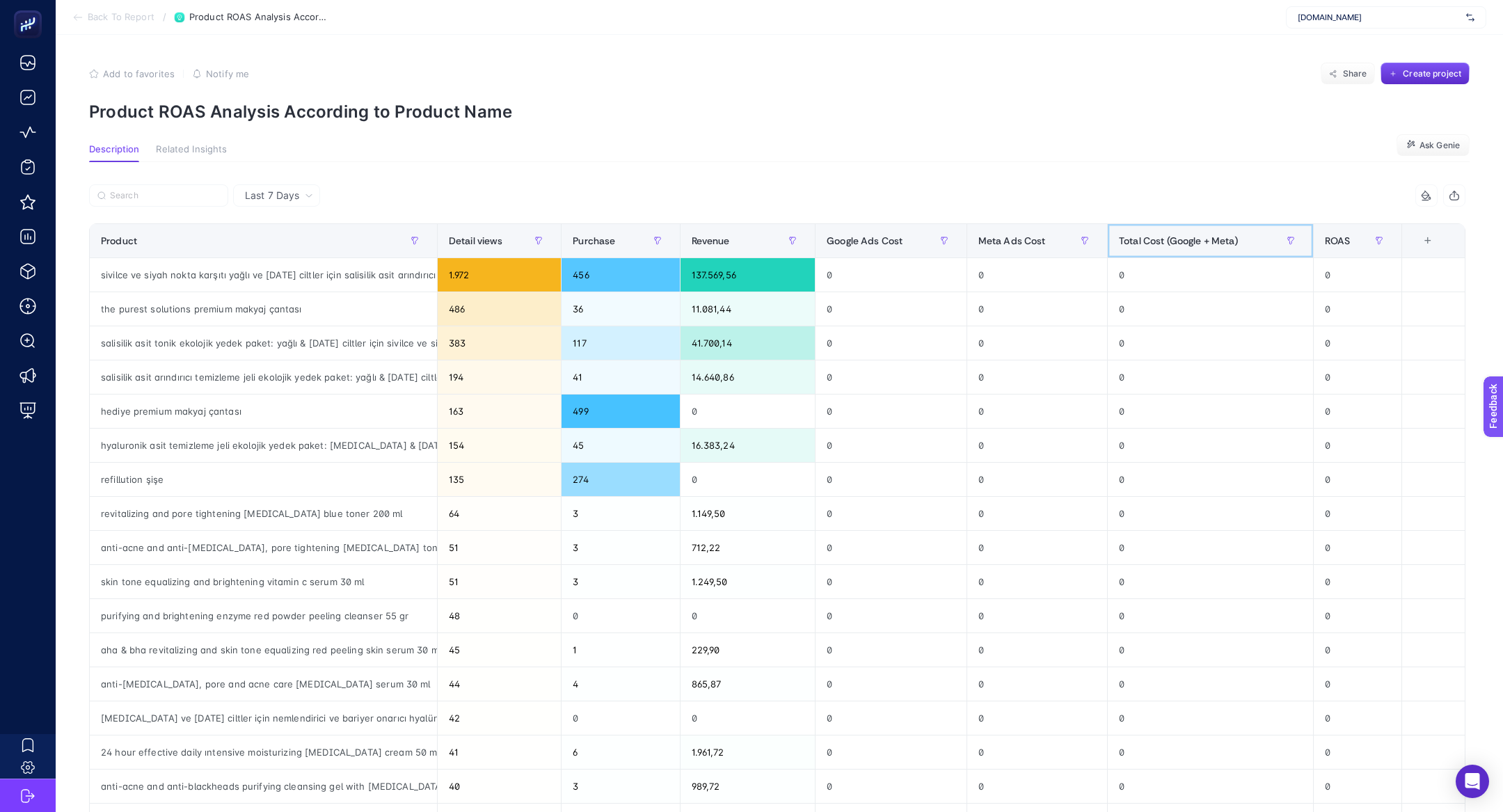
click at [1162, 236] on span "Total Cost (Google + Meta)" at bounding box center [1179, 240] width 119 height 11
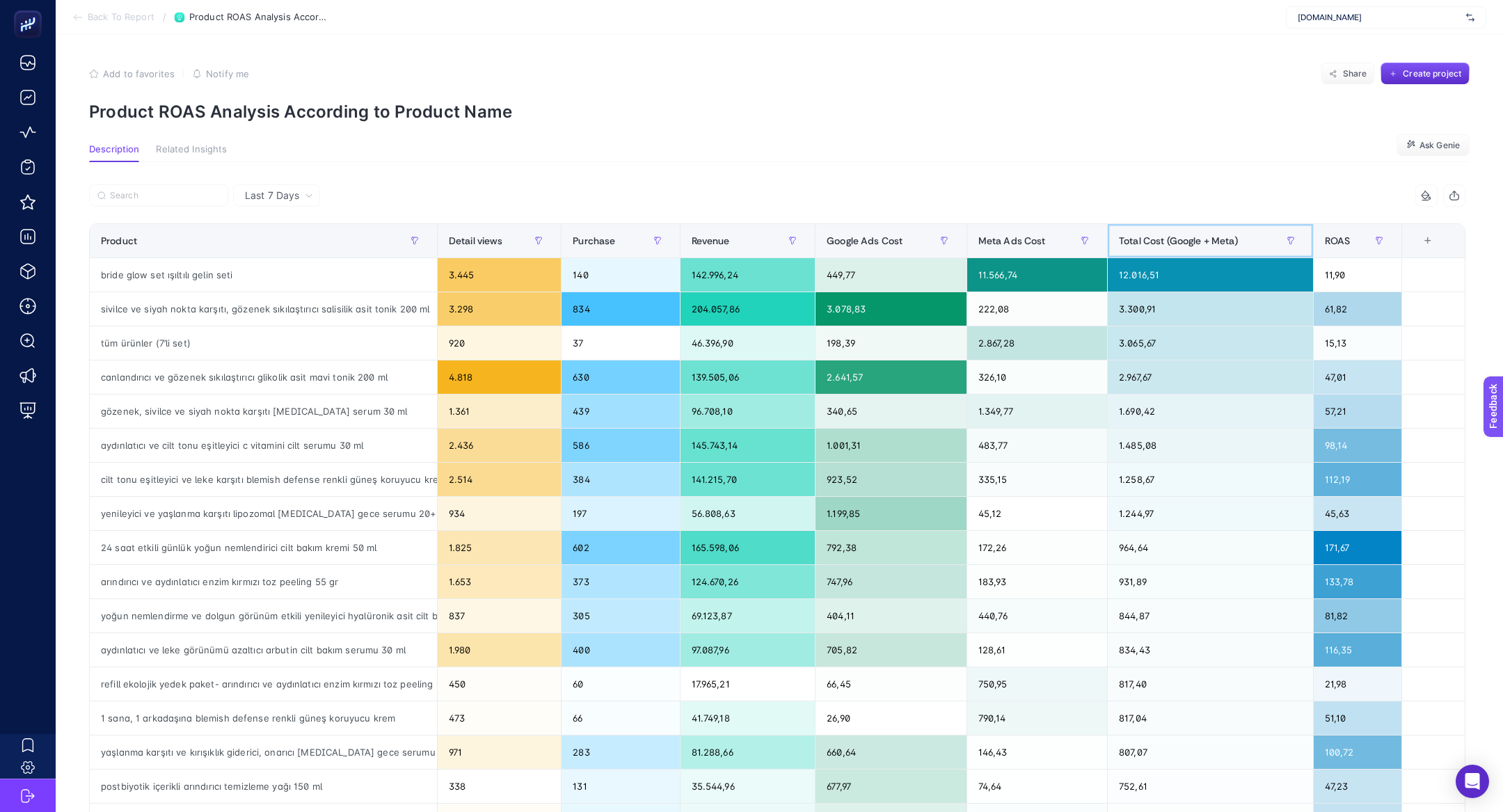
scroll to position [0, 1]
click at [992, 308] on div "222,08" at bounding box center [1037, 309] width 140 height 33
drag, startPoint x: 877, startPoint y: 270, endPoint x: 828, endPoint y: 272, distance: 49.0
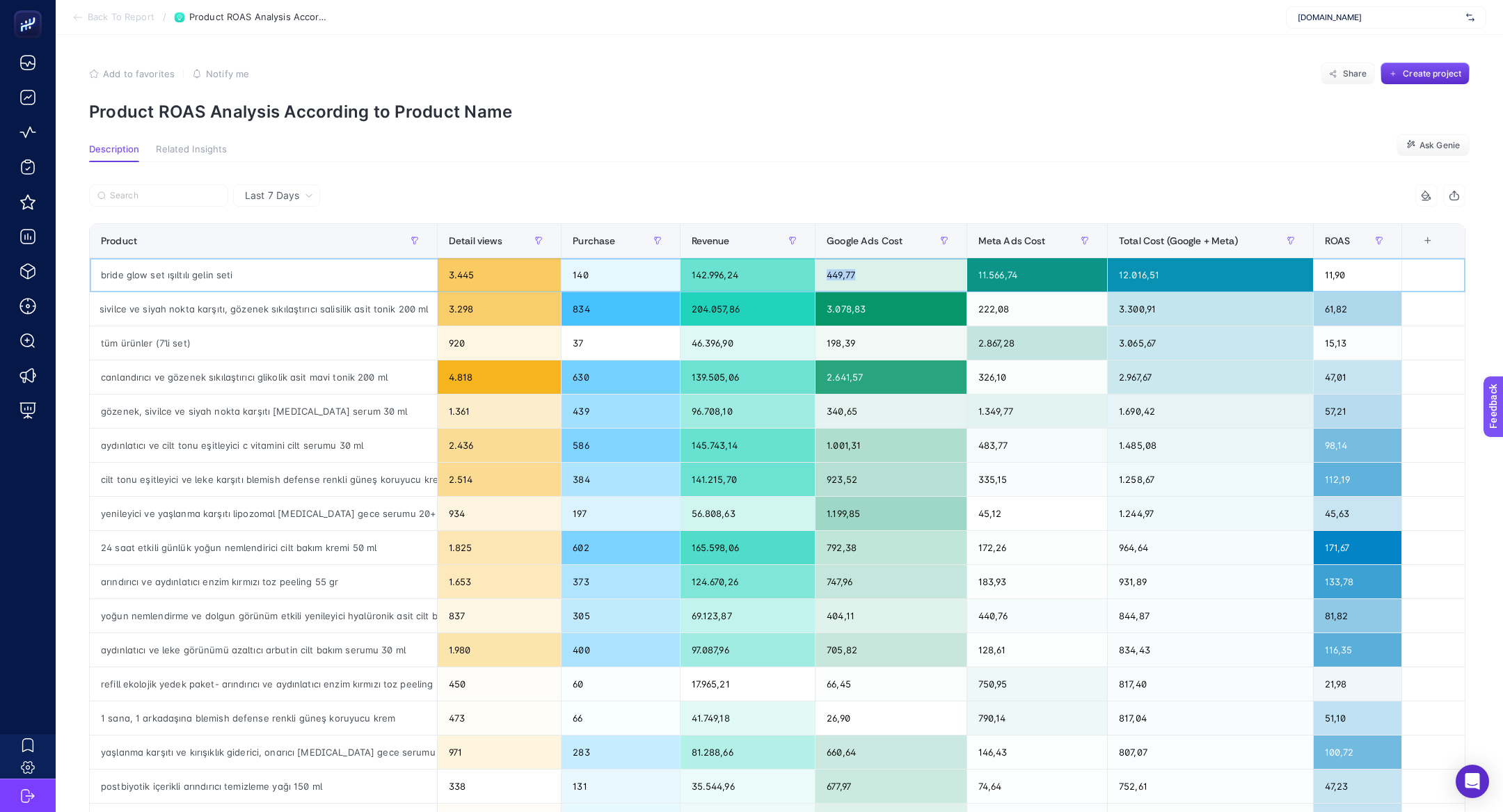
click at [828, 272] on div "449,77" at bounding box center [890, 275] width 151 height 33
click at [170, 354] on div "tüm ürünler (7’li set)" at bounding box center [263, 343] width 348 height 33
click at [995, 309] on div "222,08" at bounding box center [1037, 309] width 140 height 33
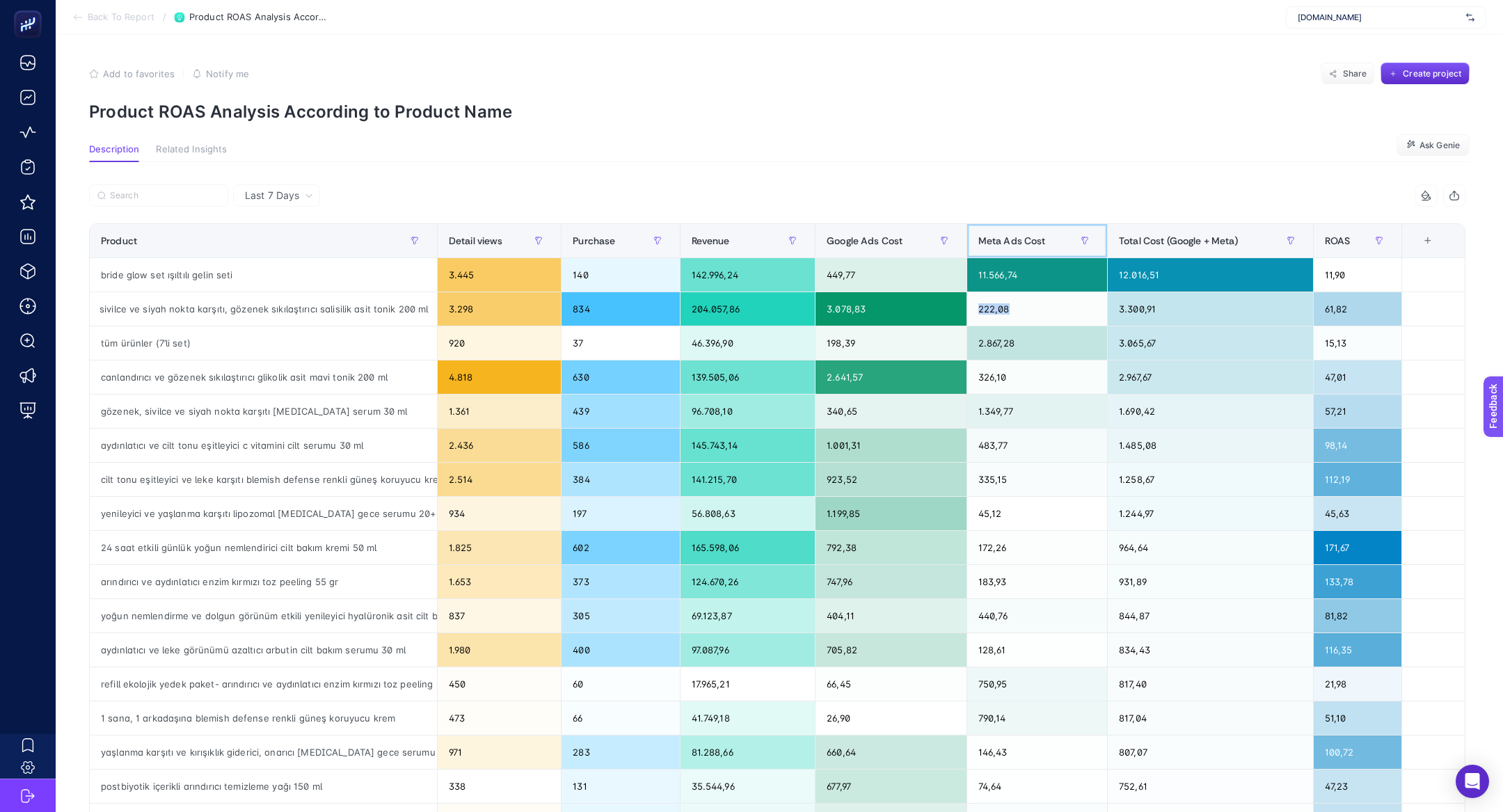
click at [1024, 235] on span "Meta Ads Cost" at bounding box center [1012, 240] width 68 height 11
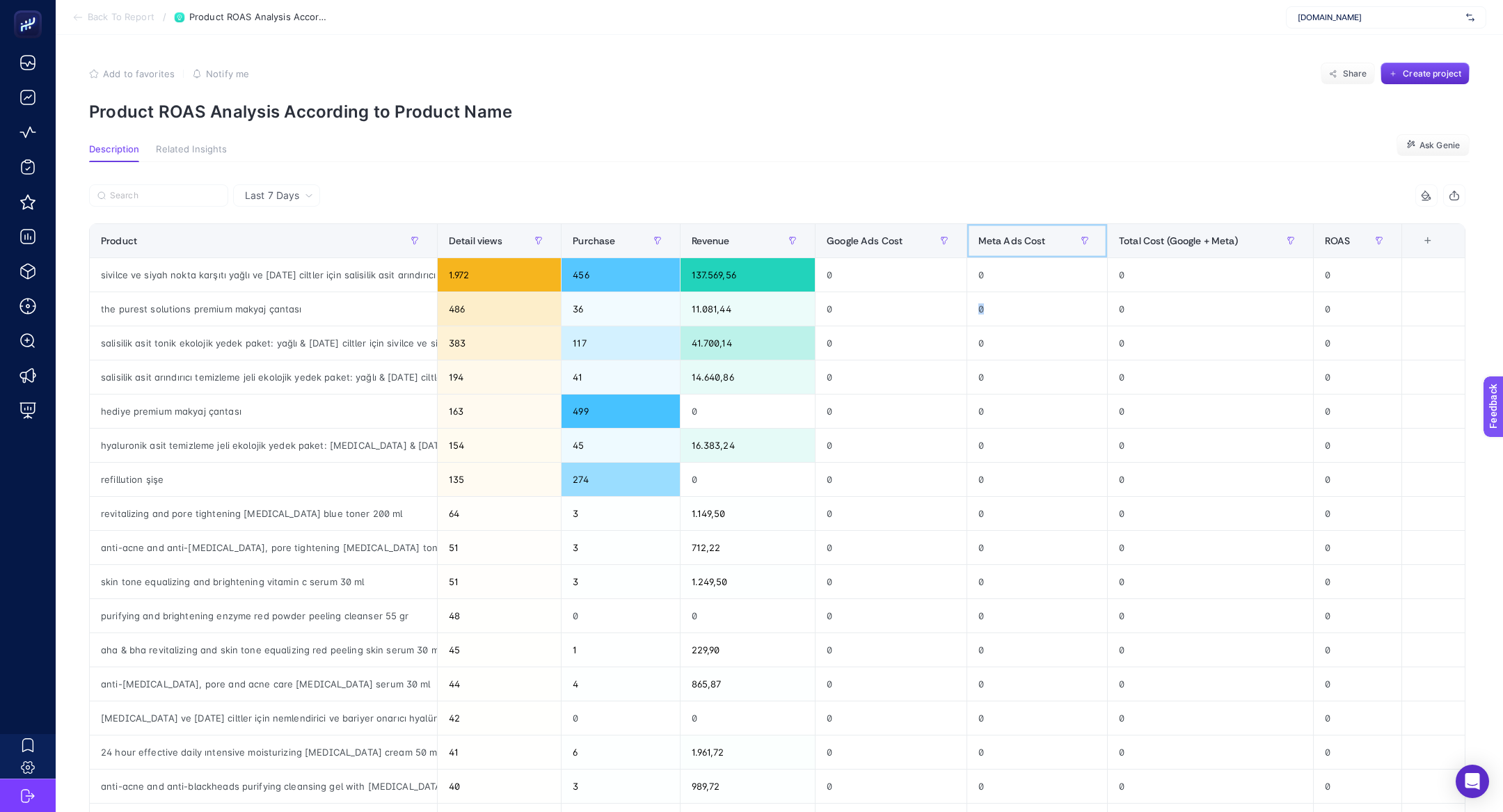
click at [1024, 235] on span "Meta Ads Cost" at bounding box center [1012, 240] width 68 height 11
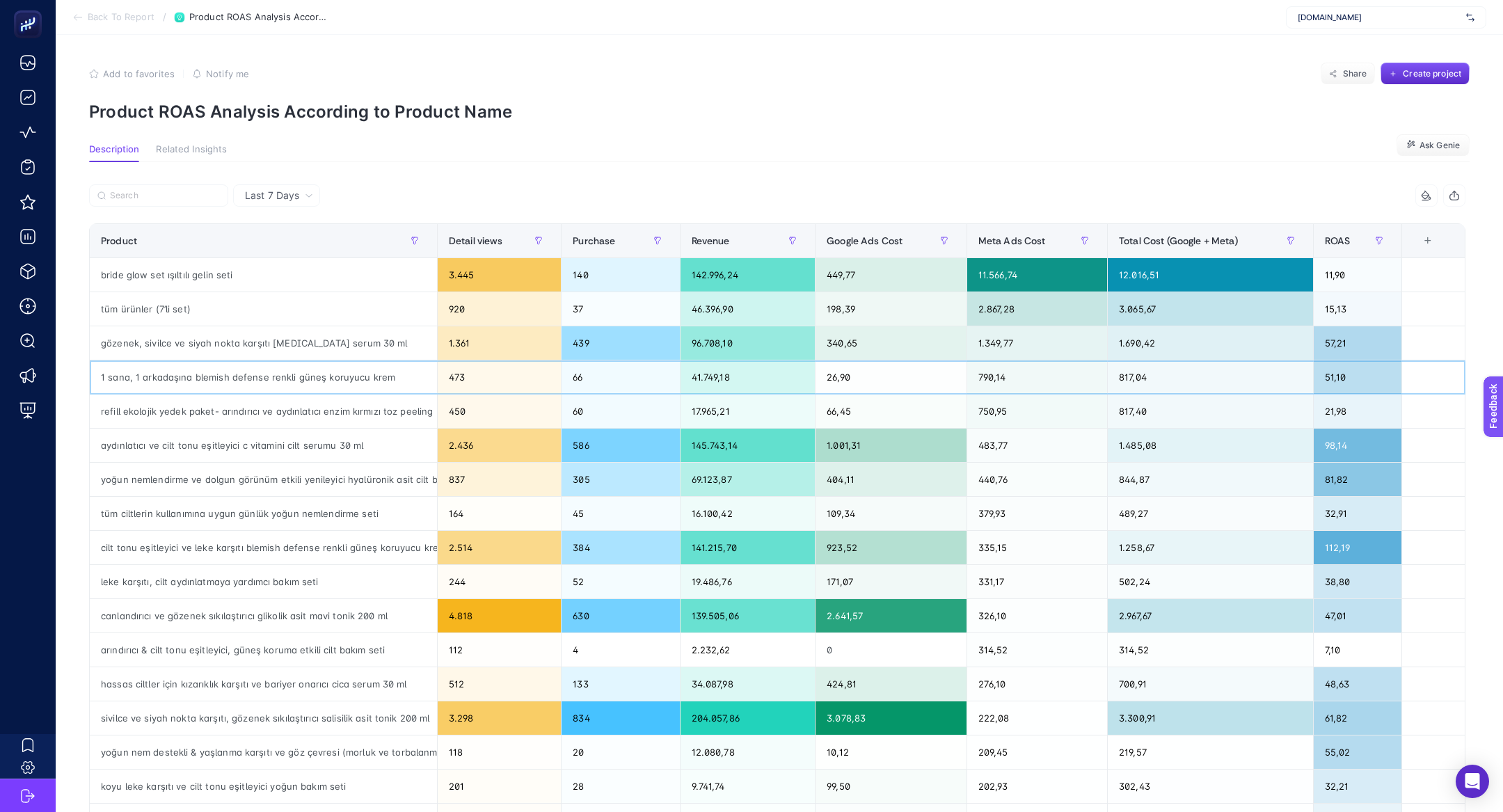
click at [116, 376] on div "1 sana, 1 arkadaşına blemish defense renkli güneş koruyucu krem" at bounding box center [263, 377] width 348 height 33
copy tr "1 sana, 1 arkadaşına blemish defense renkli güneş koruyucu krem"
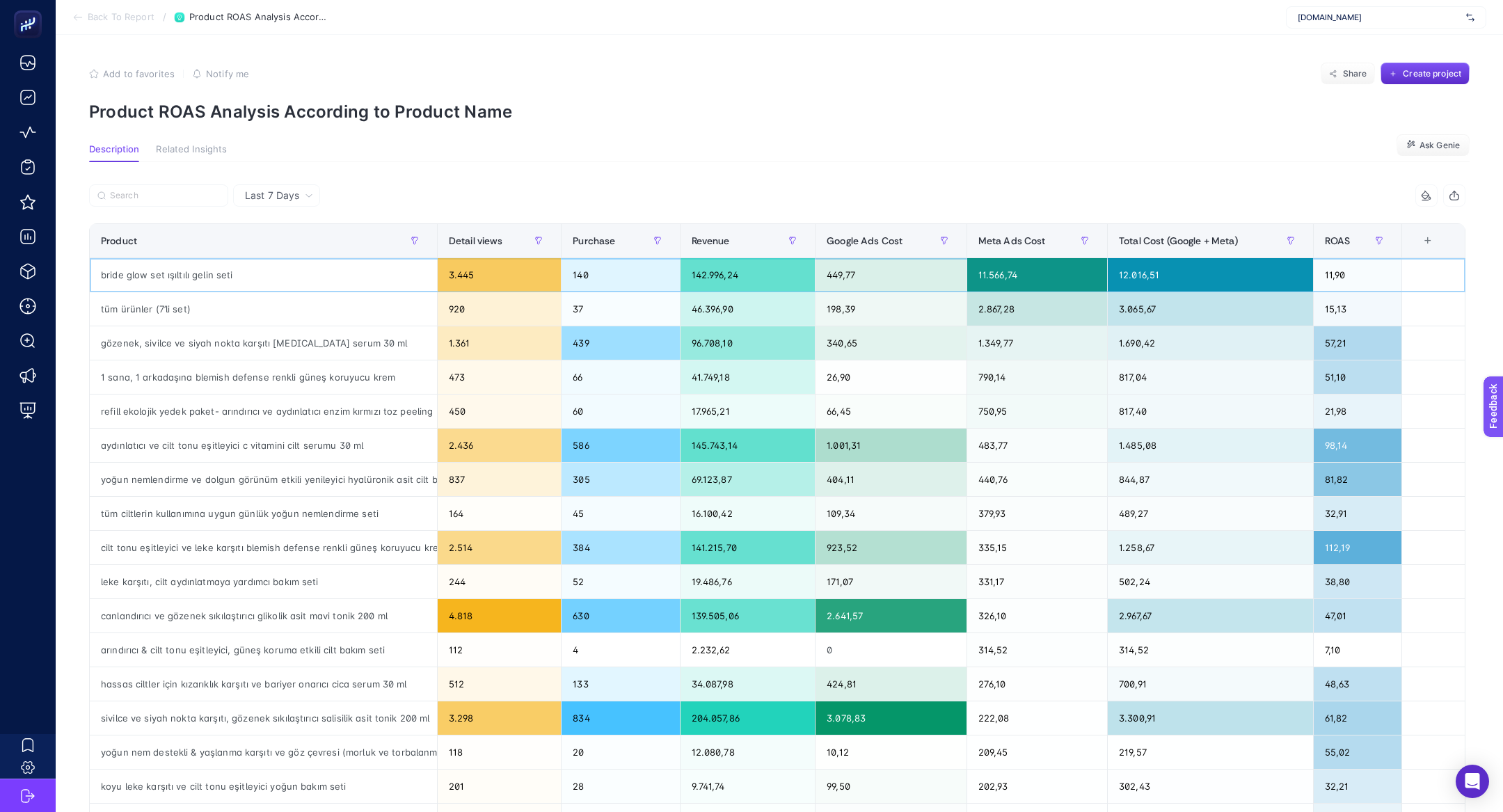
click at [1009, 274] on div "11.566,74" at bounding box center [1037, 275] width 140 height 33
drag, startPoint x: 1051, startPoint y: 333, endPoint x: 979, endPoint y: 318, distance: 73.5
click at [979, 319] on tbody "bride glow set ışıltılı gelin seti 3.445 140 142.996,24 449,77 11.566,74 12.016…" at bounding box center [777, 599] width 1376 height 682
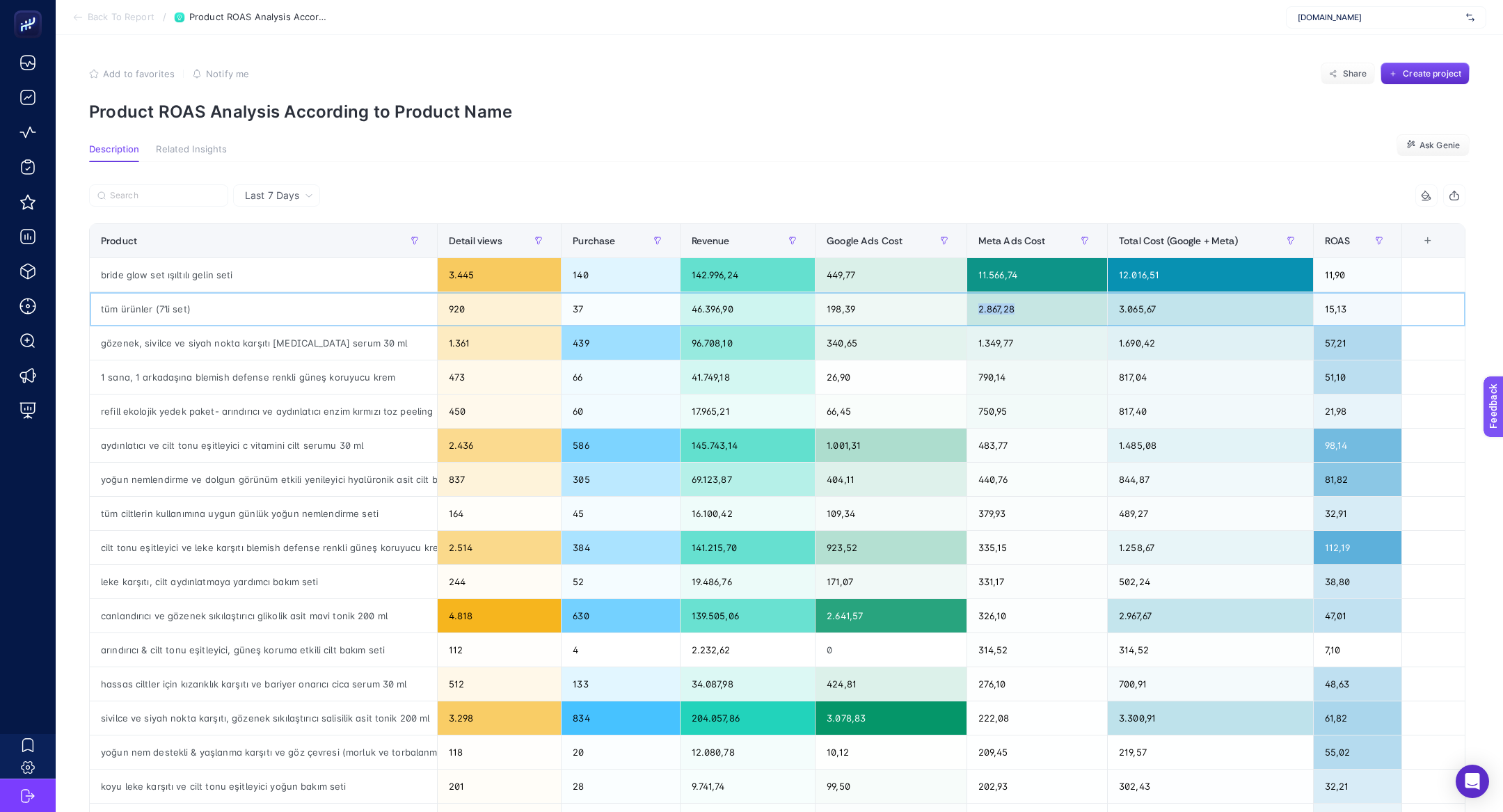
drag, startPoint x: 1016, startPoint y: 311, endPoint x: 968, endPoint y: 311, distance: 48.0
click at [968, 428] on tr "tüm ürünler (7’li set) 920 37 46.396,90 198,39 2.867,28 3.065,67 15,13" at bounding box center [777, 445] width 1376 height 34
drag, startPoint x: 681, startPoint y: 344, endPoint x: 784, endPoint y: 347, distance: 103.0
click at [784, 347] on div "96.708,10" at bounding box center [747, 343] width 135 height 33
drag, startPoint x: 1045, startPoint y: 335, endPoint x: 1001, endPoint y: 334, distance: 44.0
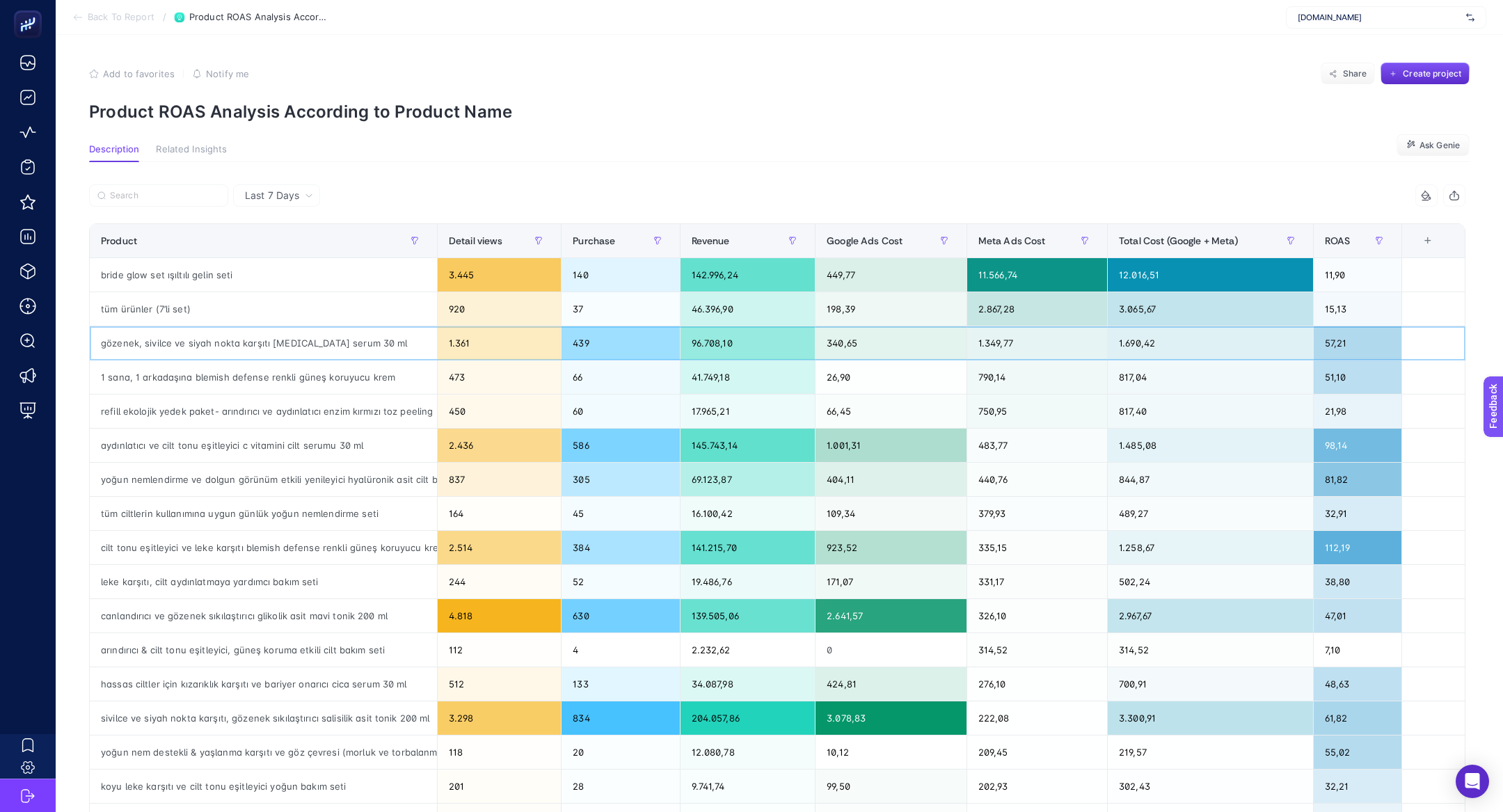
click at [1001, 335] on div "1.349,77" at bounding box center [1037, 343] width 140 height 33
click at [1001, 344] on div "1.349,77" at bounding box center [1037, 343] width 140 height 33
click at [1001, 341] on div "1.349,77" at bounding box center [1037, 343] width 140 height 33
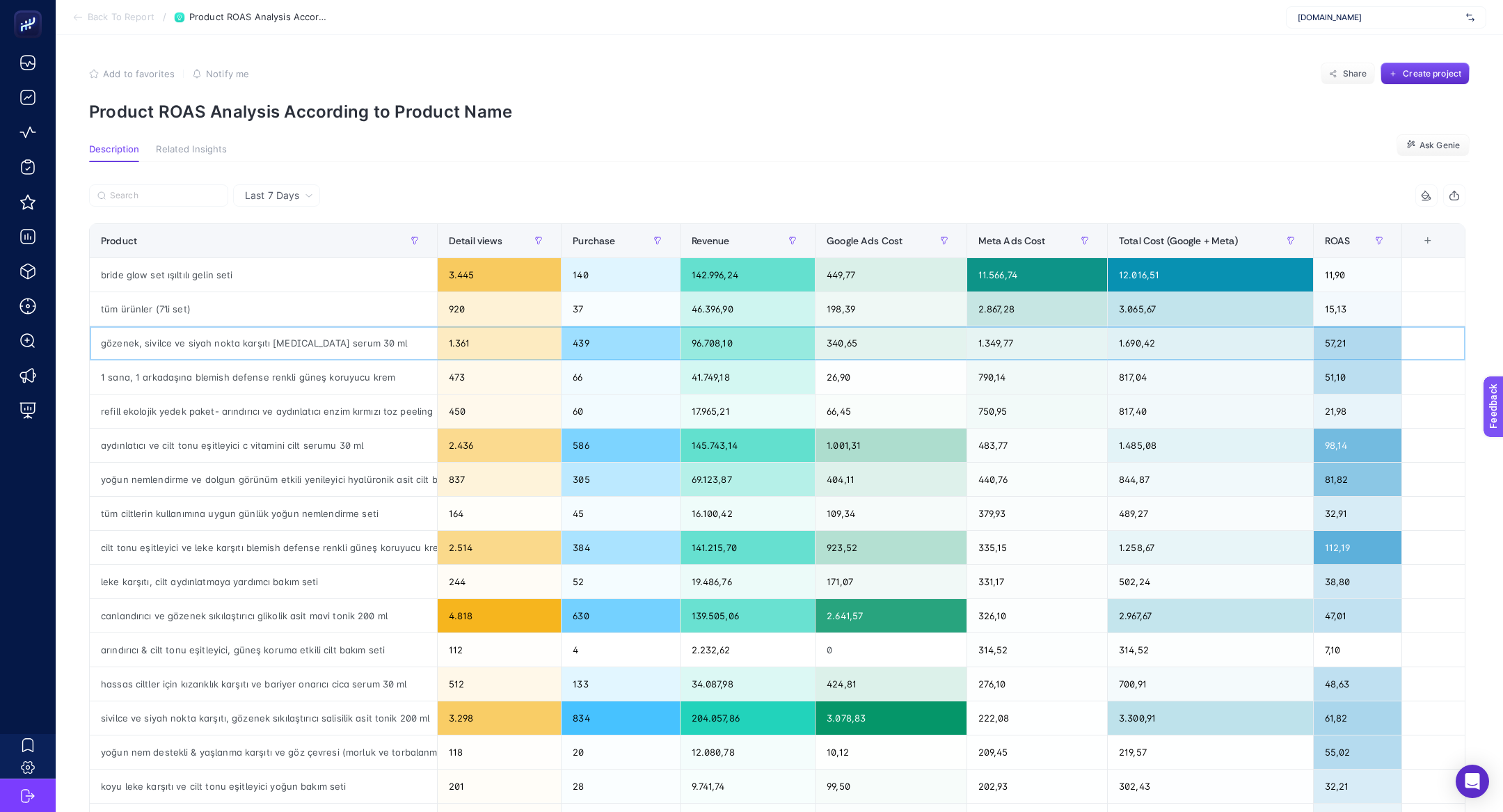
click at [1017, 346] on div "1.349,77" at bounding box center [1037, 343] width 140 height 33
click at [1000, 344] on div "1.349,77" at bounding box center [1037, 343] width 140 height 33
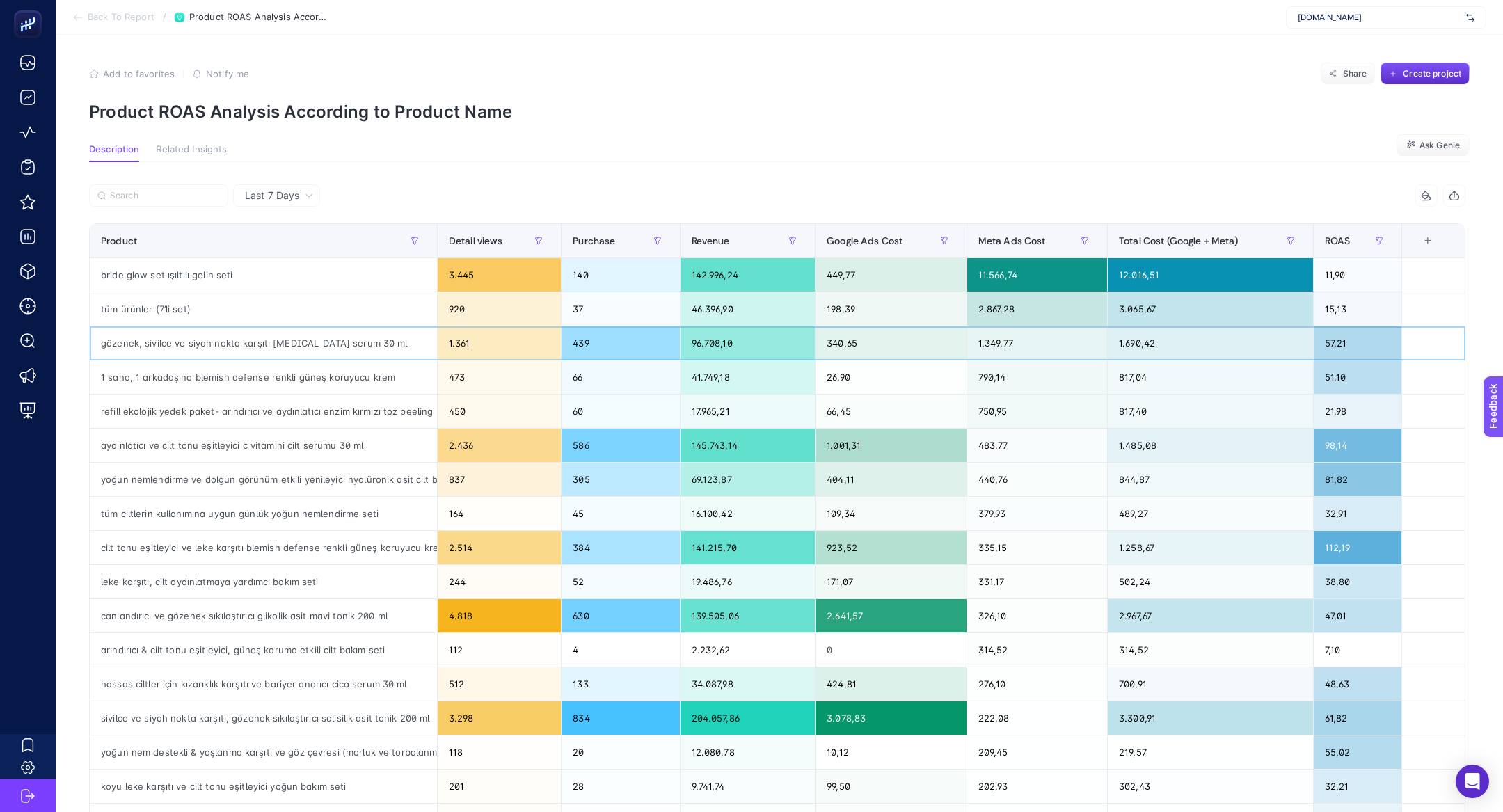
click at [1000, 344] on div "1.349,77" at bounding box center [1037, 343] width 140 height 33
click at [881, 245] on span "Google Ads Cost" at bounding box center [865, 240] width 76 height 11
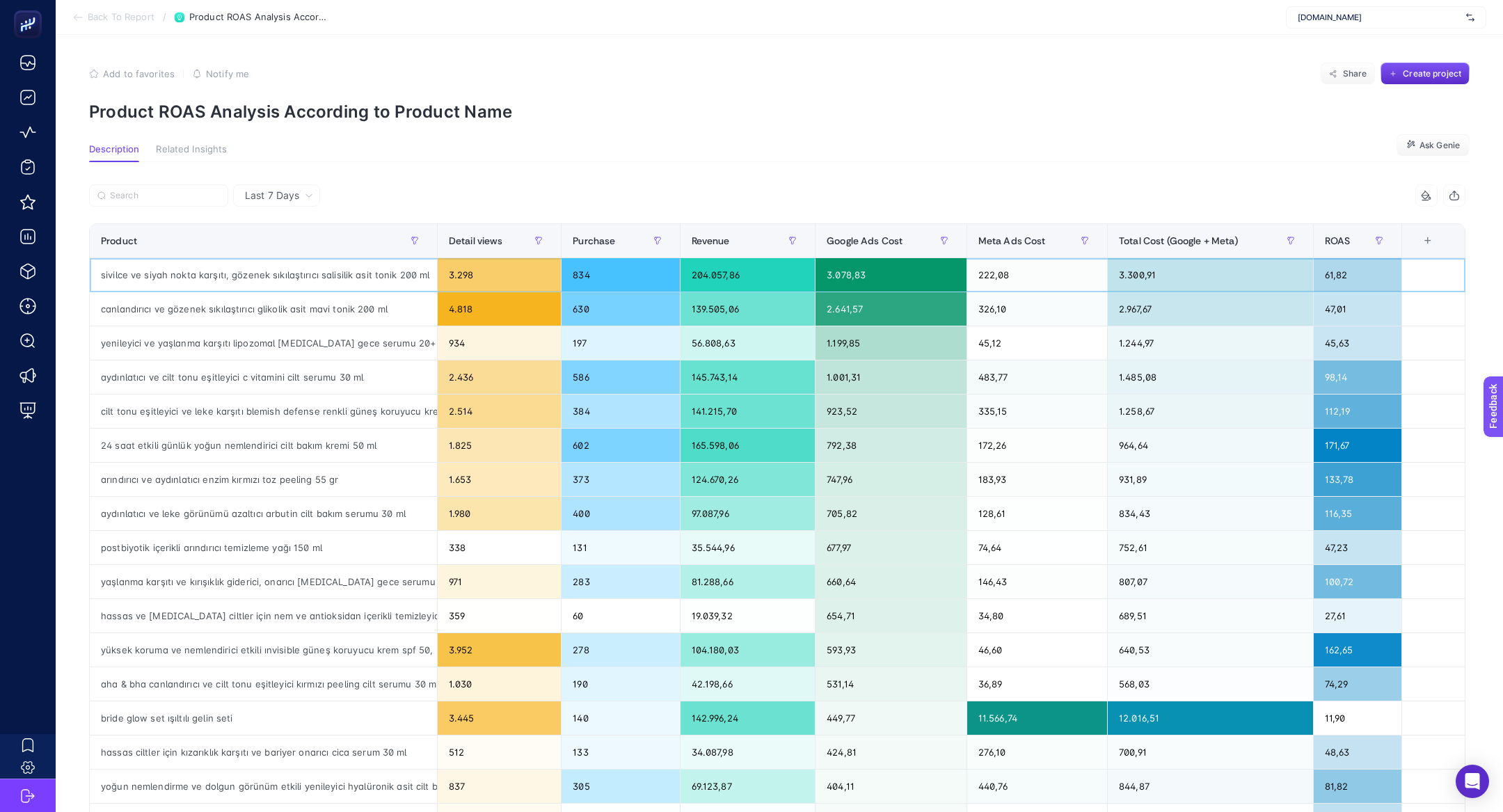
drag, startPoint x: 133, startPoint y: 280, endPoint x: 269, endPoint y: 280, distance: 136.0
click at [269, 280] on div "sivilce ve siyah nokta karşıtı, gözenek sıkılaştırıcı salisilik asit tonik 200 …" at bounding box center [263, 275] width 348 height 33
drag, startPoint x: 190, startPoint y: 303, endPoint x: 354, endPoint y: 308, distance: 164.1
click at [355, 309] on div "canlandırıcı ve gözenek sıkılaştırıcı glikolik asit mavi tonik 200 ml" at bounding box center [263, 309] width 348 height 33
drag, startPoint x: 138, startPoint y: 339, endPoint x: 399, endPoint y: 342, distance: 261.0
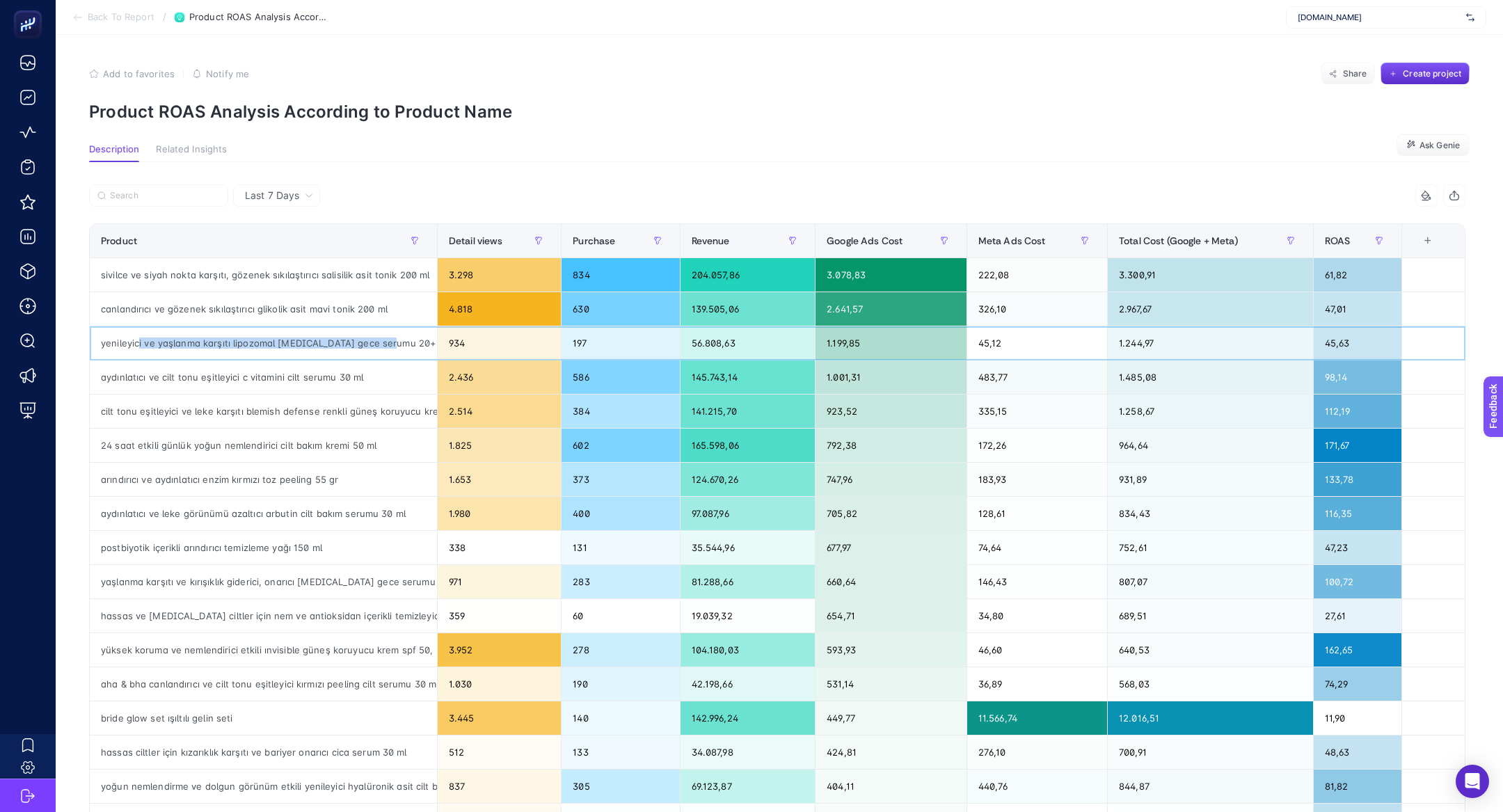
click at [399, 343] on div "yenileyici ve yaşlanma karşıtı lipozomal retinol gece serumu 20+" at bounding box center [263, 343] width 348 height 33
click at [997, 241] on span "Meta Ads Cost" at bounding box center [1012, 240] width 68 height 11
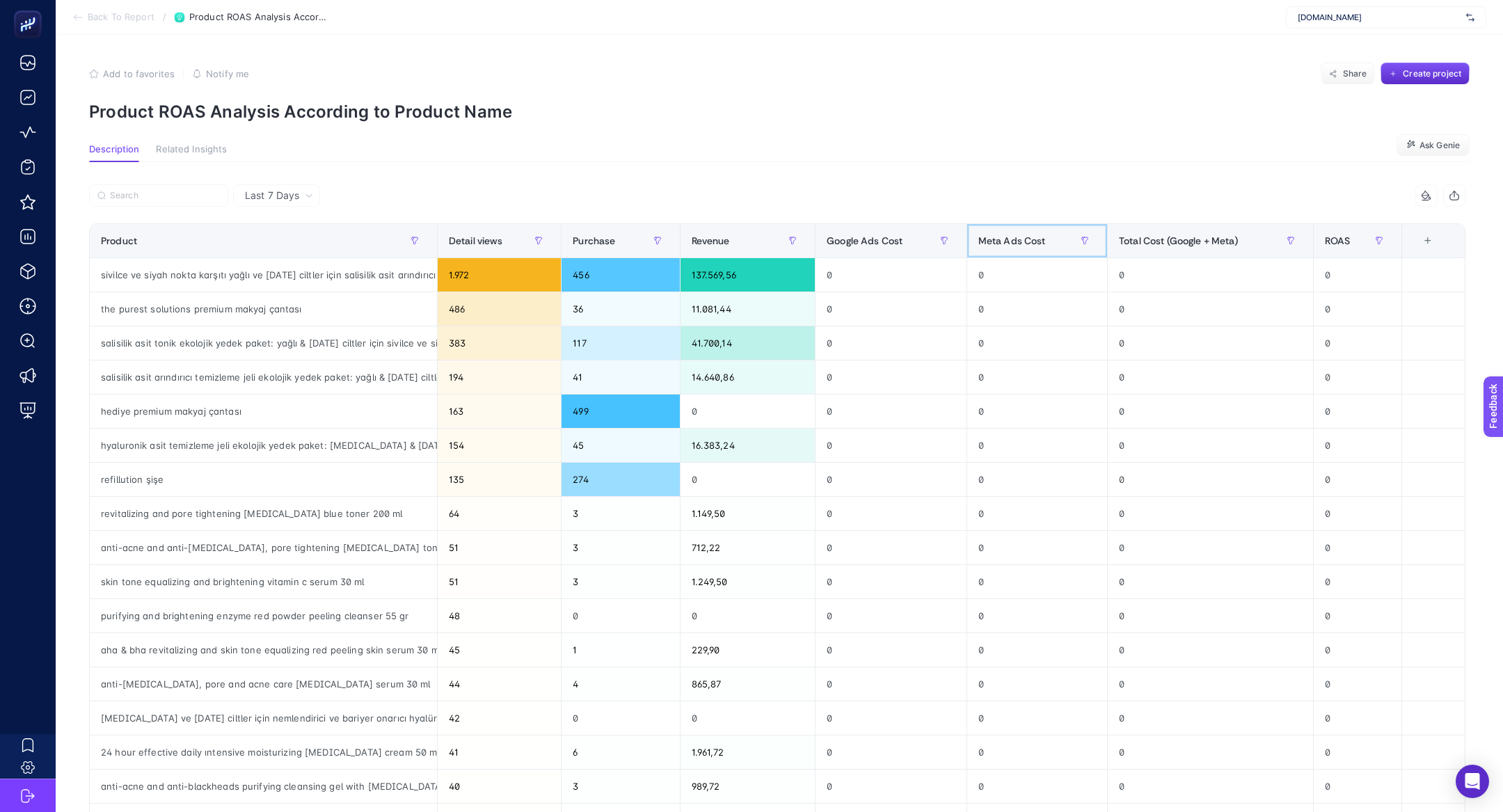
click at [997, 241] on span "Meta Ads Cost" at bounding box center [1012, 240] width 68 height 11
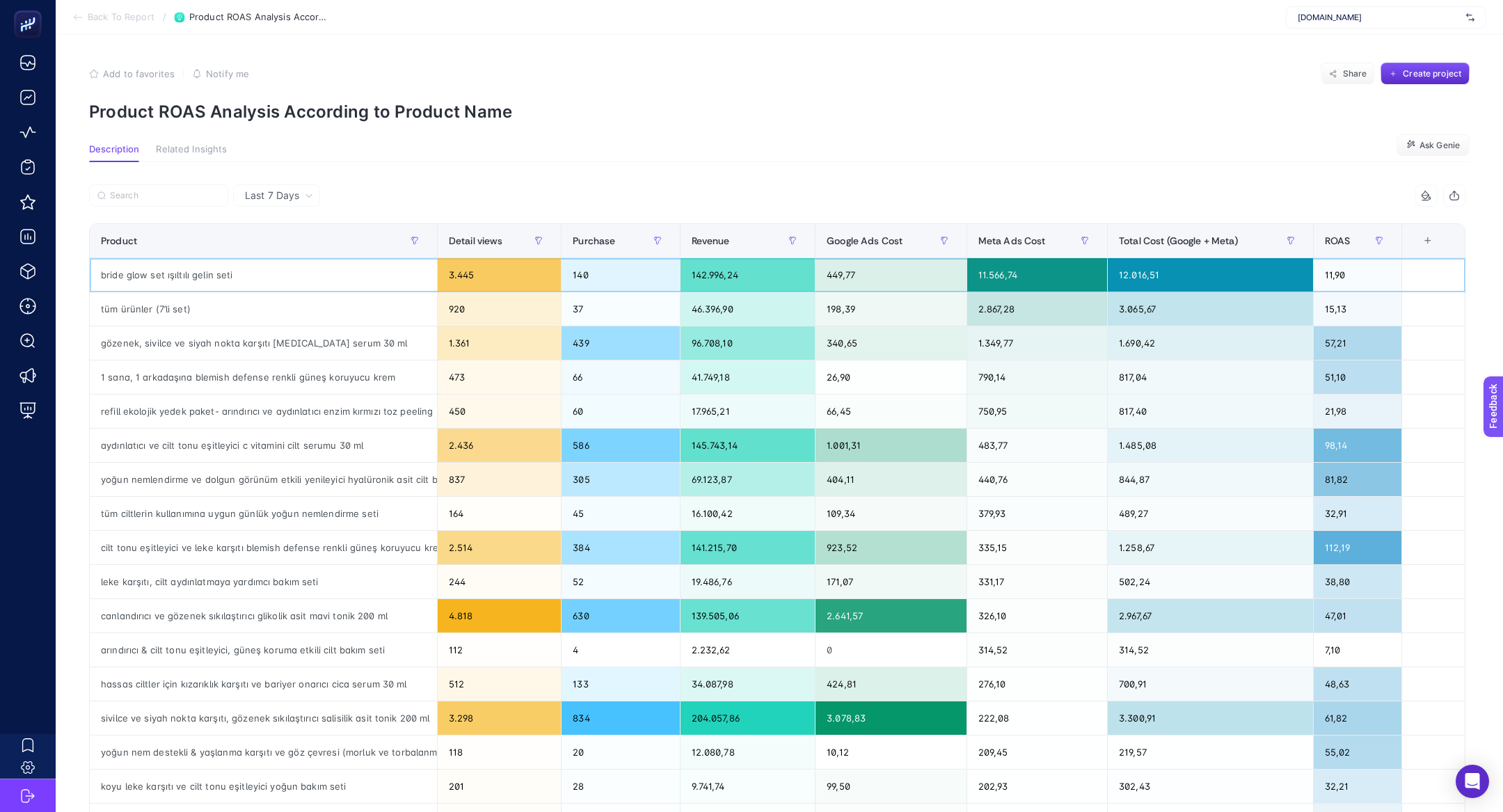
drag, startPoint x: 1024, startPoint y: 281, endPoint x: 978, endPoint y: 280, distance: 46.0
click at [978, 280] on div "11.566,74" at bounding box center [1037, 275] width 140 height 33
click at [719, 271] on div "142.996,24" at bounding box center [747, 275] width 135 height 33
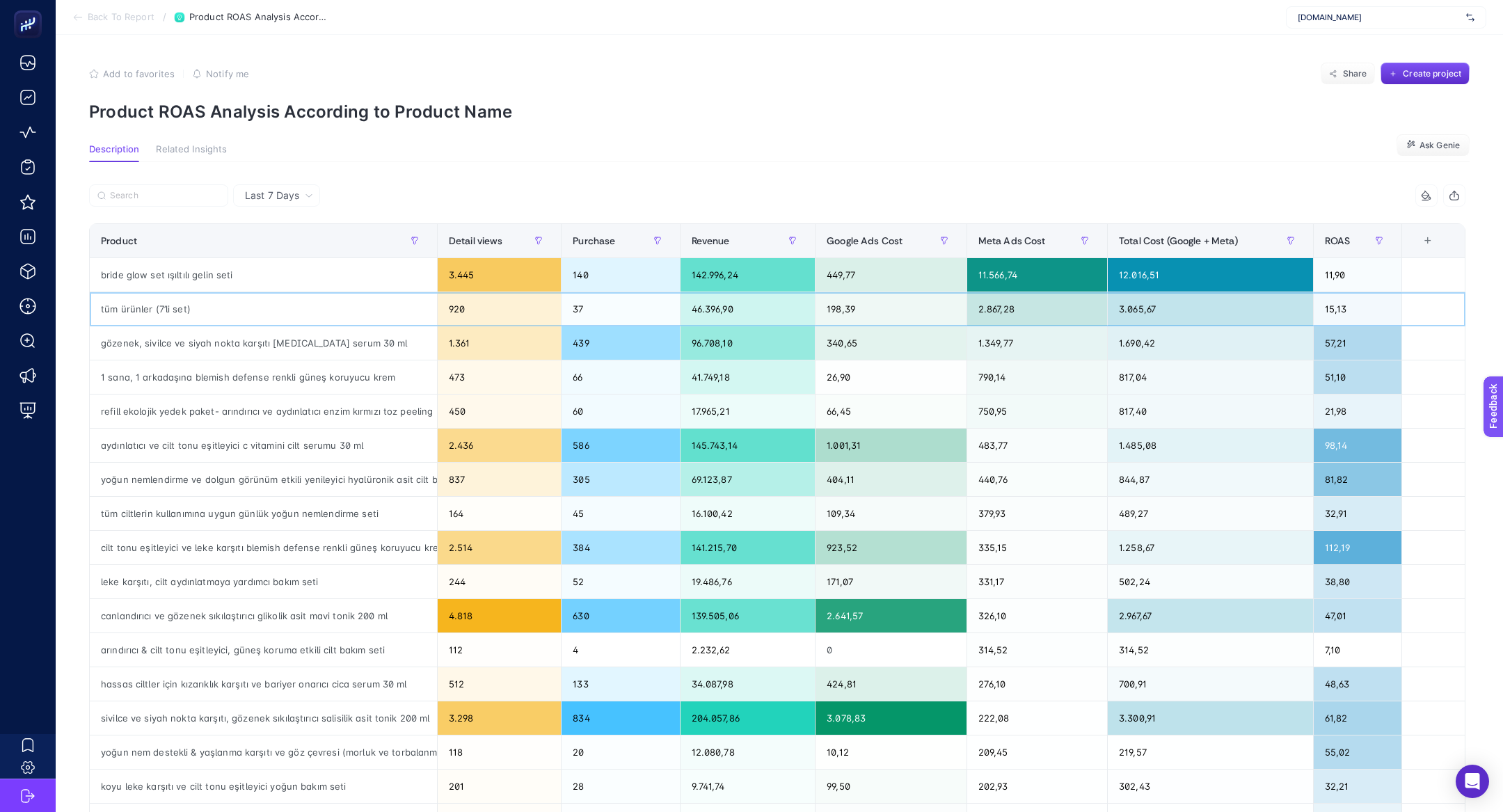
click at [1018, 309] on div "2.867,28" at bounding box center [1037, 309] width 140 height 33
drag, startPoint x: 1201, startPoint y: 311, endPoint x: 1120, endPoint y: 310, distance: 81.0
click at [1120, 310] on div "3.065,67" at bounding box center [1211, 309] width 205 height 33
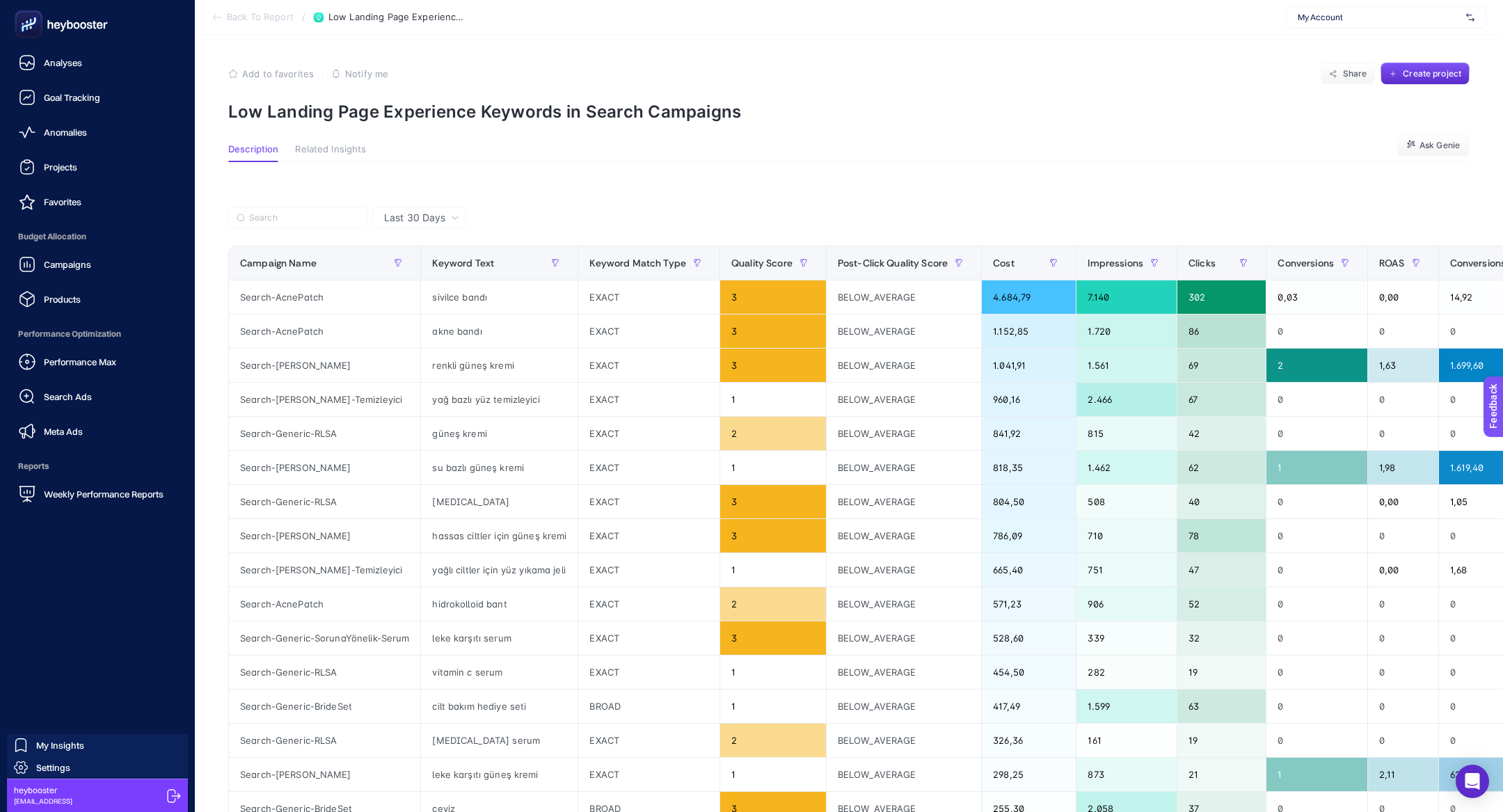
click at [69, 411] on div "Performance Max Search Ads Meta Ads" at bounding box center [97, 397] width 173 height 98
click at [60, 398] on span "Search Ads" at bounding box center [68, 396] width 48 height 11
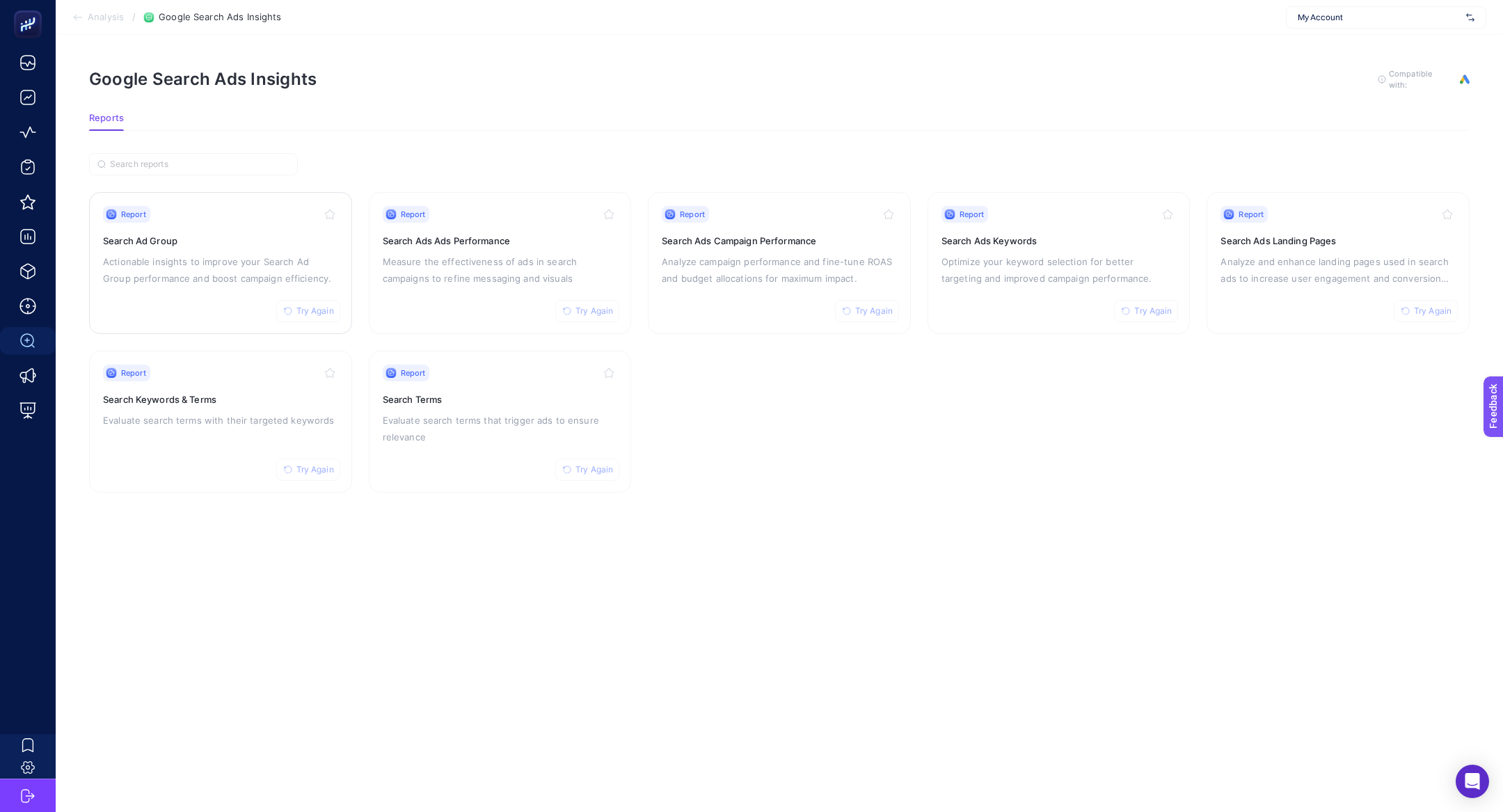
click at [145, 302] on div "Report Try Again Search Ad Group Actionable insights to improve your Search Ad …" at bounding box center [220, 263] width 235 height 114
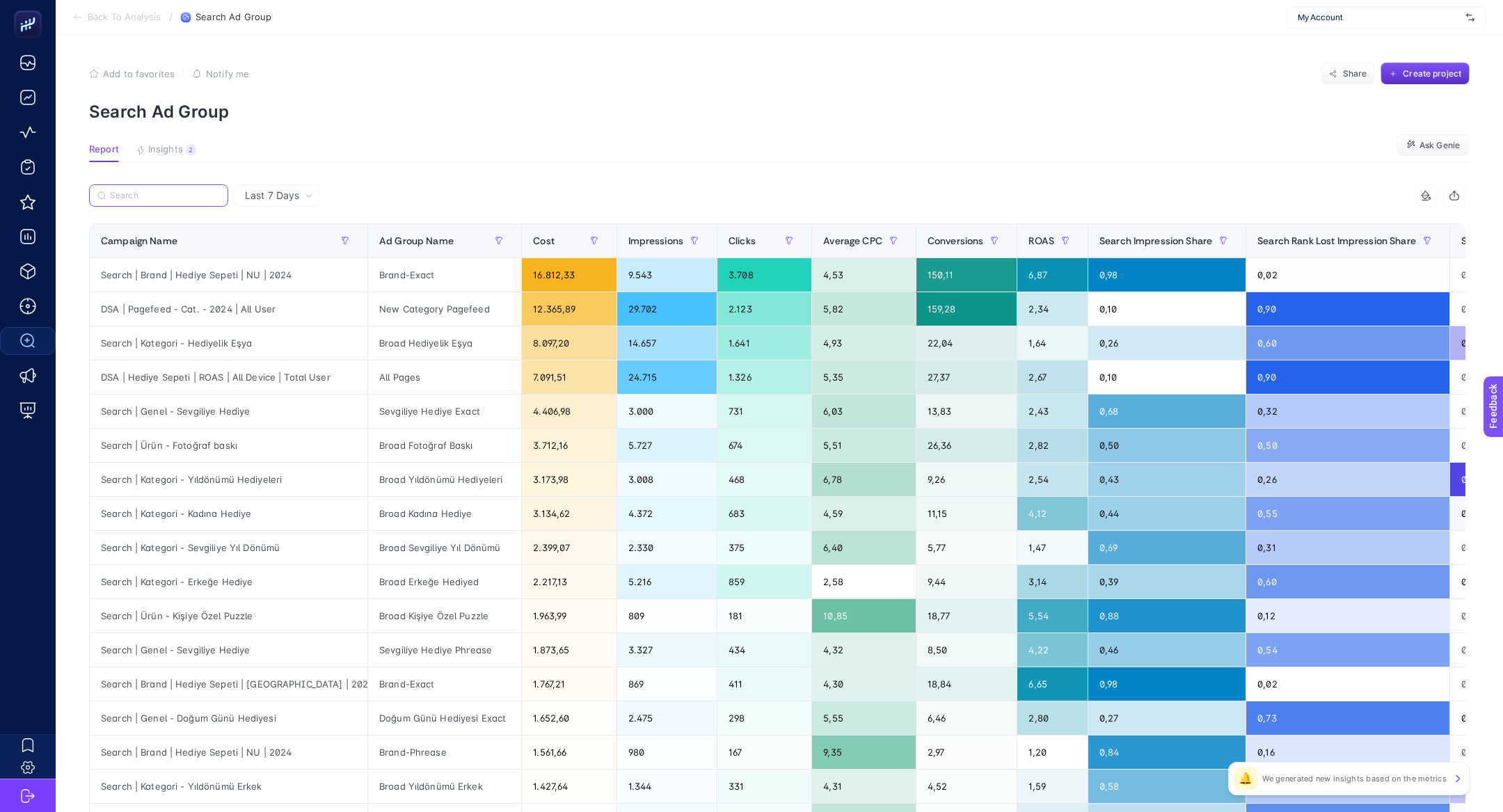
click at [170, 191] on input "Search" at bounding box center [165, 196] width 110 height 10
paste input "Search | Ürün & Kategori LOW ROAS | All User"
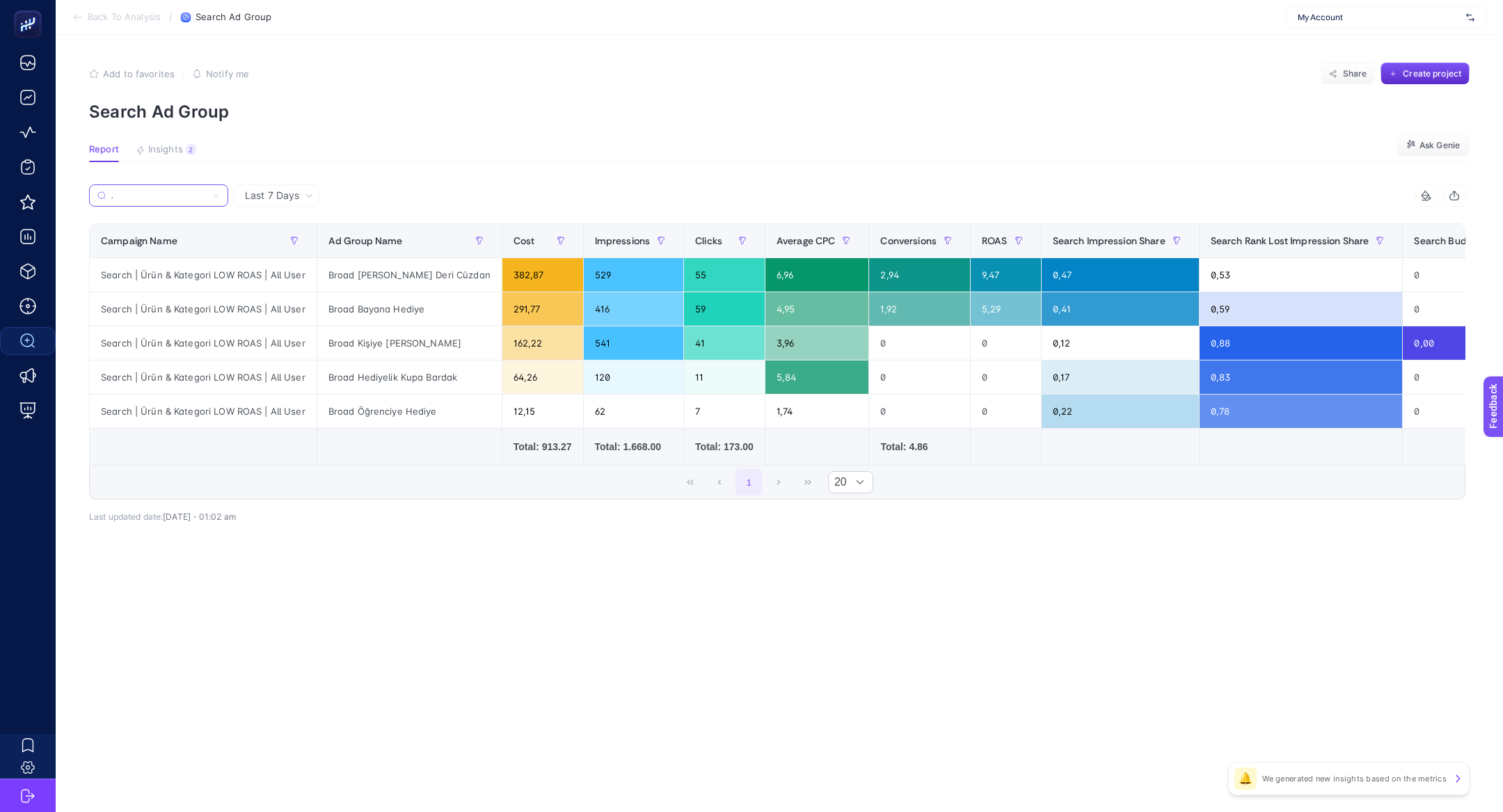
type input "Search | Ürün & Kategori LOW ROAS | All User"
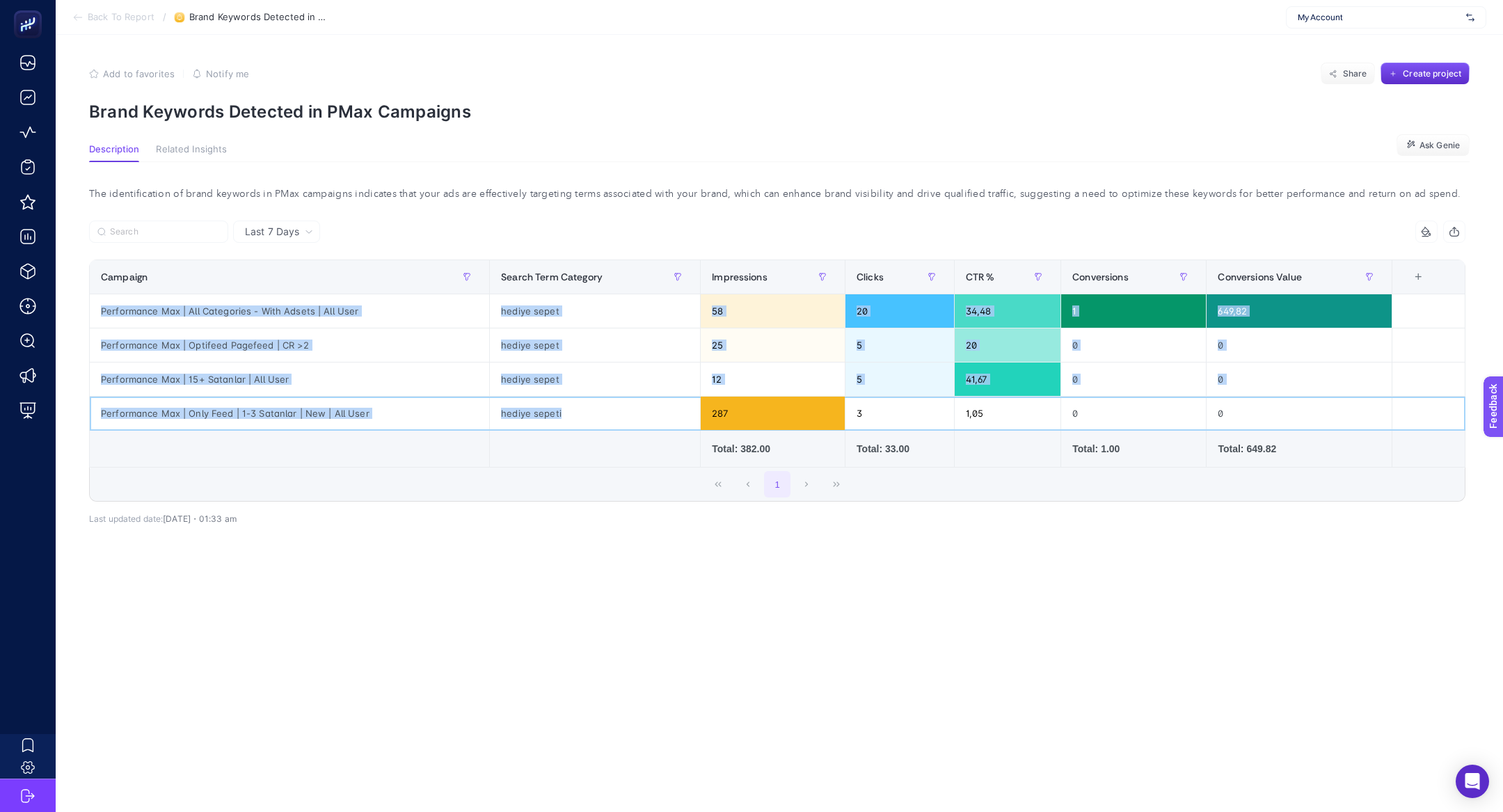
drag, startPoint x: 576, startPoint y: 408, endPoint x: 482, endPoint y: 299, distance: 143.9
click at [482, 299] on tbody "Performance Max | All Categories - With Adsets | All User hediye sepet 58 20 34…" at bounding box center [777, 362] width 1376 height 136
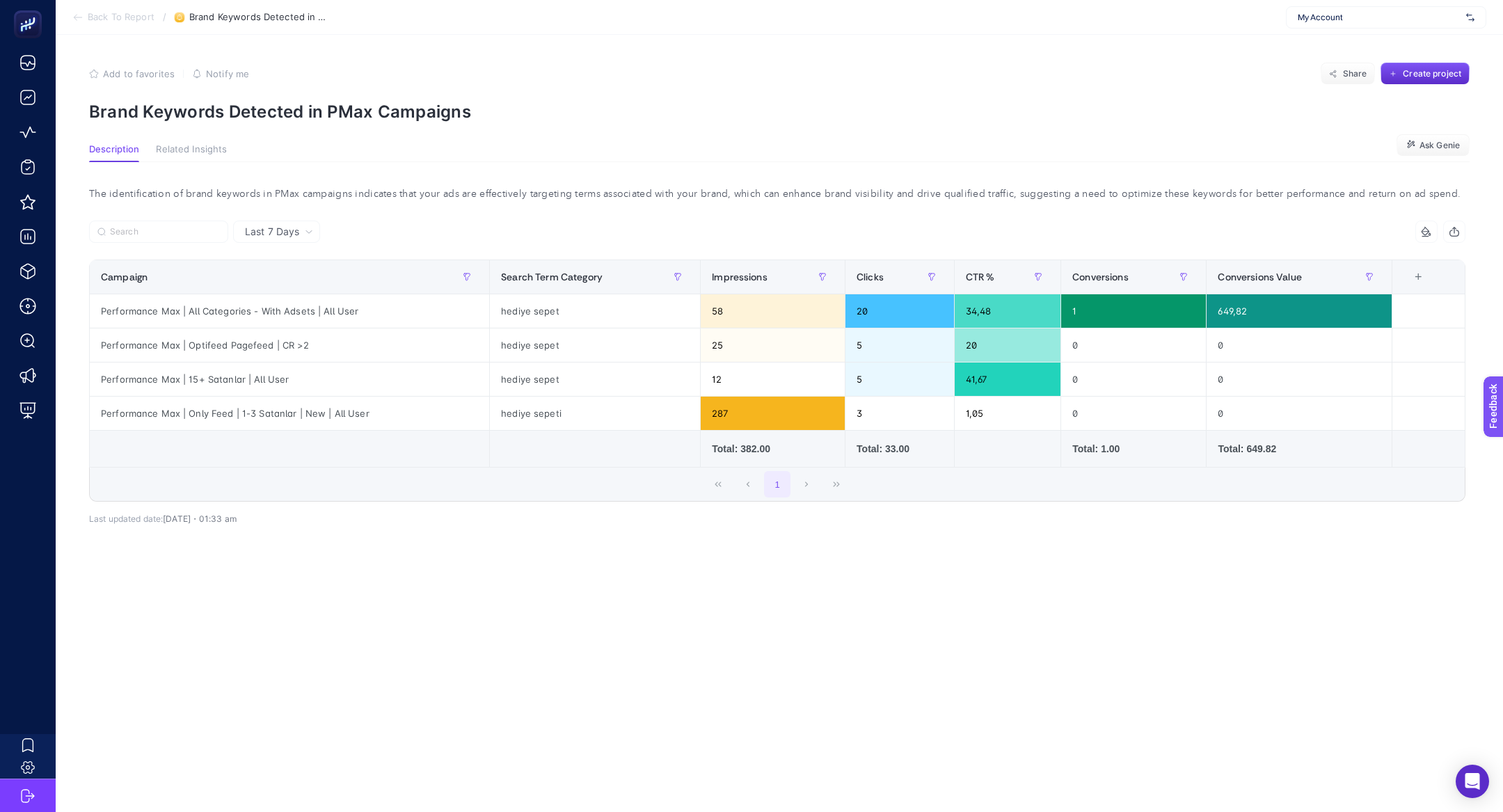
click at [507, 564] on div "Last 7 Days 5 items selected Campaign Search Term Category Impressions Clicks C…" at bounding box center [777, 409] width 1399 height 376
drag, startPoint x: 207, startPoint y: 419, endPoint x: 353, endPoint y: 410, distance: 146.3
click at [353, 410] on div "Performance Max | Only Feed | 1-3 Satanlar | New | All User" at bounding box center [289, 413] width 399 height 33
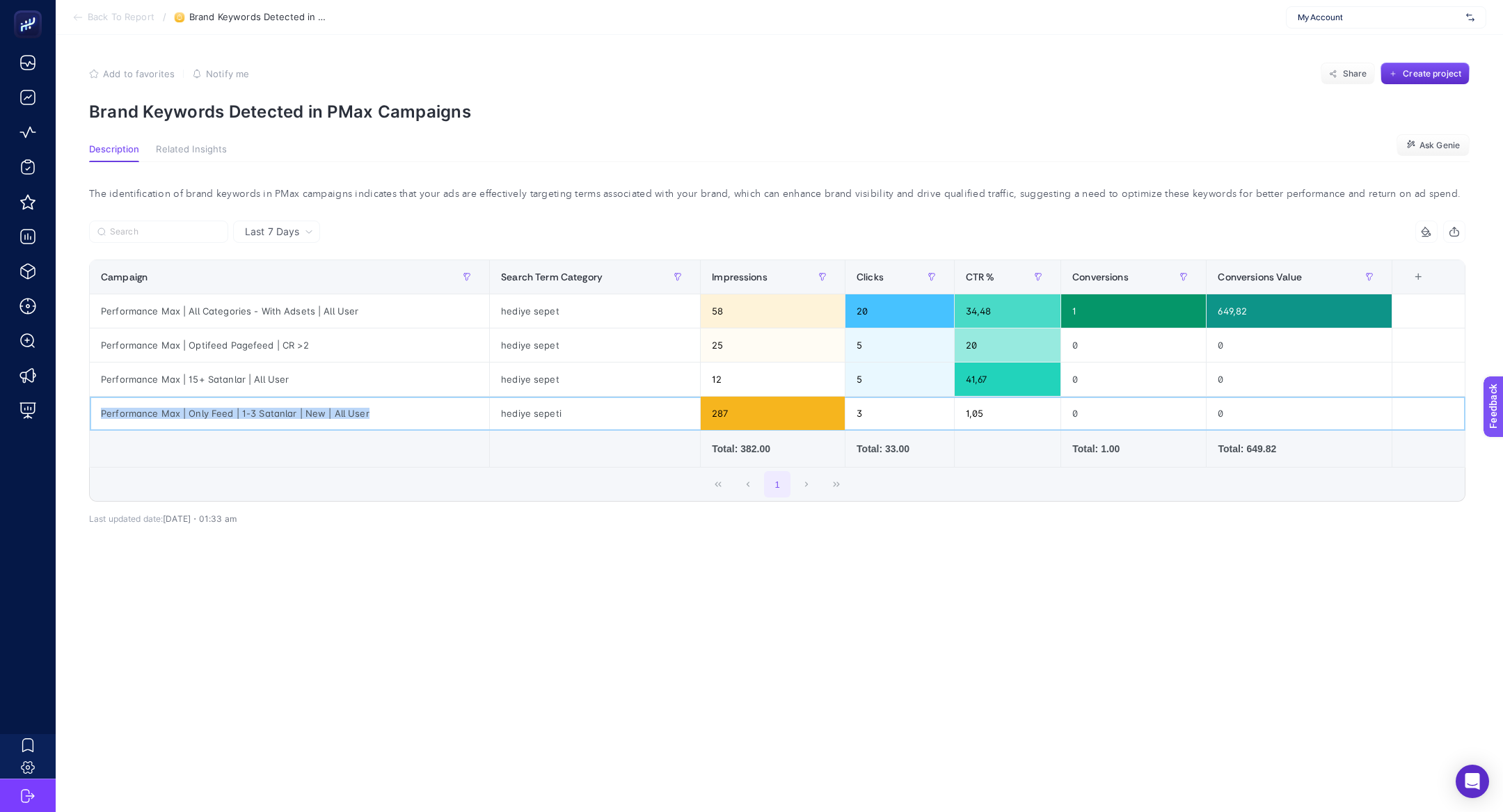
click at [353, 410] on div "Performance Max | Only Feed | 1-3 Satanlar | New | All User" at bounding box center [289, 413] width 399 height 33
click at [620, 408] on div "hediye sepeti" at bounding box center [594, 413] width 210 height 33
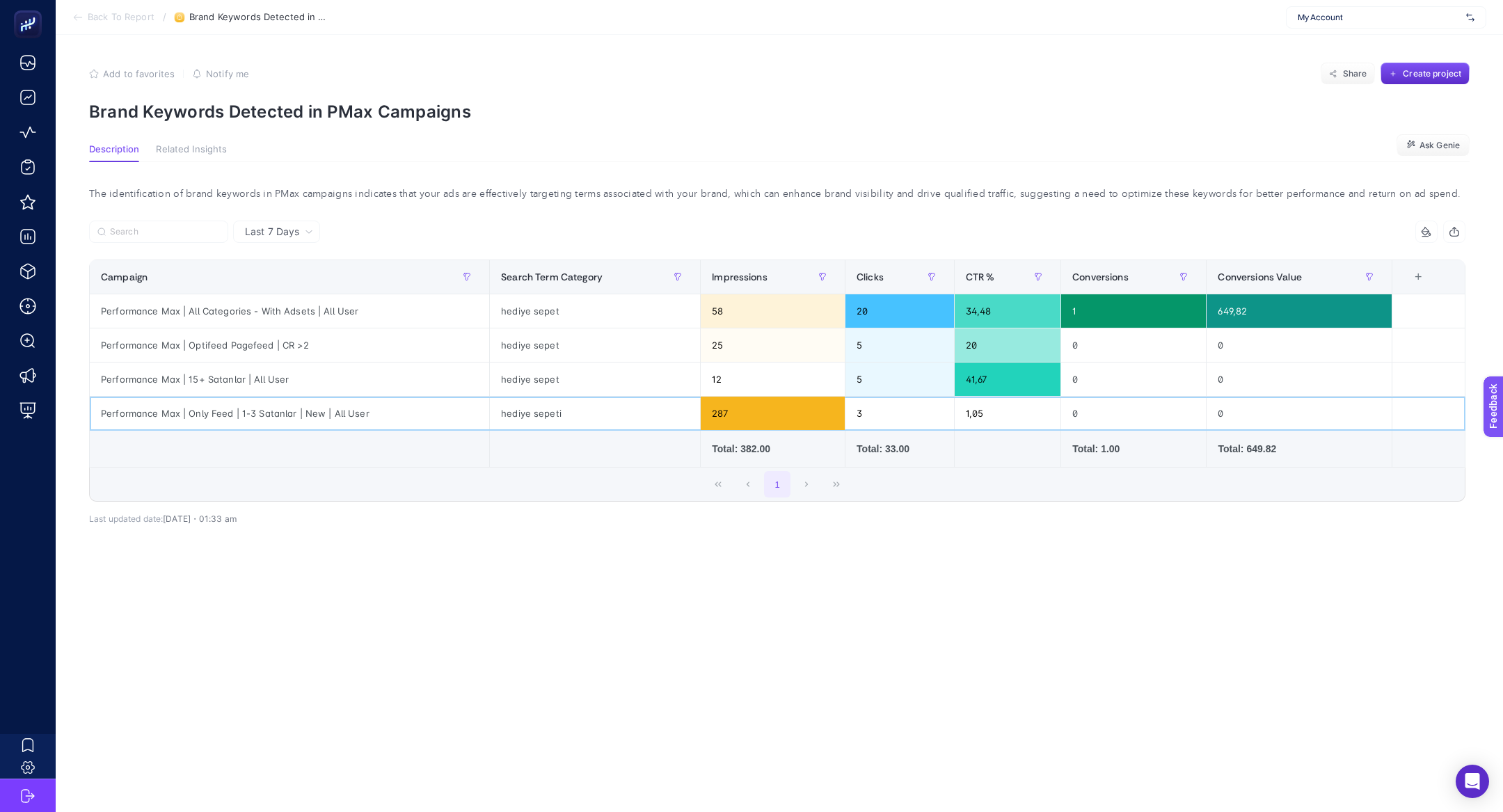
click at [620, 408] on div "hediye sepeti" at bounding box center [594, 413] width 210 height 33
click at [130, 14] on span "Back To Report" at bounding box center [121, 17] width 67 height 11
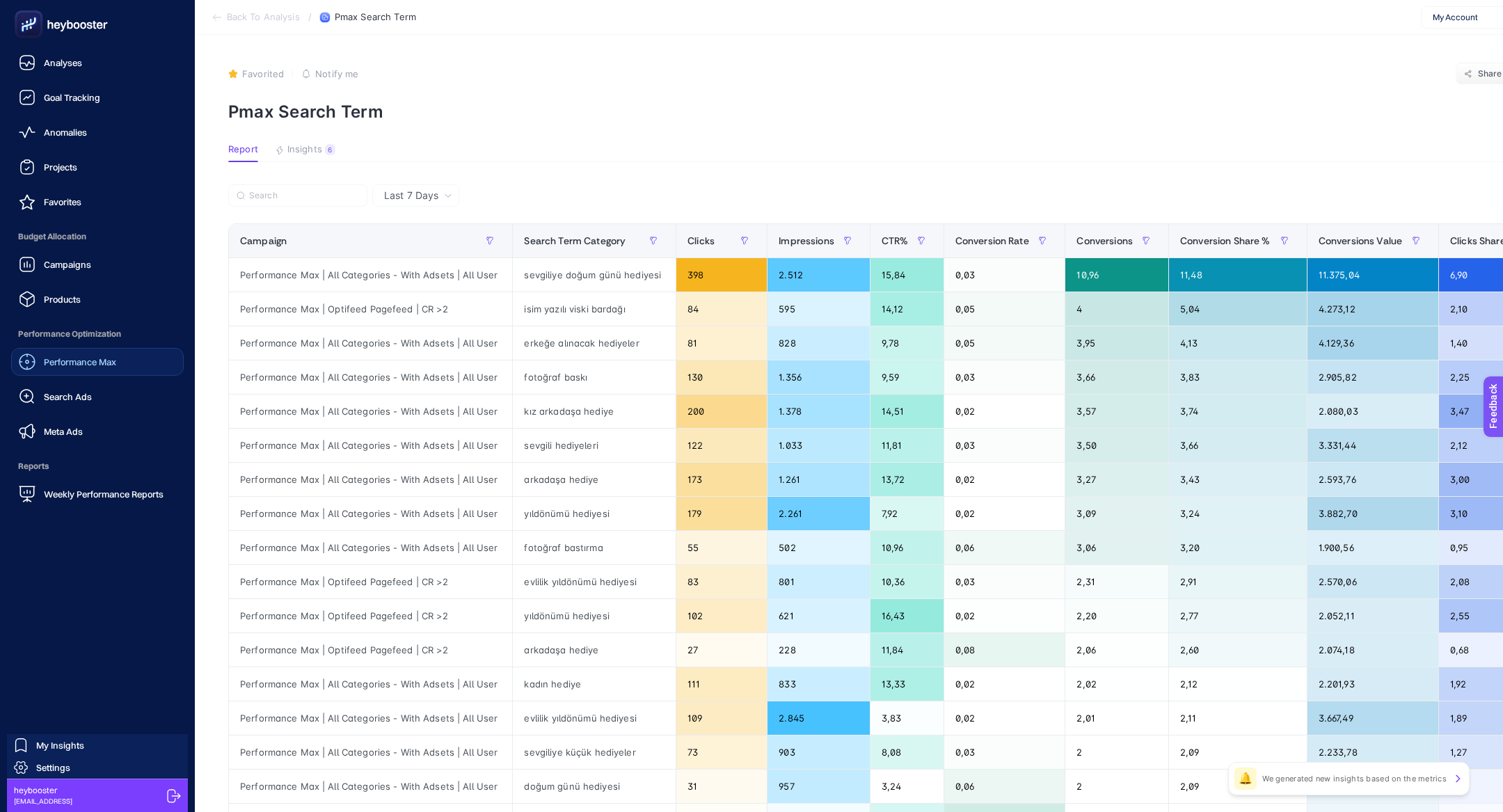
click at [99, 356] on span "Performance Max" at bounding box center [79, 361] width 72 height 11
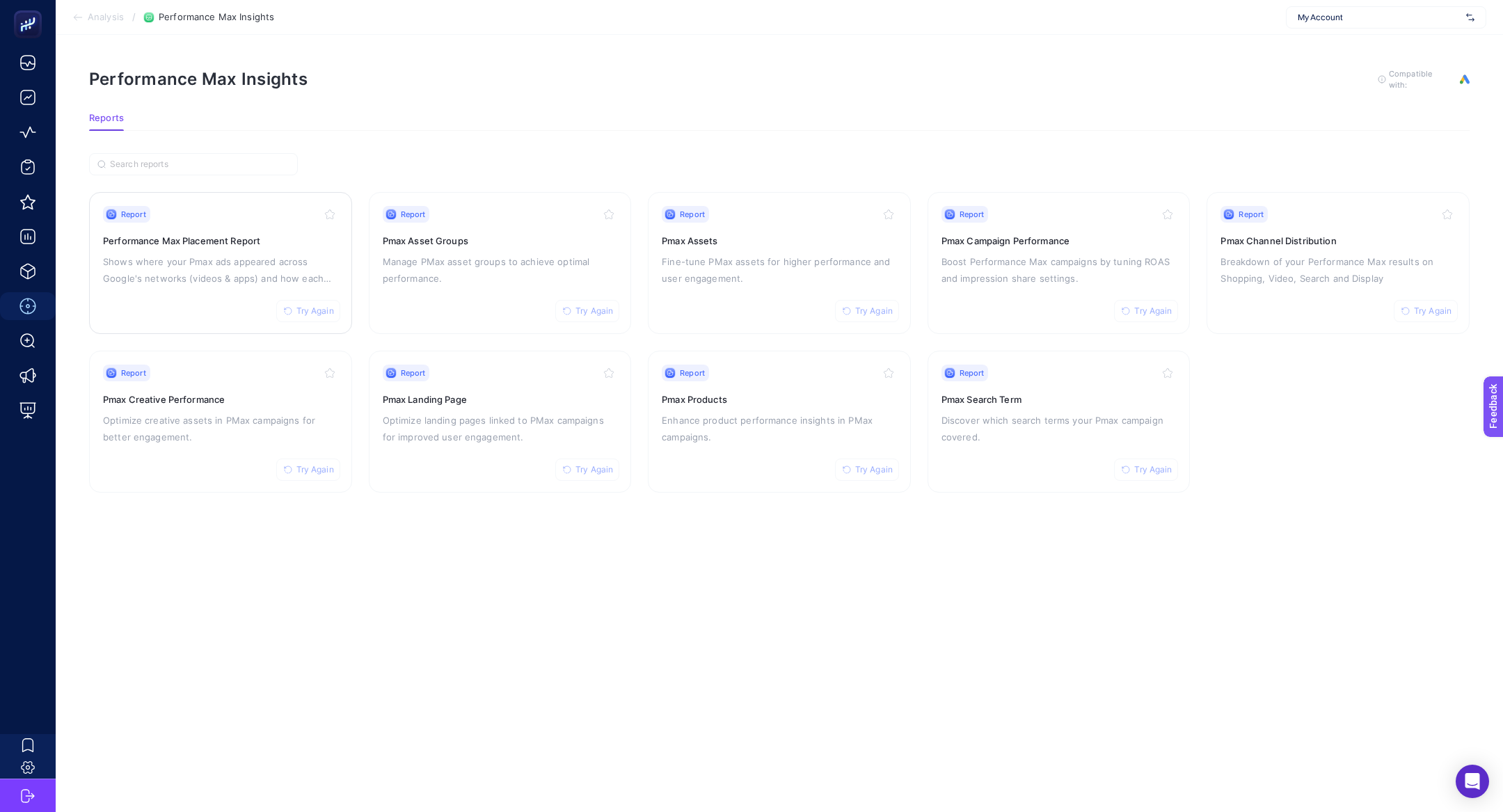
click at [163, 256] on p "Shows where your Pmax ads appeared across Google's networks (videos & apps) and…" at bounding box center [220, 270] width 235 height 33
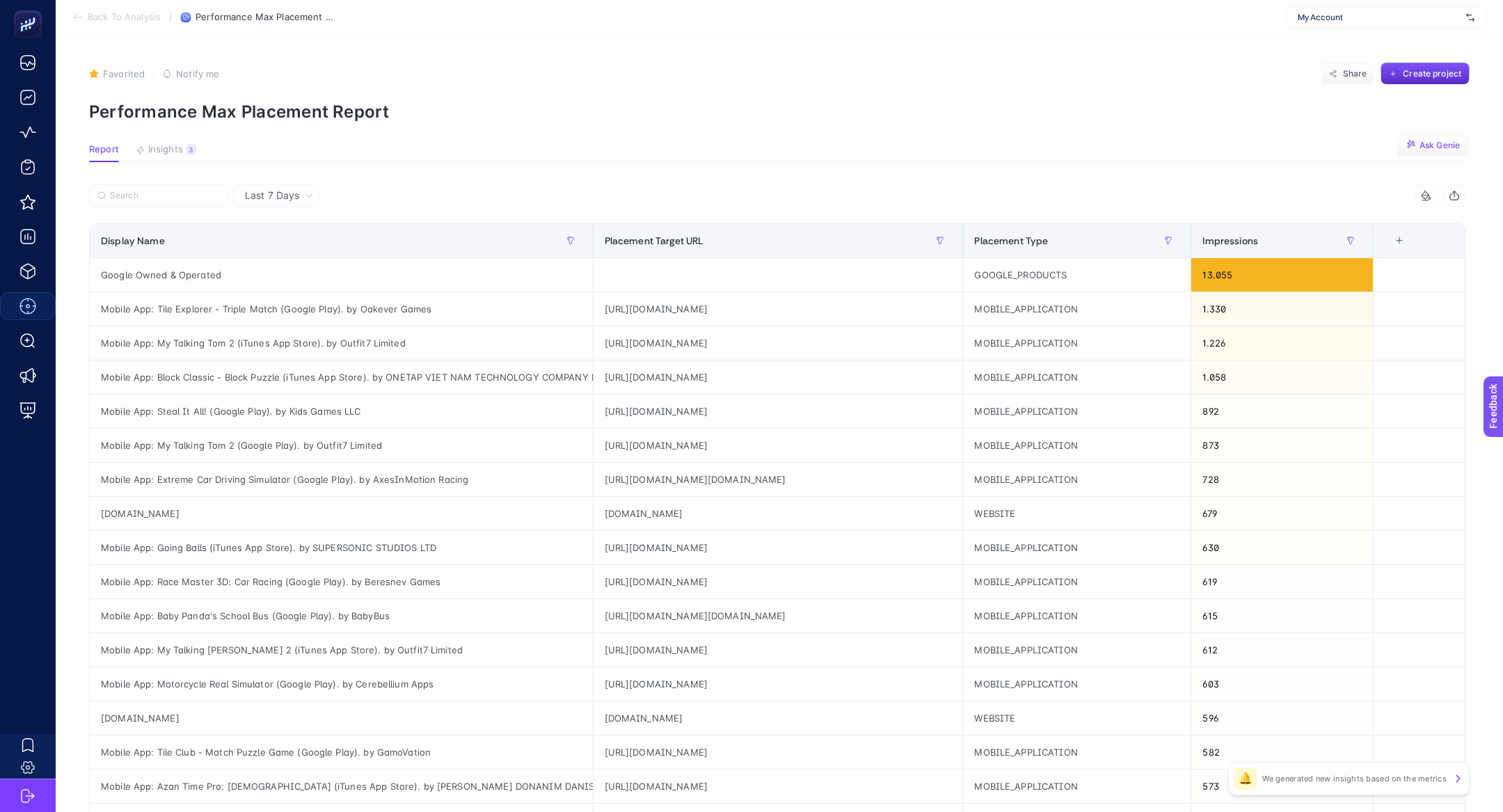
click at [1438, 148] on span "Ask Genie" at bounding box center [1439, 145] width 40 height 11
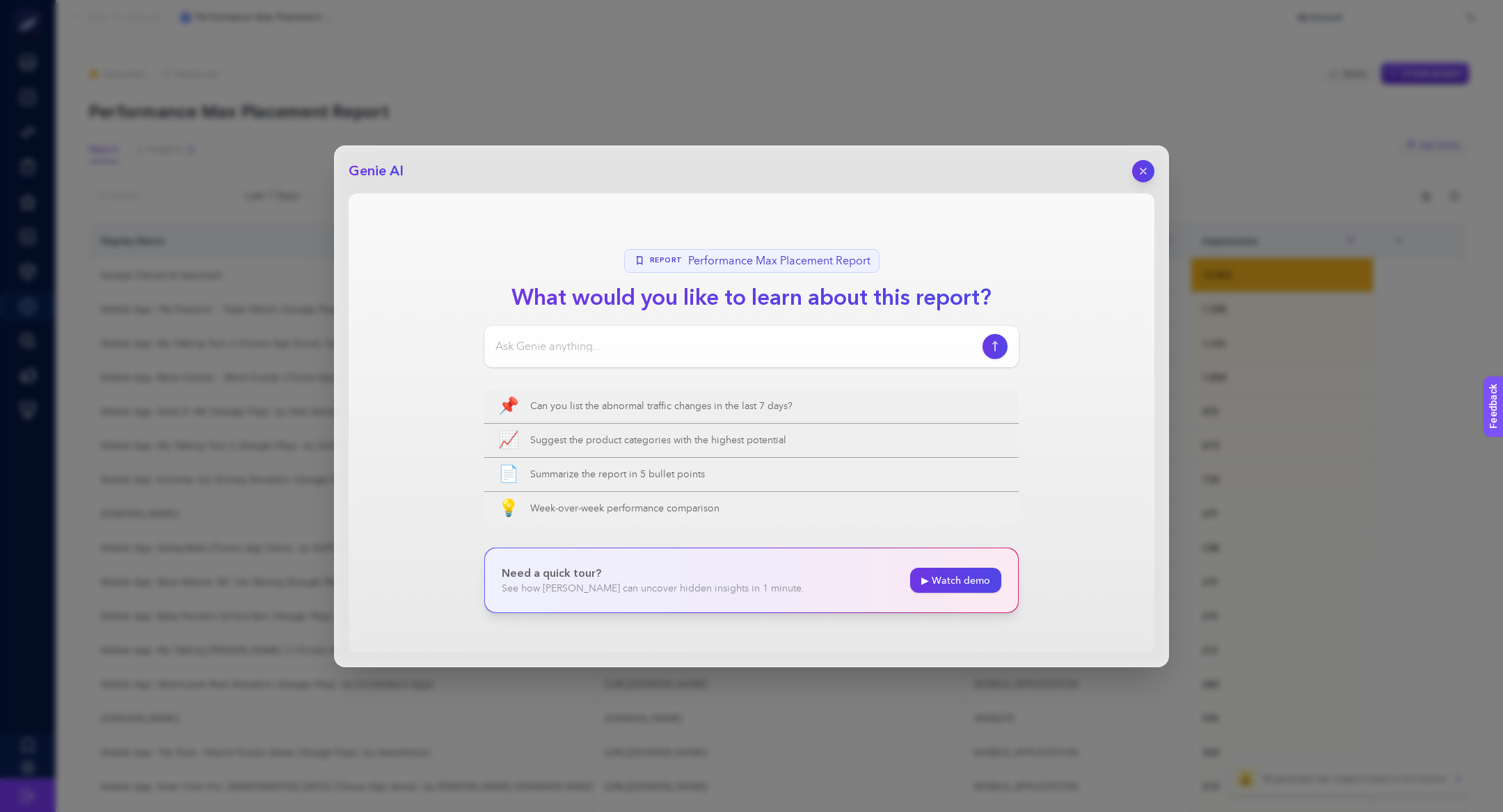
click at [824, 344] on input at bounding box center [736, 346] width 482 height 17
type input "pmax kampanyaları oyun sitelerinde görüntülenme alıyor mu"
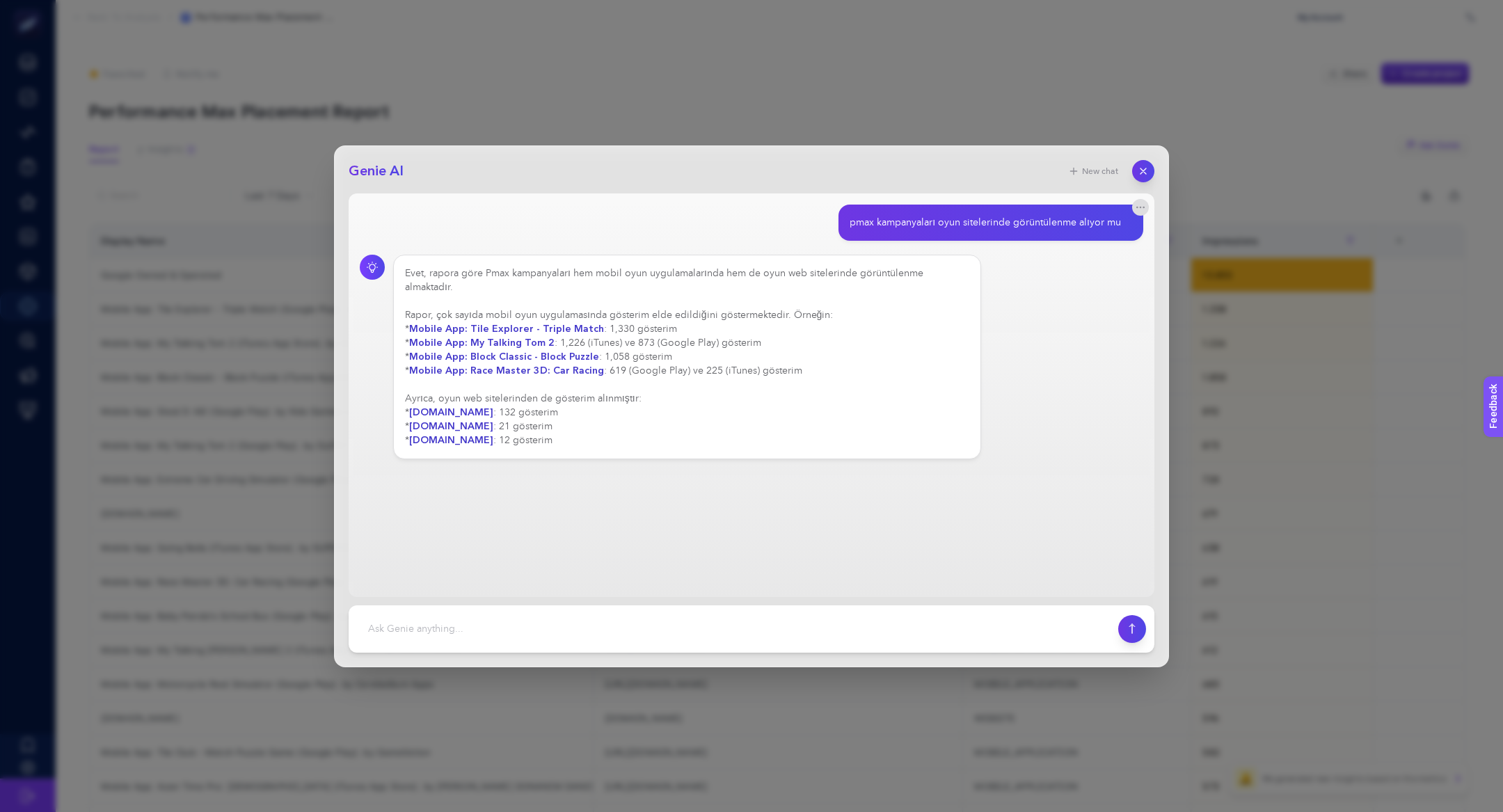
click at [981, 224] on div "pmax kampanyaları oyun sitelerinde görüntülenme alıyor mu" at bounding box center [985, 222] width 271 height 14
drag, startPoint x: 552, startPoint y: 436, endPoint x: 410, endPoint y: 395, distance: 147.8
click at [409, 395] on div "Evet, rapora göre Pmax kampanyaları hem mobil oyun uygulamalarında hem de oyun …" at bounding box center [687, 357] width 565 height 181
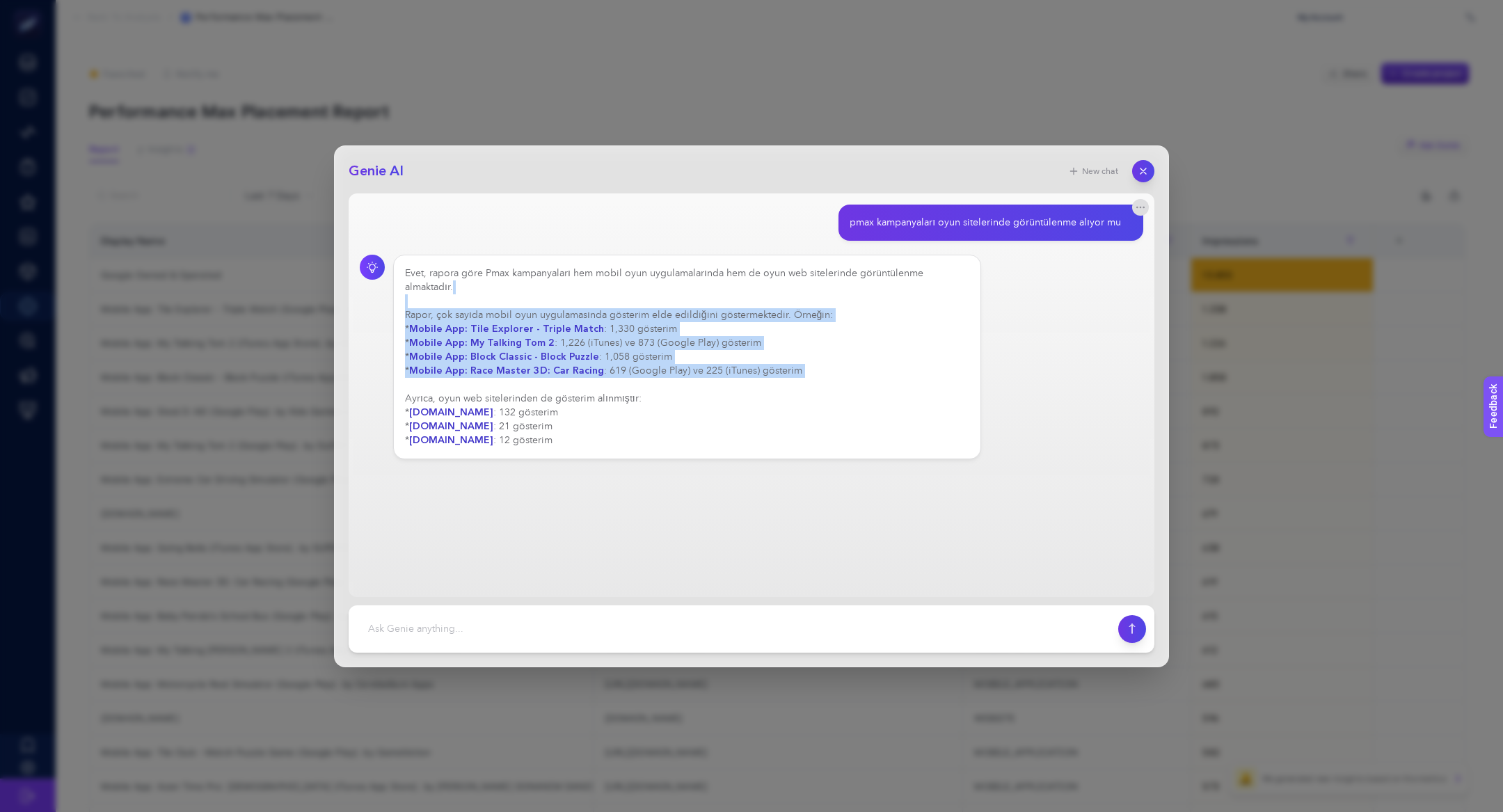
drag, startPoint x: 398, startPoint y: 302, endPoint x: 846, endPoint y: 381, distance: 454.9
click at [846, 381] on div "Evet, rapora göre Pmax kampanyaları hem mobil oyun uygulamalarında hem de oyun …" at bounding box center [687, 357] width 588 height 205
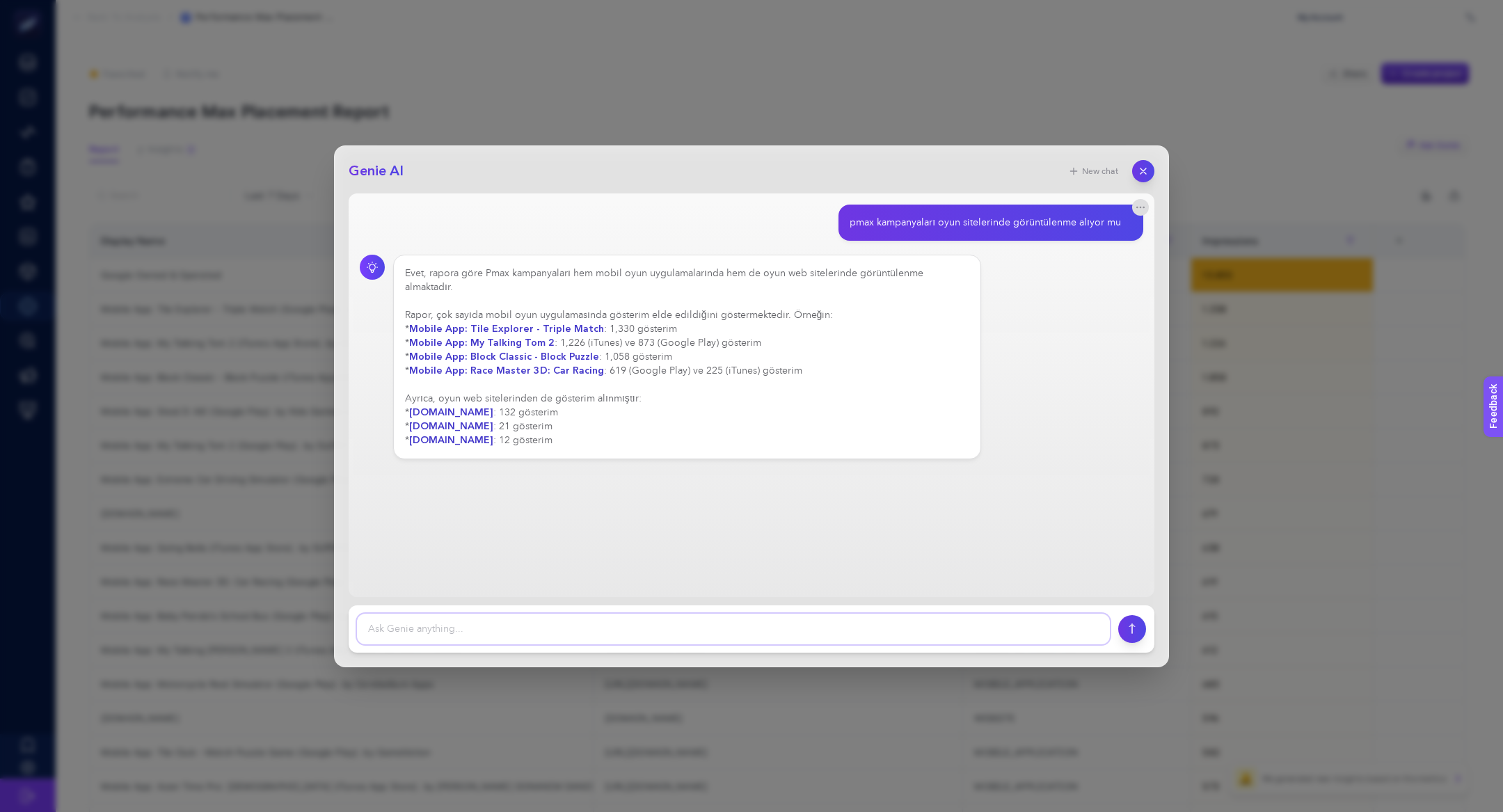
click at [651, 626] on textarea at bounding box center [733, 628] width 753 height 31
type textarea "peki bu zararlı mıdır"
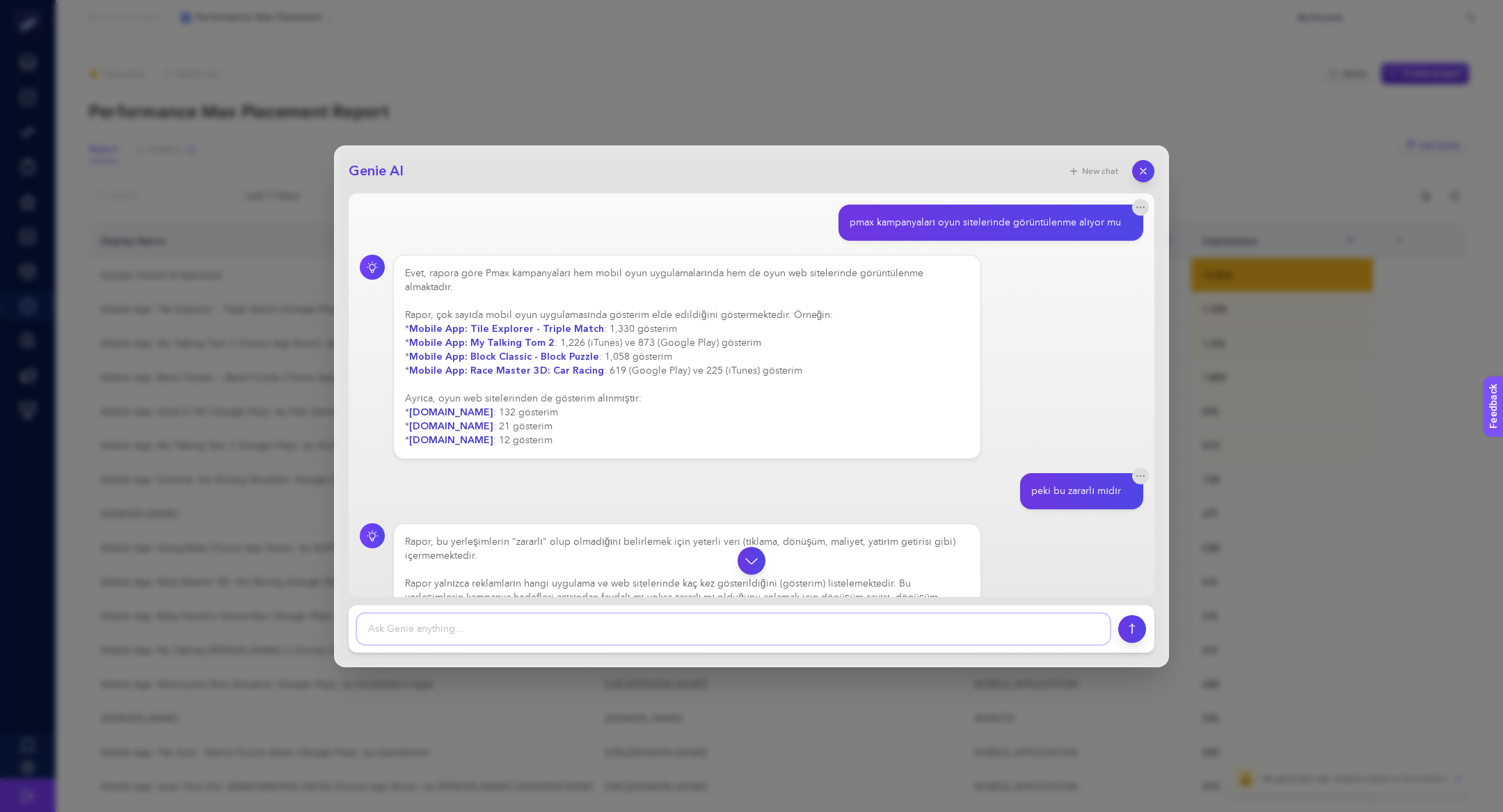
scroll to position [43, 0]
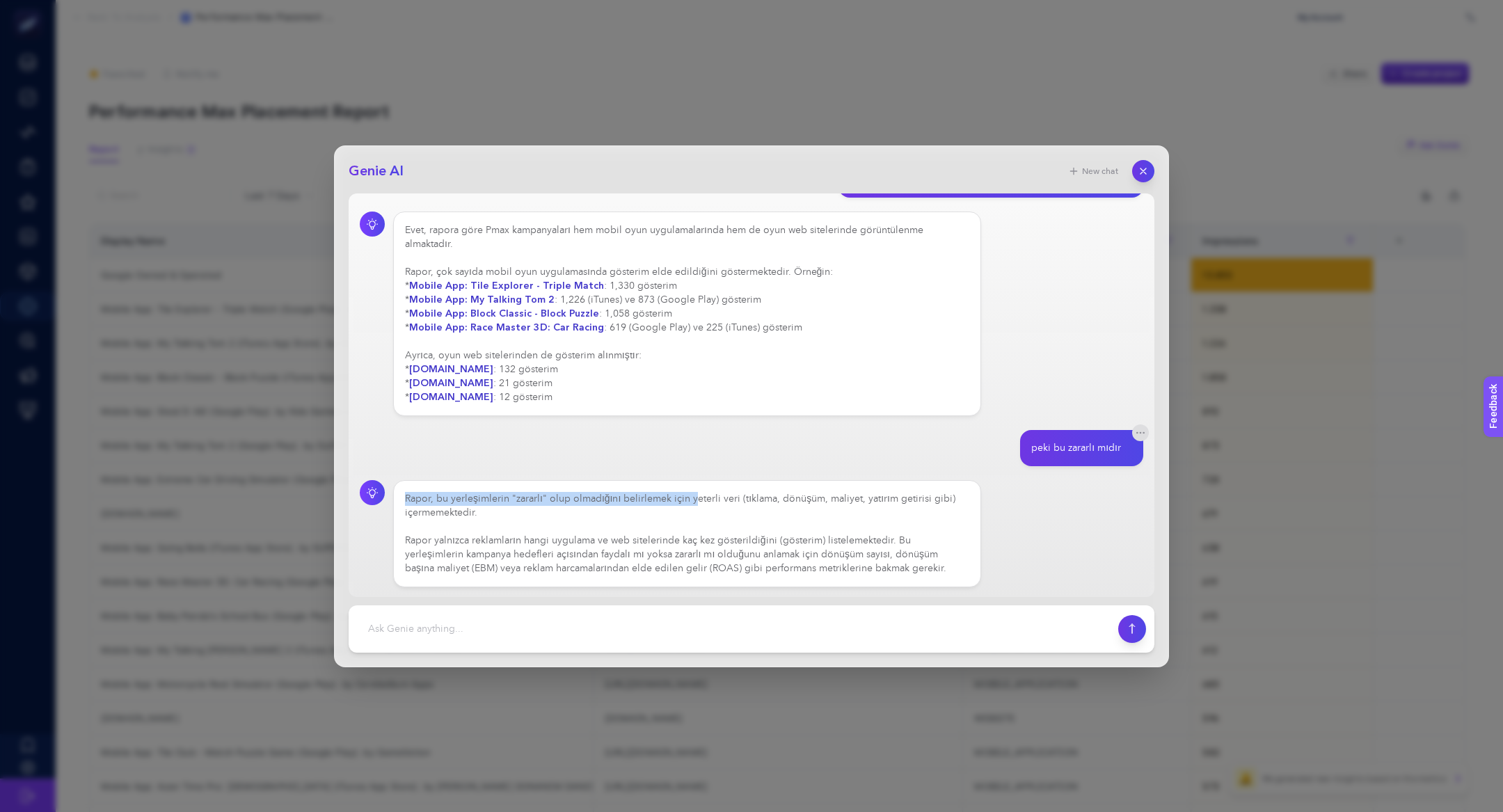
drag, startPoint x: 660, startPoint y: 483, endPoint x: 693, endPoint y: 502, distance: 38.1
click at [694, 502] on div "Rapor, bu yerleşimlerin "zararlı" olup olmadığını belirlemek için yeterli veri …" at bounding box center [687, 533] width 588 height 107
click at [496, 548] on div "Rapor, bu yerleşimlerin "zararlı" olup olmadığını belirlemek için yeterli veri …" at bounding box center [687, 533] width 565 height 84
click at [257, 487] on div "Genie AI New chat pmax kampanyaları oyun sitelerinde görüntülenme alıyor mu Eve…" at bounding box center [751, 406] width 1503 height 812
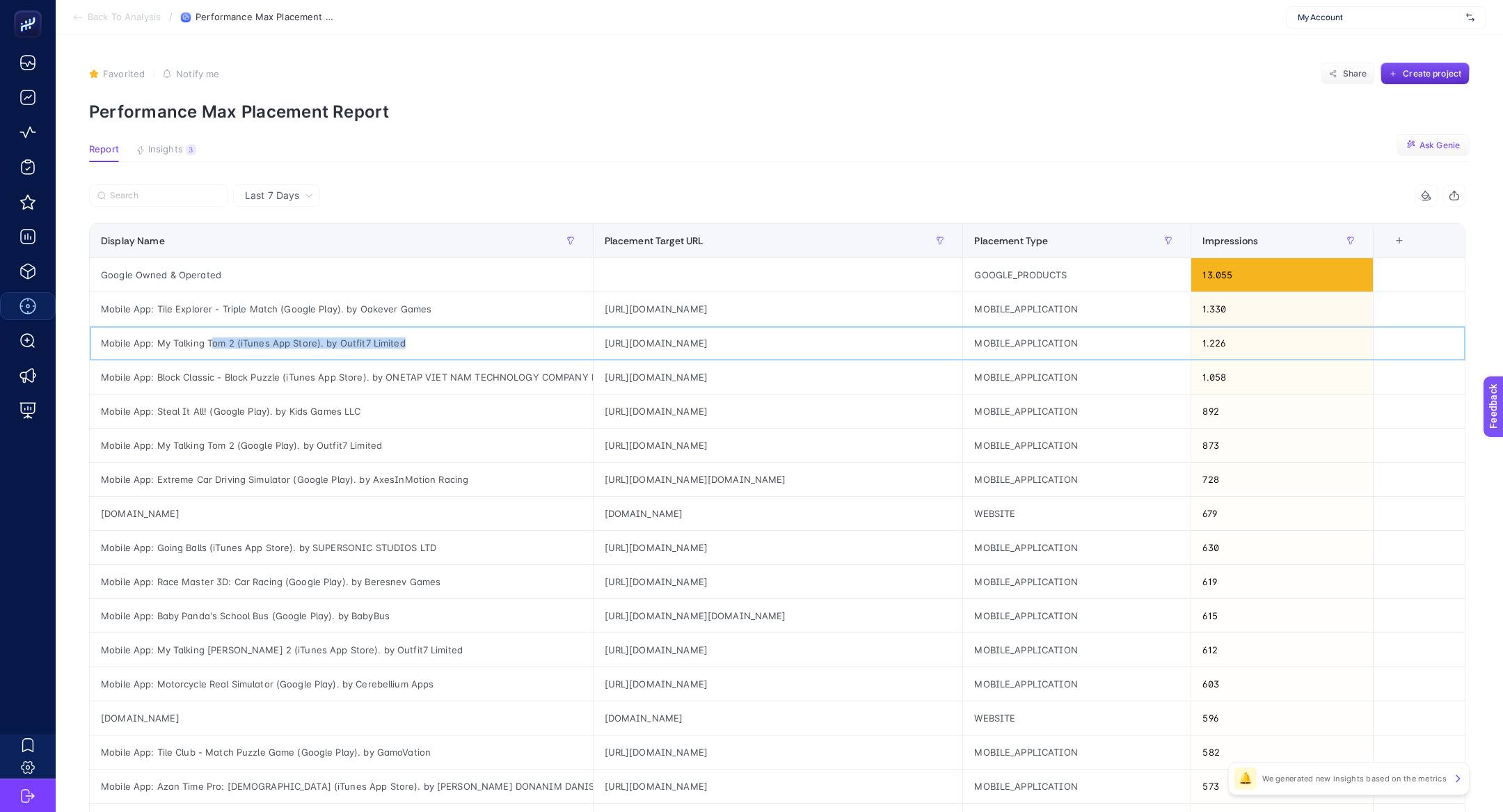
drag, startPoint x: 209, startPoint y: 342, endPoint x: 269, endPoint y: 350, distance: 60.5
click at [269, 350] on div "Mobile App: My Talking Tom 2 (iTunes App Store). by Outfit7 Limited" at bounding box center [341, 343] width 503 height 33
drag, startPoint x: 168, startPoint y: 363, endPoint x: 190, endPoint y: 374, distance: 24.6
click at [193, 376] on div "Mobile App: Block Classic - Block Puzzle (iTunes App Store). by ONETAP VIET NAM…" at bounding box center [341, 377] width 503 height 33
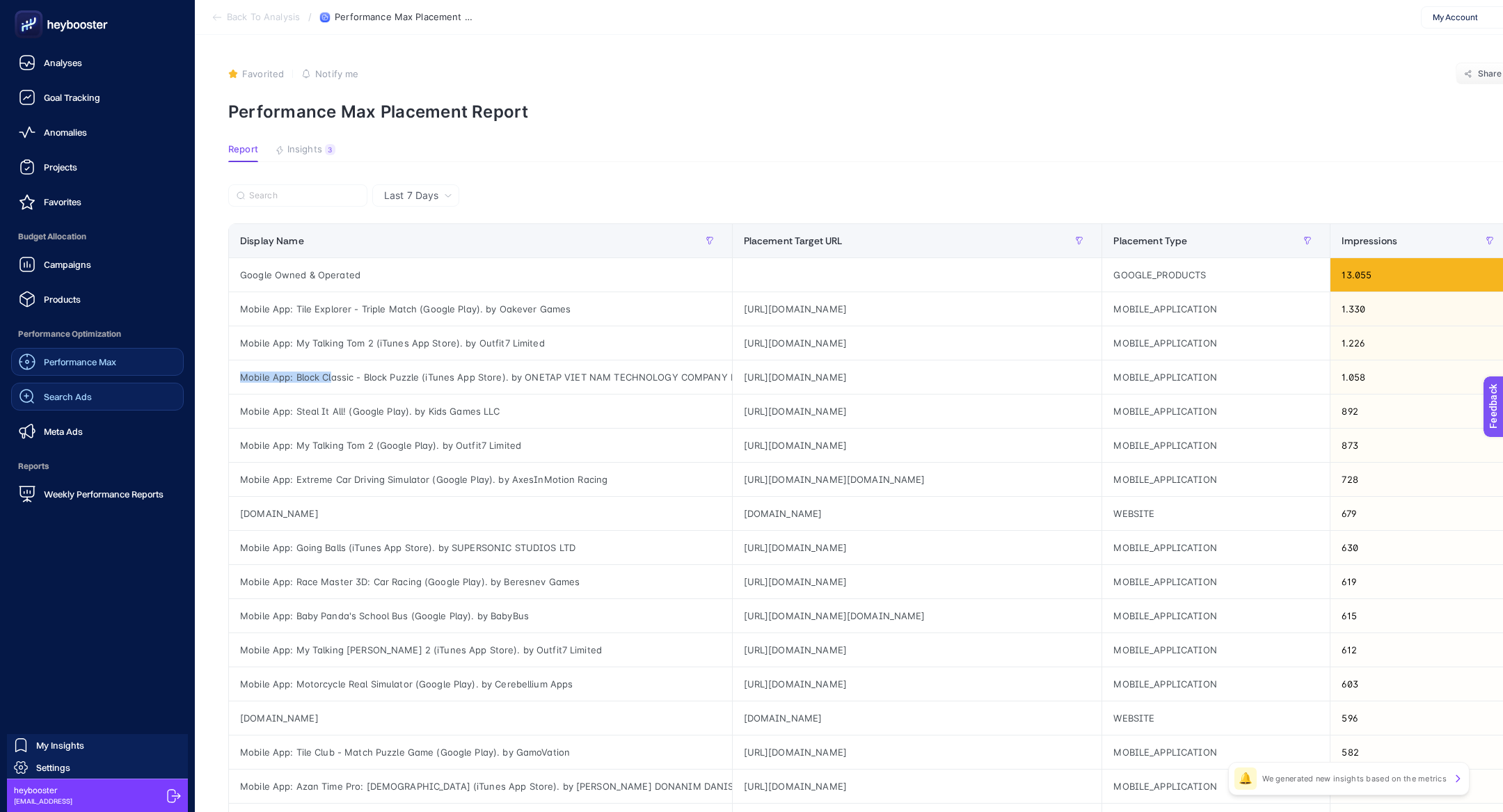
click at [89, 395] on span "Search Ads" at bounding box center [68, 396] width 48 height 11
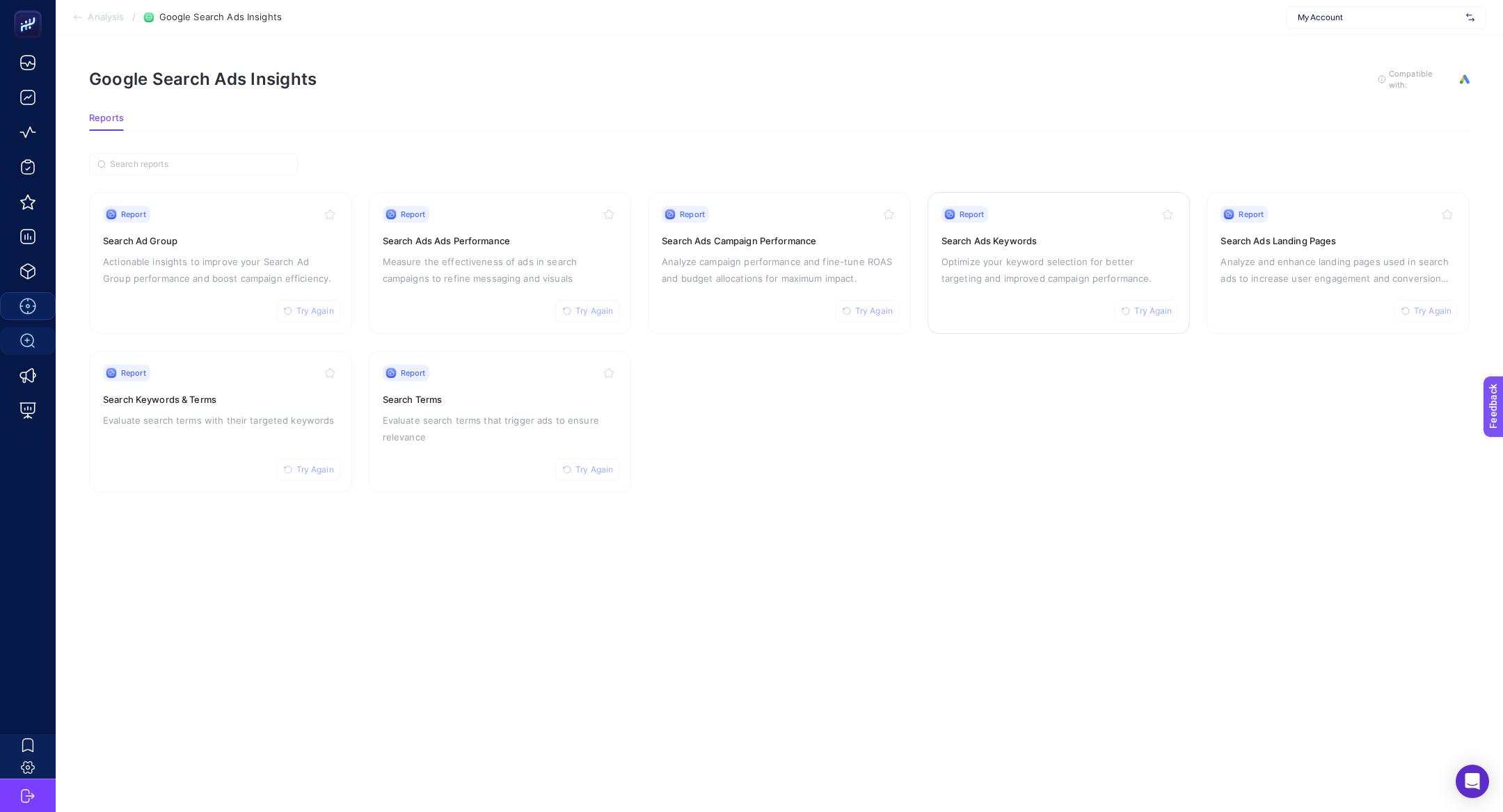
click at [1035, 256] on p "Optimize your keyword selection for better targeting and improved campaign perf…" at bounding box center [1059, 270] width 235 height 33
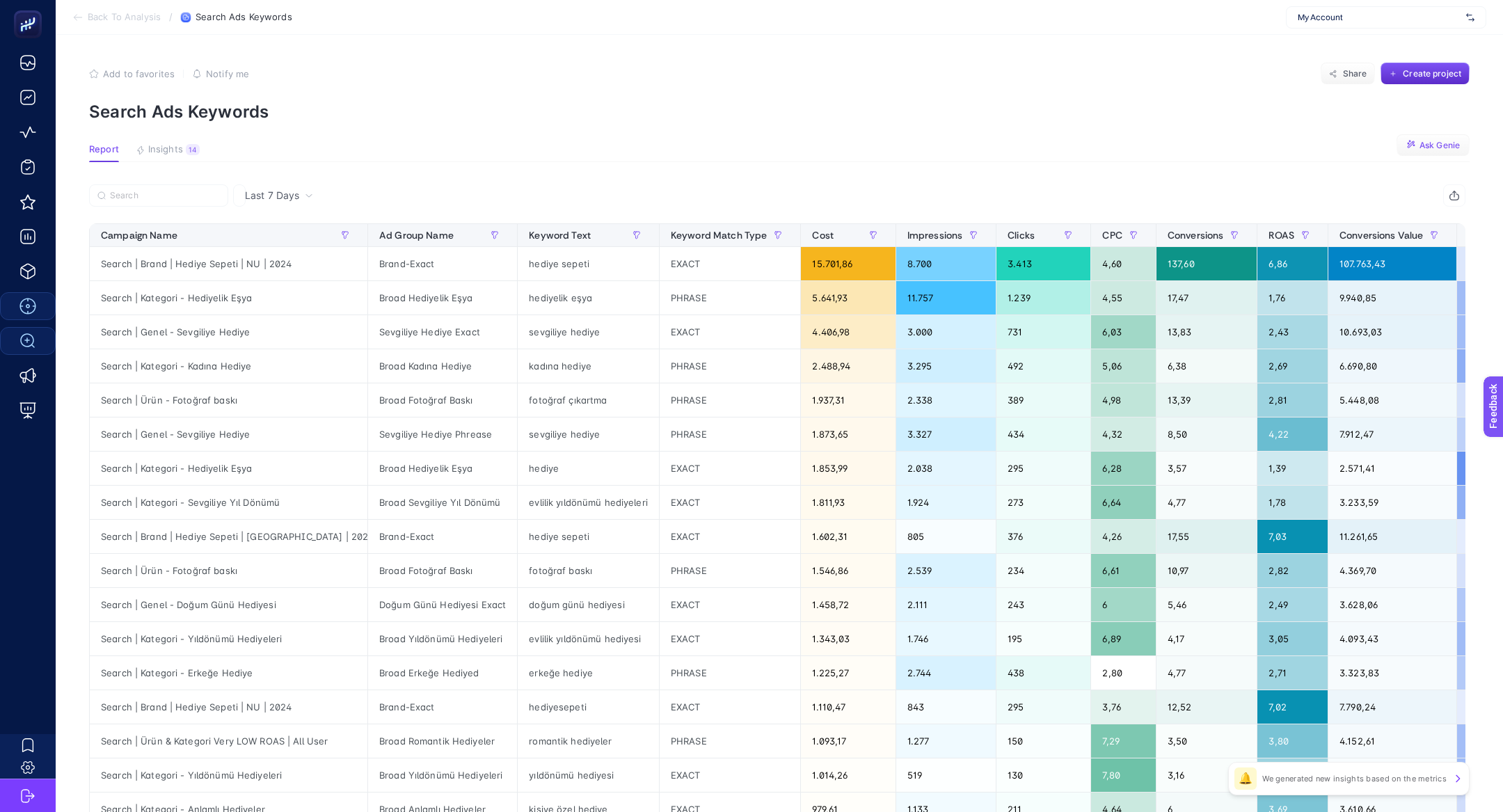
click at [1433, 148] on span "Ask Genie" at bounding box center [1439, 145] width 40 height 11
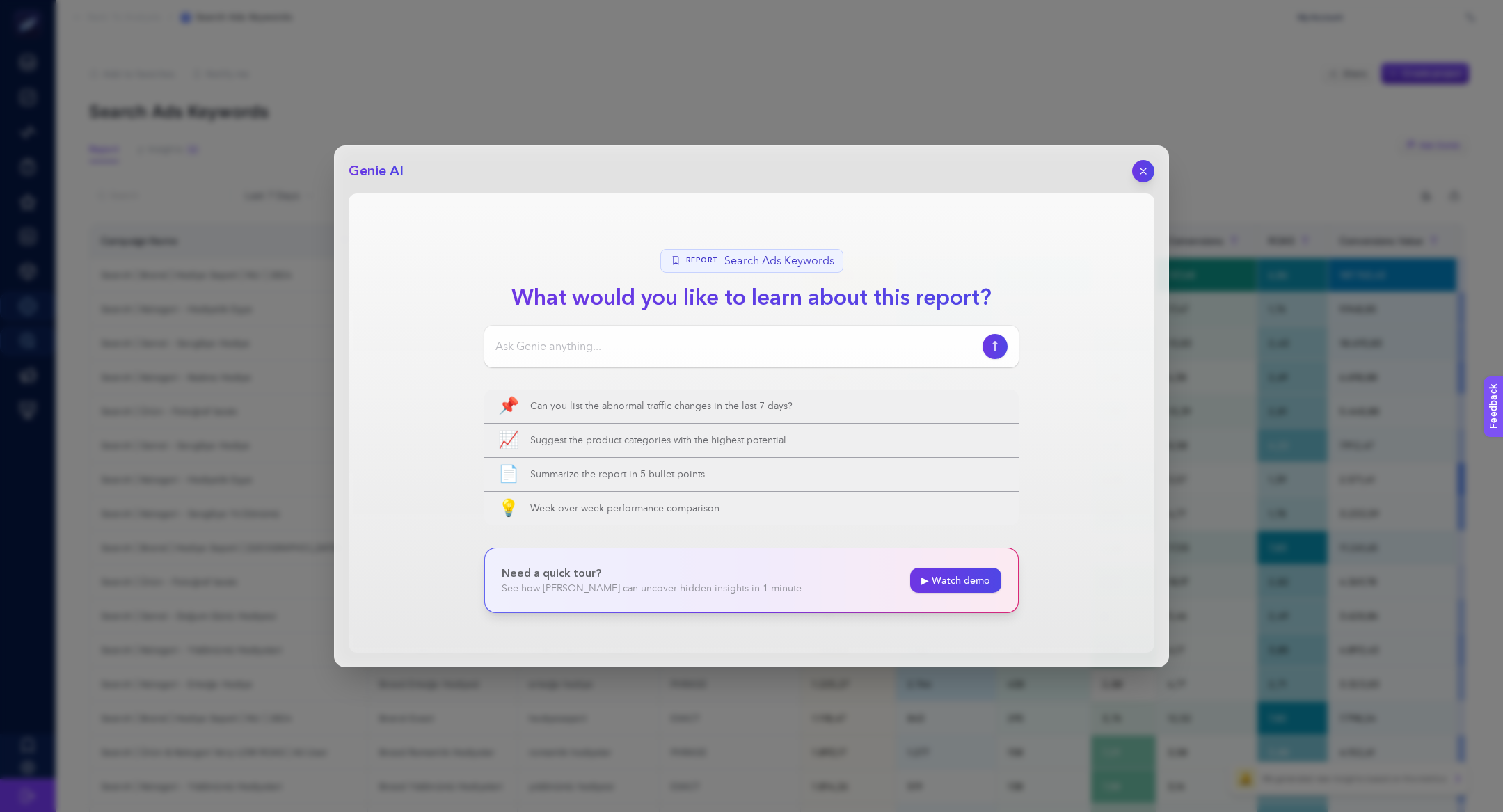
click at [780, 347] on input at bounding box center [736, 346] width 482 height 17
type input "selam performansı en iyi kelimeleri bana verileri ile listeler miisn"
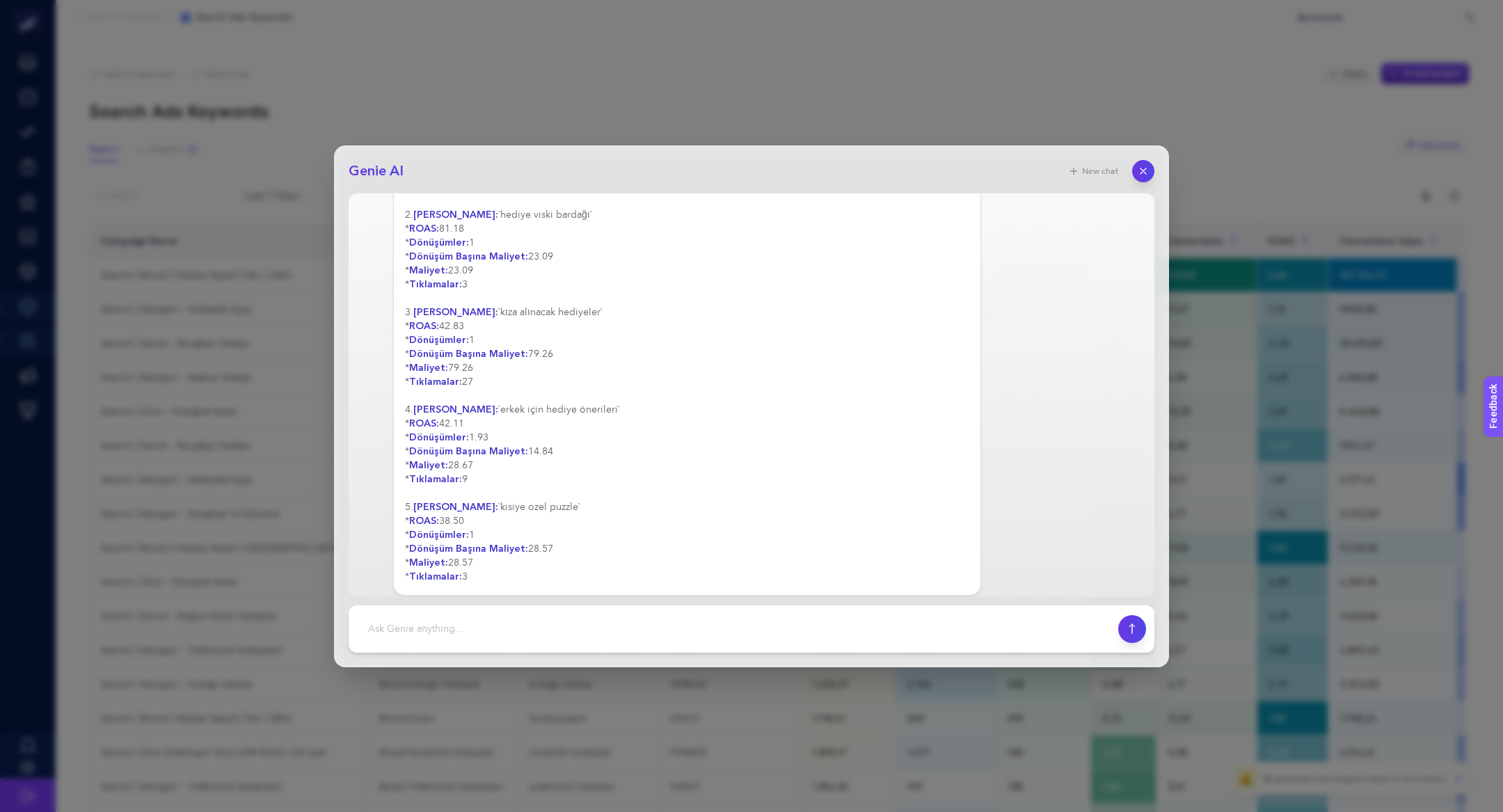
scroll to position [234, 0]
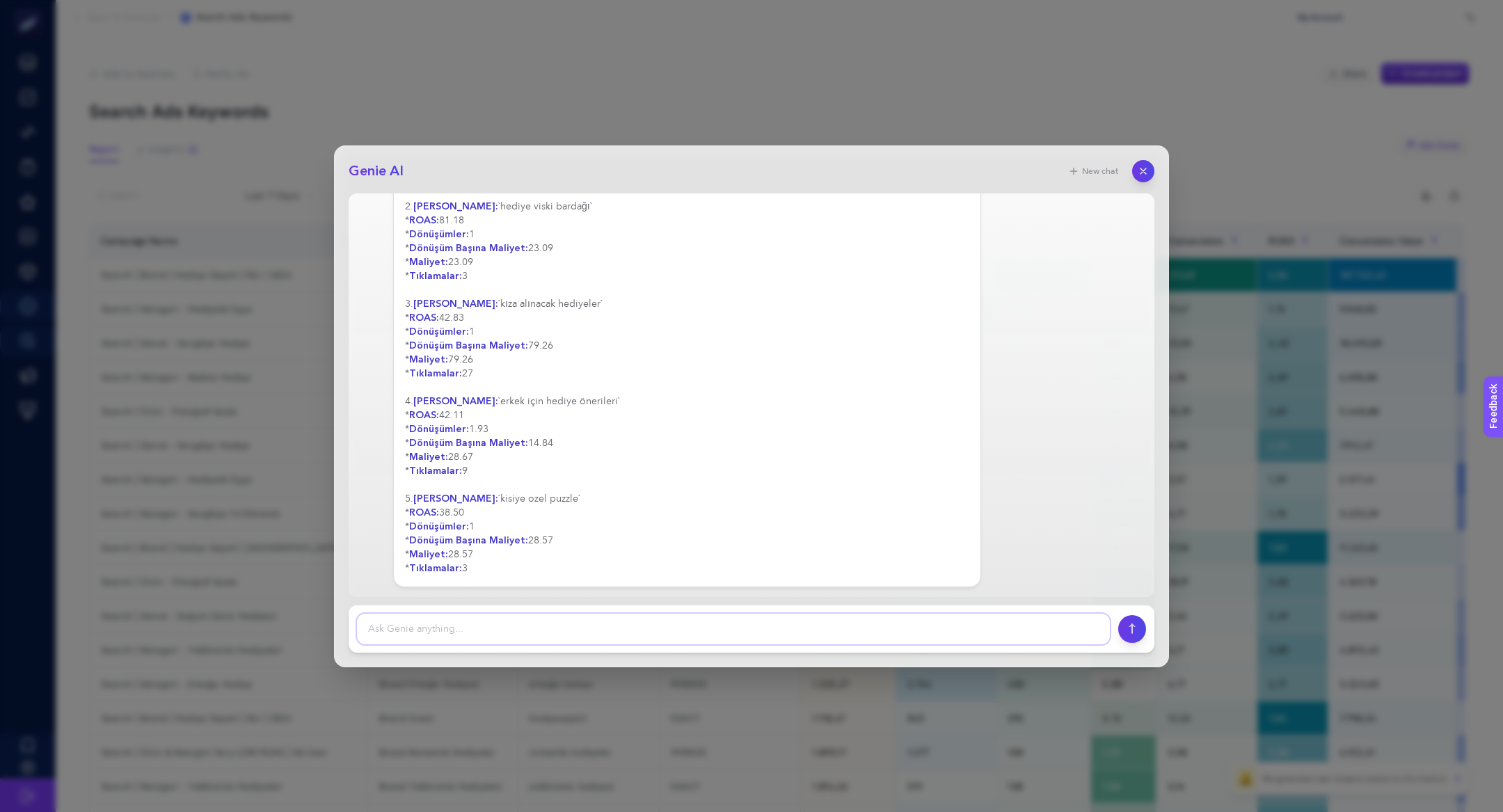
click at [686, 633] on textarea at bounding box center [733, 628] width 753 height 31
type textarea "bunu tablo haline getir"
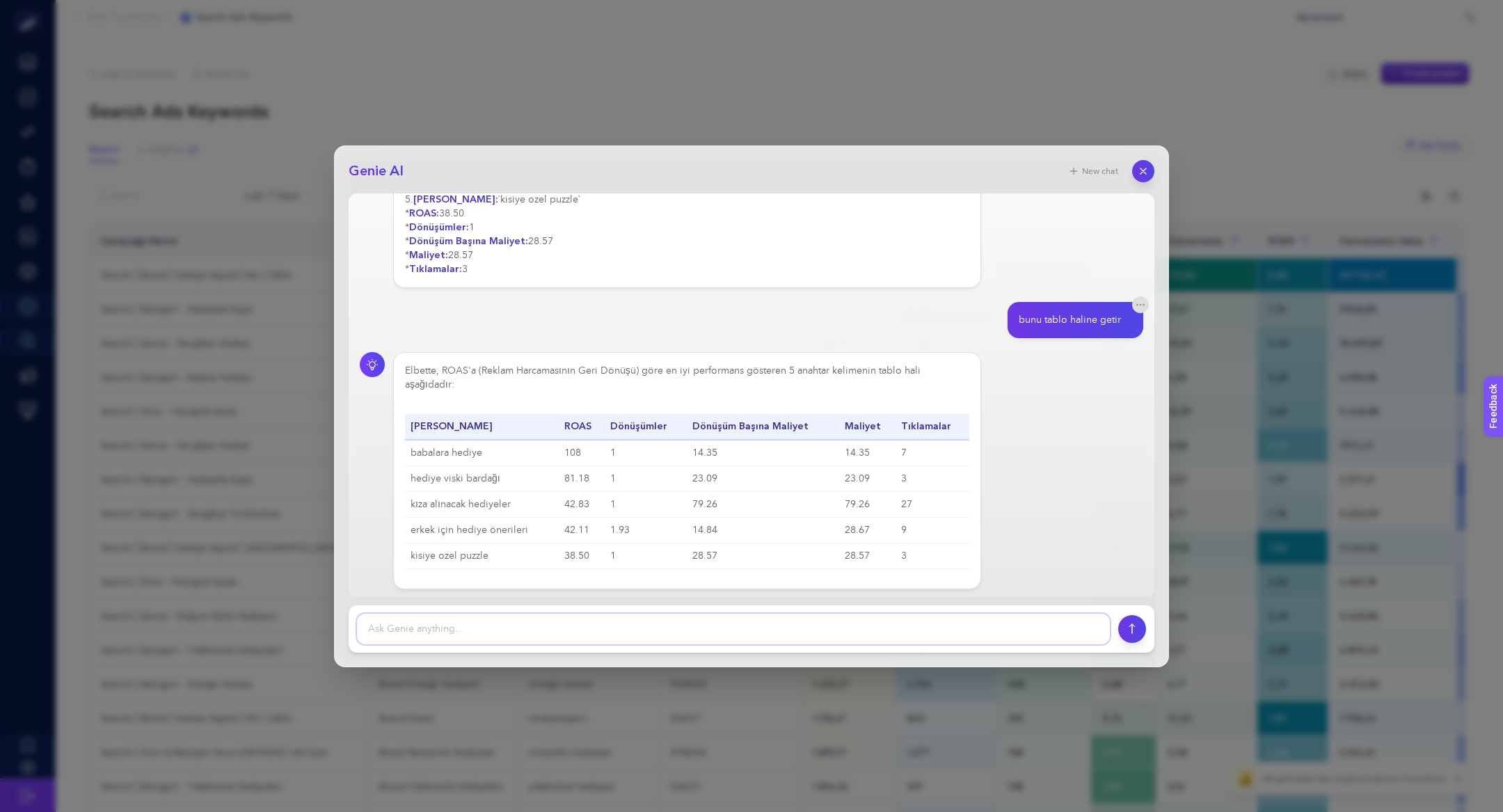
scroll to position [519, 0]
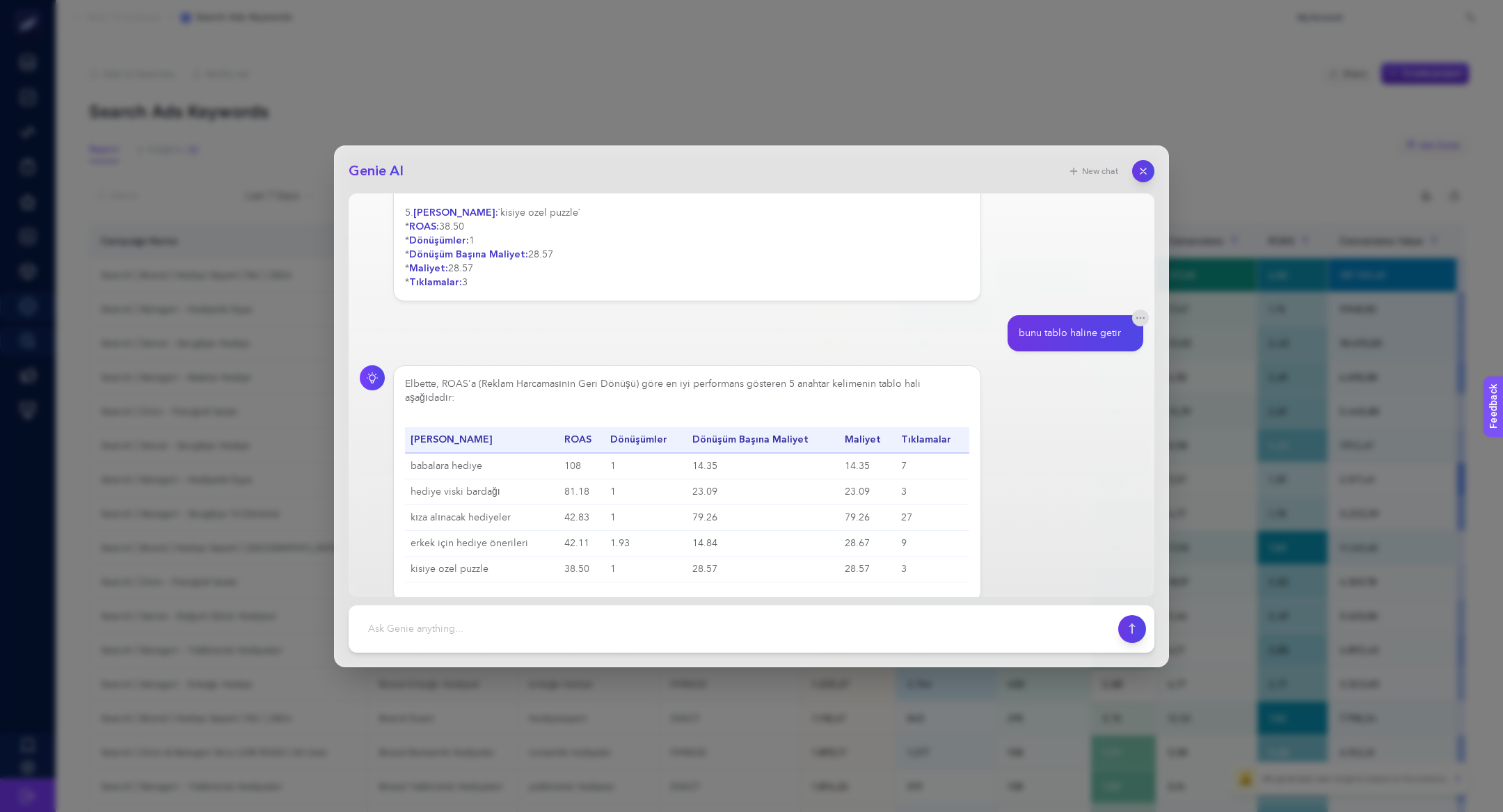
click at [483, 377] on div "Elbette, ROAS'a (Reklam Harcamasının Geri Dönüşü) göre en iyi performans göster…" at bounding box center [687, 480] width 565 height 205
click at [613, 453] on td "1" at bounding box center [645, 466] width 82 height 26
drag, startPoint x: 566, startPoint y: 448, endPoint x: 583, endPoint y: 450, distance: 17.1
click at [583, 453] on td "108" at bounding box center [581, 466] width 46 height 26
click at [870, 453] on td "14.35" at bounding box center [867, 466] width 56 height 26
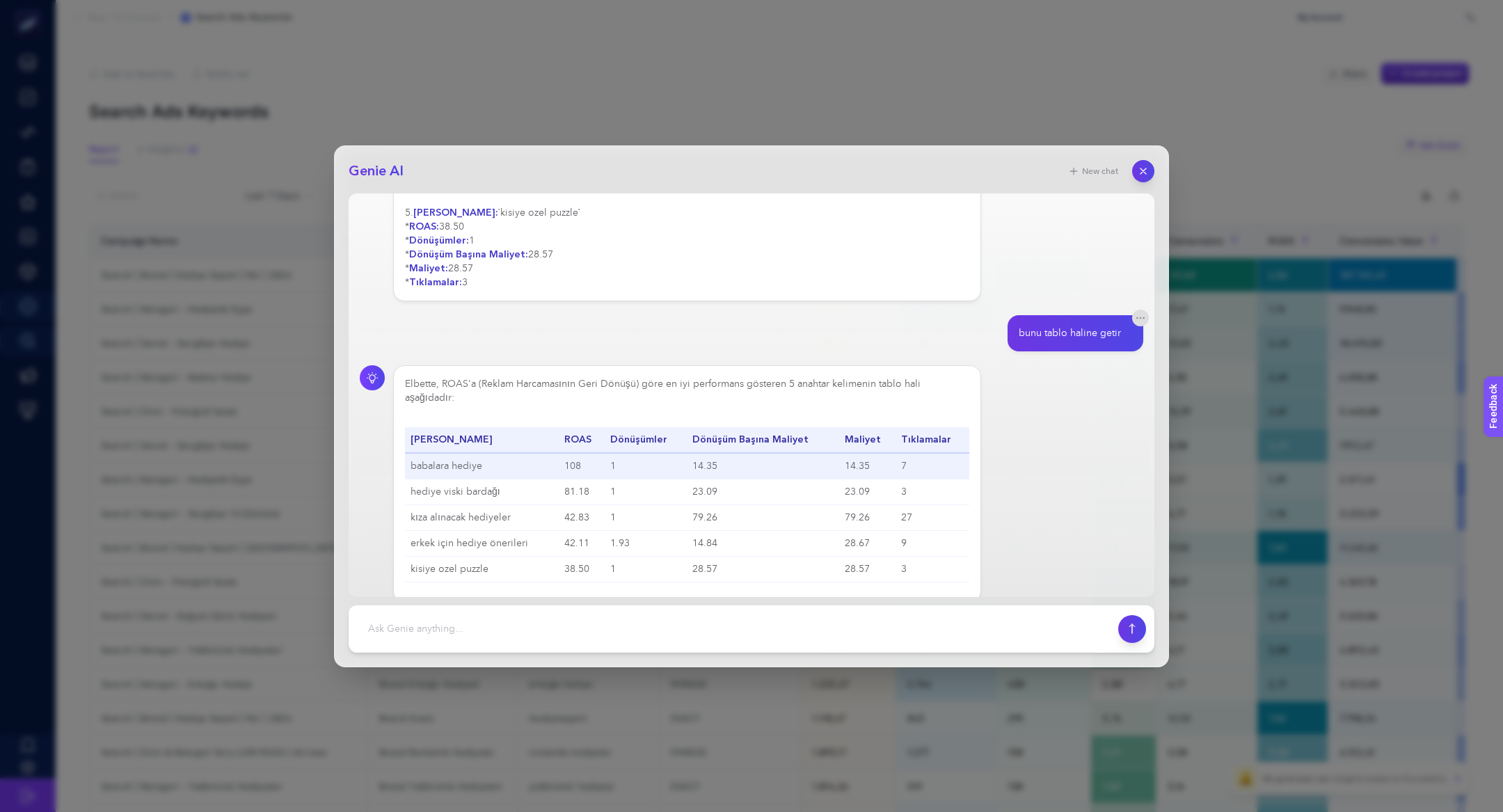
click at [870, 453] on td "14.35" at bounding box center [867, 466] width 56 height 26
drag, startPoint x: 721, startPoint y: 449, endPoint x: 680, endPoint y: 449, distance: 41.0
click at [680, 453] on tr "babalara hediye 108 1 14.35 14.35 7" at bounding box center [687, 466] width 565 height 26
click at [659, 619] on textarea at bounding box center [733, 628] width 753 height 31
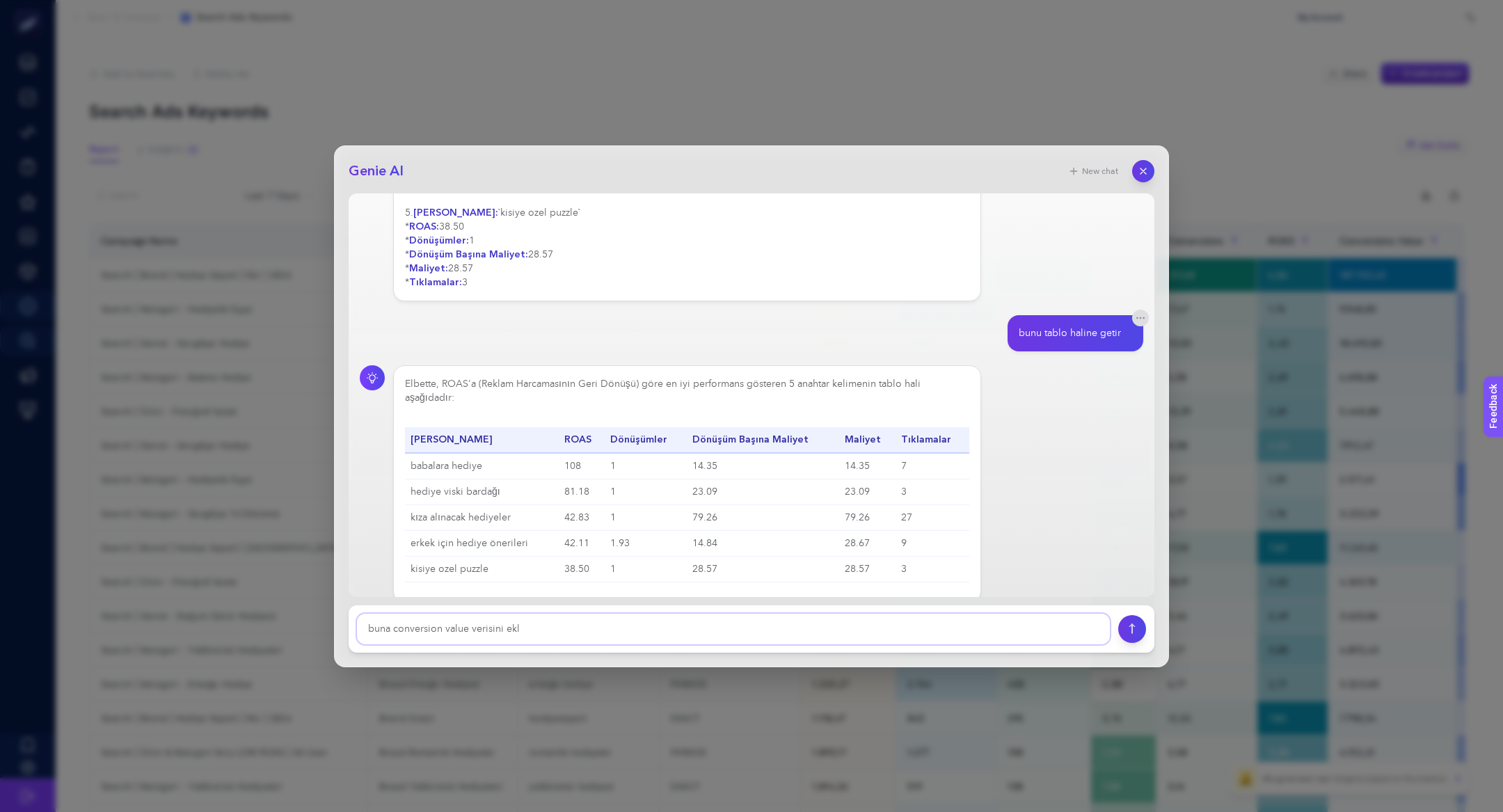
type textarea "buna conversion value verisini ekle"
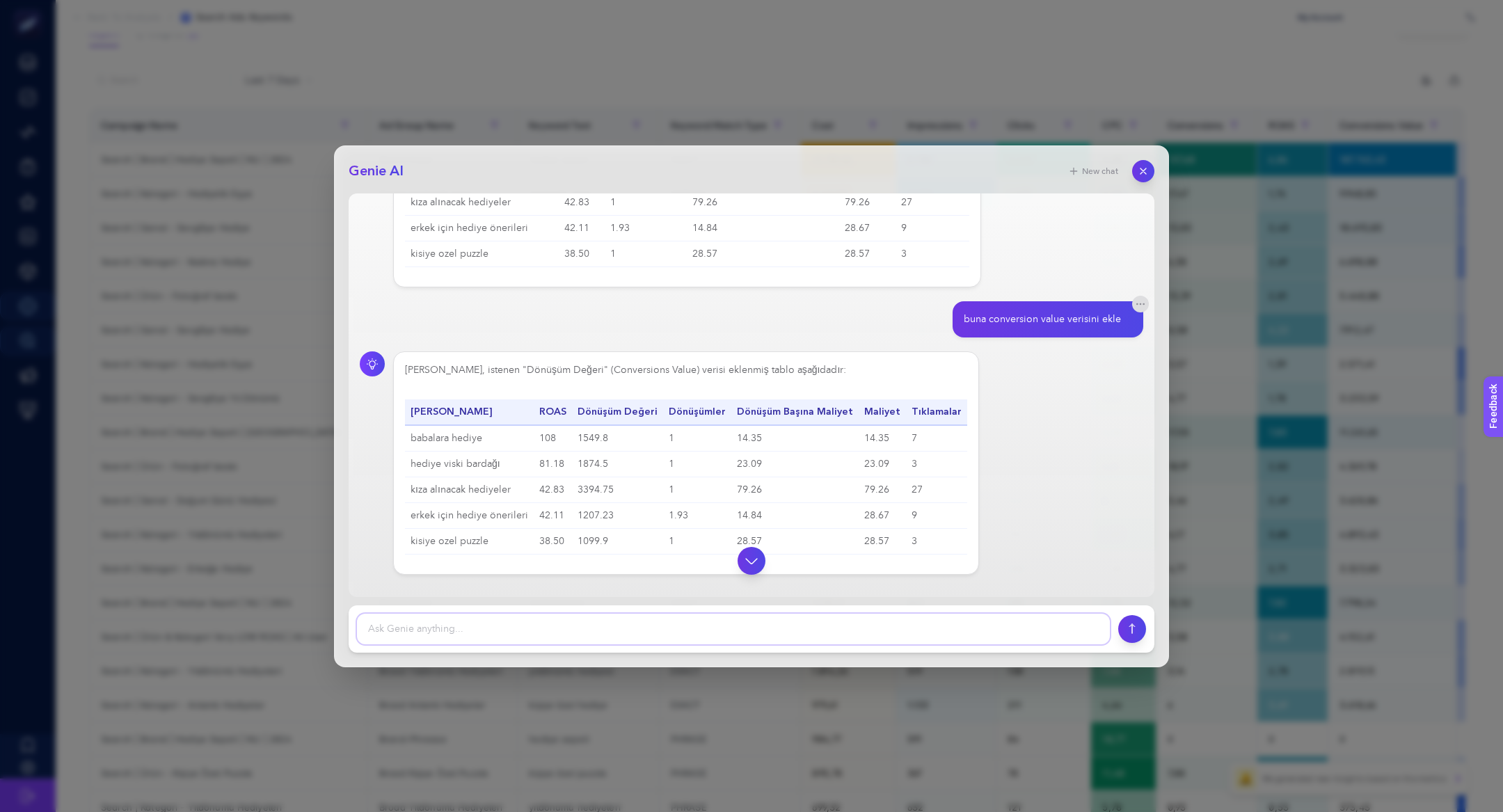
scroll to position [836, 0]
click at [757, 558] on icon "button" at bounding box center [751, 560] width 17 height 17
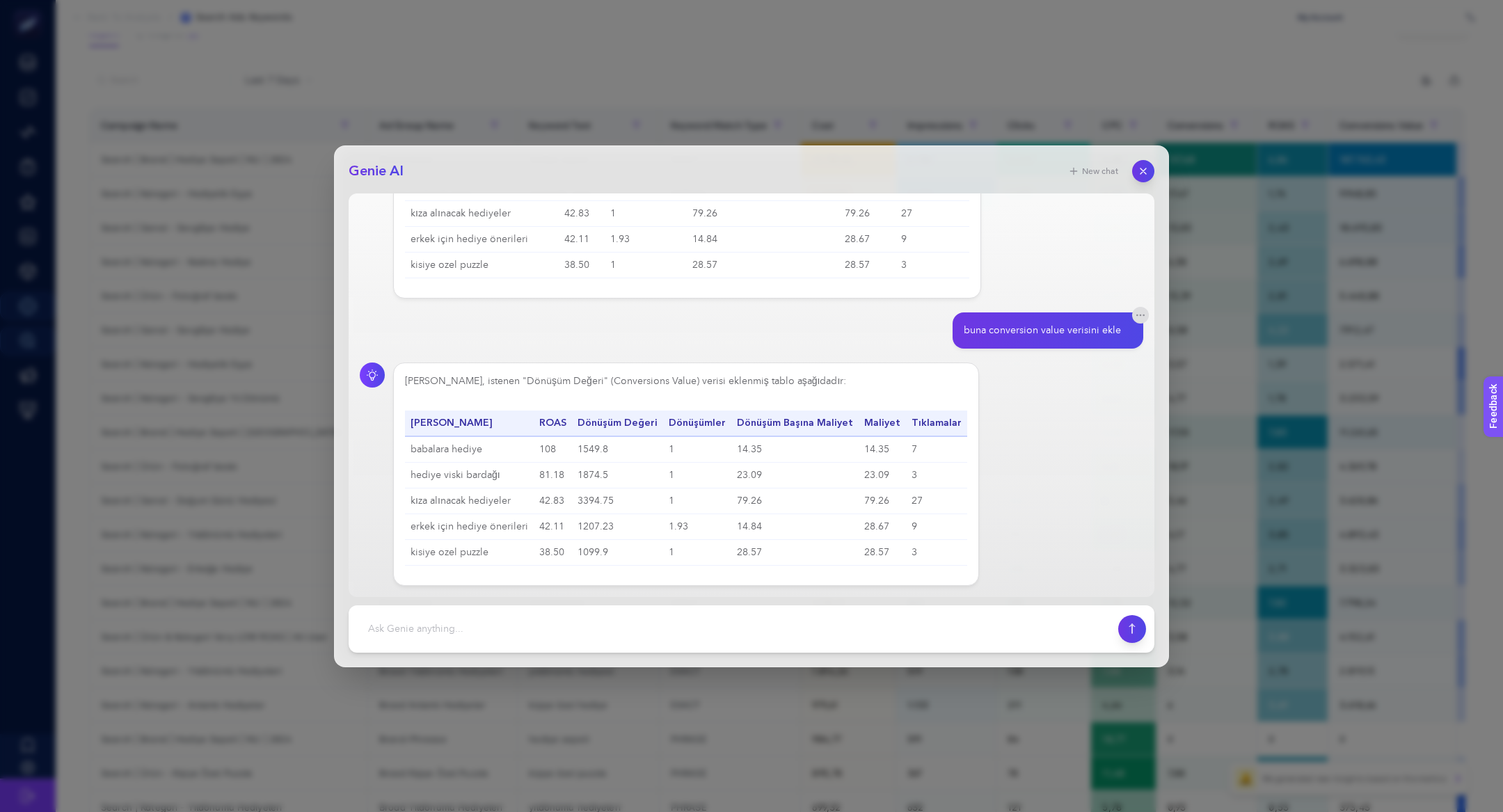
scroll to position [805, 0]
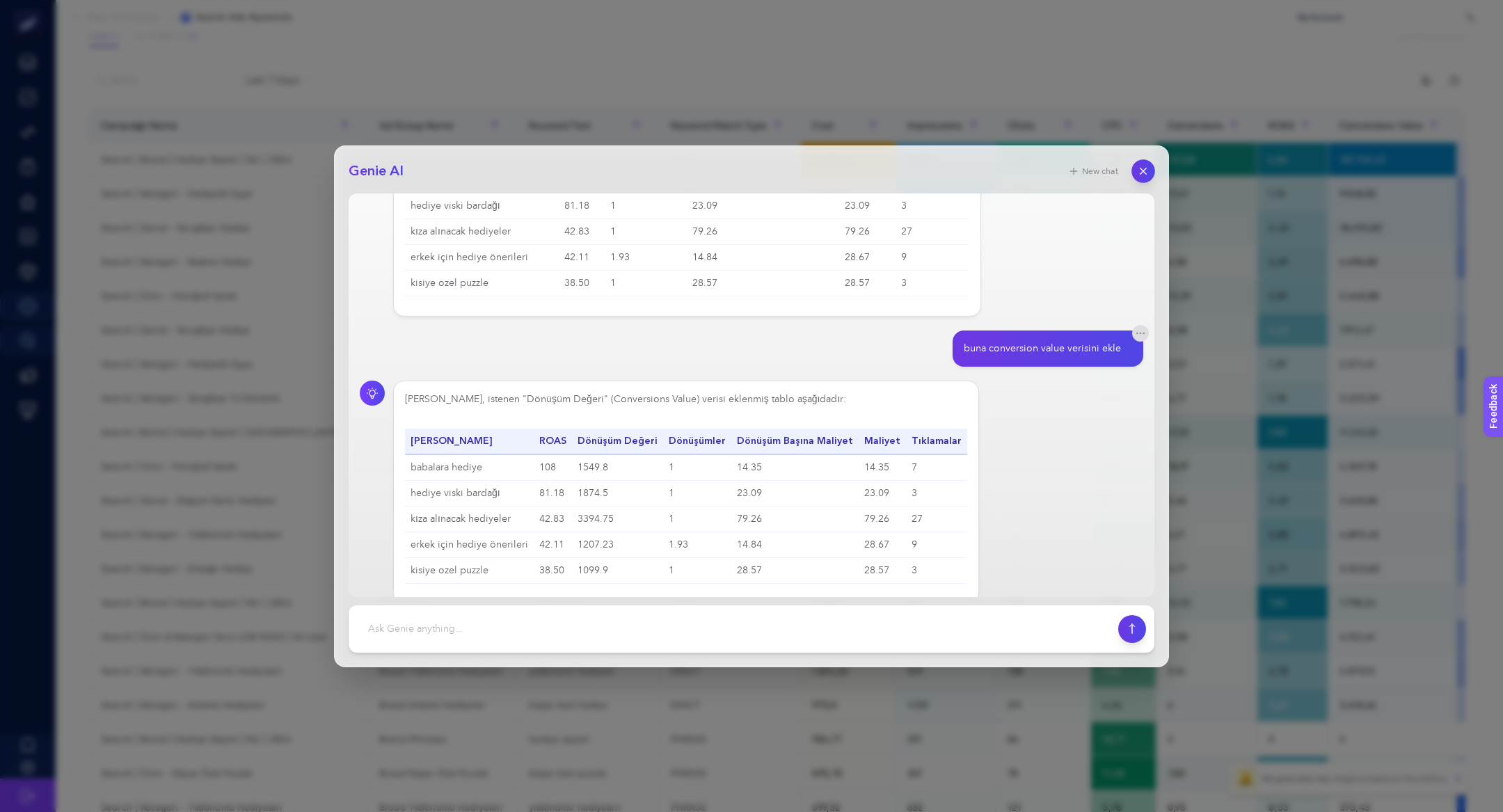
click at [1150, 176] on button "button" at bounding box center [1143, 171] width 23 height 23
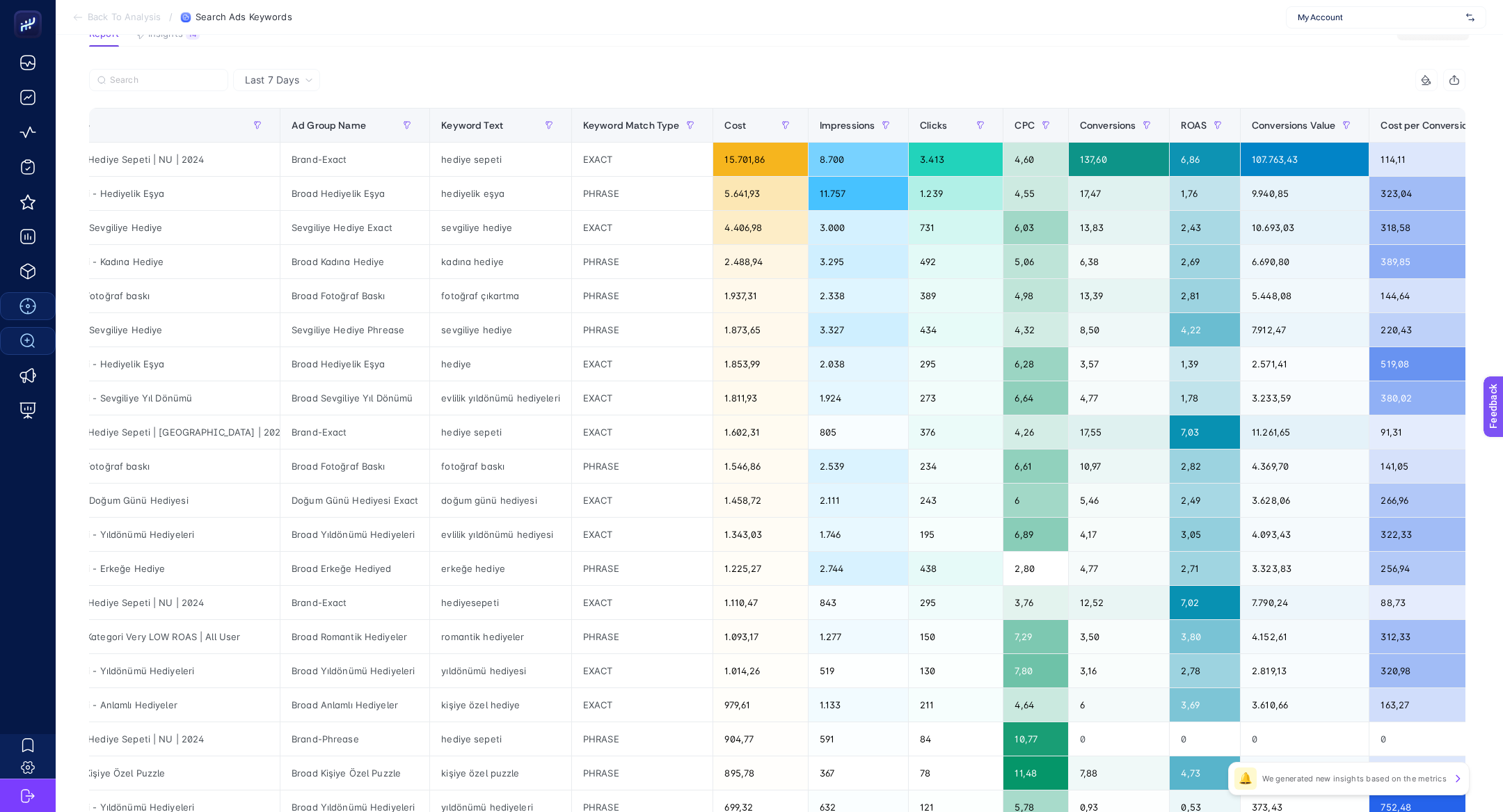
scroll to position [0, 0]
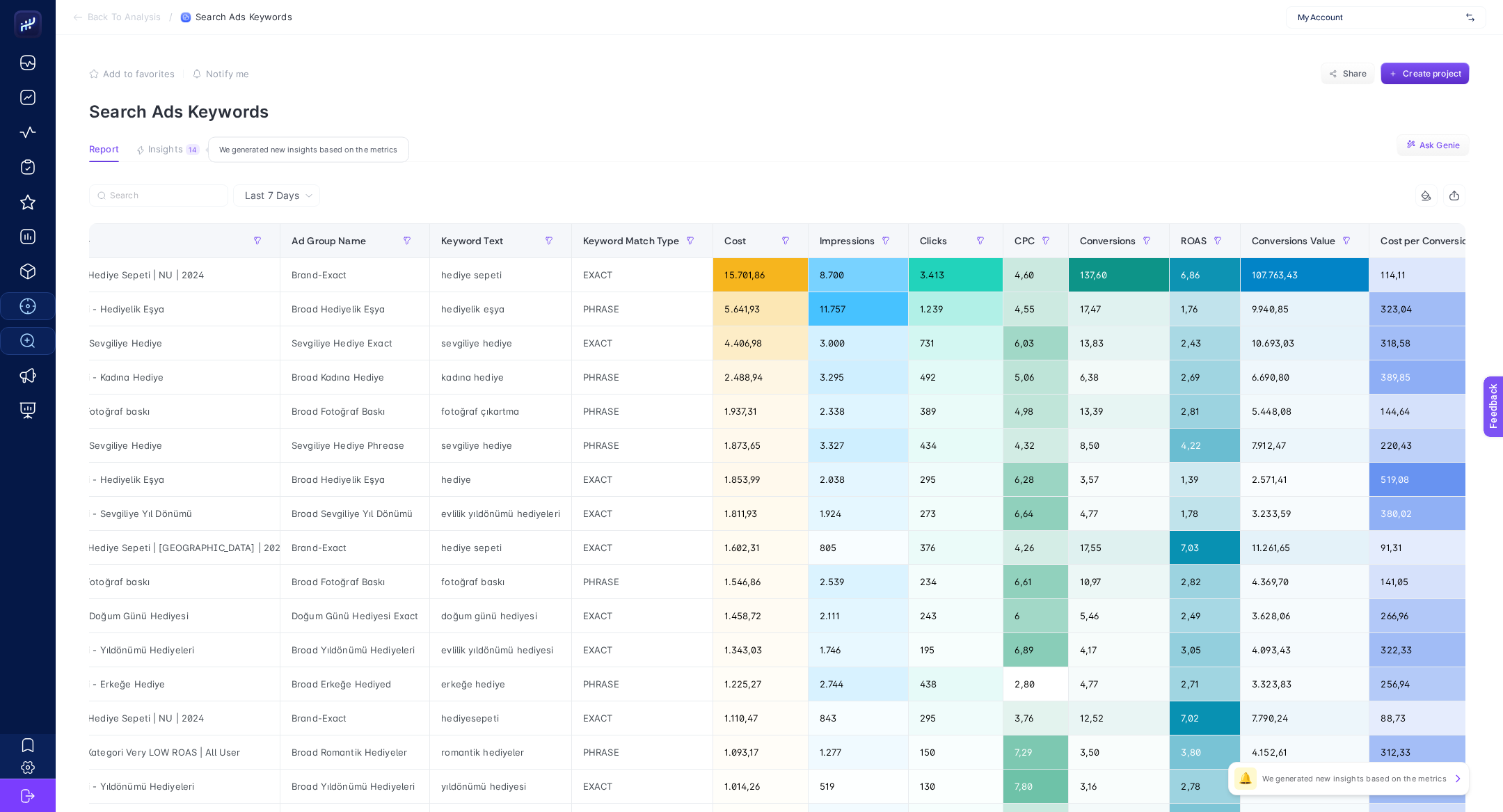
click at [183, 149] on button "Insights 14 We generated new insights based on the metrics" at bounding box center [168, 153] width 64 height 18
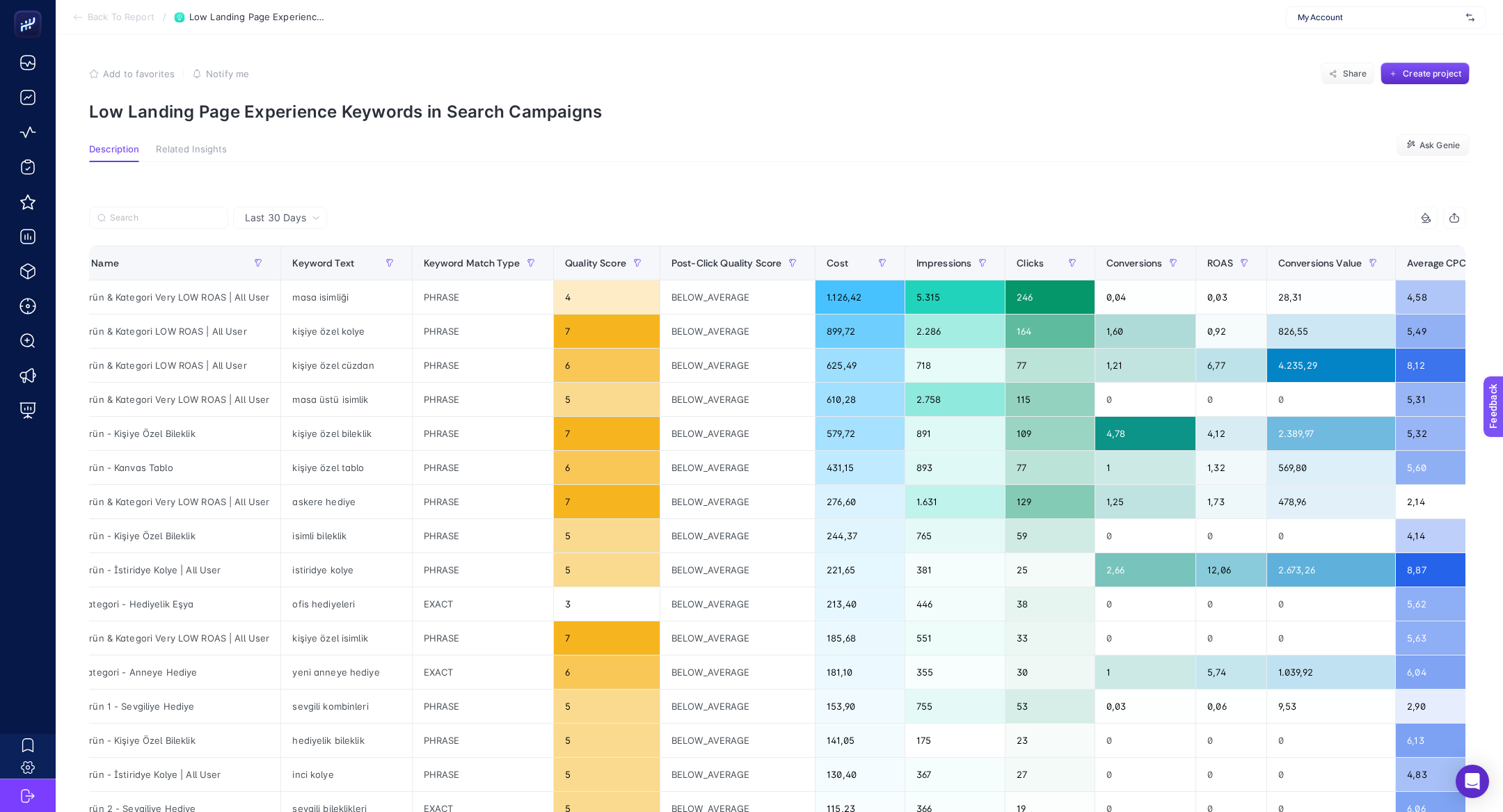
scroll to position [0, 59]
click at [420, 307] on div "PHRASE" at bounding box center [482, 297] width 141 height 33
click at [1288, 299] on div "28,31" at bounding box center [1330, 297] width 128 height 33
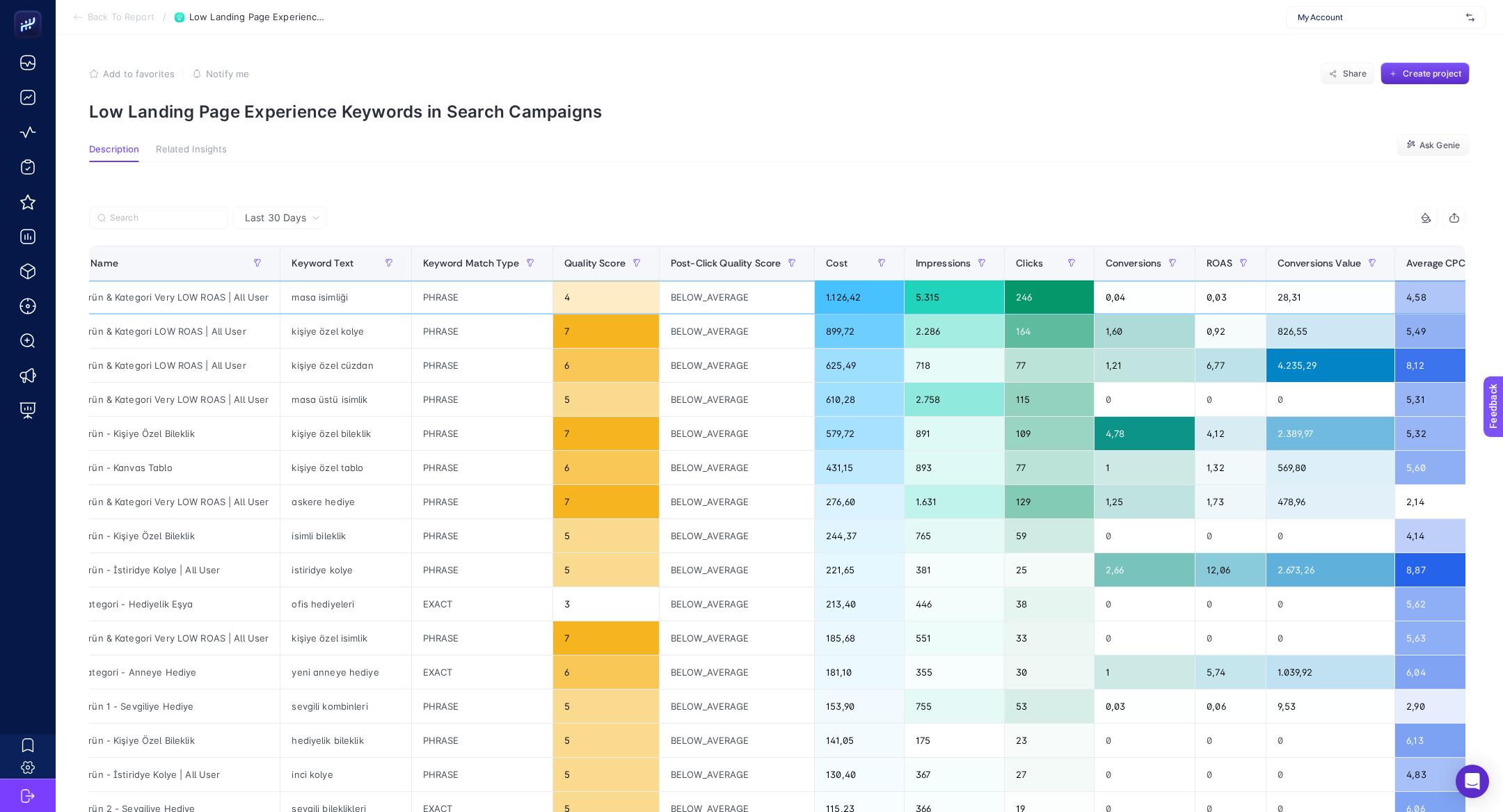
click at [1288, 299] on div "28,31" at bounding box center [1330, 297] width 128 height 33
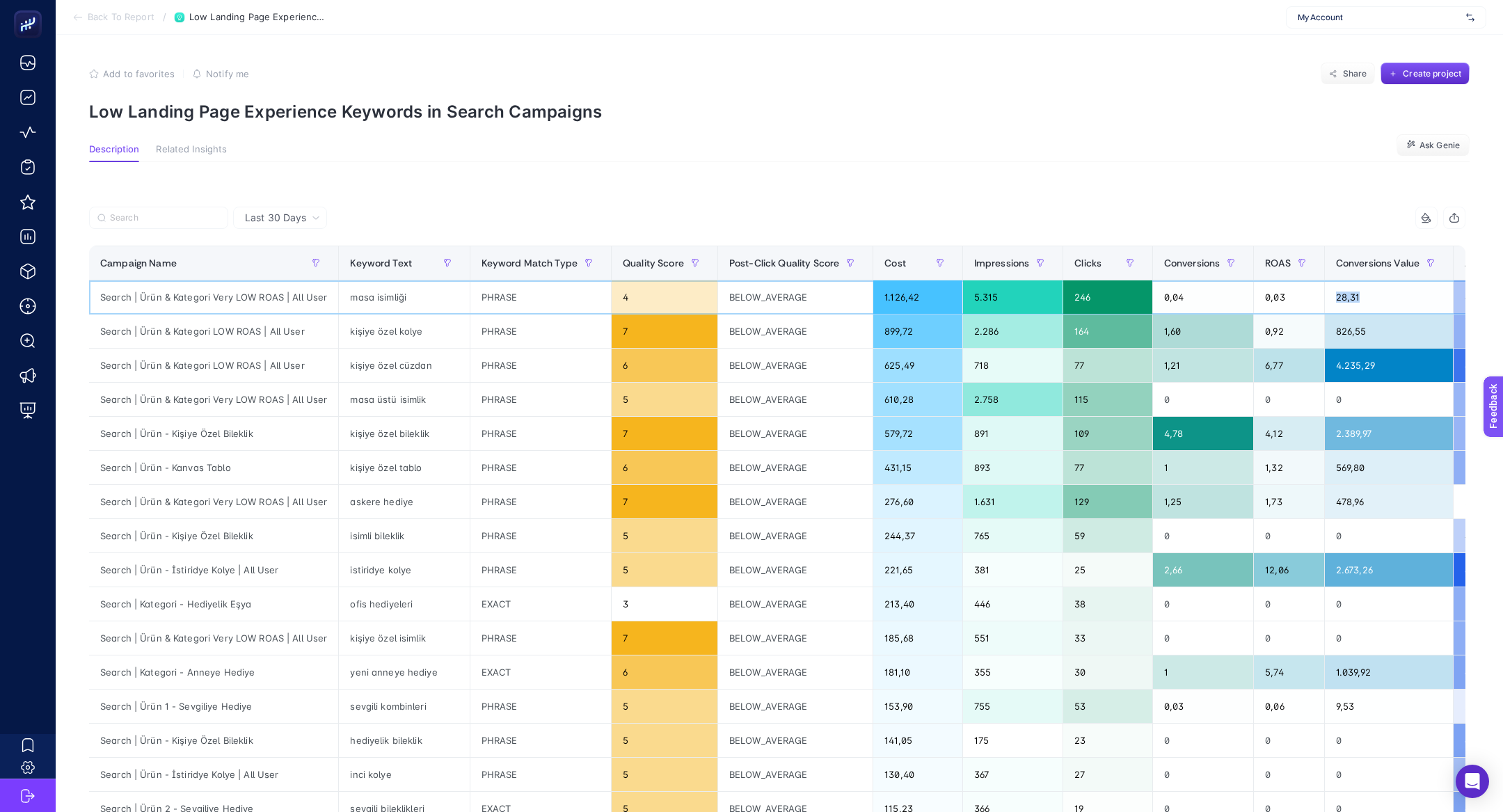
scroll to position [0, 0]
click at [921, 296] on div "1.126,42" at bounding box center [918, 297] width 88 height 33
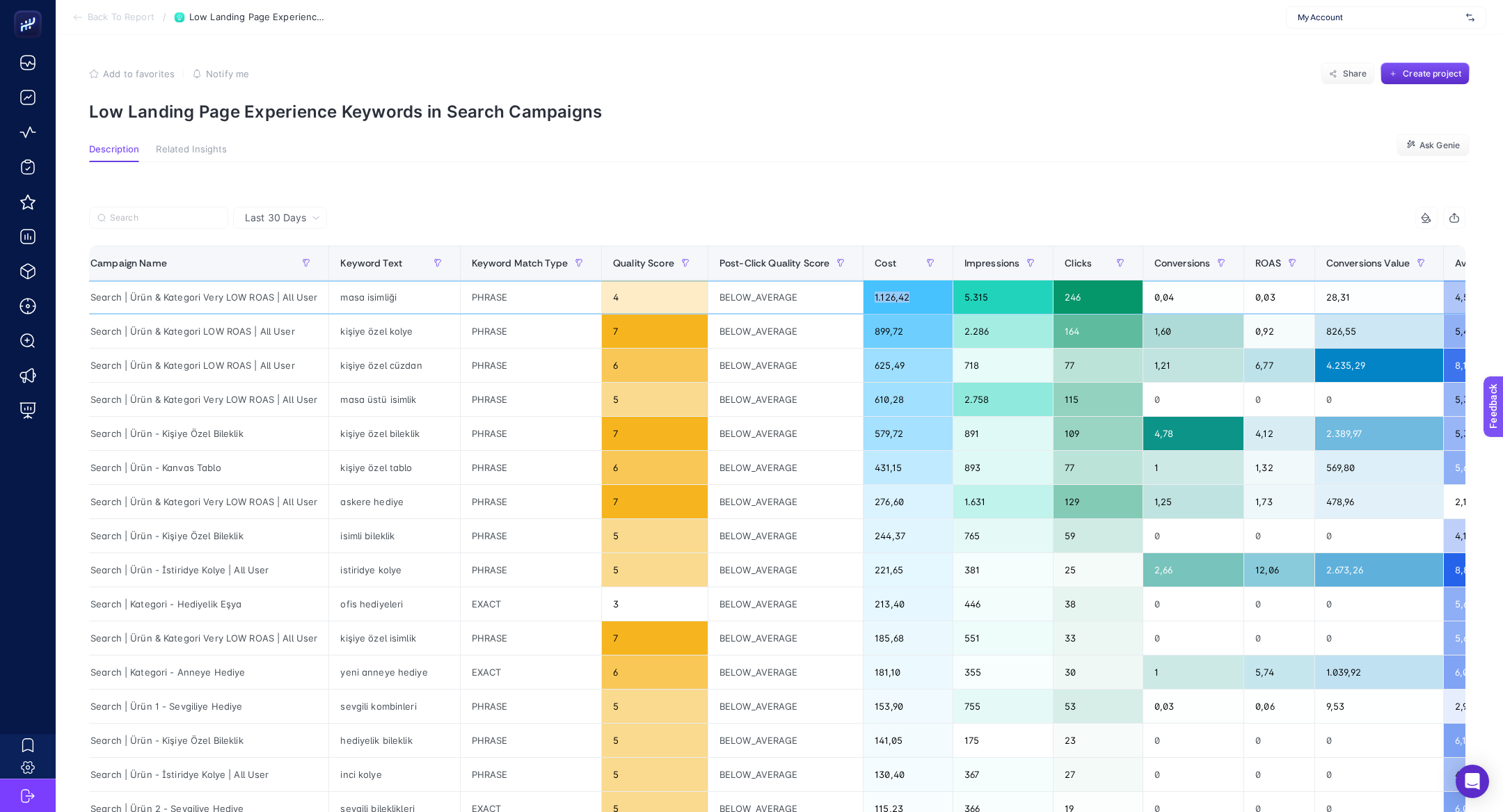
scroll to position [0, 85]
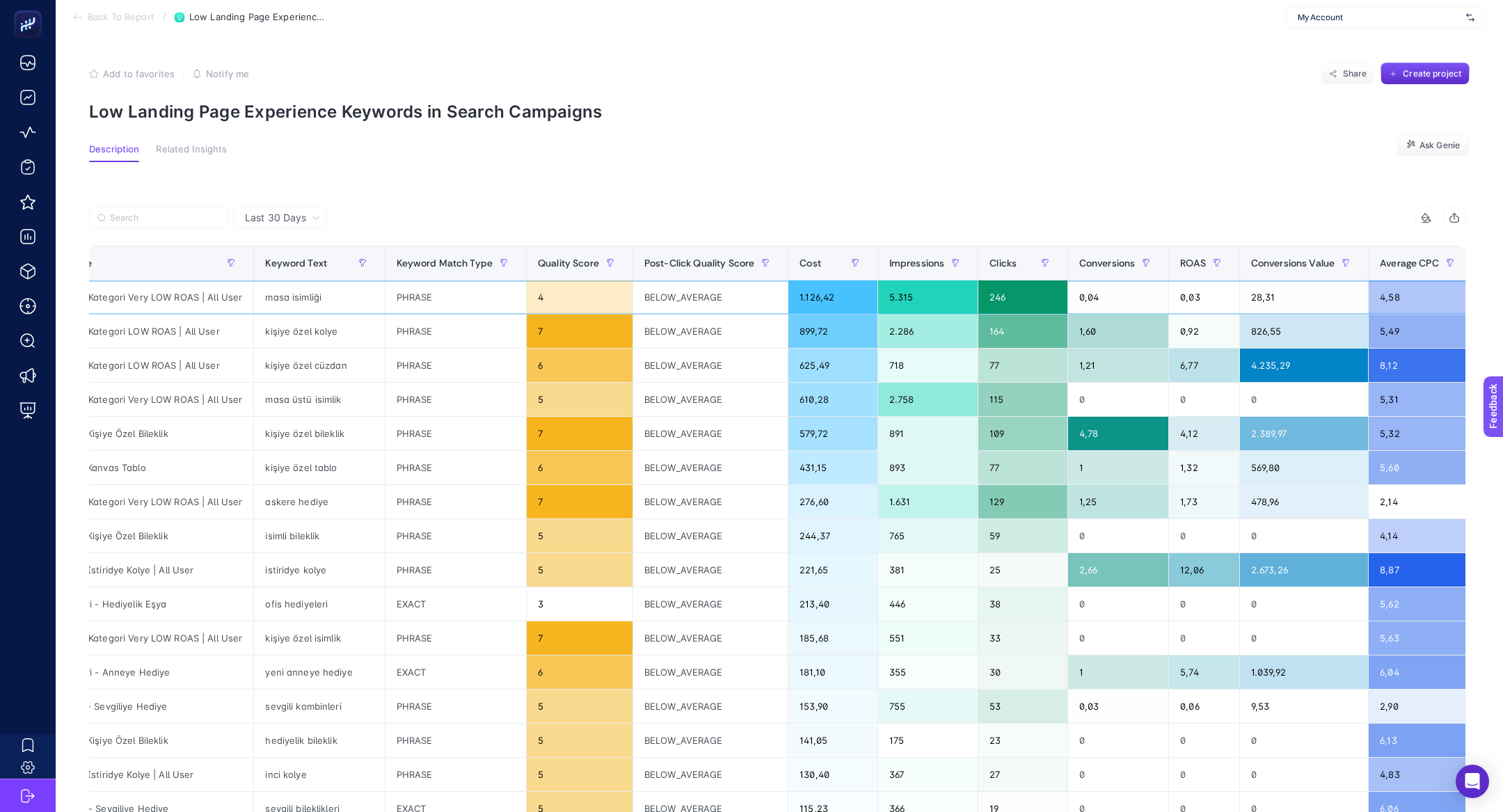
click at [1274, 286] on div "28,31" at bounding box center [1304, 297] width 128 height 33
click at [1271, 312] on div "28,31" at bounding box center [1304, 297] width 128 height 33
click at [1265, 296] on div "28,31" at bounding box center [1304, 297] width 128 height 33
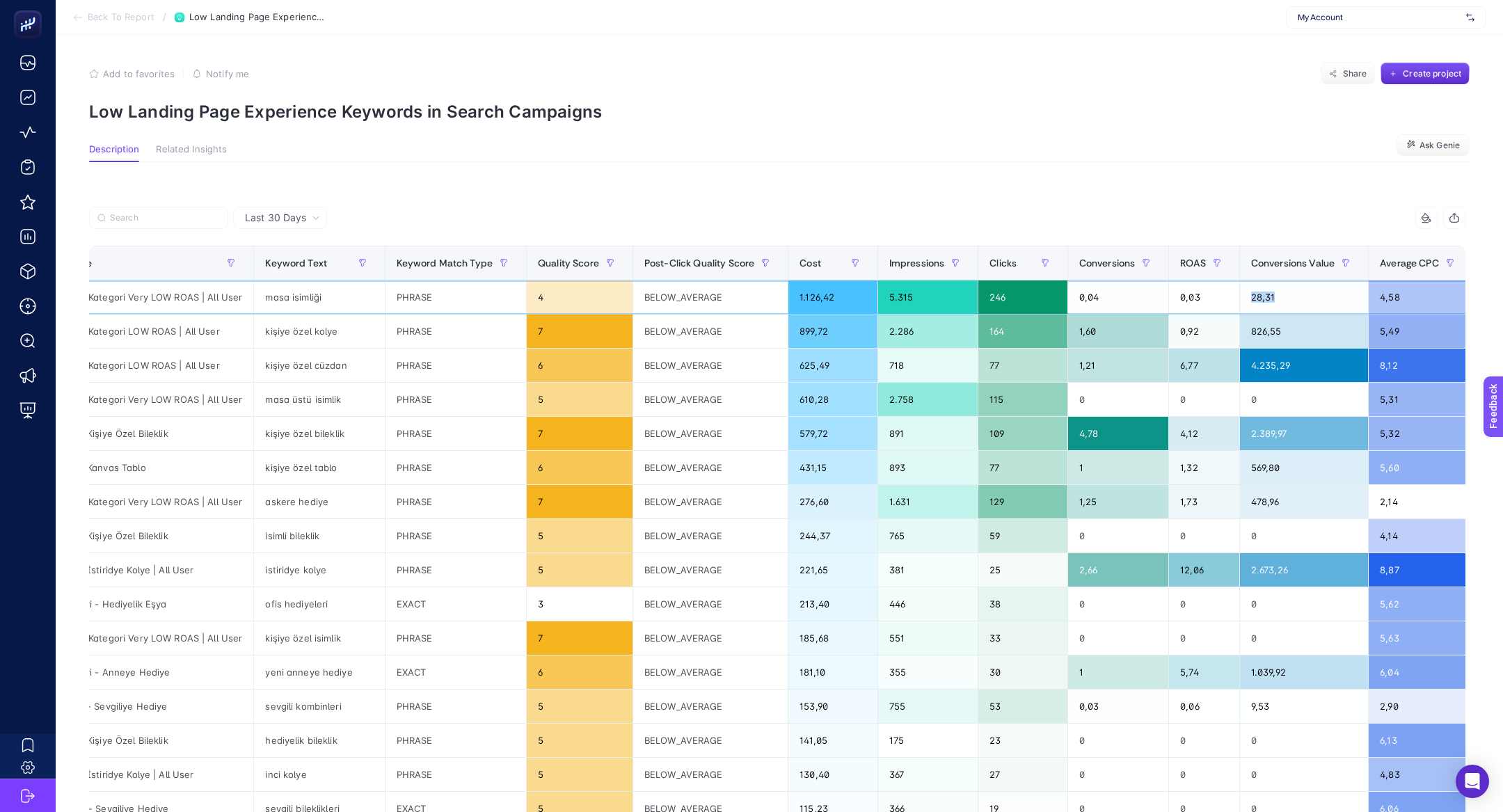
click at [1265, 296] on div "28,31" at bounding box center [1304, 297] width 128 height 33
drag, startPoint x: 1093, startPoint y: 300, endPoint x: 1070, endPoint y: 295, distance: 23.5
click at [1070, 295] on div "0,04" at bounding box center [1118, 297] width 101 height 33
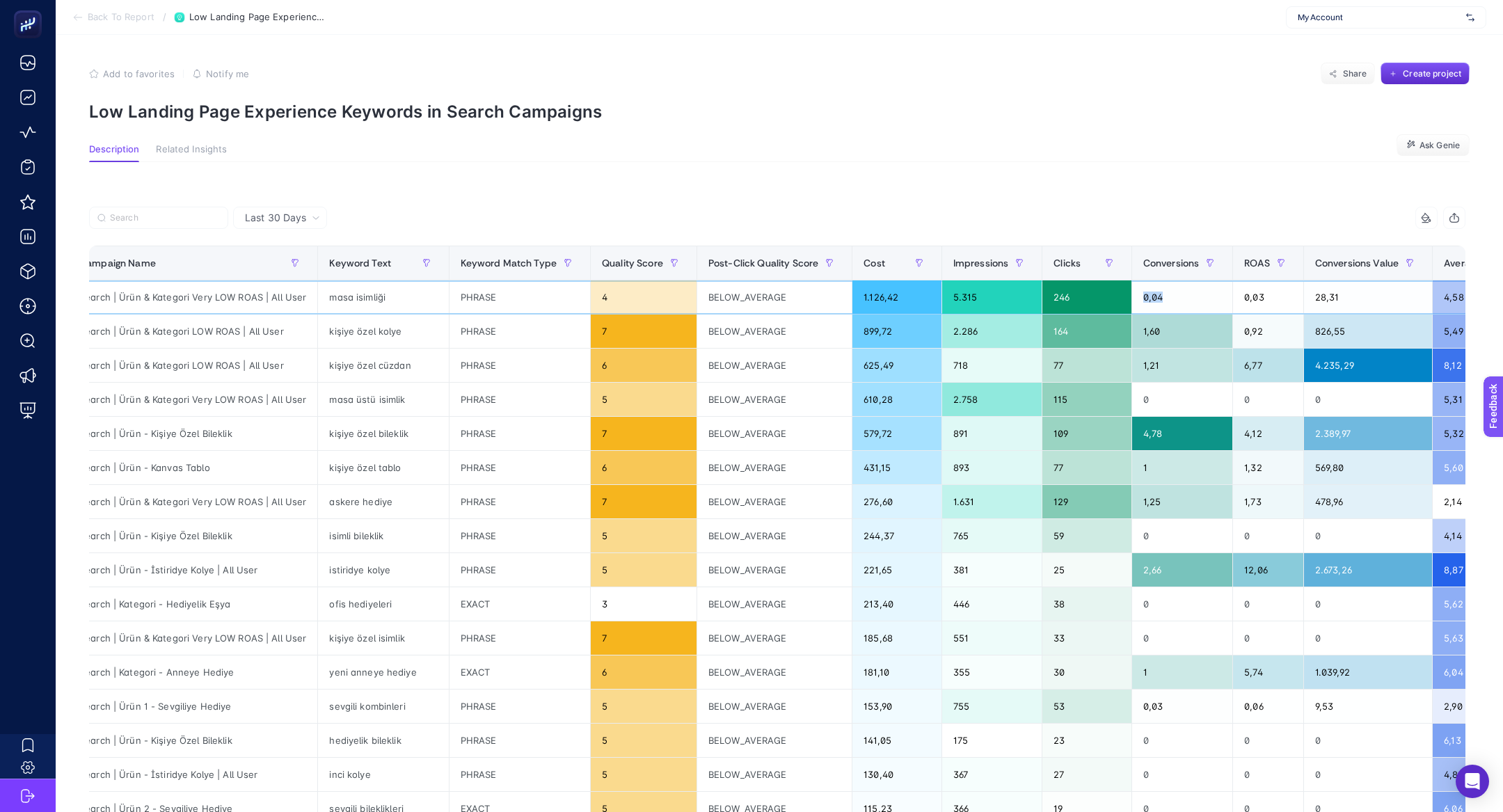
scroll to position [0, 23]
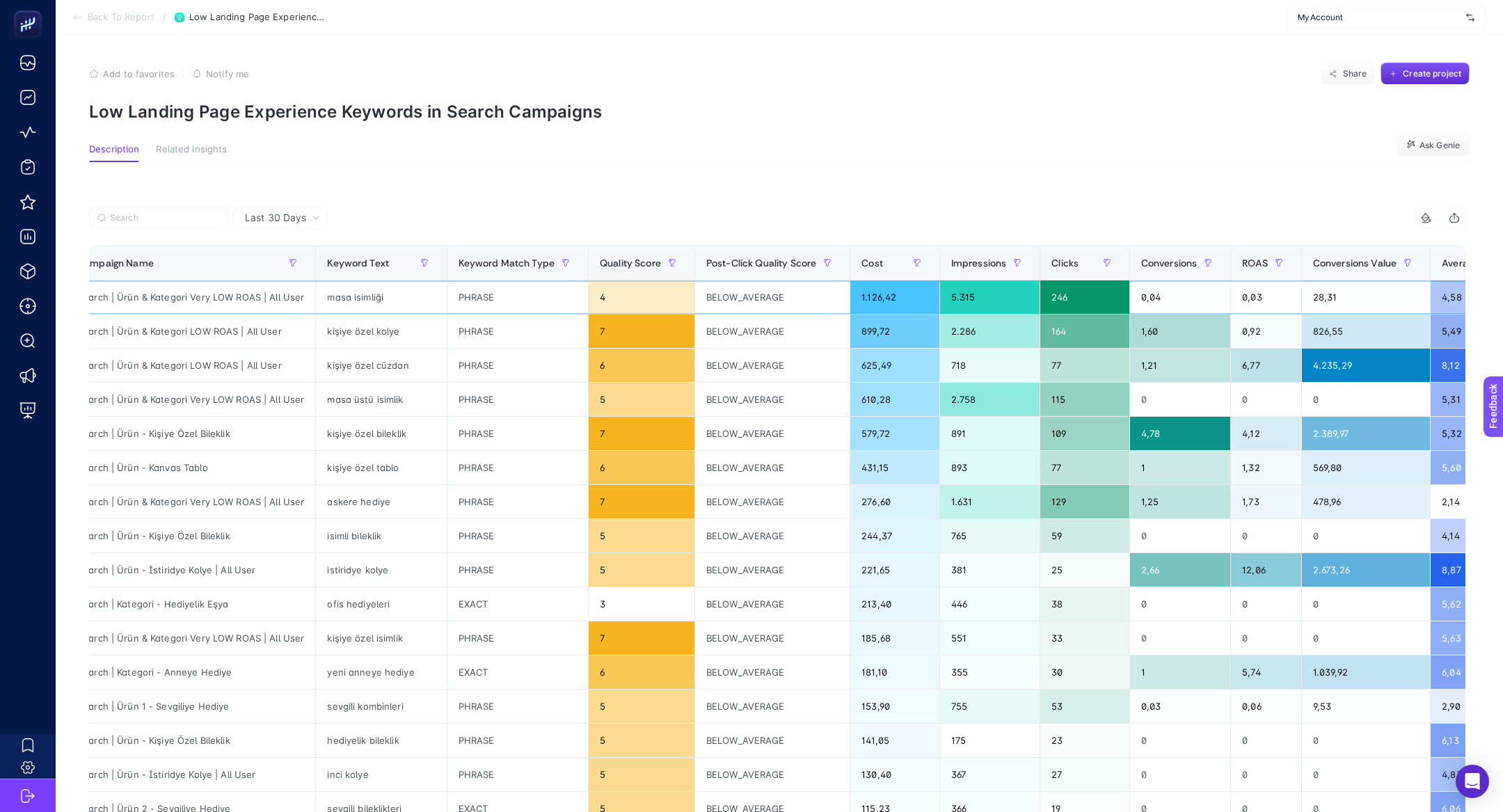
click at [866, 293] on div "1.126,42" at bounding box center [894, 297] width 88 height 33
click at [369, 298] on div "masa isimliği" at bounding box center [381, 297] width 130 height 33
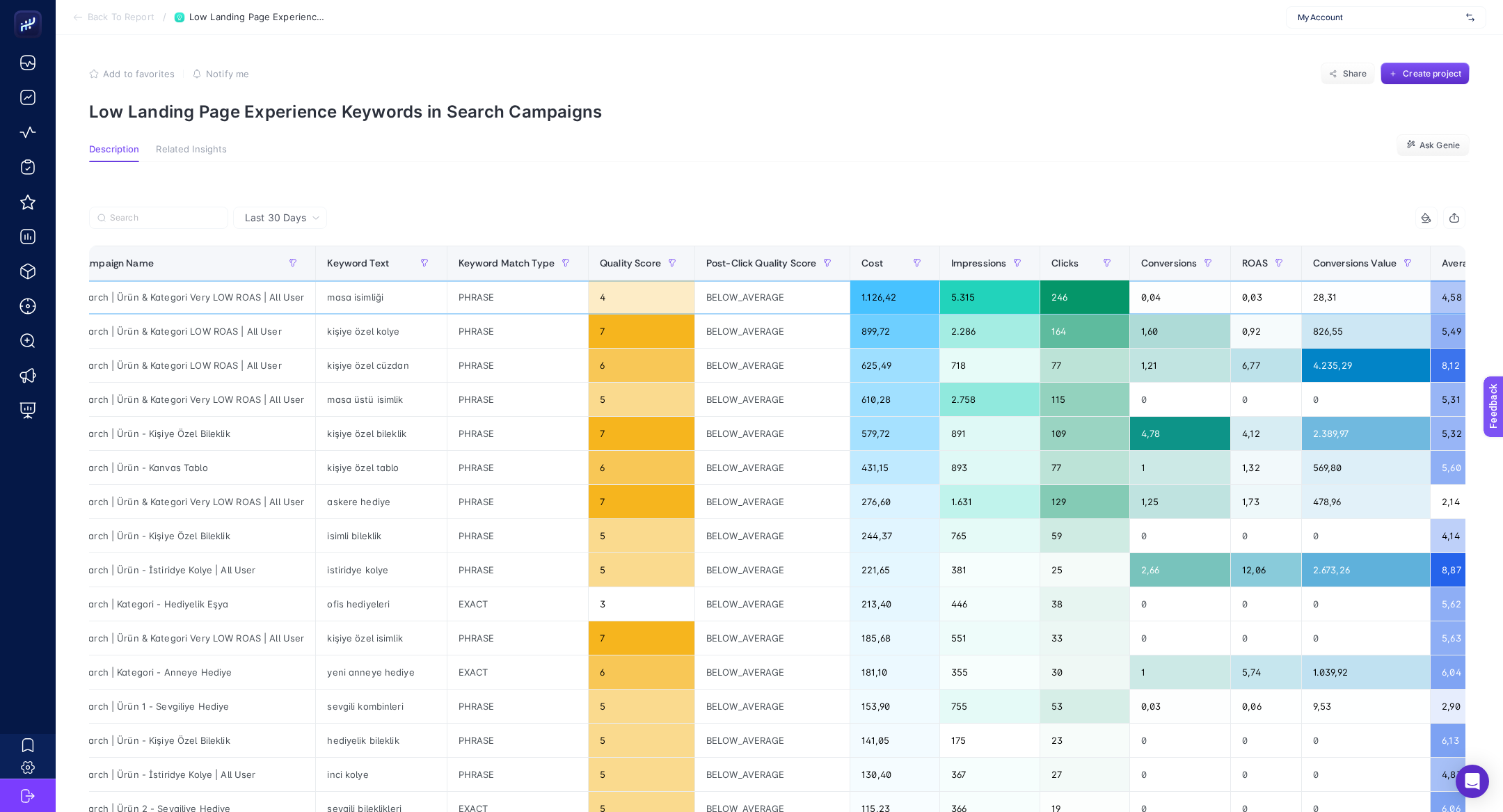
click at [369, 298] on div "masa isimliği" at bounding box center [381, 297] width 130 height 33
copy tr "masa isimliği"
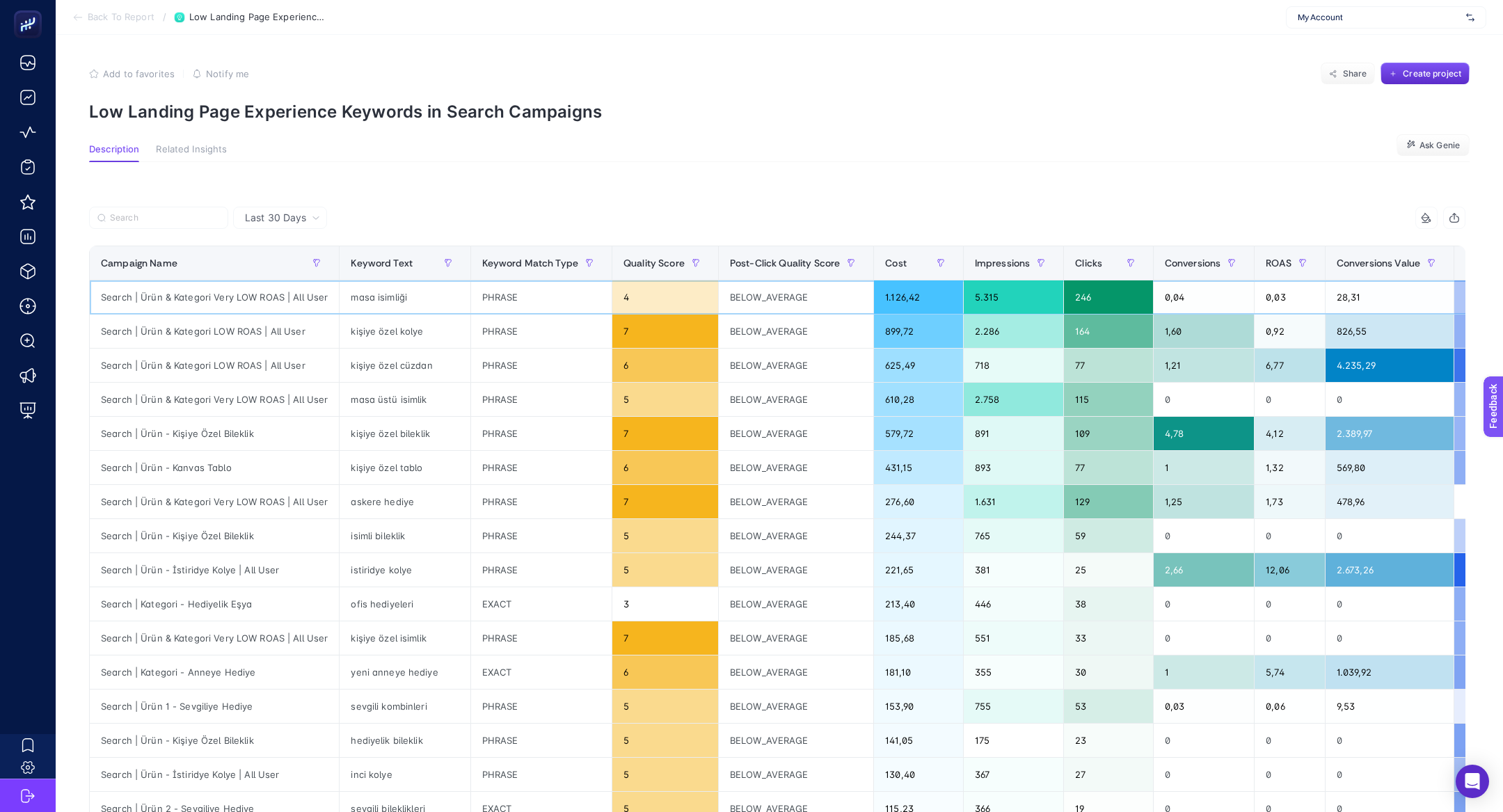
click at [286, 307] on div "Search | Ürün & Kategori Very LOW ROAS | All User" at bounding box center [214, 297] width 249 height 33
click at [401, 397] on div "masa üstü isimlik" at bounding box center [404, 399] width 130 height 33
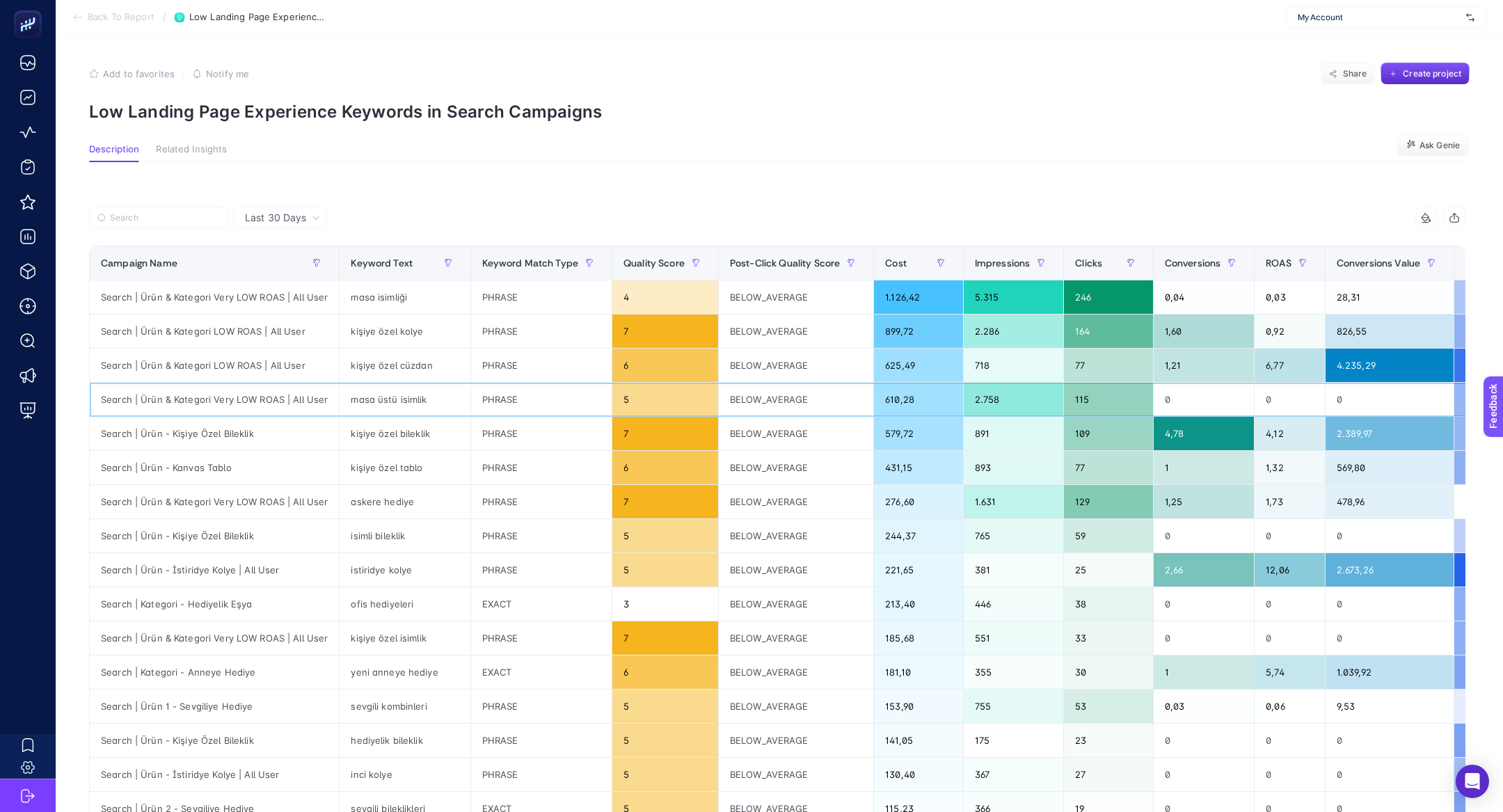
click at [401, 397] on div "masa üstü isimlik" at bounding box center [404, 399] width 130 height 33
click at [149, 205] on div "Last 30 Days 9 items selected Campaign Name Keyword Text Keyword Match Type Qua…" at bounding box center [777, 655] width 1399 height 943
click at [152, 211] on label at bounding box center [158, 218] width 139 height 23
click at [152, 213] on input "Search" at bounding box center [165, 218] width 110 height 10
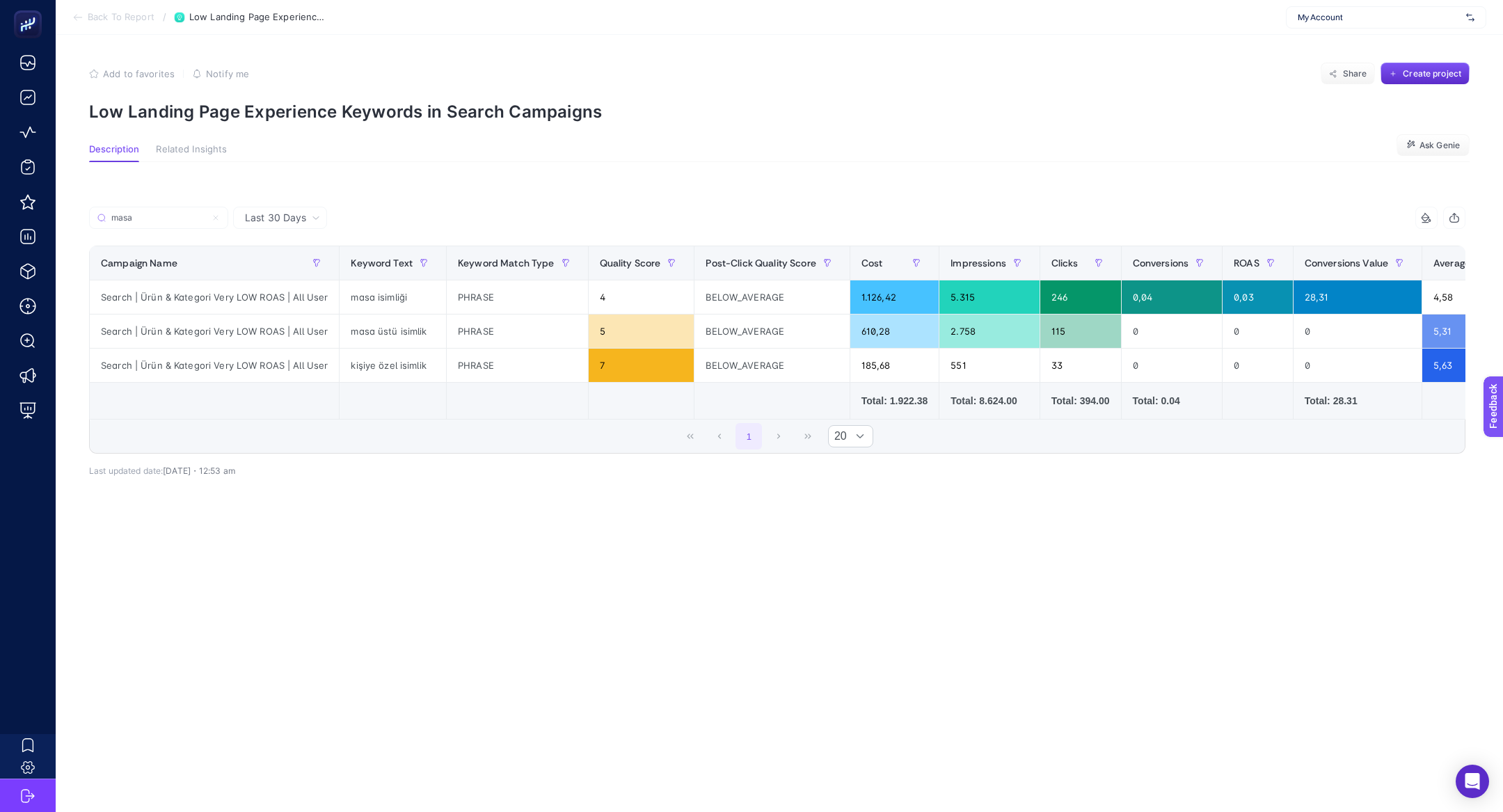
click at [893, 398] on div "Total: 1.922.38" at bounding box center [894, 401] width 66 height 14
click at [893, 407] on td "Total: 1.922.38" at bounding box center [894, 401] width 89 height 37
click at [157, 229] on div "masa" at bounding box center [433, 222] width 688 height 31
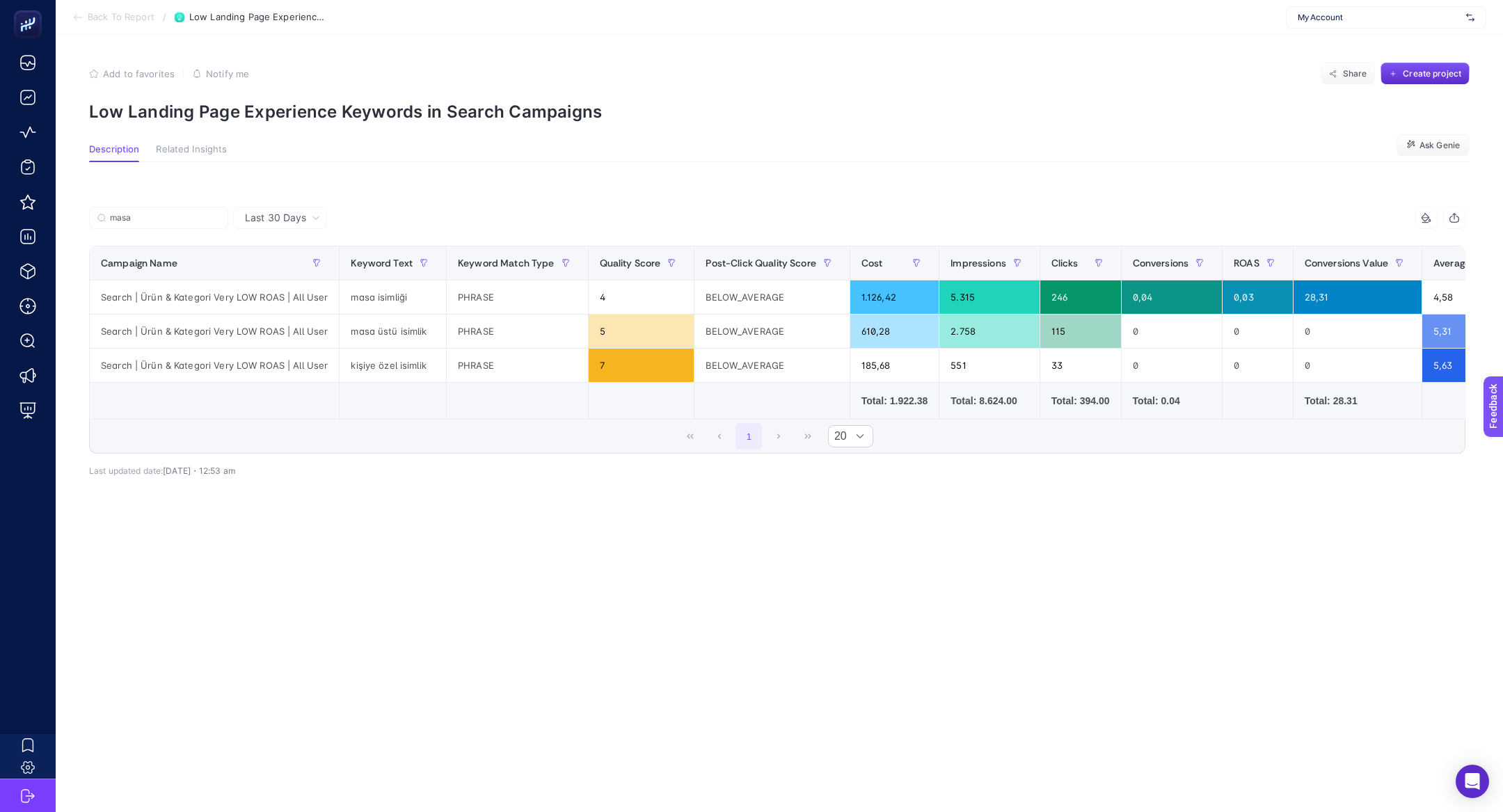
click at [157, 229] on div "masa" at bounding box center [433, 222] width 688 height 31
click at [146, 206] on div "Last 30 Days masa 9 items selected Campaign Name Keyword Text Keyword Match Typ…" at bounding box center [777, 366] width 1399 height 364
click at [147, 210] on label "masa" at bounding box center [158, 218] width 139 height 23
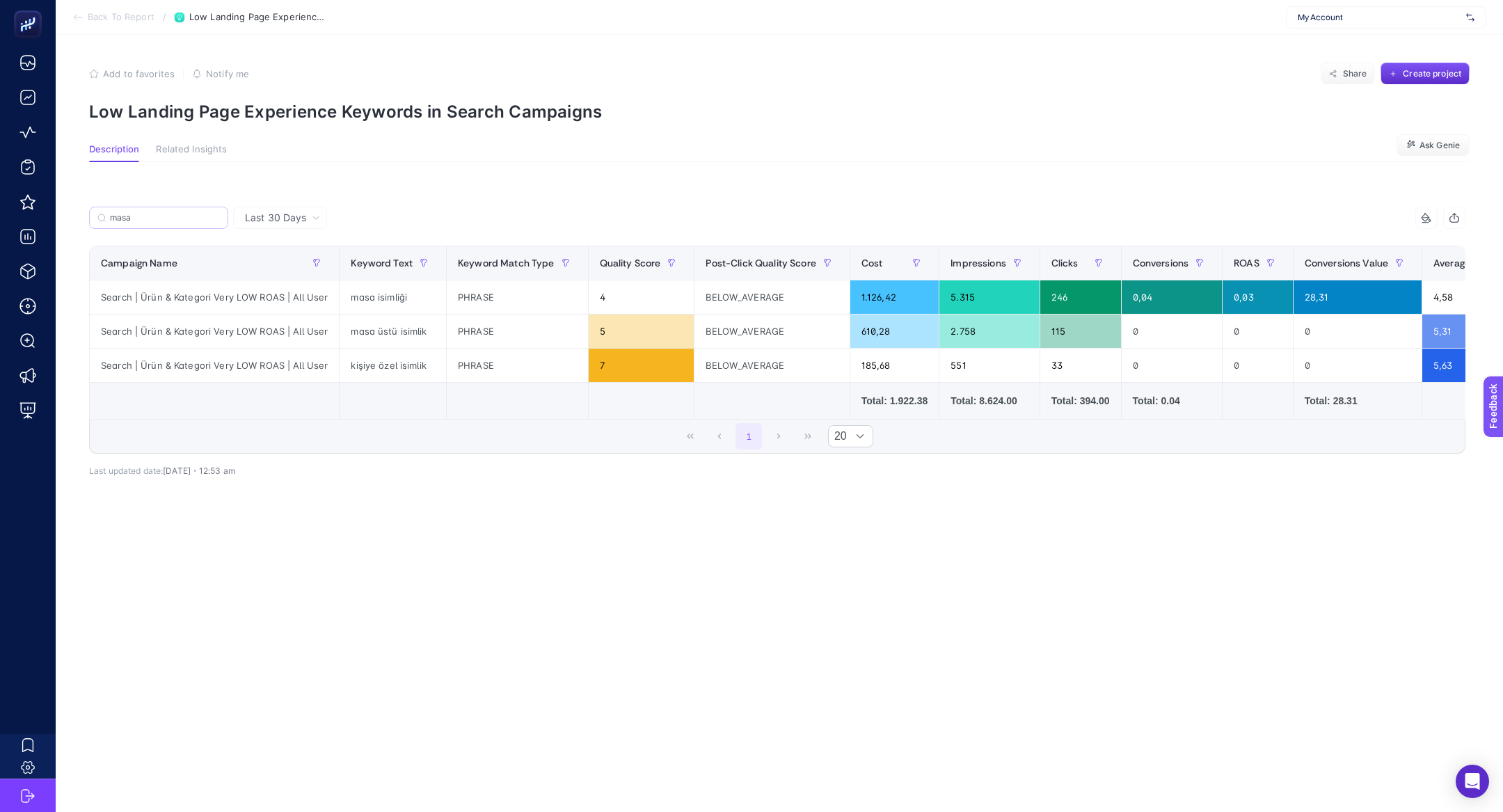
click at [147, 213] on input "masa" at bounding box center [165, 218] width 110 height 10
click at [147, 210] on label "masa" at bounding box center [158, 218] width 139 height 23
click at [147, 213] on input "masa" at bounding box center [165, 218] width 110 height 10
type input "m"
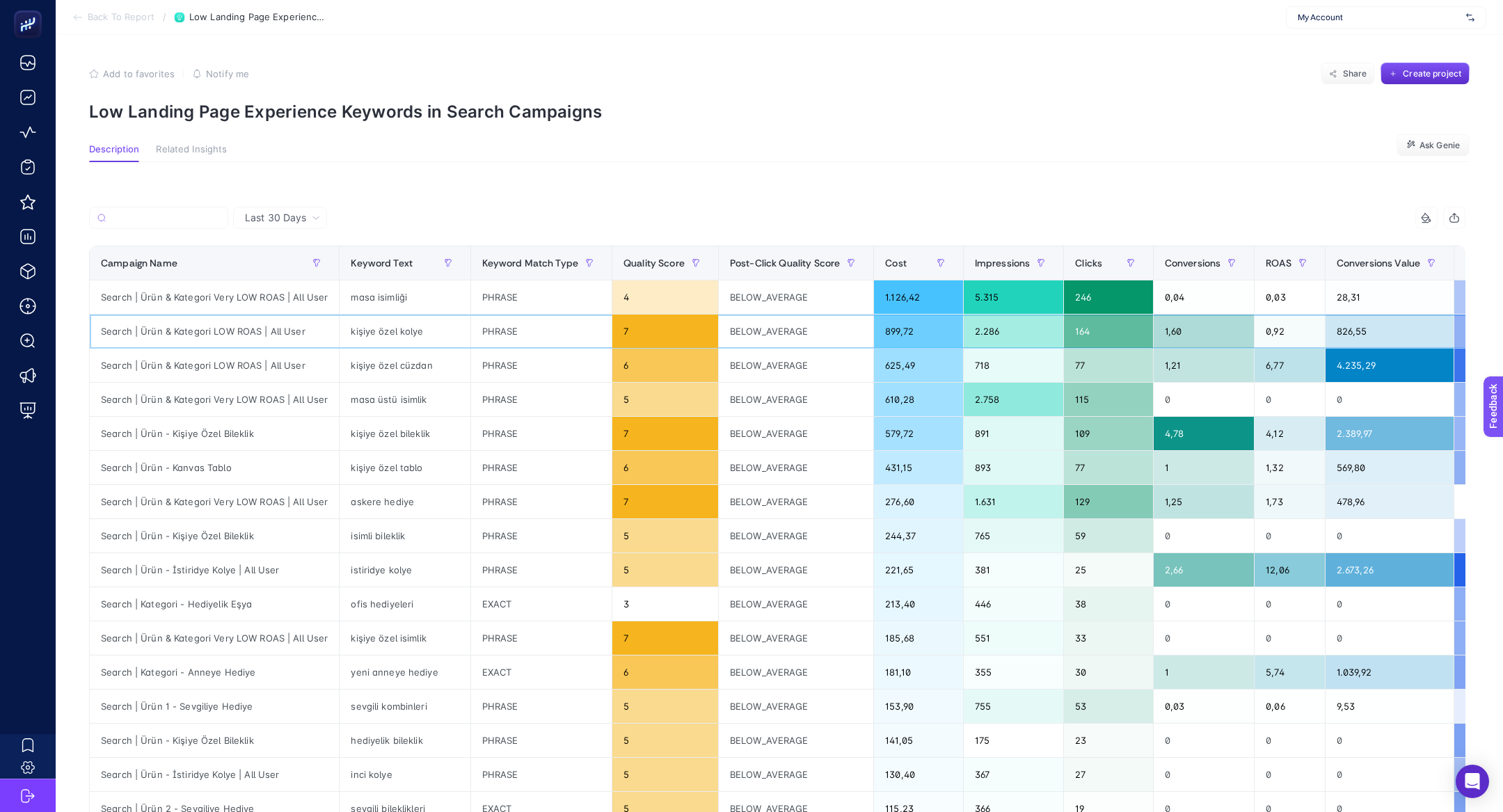
click at [409, 338] on div "kişiye özel kolye" at bounding box center [404, 331] width 130 height 33
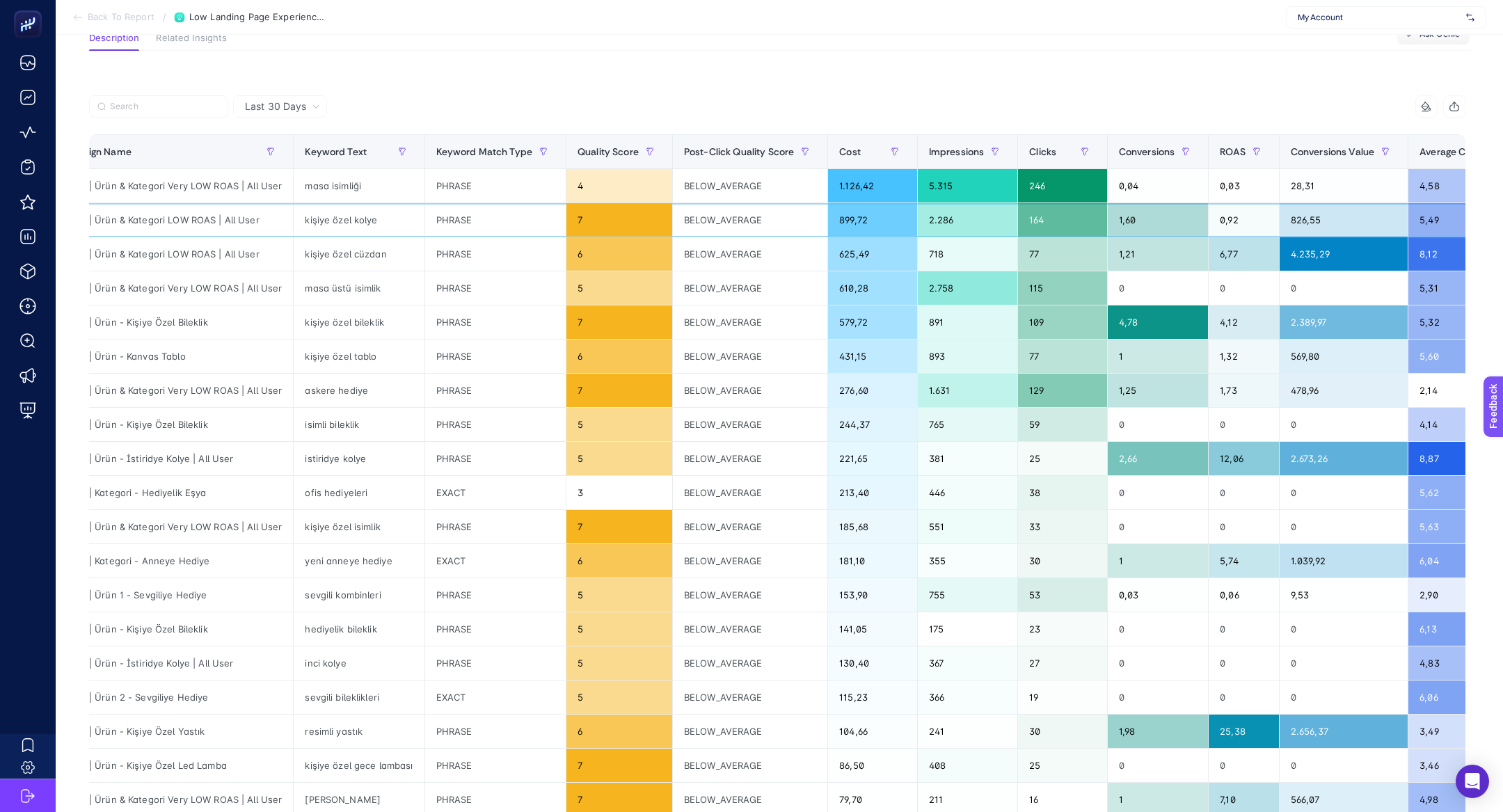
scroll to position [113, 0]
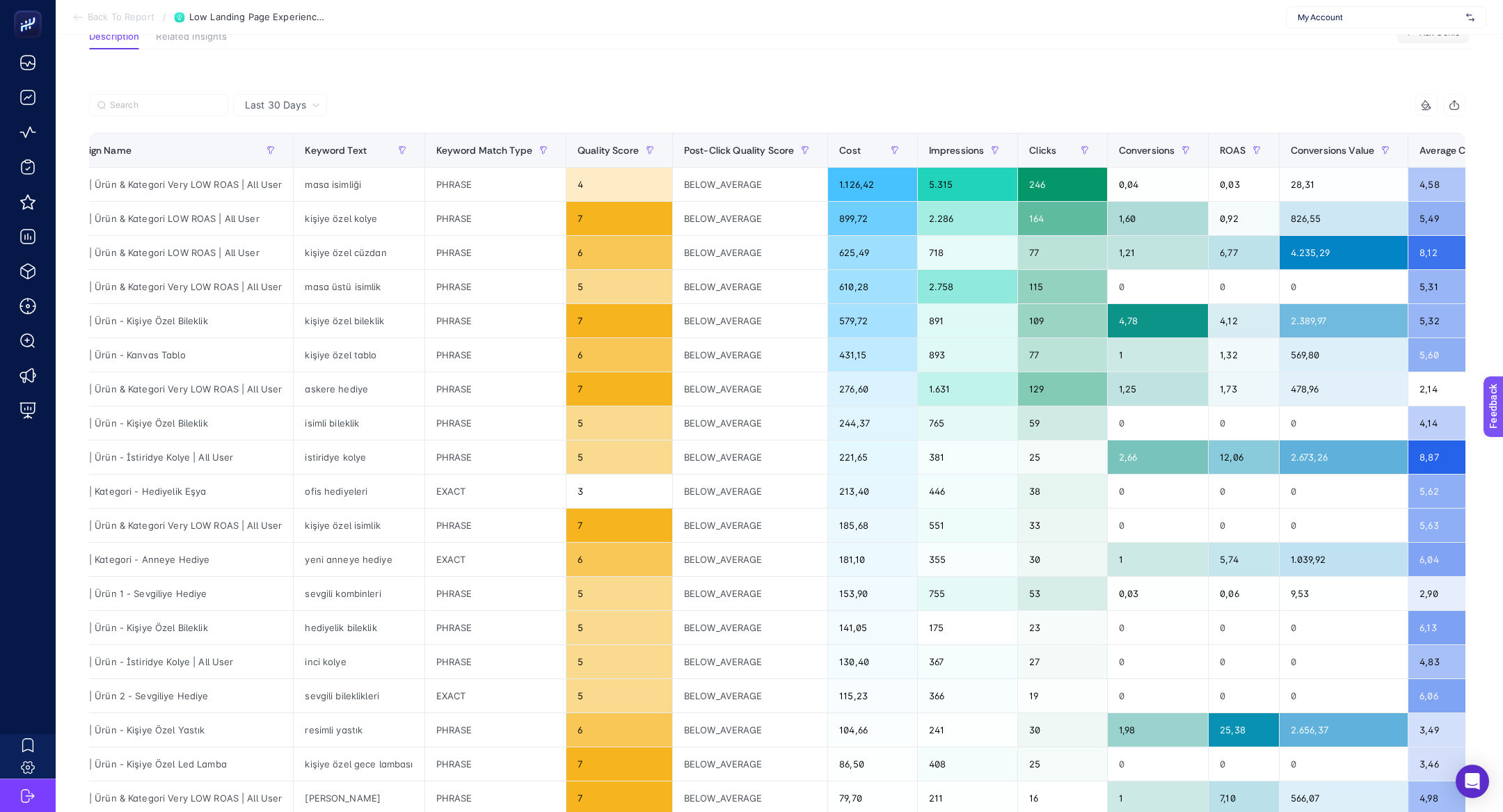
click at [187, 117] on div at bounding box center [433, 109] width 688 height 31
click at [183, 116] on label at bounding box center [158, 105] width 139 height 23
click at [183, 111] on input "Search" at bounding box center [165, 106] width 110 height 10
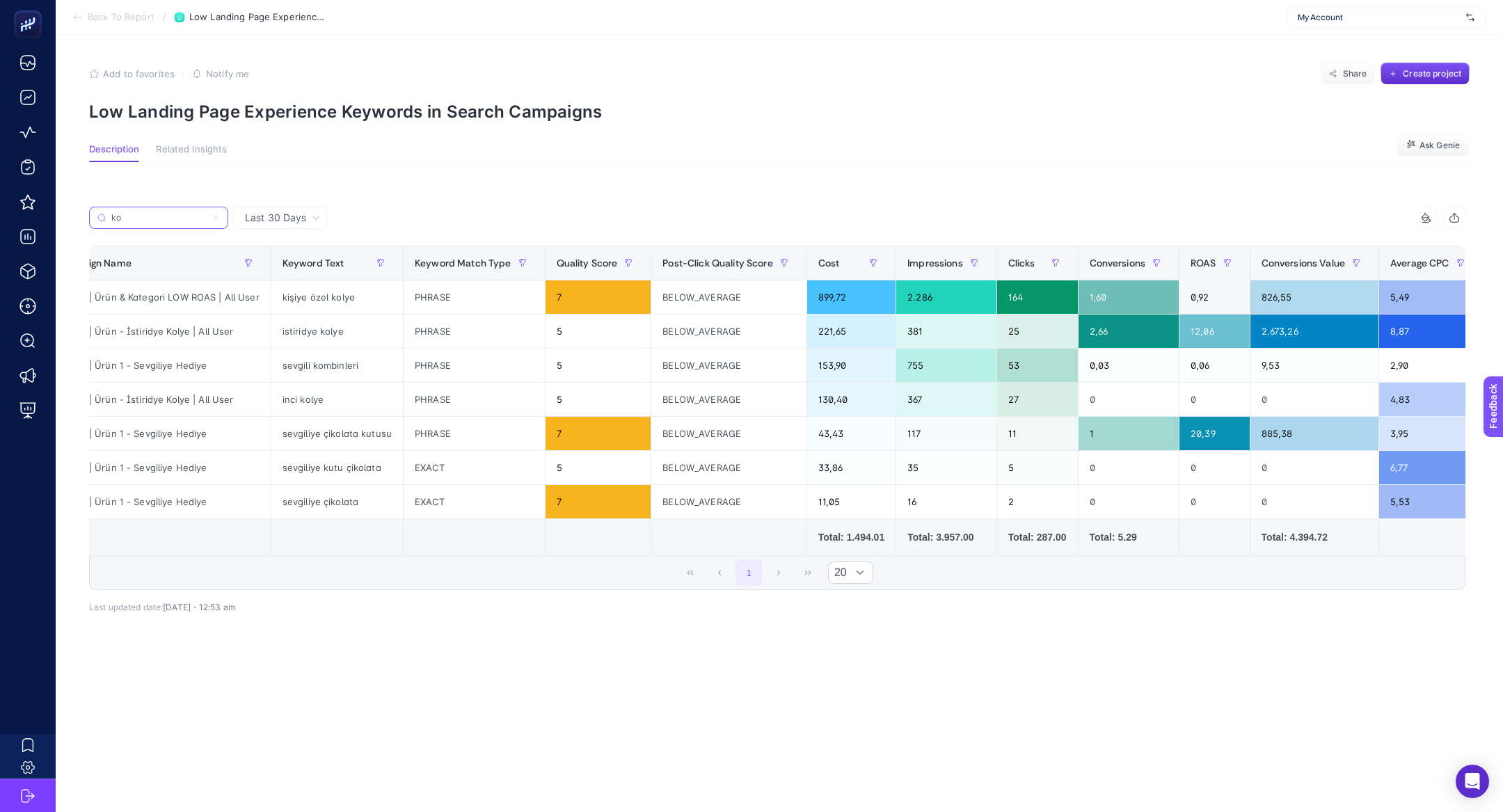
scroll to position [0, 0]
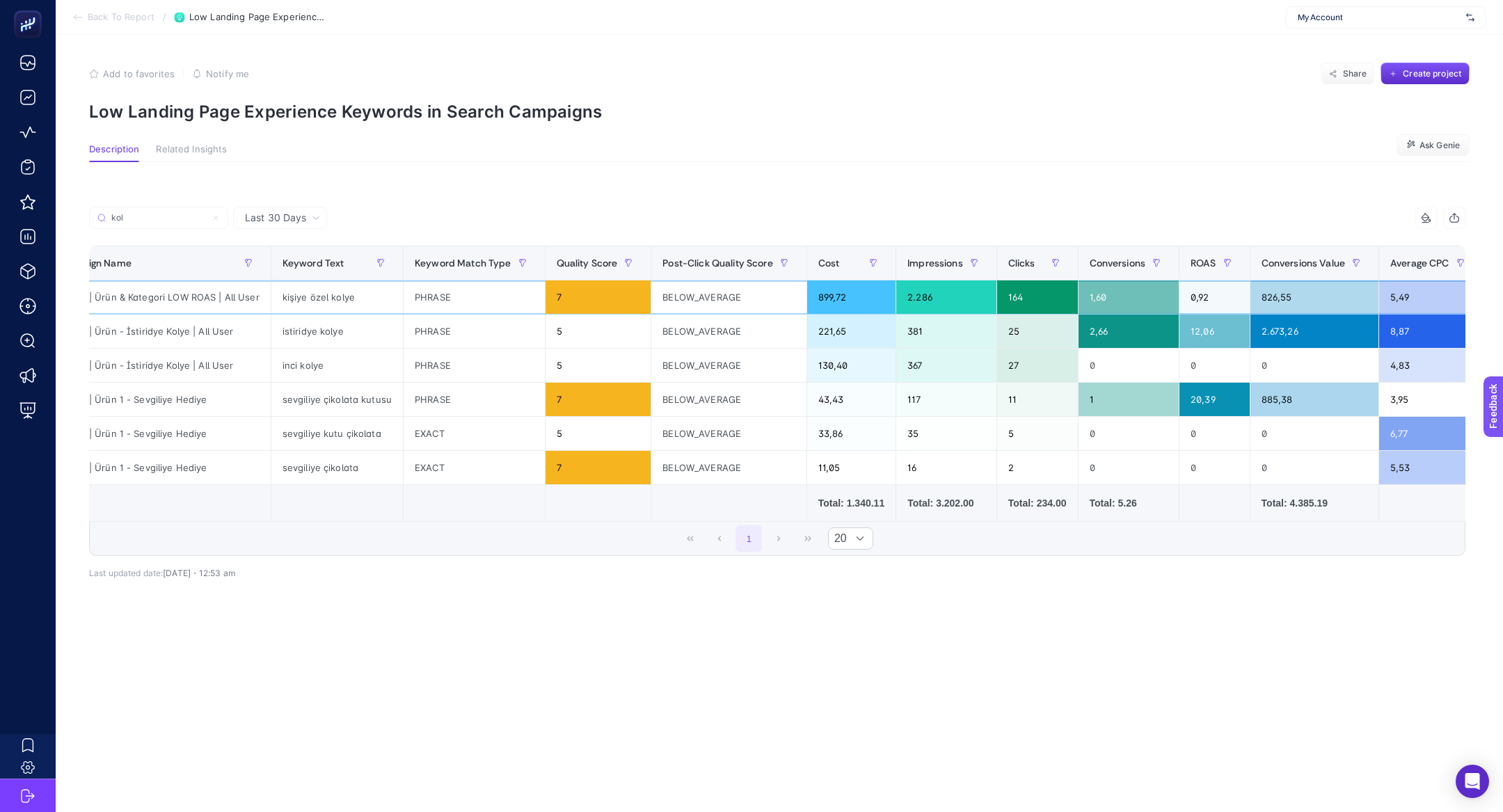
click at [185, 291] on div "Search | Ürün & Kategori LOW ROAS | All User" at bounding box center [157, 297] width 227 height 33
copy tr "Search | Ürün & Kategori LOW ROAS | All User"
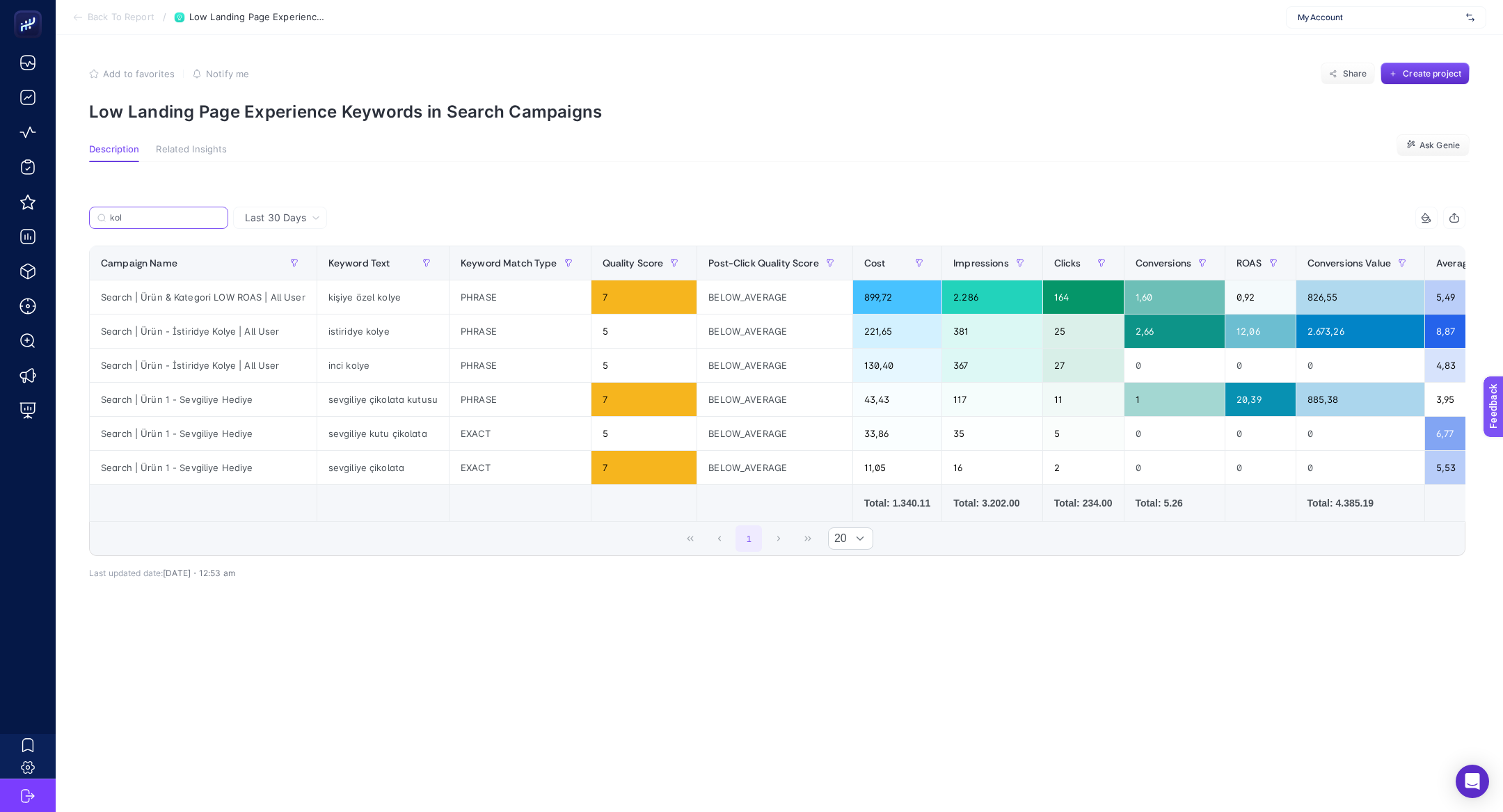
click at [145, 218] on input "kol" at bounding box center [165, 218] width 110 height 10
click at [145, 218] on input "kol" at bounding box center [159, 218] width 95 height 10
drag, startPoint x: 333, startPoint y: 301, endPoint x: 392, endPoint y: 302, distance: 59.0
click at [392, 302] on div "kişiye özel kolye" at bounding box center [383, 297] width 132 height 33
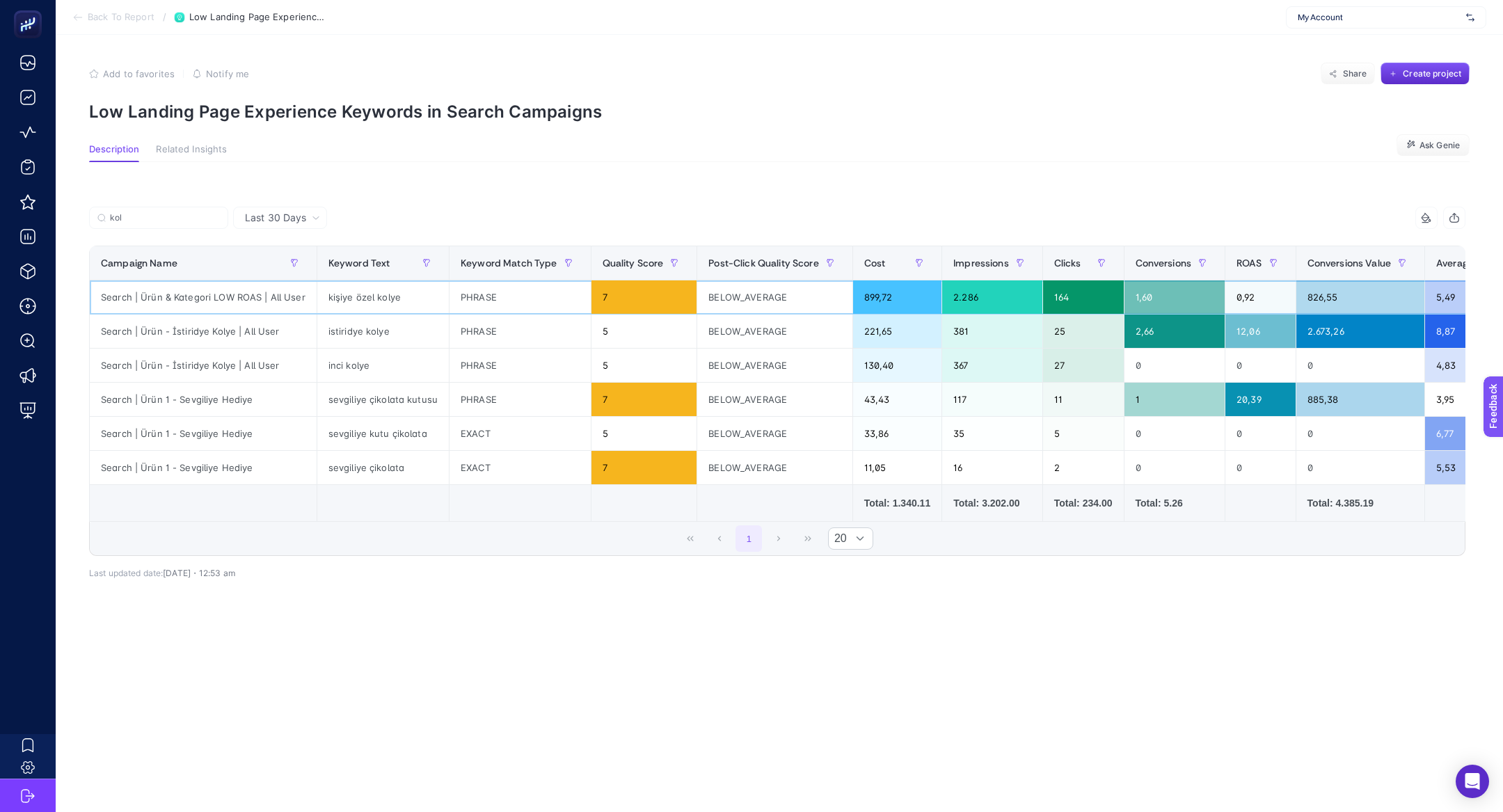
click at [392, 302] on div "kişiye özel kolye" at bounding box center [383, 297] width 132 height 33
click at [186, 211] on label "kol" at bounding box center [158, 218] width 139 height 23
click at [186, 213] on input "kol" at bounding box center [165, 218] width 110 height 10
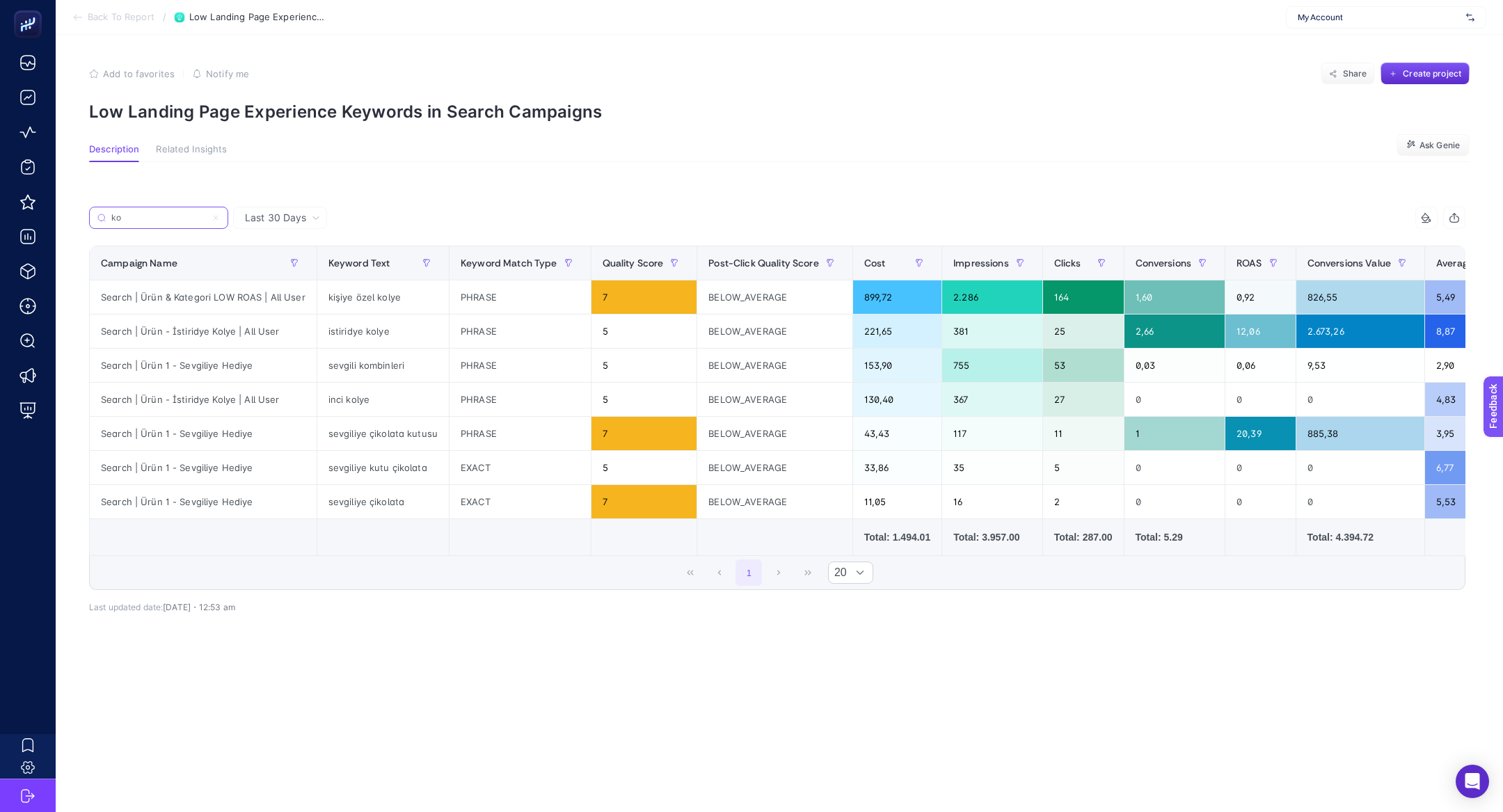
type input "k"
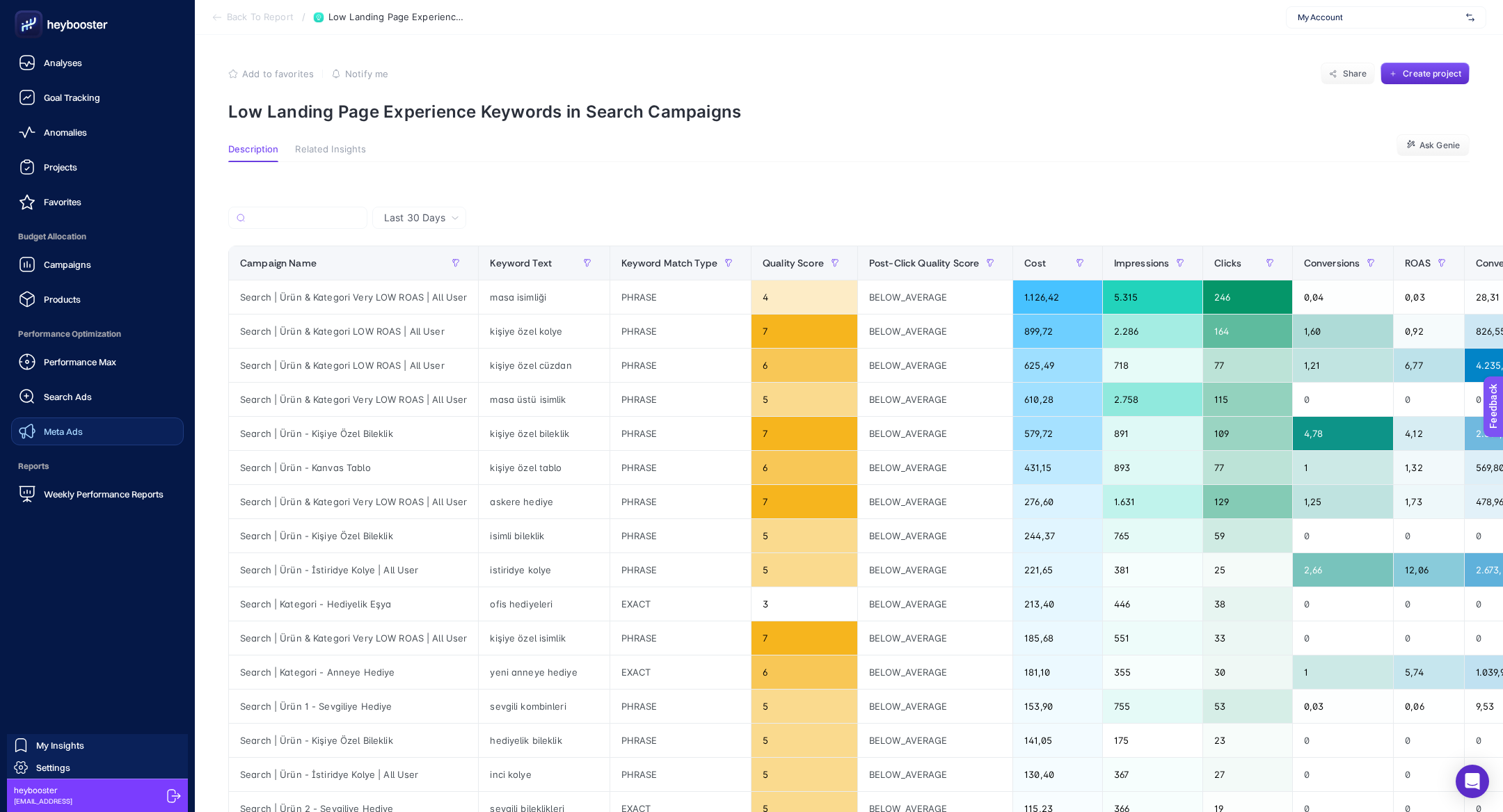
click at [88, 433] on link "Meta Ads" at bounding box center [97, 431] width 173 height 28
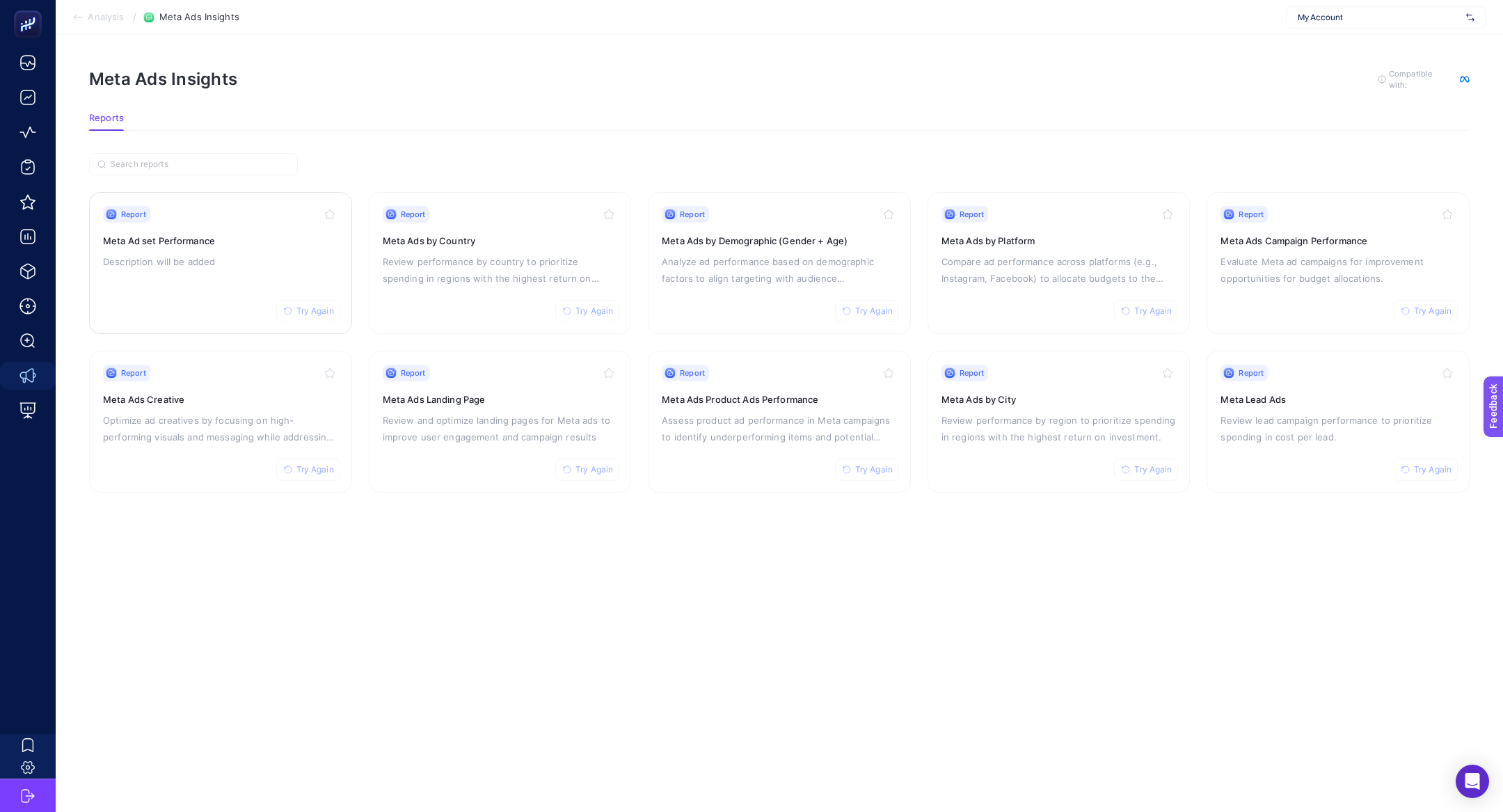
click at [208, 214] on div "Report Try Again" at bounding box center [220, 214] width 235 height 17
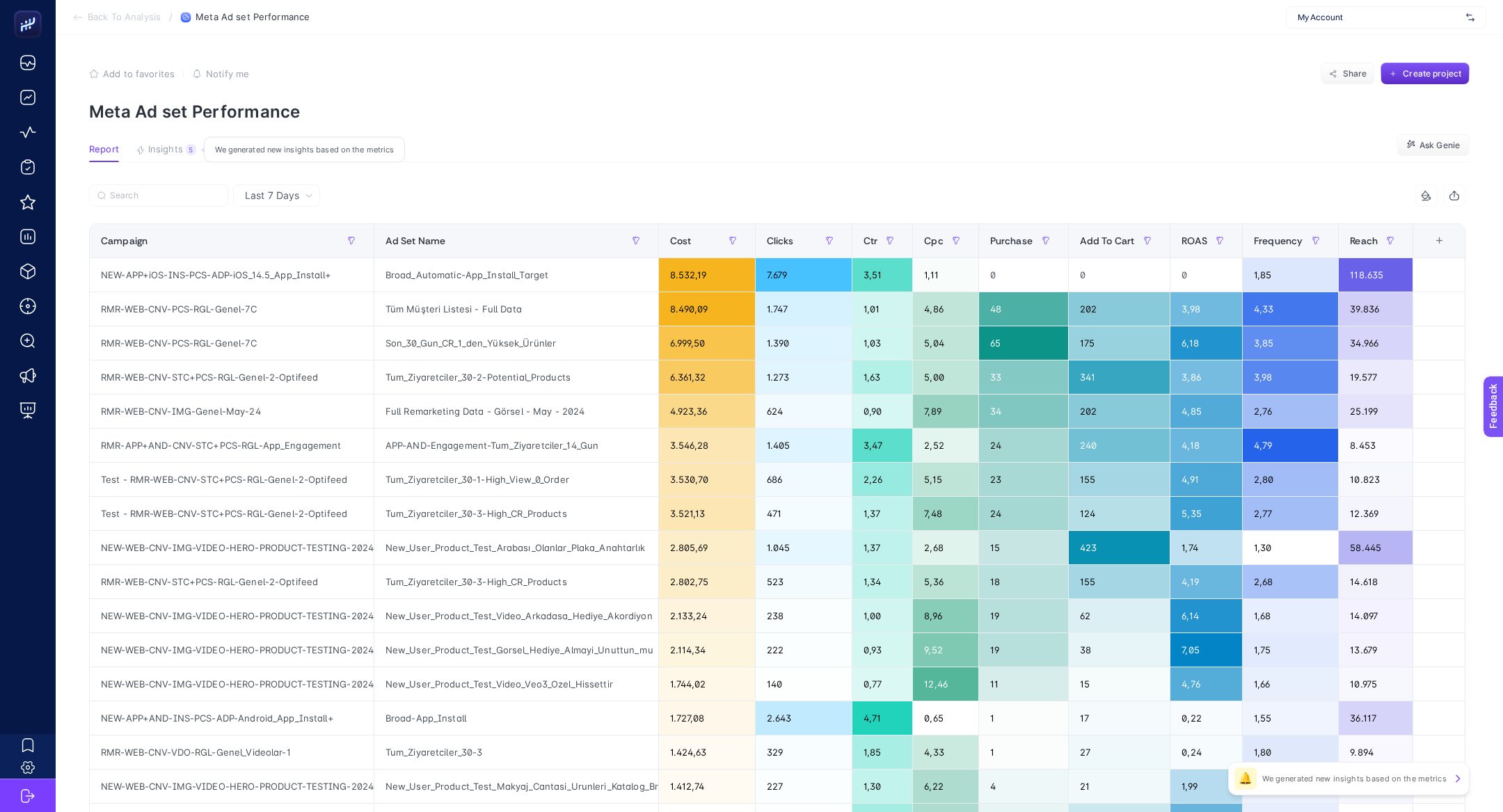
click at [187, 151] on div "5" at bounding box center [191, 149] width 10 height 11
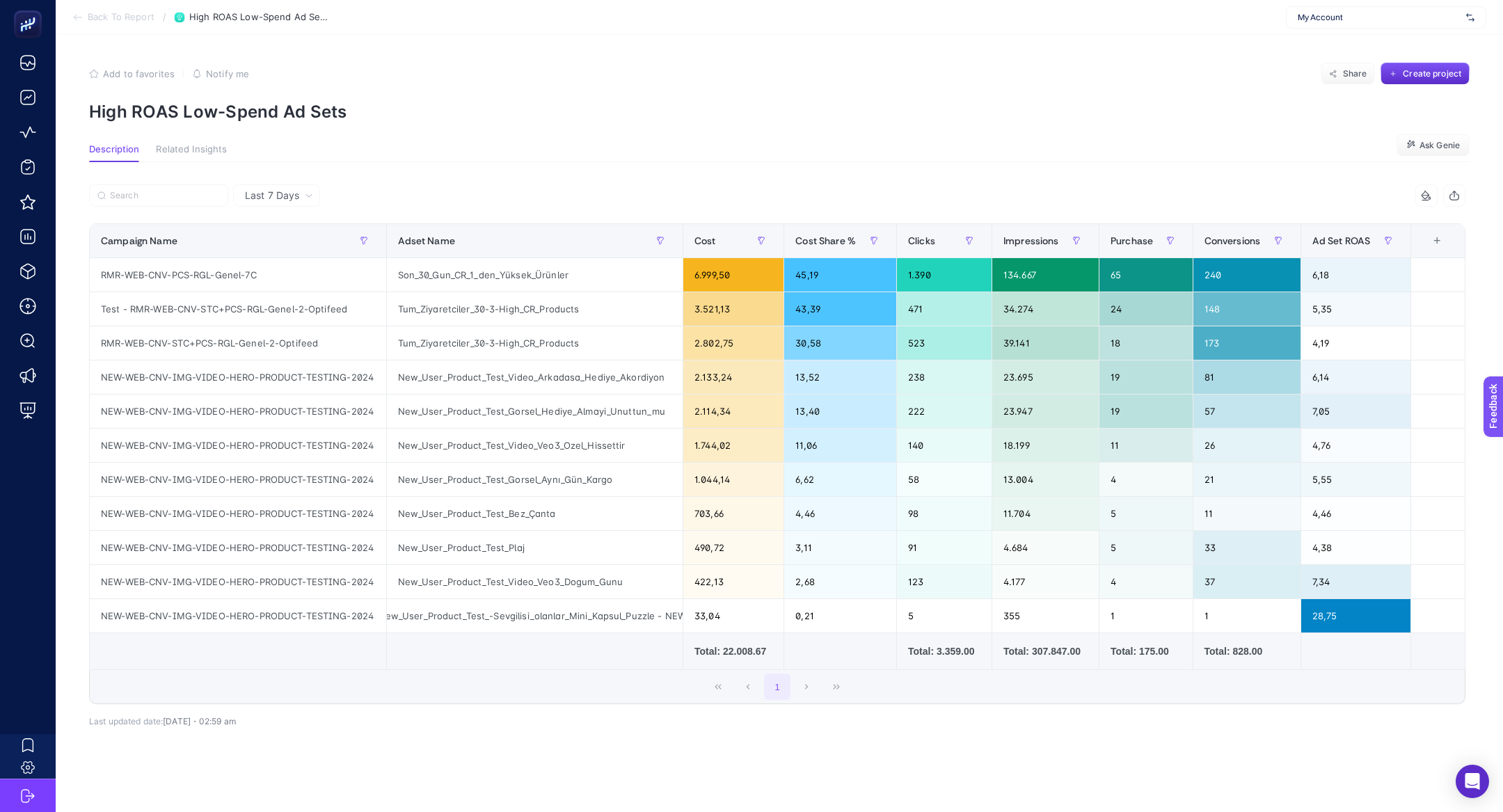
scroll to position [0, 33]
click at [472, 625] on div "New_User_Product_Test_-Sevgilisi_olanlar_Mini_Kapsul_Puzzle - NEW" at bounding box center [535, 615] width 297 height 33
click at [472, 599] on div "New_User_Product_Test_-Sevgilisi_olanlar_Mini_Kapsul_Puzzle - NEW" at bounding box center [535, 615] width 297 height 33
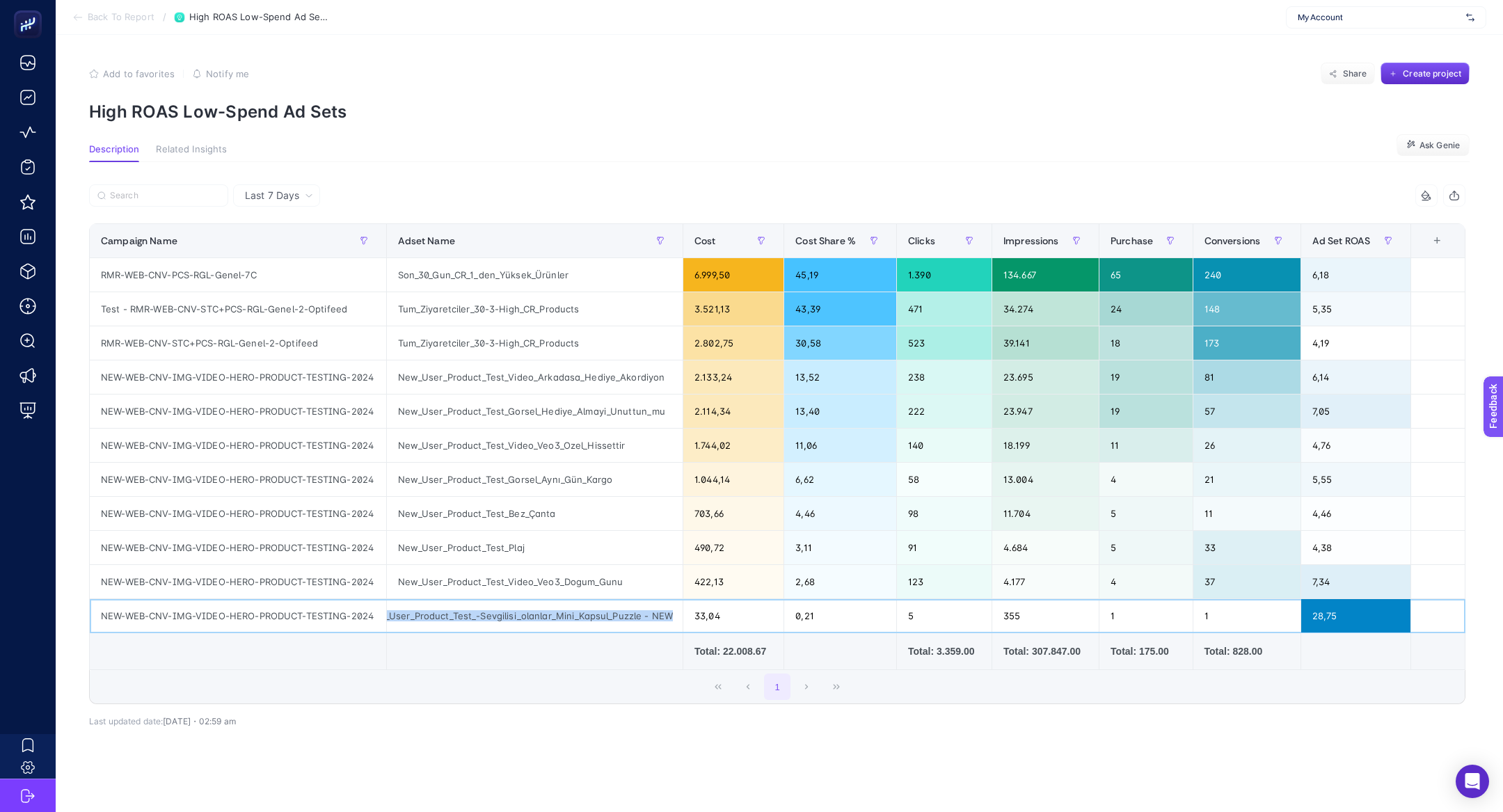
click at [472, 599] on div "New_User_Product_Test_-Sevgilisi_olanlar_Mini_Kapsul_Puzzle - NEW" at bounding box center [535, 615] width 297 height 33
click at [1327, 619] on div "28,75" at bounding box center [1356, 615] width 109 height 33
click at [706, 623] on div "33,04" at bounding box center [734, 615] width 101 height 33
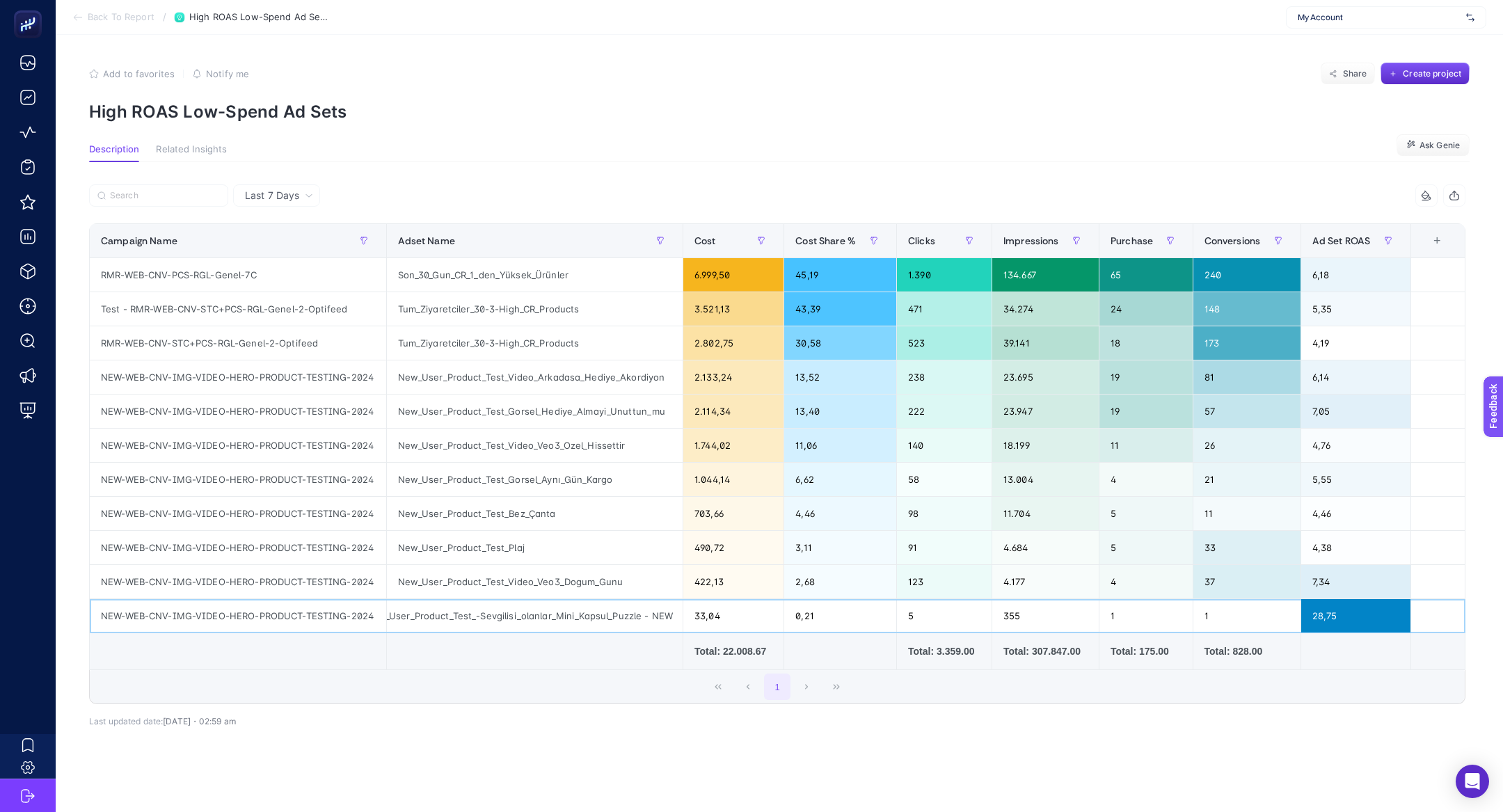
click at [706, 623] on div "33,04" at bounding box center [734, 615] width 101 height 33
click at [702, 620] on div "33,04" at bounding box center [734, 615] width 101 height 33
click at [702, 616] on div "33,04" at bounding box center [734, 615] width 101 height 33
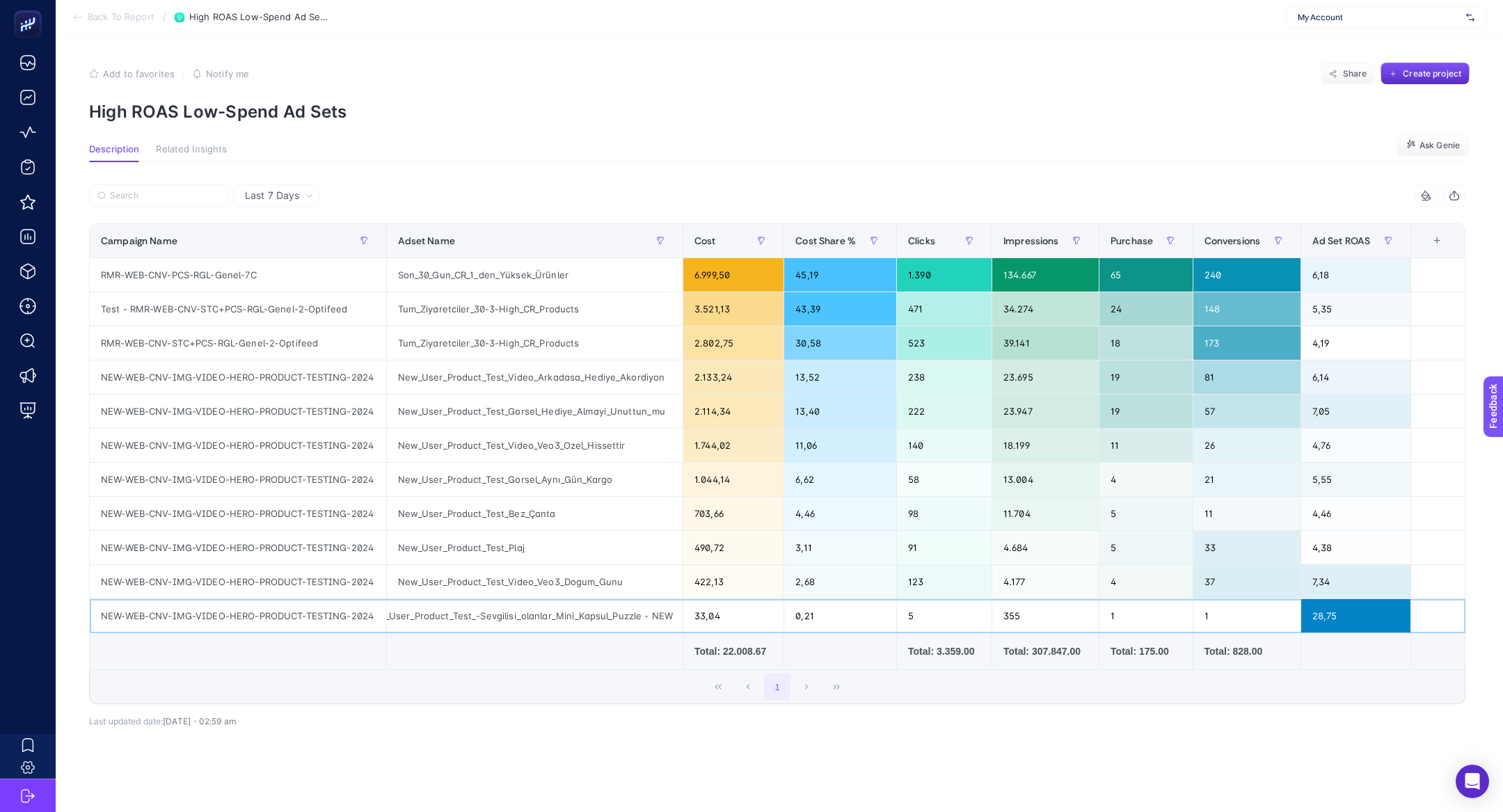
click at [702, 616] on div "33,04" at bounding box center [734, 615] width 101 height 33
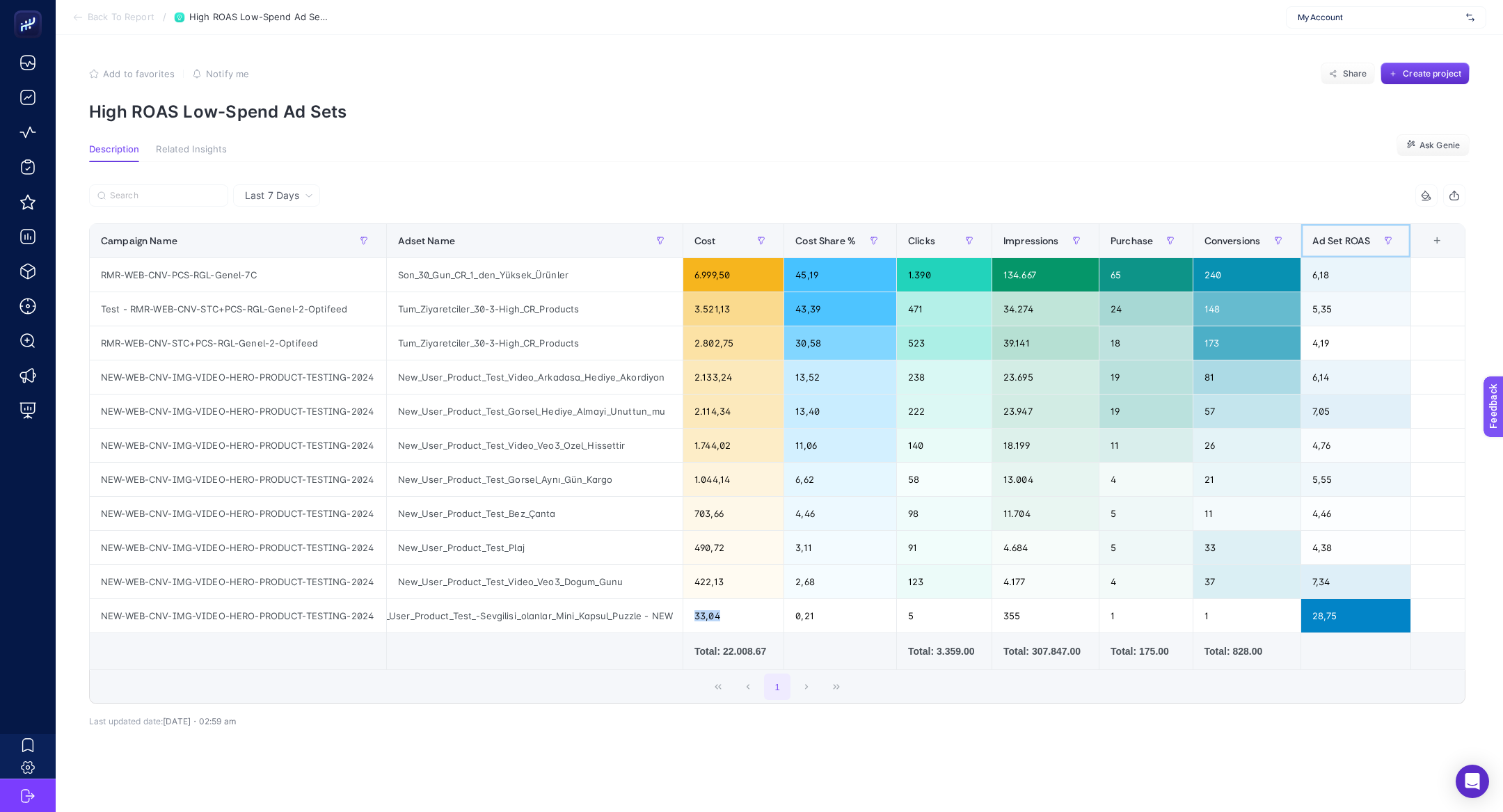
click at [1319, 239] on span "Ad Set ROAS" at bounding box center [1341, 240] width 58 height 11
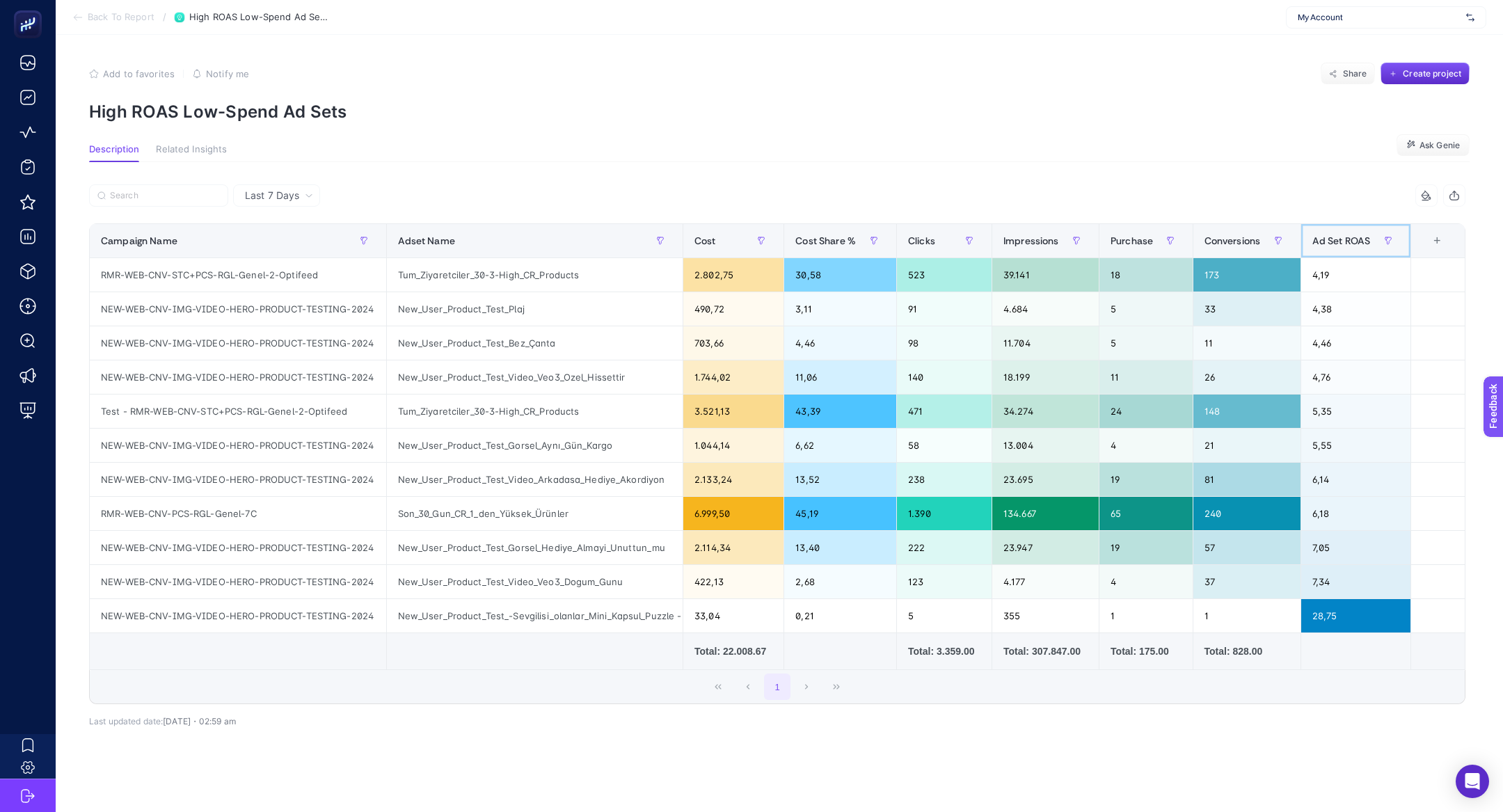
click at [1319, 239] on span "Ad Set ROAS" at bounding box center [1341, 240] width 58 height 11
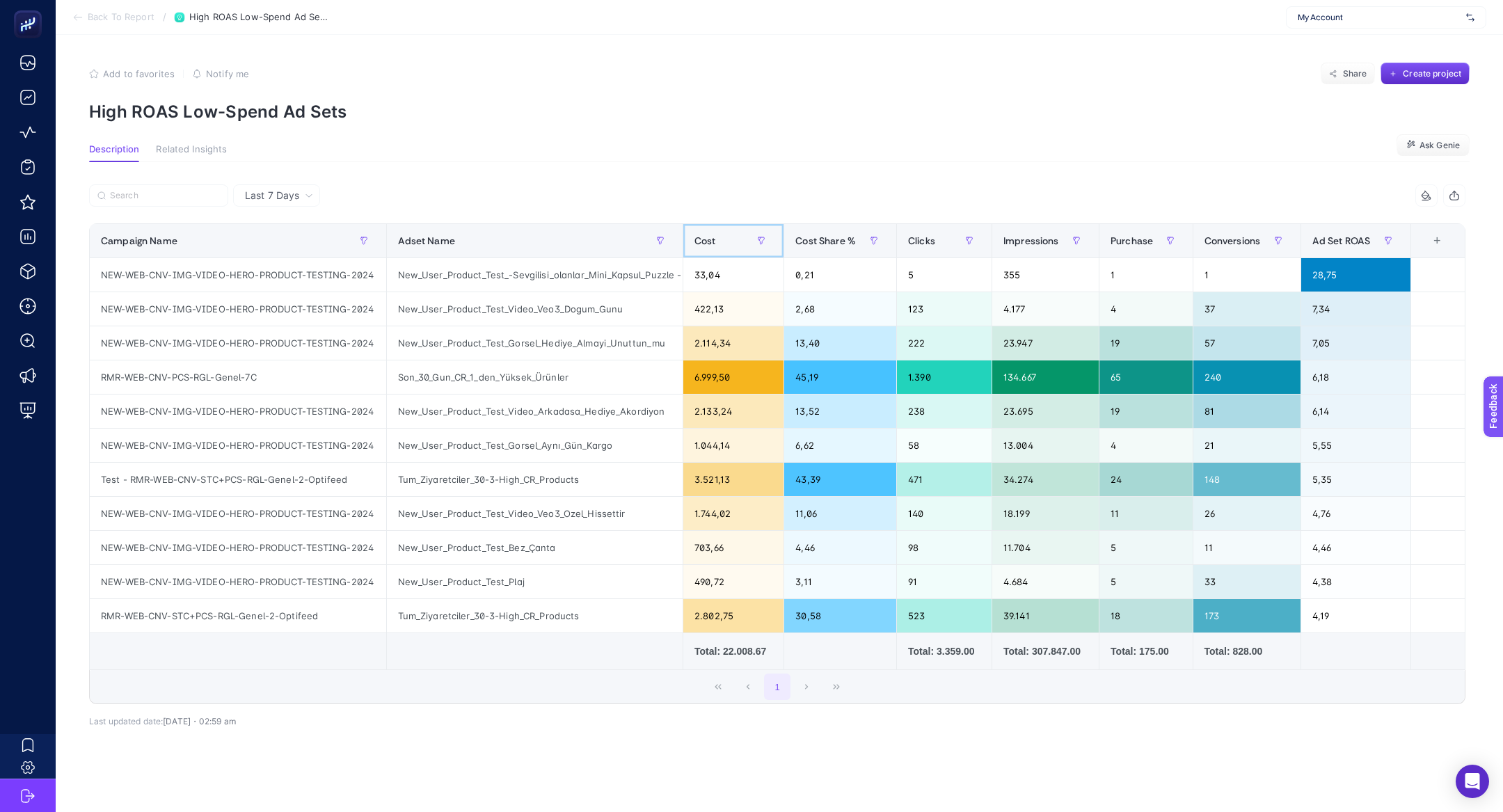
click at [736, 241] on div "Cost" at bounding box center [733, 240] width 78 height 23
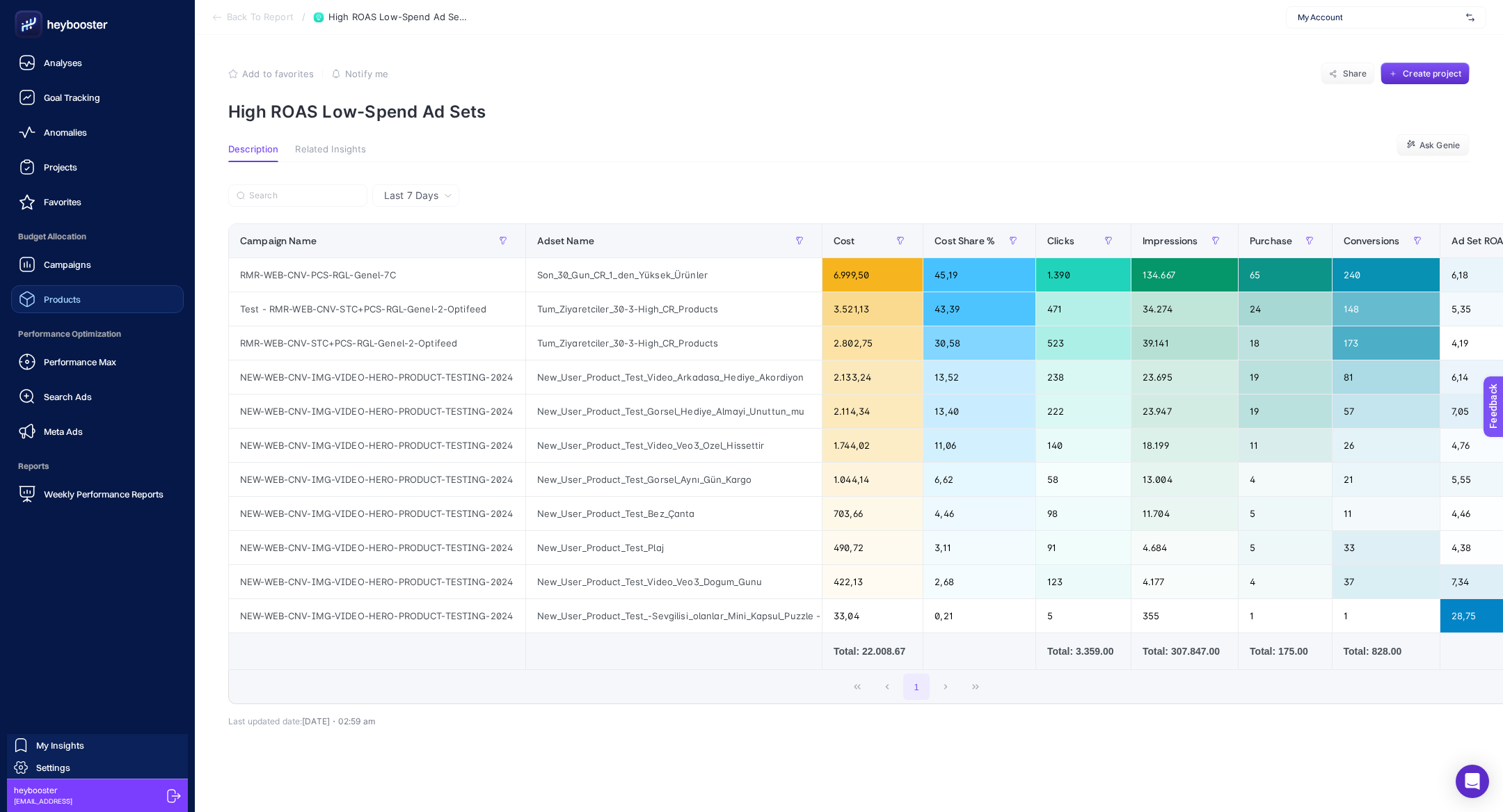
click at [98, 291] on link "Products" at bounding box center [97, 299] width 173 height 28
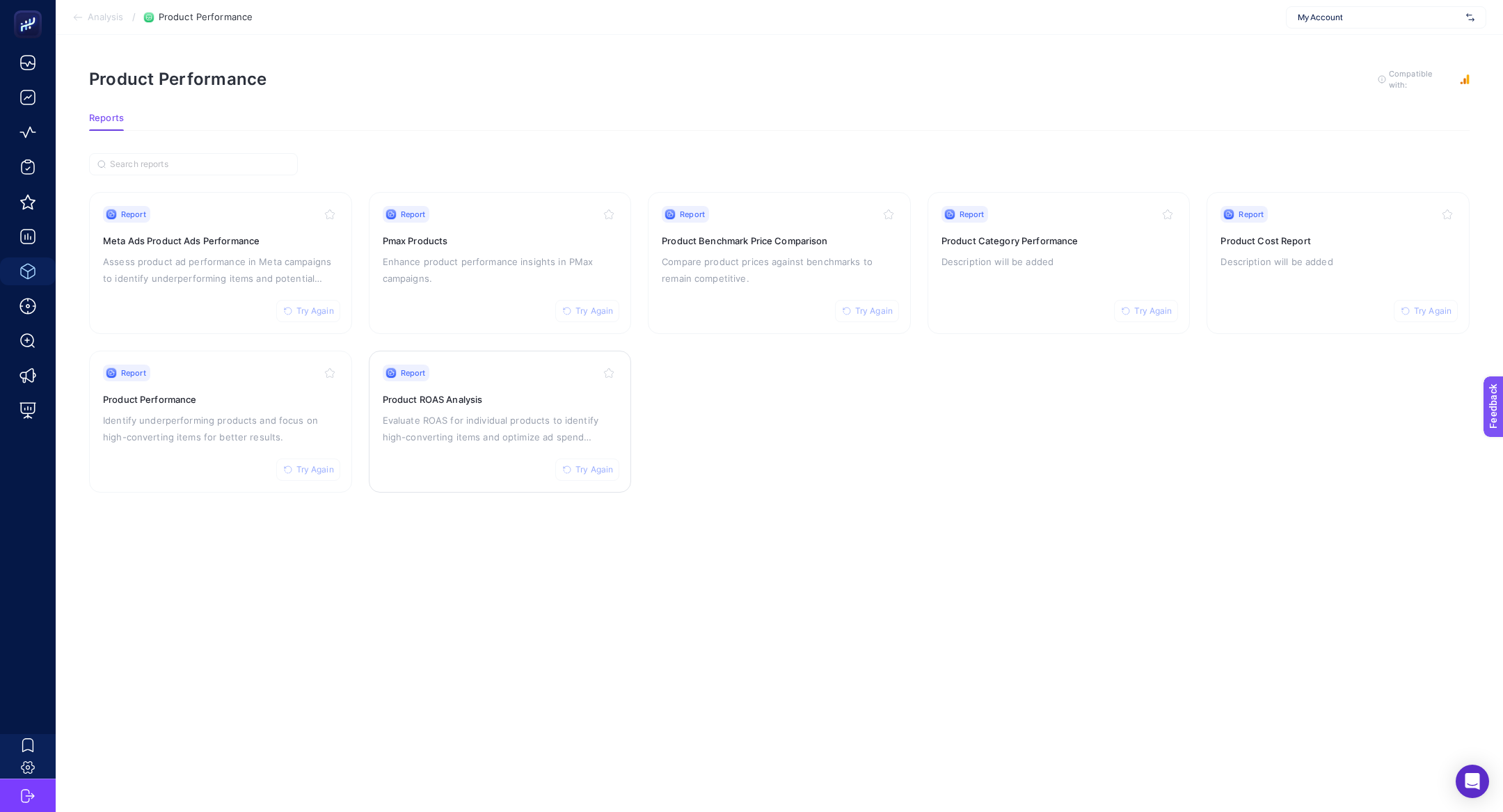
click at [494, 438] on p "Evaluate ROAS for individual products to identify high-converting items and opt…" at bounding box center [500, 428] width 235 height 33
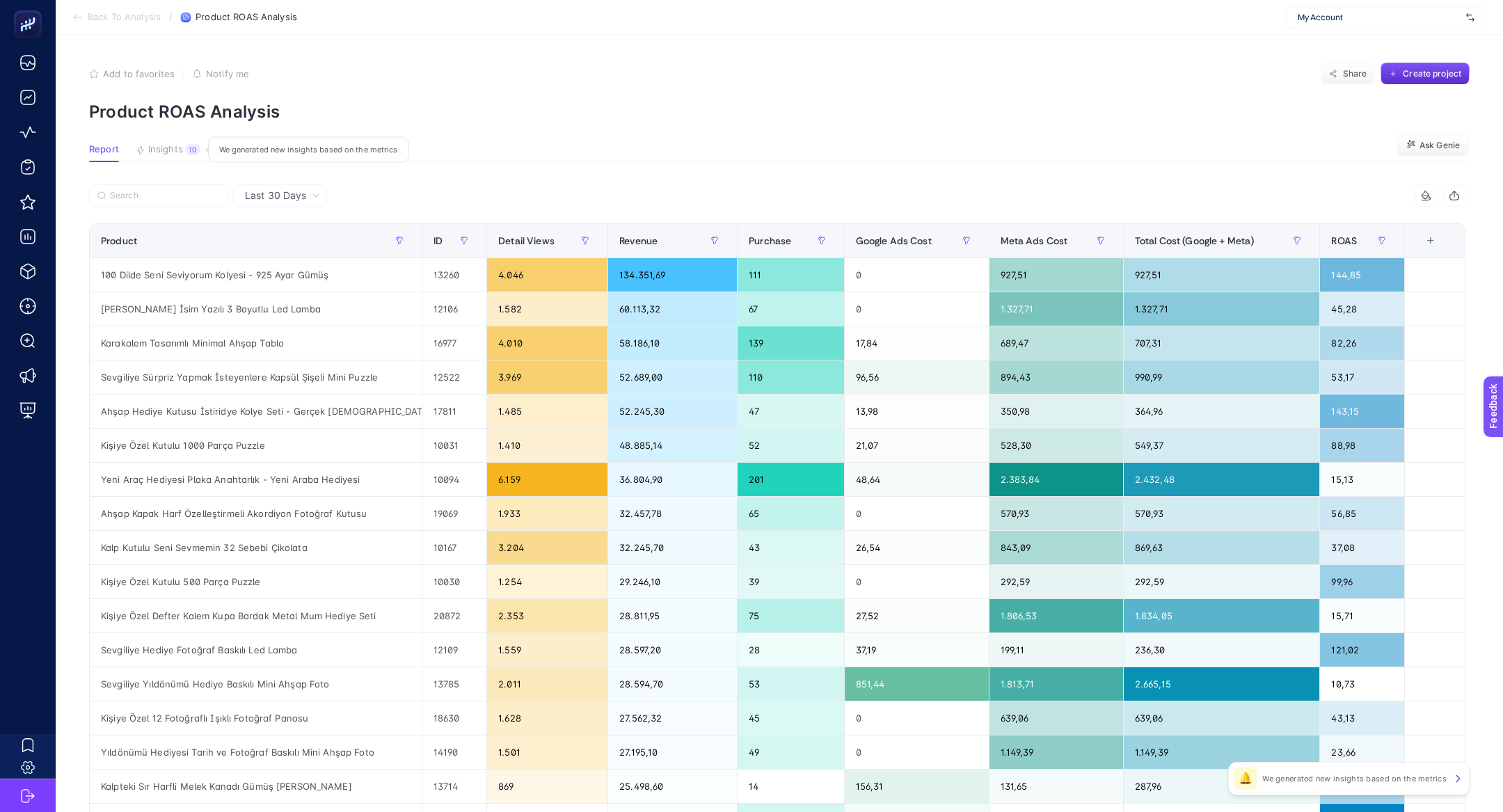
click at [173, 156] on button "Insights 10 We generated new insights based on the metrics" at bounding box center [168, 153] width 64 height 18
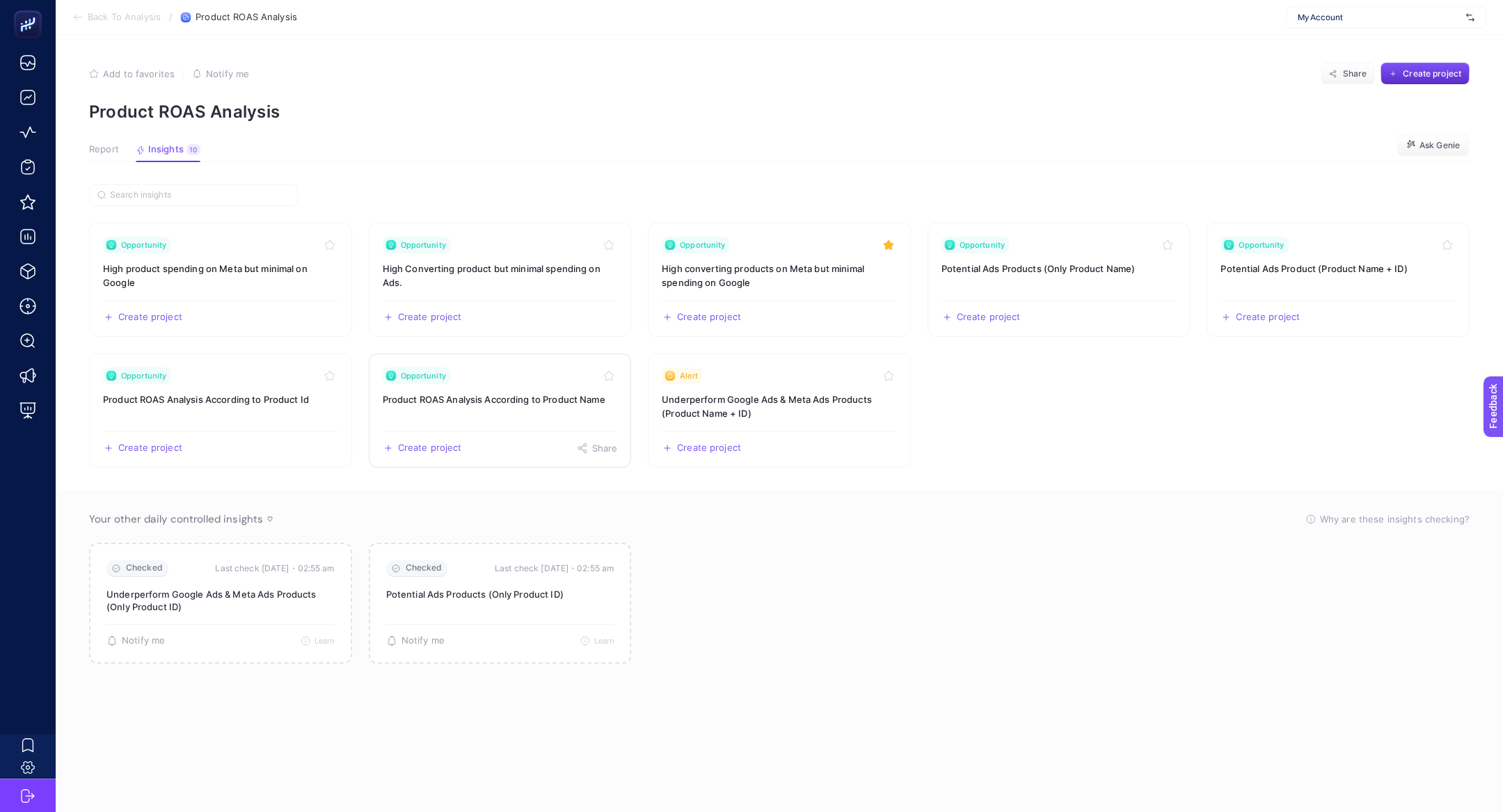
click at [535, 417] on link "Opportunity Product ROAS Analysis According to Product Name Create project Share" at bounding box center [500, 410] width 263 height 114
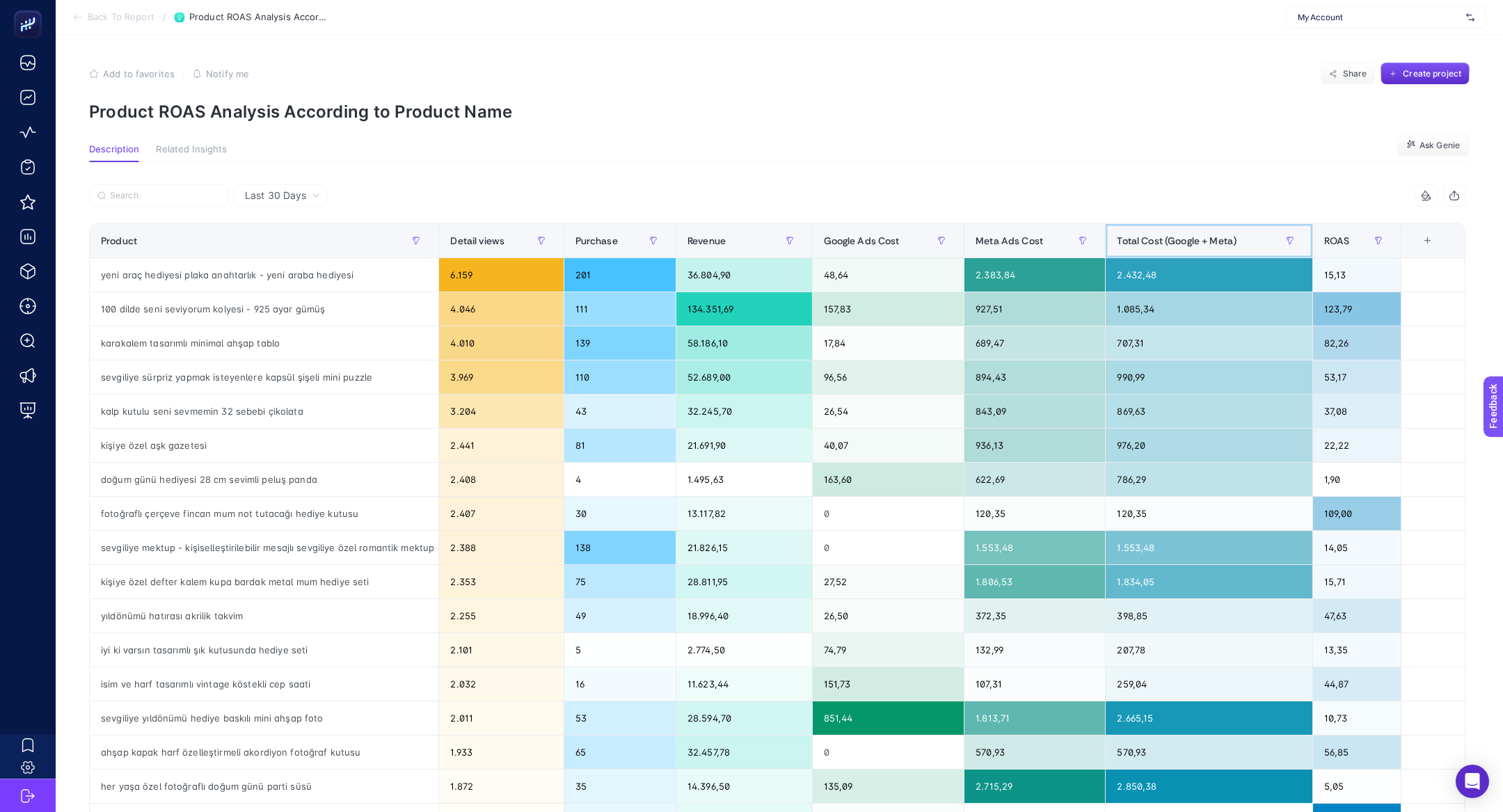
click at [1203, 240] on span "Total Cost (Google + Meta)" at bounding box center [1177, 240] width 119 height 11
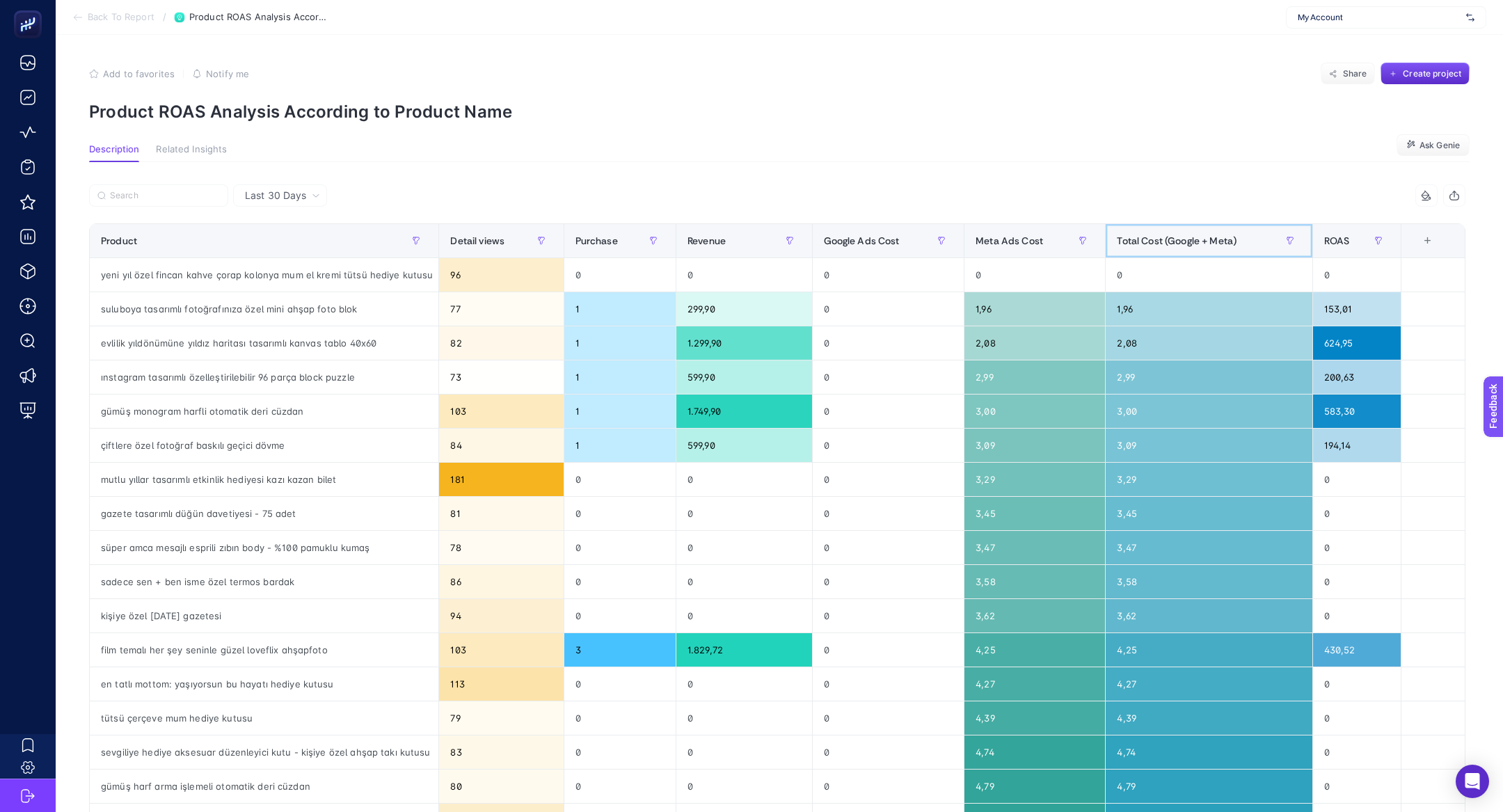
click at [1203, 240] on span "Total Cost (Google + Meta)" at bounding box center [1177, 240] width 119 height 11
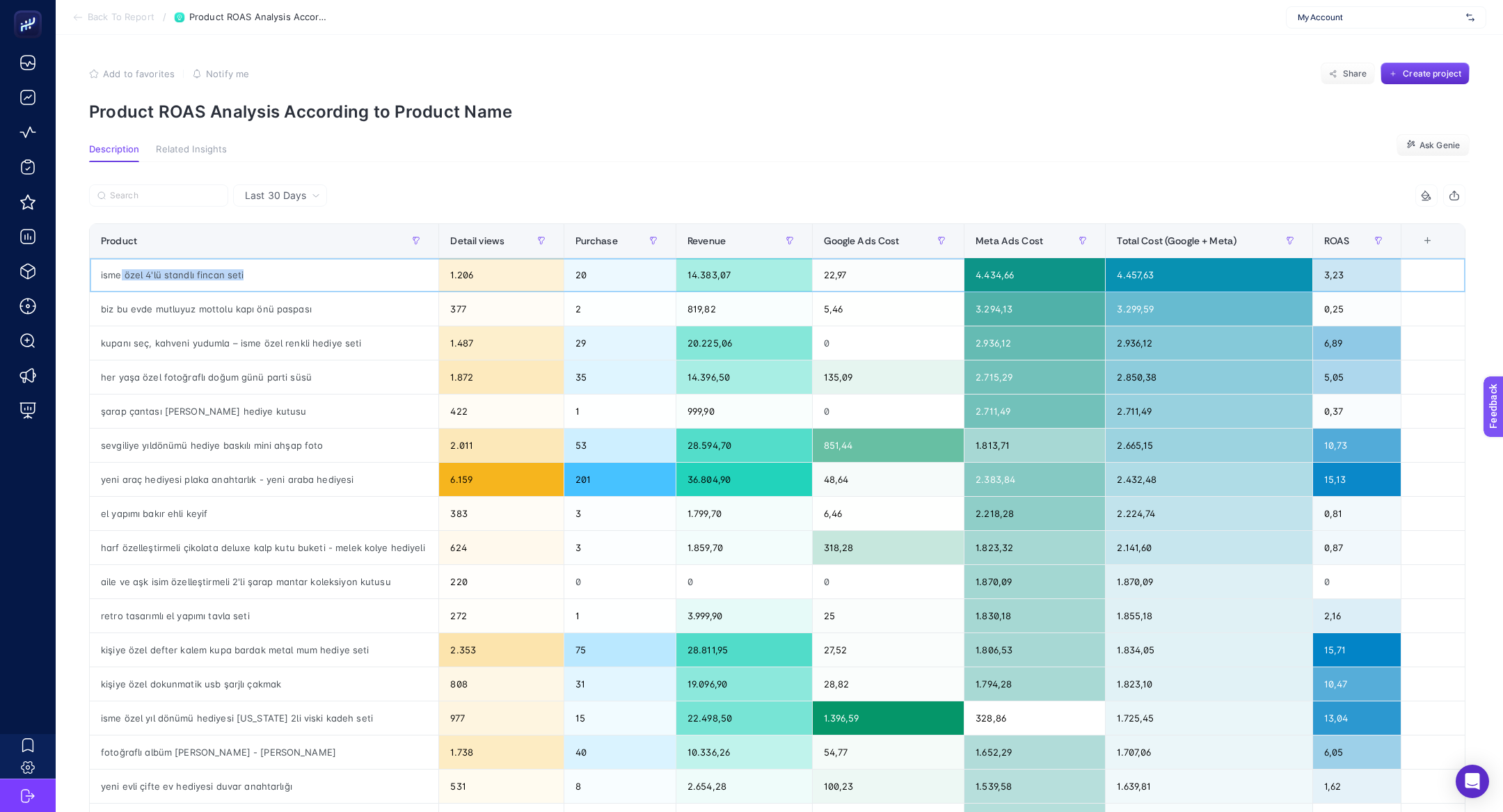
drag, startPoint x: 119, startPoint y: 275, endPoint x: 309, endPoint y: 268, distance: 190.1
click at [310, 269] on div "isme özel 4'lü standlı fincan seti" at bounding box center [264, 275] width 349 height 33
click at [1033, 279] on div "4.434,66" at bounding box center [1035, 275] width 141 height 33
drag, startPoint x: 1033, startPoint y: 279, endPoint x: 962, endPoint y: 271, distance: 71.4
click at [962, 326] on tr "isme özel 4'lü standlı fincan seti 1.206 20 14.383,07 22,97 4.434,66 4.457,63 3…" at bounding box center [777, 343] width 1376 height 34
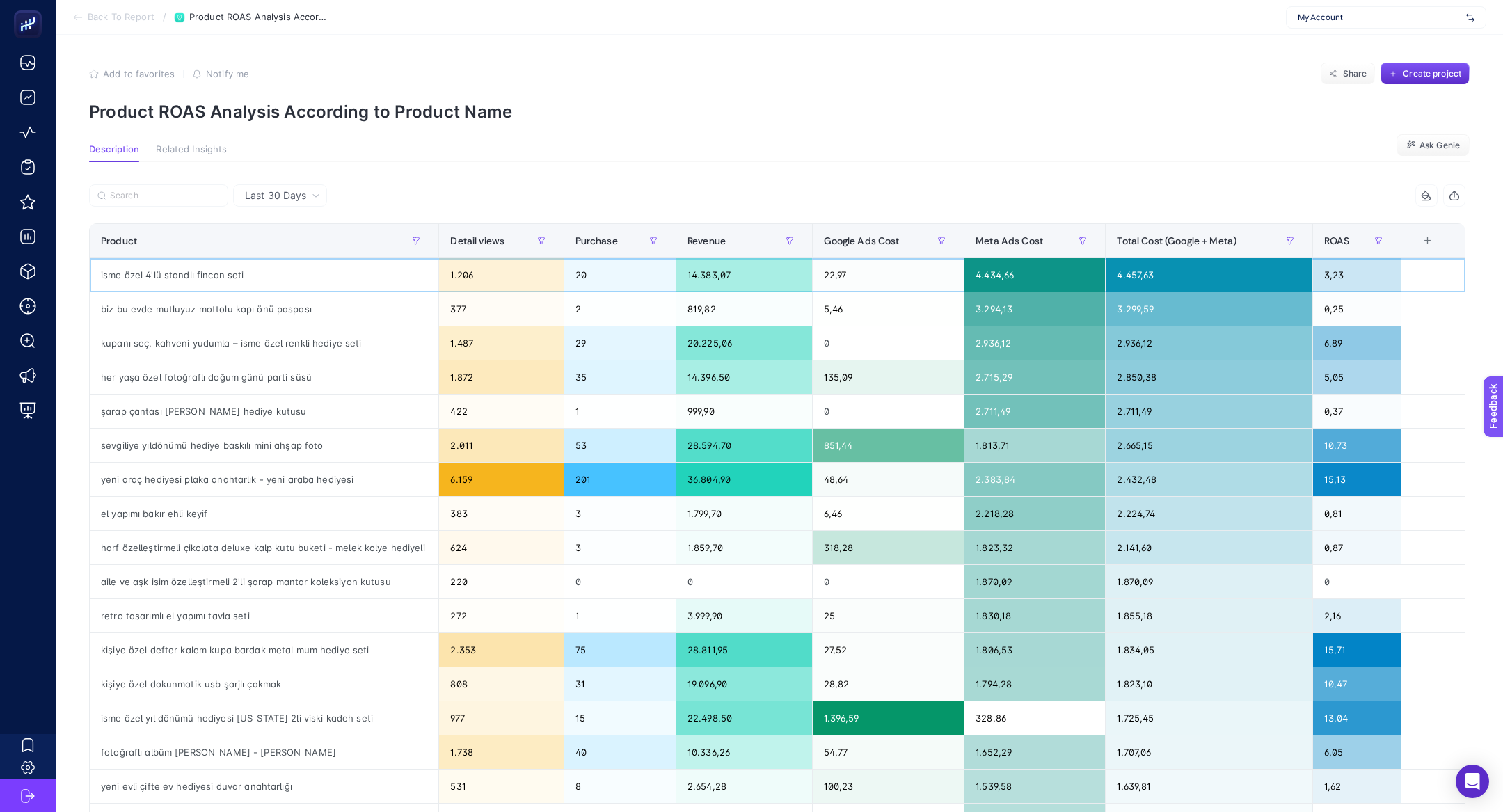
click at [737, 271] on div "14.383,07" at bounding box center [744, 275] width 136 height 33
click at [739, 275] on div "14.383,07" at bounding box center [744, 275] width 136 height 33
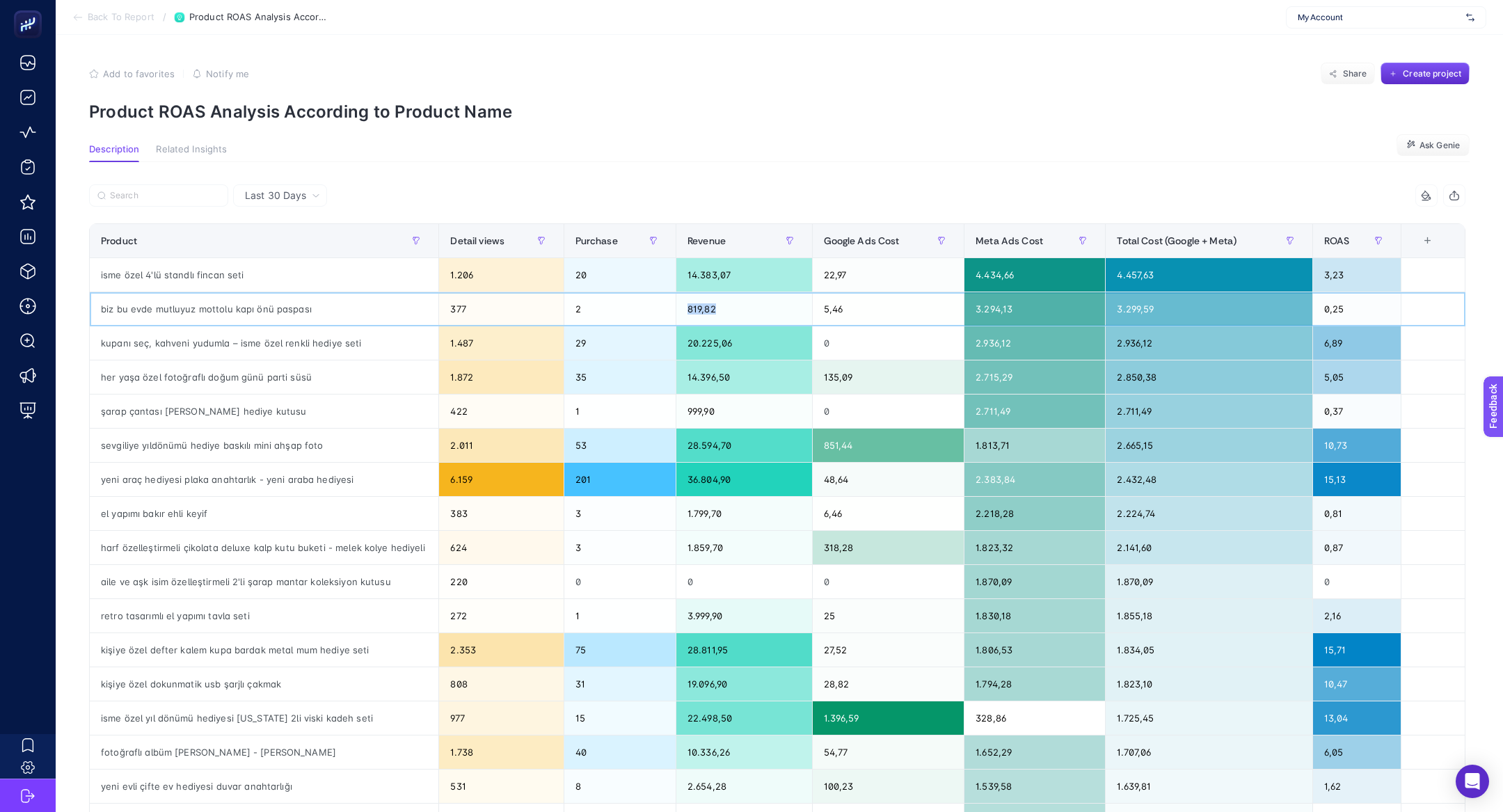
drag, startPoint x: 745, startPoint y: 312, endPoint x: 670, endPoint y: 308, distance: 75.1
click at [670, 428] on tr "biz bu evde mutluyuz mottolu kapı önü paspası 377 2 819,82 5,46 3.294,13 3.299,…" at bounding box center [777, 445] width 1376 height 34
drag, startPoint x: 166, startPoint y: 302, endPoint x: 326, endPoint y: 315, distance: 160.5
click at [327, 316] on div "biz bu evde mutluyuz mottolu kapı önü paspası" at bounding box center [264, 309] width 349 height 33
drag, startPoint x: 1153, startPoint y: 313, endPoint x: 1142, endPoint y: 312, distance: 11.0
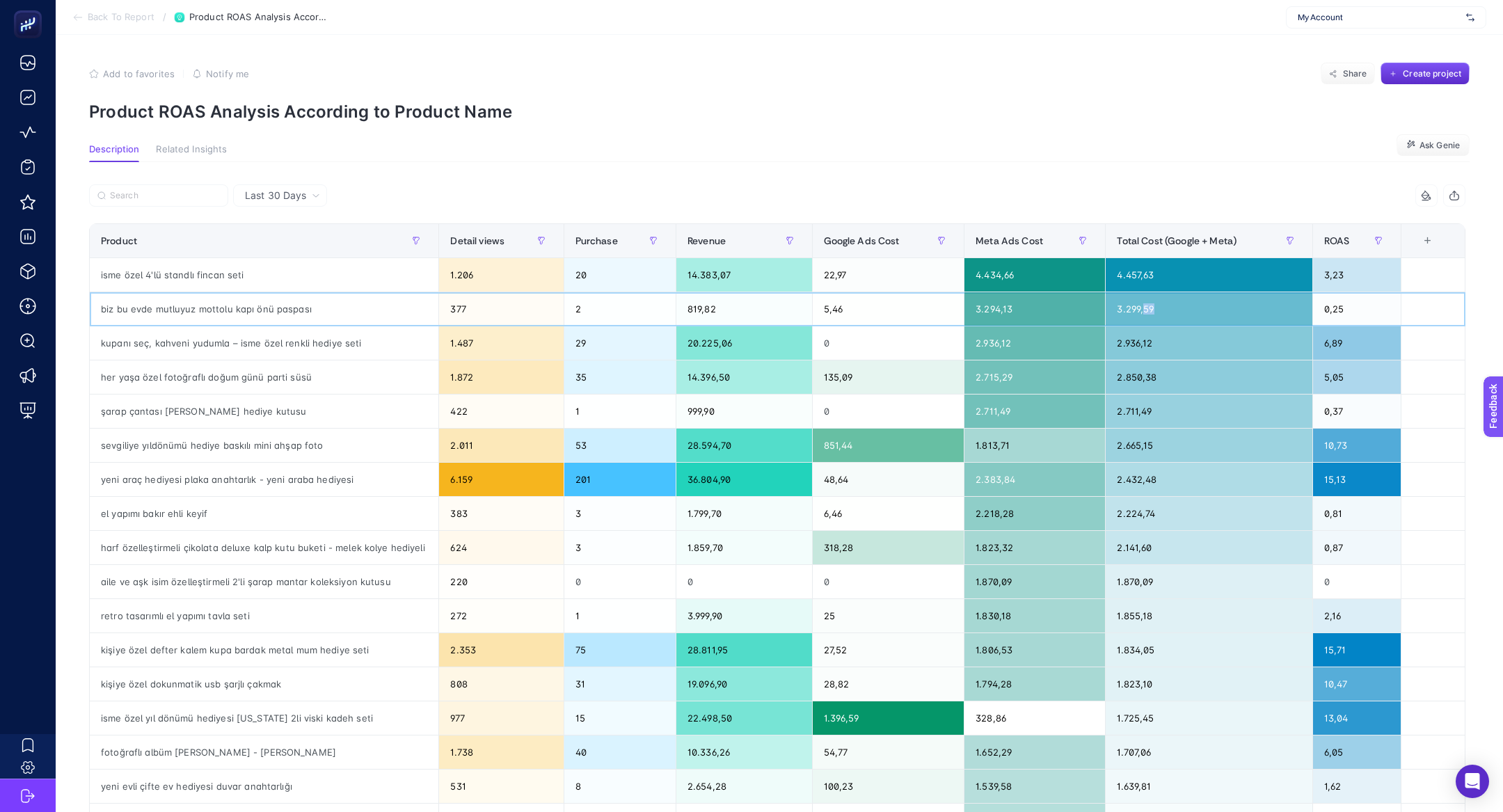
click at [1142, 312] on div "3.299,59" at bounding box center [1209, 309] width 206 height 33
drag, startPoint x: 690, startPoint y: 308, endPoint x: 741, endPoint y: 310, distance: 51.0
click at [742, 310] on div "819,82" at bounding box center [744, 309] width 136 height 33
click at [711, 418] on div "999,90" at bounding box center [744, 411] width 136 height 33
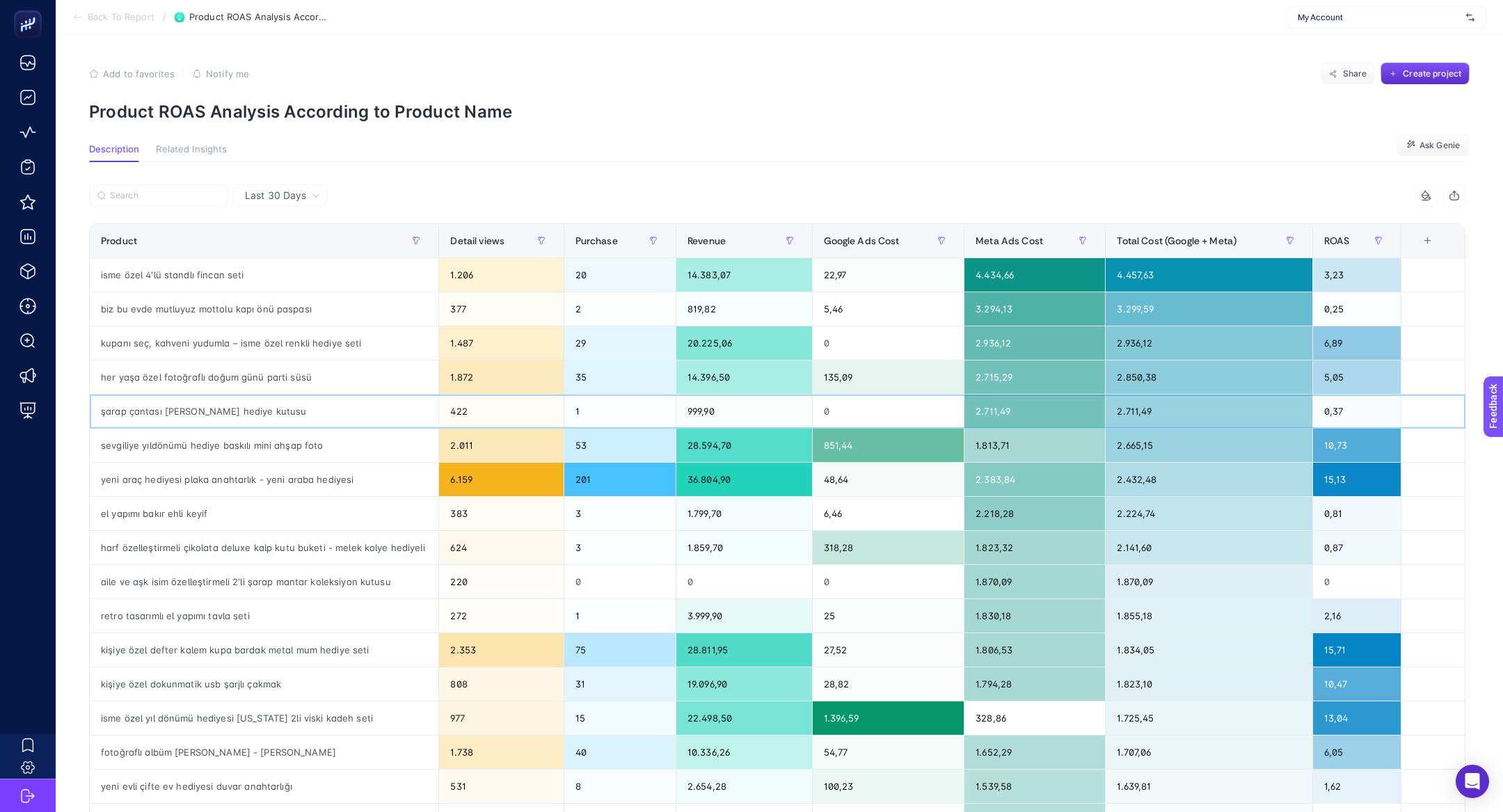
click at [711, 418] on div "999,90" at bounding box center [744, 411] width 136 height 33
drag, startPoint x: 175, startPoint y: 413, endPoint x: 436, endPoint y: 419, distance: 261.1
click at [436, 736] on tr "şarap çantası [PERSON_NAME] hediye kutusu 422 1 999,90 0 2.711,49 2.711,49 0,37" at bounding box center [777, 752] width 1376 height 34
drag, startPoint x: 1216, startPoint y: 410, endPoint x: 433, endPoint y: 416, distance: 783.0
click at [433, 736] on tr "şarap çantası [PERSON_NAME] hediye kutusu 422 1 999,90 0 2.711,49 2.711,49 0,37" at bounding box center [777, 752] width 1376 height 34
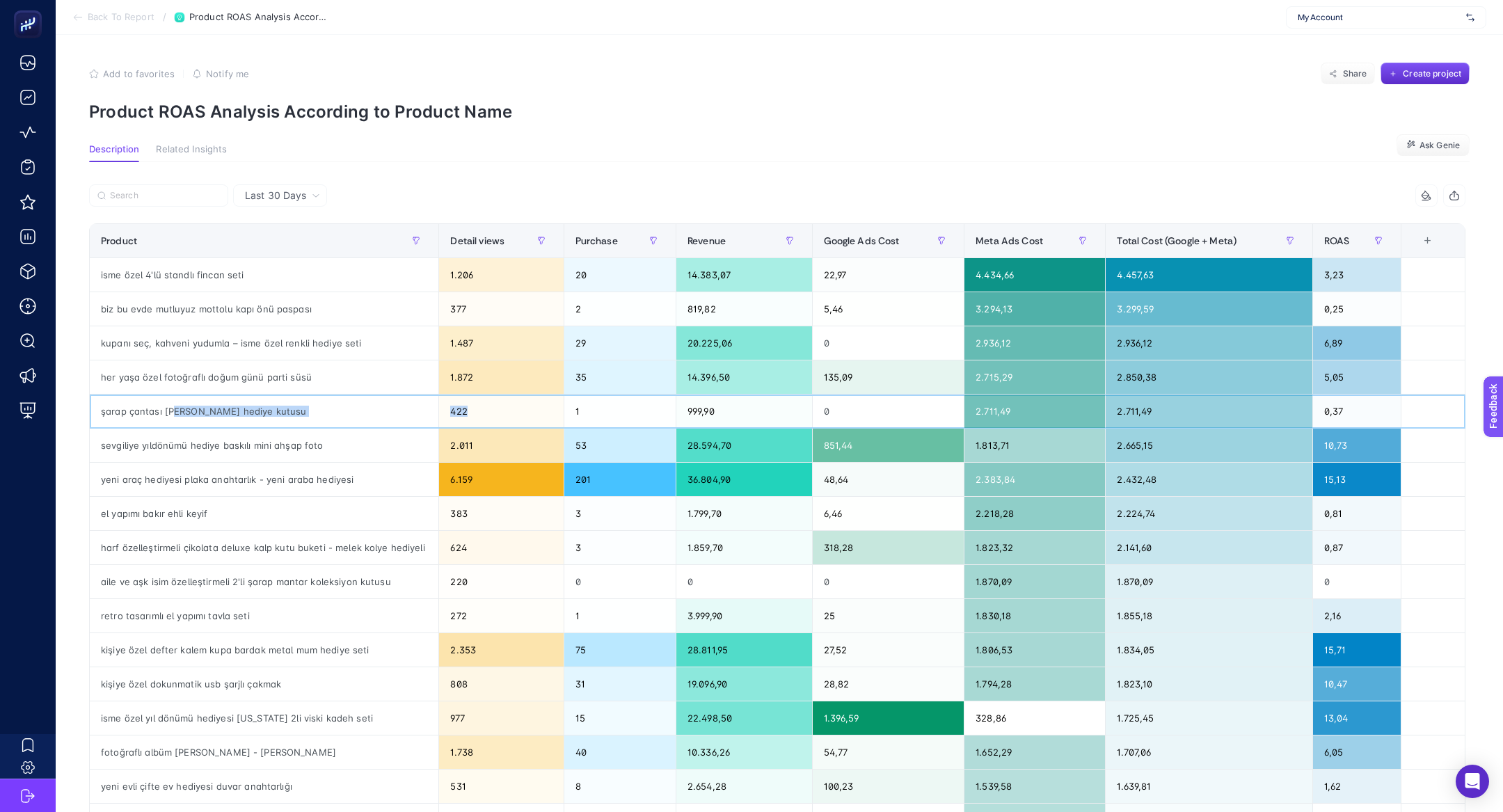
click at [433, 416] on div "şarap çantası [PERSON_NAME] hediye kutusu" at bounding box center [264, 411] width 349 height 33
drag, startPoint x: 433, startPoint y: 416, endPoint x: 379, endPoint y: 416, distance: 54.0
click at [430, 416] on div "şarap çantası [PERSON_NAME] hediye kutusu" at bounding box center [264, 411] width 349 height 33
click at [278, 405] on div "şarap çantası [PERSON_NAME] hediye kutusu" at bounding box center [264, 411] width 349 height 33
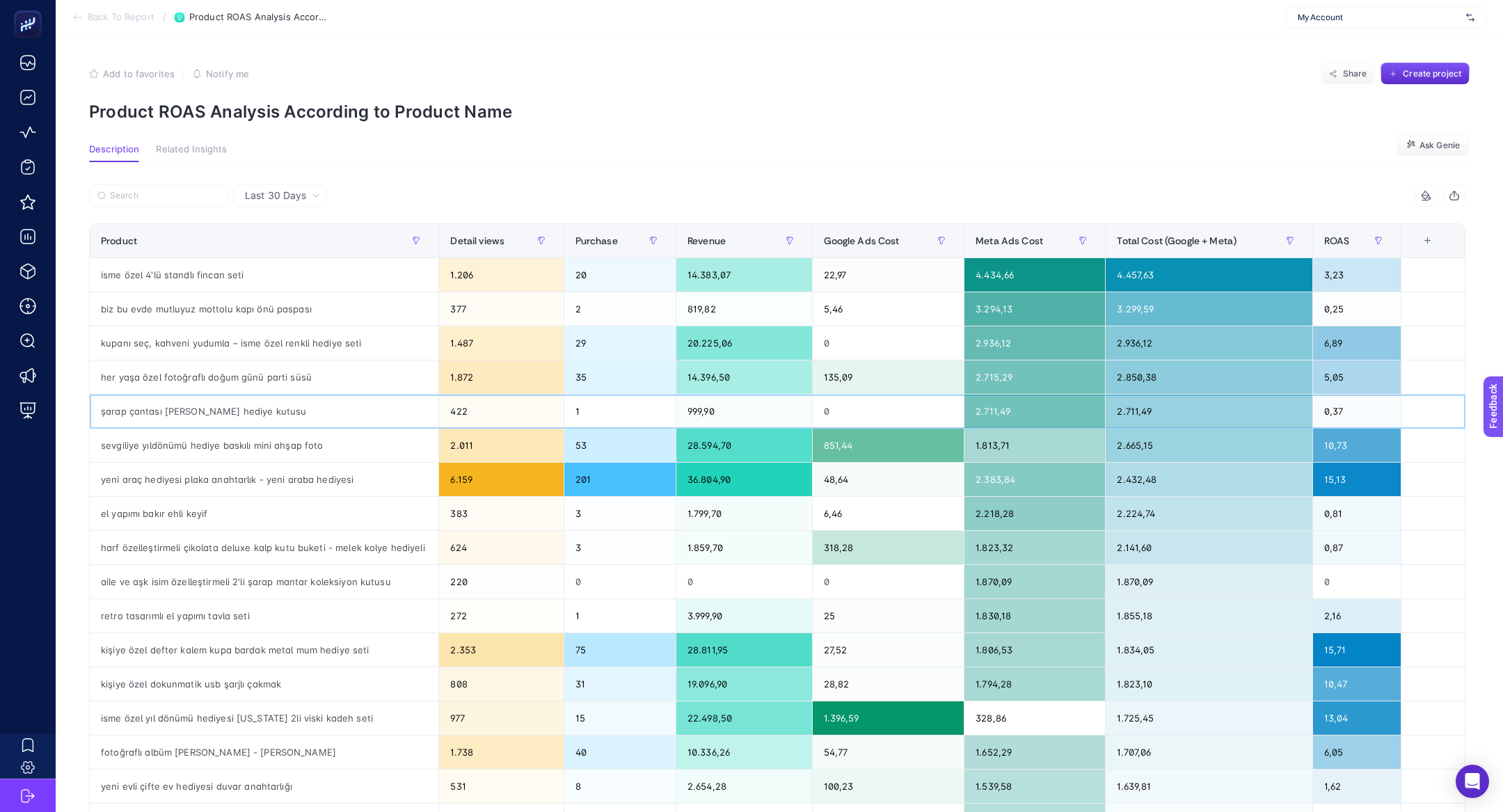
click at [278, 405] on div "şarap çantası [PERSON_NAME] hediye kutusu" at bounding box center [264, 411] width 349 height 33
click at [300, 202] on span "Last 30 Days" at bounding box center [275, 195] width 61 height 14
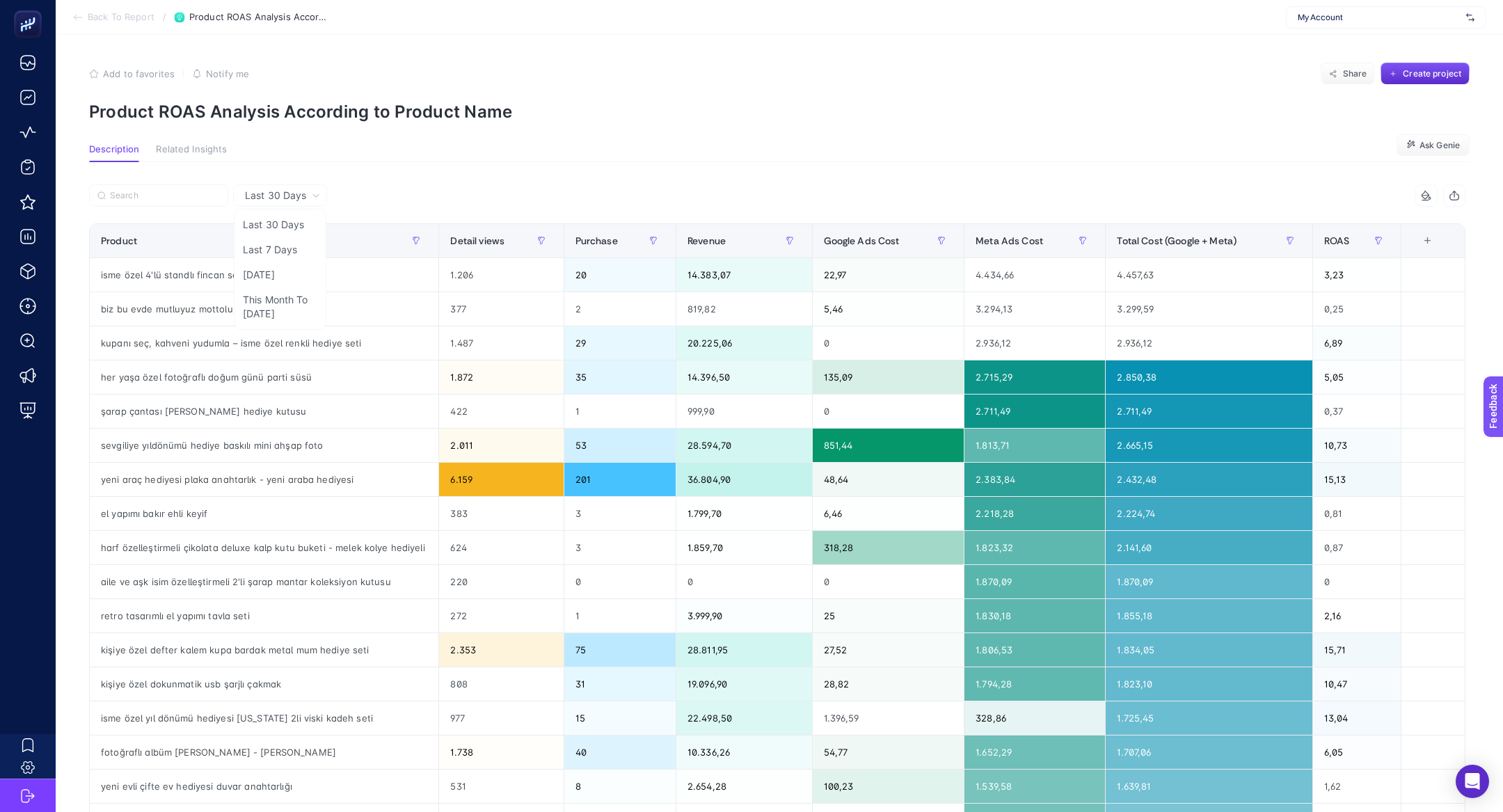
drag, startPoint x: 288, startPoint y: 253, endPoint x: 1190, endPoint y: 247, distance: 902.0
click at [288, 262] on li "Last 7 Days" at bounding box center [280, 275] width 85 height 25
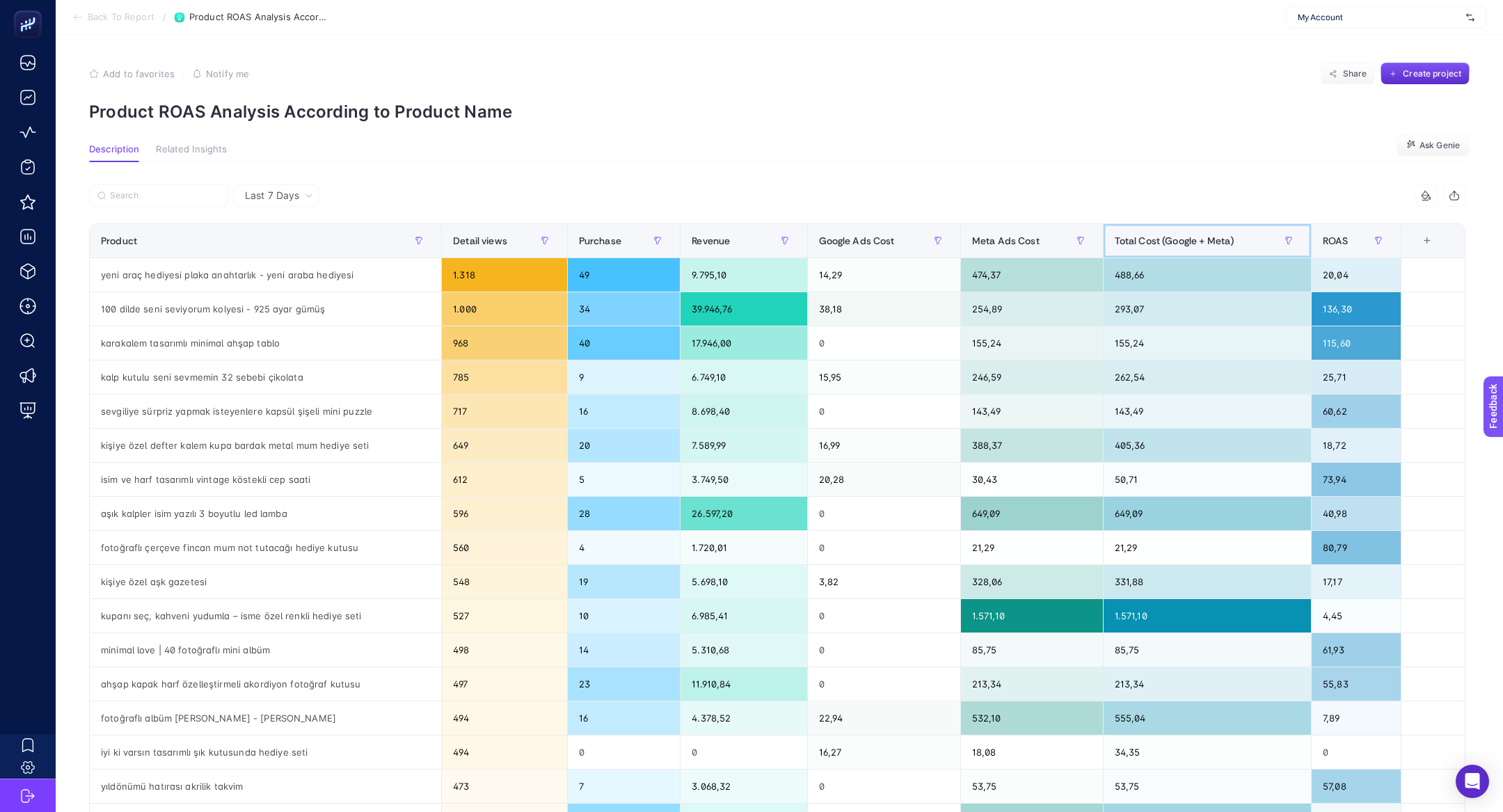
click at [1189, 250] on div "Total Cost (Google + Meta)" at bounding box center [1207, 240] width 185 height 23
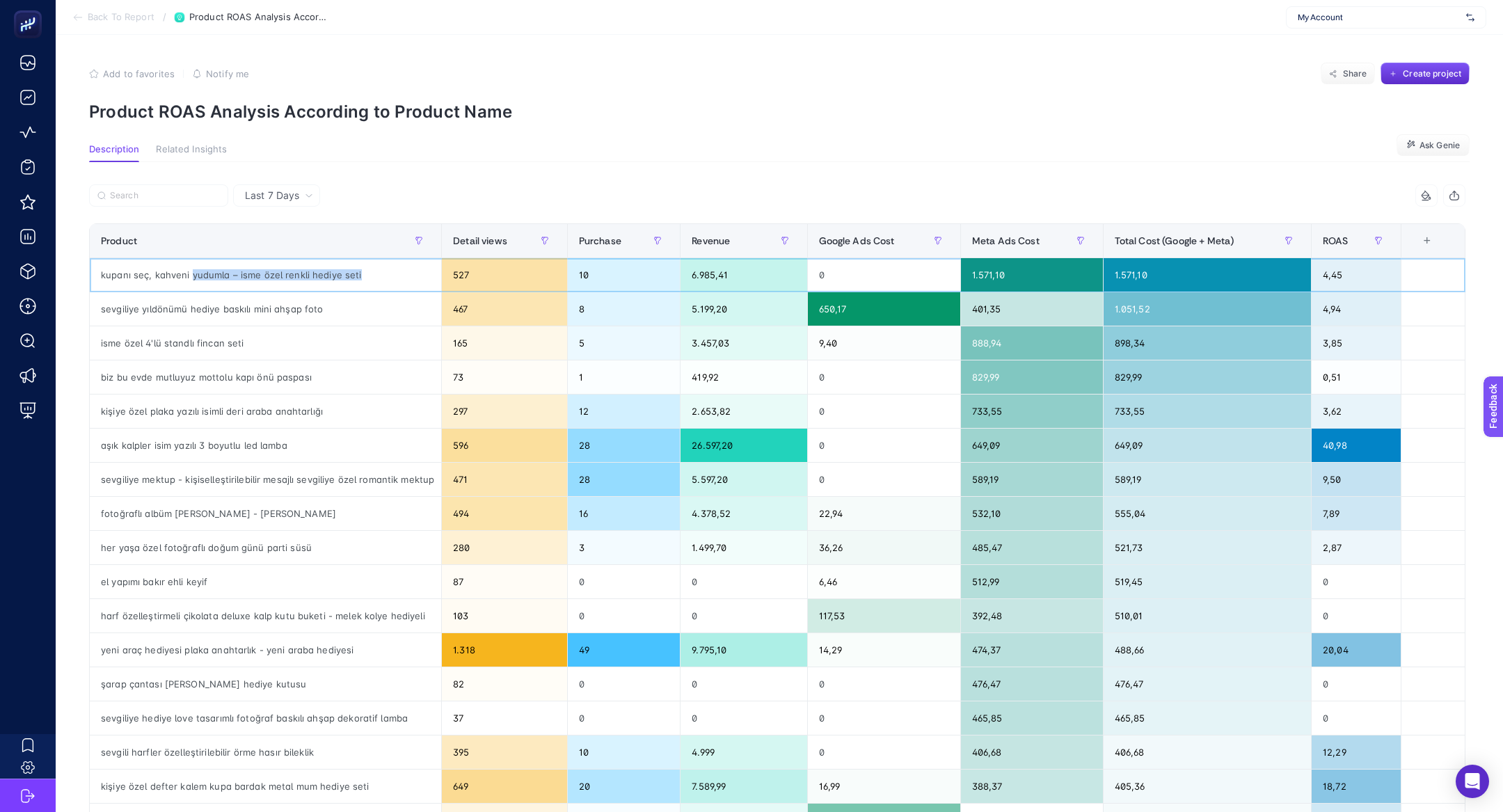
drag, startPoint x: 192, startPoint y: 271, endPoint x: 368, endPoint y: 268, distance: 176.0
click at [368, 268] on div "kupanı seç, kahveni yudumla – isme özel renkli hediye seti" at bounding box center [265, 275] width 351 height 33
drag, startPoint x: 161, startPoint y: 306, endPoint x: 291, endPoint y: 330, distance: 132.2
click at [291, 330] on tbody "kupanı seç, kahveni yudumla – isme özel renkli hediye seti 527 10 6.985,41 0 1.…" at bounding box center [777, 599] width 1376 height 682
click at [291, 330] on div "isme özel 4'lü standlı fincan seti" at bounding box center [265, 343] width 351 height 33
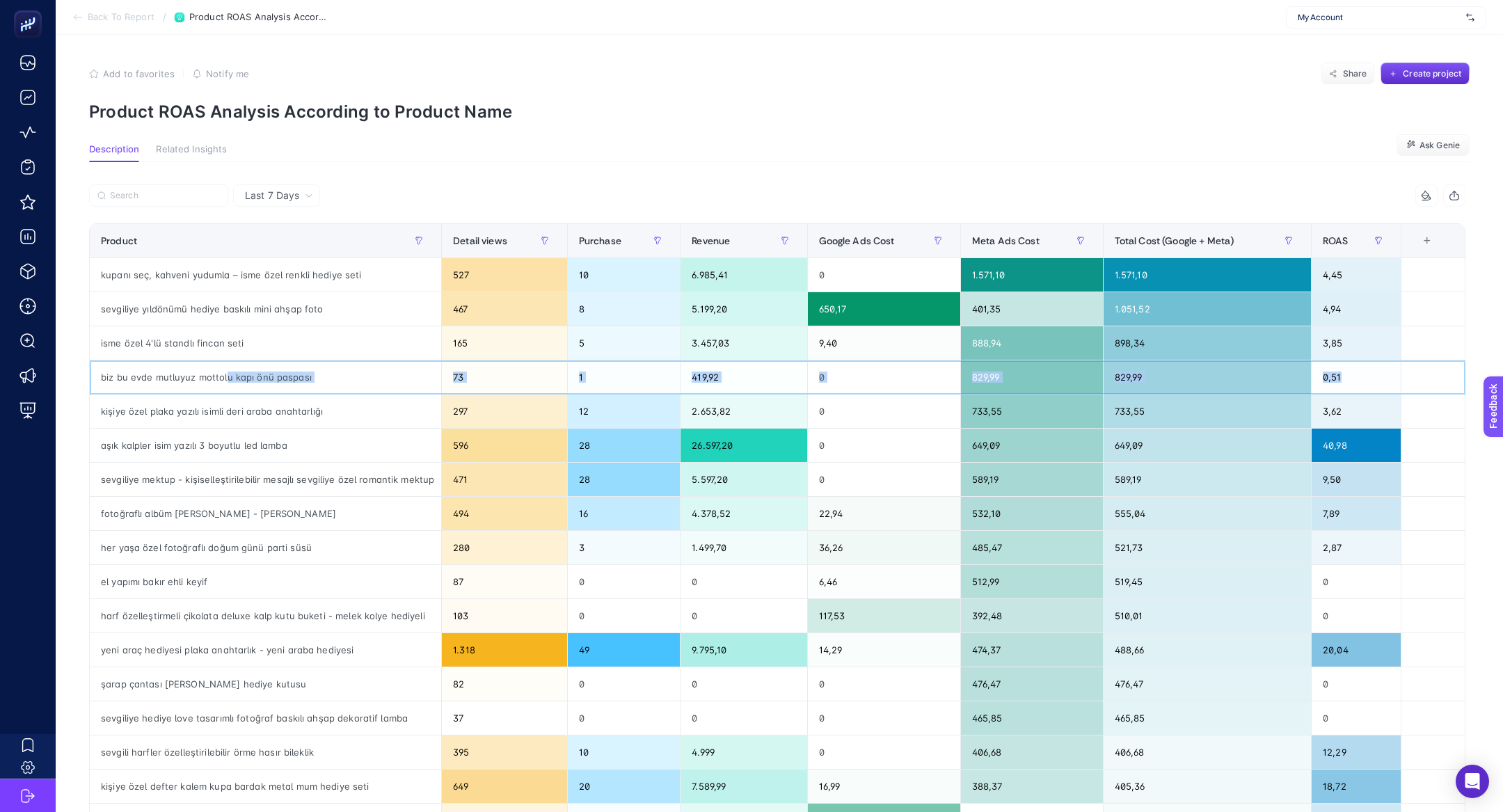
drag, startPoint x: 225, startPoint y: 375, endPoint x: 294, endPoint y: 398, distance: 72.7
click at [294, 398] on tbody "kupanı seç, kahveni yudumla – isme özel renkli hediye seti 527 10 6.985,41 0 1.…" at bounding box center [777, 599] width 1376 height 682
click at [184, 339] on div "isme özel 4'lü standlı fincan seti" at bounding box center [265, 343] width 351 height 33
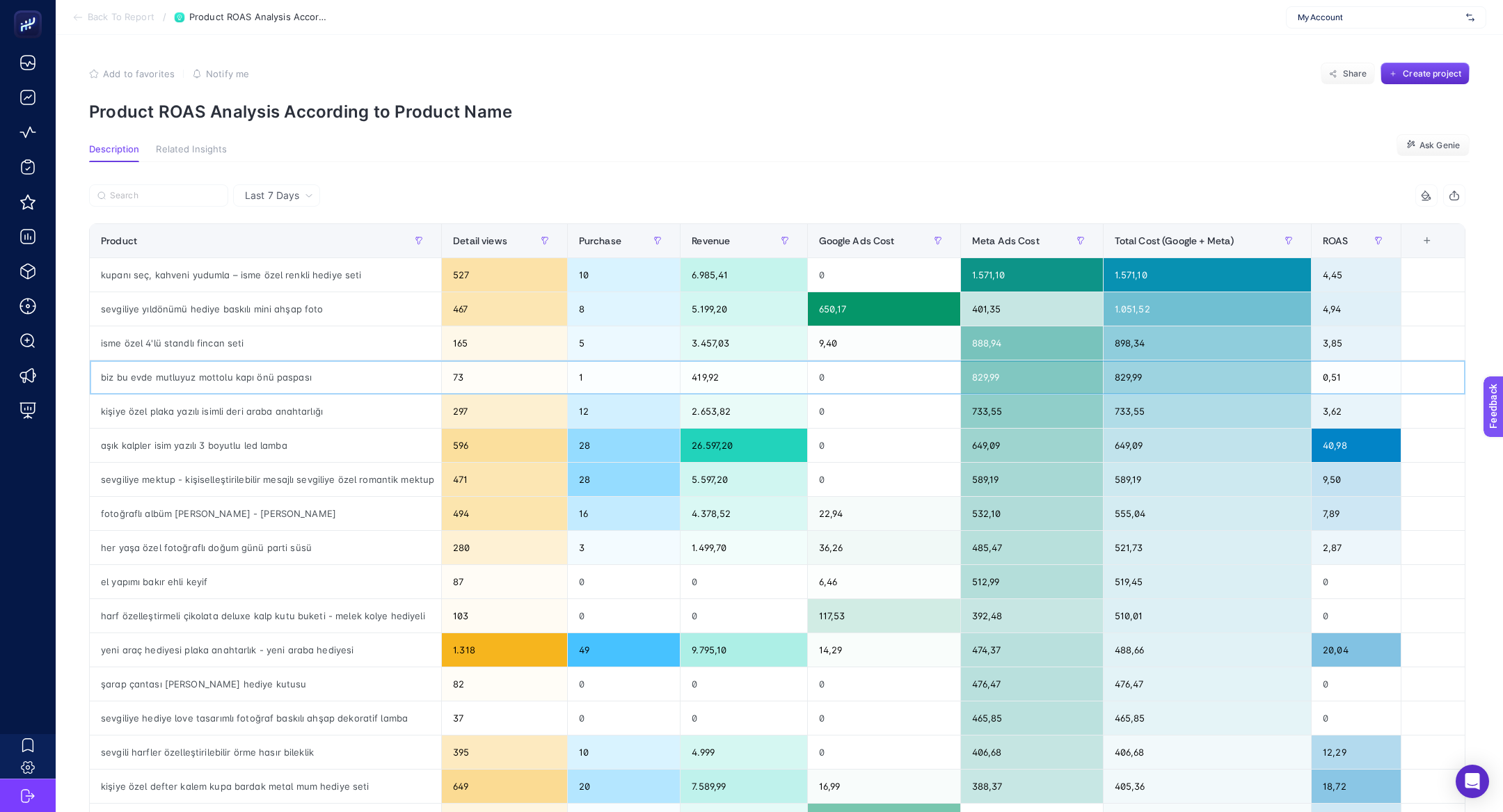
click at [233, 367] on div "biz bu evde mutluyuz mottolu kapı önü paspası" at bounding box center [265, 377] width 351 height 33
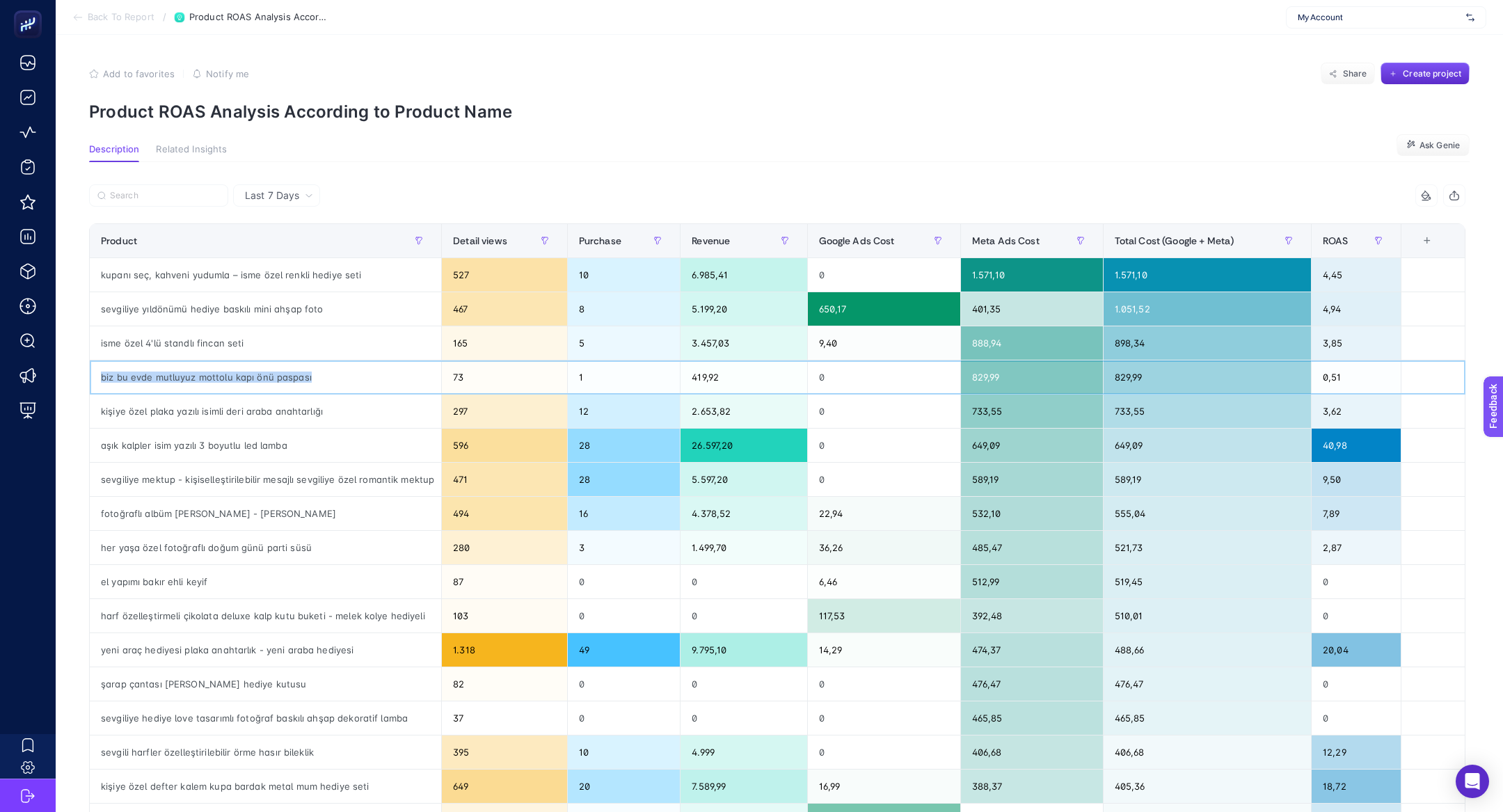
copy tr "biz bu evde mutluyuz mottolu kapı önü paspası"
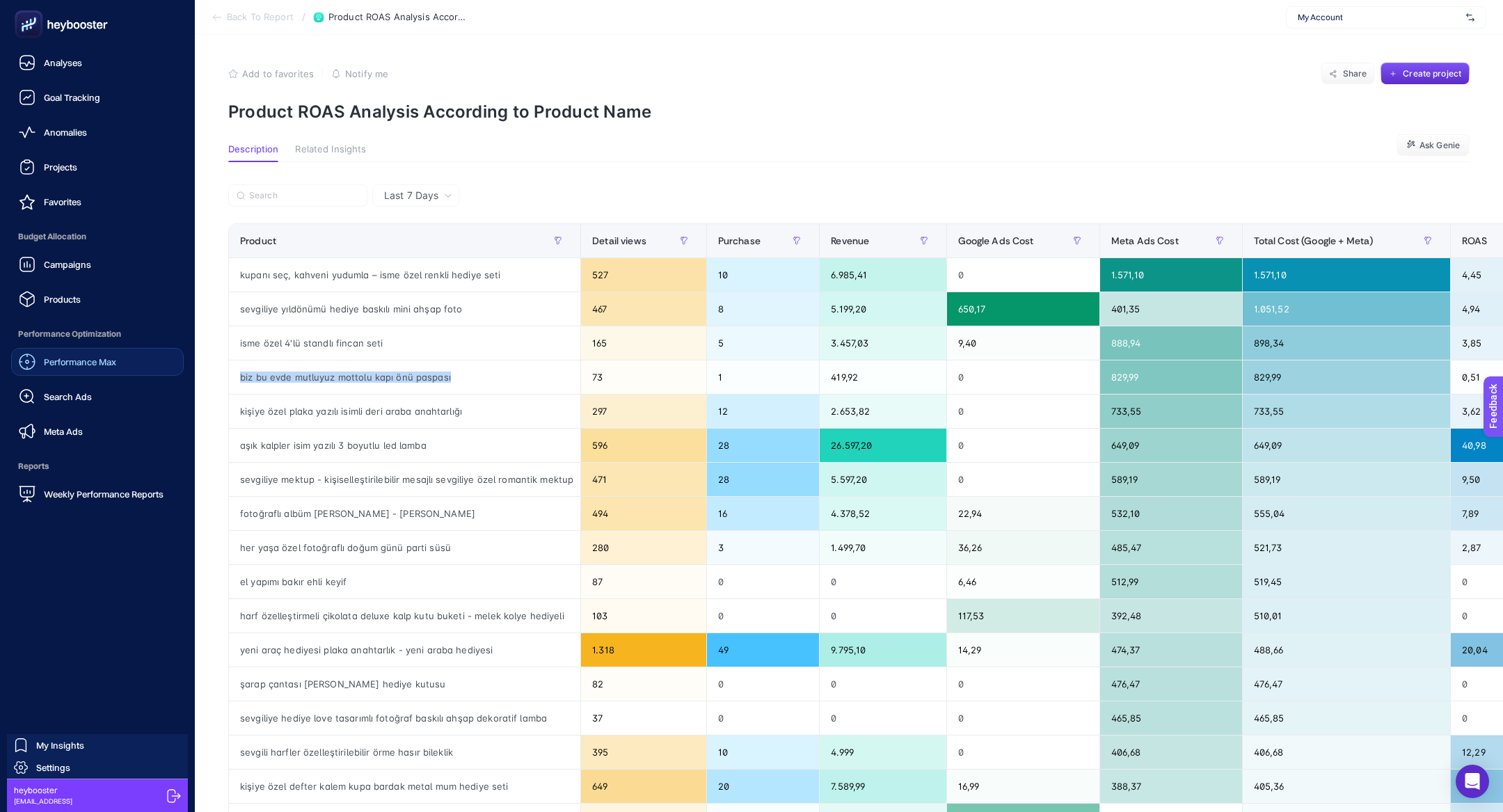
click at [74, 369] on link "Performance Max" at bounding box center [97, 362] width 173 height 28
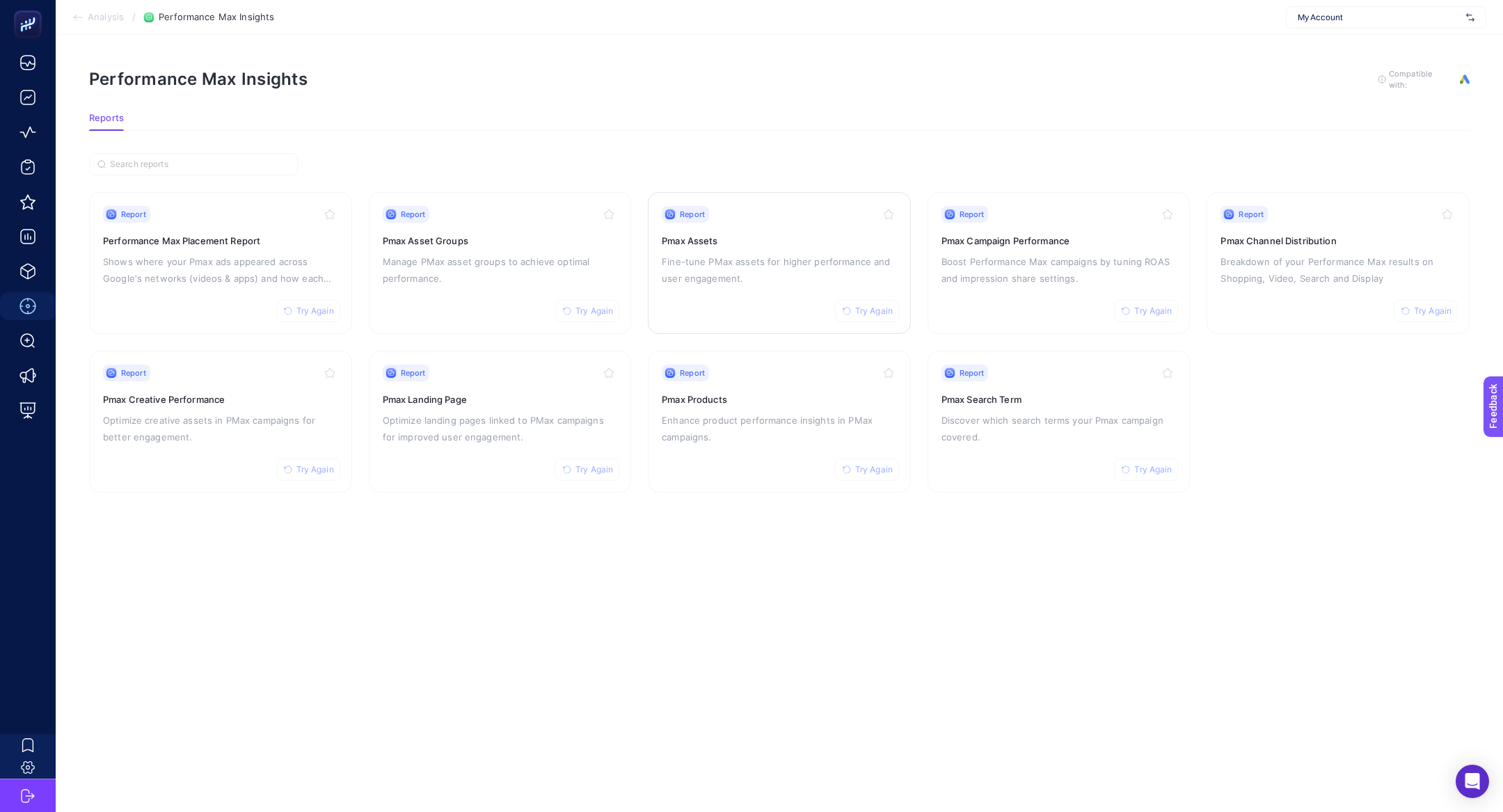
click at [748, 275] on p "Fine-tune PMax assets for higher performance and user engagement." at bounding box center [779, 270] width 235 height 33
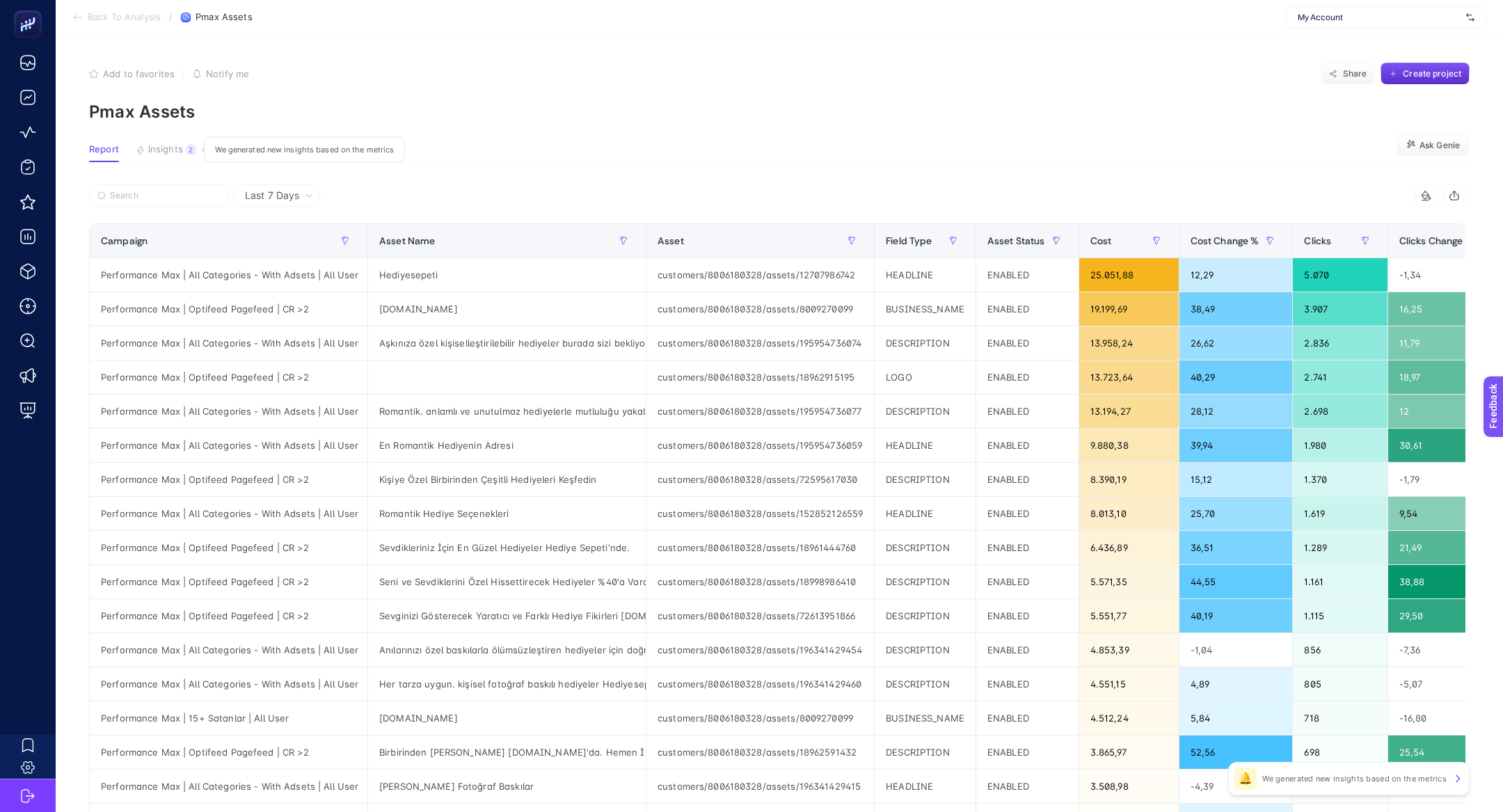
click at [156, 146] on span "Insights" at bounding box center [165, 149] width 35 height 11
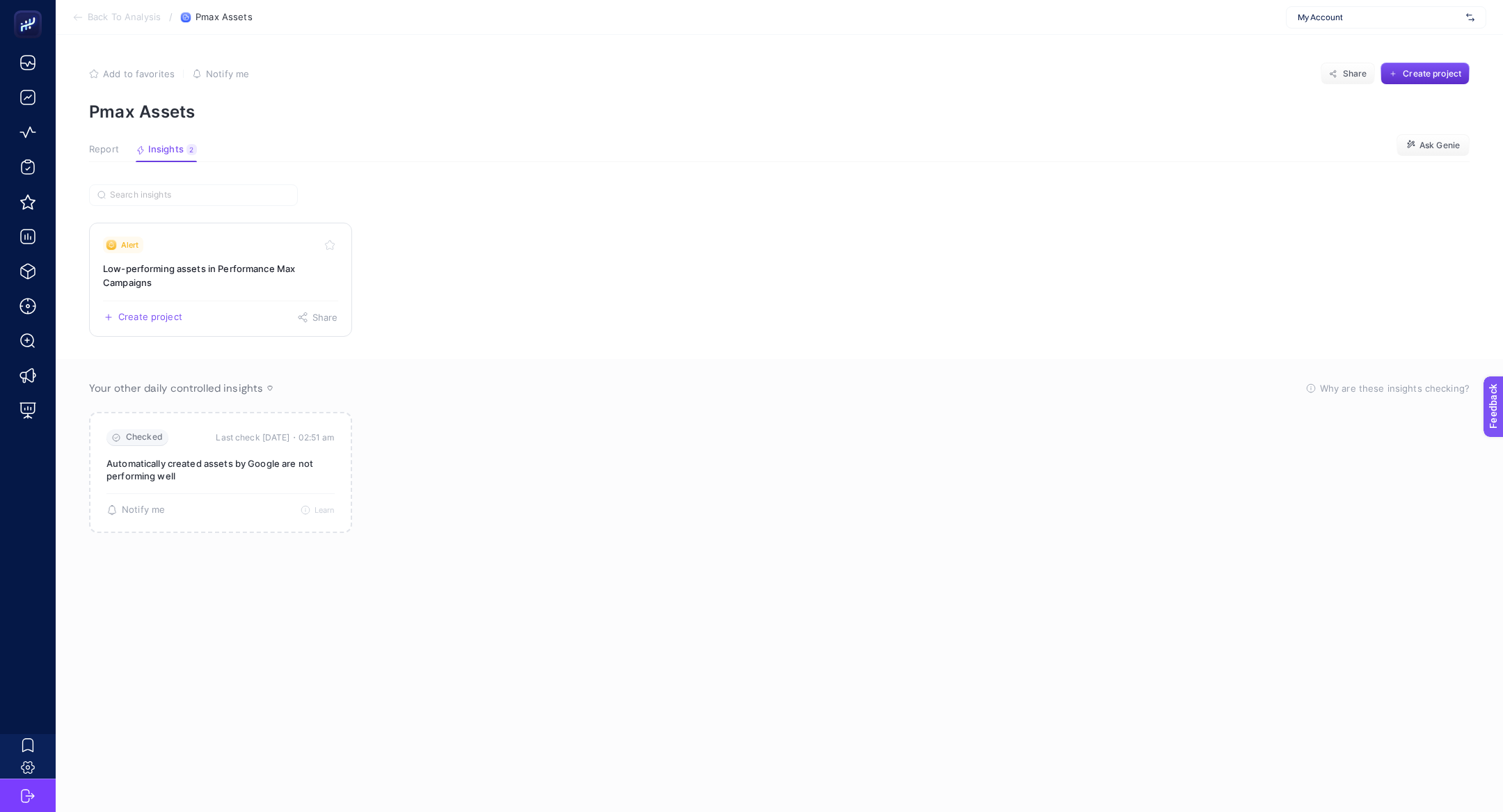
click at [173, 261] on h3 "Low-performing assets in Performance Max Campaigns" at bounding box center [220, 275] width 235 height 28
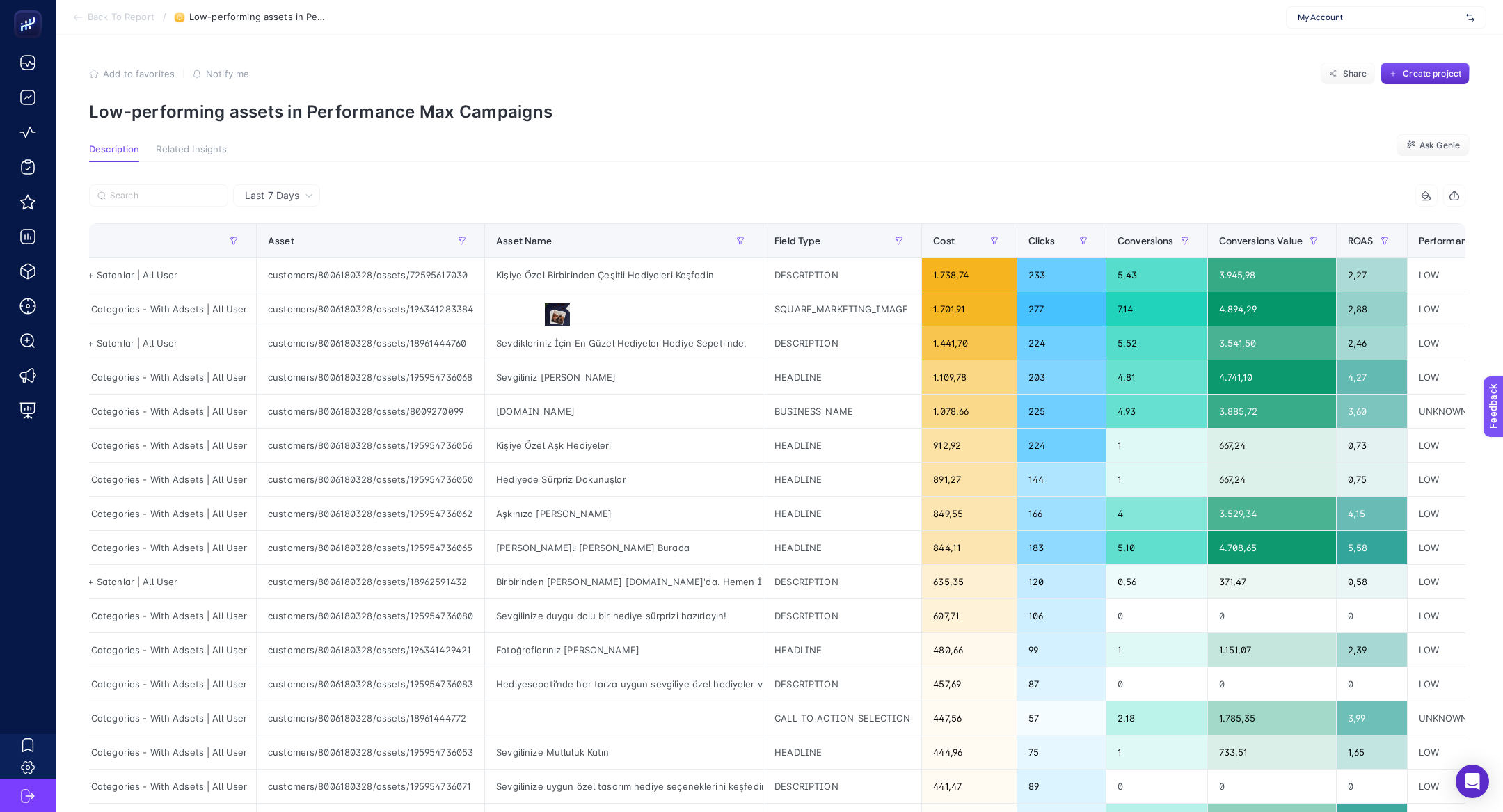
scroll to position [0, 111]
click at [553, 323] on icon at bounding box center [558, 315] width 17 height 17
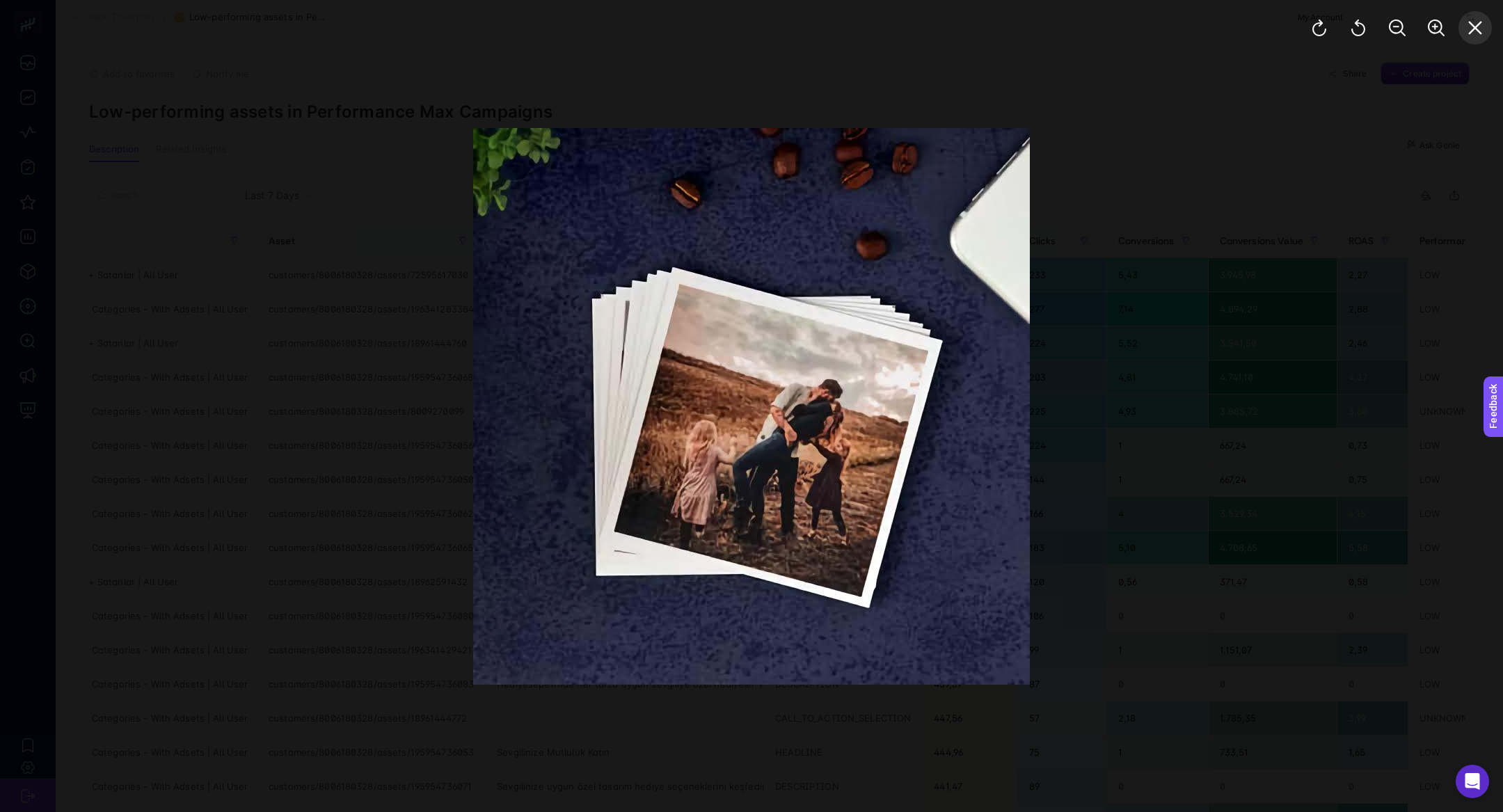
click at [1472, 22] on icon "Close" at bounding box center [1475, 28] width 17 height 17
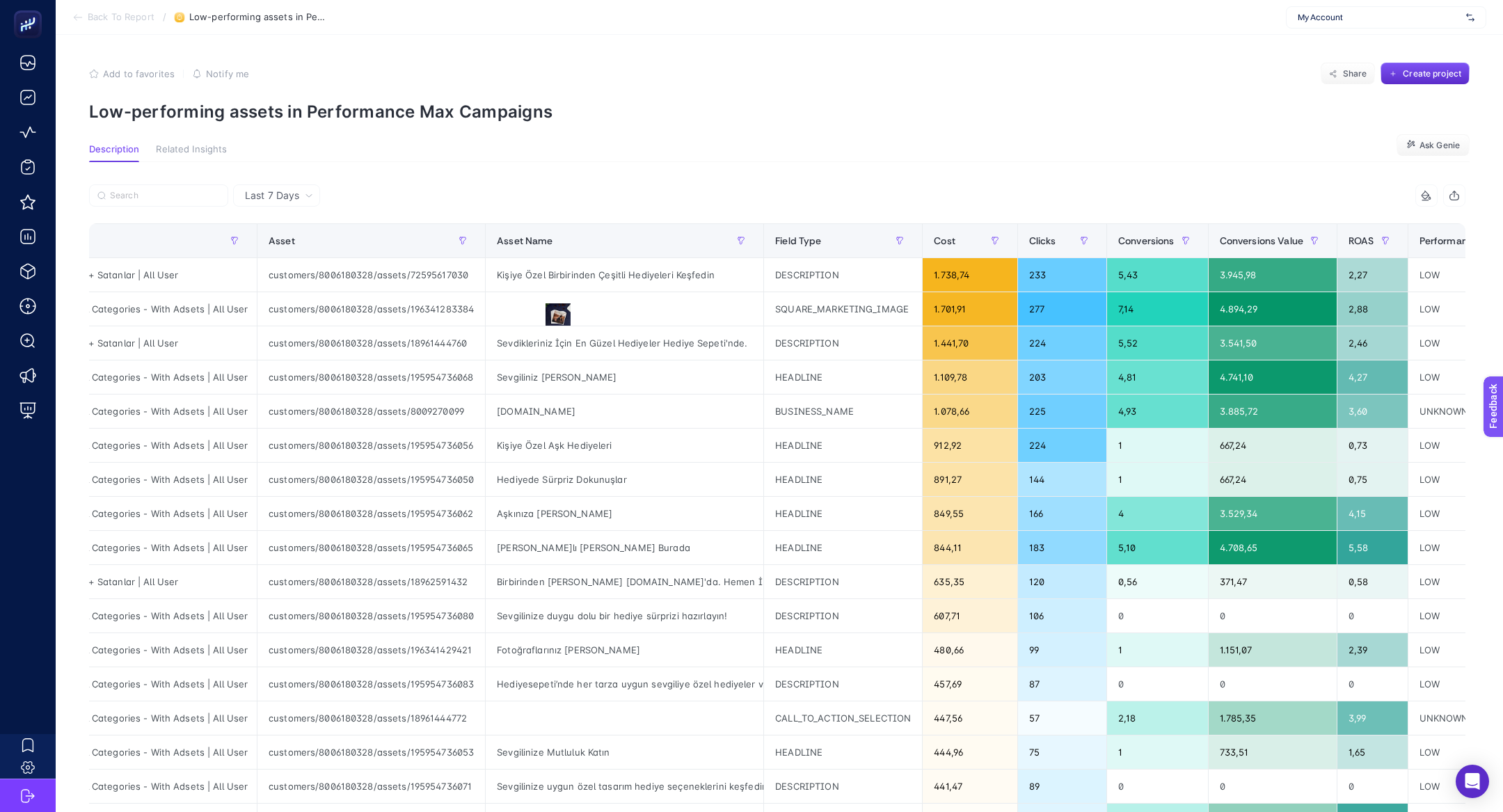
scroll to position [0, 0]
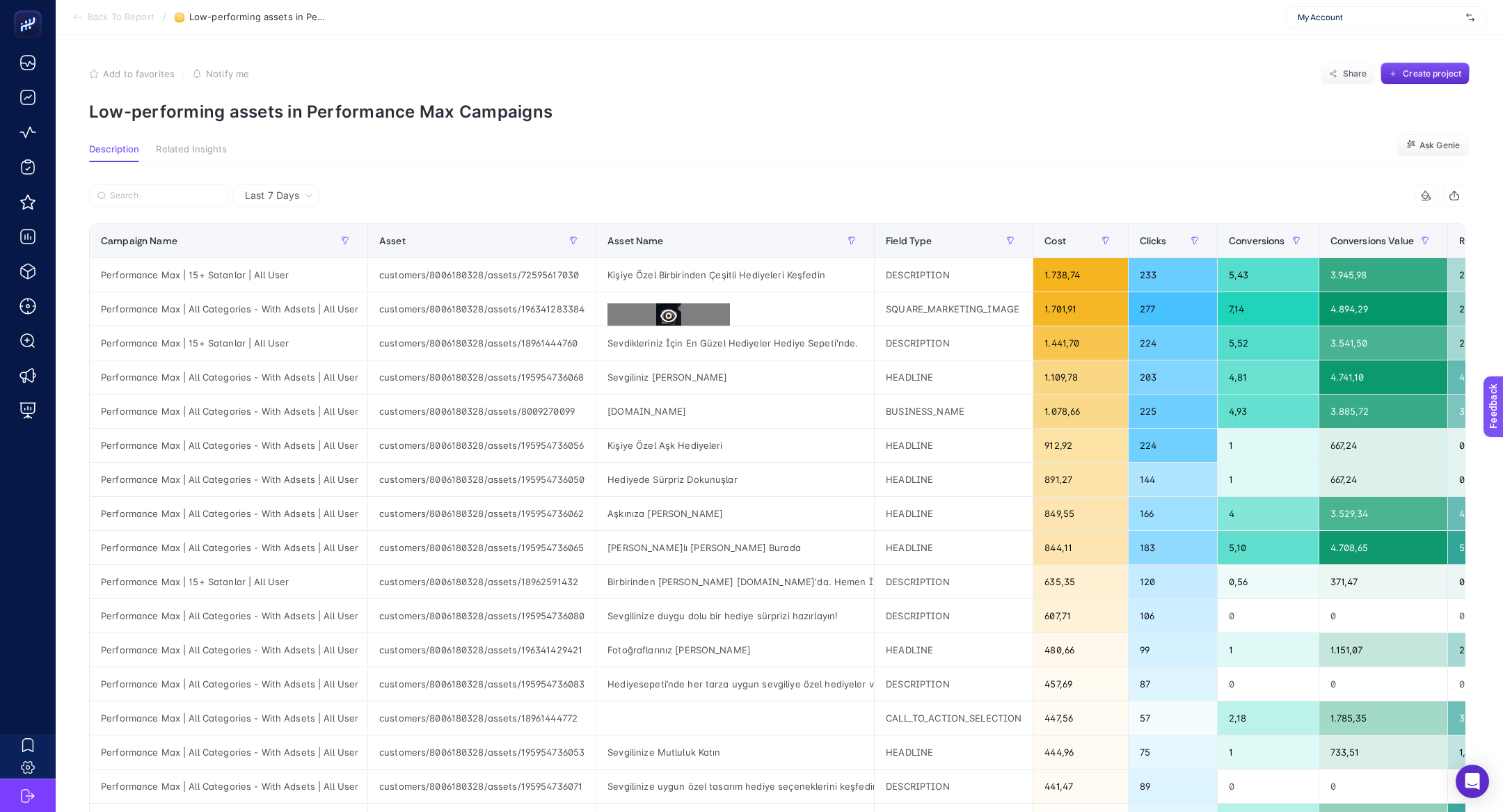
click at [664, 312] on icon at bounding box center [668, 315] width 17 height 17
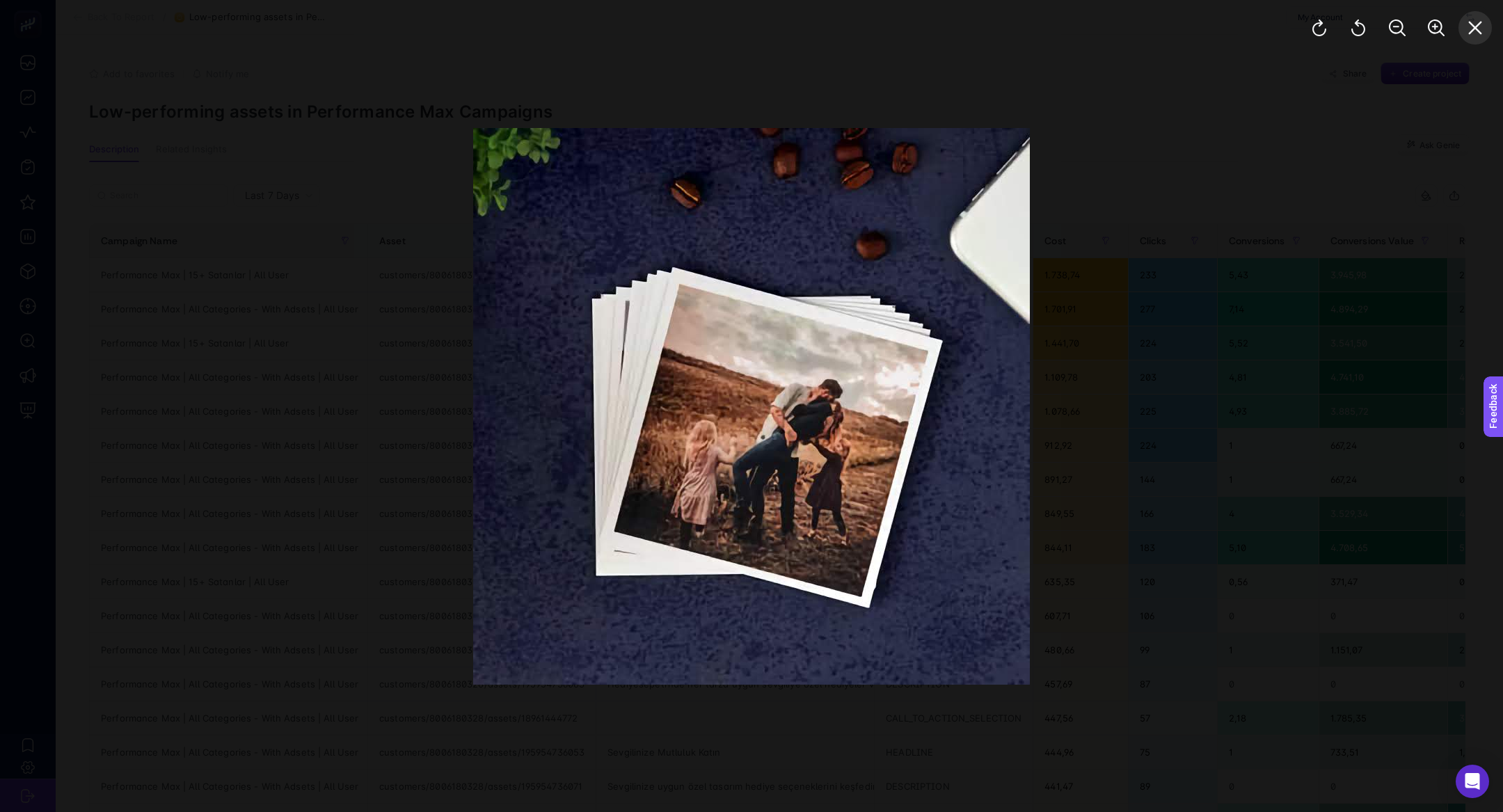
click at [1478, 35] on icon "Close" at bounding box center [1475, 28] width 17 height 17
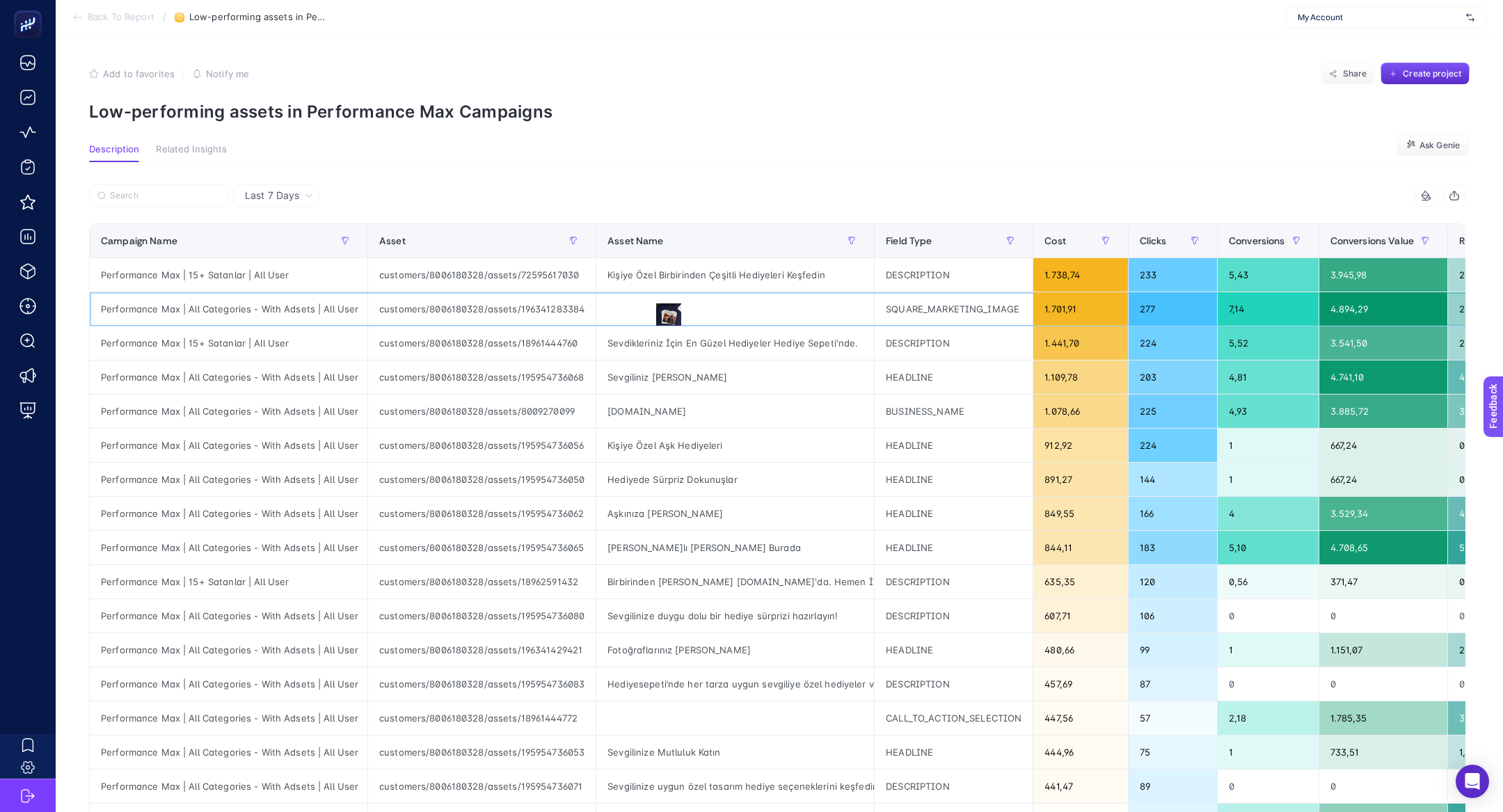
click at [288, 309] on div "Performance Max | All Categories - With Adsets | All User" at bounding box center [228, 309] width 278 height 33
click at [255, 309] on div "Performance Max | All Categories - With Adsets | All User" at bounding box center [228, 309] width 278 height 33
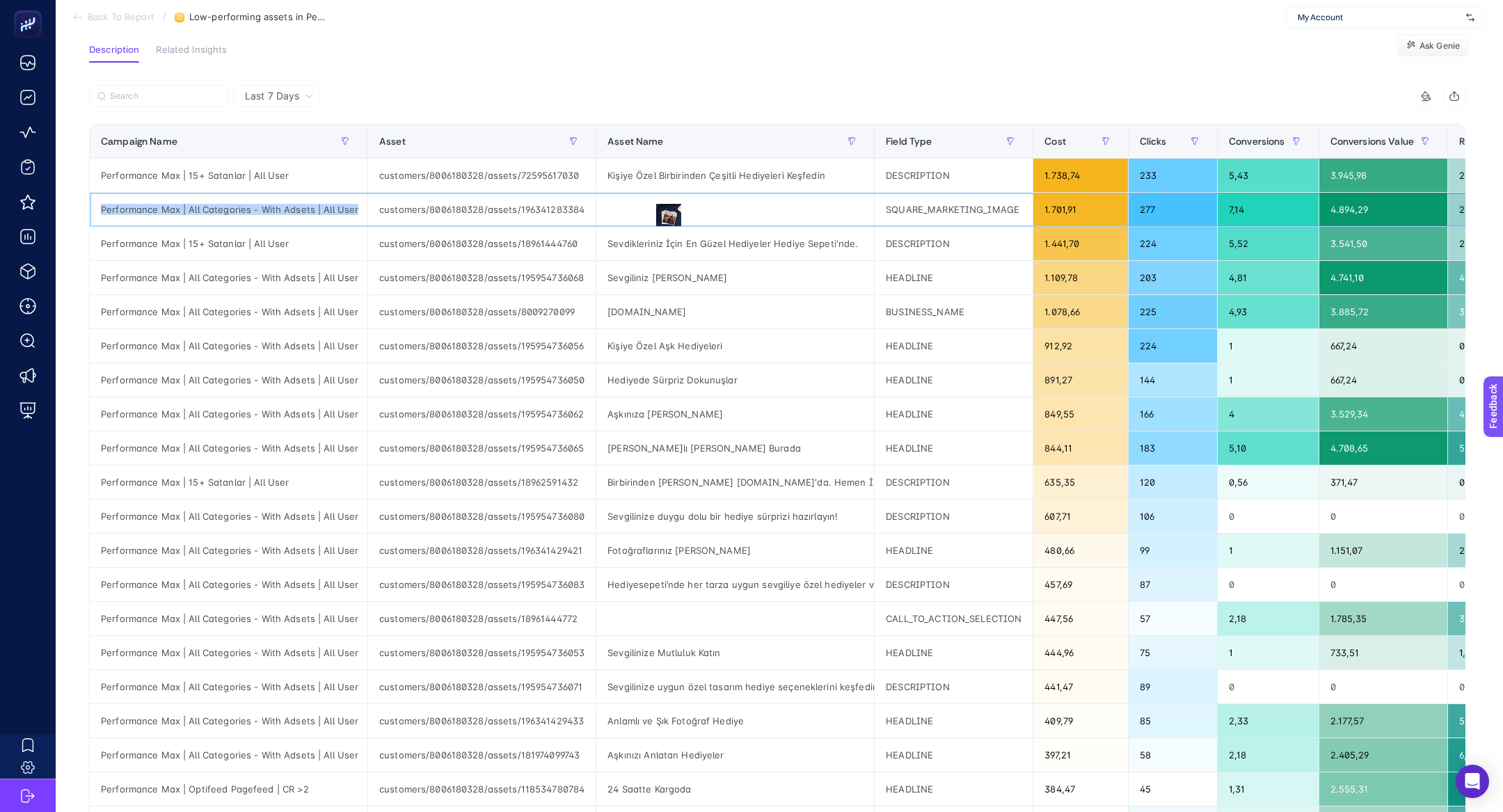
scroll to position [95, 0]
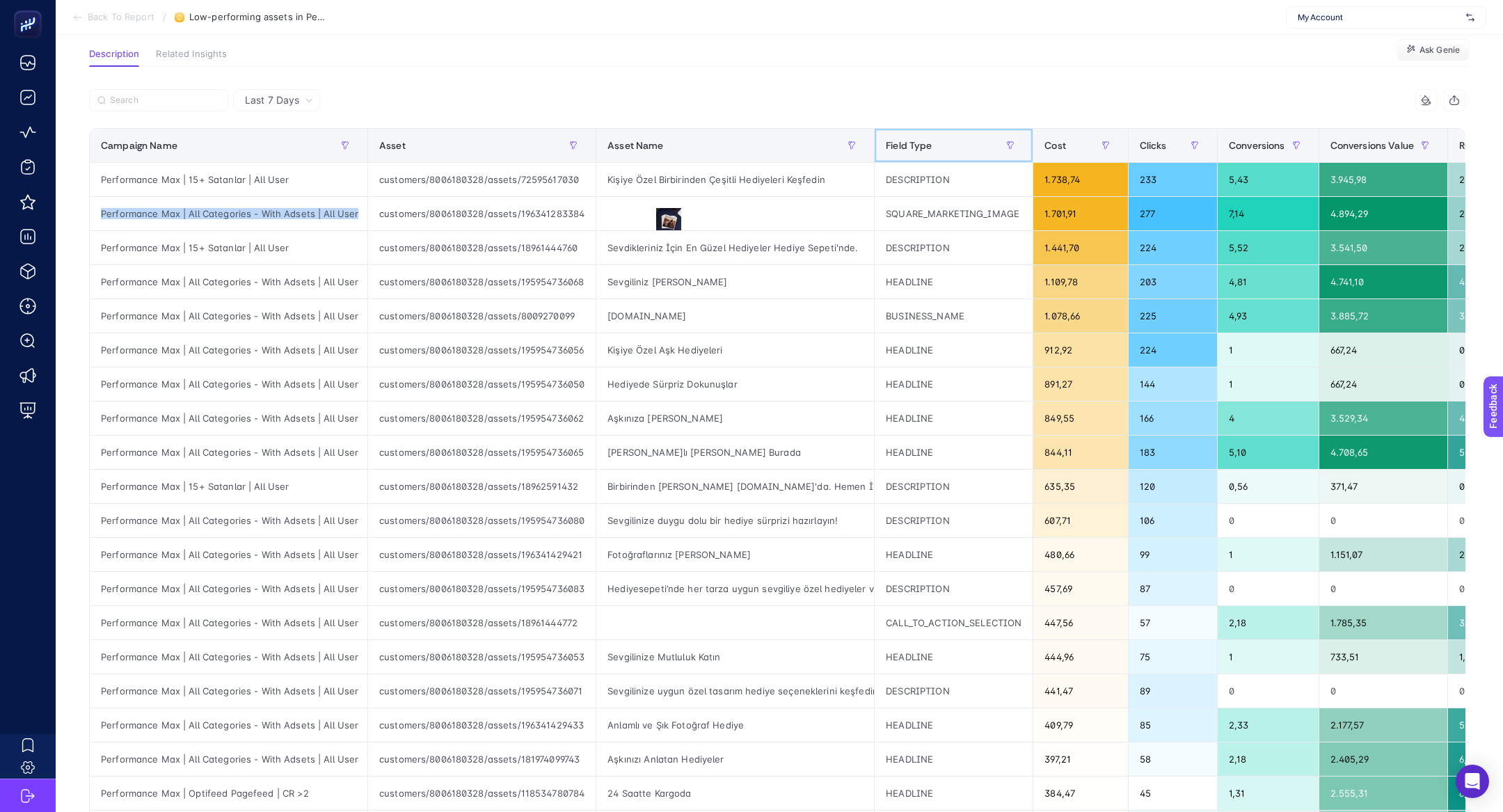
click at [914, 154] on div "Field Type" at bounding box center [954, 145] width 136 height 23
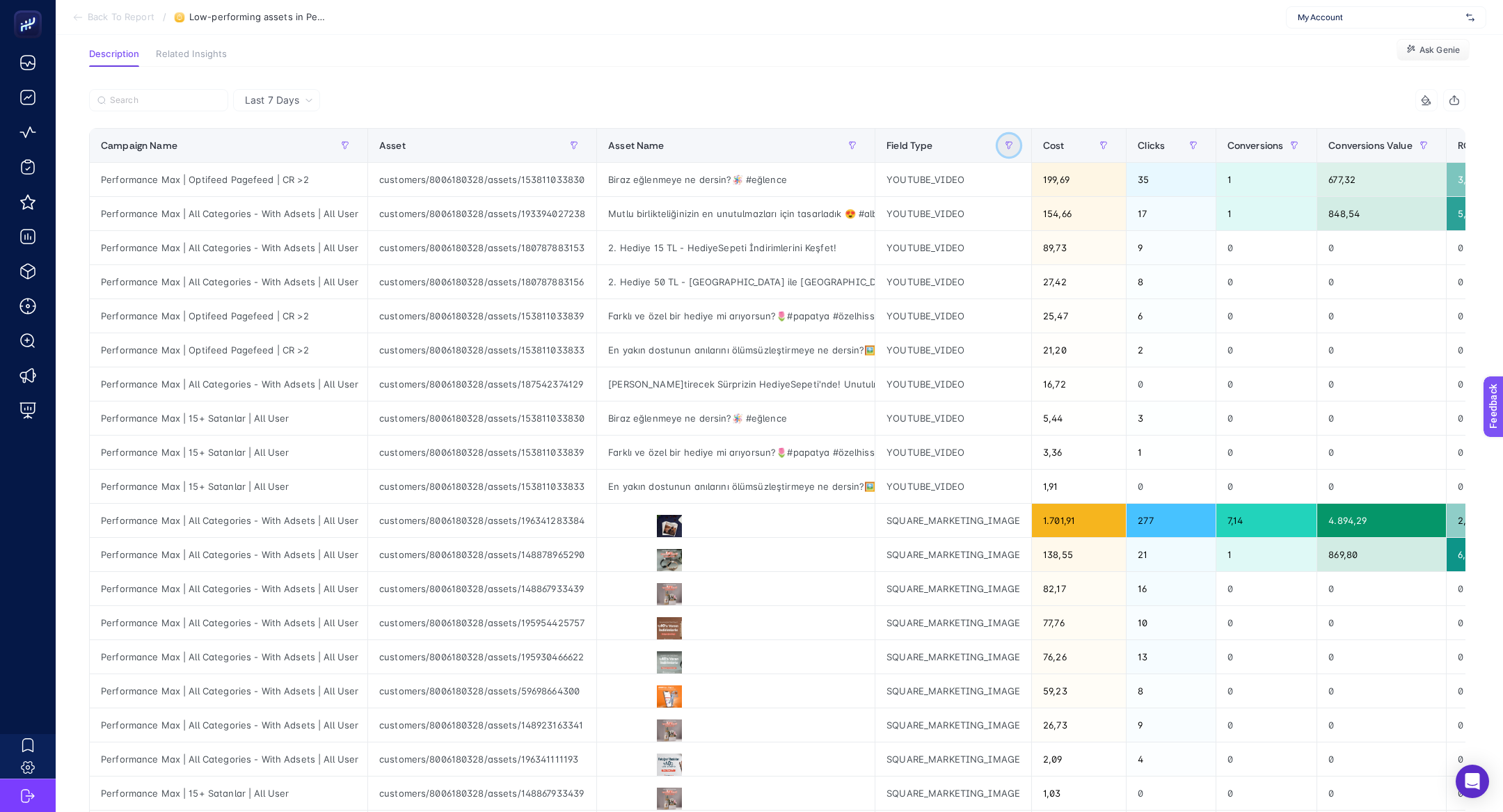
click at [1005, 142] on icon "button" at bounding box center [1008, 145] width 8 height 8
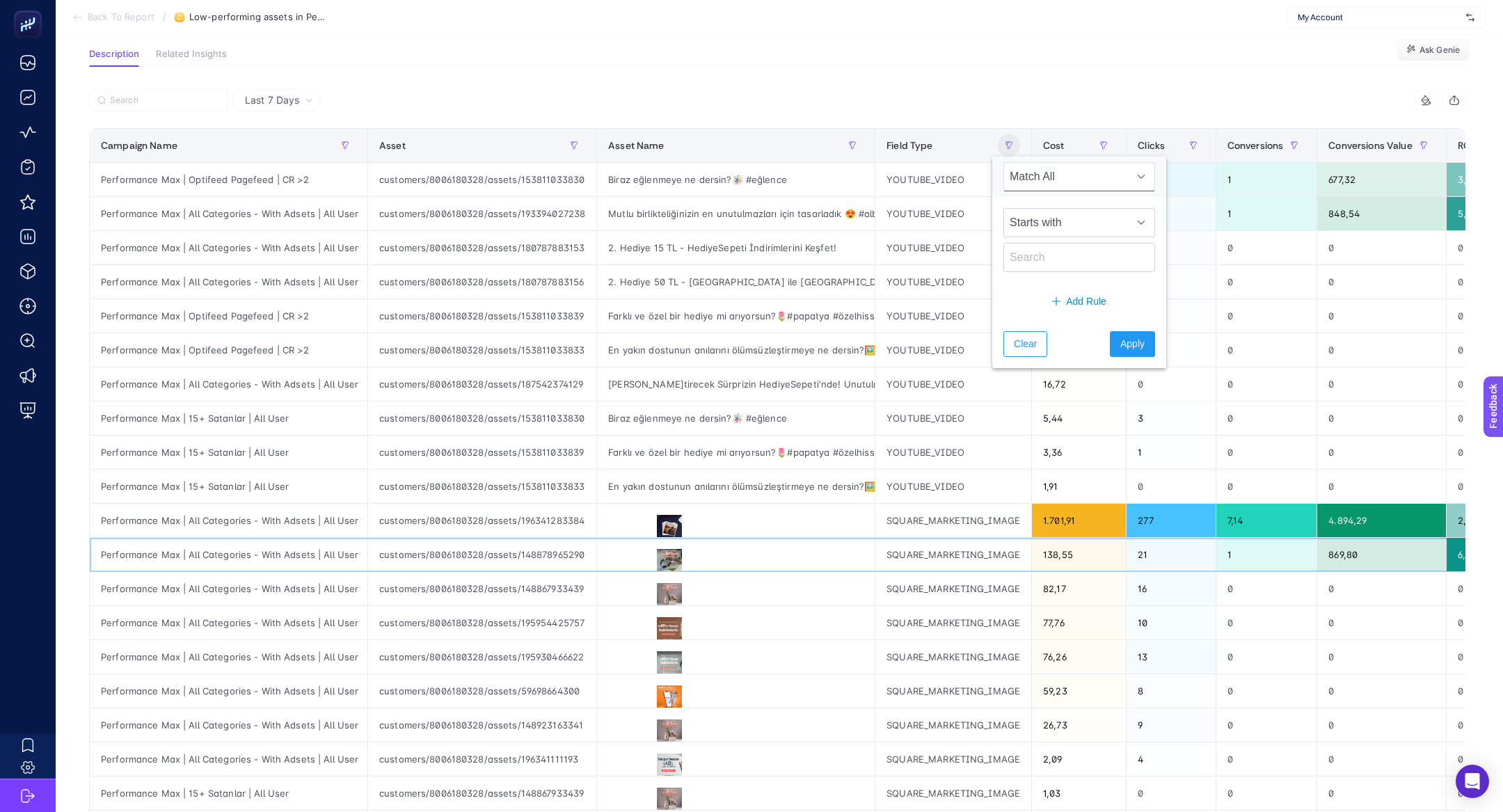
click at [664, 542] on div at bounding box center [735, 554] width 278 height 33
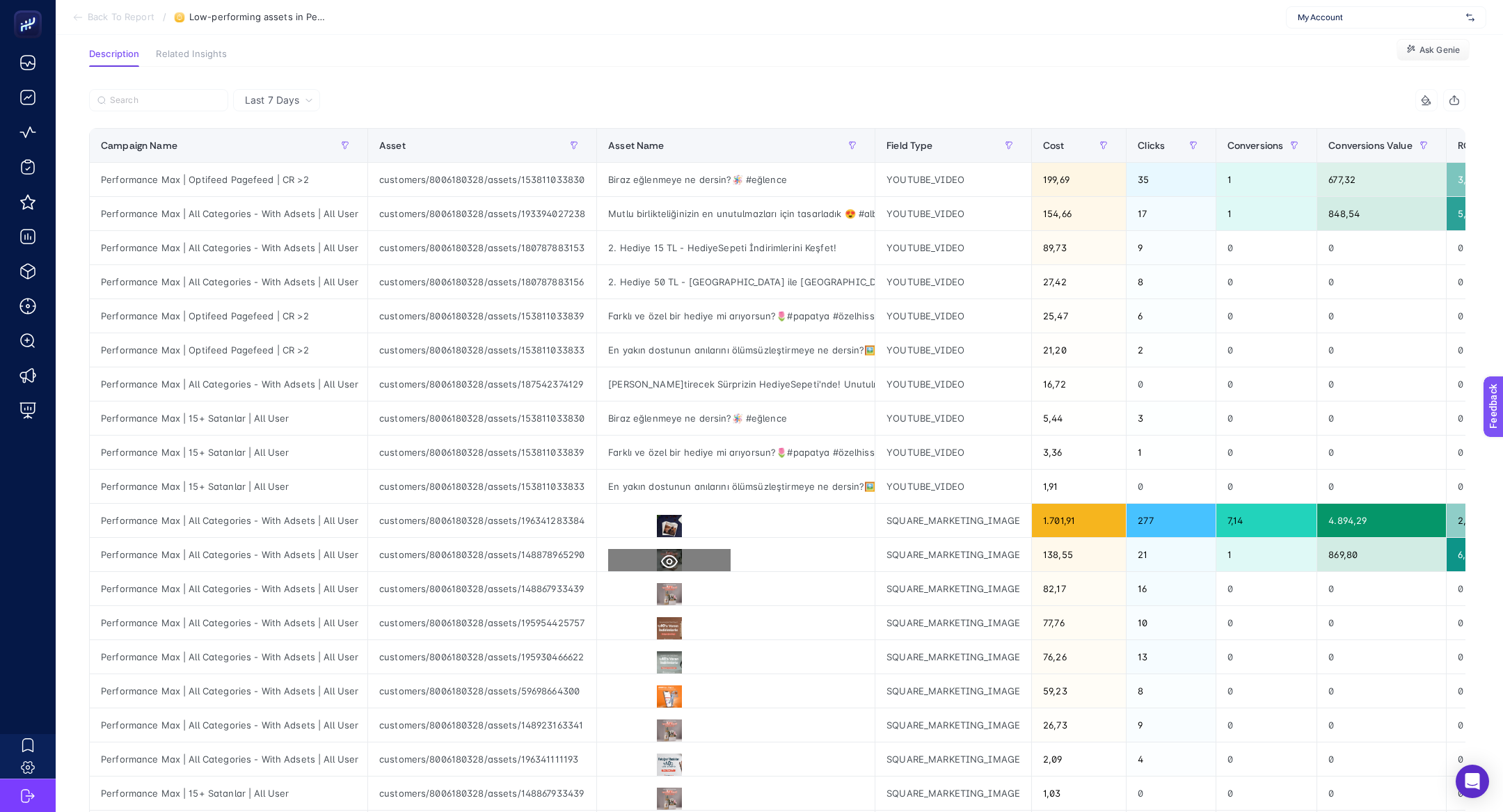
click at [668, 555] on icon at bounding box center [669, 561] width 17 height 13
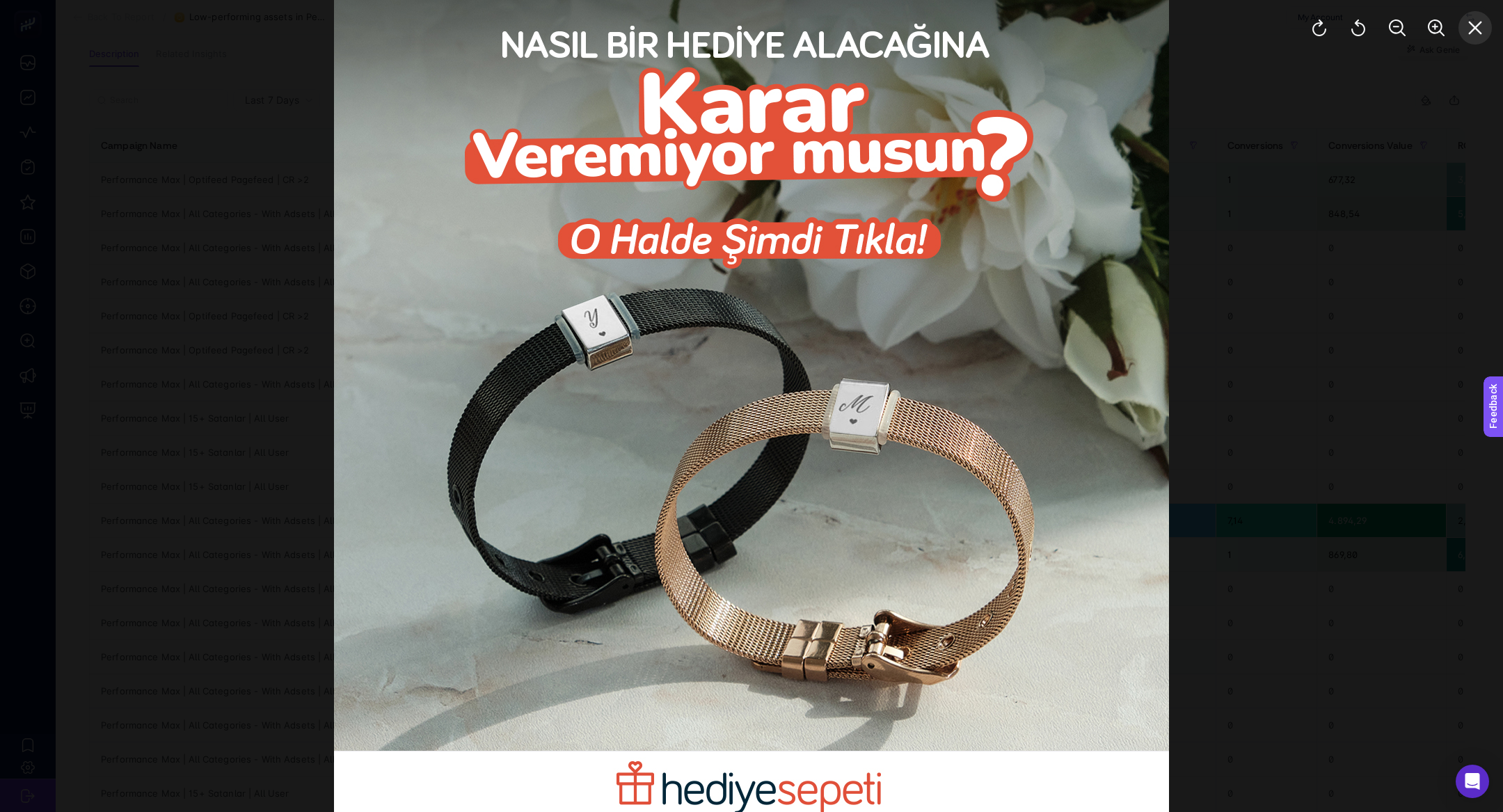
click at [1468, 37] on button "Close" at bounding box center [1475, 28] width 34 height 33
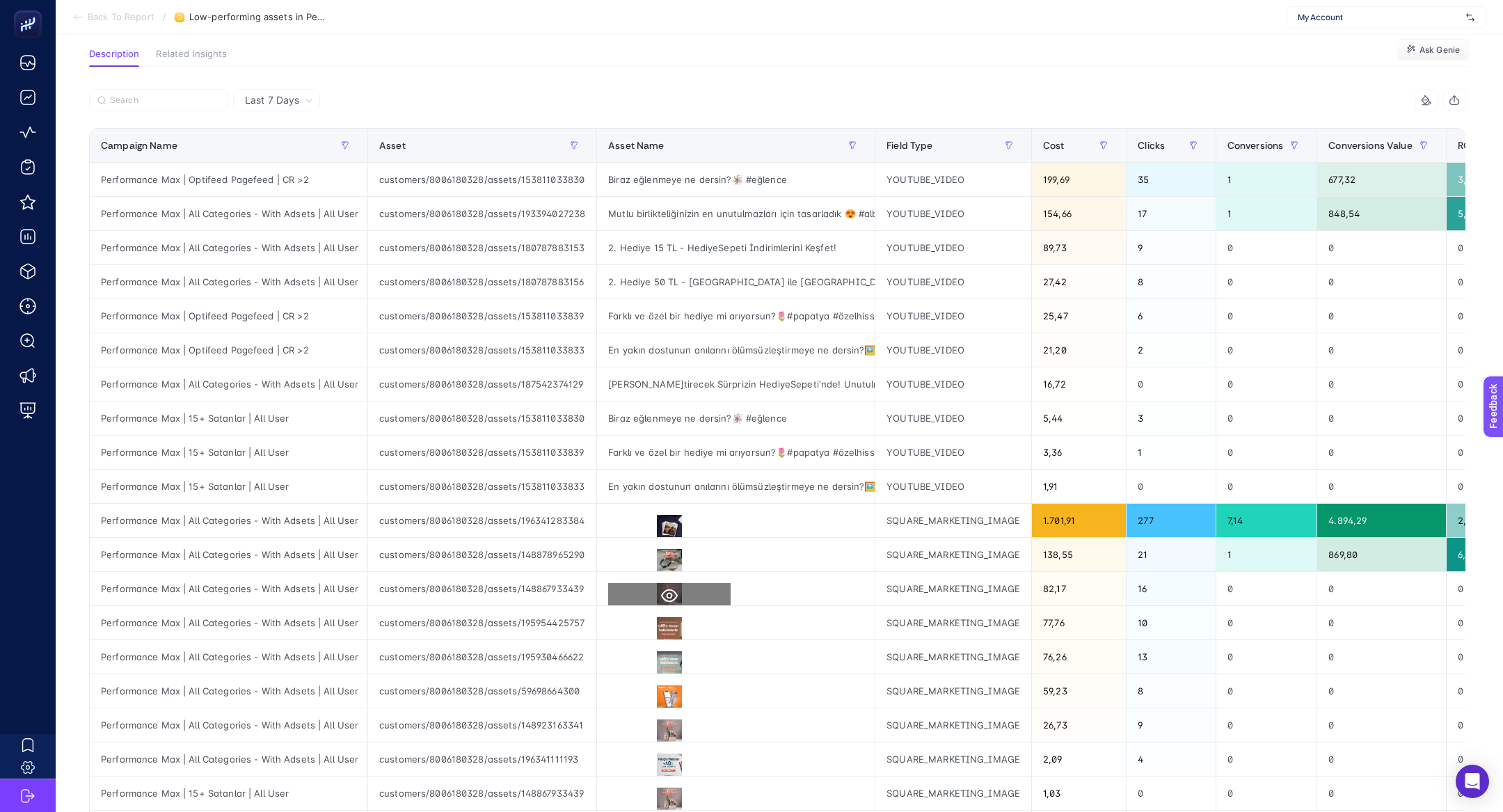
click at [668, 600] on icon at bounding box center [669, 595] width 17 height 17
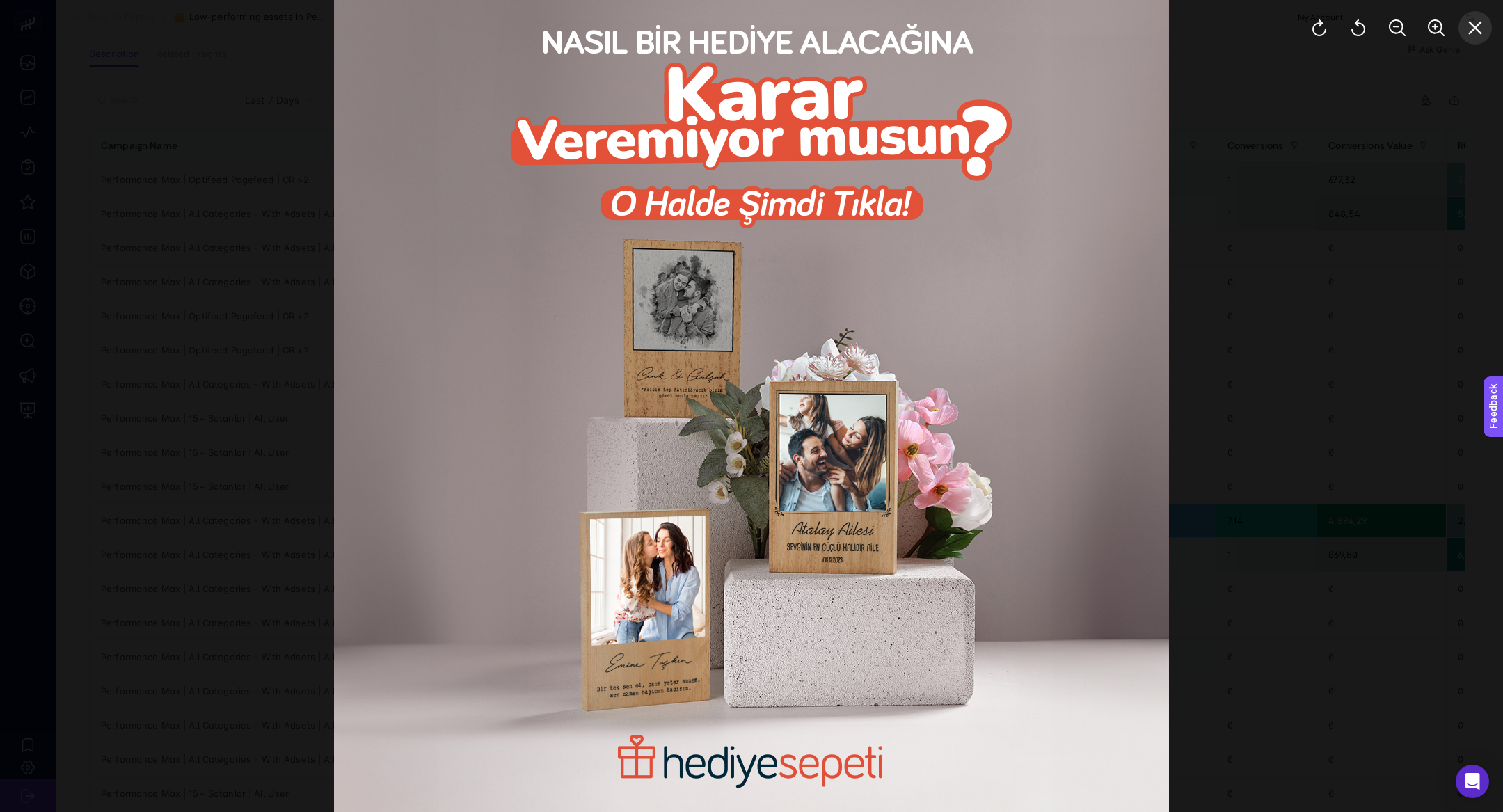
click at [1468, 30] on icon "Close" at bounding box center [1475, 28] width 17 height 17
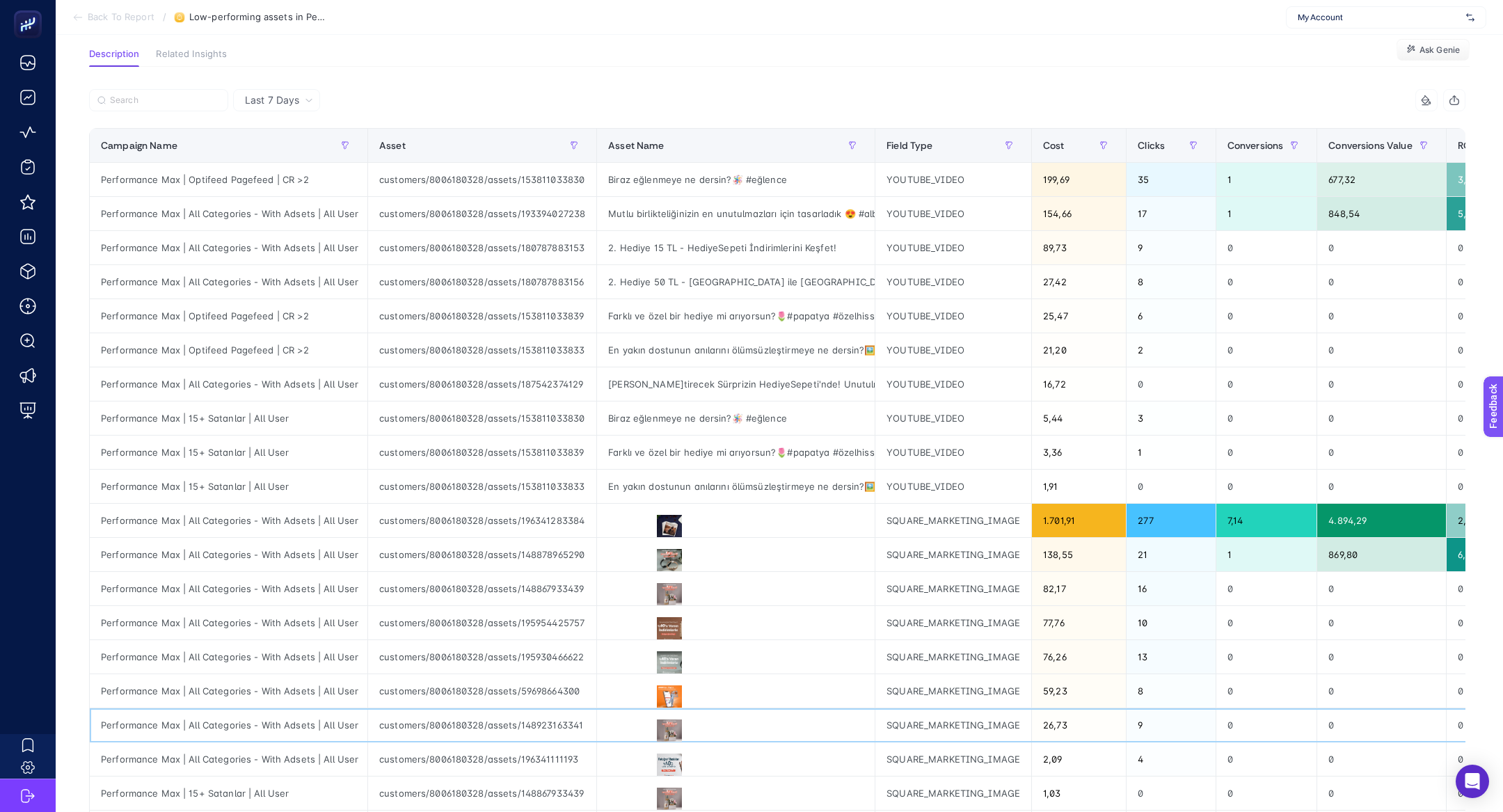
click at [668, 708] on div at bounding box center [735, 725] width 278 height 33
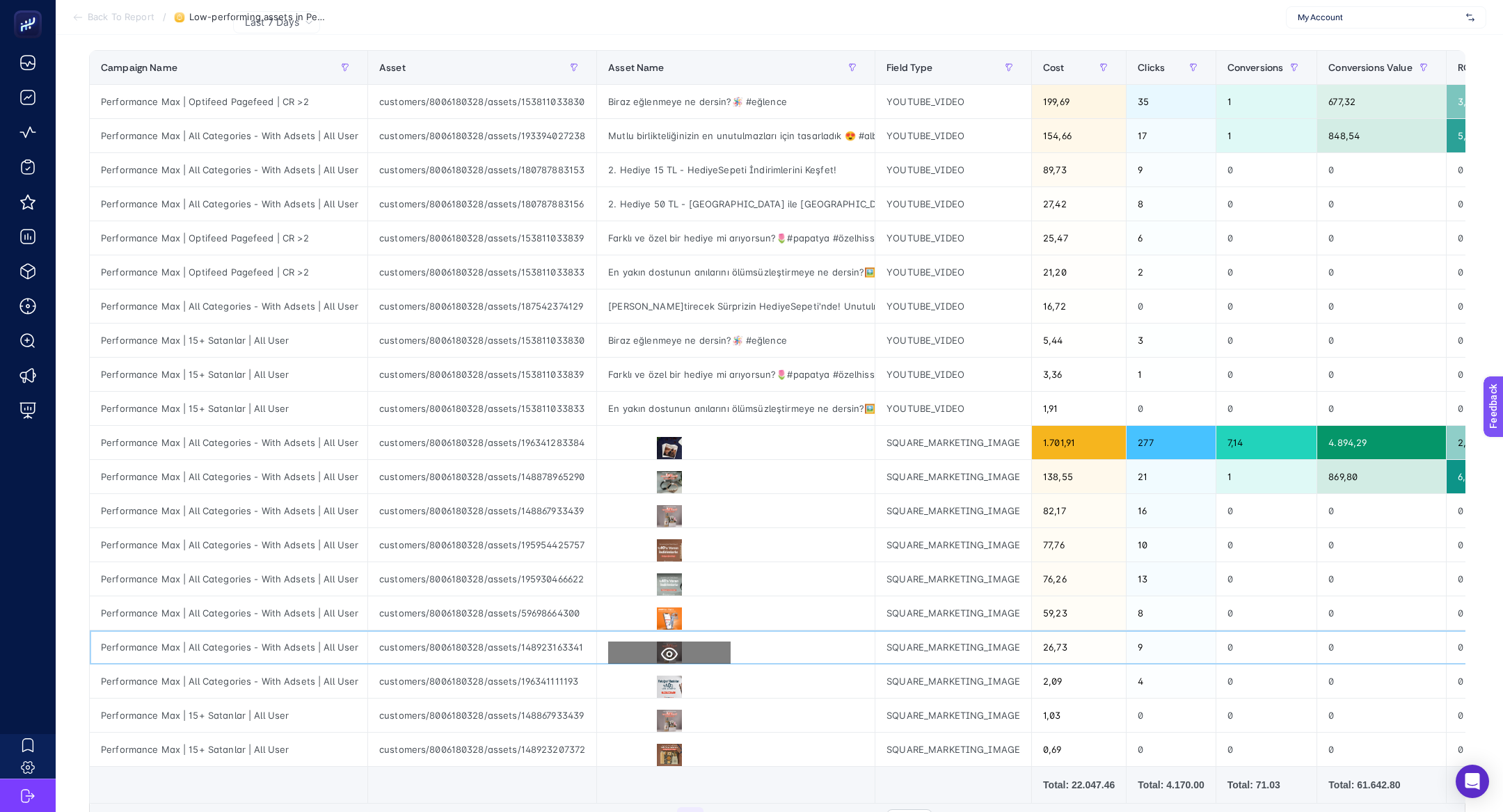
scroll to position [190, 0]
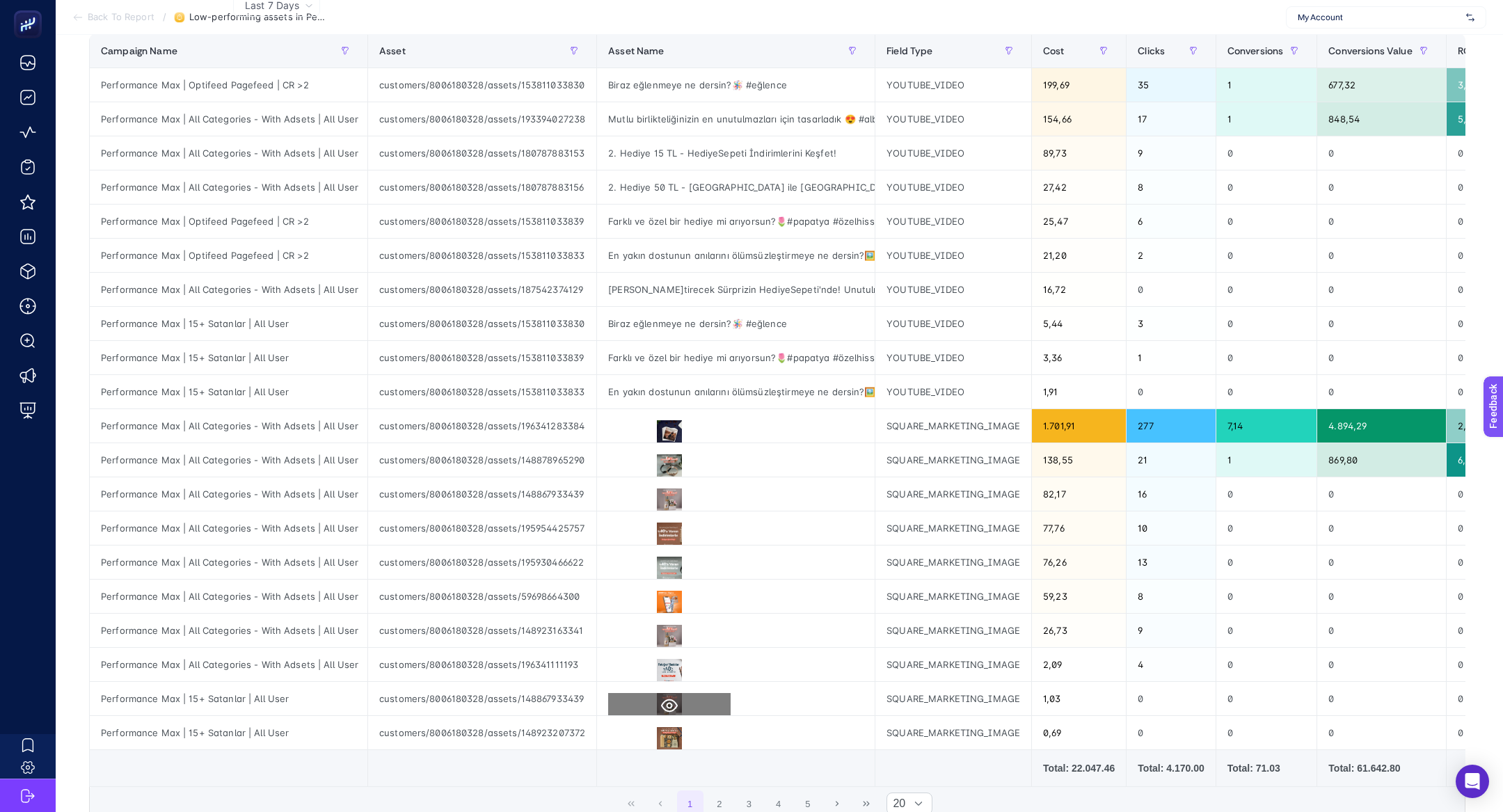
click at [662, 697] on icon at bounding box center [669, 705] width 17 height 17
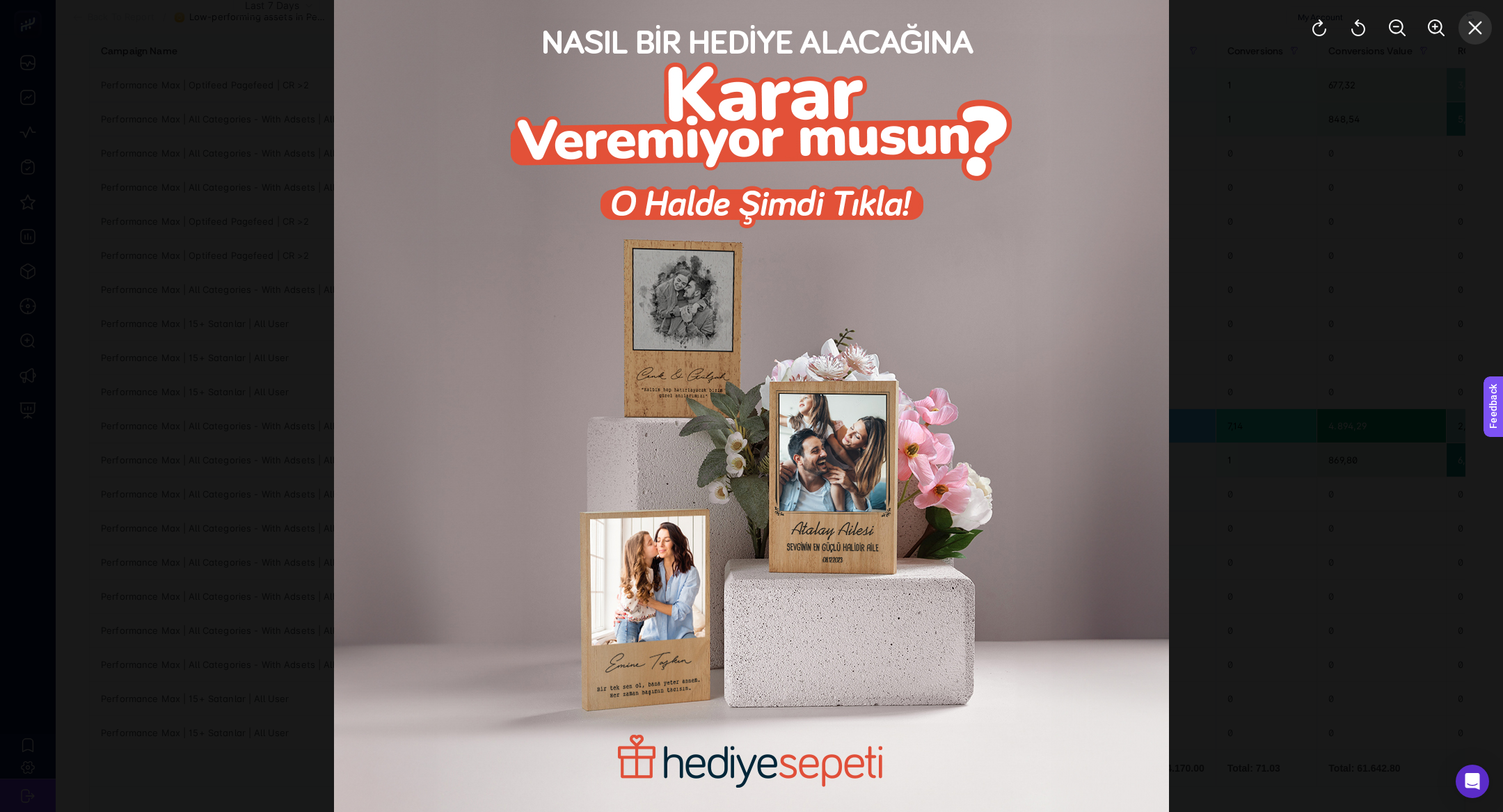
click at [1471, 28] on icon "Close" at bounding box center [1475, 28] width 17 height 17
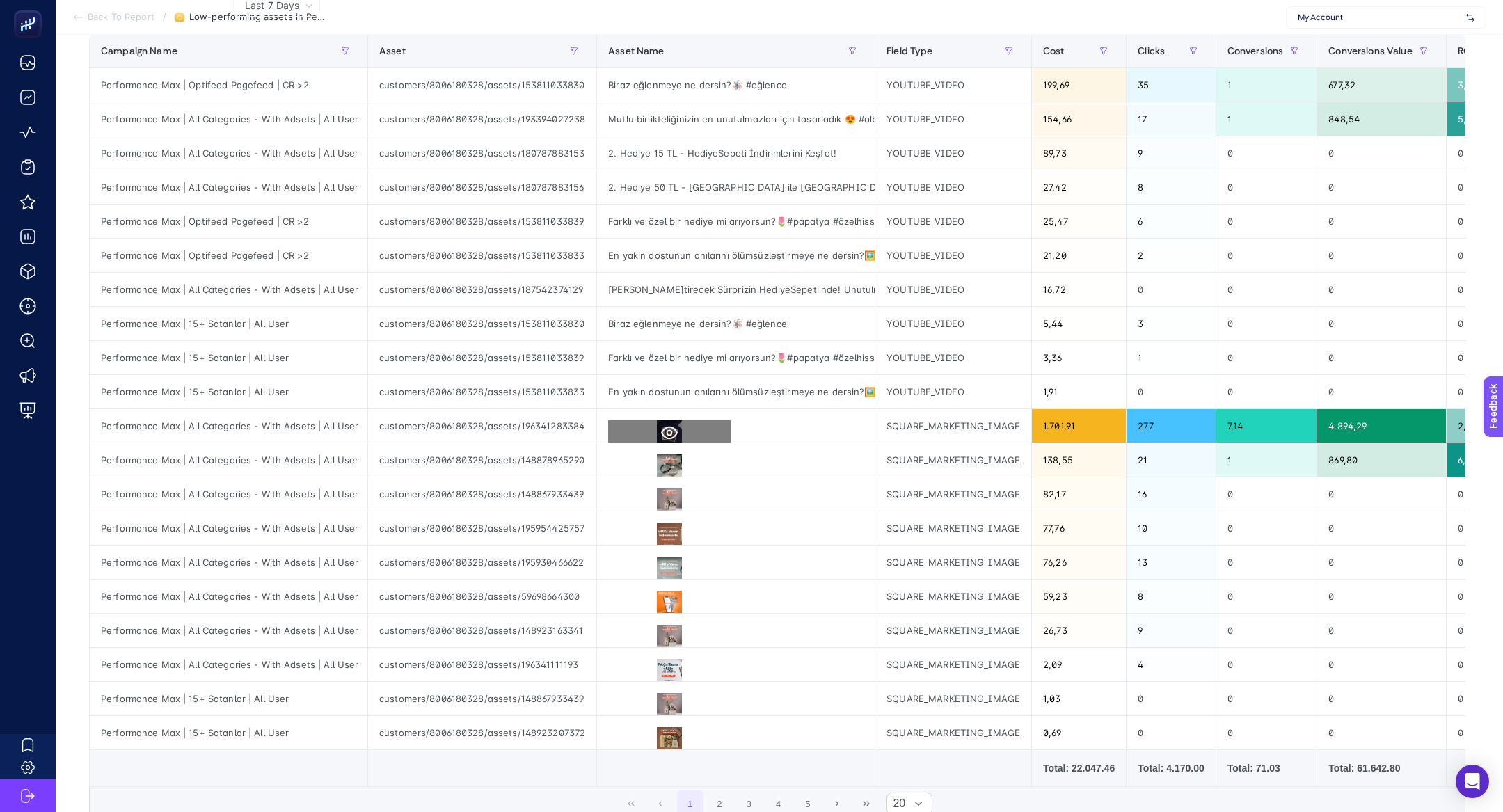
click at [674, 425] on icon at bounding box center [669, 433] width 17 height 17
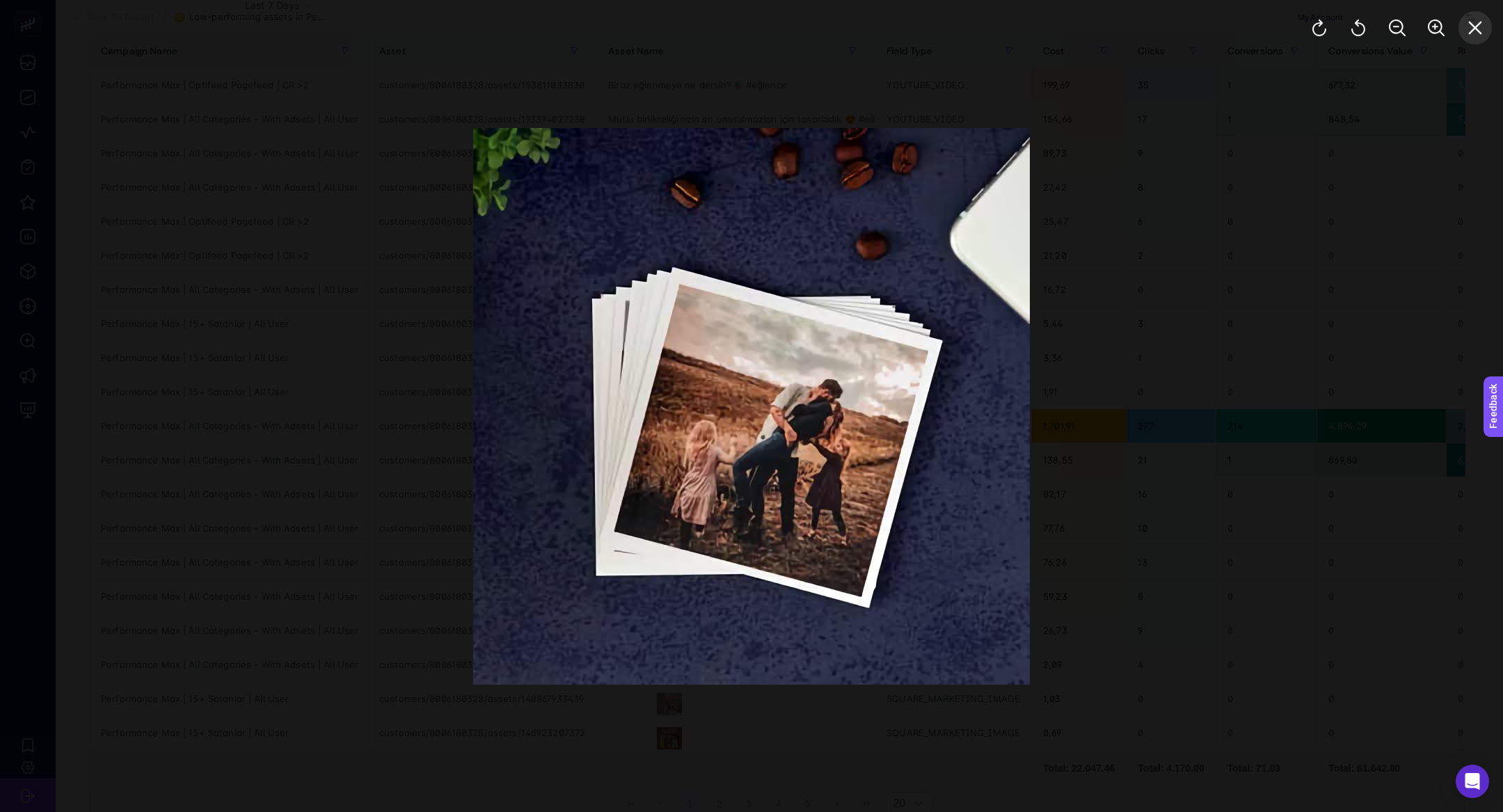
click at [1479, 39] on button "Close" at bounding box center [1475, 28] width 34 height 33
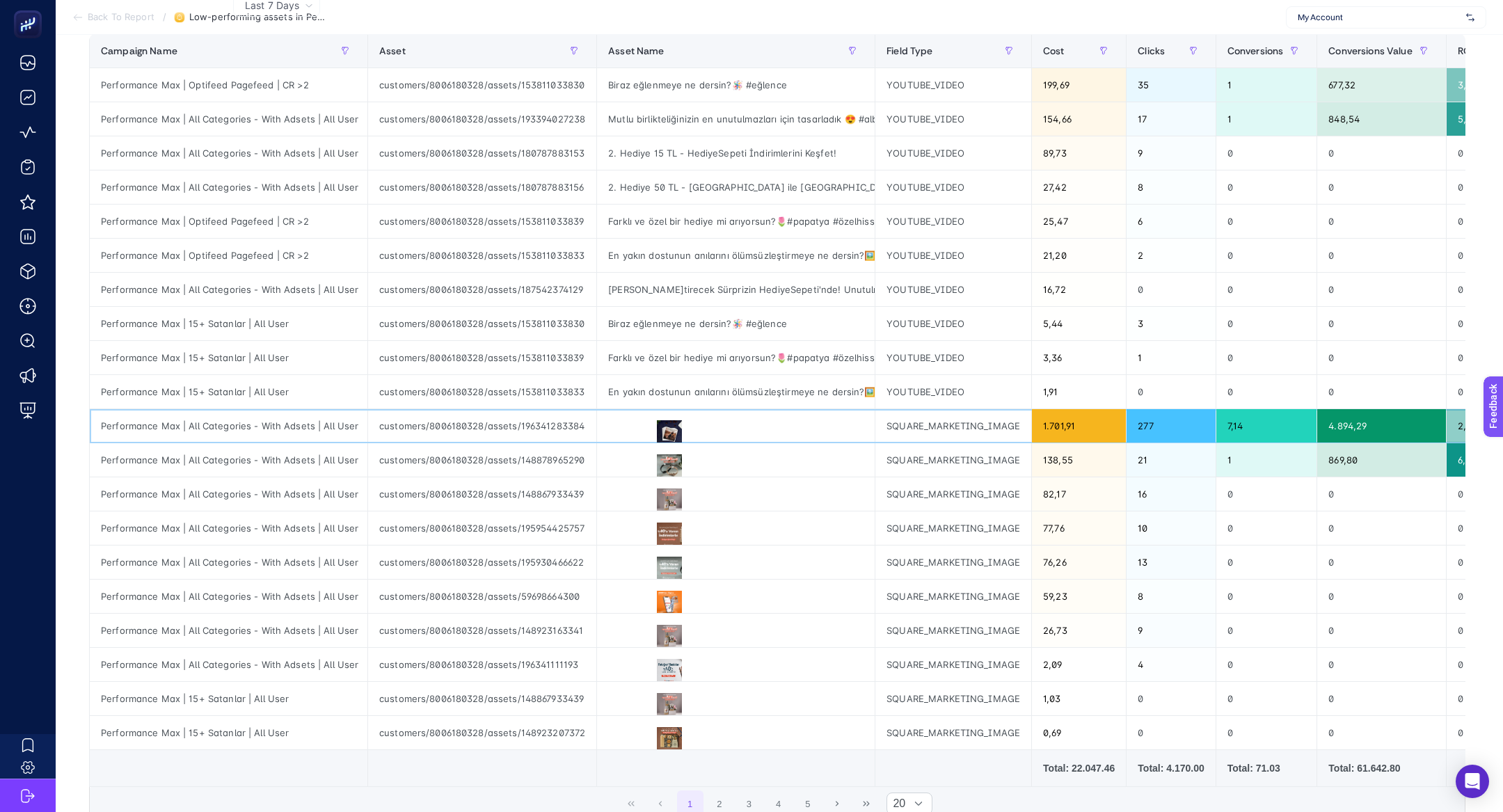
click at [401, 427] on div "customers/8006180328/assets/196341283384" at bounding box center [482, 426] width 228 height 33
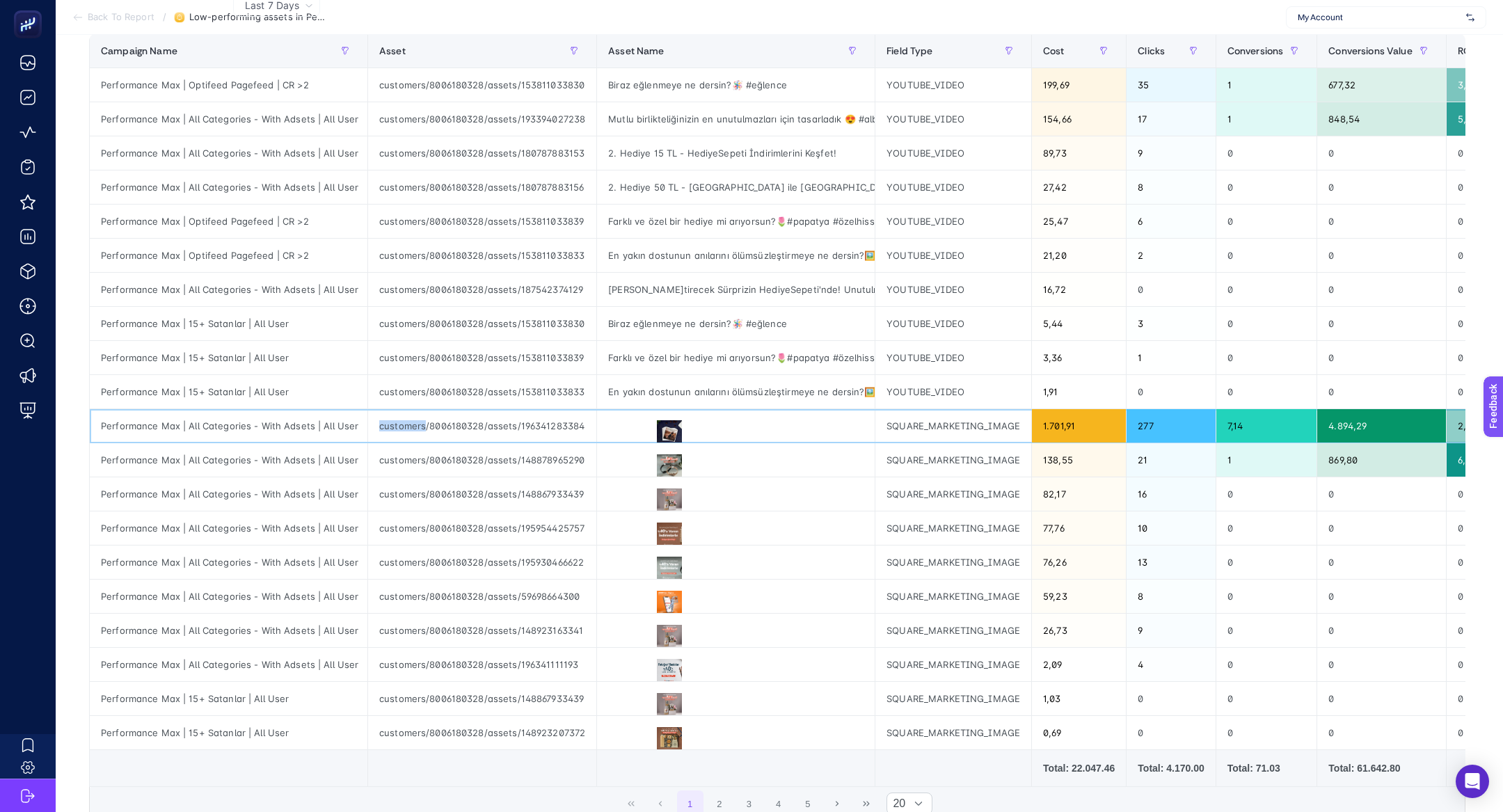
click at [401, 427] on div "customers/8006180328/assets/196341283384" at bounding box center [482, 426] width 228 height 33
click at [721, 800] on button "2" at bounding box center [719, 803] width 26 height 26
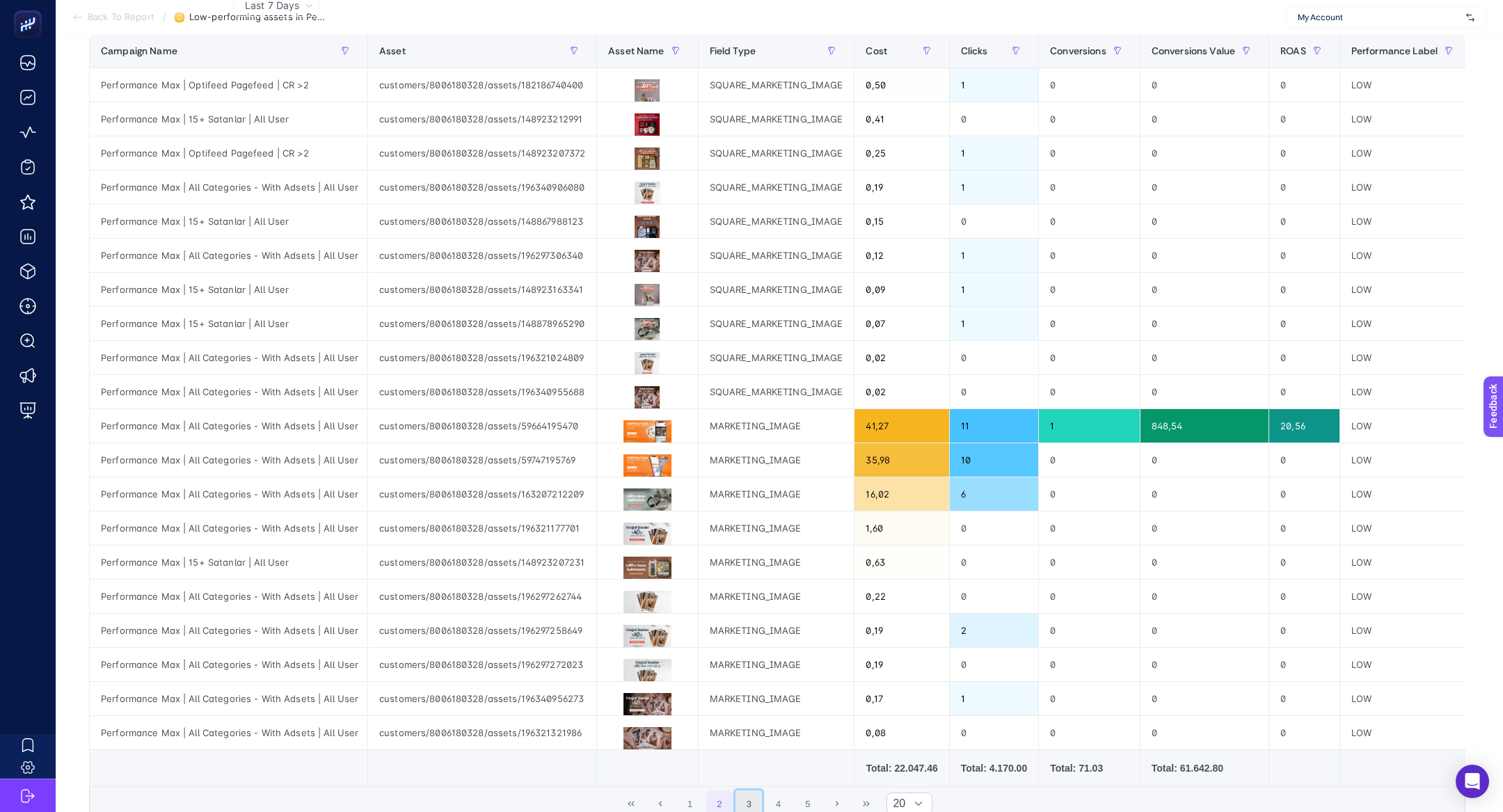
click at [747, 801] on button "3" at bounding box center [749, 803] width 26 height 26
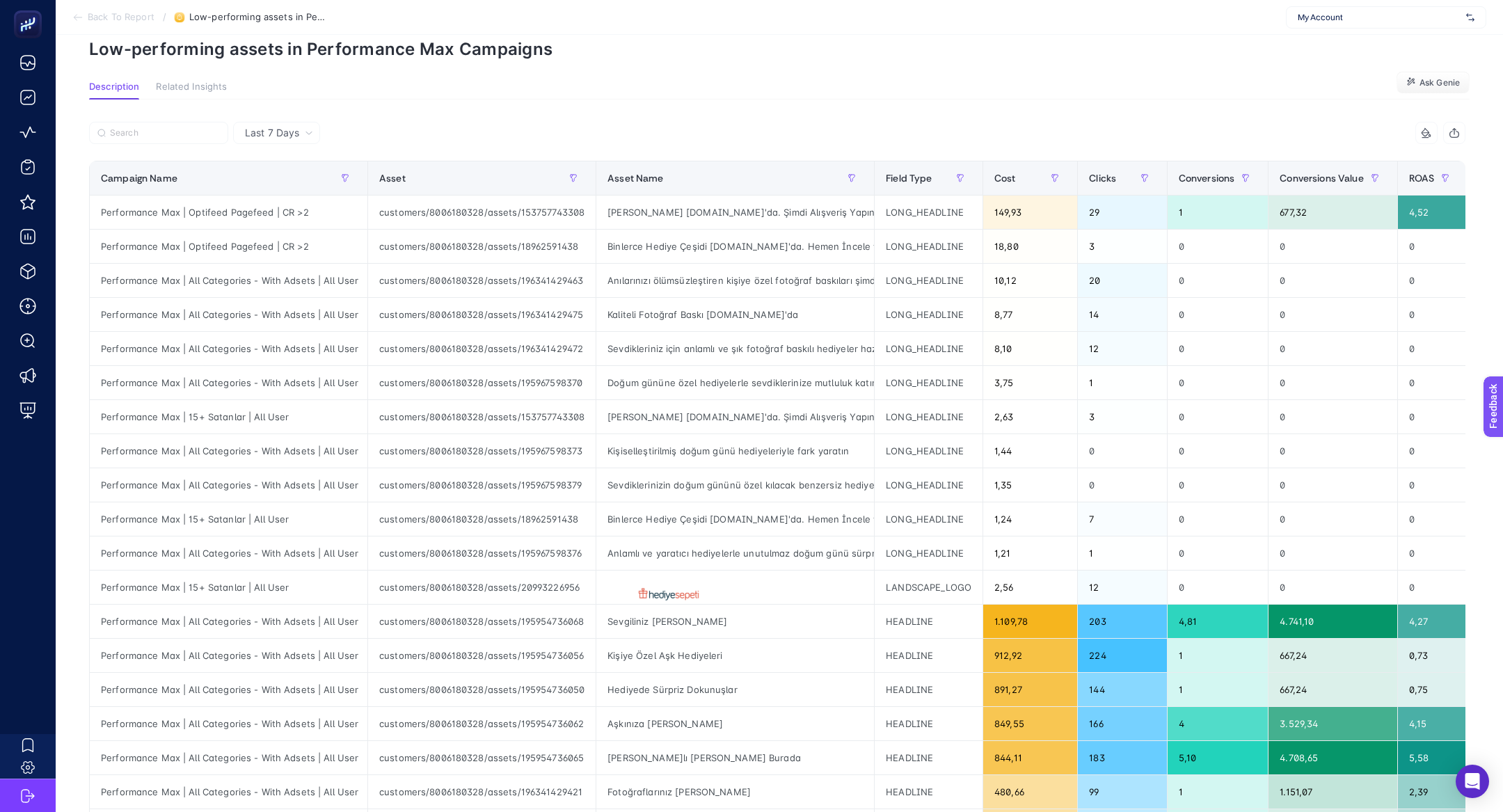
scroll to position [67, 0]
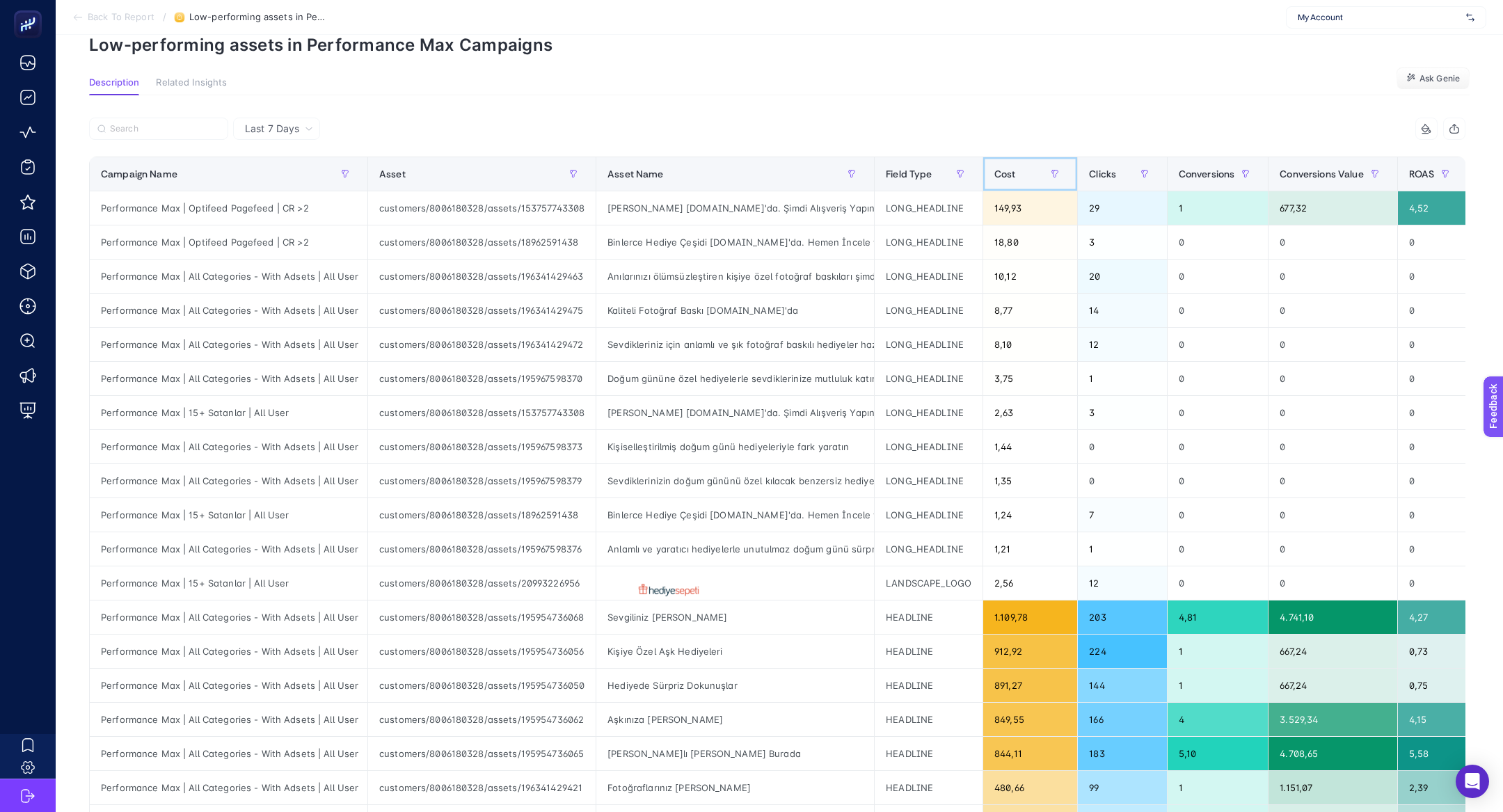
click at [1011, 182] on div "Cost" at bounding box center [1030, 173] width 71 height 23
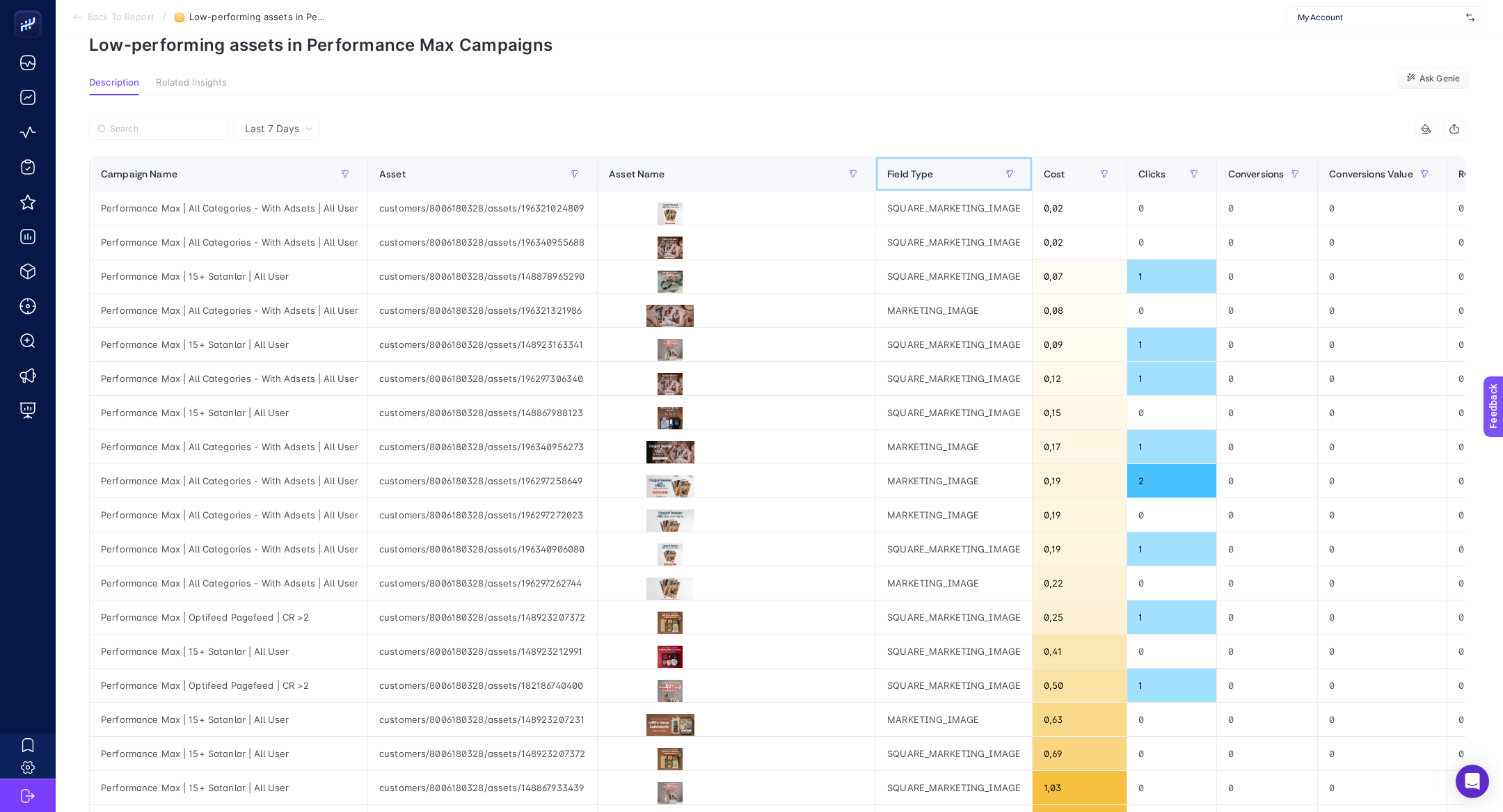
click at [1011, 182] on div at bounding box center [1010, 173] width 23 height 23
click at [1045, 180] on div "Cost" at bounding box center [1080, 173] width 71 height 23
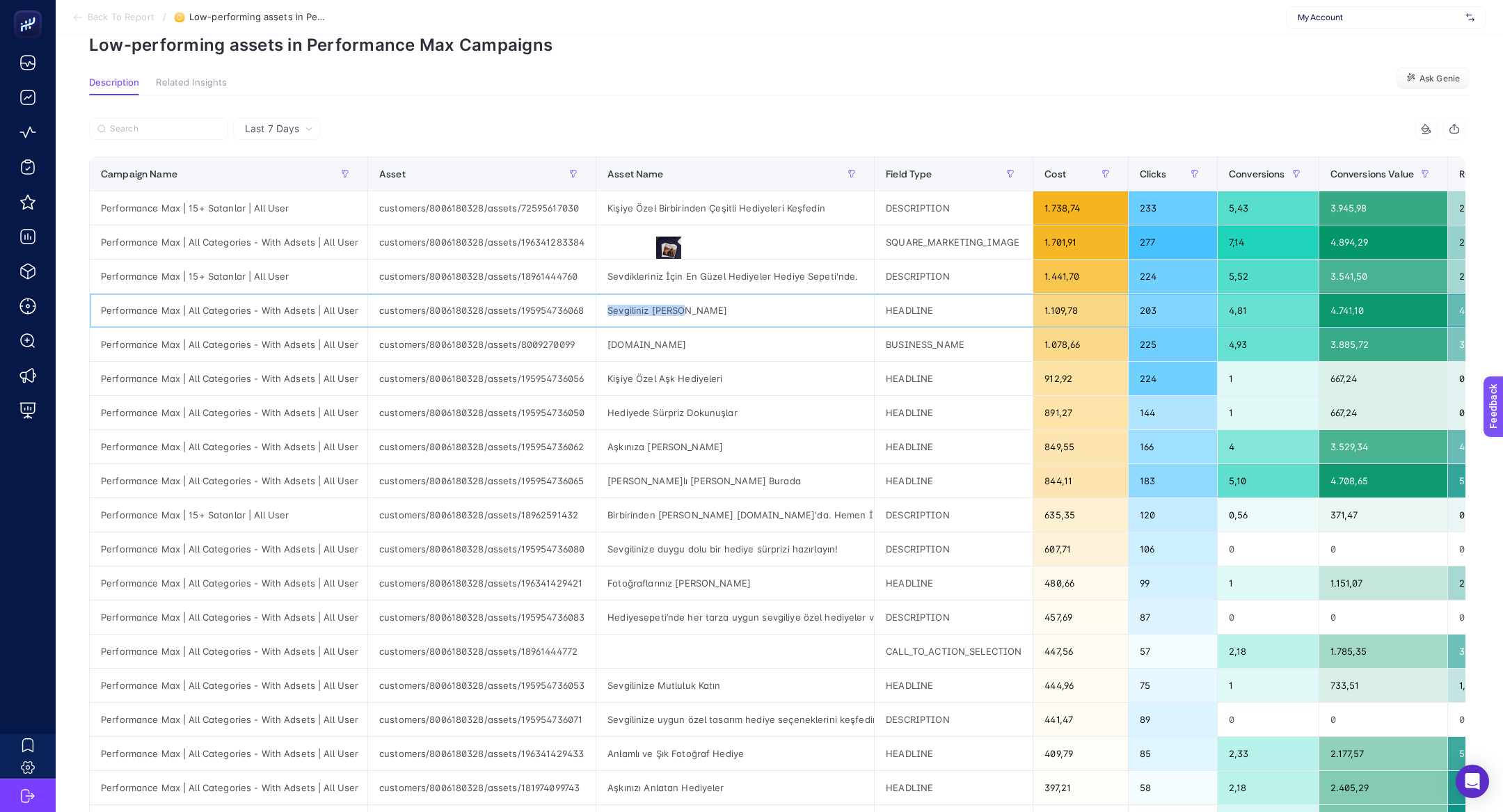
drag, startPoint x: 613, startPoint y: 300, endPoint x: 676, endPoint y: 310, distance: 63.8
click at [676, 310] on div "Sevgiliniz [PERSON_NAME]" at bounding box center [735, 310] width 278 height 33
drag, startPoint x: 628, startPoint y: 382, endPoint x: 690, endPoint y: 384, distance: 62.0
click at [690, 384] on div "Kişiye Özel Aşk Hediyeleri" at bounding box center [735, 379] width 278 height 33
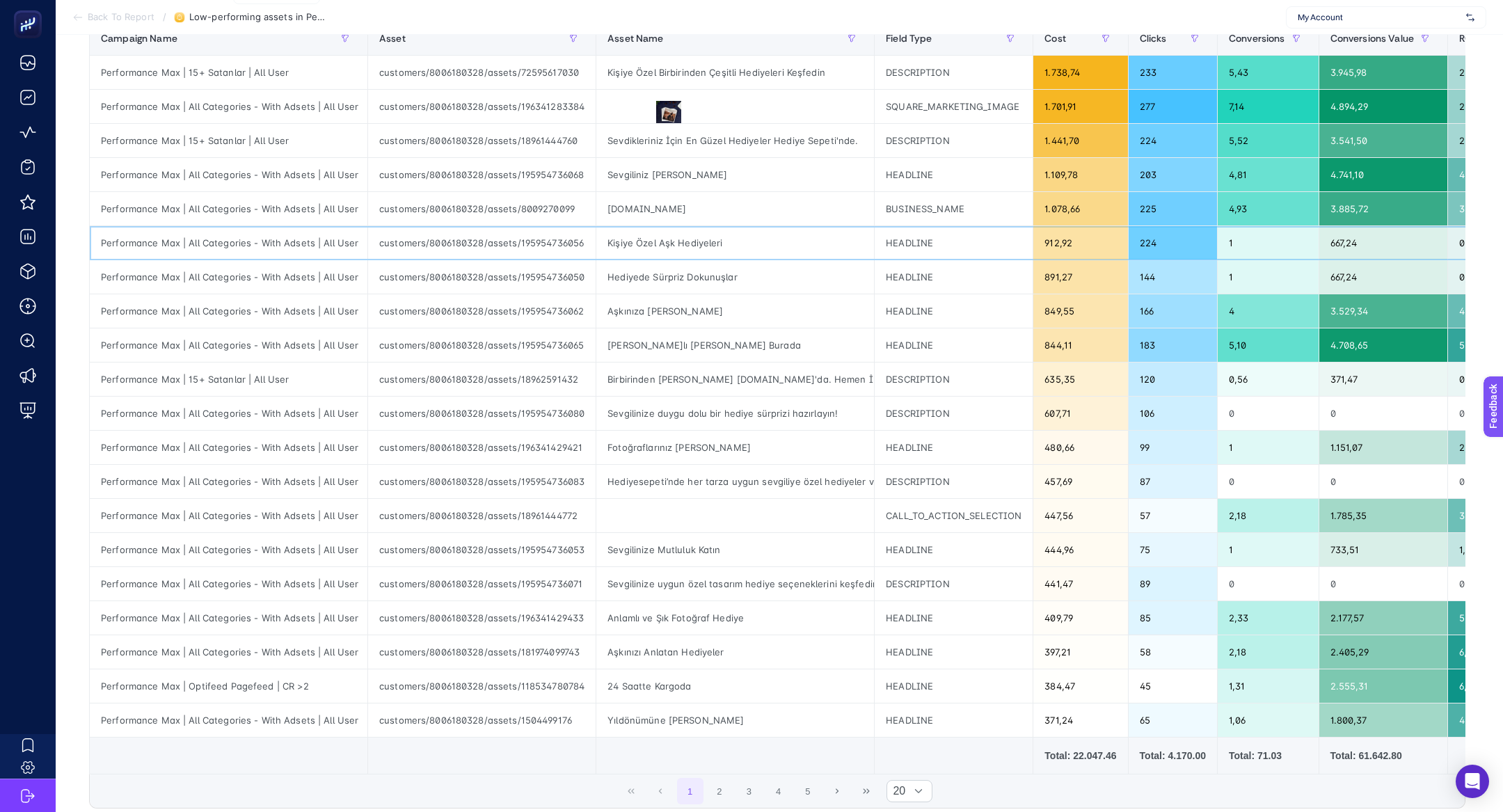
scroll to position [200, 0]
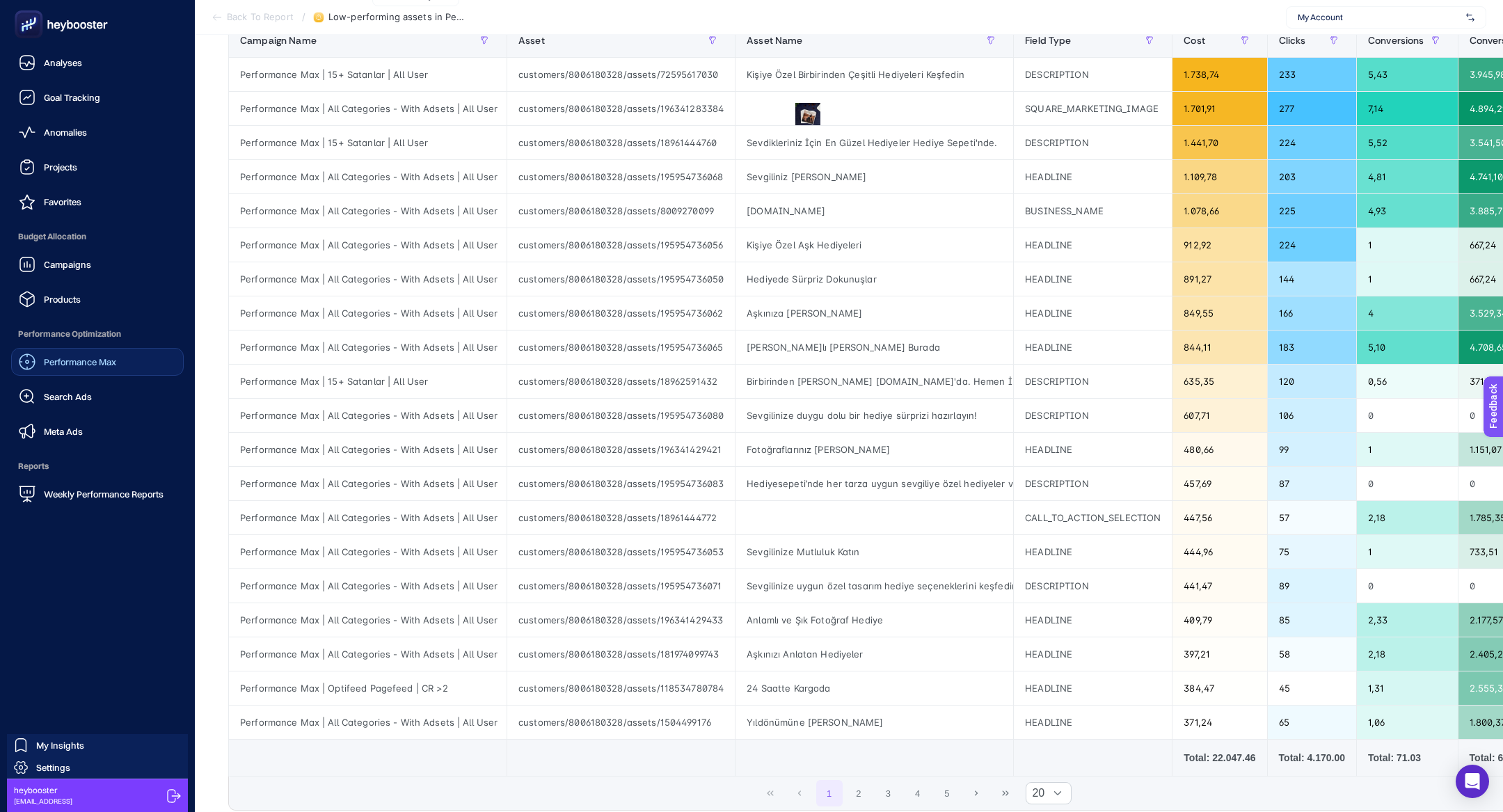
click at [86, 367] on div "Performance Max" at bounding box center [68, 361] width 98 height 17
